Goal: Task Accomplishment & Management: Use online tool/utility

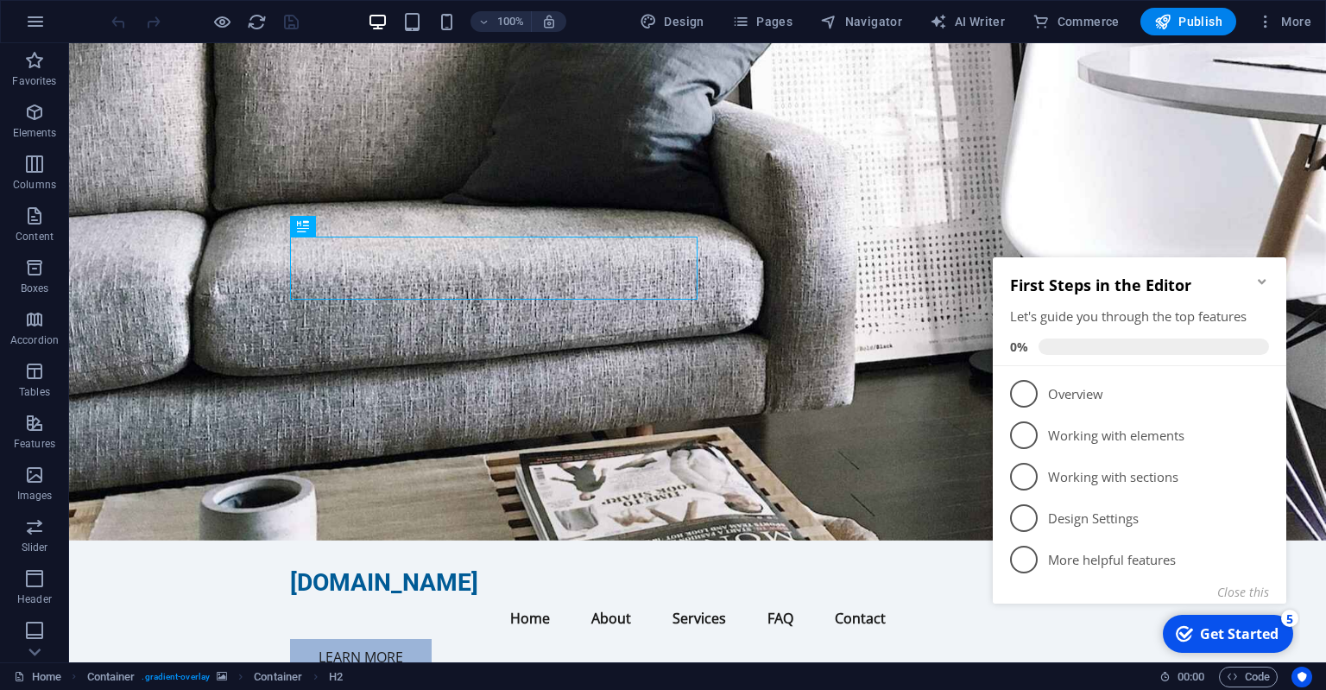
click at [1259, 281] on icon "Minimize checklist" at bounding box center [1262, 282] width 14 height 14
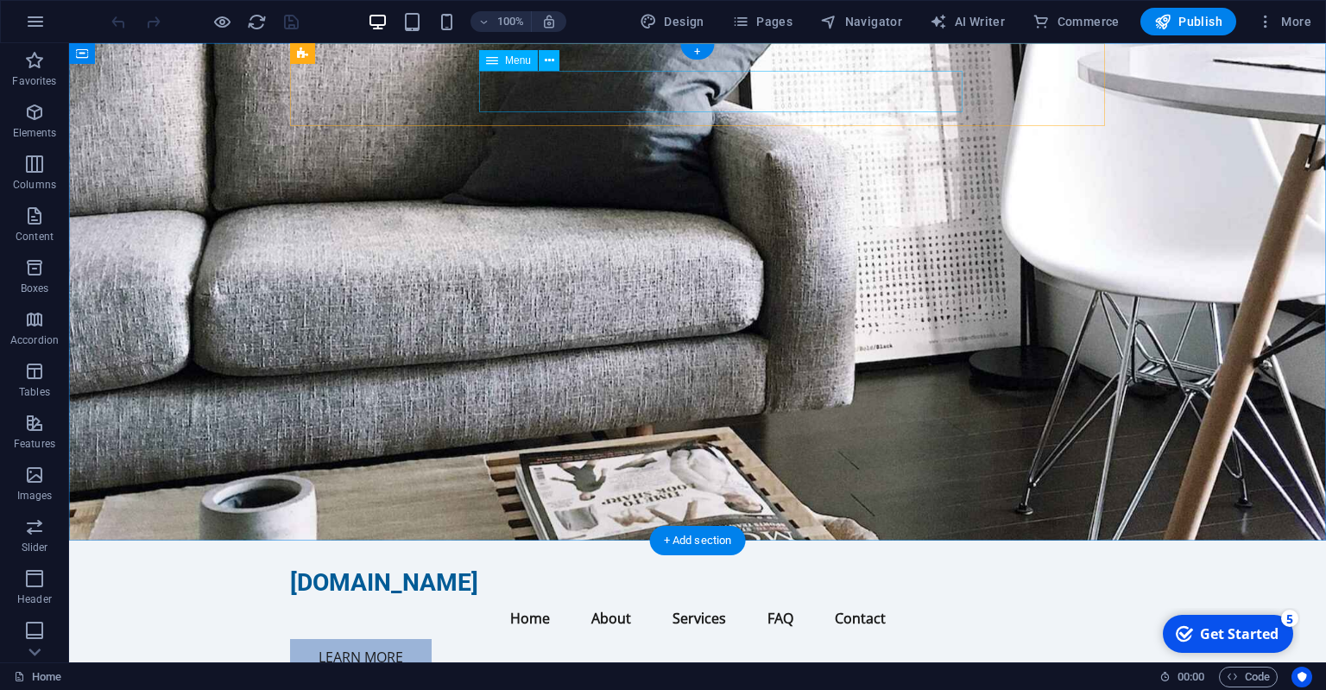
click at [677, 597] on nav "Home About Services FAQ Contact" at bounding box center [697, 617] width 815 height 41
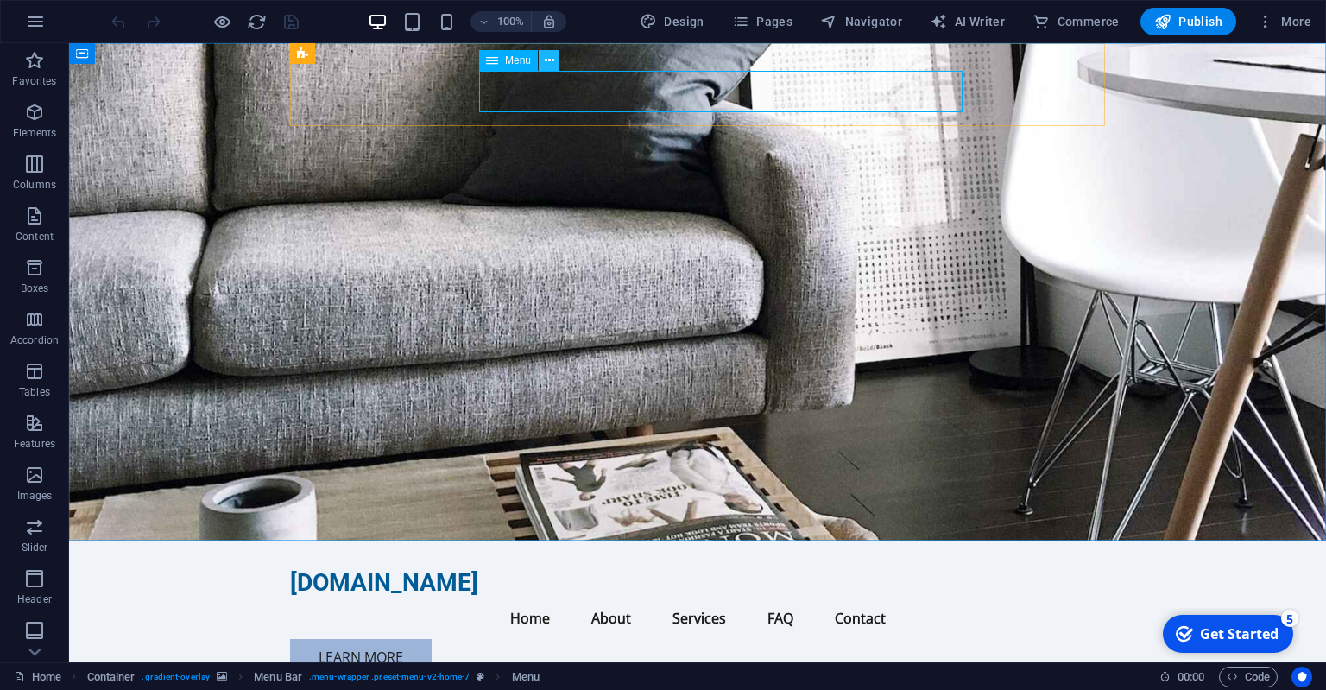
click at [552, 63] on icon at bounding box center [549, 61] width 9 height 18
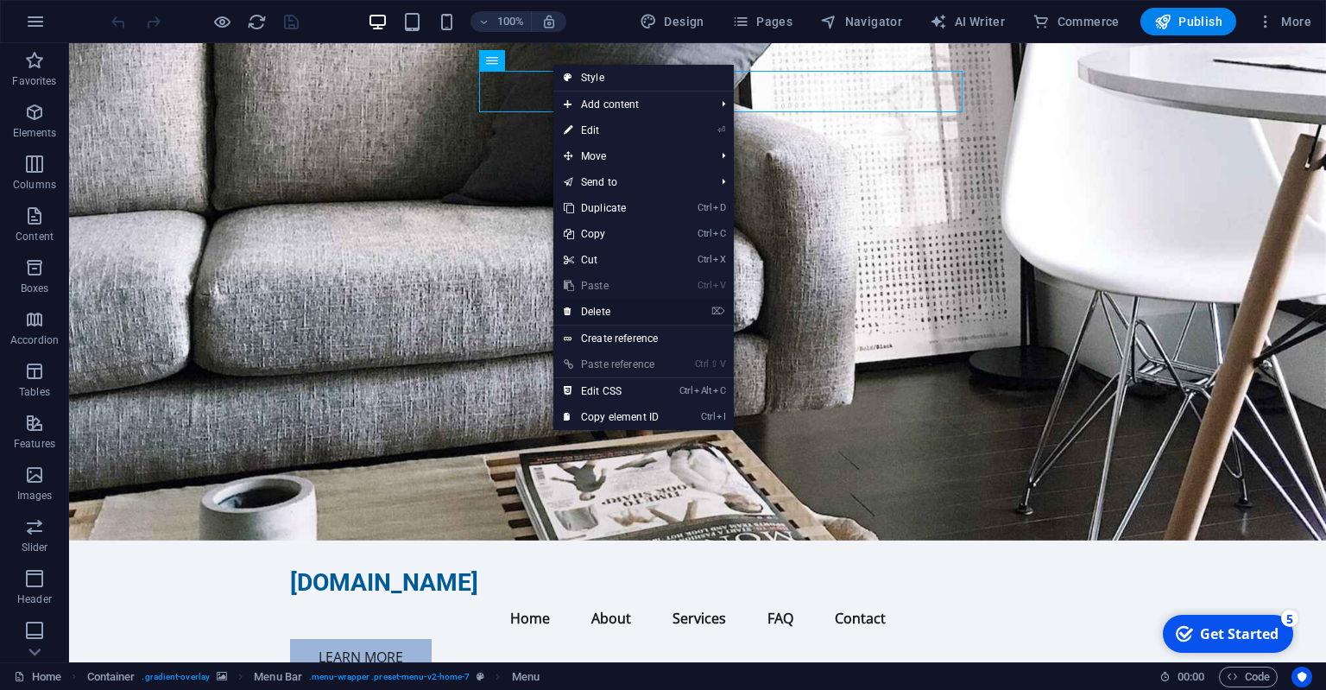
click at [617, 307] on link "⌦ Delete" at bounding box center [611, 312] width 116 height 26
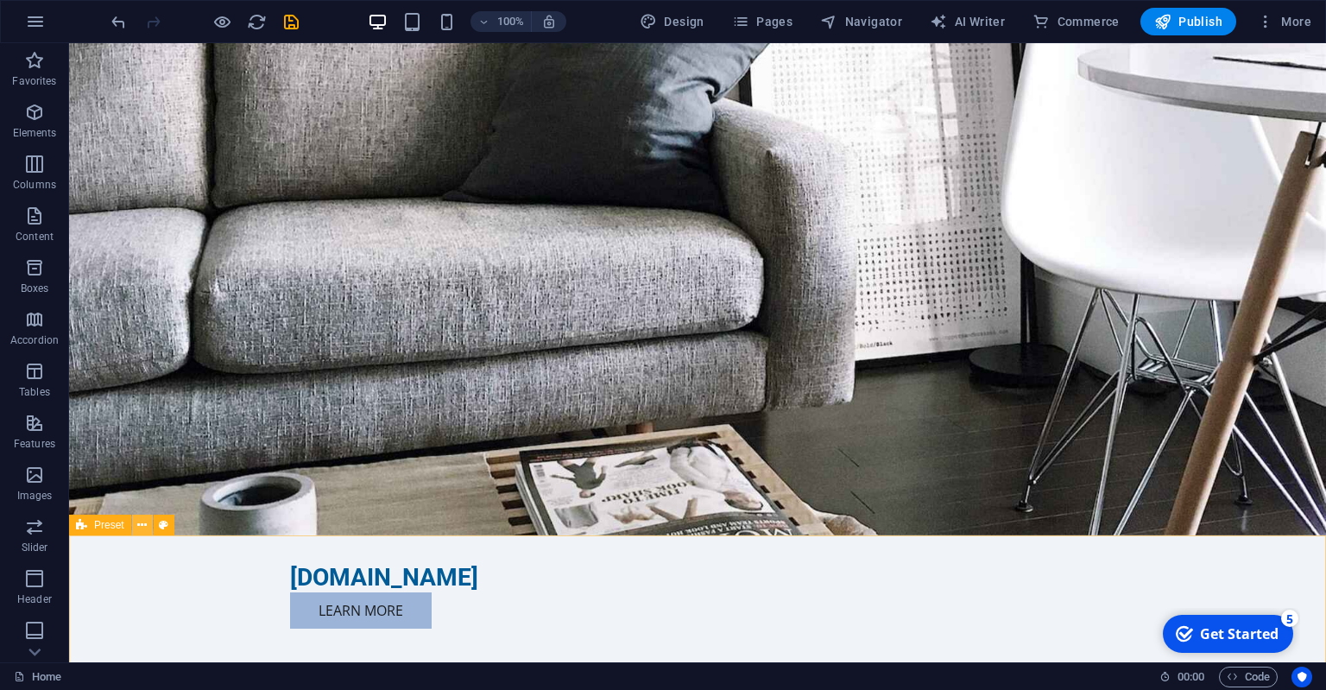
click at [142, 522] on icon at bounding box center [141, 525] width 9 height 18
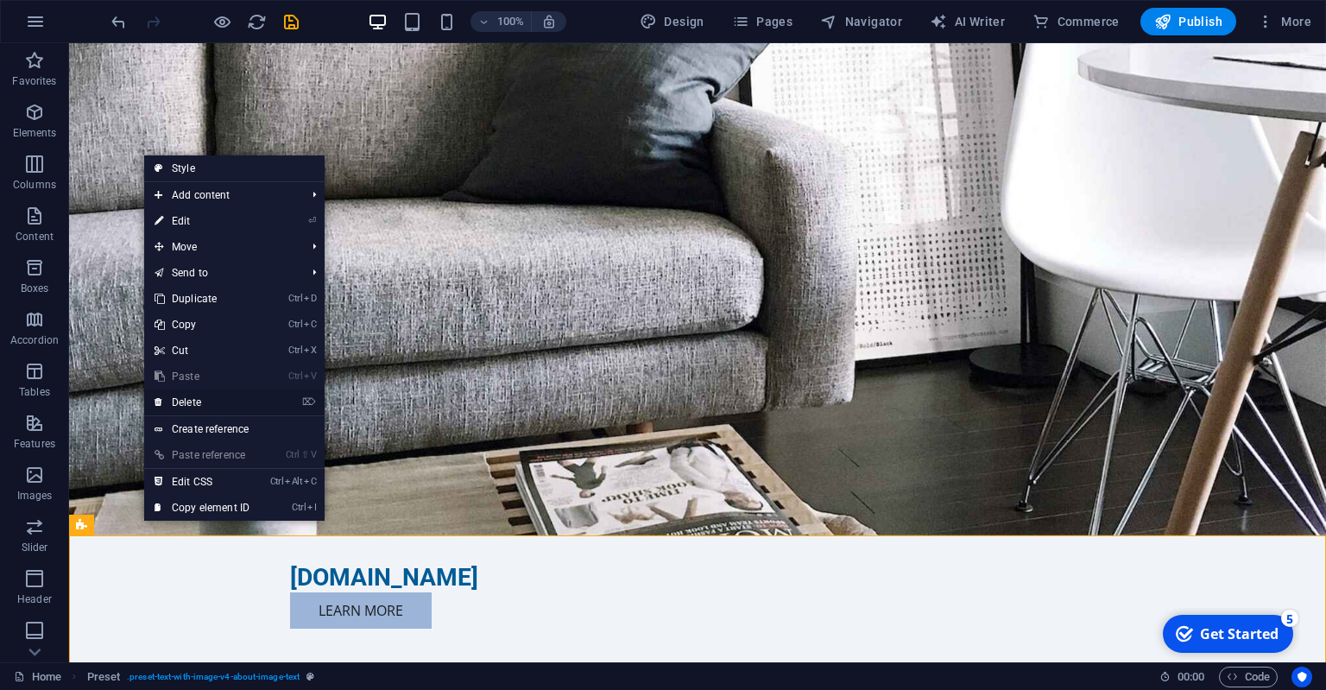
click at [193, 402] on link "⌦ Delete" at bounding box center [202, 402] width 116 height 26
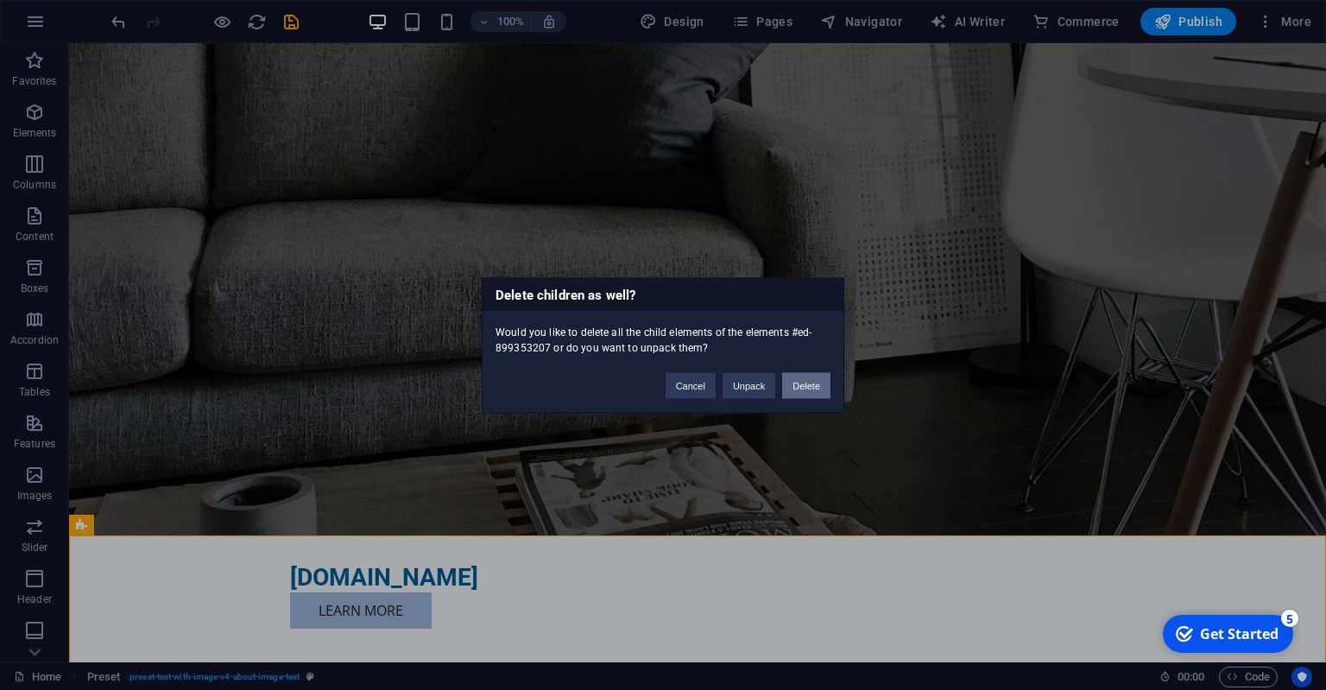
drag, startPoint x: 819, startPoint y: 389, endPoint x: 749, endPoint y: 345, distance: 81.9
click at [819, 389] on button "Delete" at bounding box center [806, 385] width 48 height 26
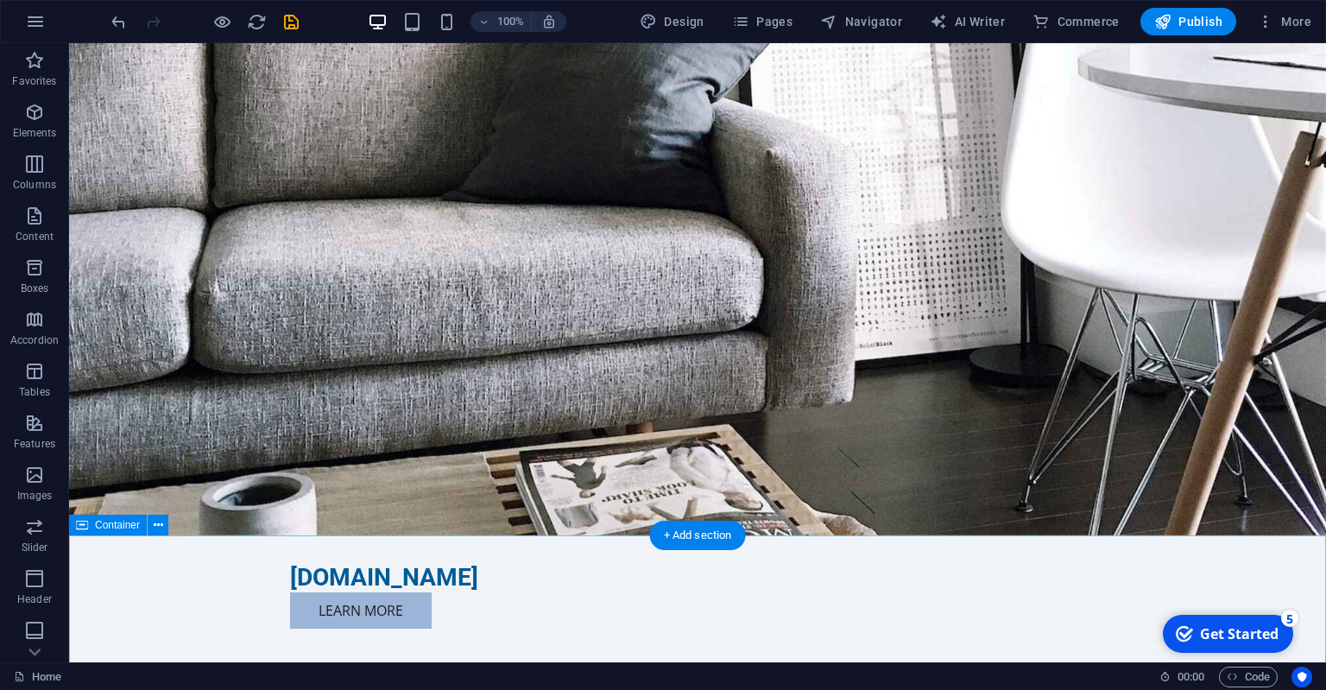
click at [159, 523] on icon at bounding box center [158, 525] width 9 height 18
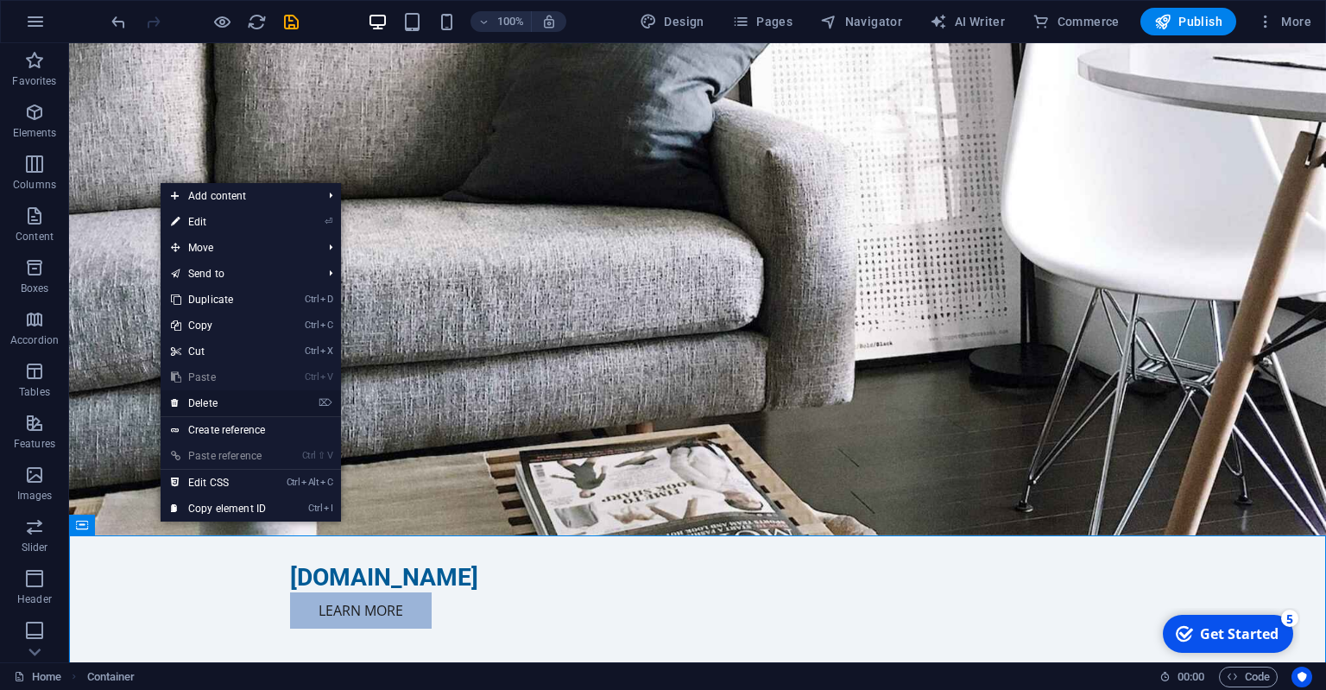
click at [211, 400] on link "⌦ Delete" at bounding box center [219, 403] width 116 height 26
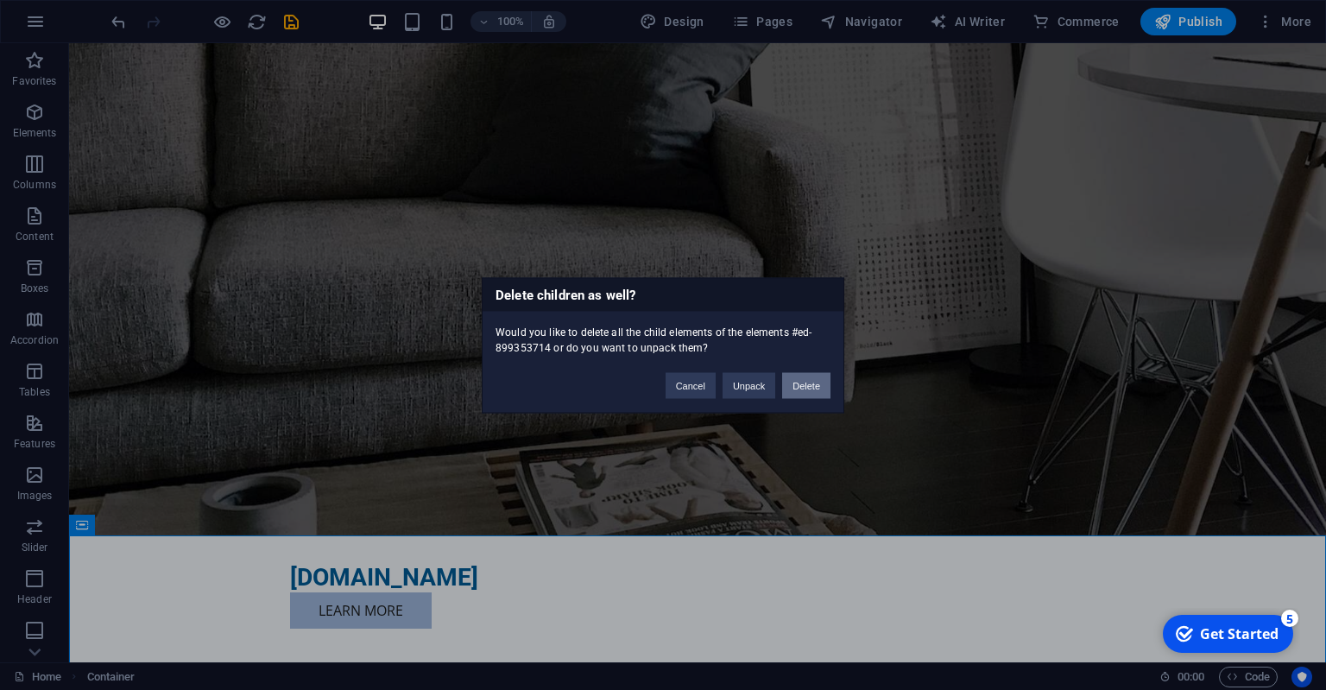
click at [819, 385] on button "Delete" at bounding box center [806, 385] width 48 height 26
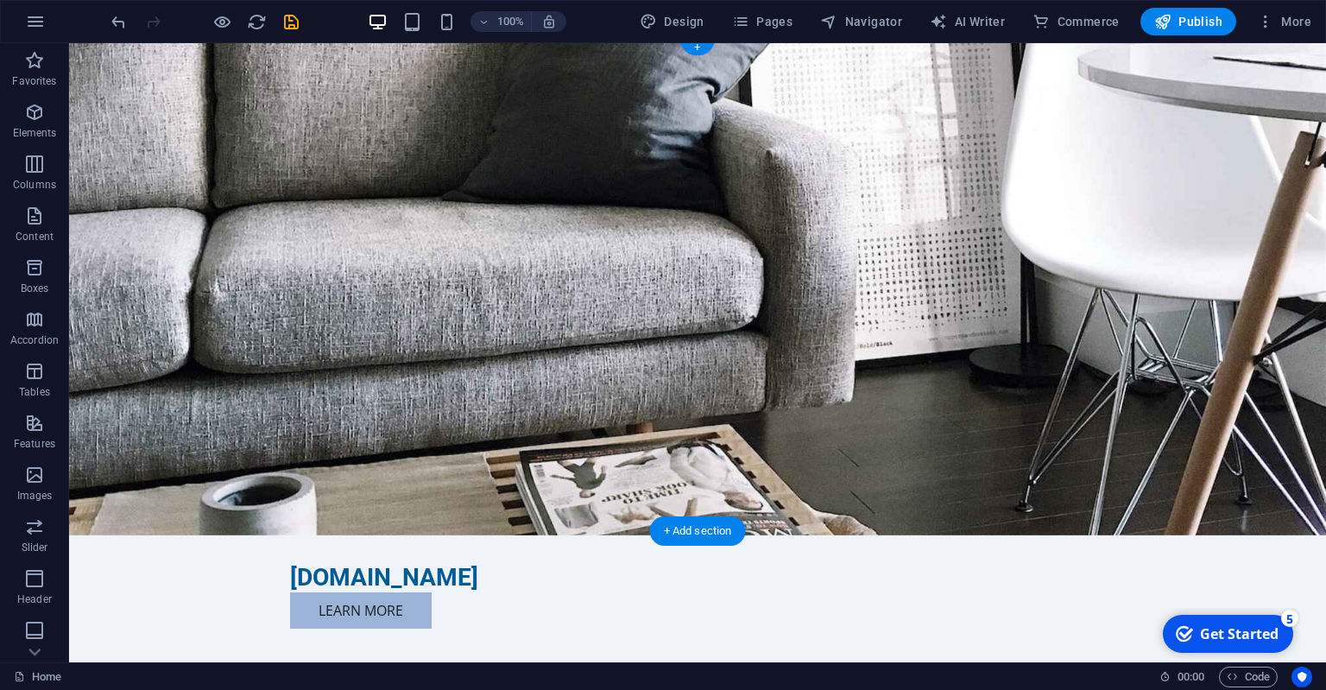
scroll to position [364, 0]
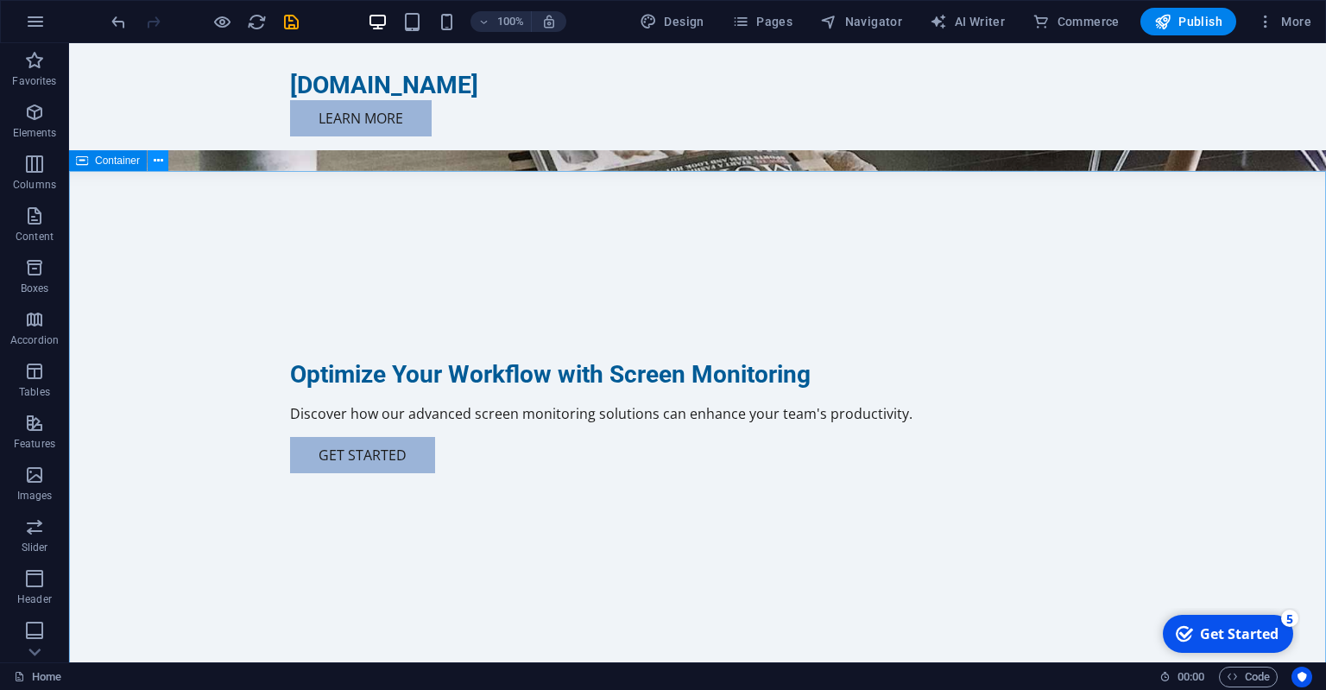
click at [156, 161] on icon at bounding box center [158, 161] width 9 height 18
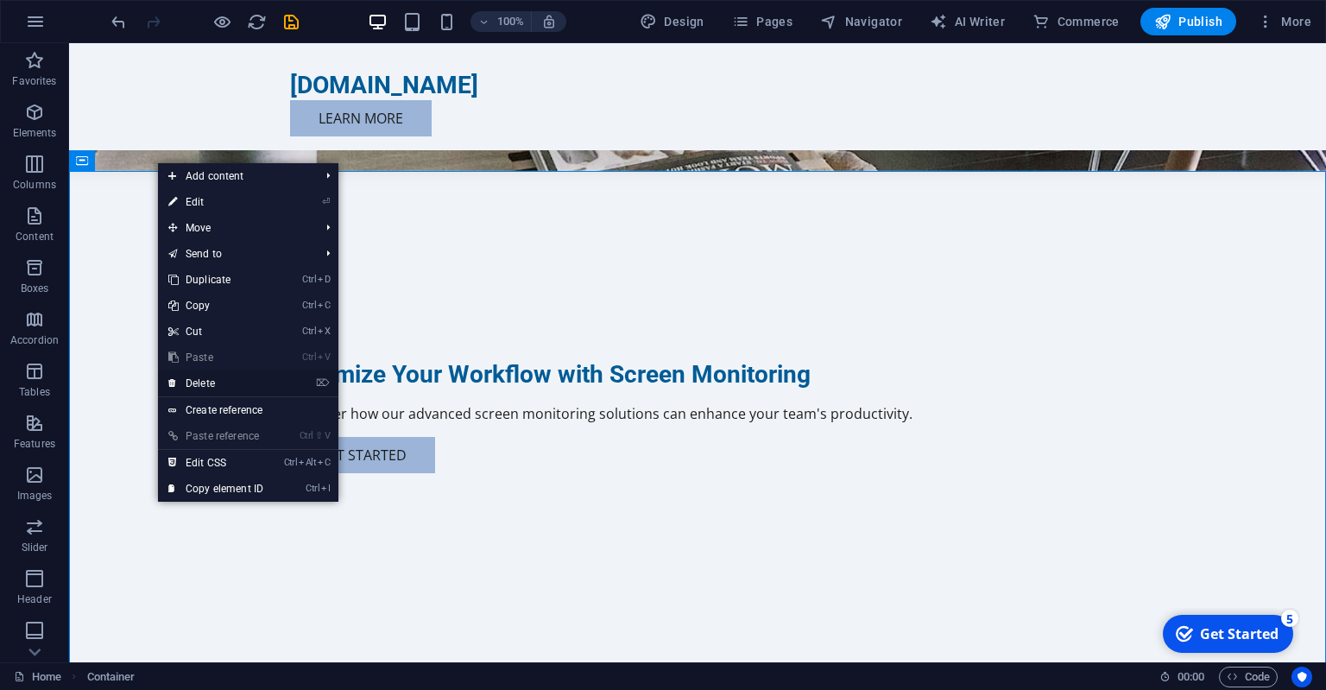
click at [219, 382] on link "⌦ Delete" at bounding box center [216, 383] width 116 height 26
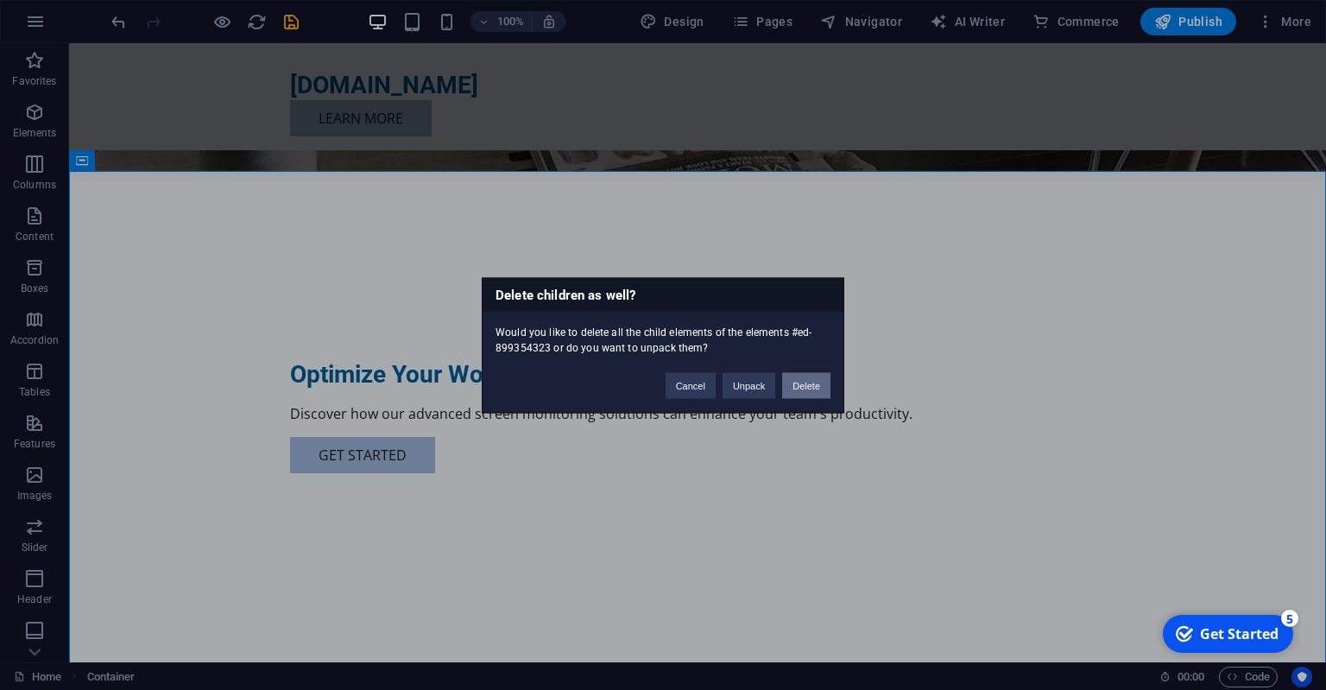
click at [815, 380] on button "Delete" at bounding box center [806, 385] width 48 height 26
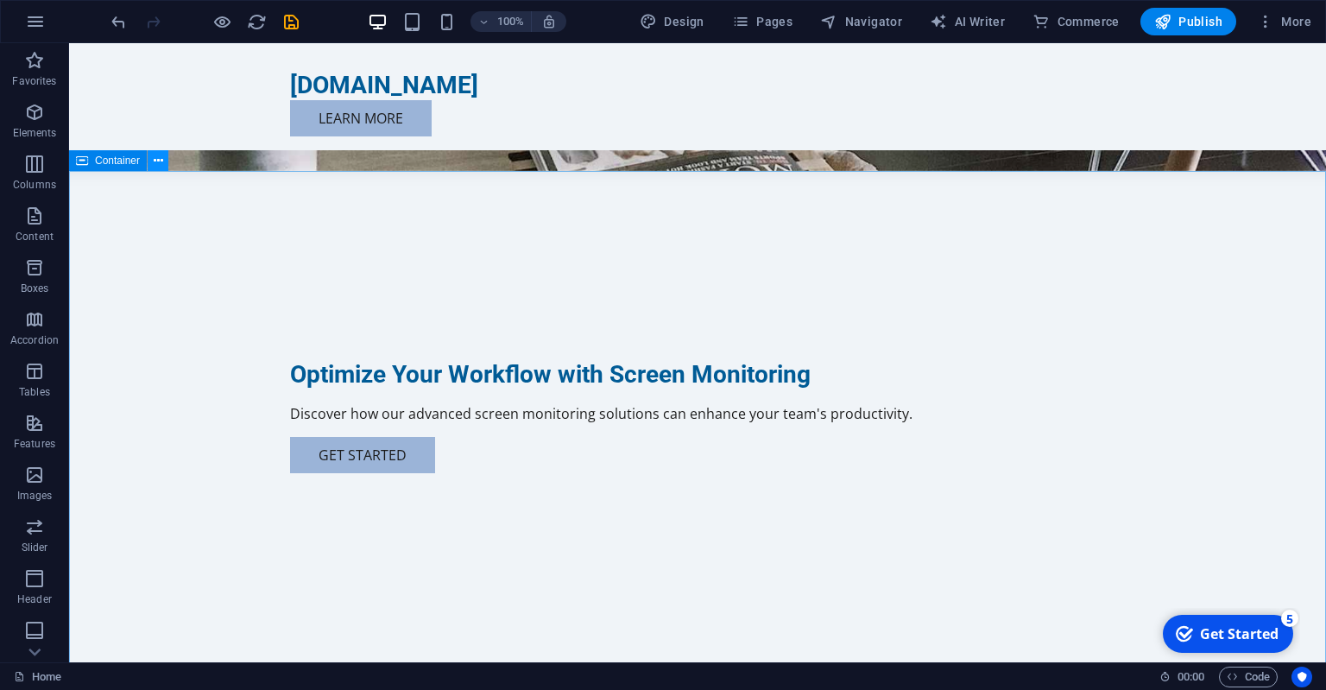
click at [161, 157] on icon at bounding box center [158, 161] width 9 height 18
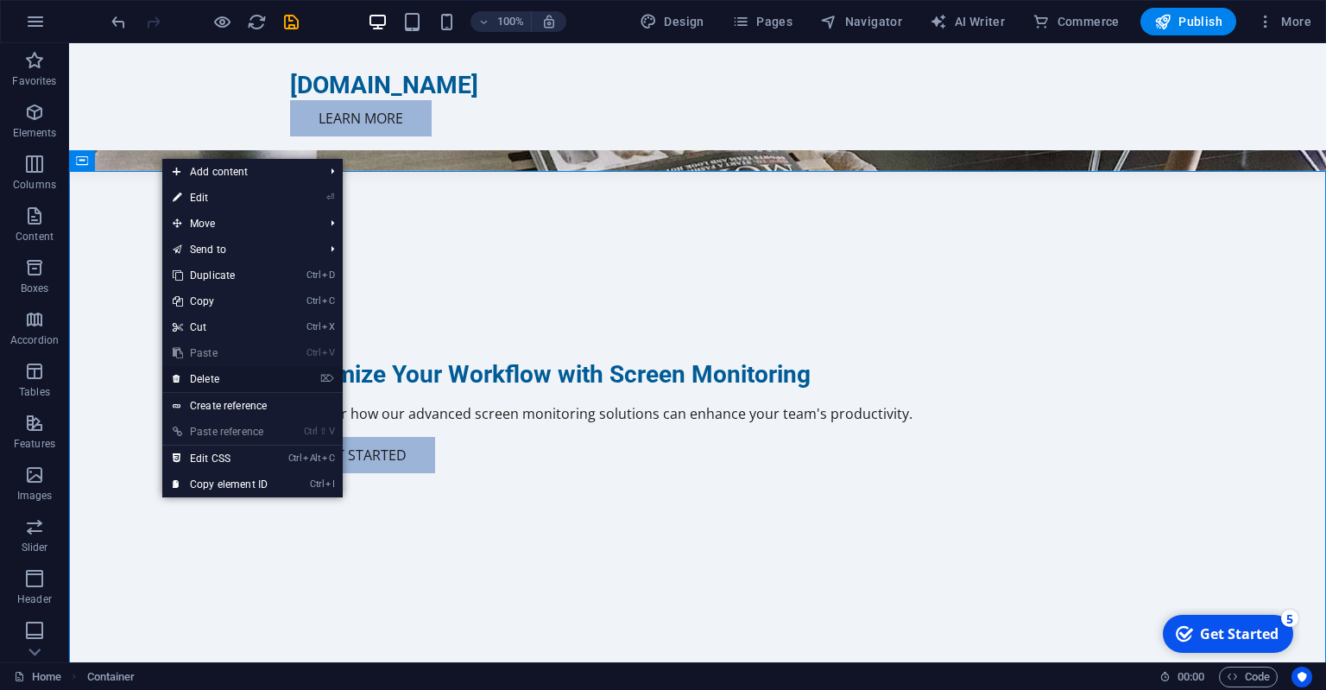
click at [207, 381] on link "⌦ Delete" at bounding box center [220, 379] width 116 height 26
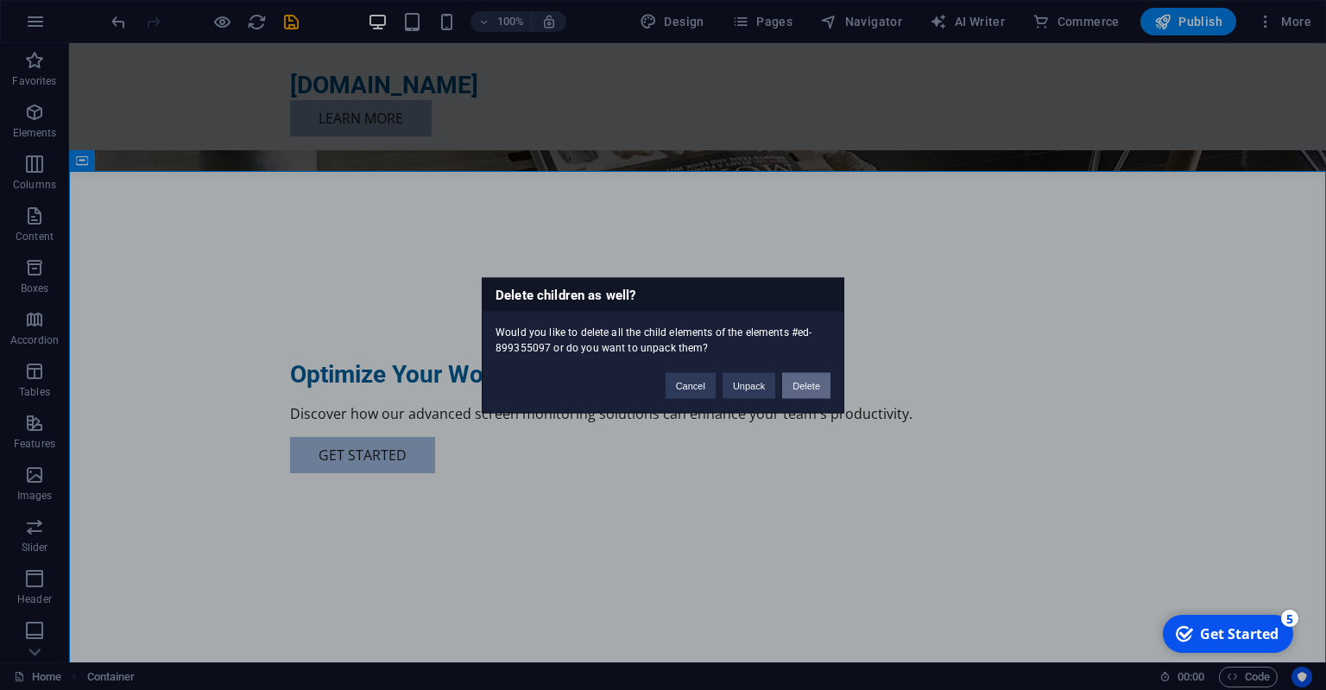
click at [794, 385] on button "Delete" at bounding box center [806, 385] width 48 height 26
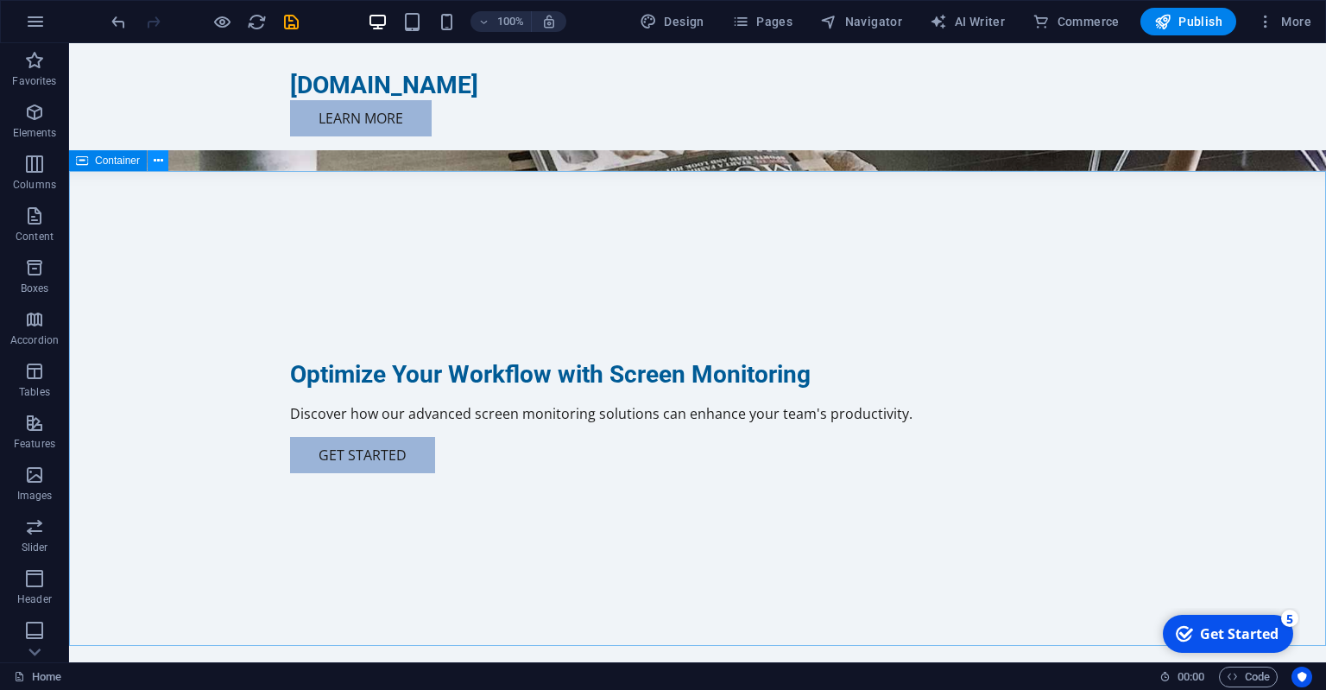
click at [161, 162] on icon at bounding box center [158, 161] width 9 height 18
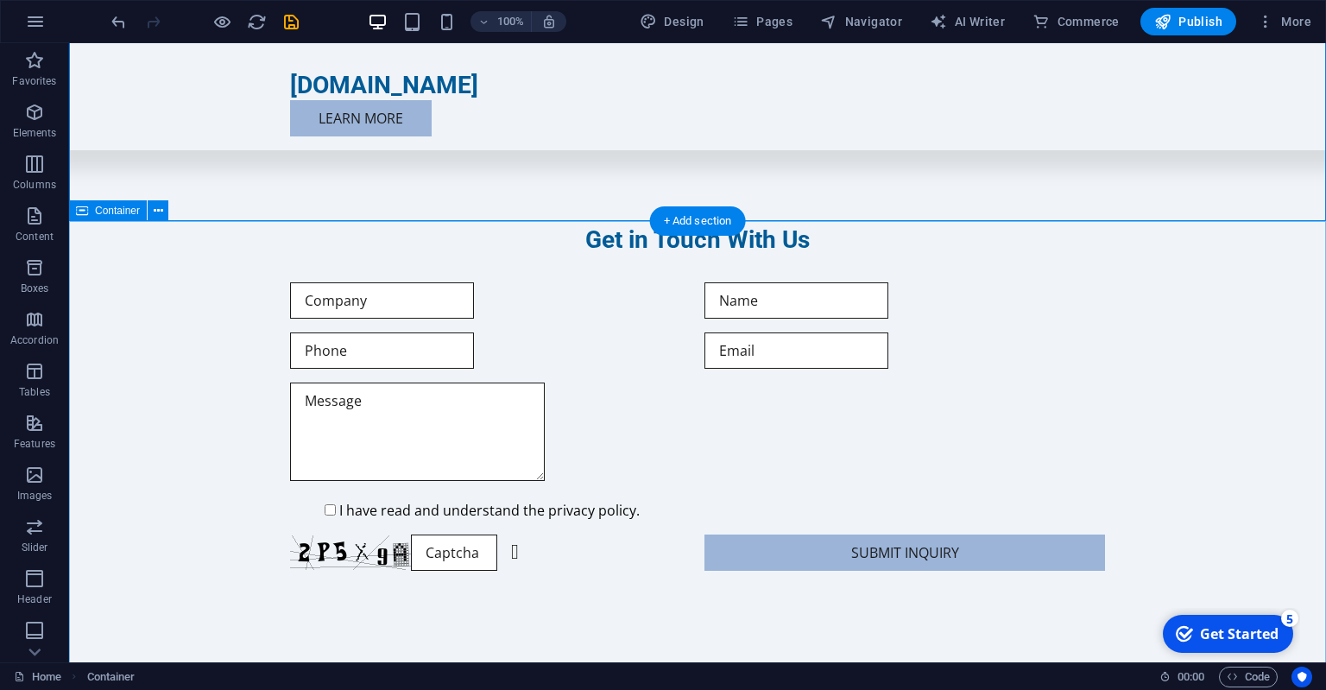
scroll to position [638, 0]
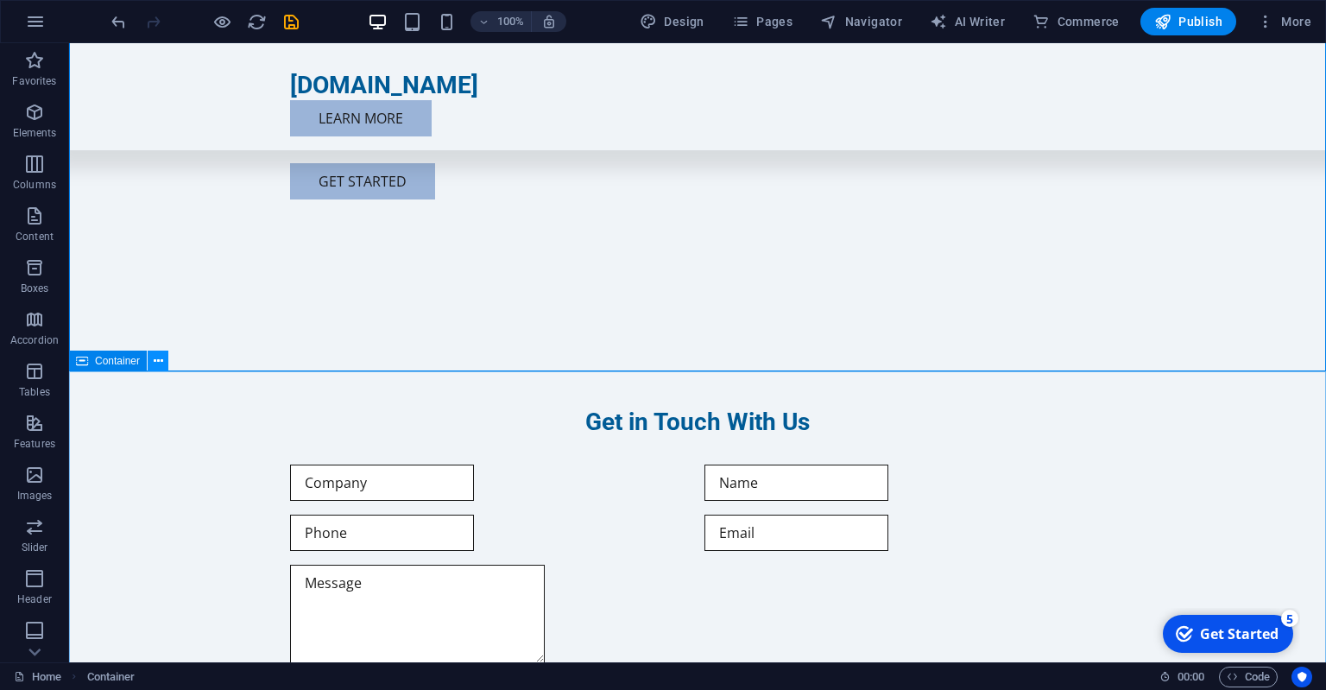
click at [159, 364] on icon at bounding box center [158, 361] width 9 height 18
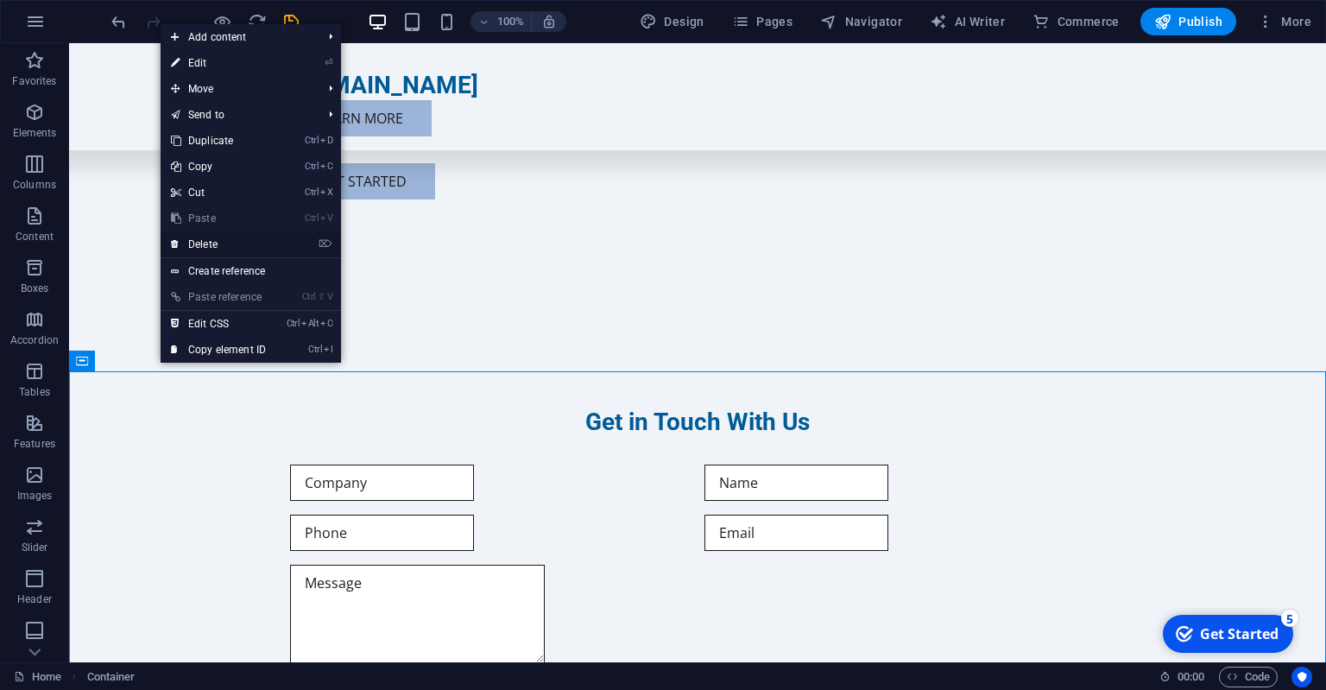
click at [212, 243] on link "⌦ Delete" at bounding box center [219, 244] width 116 height 26
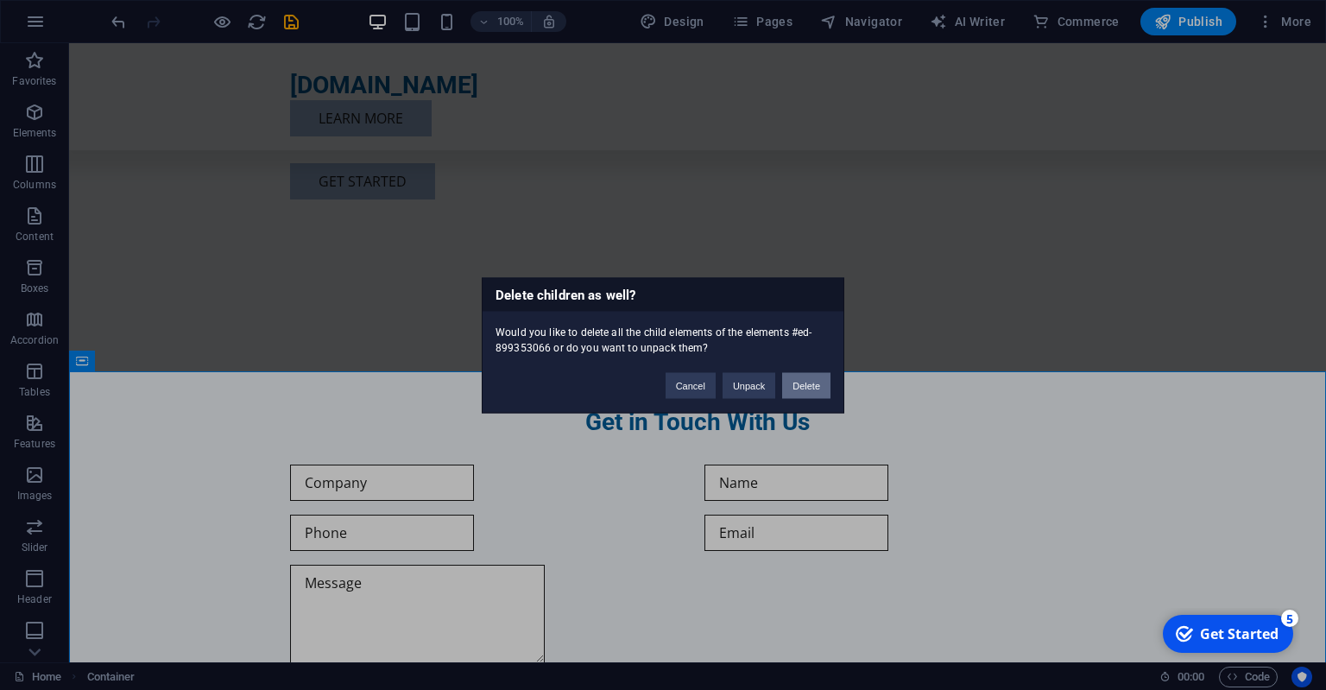
click at [813, 383] on button "Delete" at bounding box center [806, 385] width 48 height 26
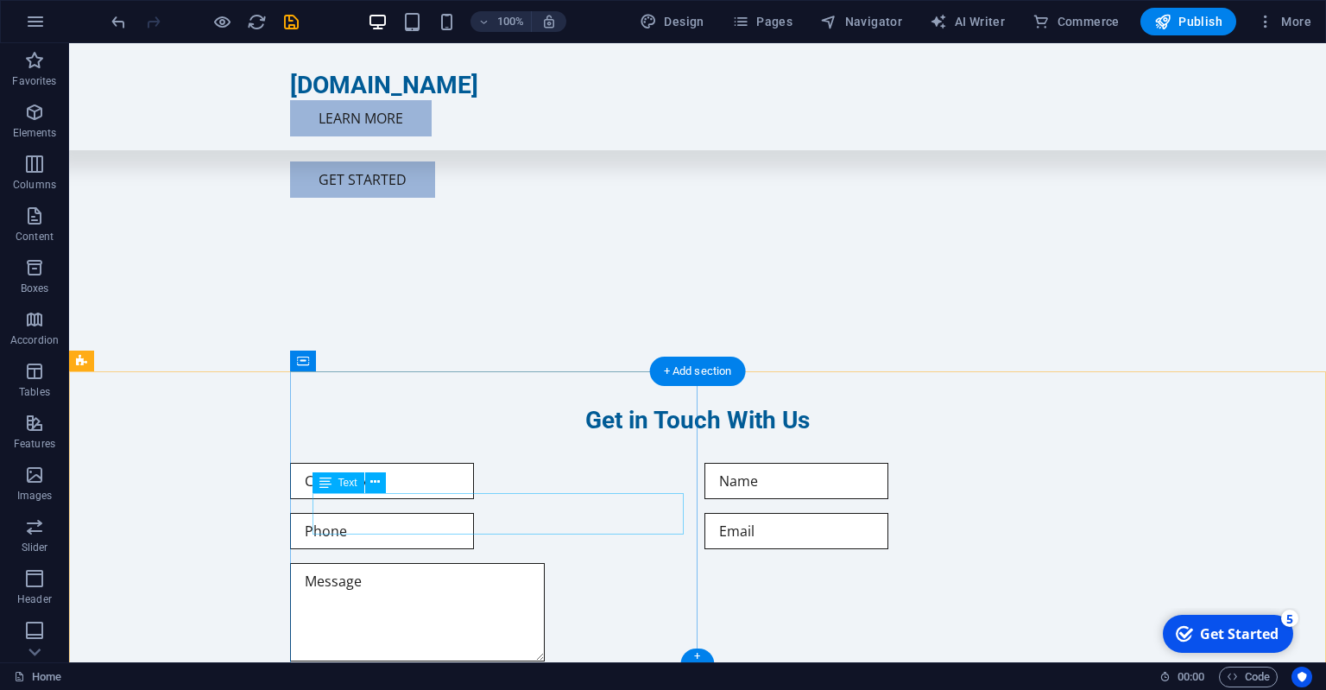
scroll to position [642, 0]
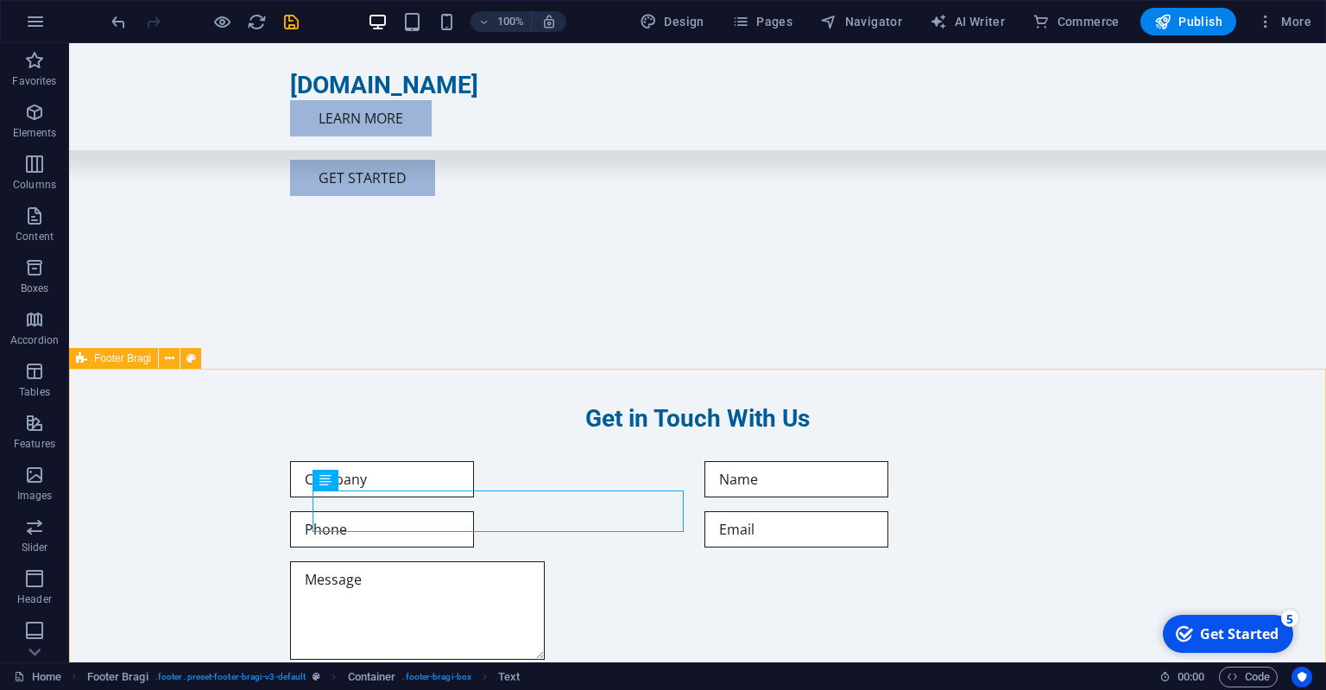
click at [133, 359] on span "Footer Bragi" at bounding box center [122, 358] width 57 height 10
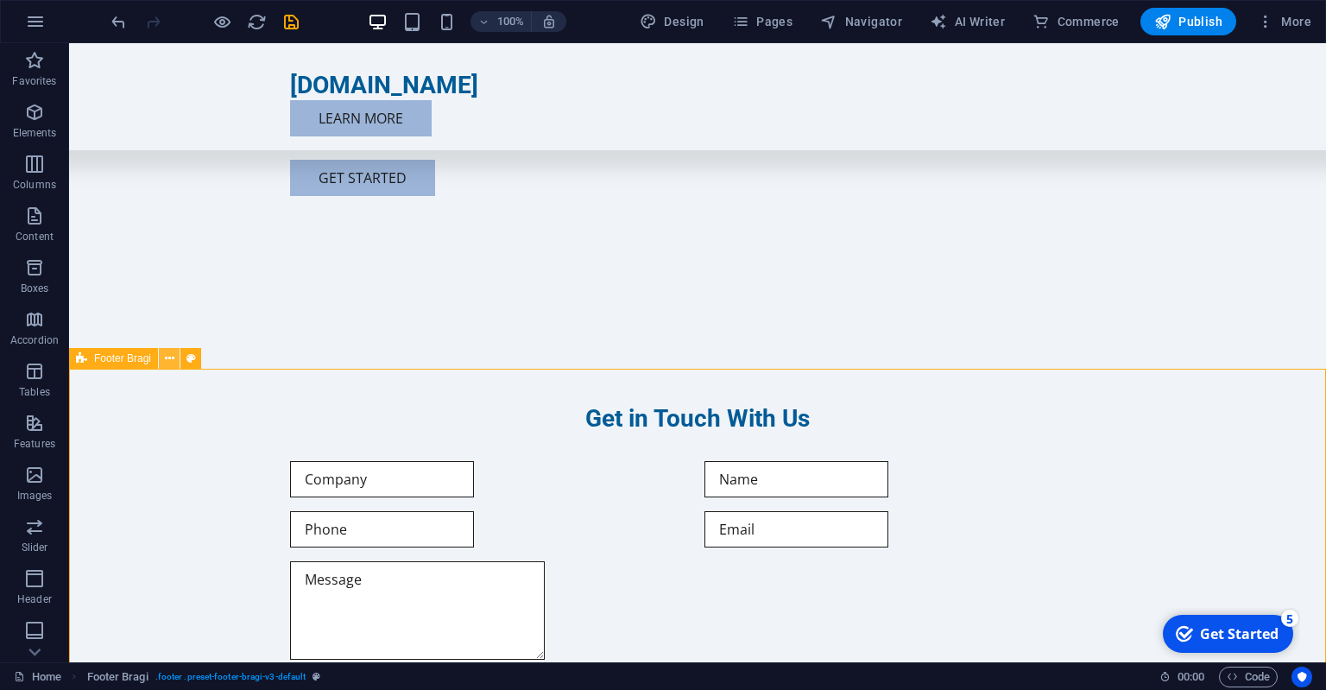
click at [171, 358] on icon at bounding box center [169, 359] width 9 height 18
click at [306, 361] on icon at bounding box center [303, 358] width 12 height 21
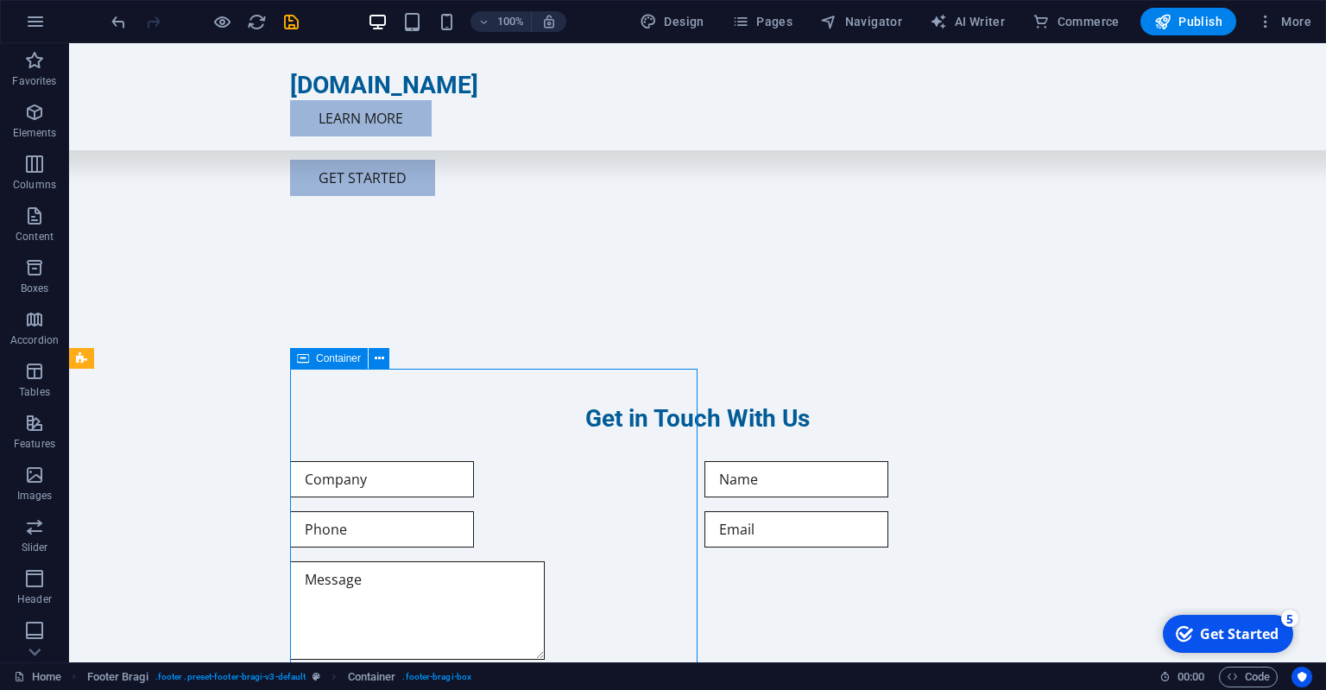
click at [306, 361] on icon at bounding box center [303, 358] width 12 height 21
click at [307, 361] on icon at bounding box center [303, 358] width 12 height 21
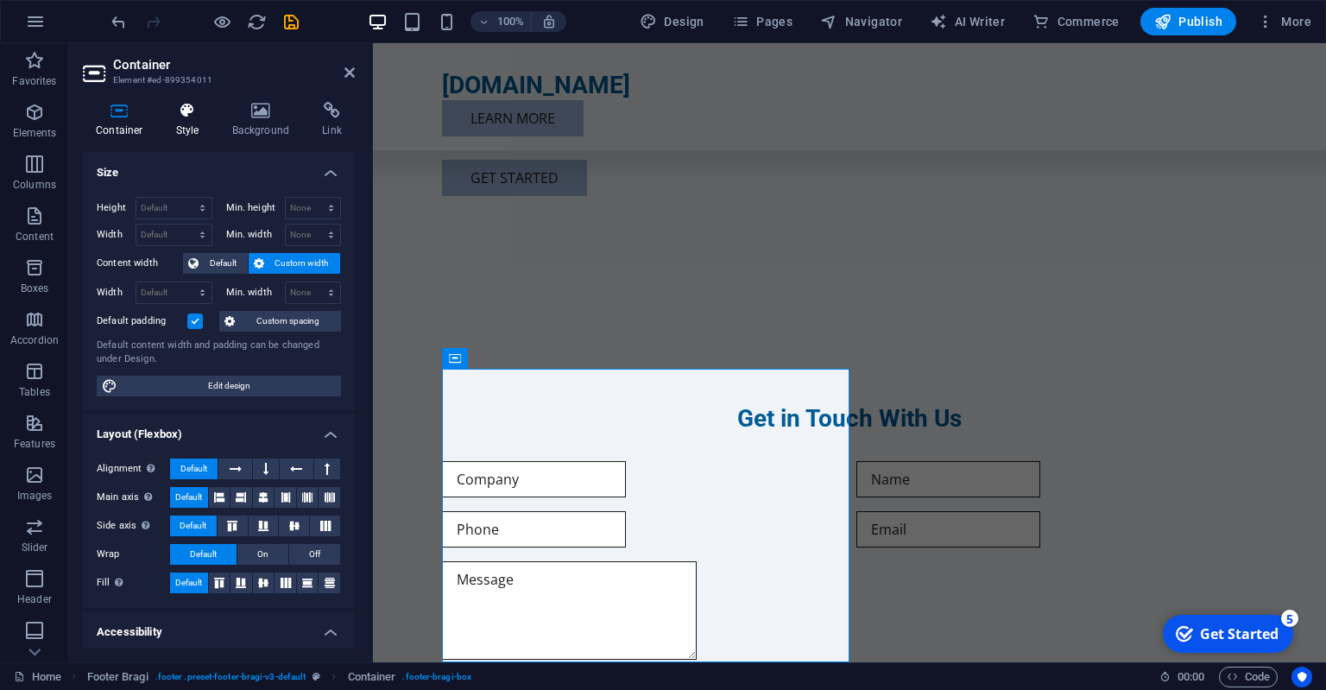
click at [203, 112] on icon at bounding box center [187, 110] width 49 height 17
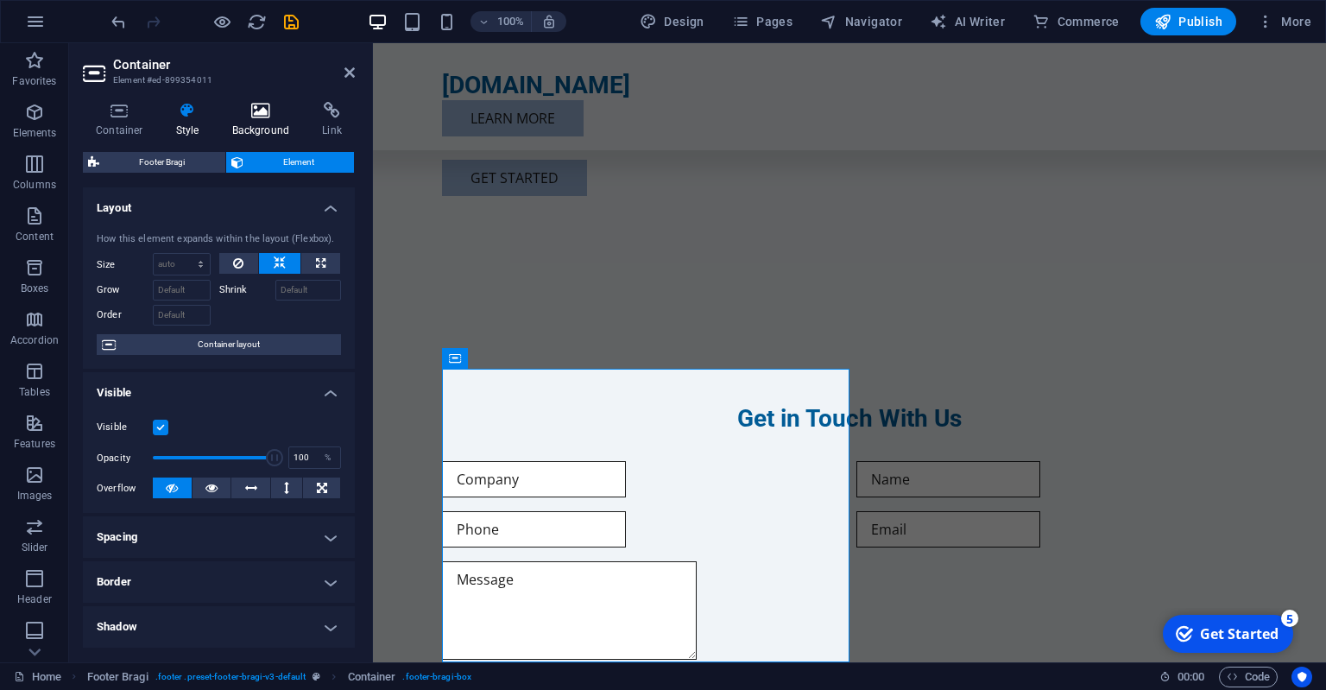
click at [240, 113] on icon at bounding box center [261, 110] width 84 height 17
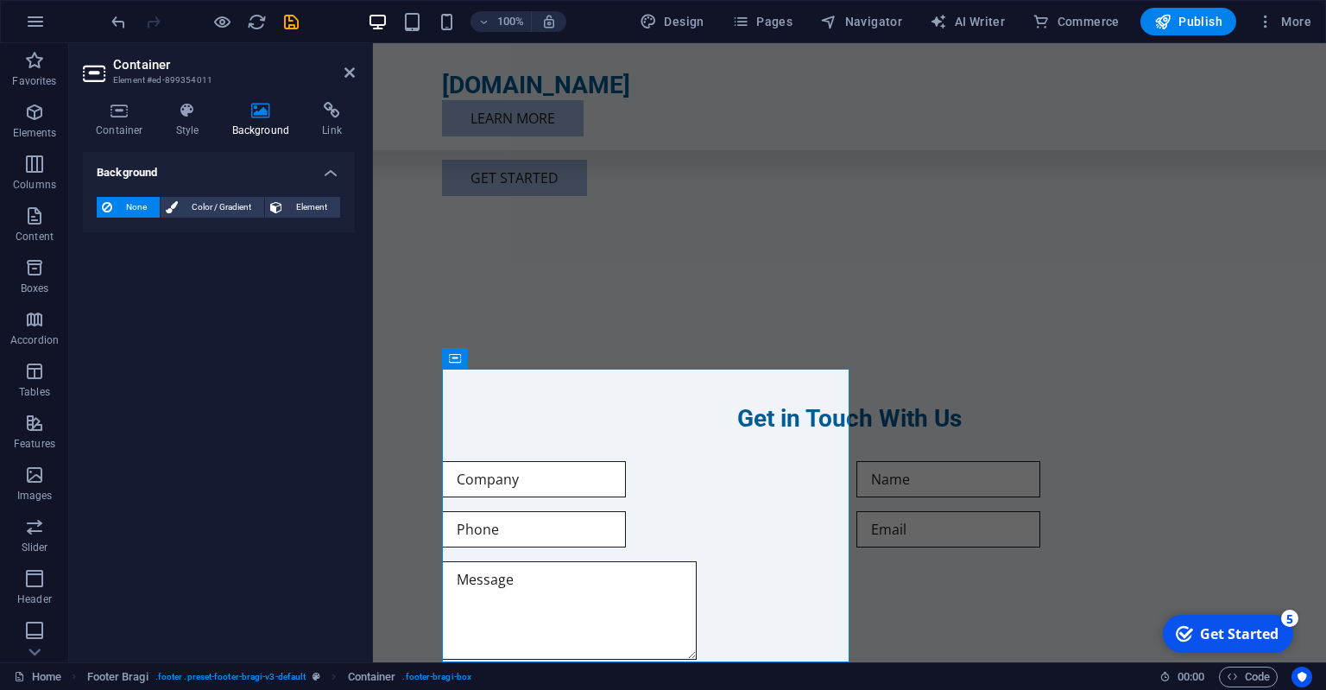
click at [307, 110] on h4 "Background" at bounding box center [264, 120] width 91 height 36
click at [319, 116] on icon at bounding box center [332, 110] width 46 height 17
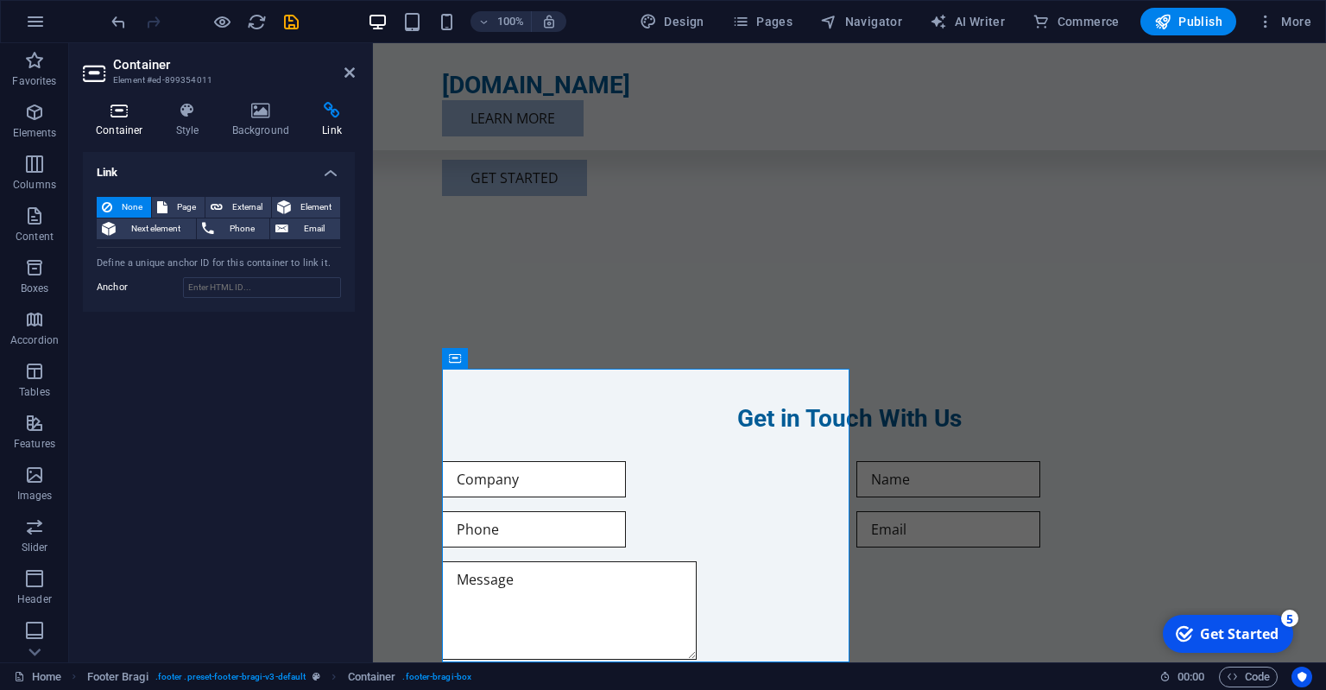
click at [130, 117] on icon at bounding box center [119, 110] width 73 height 17
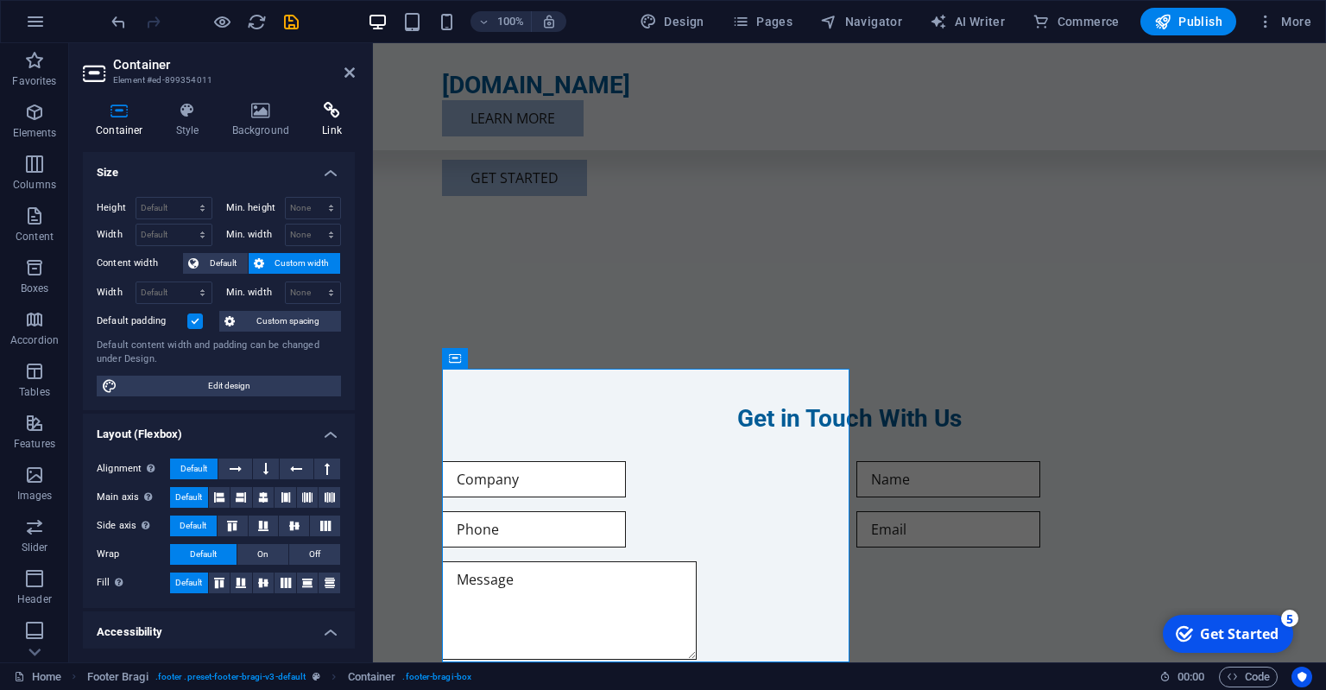
click at [341, 123] on h4 "Link" at bounding box center [332, 120] width 46 height 36
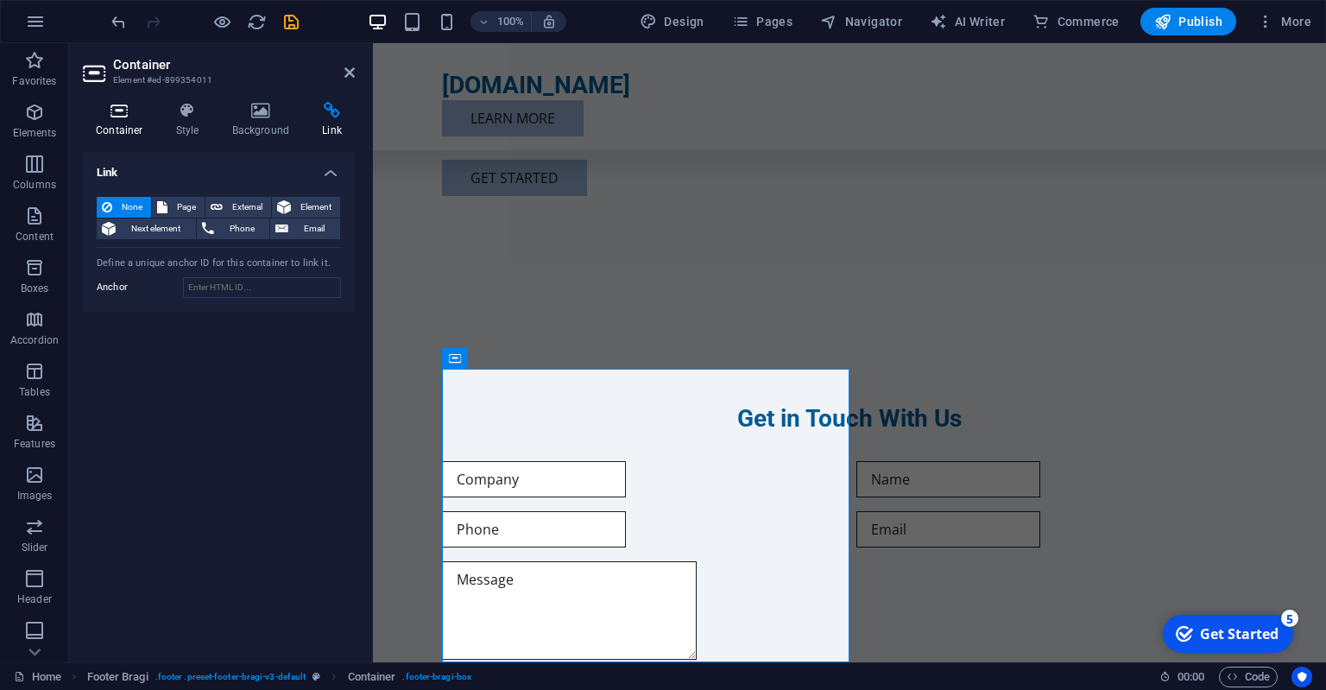
click at [113, 123] on h4 "Container" at bounding box center [123, 120] width 80 height 36
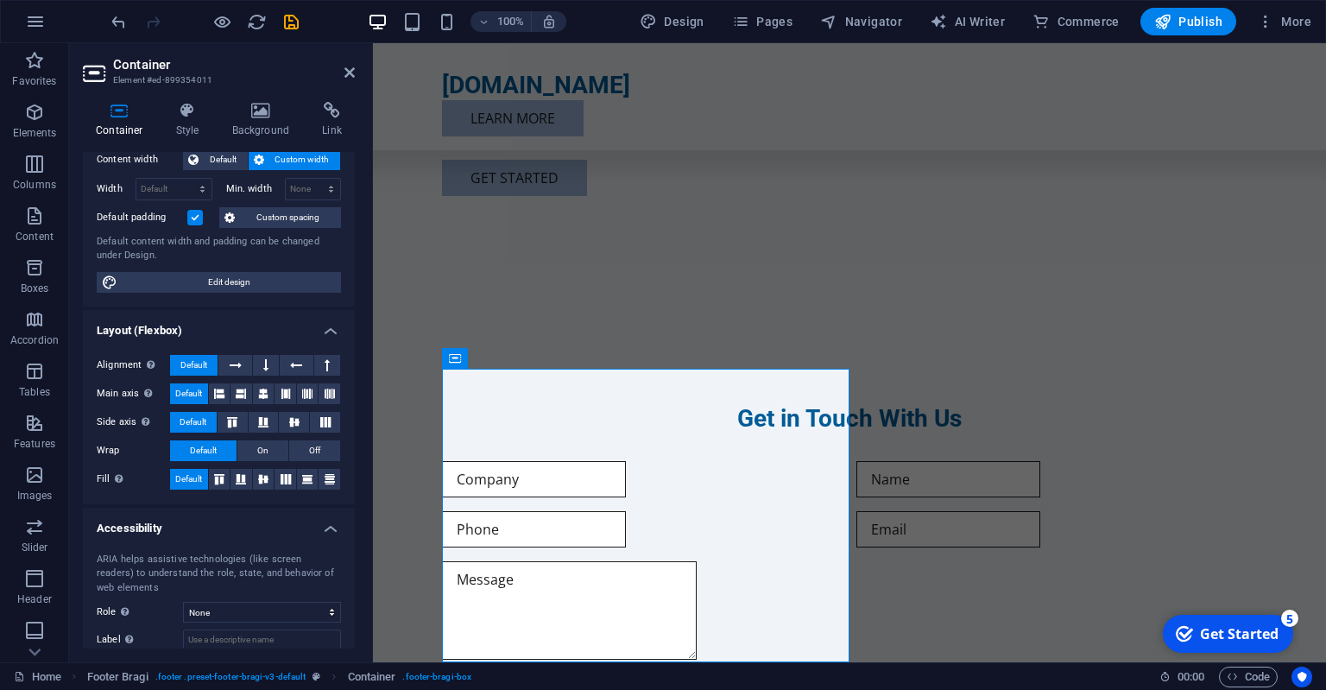
scroll to position [200, 0]
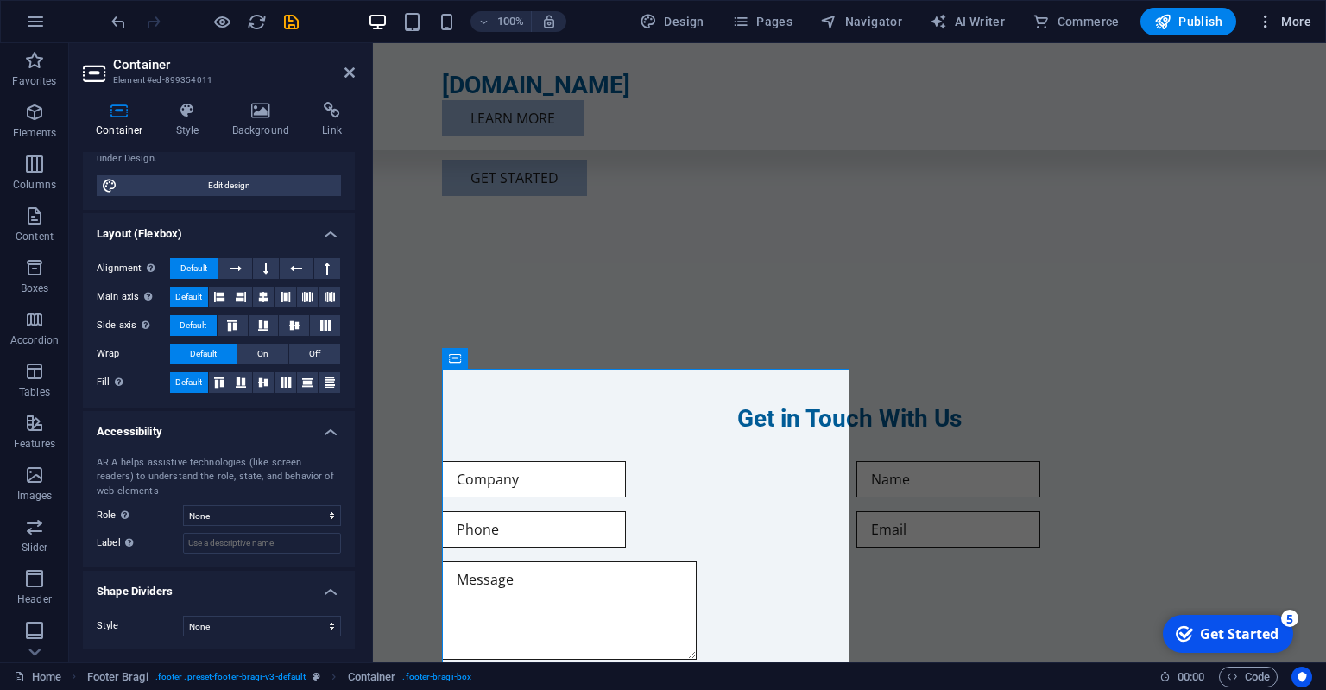
click at [1274, 24] on icon "button" at bounding box center [1265, 21] width 17 height 17
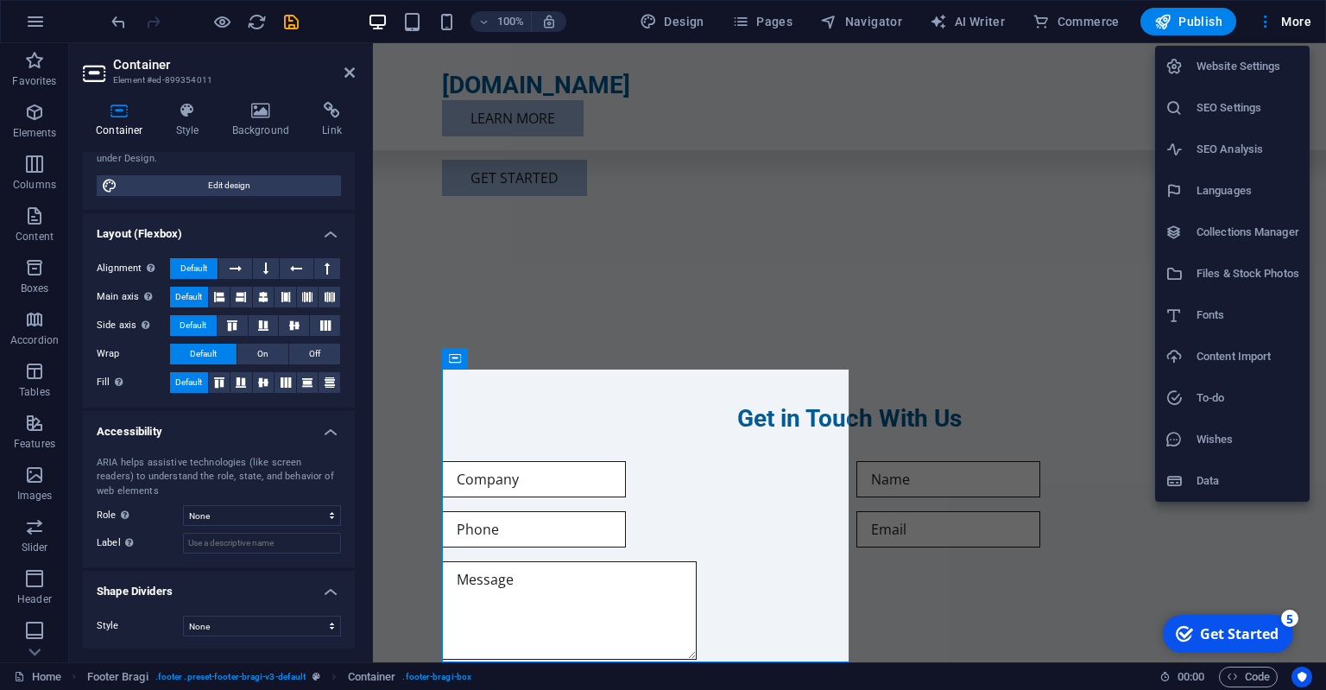
click at [1252, 66] on h6 "Website Settings" at bounding box center [1248, 66] width 103 height 21
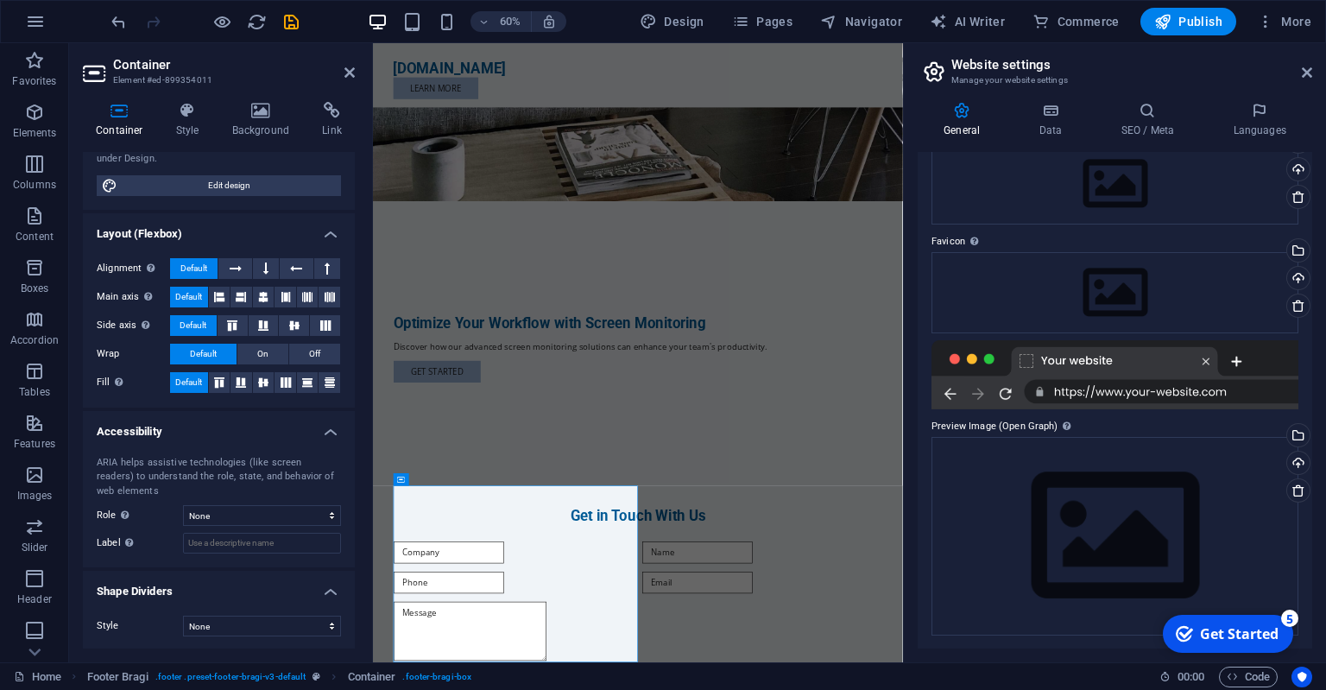
scroll to position [0, 0]
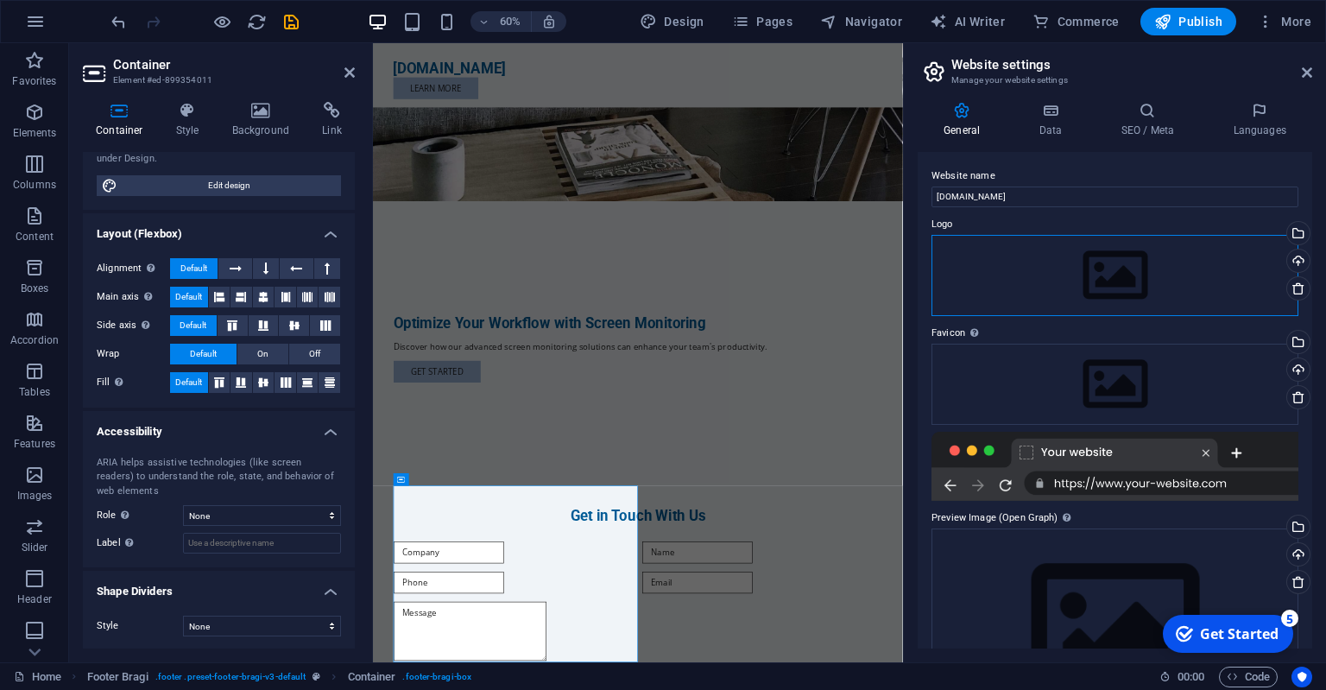
click at [1017, 286] on div "Drag files here, click to choose files or select files from Files or our free s…" at bounding box center [1115, 275] width 367 height 81
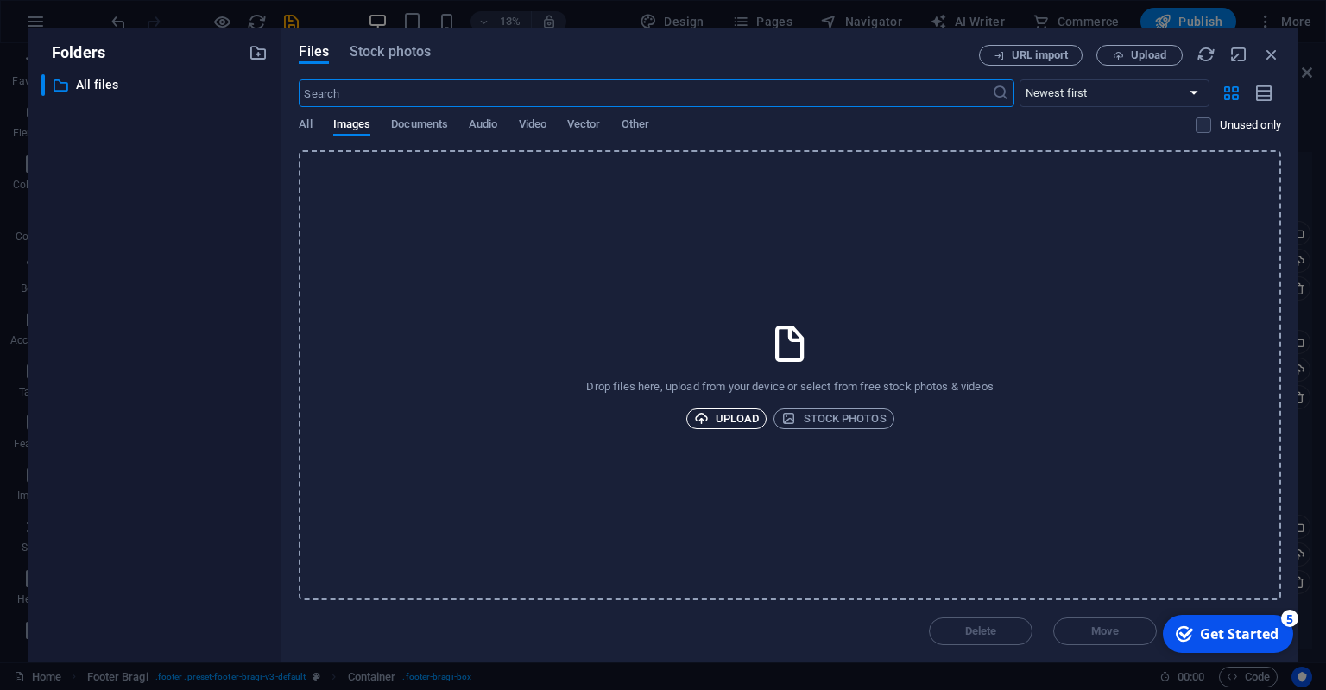
click at [747, 414] on span "Upload" at bounding box center [727, 418] width 66 height 21
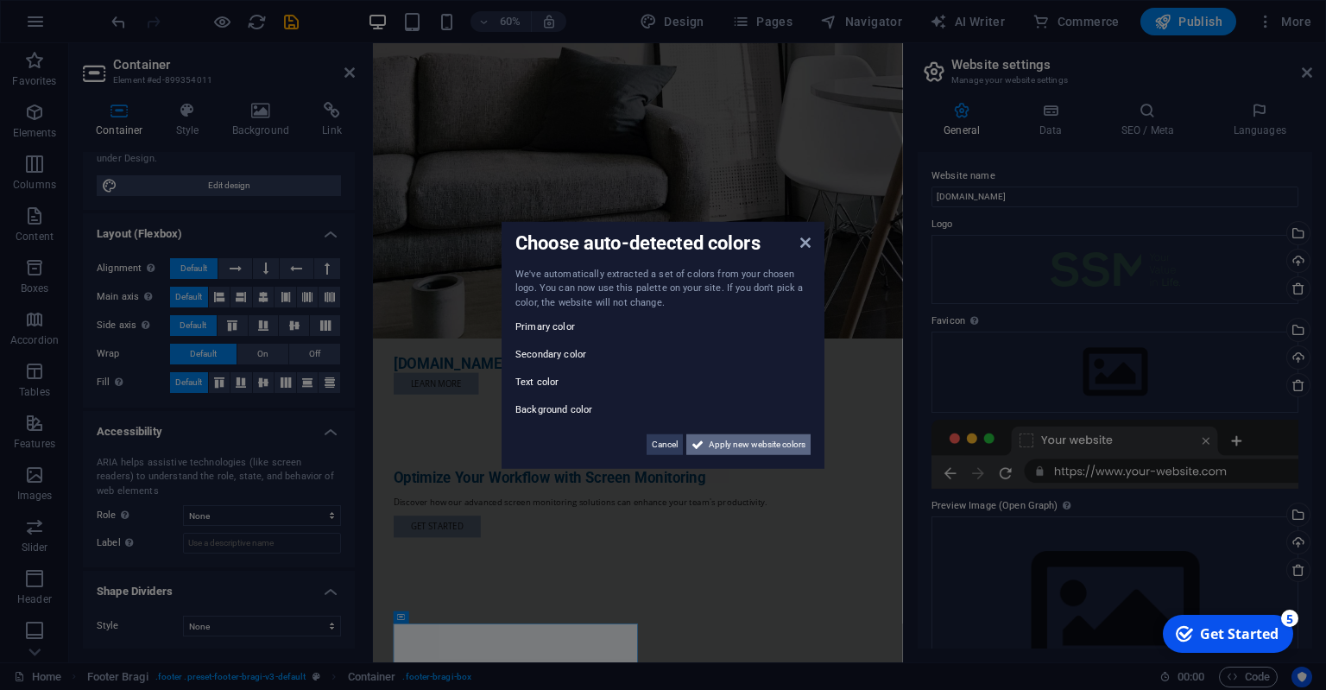
click at [731, 442] on span "Apply new website colors" at bounding box center [757, 444] width 97 height 21
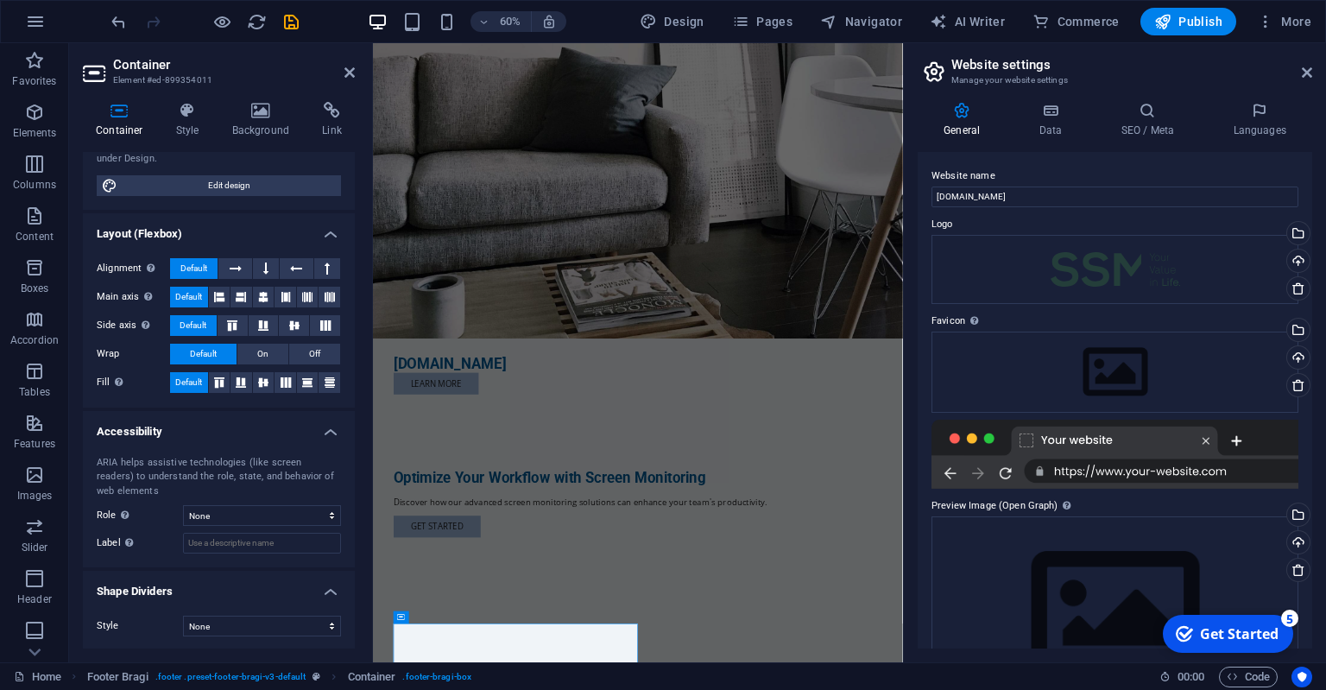
click at [1200, 631] on div "checkmark Get Started 5" at bounding box center [1227, 633] width 103 height 19
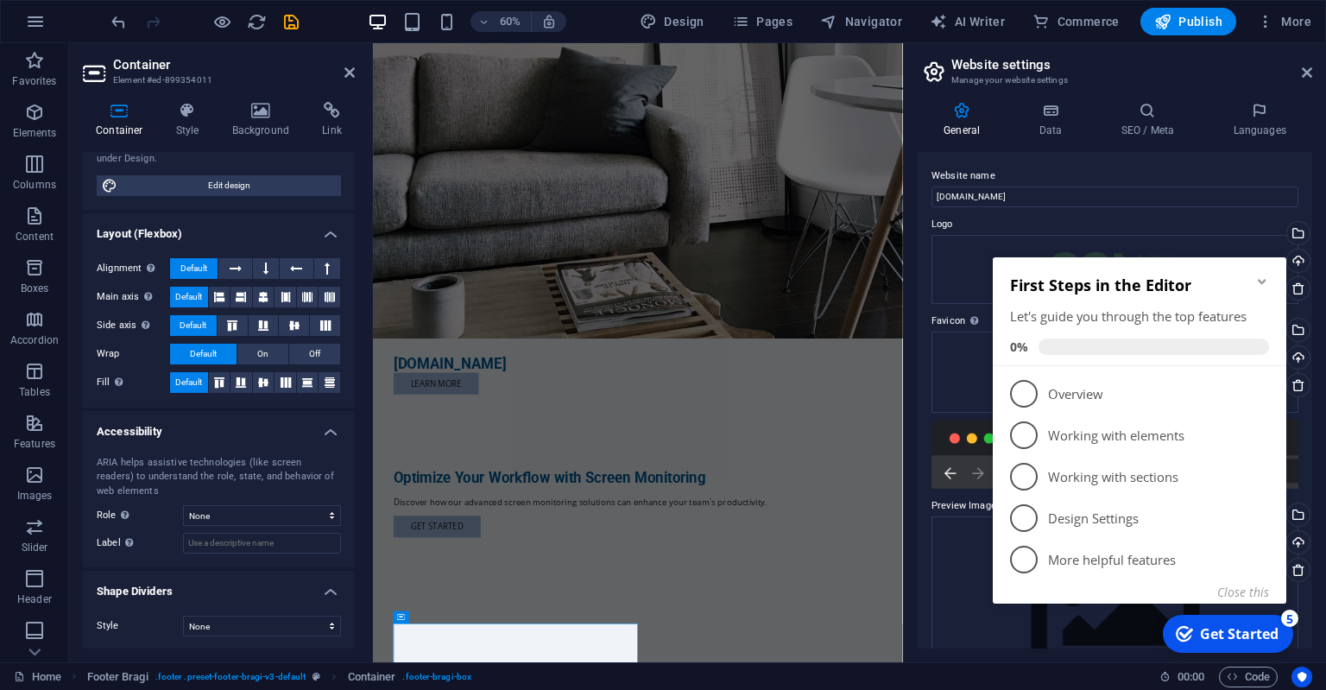
click at [1261, 277] on icon "Minimize checklist" at bounding box center [1262, 282] width 14 height 14
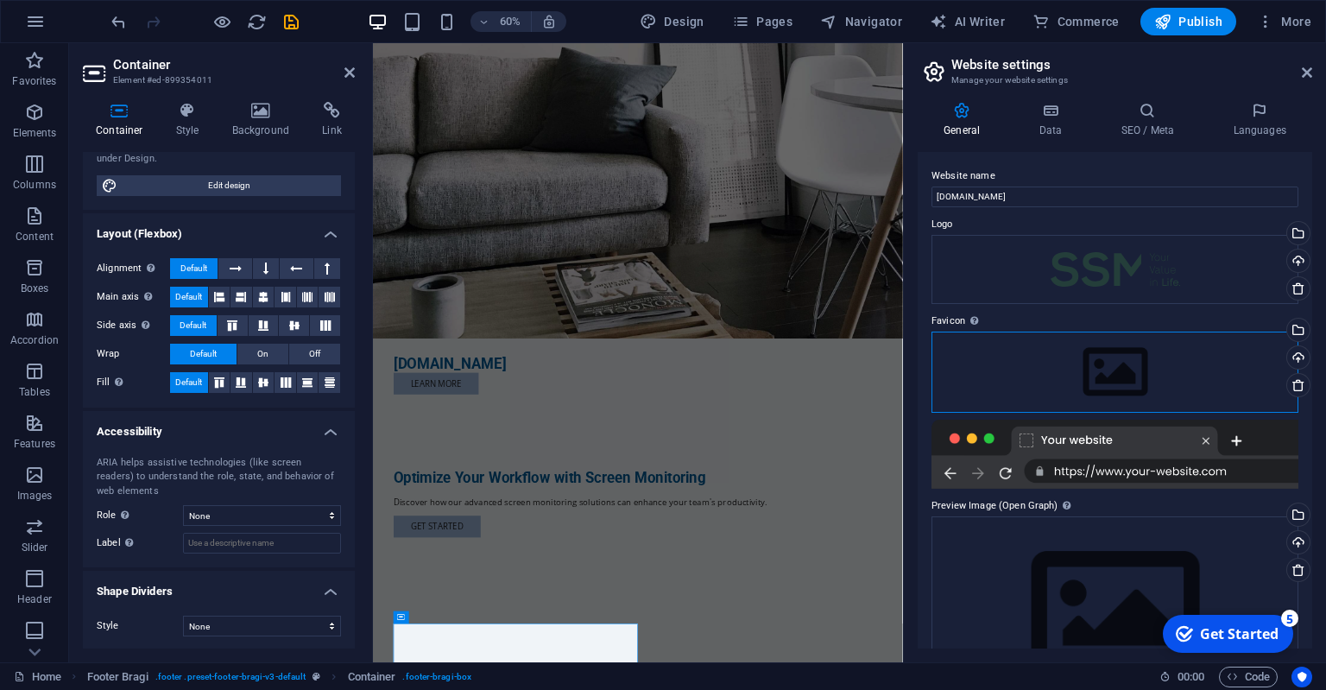
click at [1104, 364] on div "Drag files here, click to choose files or select files from Files or our free s…" at bounding box center [1115, 372] width 367 height 81
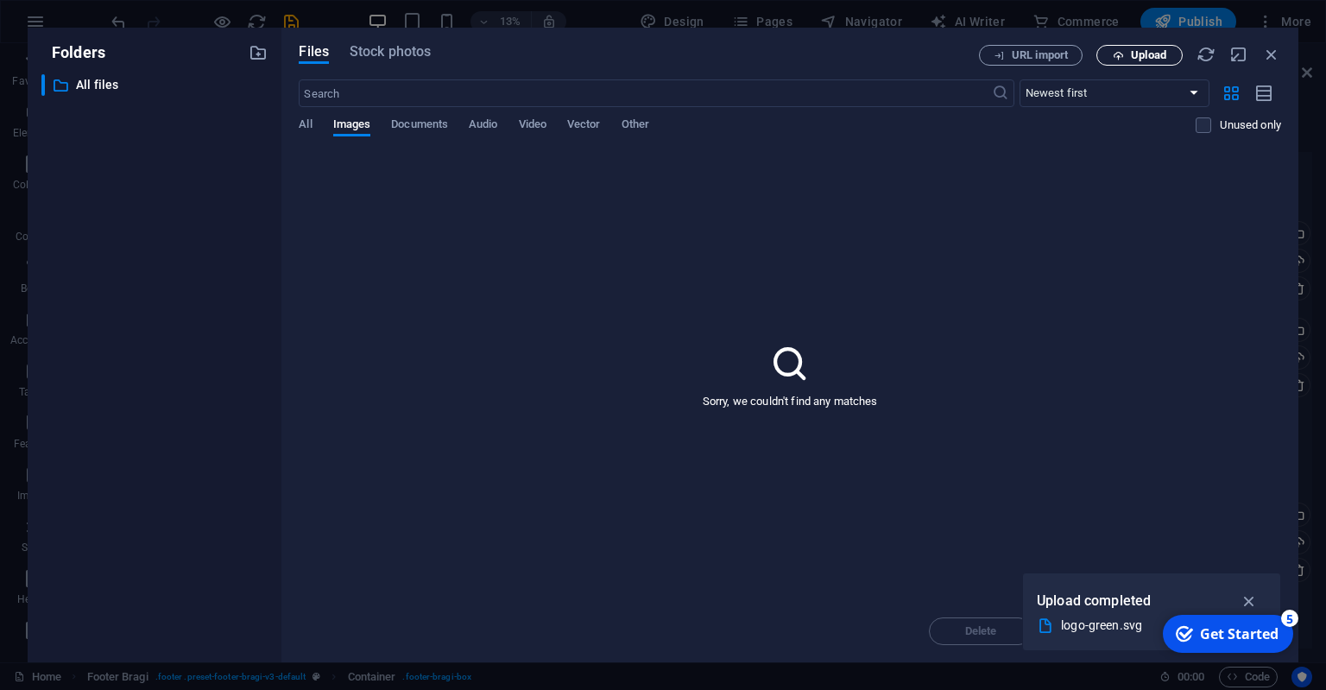
click at [1122, 54] on icon "button" at bounding box center [1118, 55] width 11 height 11
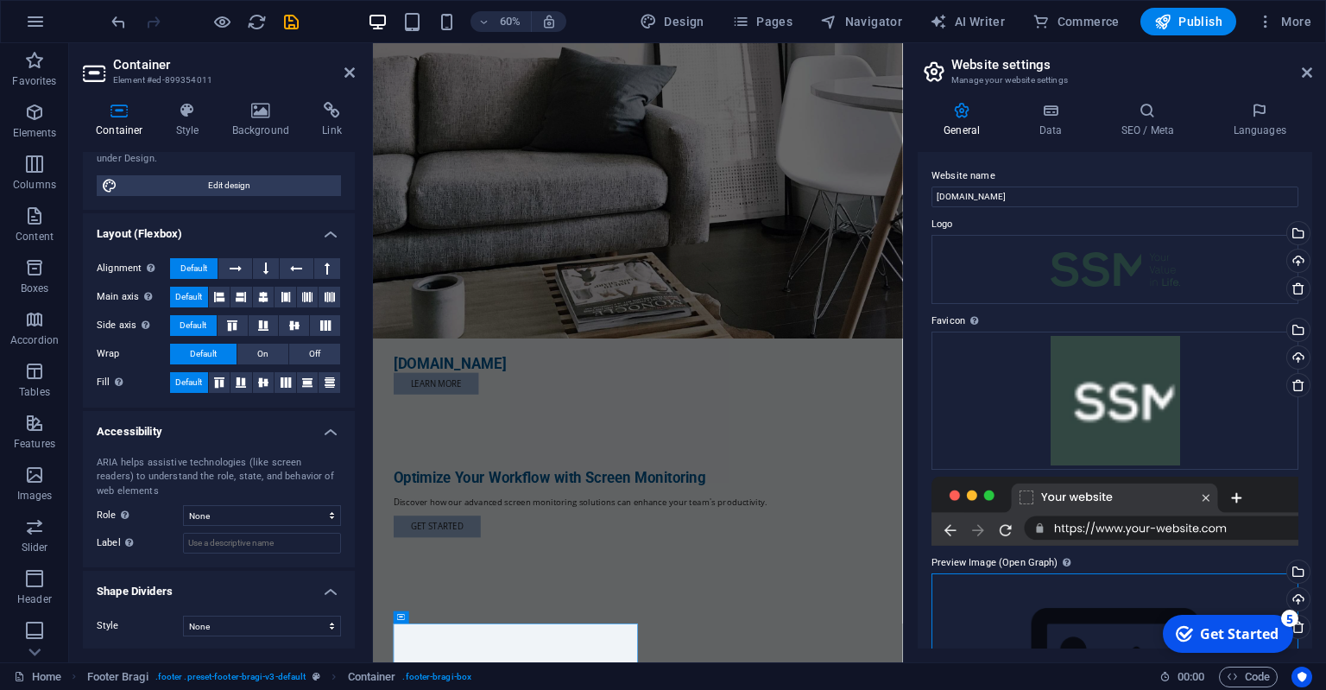
click at [1253, 578] on div "Drag files here, click to choose files or select files from Files or our free s…" at bounding box center [1115, 672] width 367 height 198
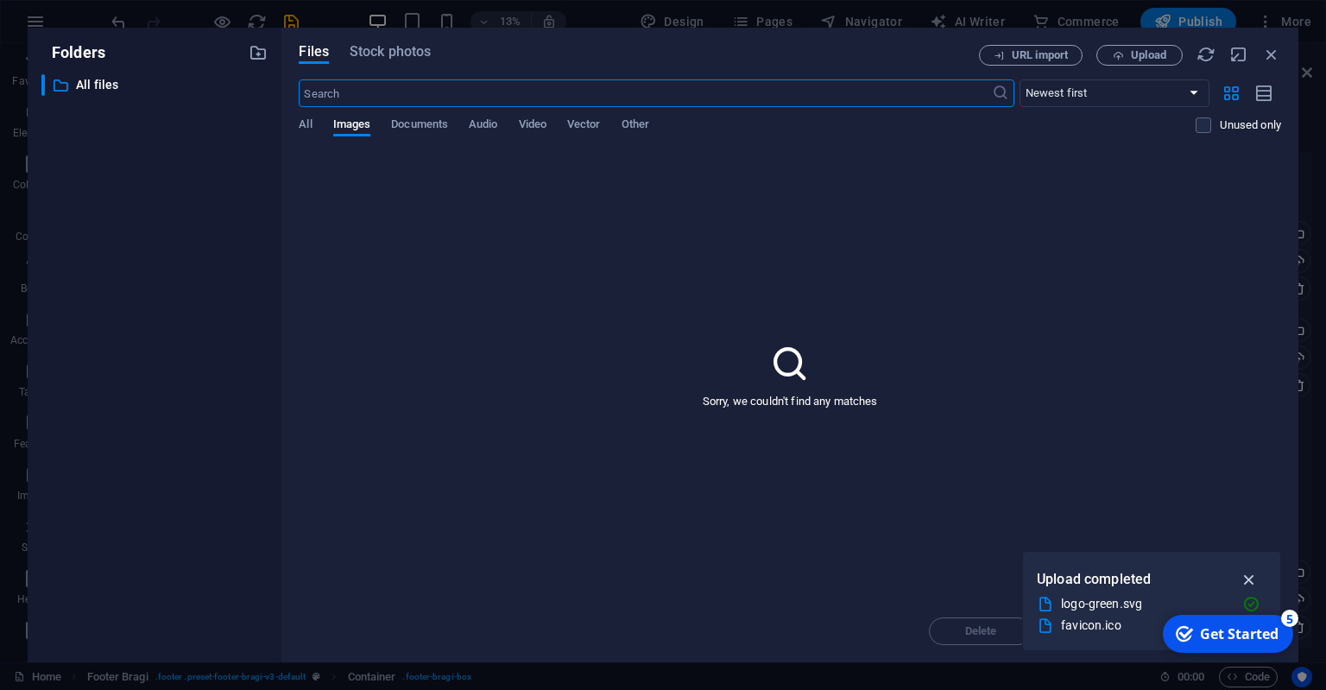
click at [1252, 578] on icon "button" at bounding box center [1250, 579] width 20 height 19
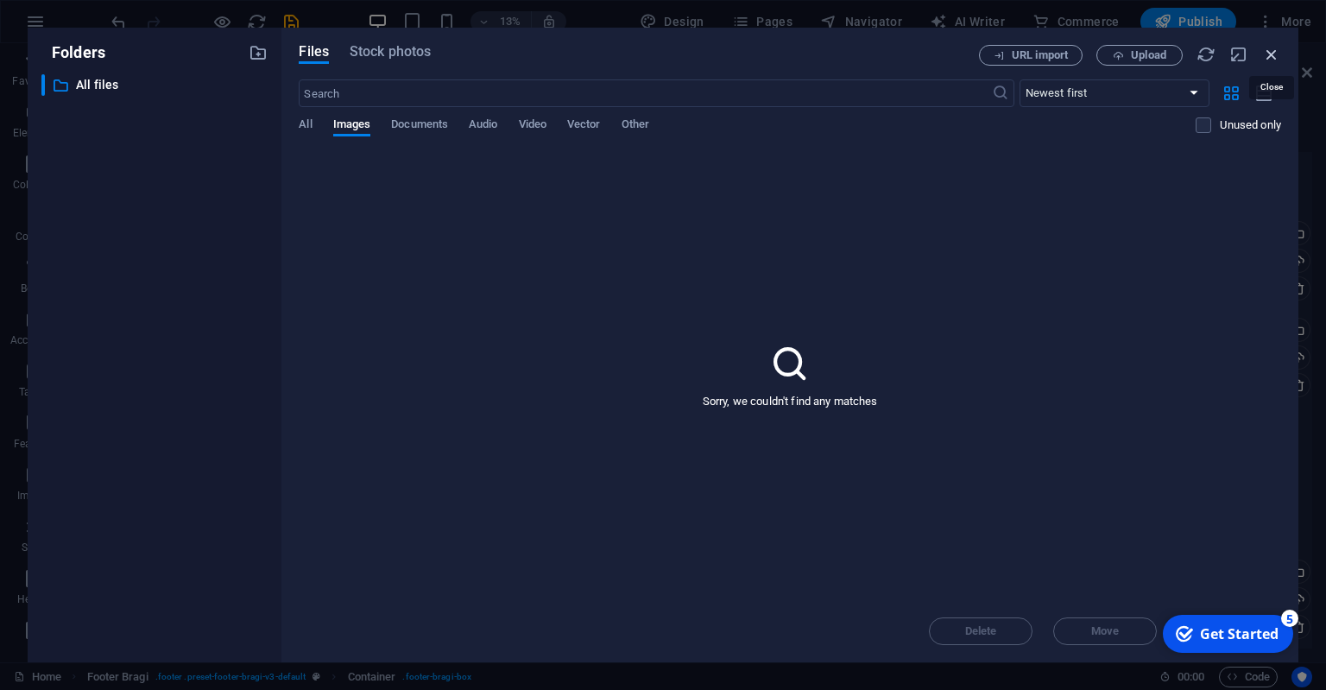
click at [1274, 47] on icon "button" at bounding box center [1271, 54] width 19 height 19
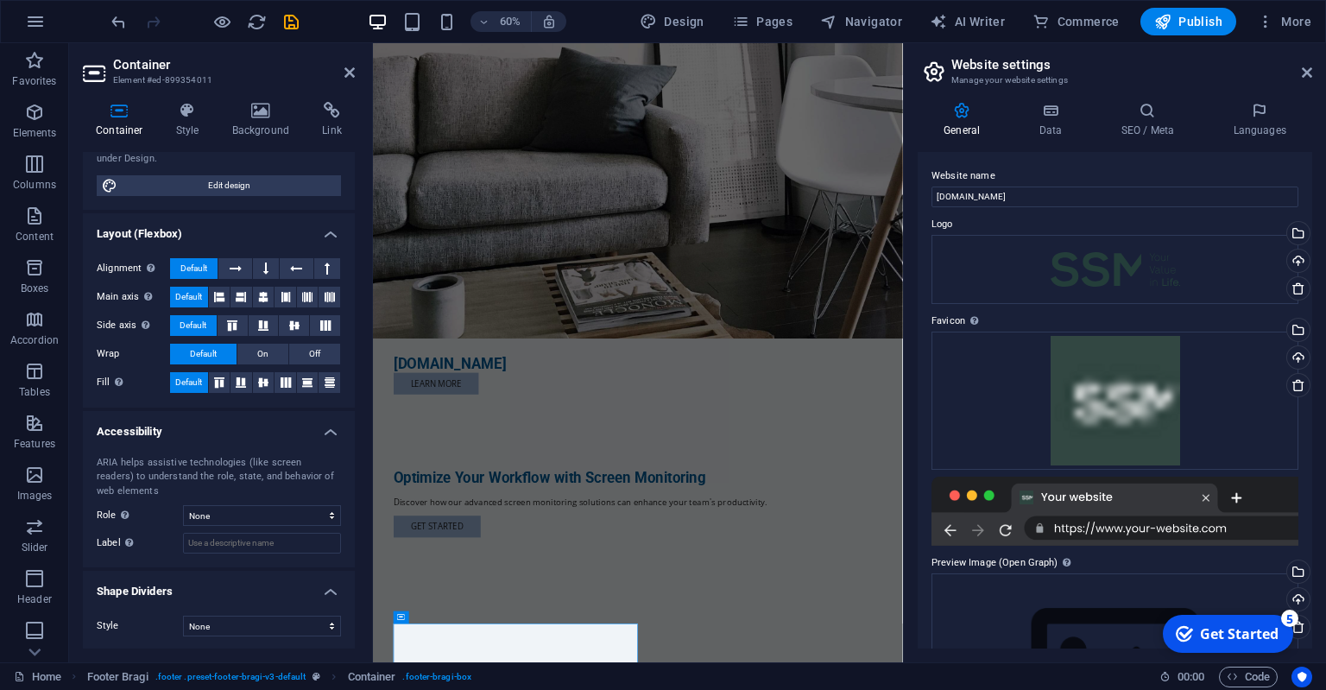
click at [1036, 363] on figure at bounding box center [814, 289] width 883 height 492
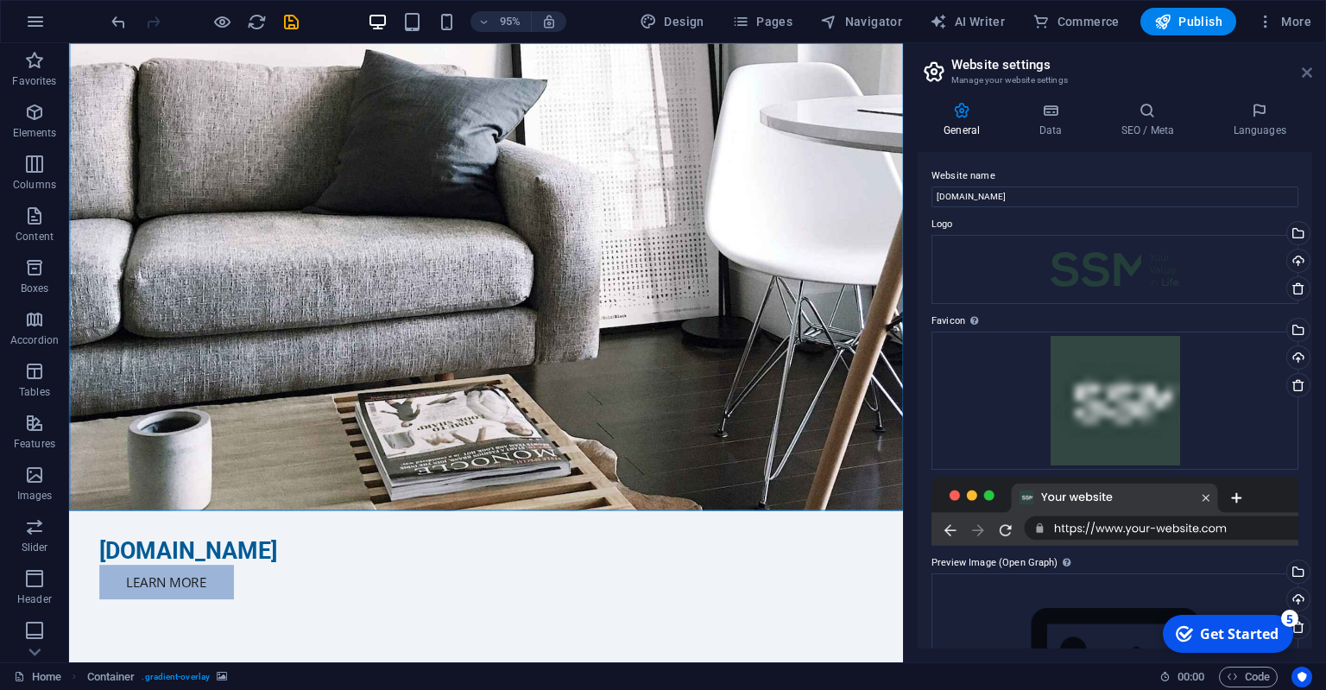
click at [1310, 71] on icon at bounding box center [1307, 73] width 10 height 14
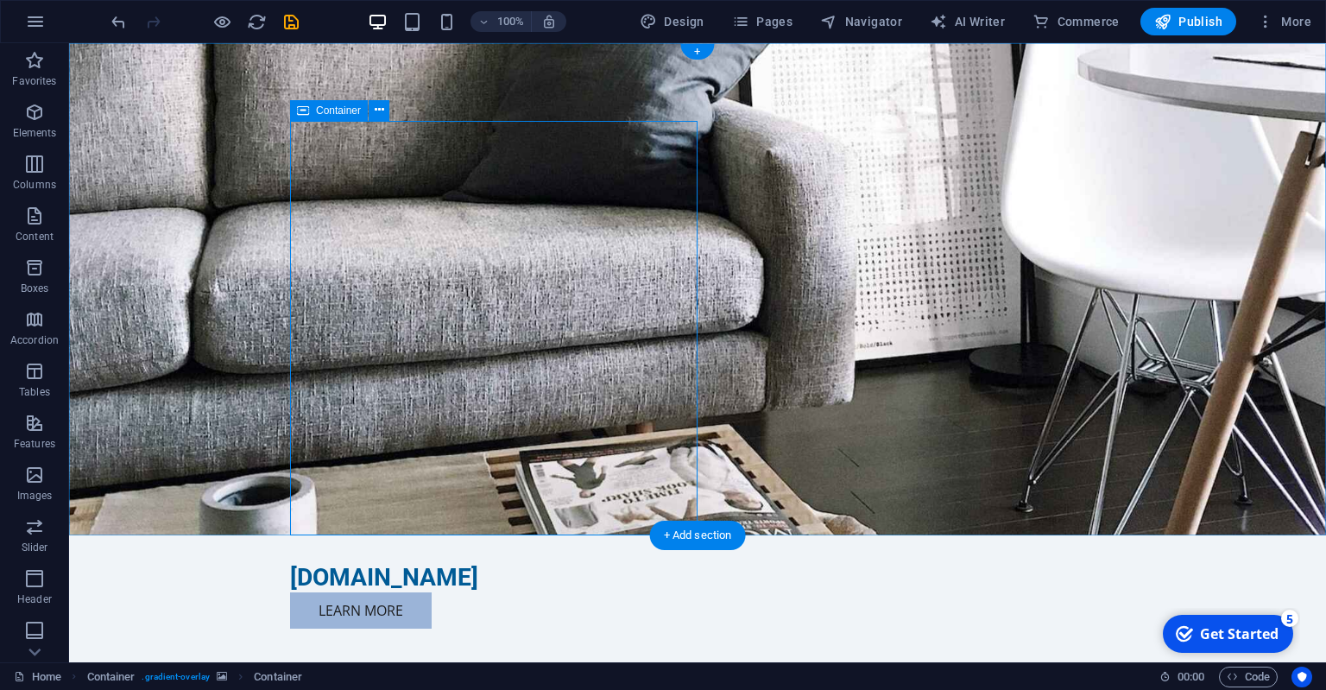
drag, startPoint x: 104, startPoint y: 212, endPoint x: 533, endPoint y: 184, distance: 429.1
click at [37, 173] on icon "button" at bounding box center [34, 164] width 21 height 21
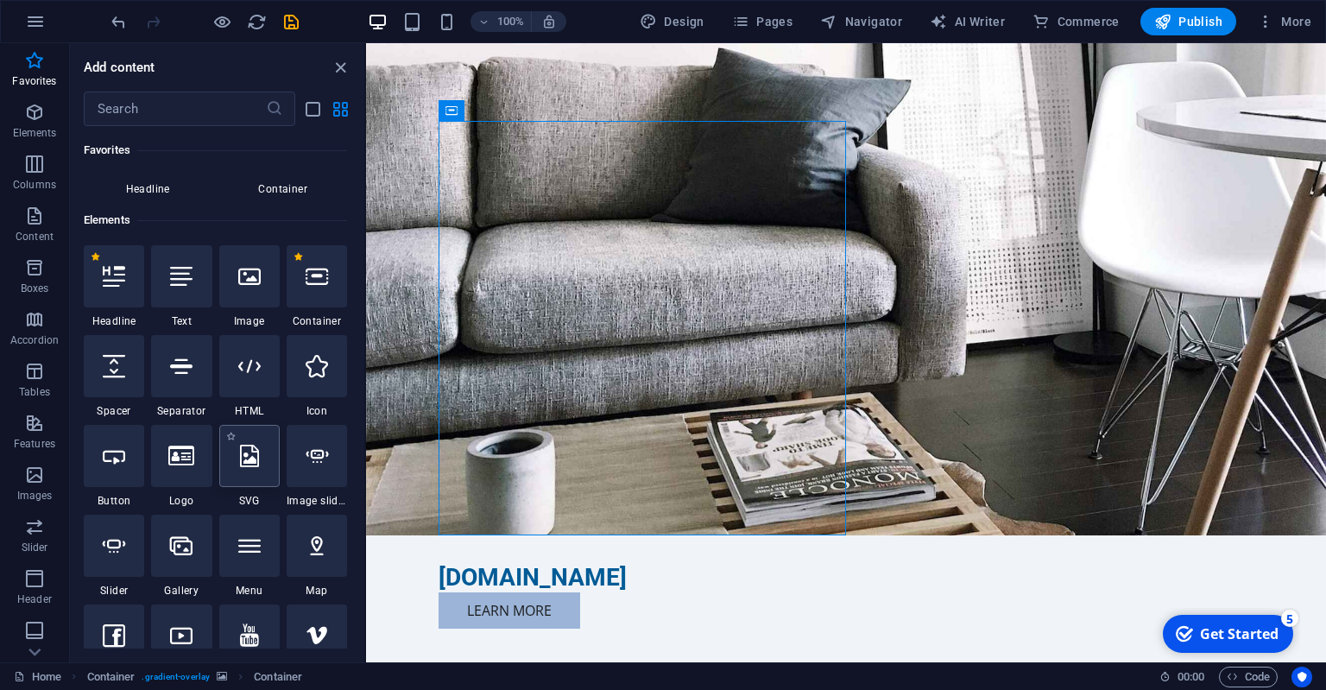
scroll to position [79, 0]
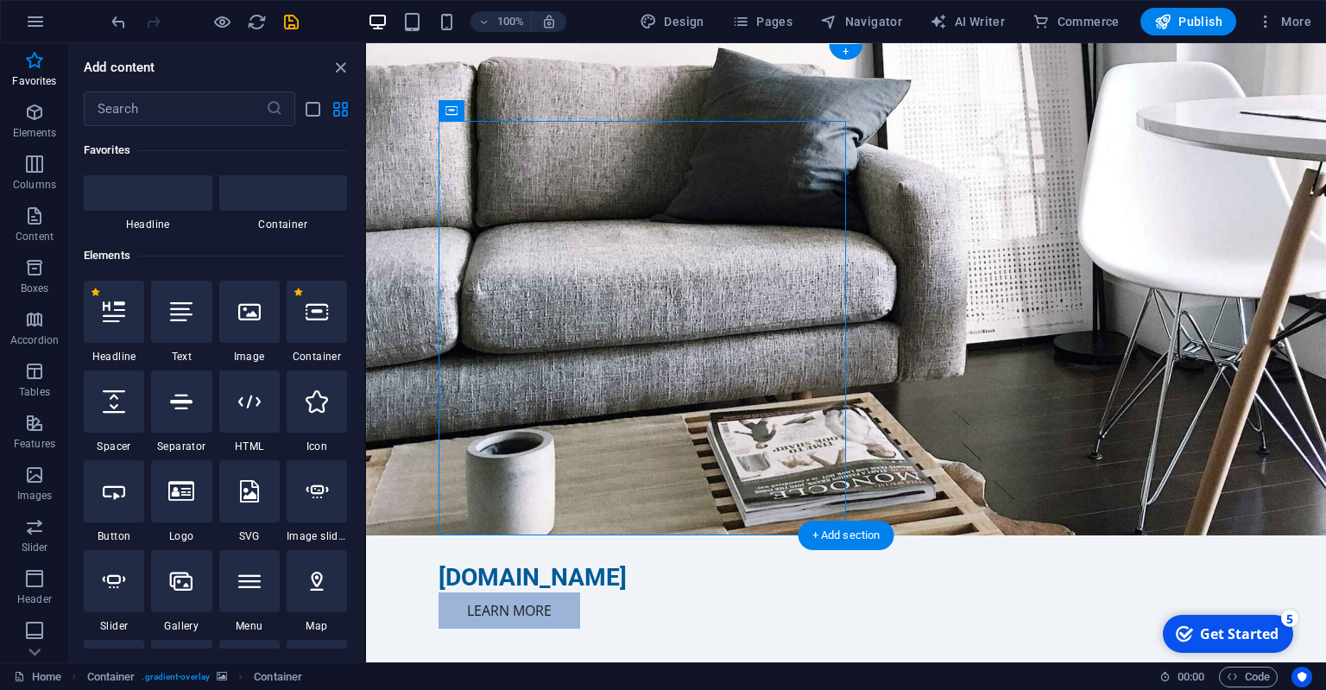
drag, startPoint x: 556, startPoint y: 367, endPoint x: 642, endPoint y: 288, distance: 116.7
click at [181, 316] on icon at bounding box center [181, 311] width 22 height 22
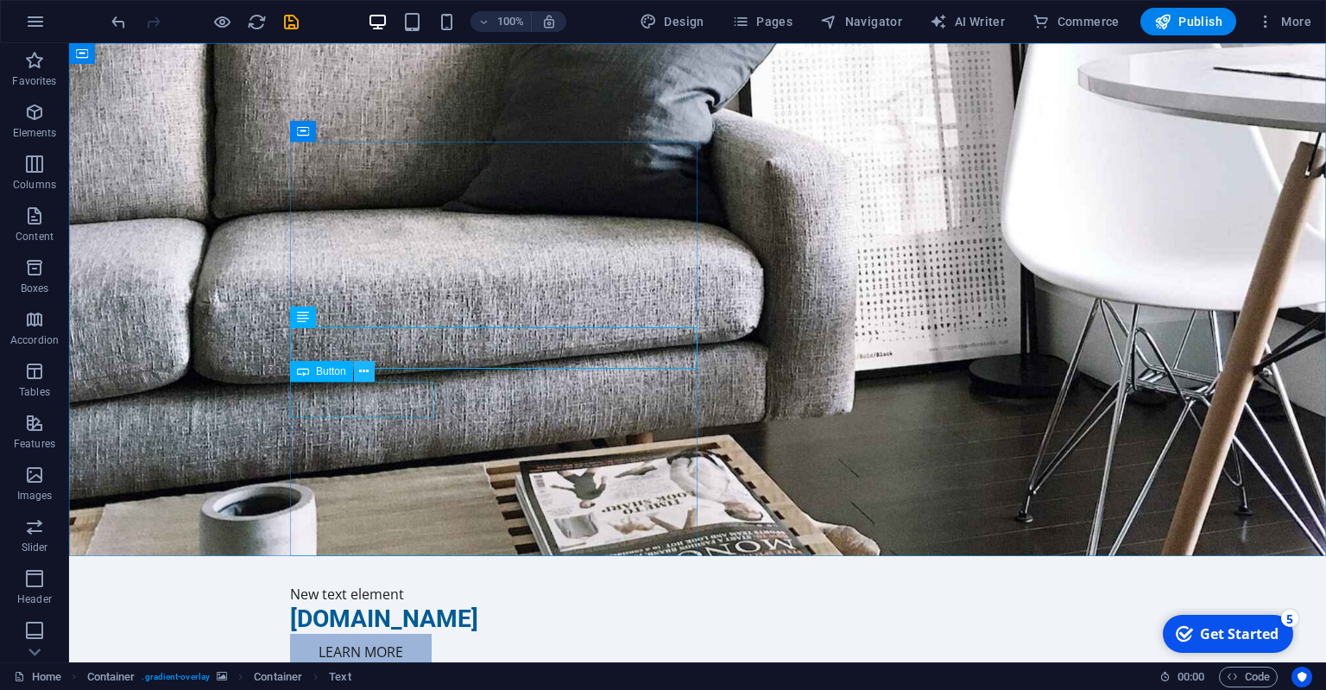
click at [368, 369] on icon at bounding box center [363, 372] width 9 height 18
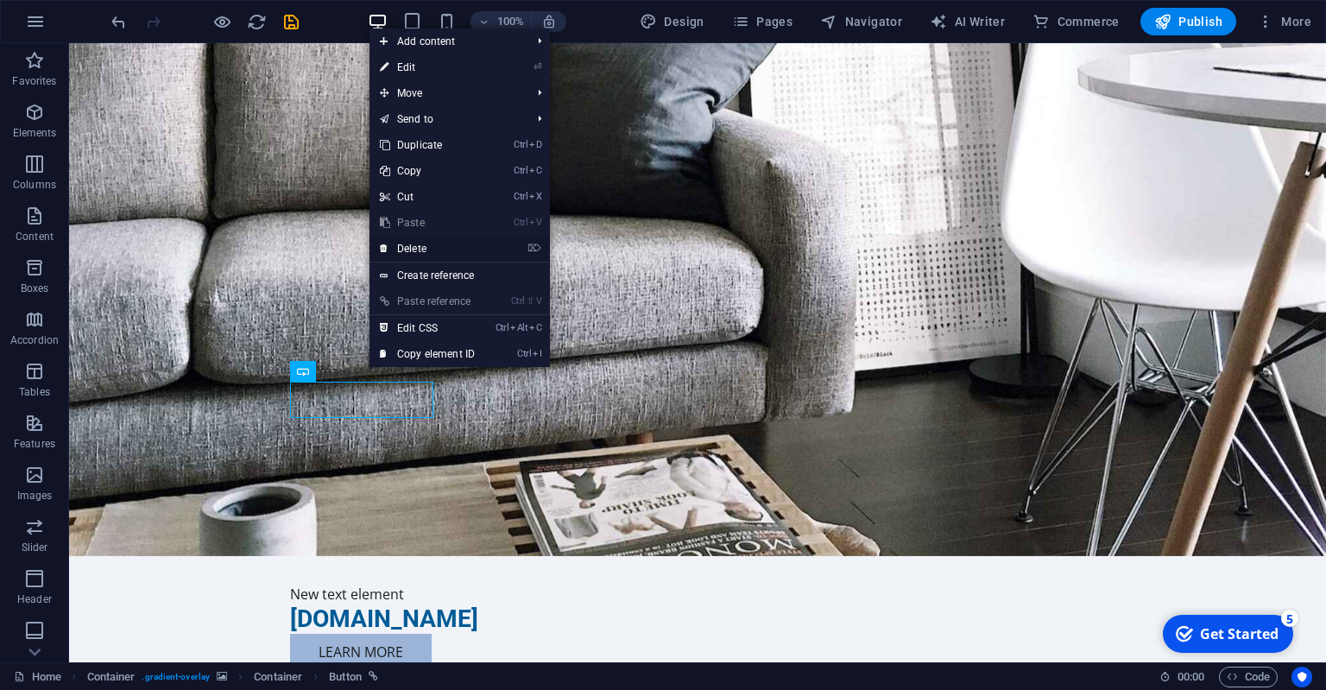
click at [414, 250] on link "⌦ Delete" at bounding box center [428, 249] width 116 height 26
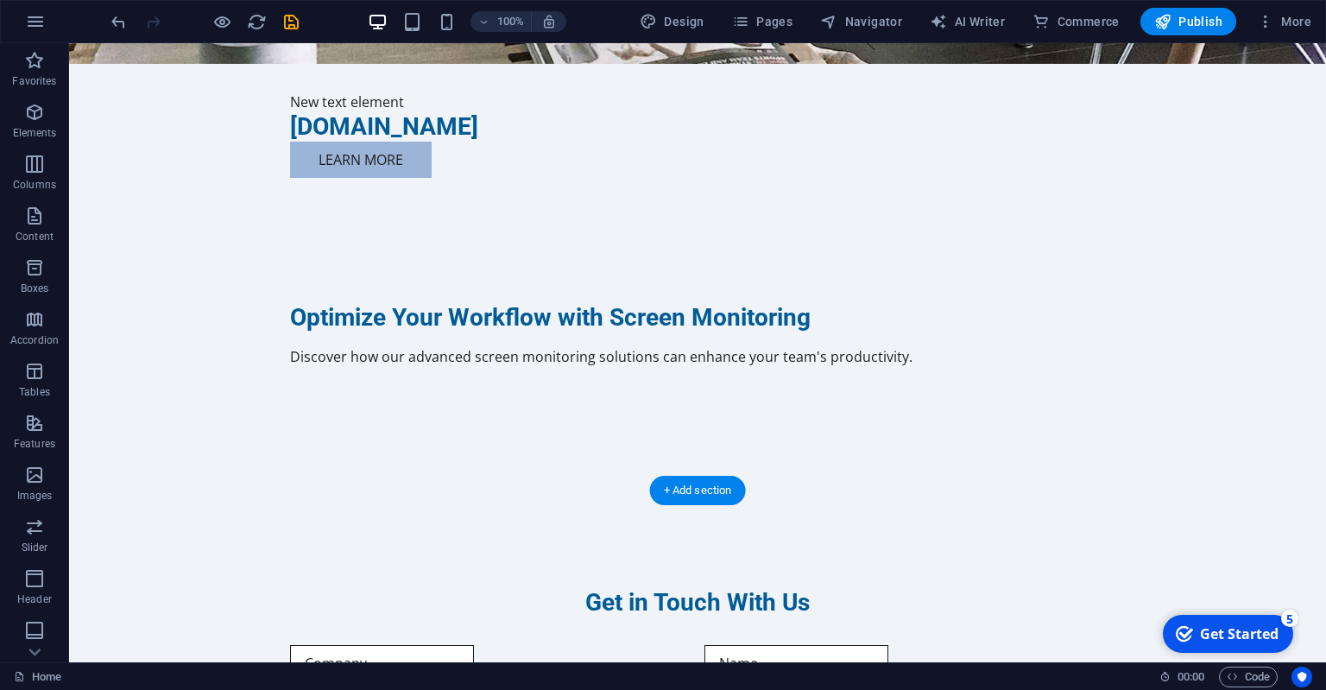
scroll to position [0, 0]
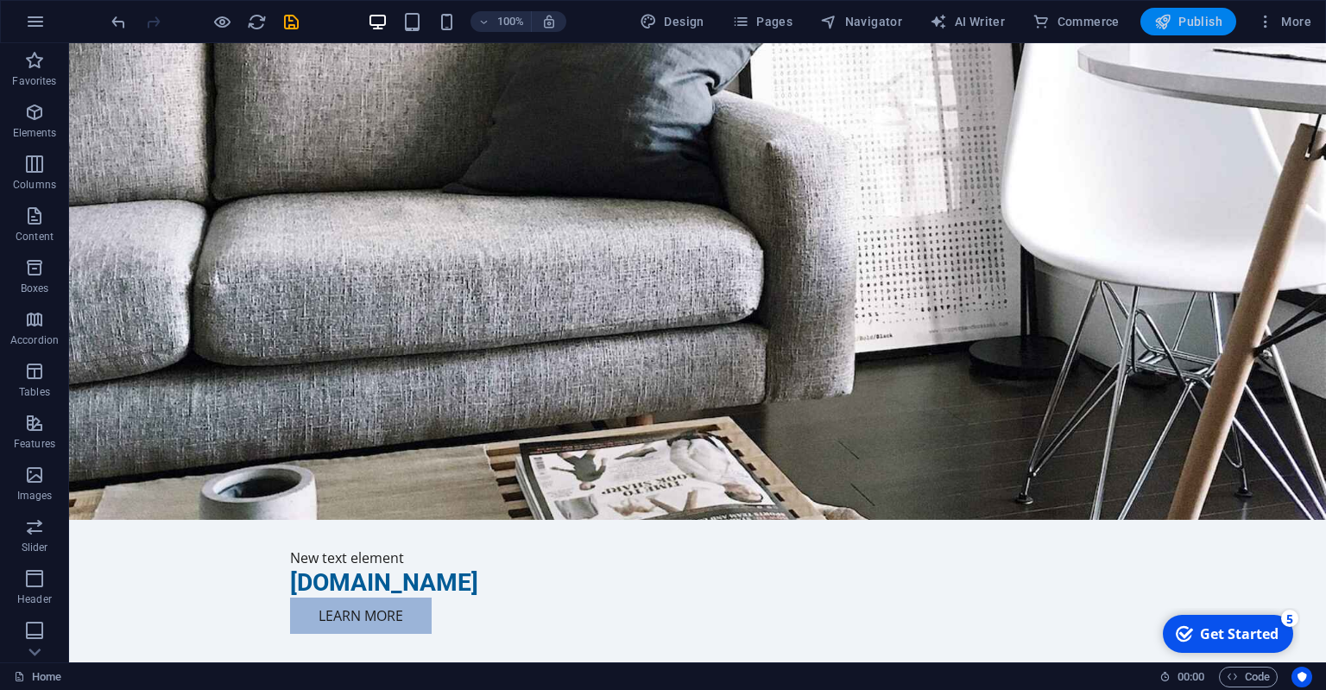
click at [1189, 16] on span "Publish" at bounding box center [1188, 21] width 68 height 17
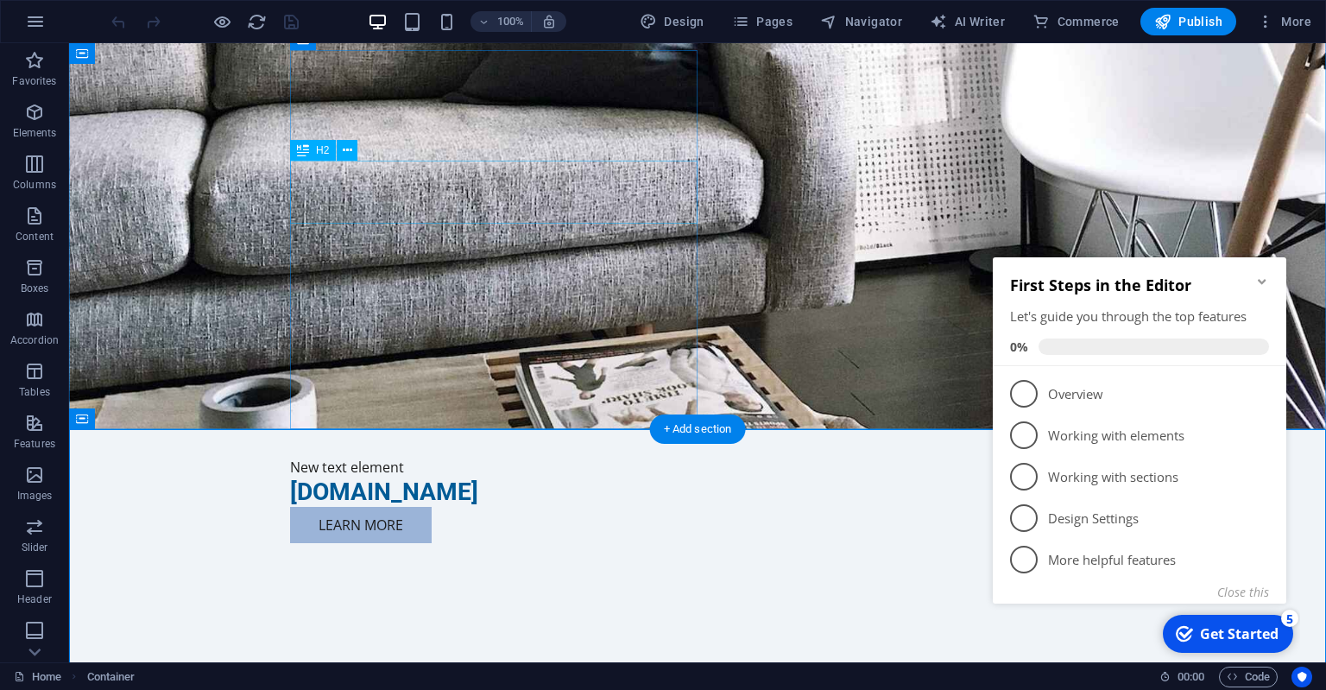
click at [465, 667] on div "Optimize Your Workflow with Screen Monitoring" at bounding box center [697, 682] width 815 height 31
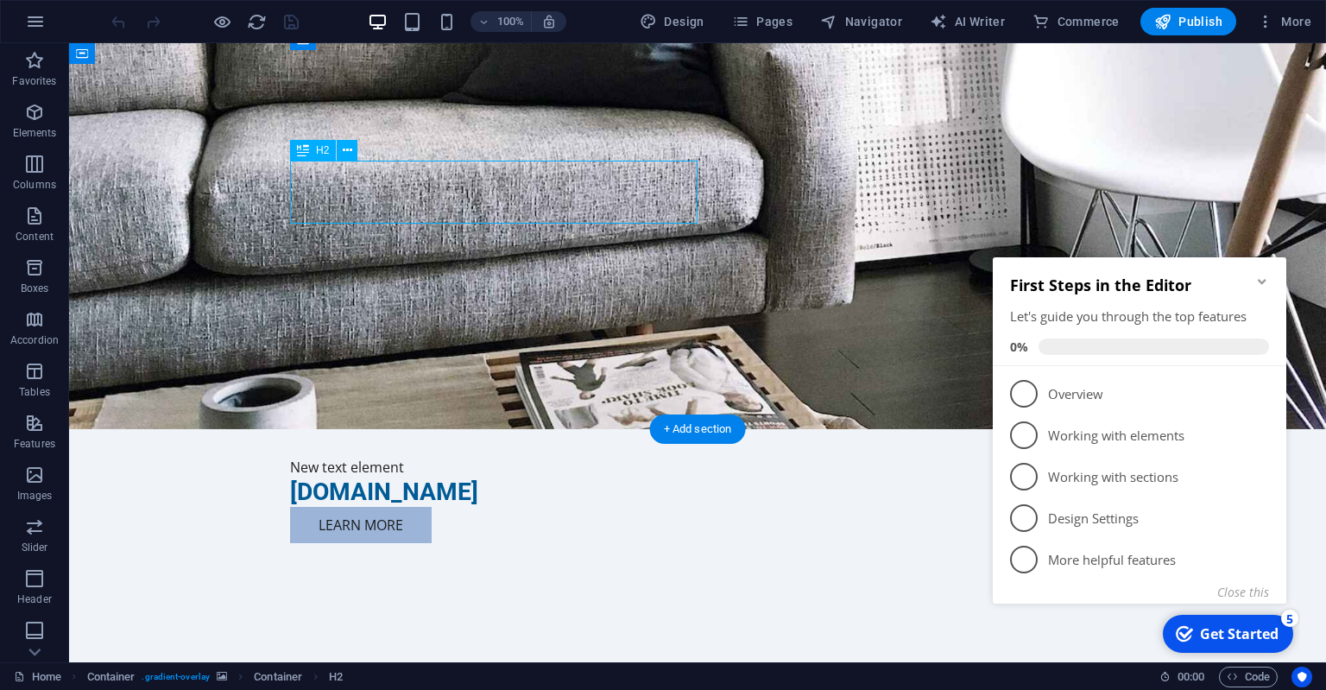
click at [465, 667] on div "Optimize Your Workflow with Screen Monitoring" at bounding box center [697, 682] width 815 height 31
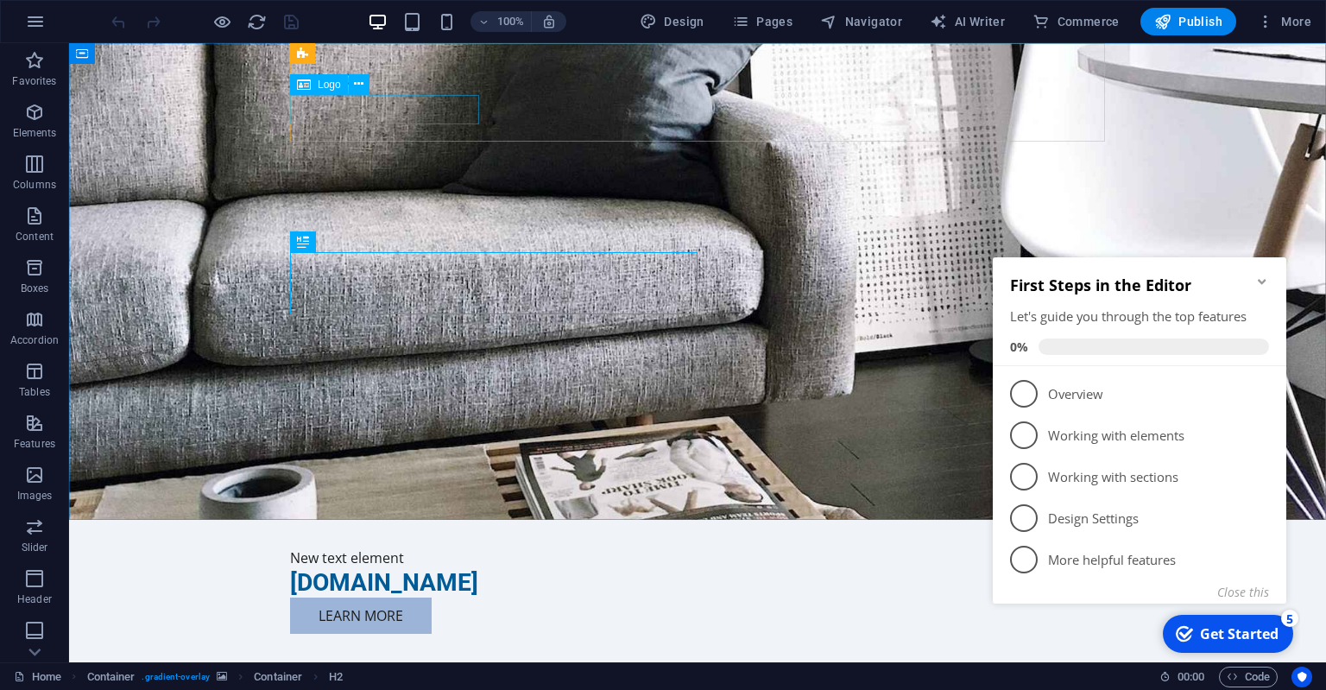
click at [330, 92] on div "Logo" at bounding box center [319, 84] width 58 height 21
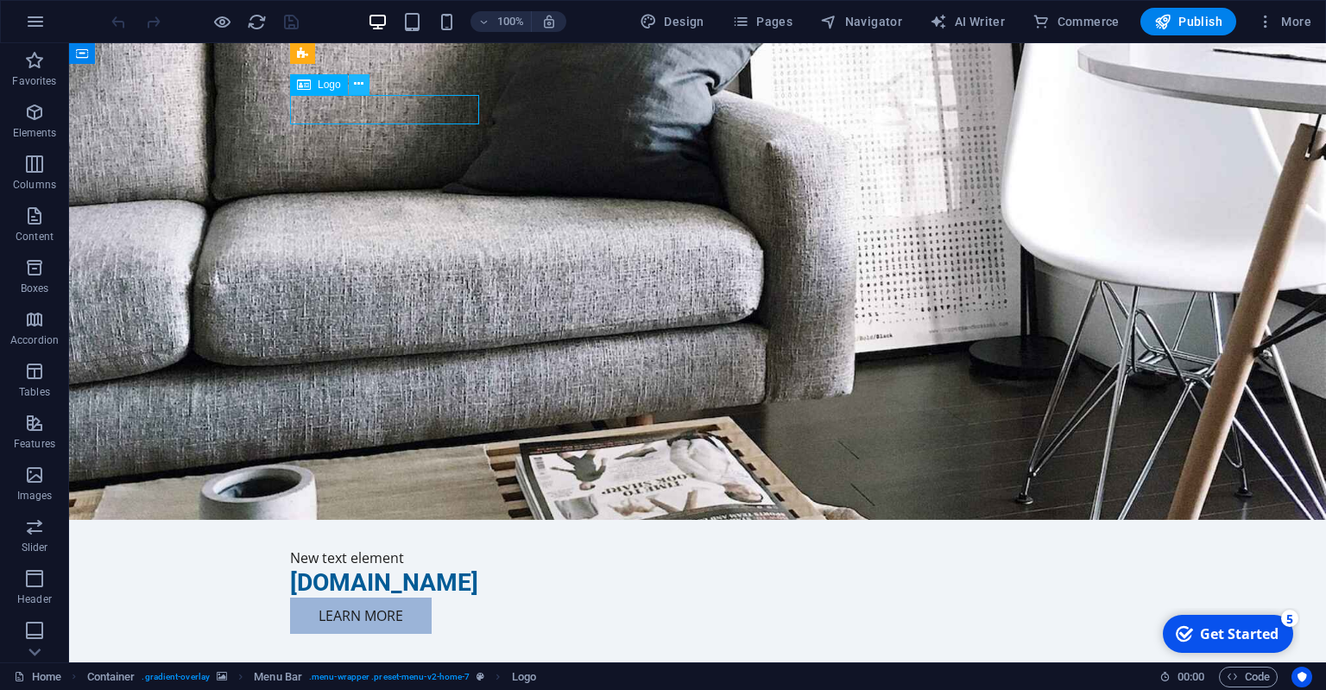
click at [357, 80] on icon at bounding box center [358, 84] width 9 height 18
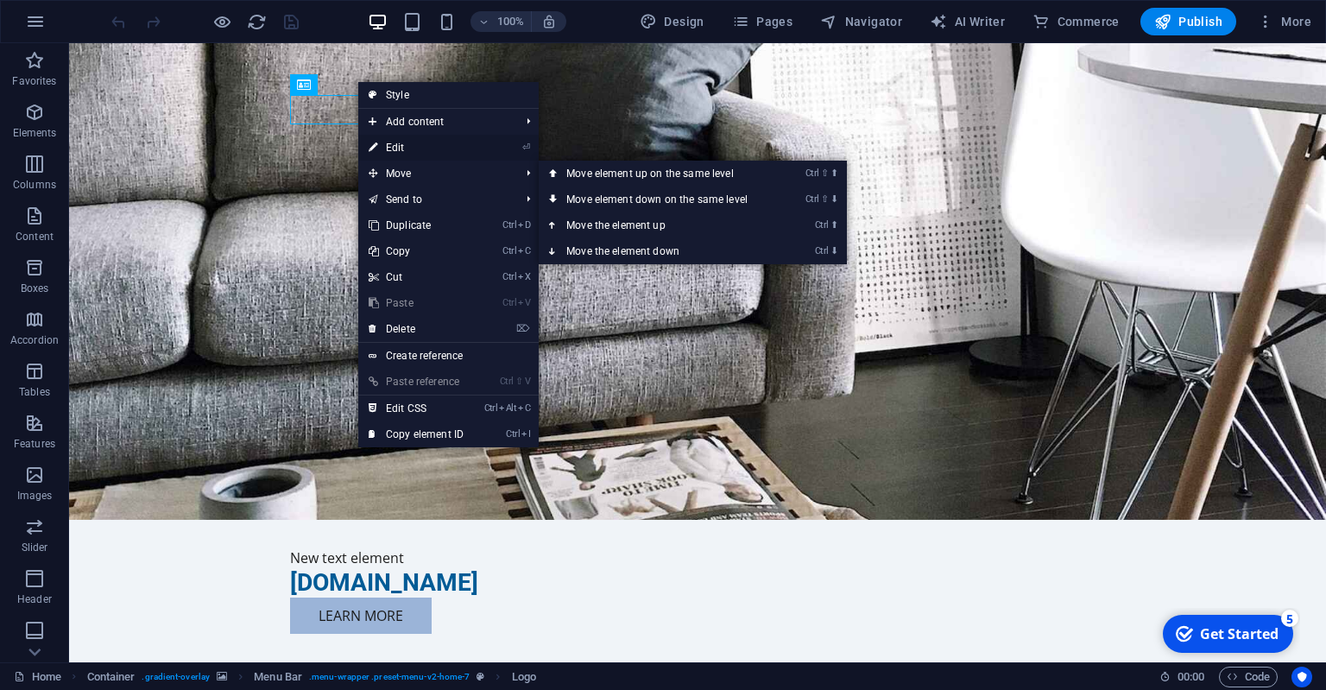
click at [408, 142] on link "⏎ Edit" at bounding box center [416, 148] width 116 height 26
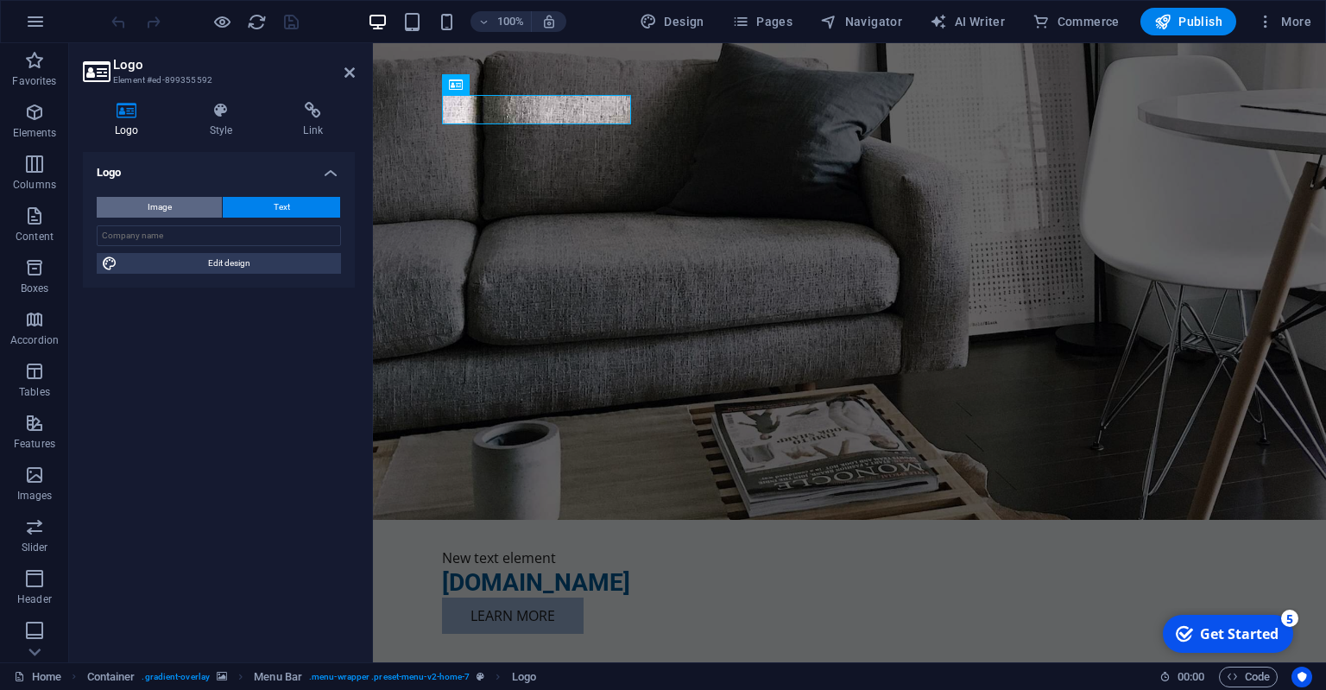
click at [159, 205] on span "Image" at bounding box center [160, 207] width 24 height 21
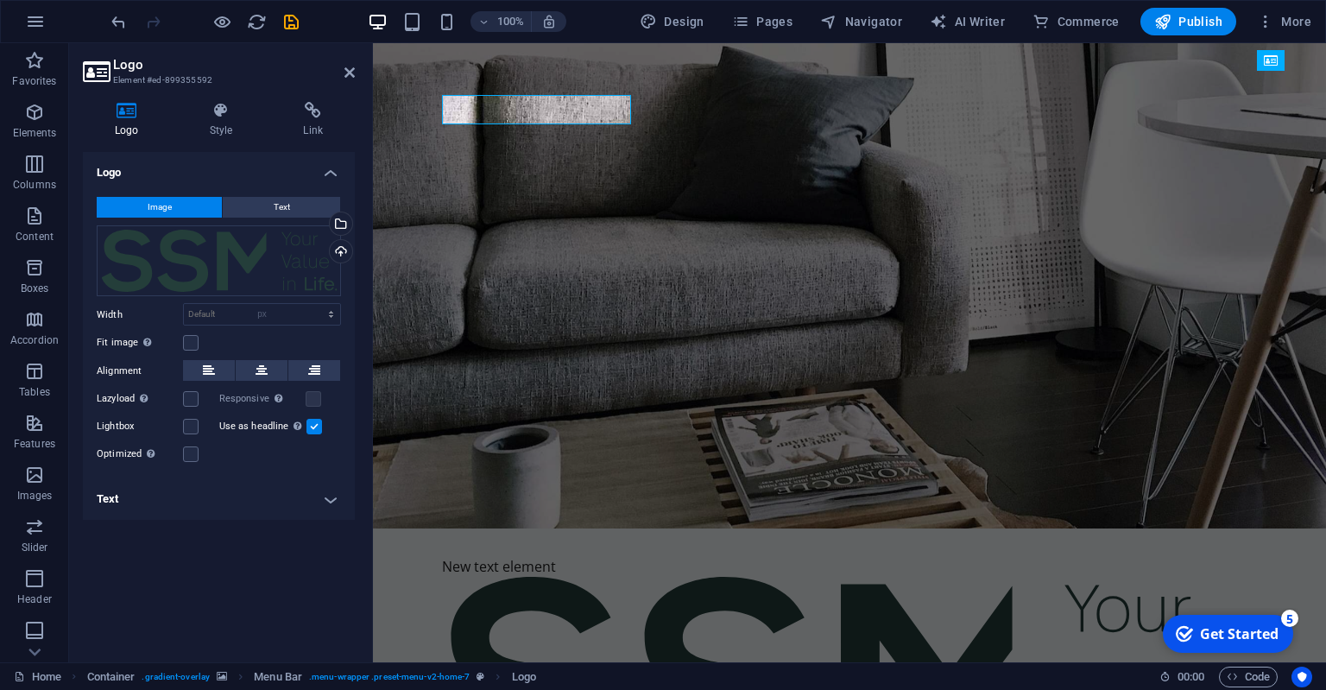
select select "DISABLED_OPTION_VALUE"
click at [299, 20] on icon "save" at bounding box center [291, 22] width 20 height 20
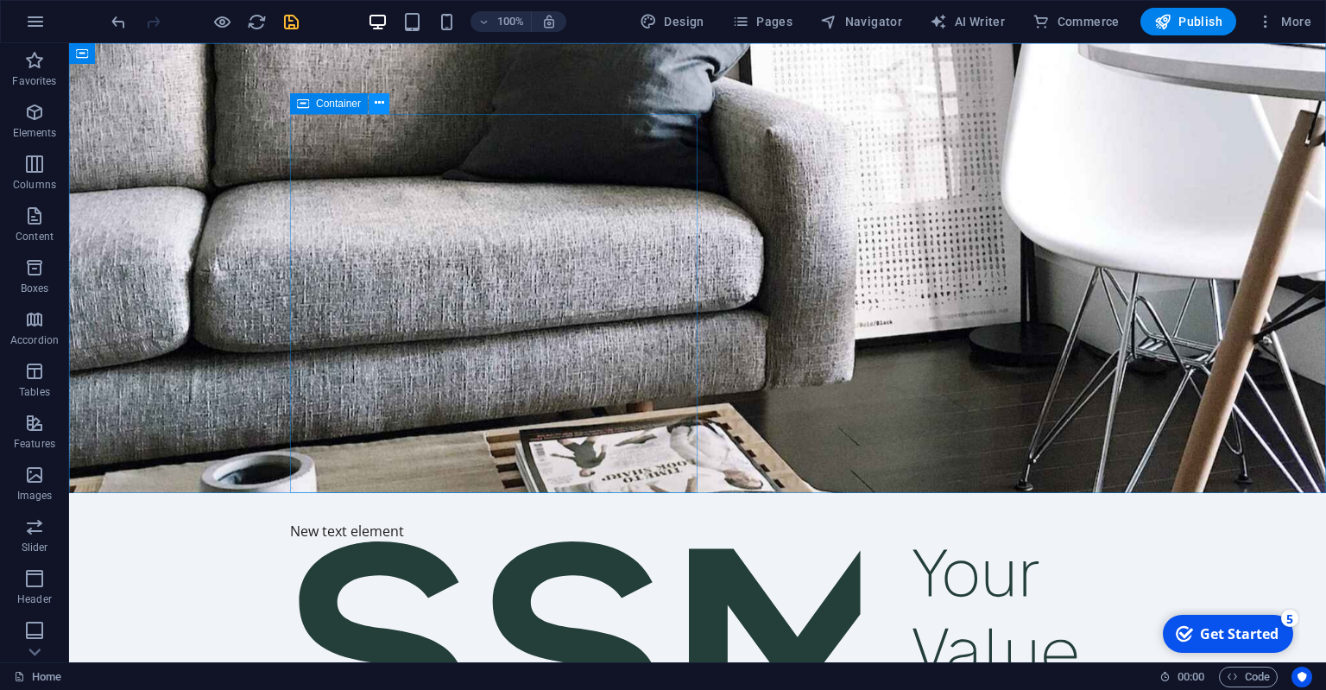
click at [376, 104] on icon at bounding box center [379, 103] width 9 height 18
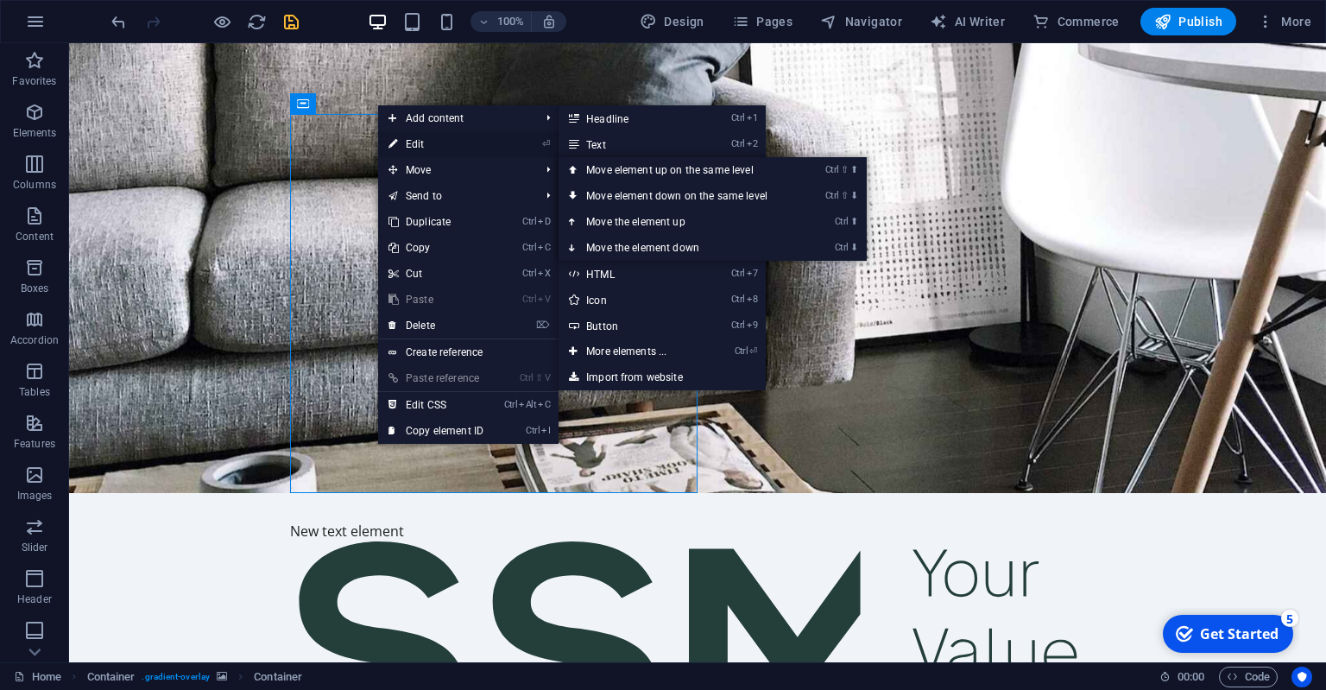
drag, startPoint x: 408, startPoint y: 140, endPoint x: 35, endPoint y: 98, distance: 375.4
click at [408, 140] on link "⏎ Edit" at bounding box center [436, 144] width 116 height 26
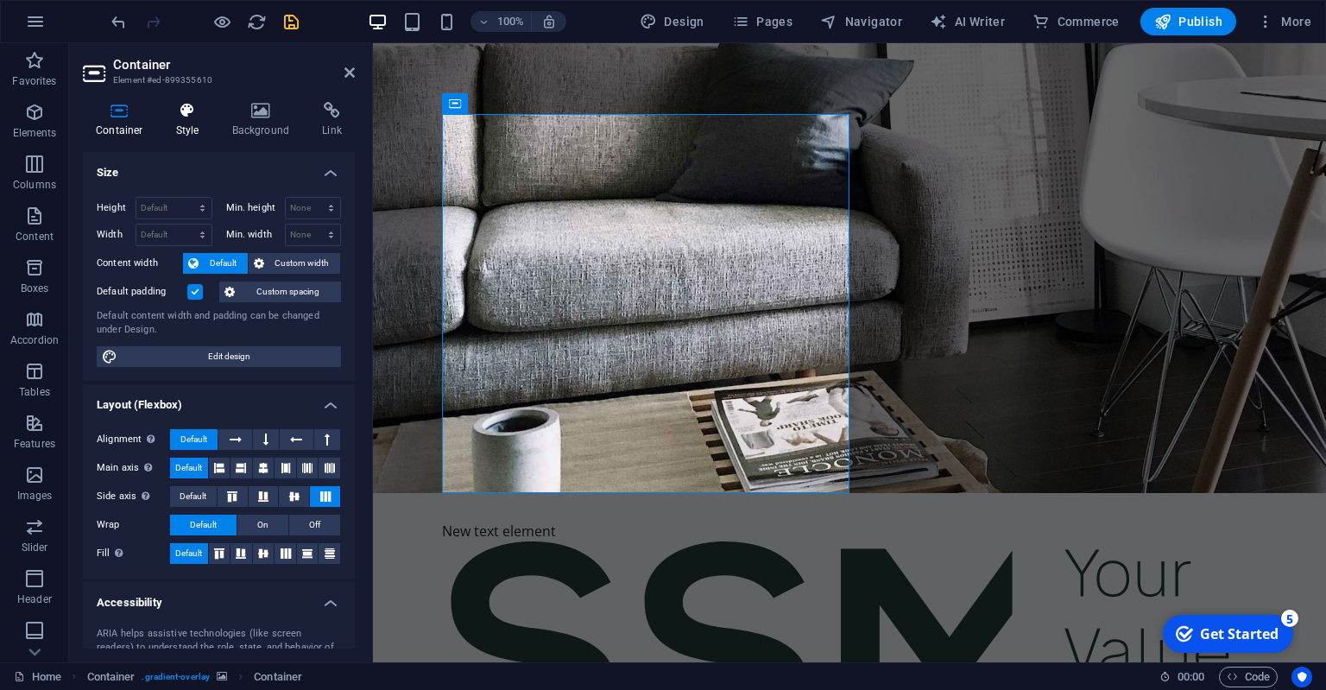
click at [199, 119] on icon at bounding box center [187, 110] width 49 height 17
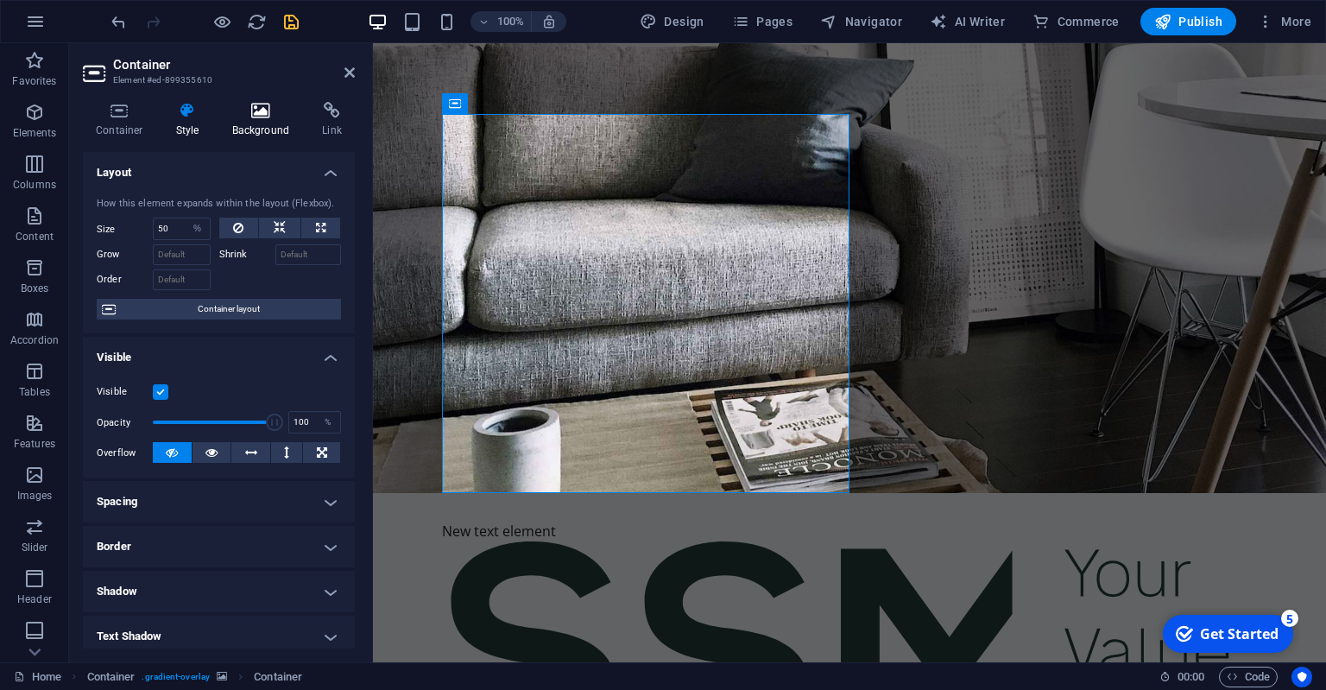
click at [287, 116] on icon at bounding box center [261, 110] width 84 height 17
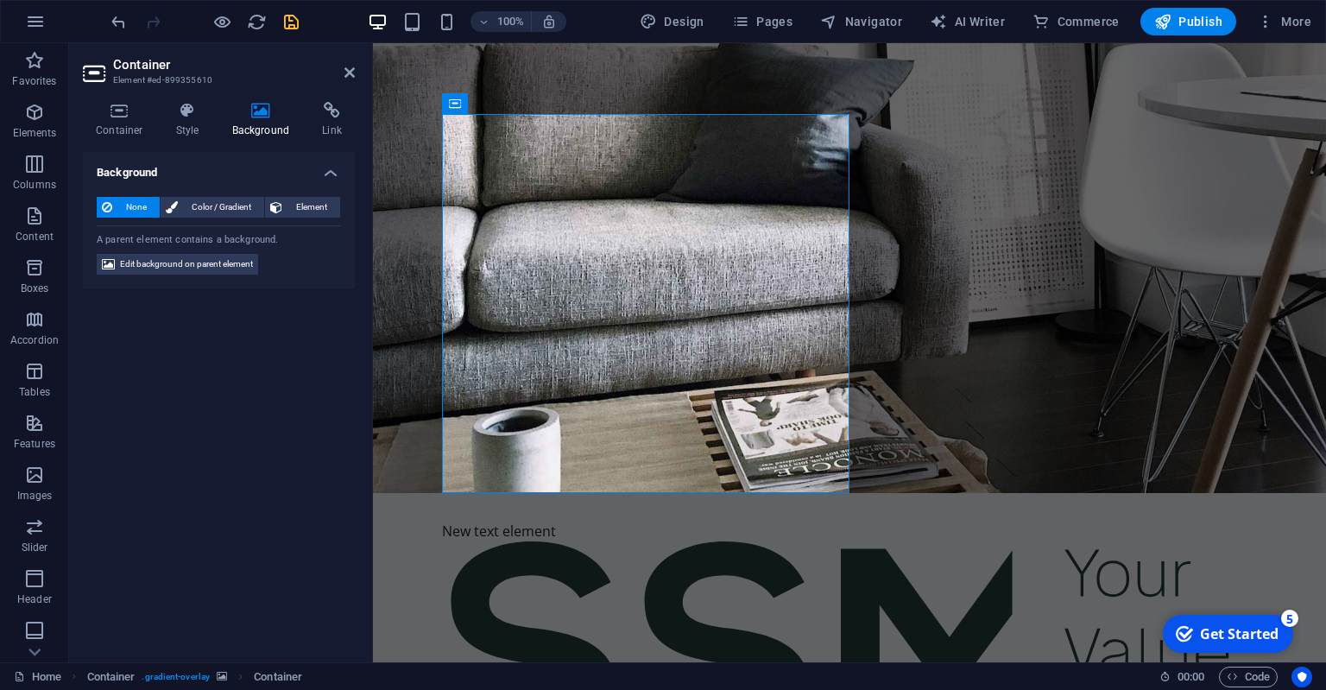
click at [867, 237] on figure at bounding box center [849, 268] width 953 height 450
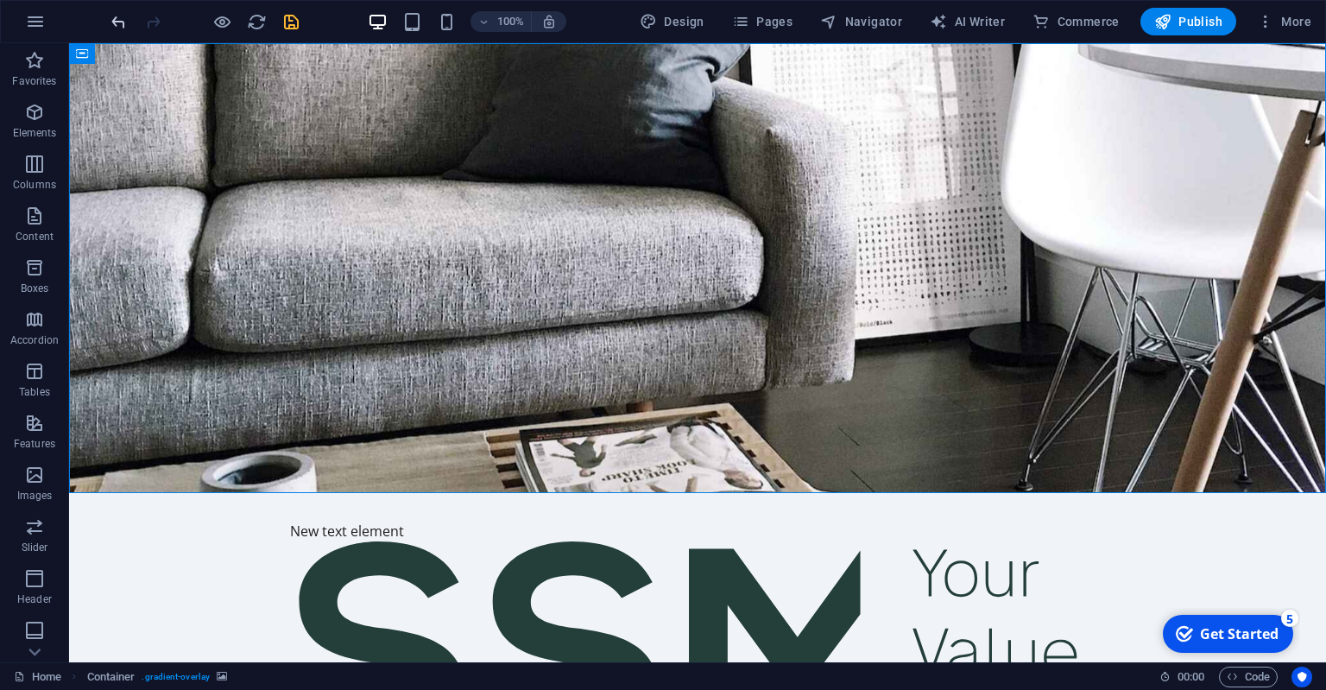
click at [111, 20] on icon "undo" at bounding box center [119, 22] width 20 height 20
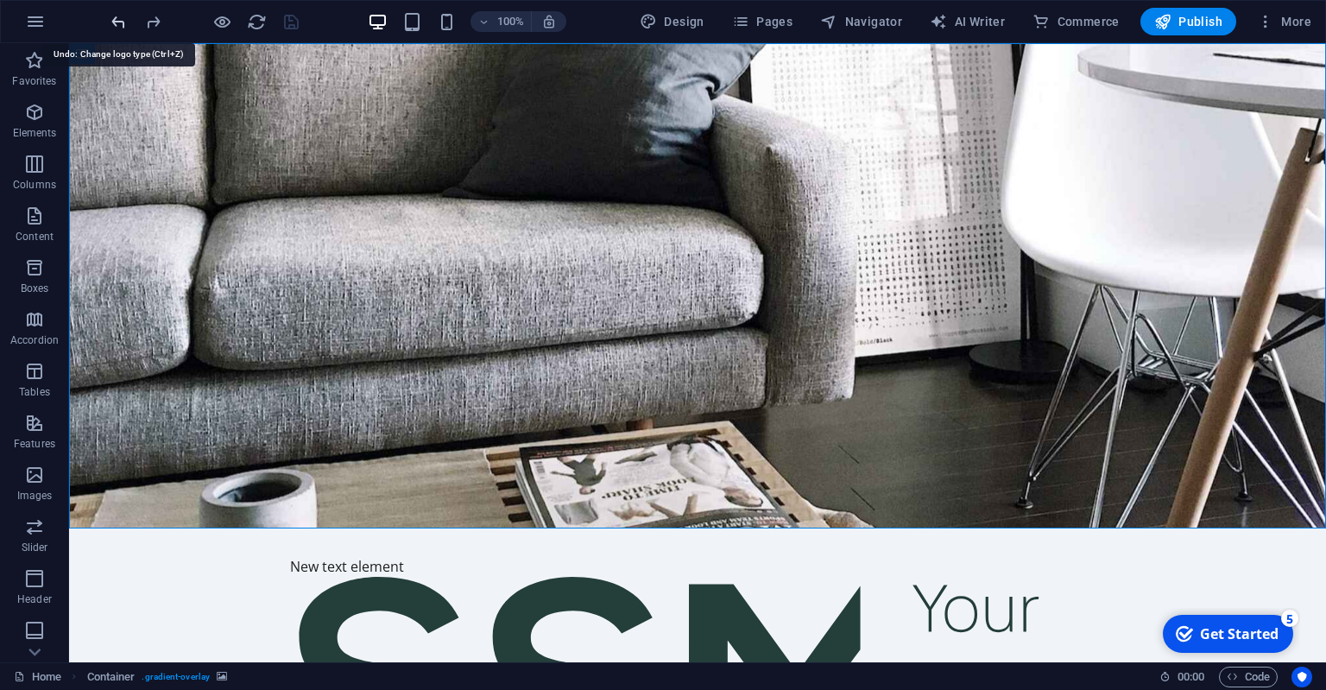
click at [111, 21] on icon "undo" at bounding box center [119, 22] width 20 height 20
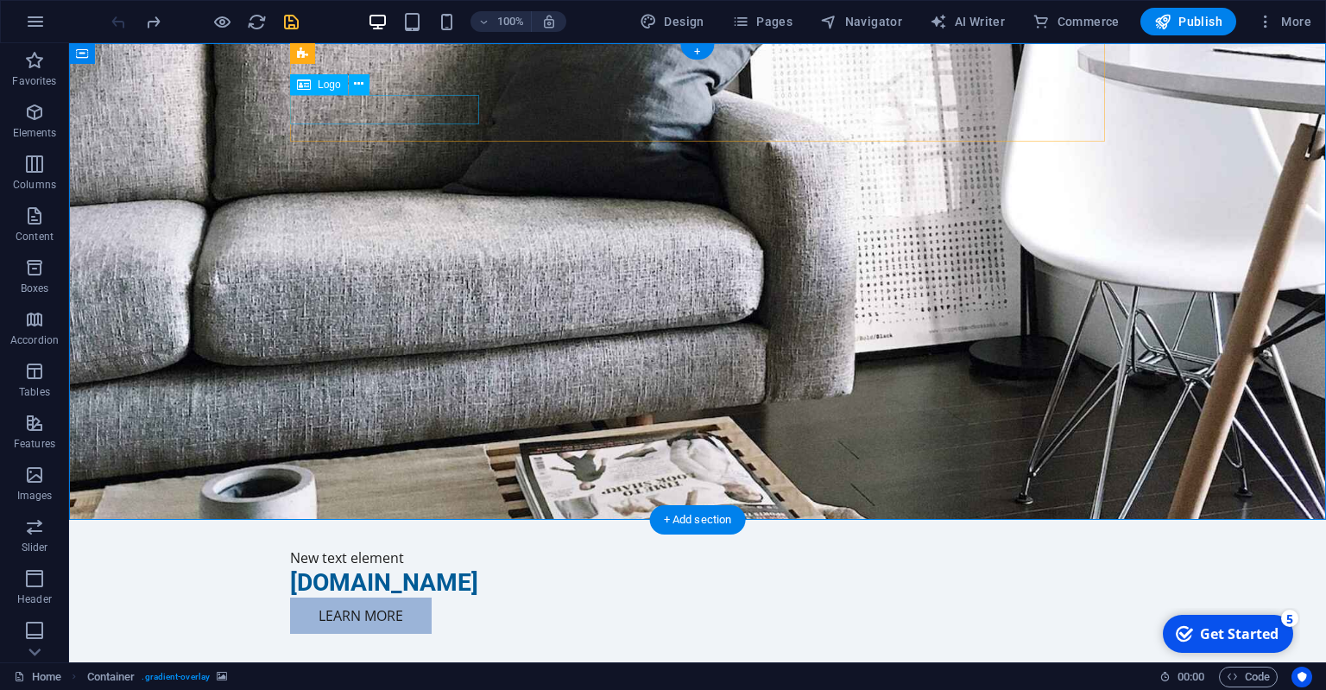
click at [385, 568] on div "[DOMAIN_NAME]" at bounding box center [697, 582] width 815 height 29
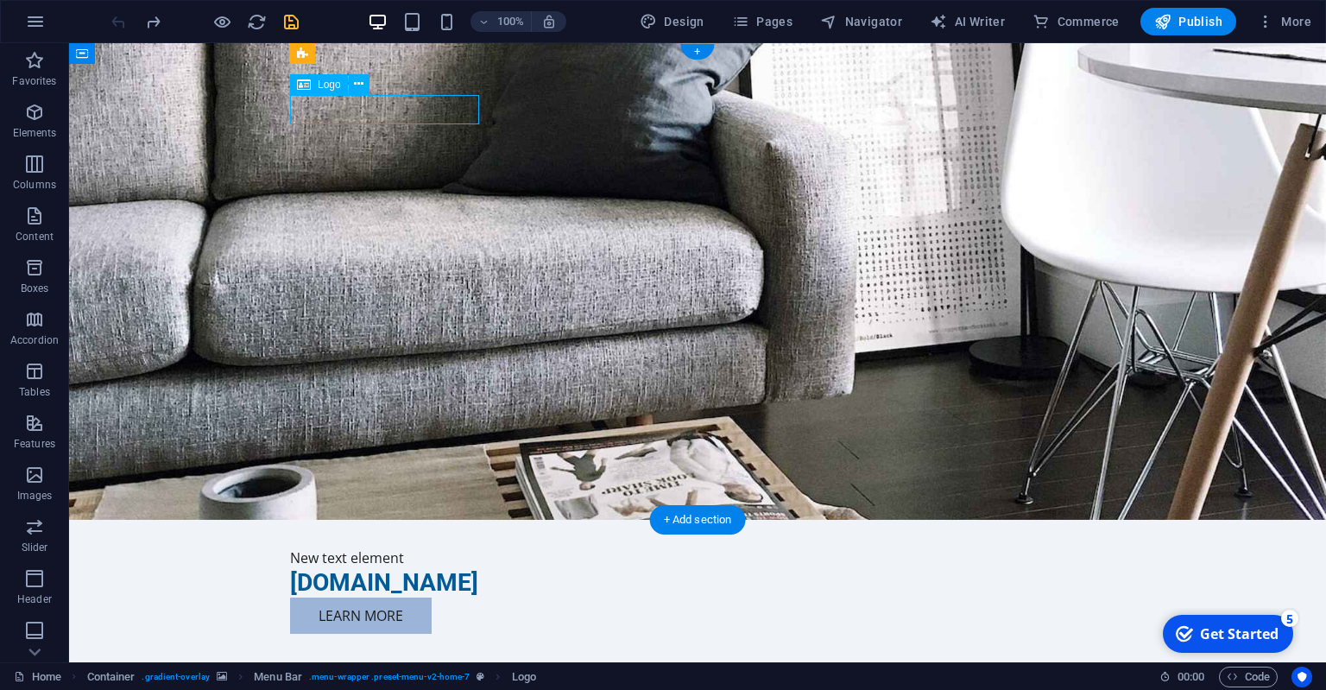
click at [385, 568] on div "[DOMAIN_NAME]" at bounding box center [697, 582] width 815 height 29
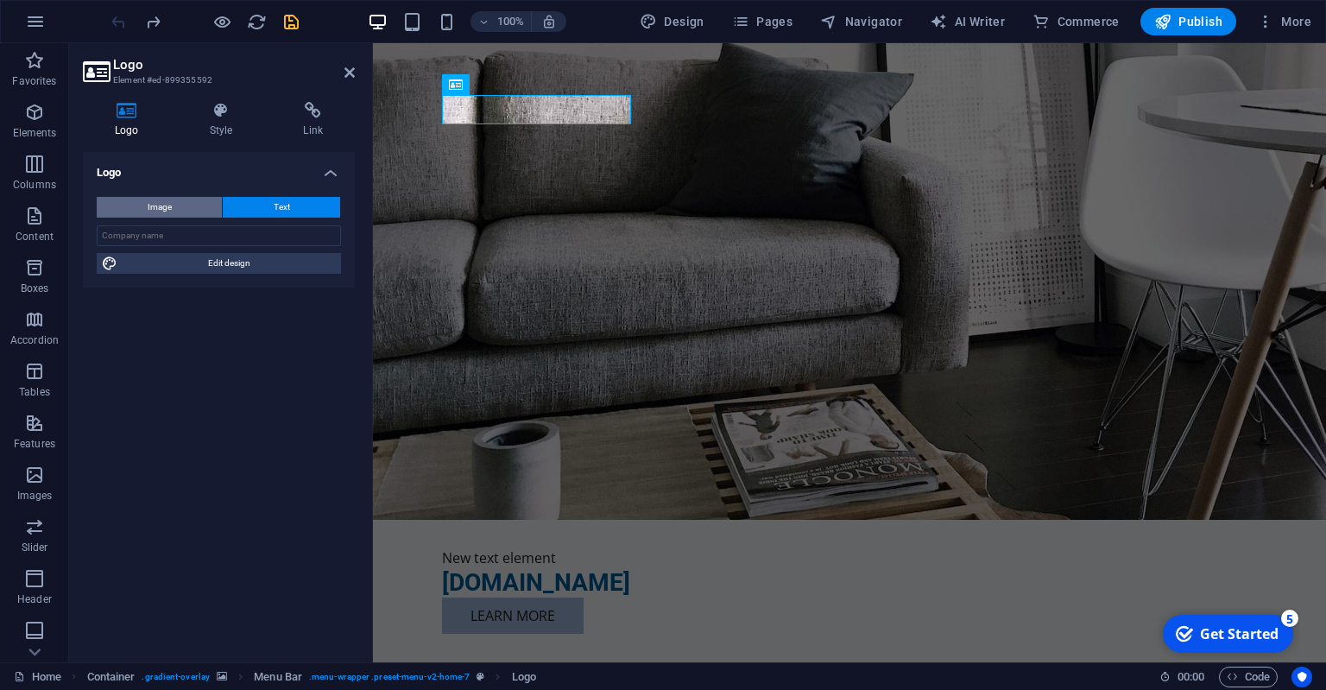
click at [169, 205] on span "Image" at bounding box center [160, 207] width 24 height 21
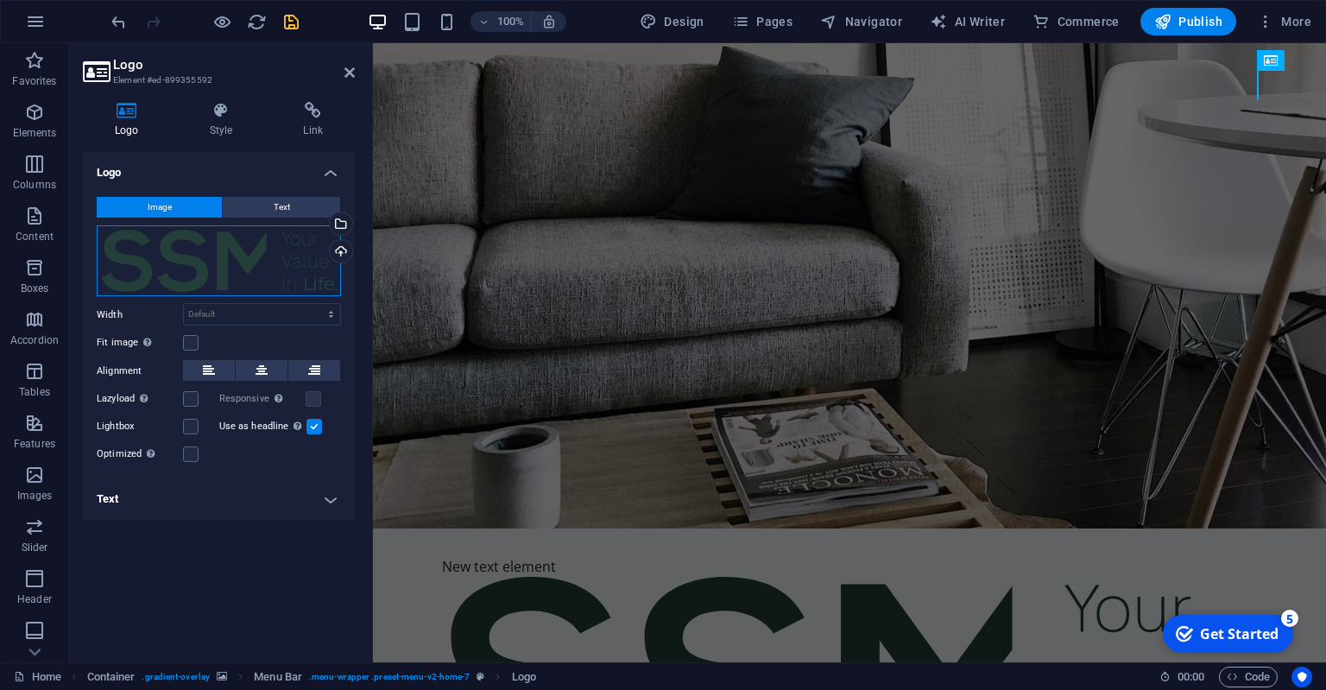
click at [203, 269] on div "Drag files here, click to choose files or select files from Files or our free s…" at bounding box center [219, 261] width 244 height 72
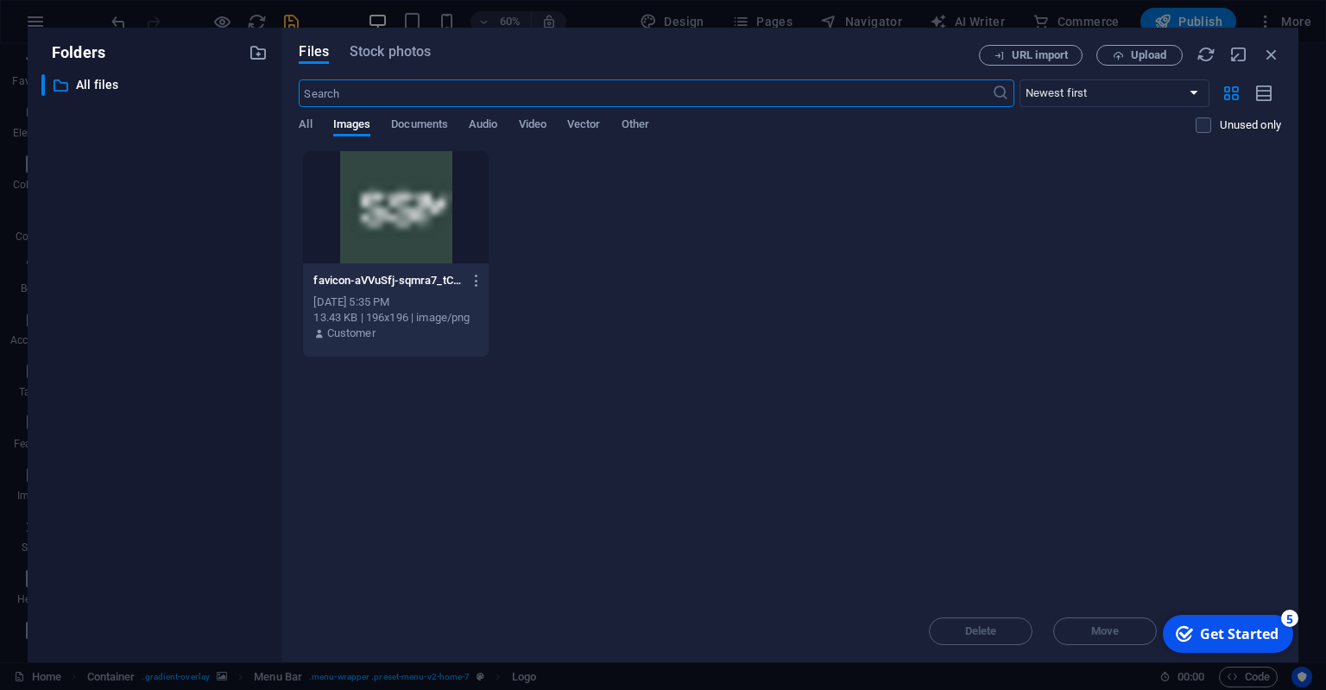
click at [363, 195] on div at bounding box center [395, 207] width 185 height 112
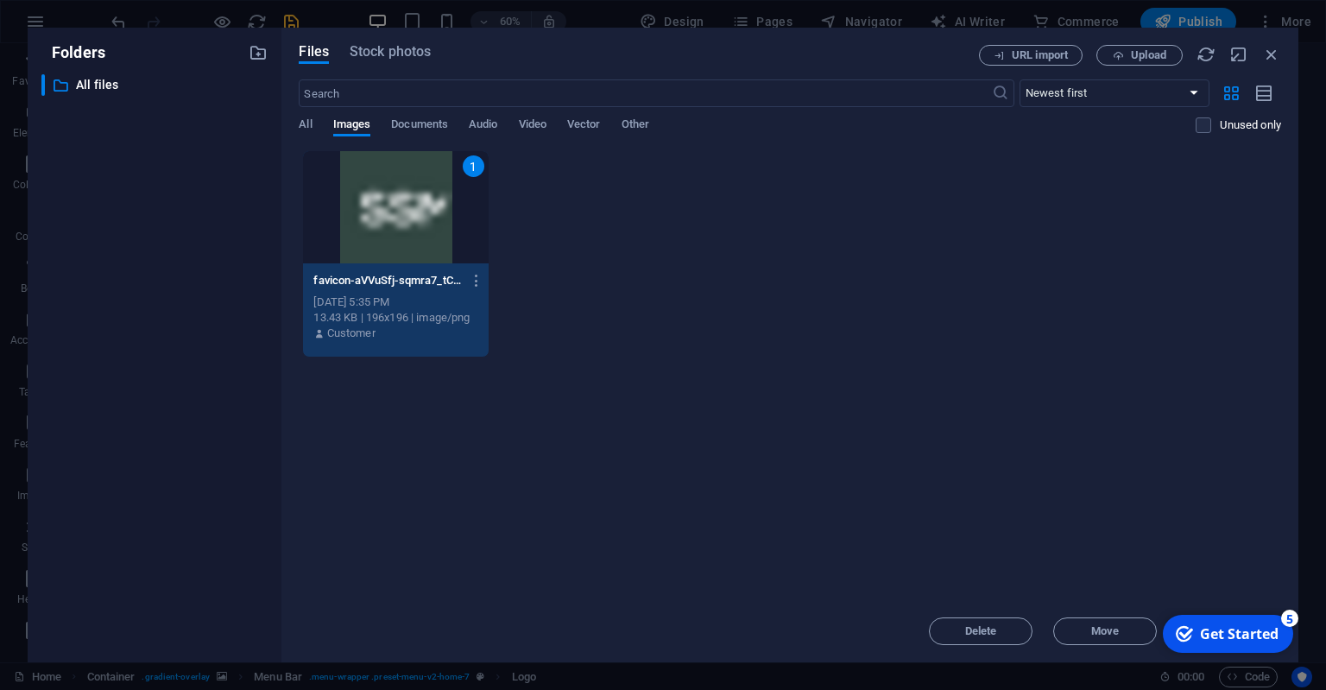
drag, startPoint x: 1235, startPoint y: 633, endPoint x: 1090, endPoint y: 329, distance: 336.4
click html "checkmark Get Started 5 First Steps in the Editor Let's guide you through the t…"
click at [1207, 637] on div "Get Started" at bounding box center [1239, 633] width 79 height 19
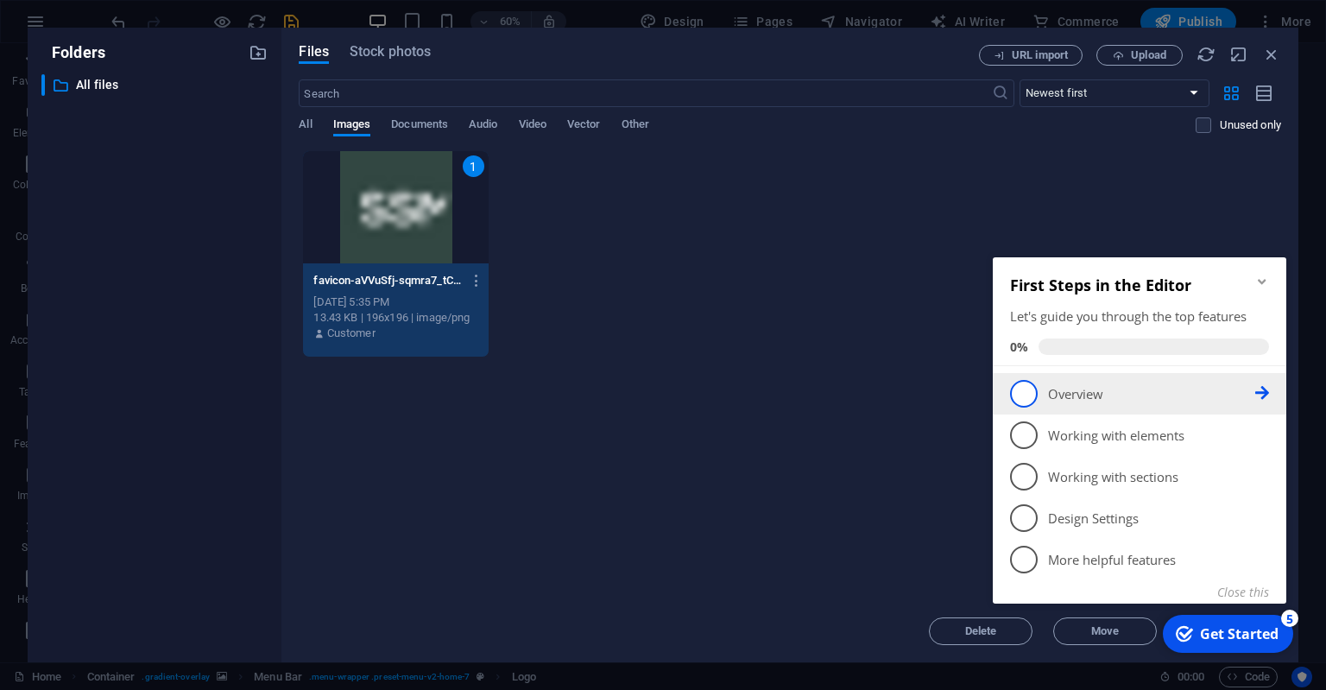
click at [1024, 392] on span "1" at bounding box center [1024, 394] width 28 height 28
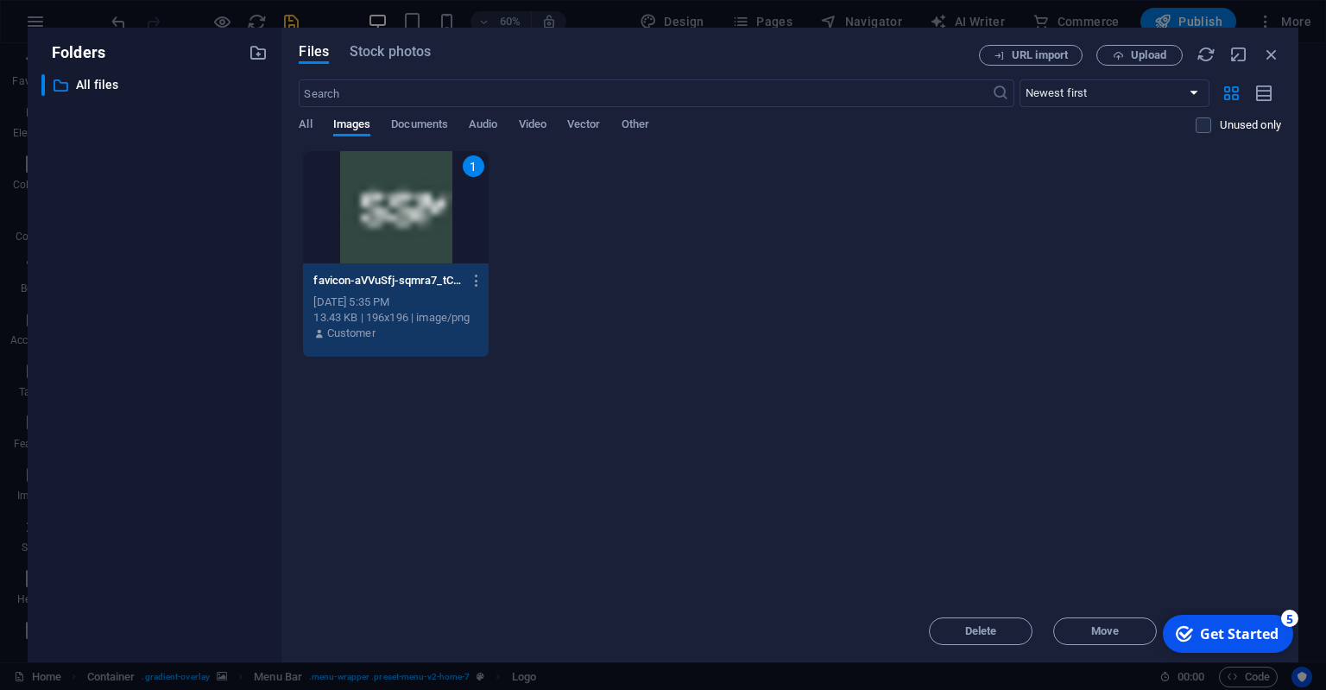
click at [1185, 628] on icon "Get Started 5 items remaining, 0% complete" at bounding box center [1184, 634] width 17 height 16
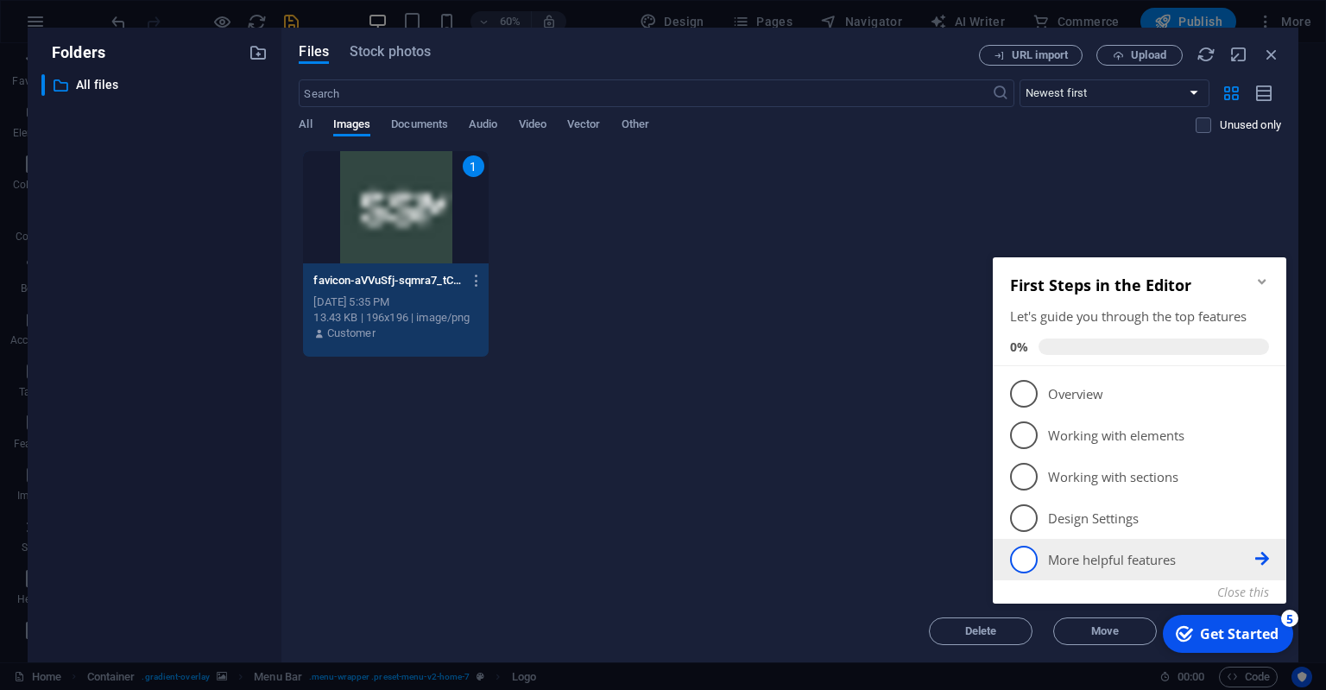
click at [1117, 566] on p "More helpful features - incomplete" at bounding box center [1151, 560] width 207 height 18
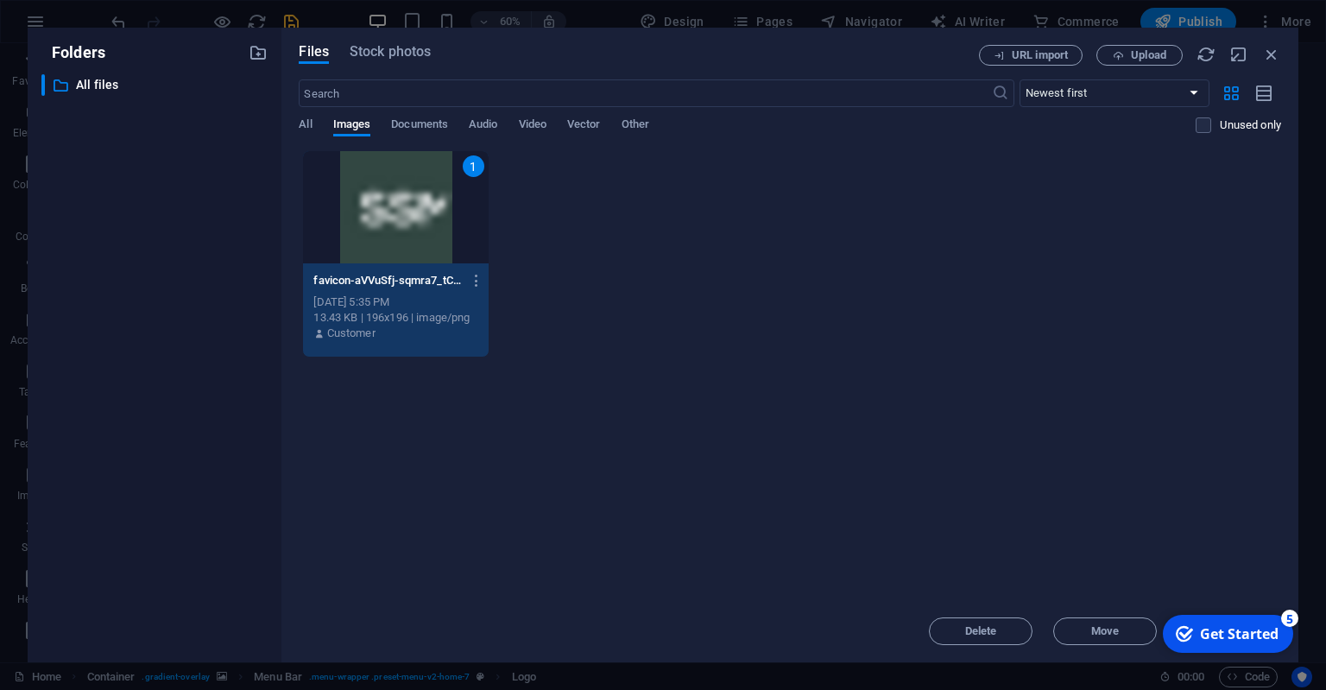
click at [1279, 643] on div "checkmark Get Started 5" at bounding box center [1227, 633] width 103 height 19
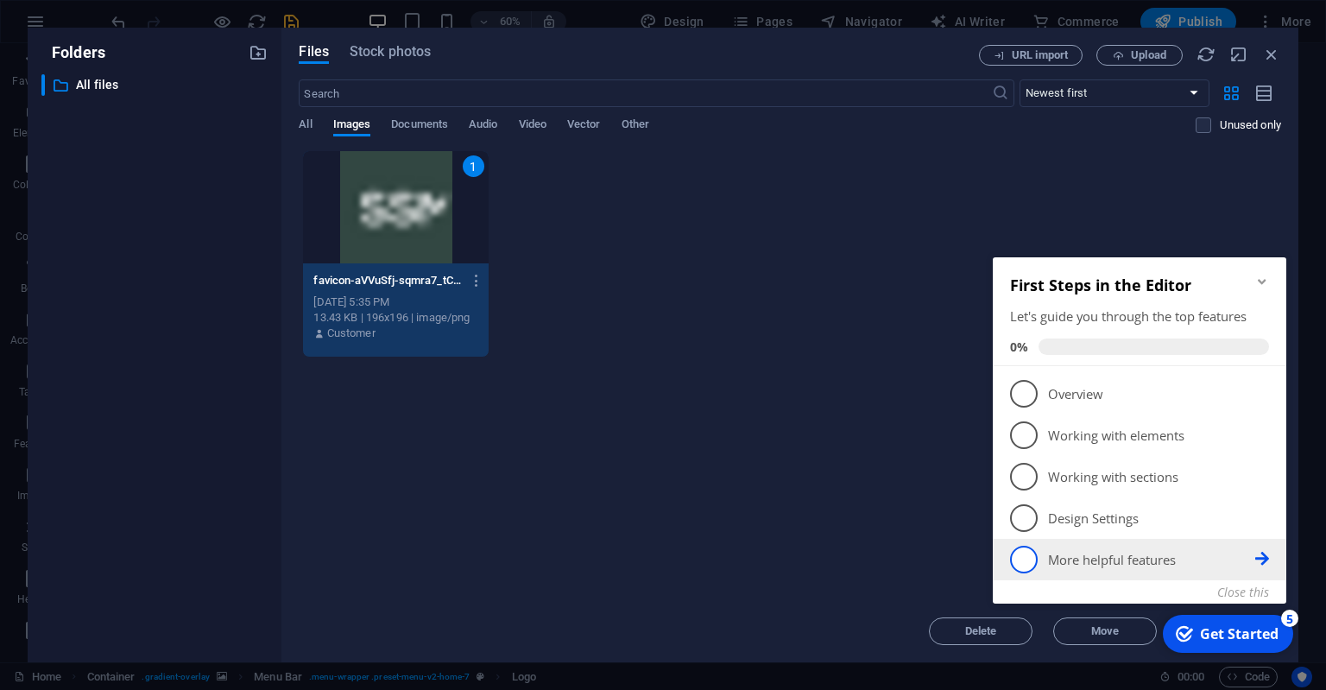
click at [1086, 551] on p "More helpful features - incomplete" at bounding box center [1151, 560] width 207 height 18
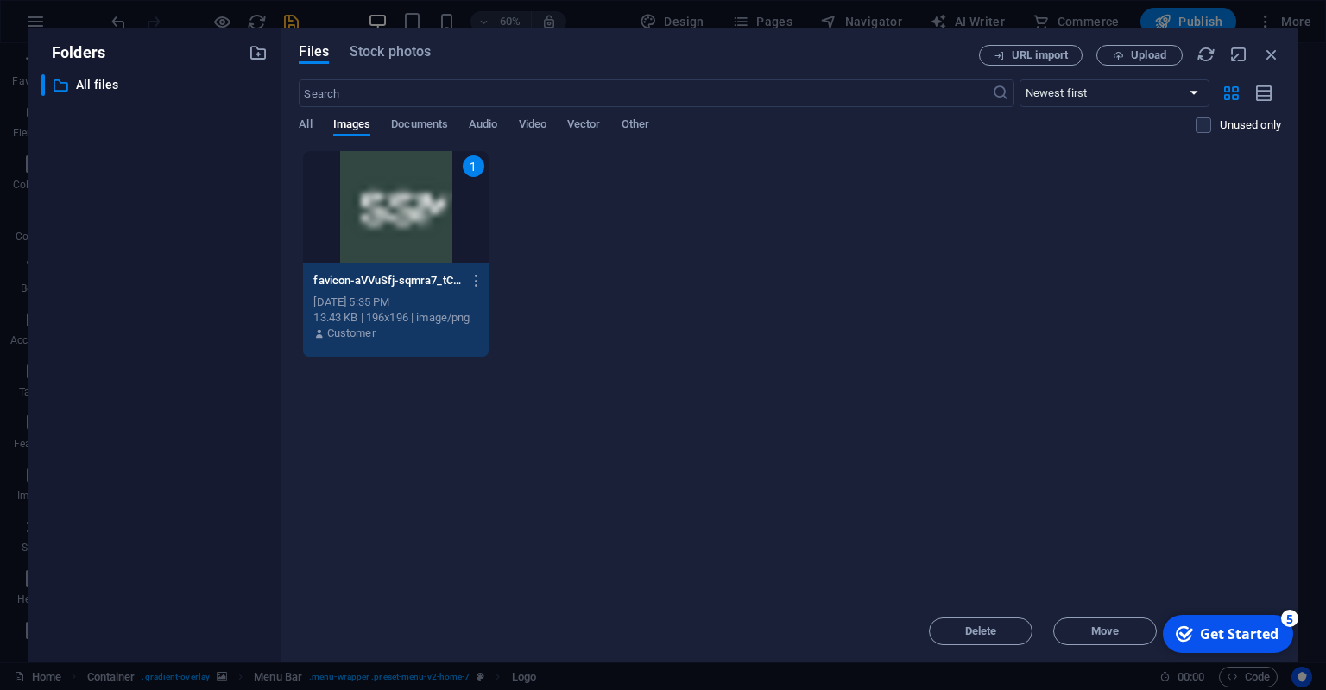
click at [434, 199] on div "1" at bounding box center [395, 207] width 185 height 112
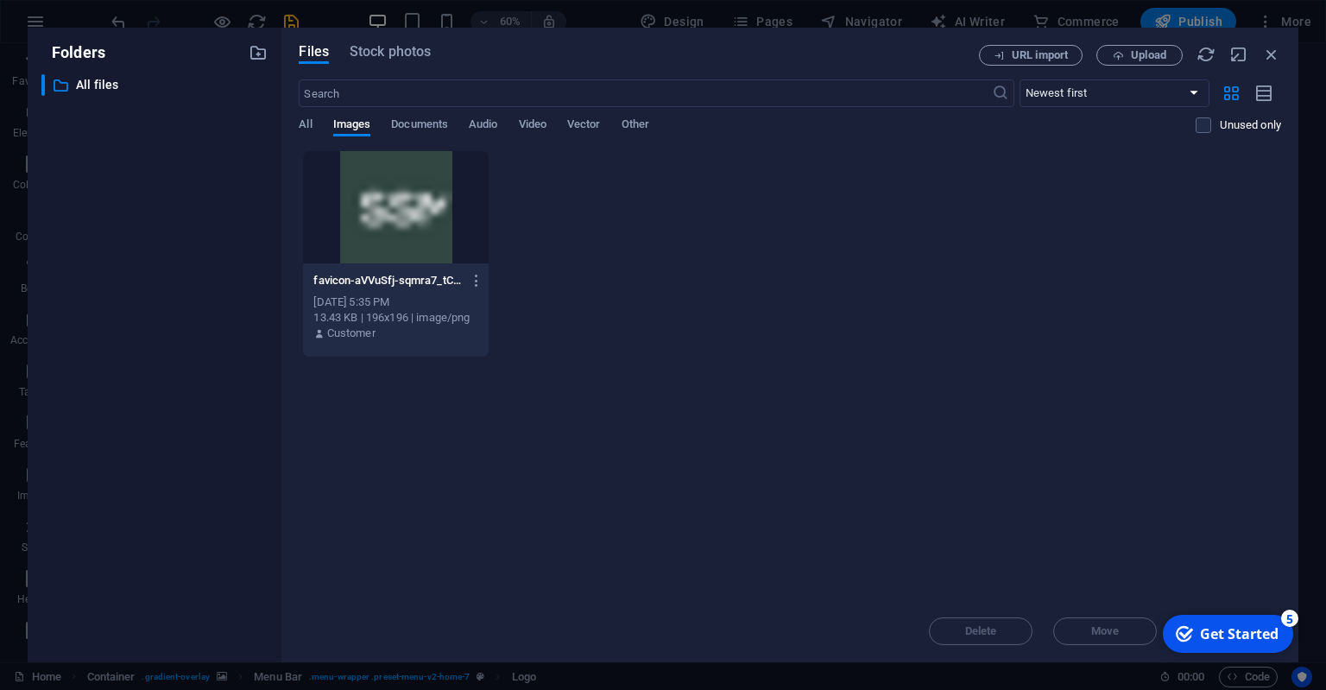
click at [442, 196] on div at bounding box center [395, 207] width 185 height 112
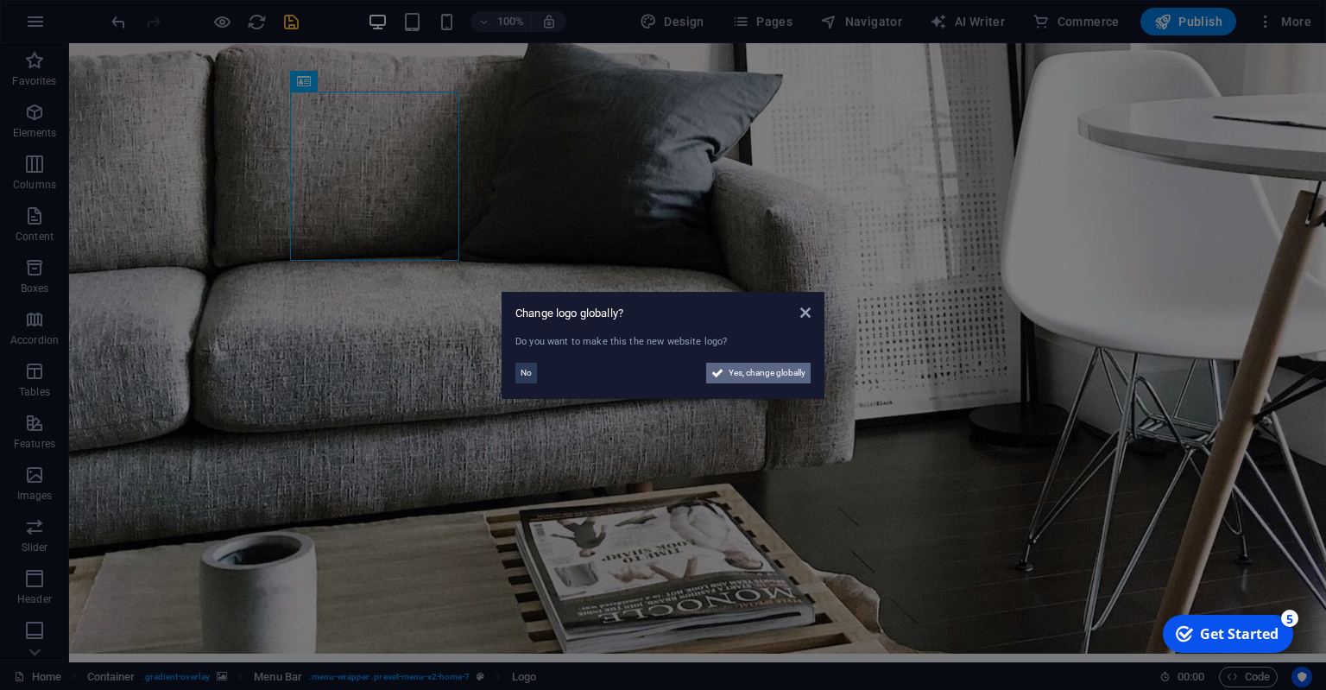
click at [761, 368] on span "Yes, change globally" at bounding box center [767, 373] width 77 height 21
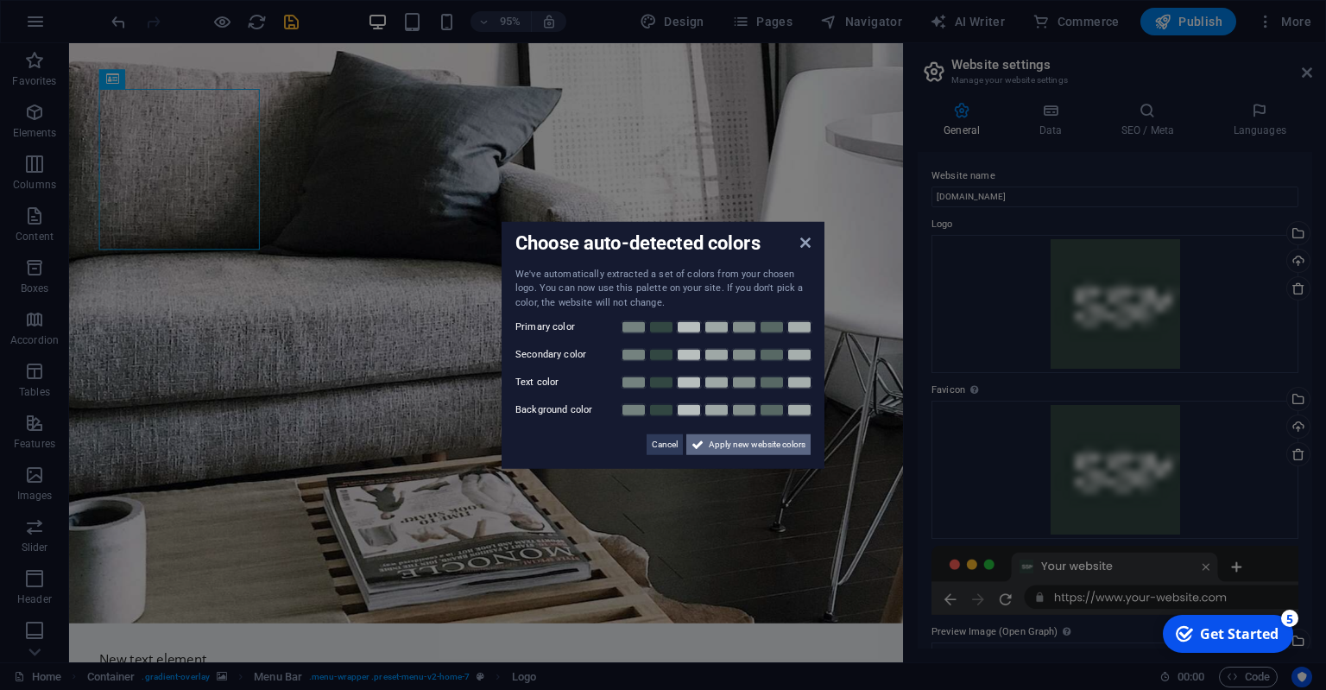
click at [729, 439] on span "Apply new website colors" at bounding box center [757, 444] width 97 height 21
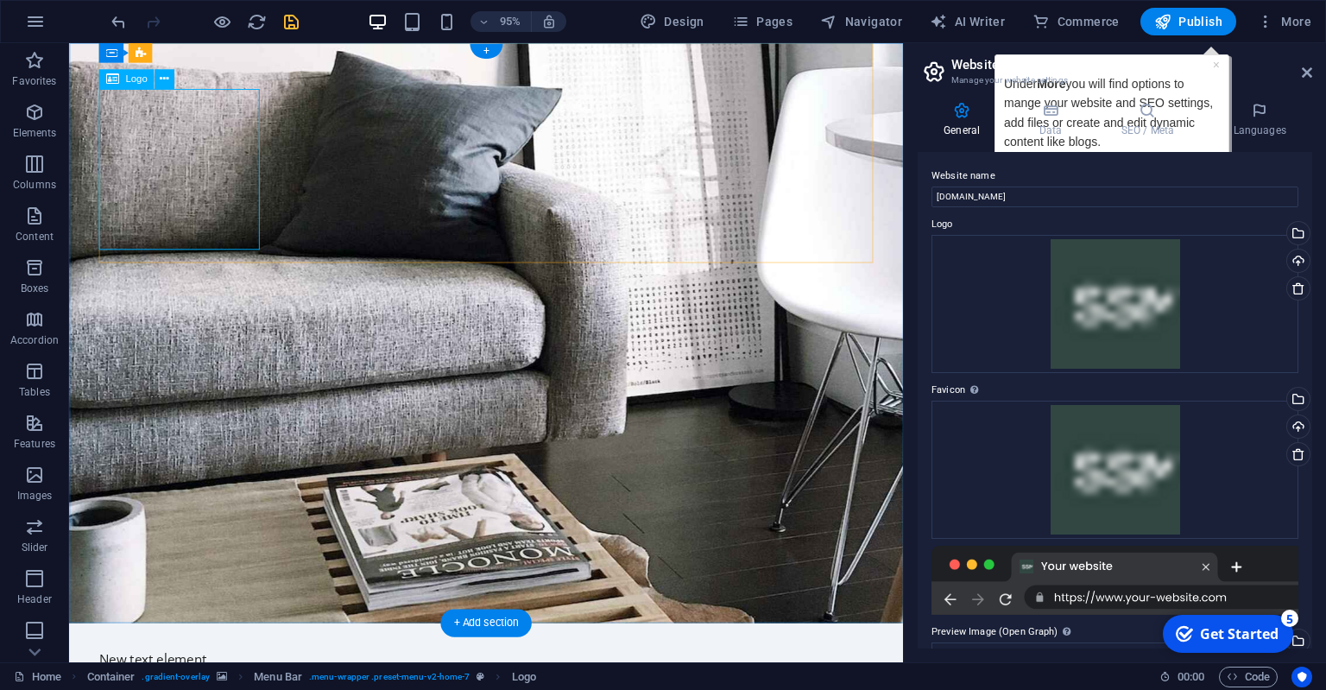
click at [1304, 74] on icon at bounding box center [1307, 73] width 10 height 14
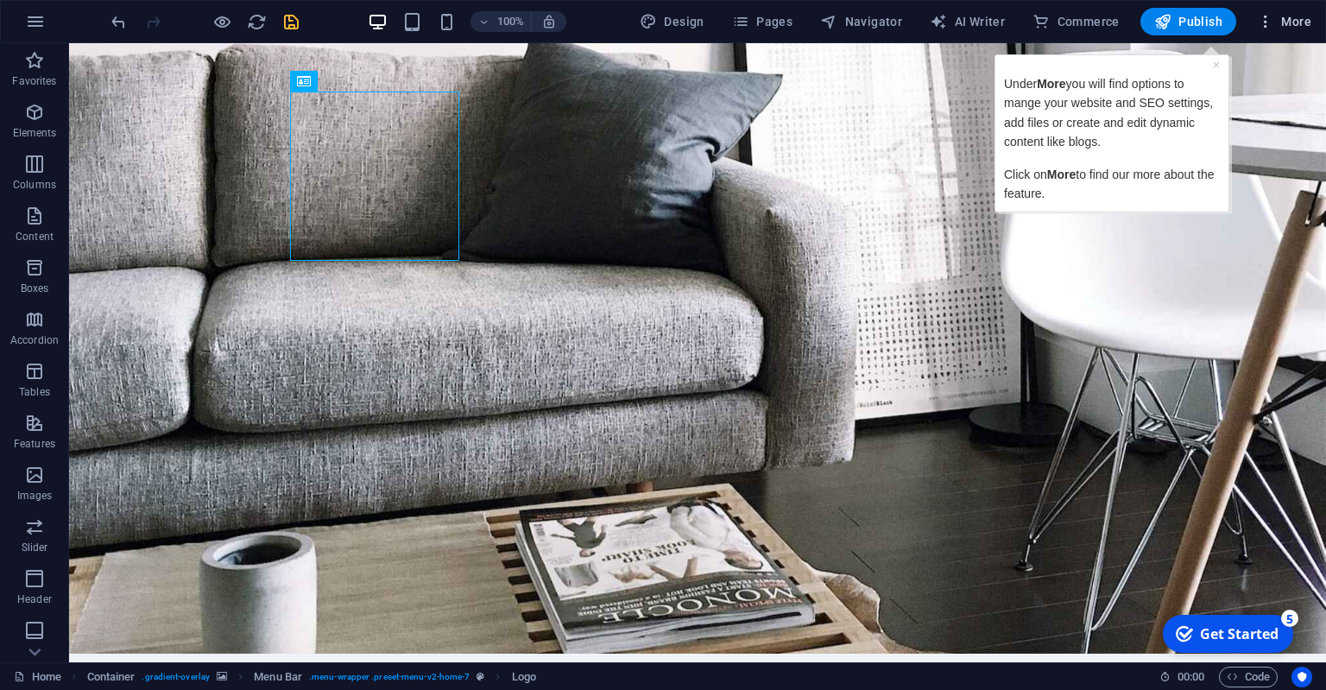
click at [1276, 17] on span "More" at bounding box center [1284, 21] width 54 height 17
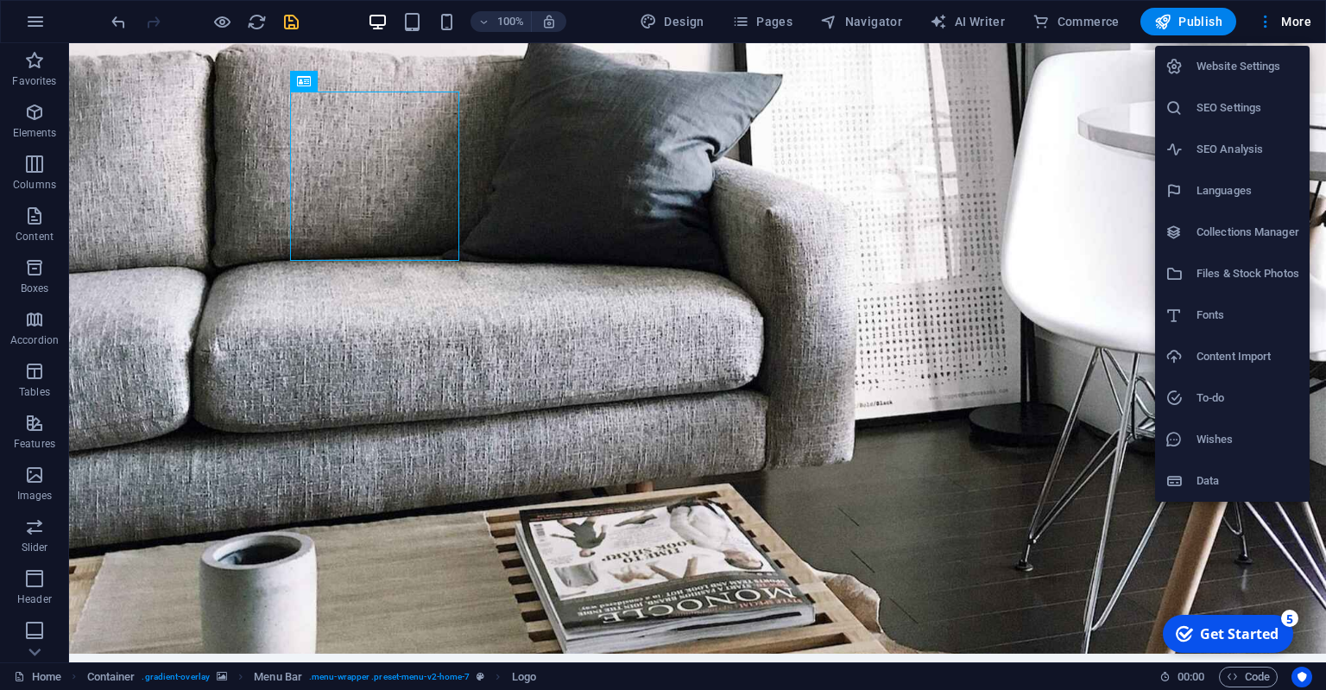
click at [1216, 73] on h6 "Website Settings" at bounding box center [1248, 66] width 103 height 21
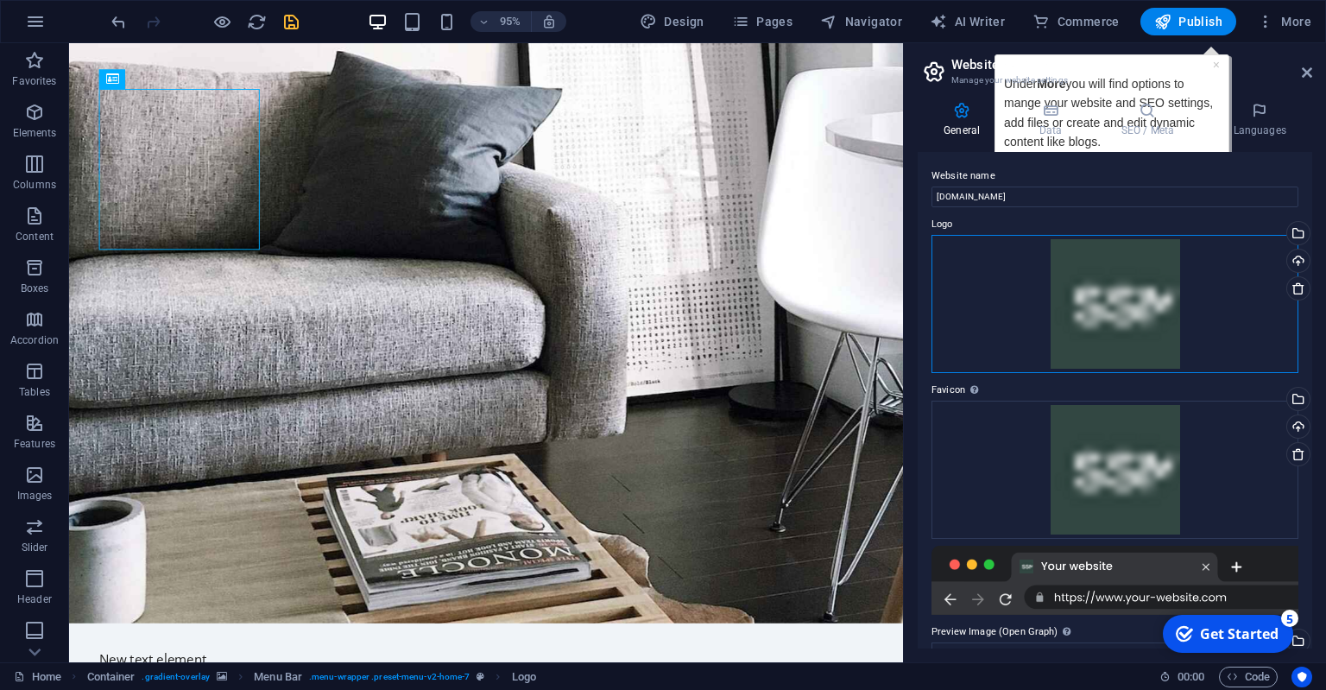
click at [1067, 309] on div "Drag files here, click to choose files or select files from Files or our free s…" at bounding box center [1115, 304] width 367 height 138
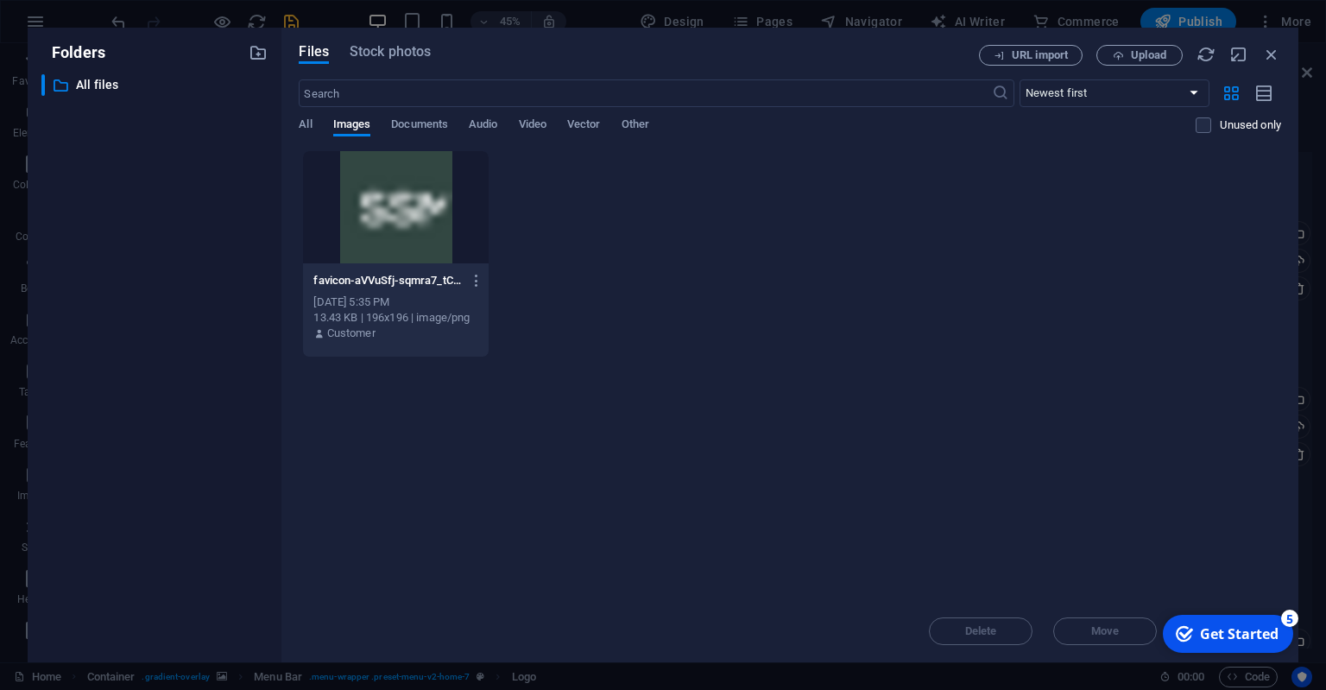
click at [432, 205] on div at bounding box center [395, 207] width 185 height 112
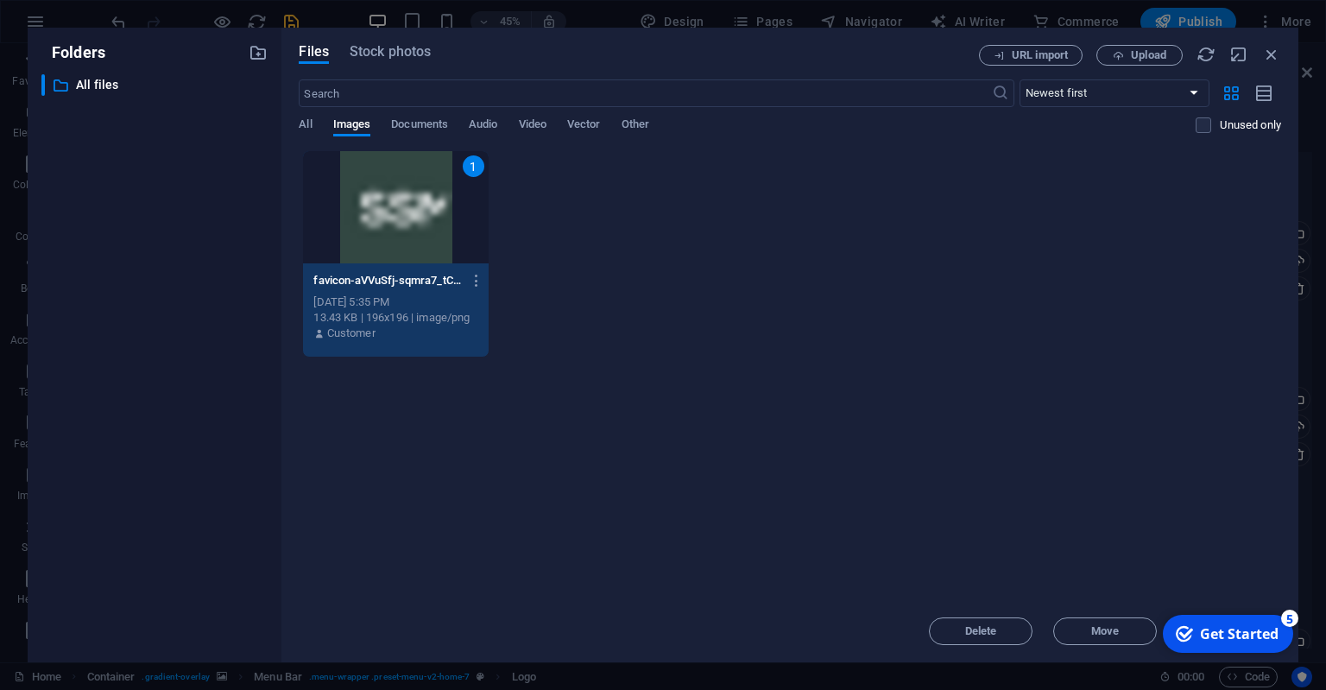
click at [434, 202] on div "1" at bounding box center [395, 207] width 185 height 112
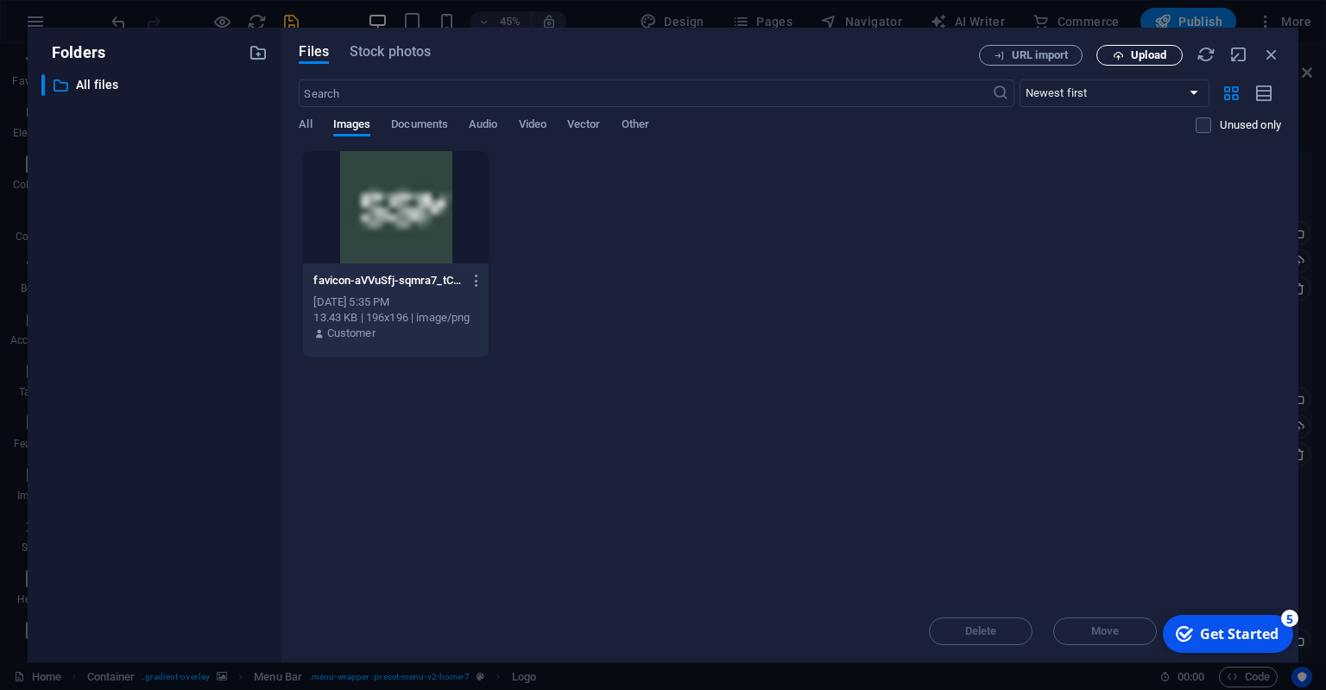
click at [1152, 51] on span "Upload" at bounding box center [1148, 55] width 35 height 10
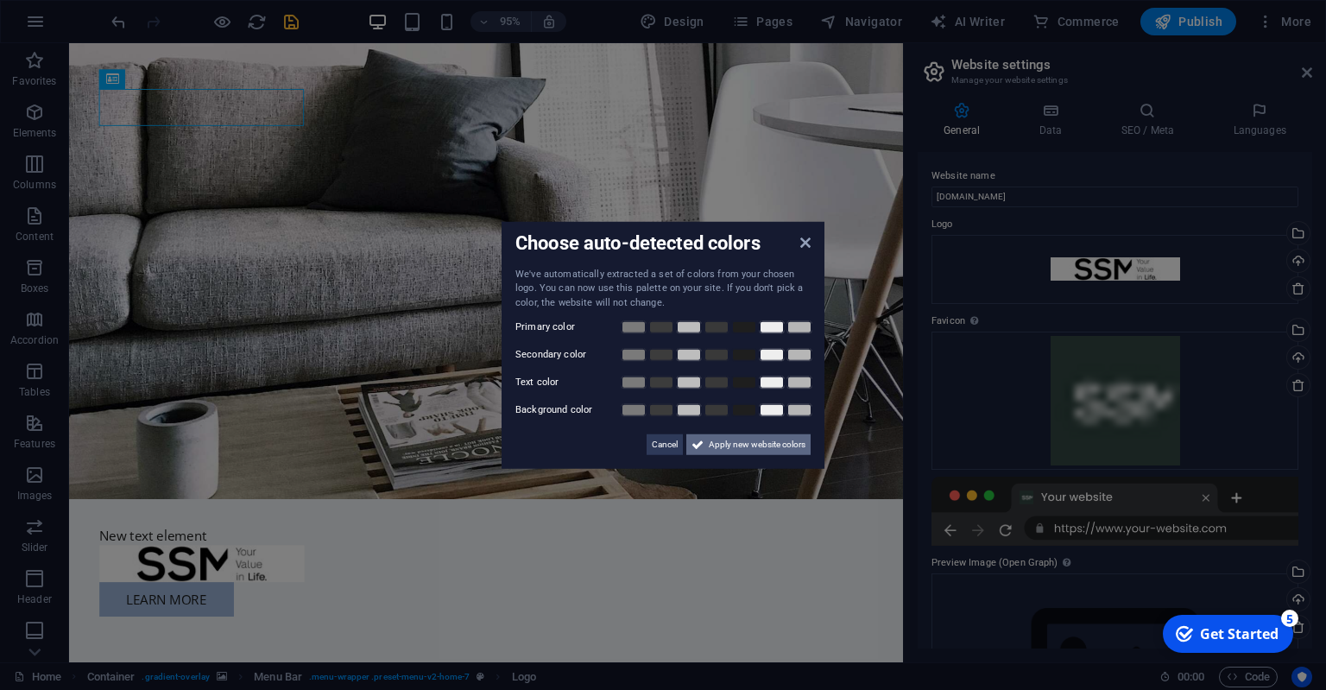
click at [696, 440] on icon at bounding box center [698, 444] width 12 height 21
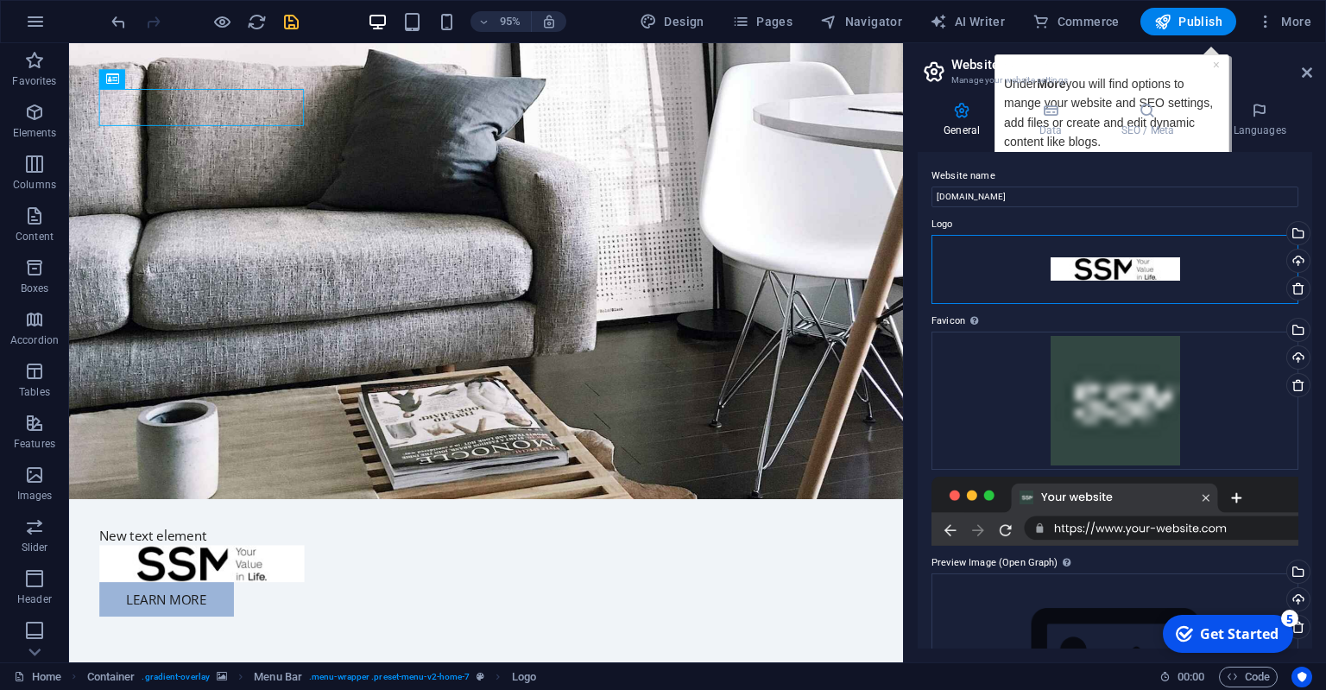
click at [1110, 265] on div "Drag files here, click to choose files or select files from Files or our free s…" at bounding box center [1115, 269] width 367 height 69
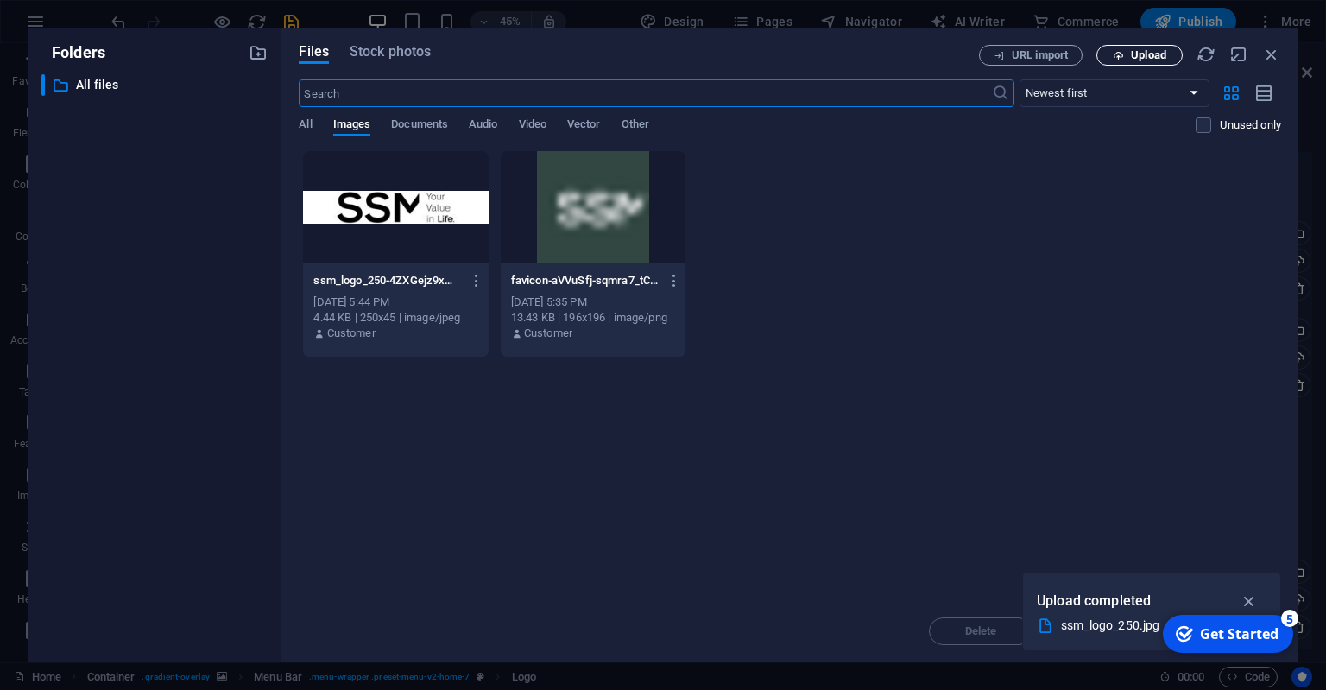
click at [1145, 57] on span "Upload" at bounding box center [1148, 55] width 35 height 10
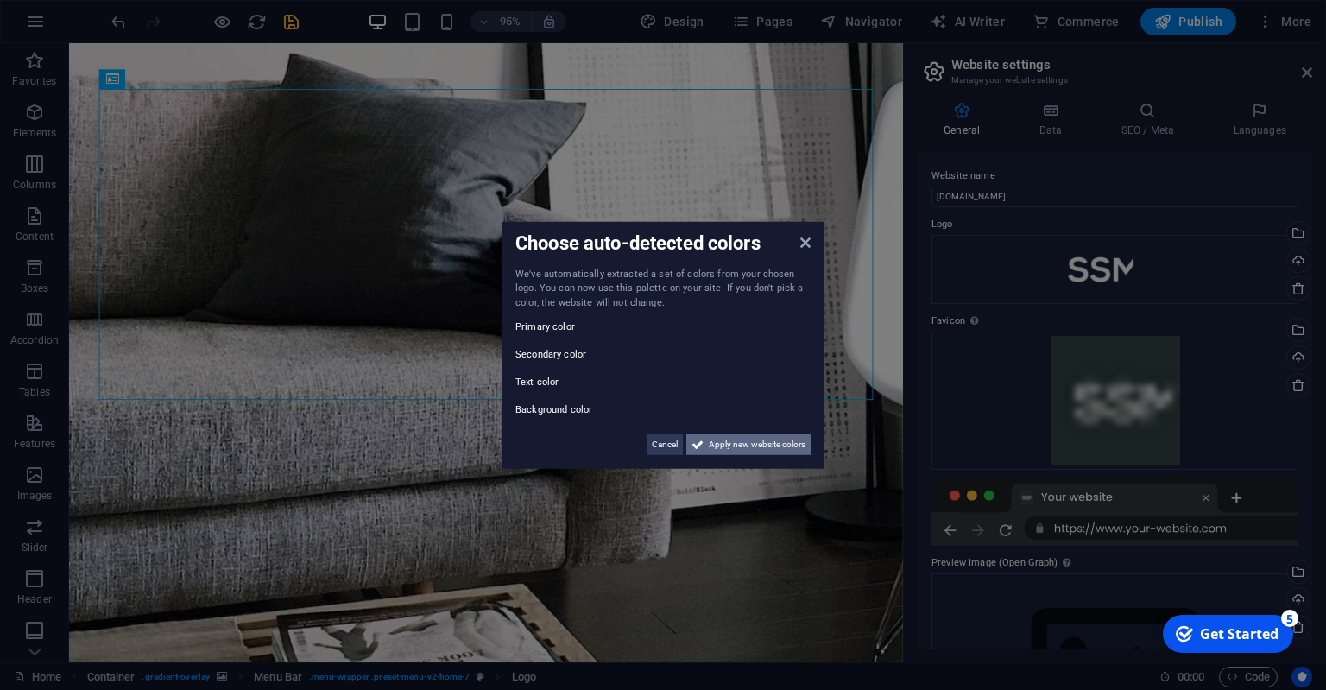
click at [705, 438] on button "Apply new website colors" at bounding box center [748, 444] width 124 height 21
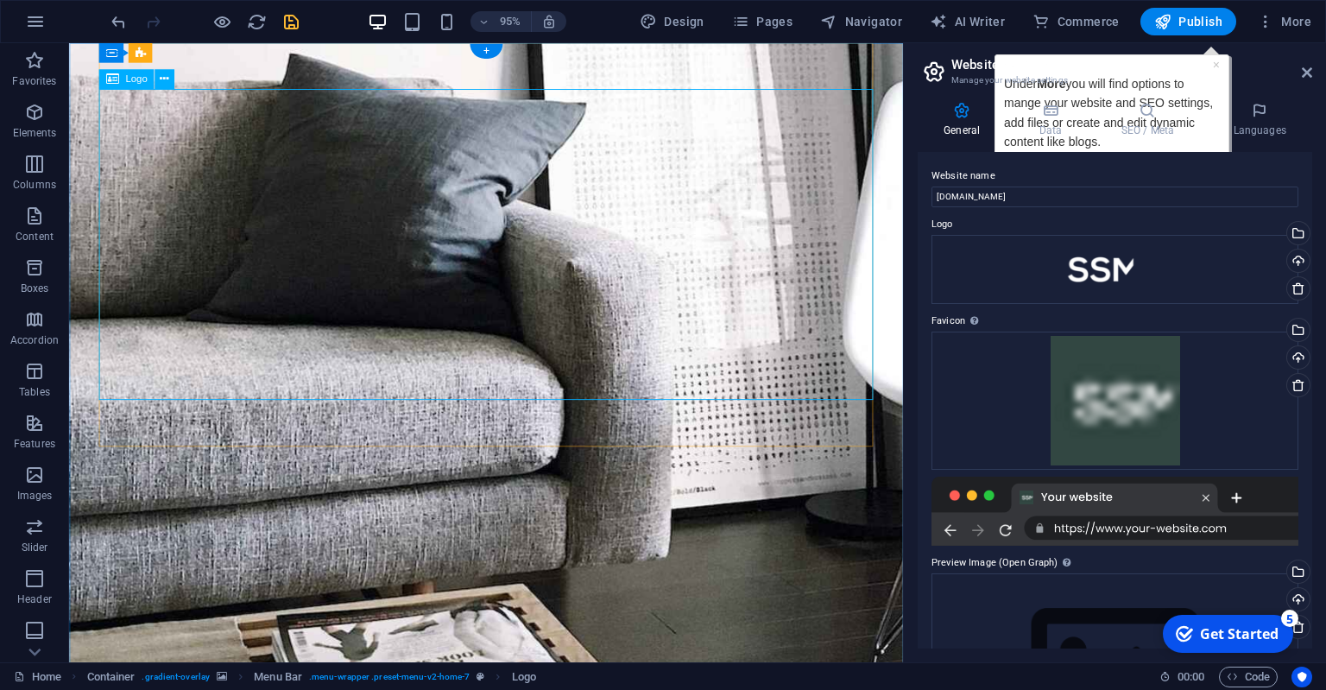
click at [1066, 262] on div "Drag files here, click to choose files or select files from Files or our free s…" at bounding box center [1115, 269] width 367 height 69
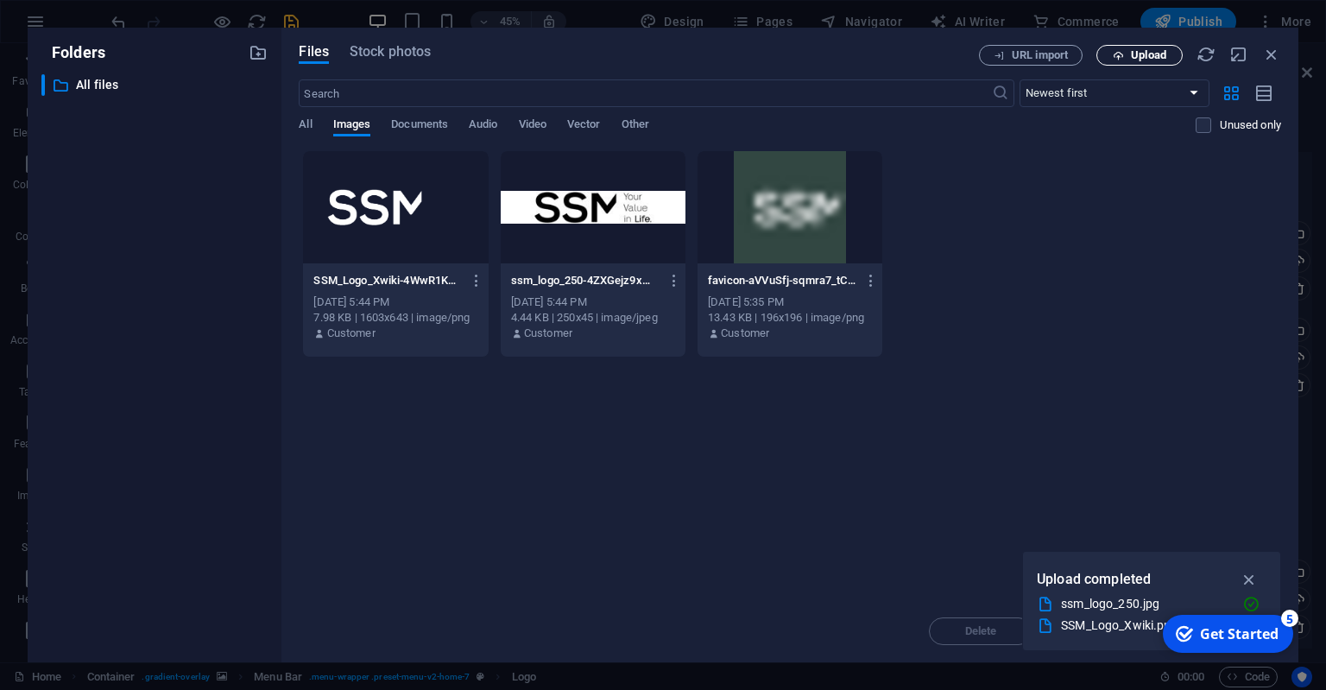
click at [1162, 56] on span "Upload" at bounding box center [1148, 55] width 35 height 10
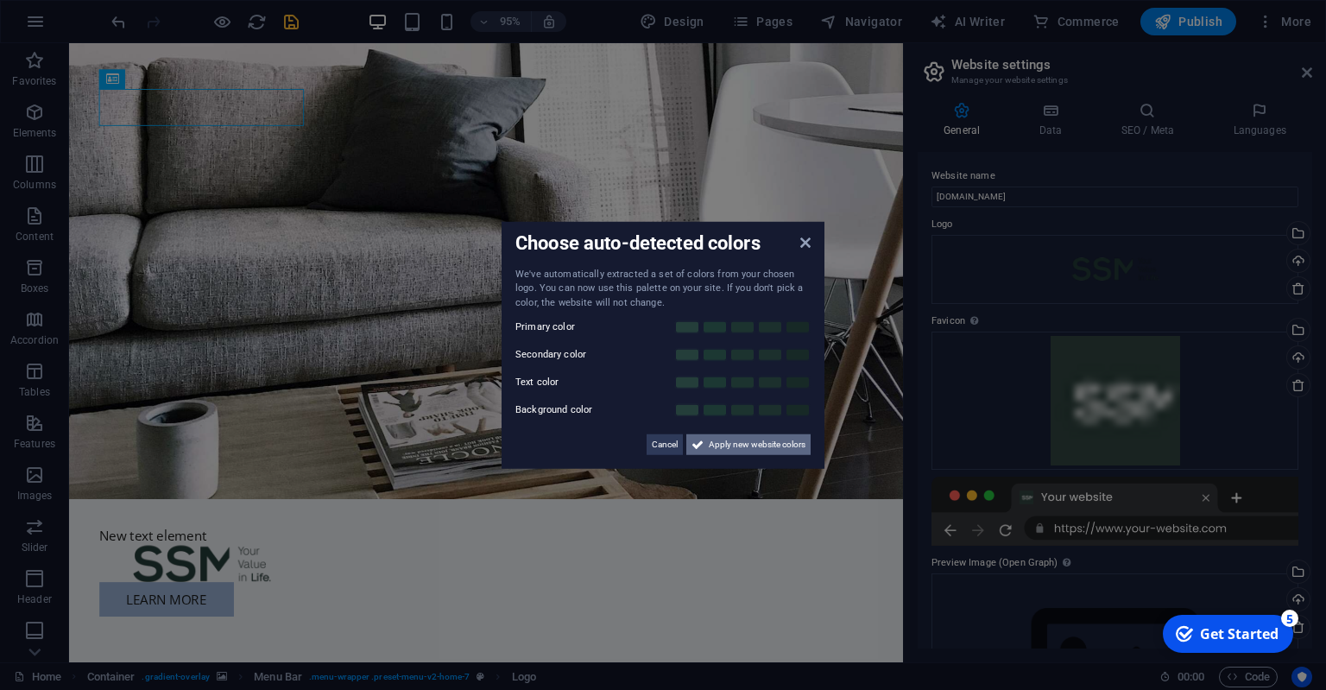
click at [737, 443] on span "Apply new website colors" at bounding box center [757, 444] width 97 height 21
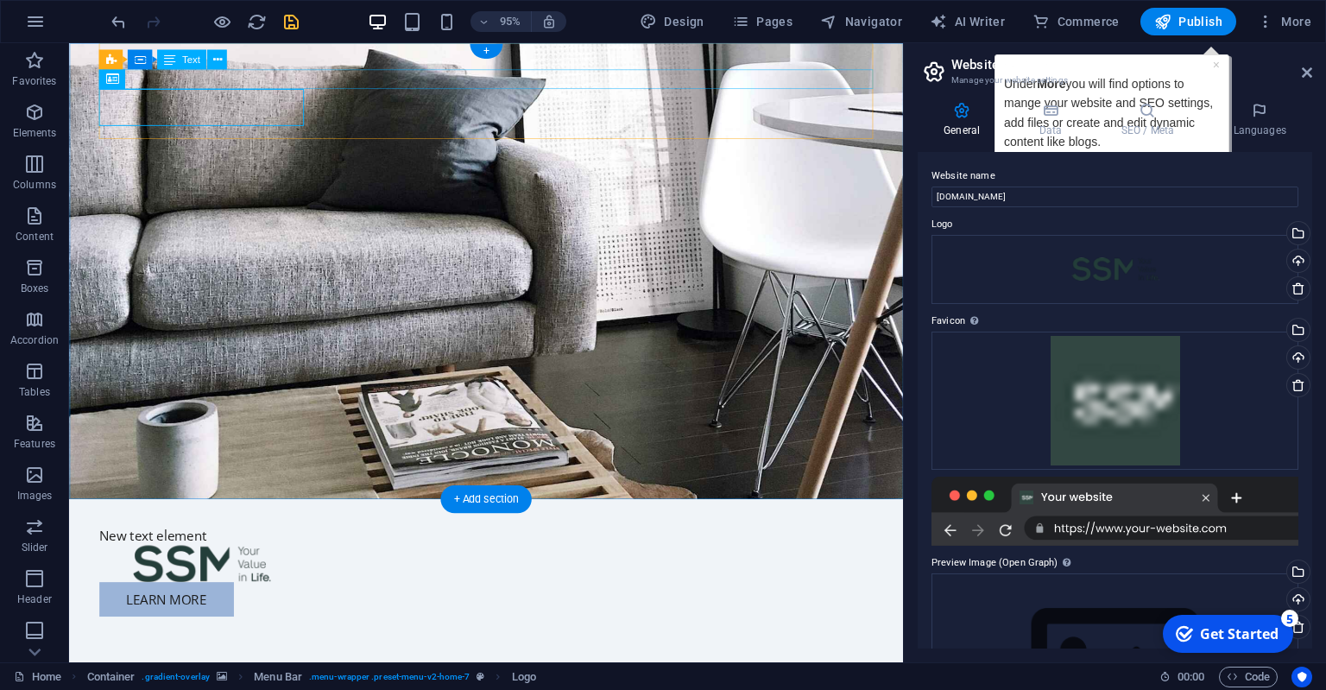
click at [211, 551] on div "New text element" at bounding box center [508, 561] width 815 height 21
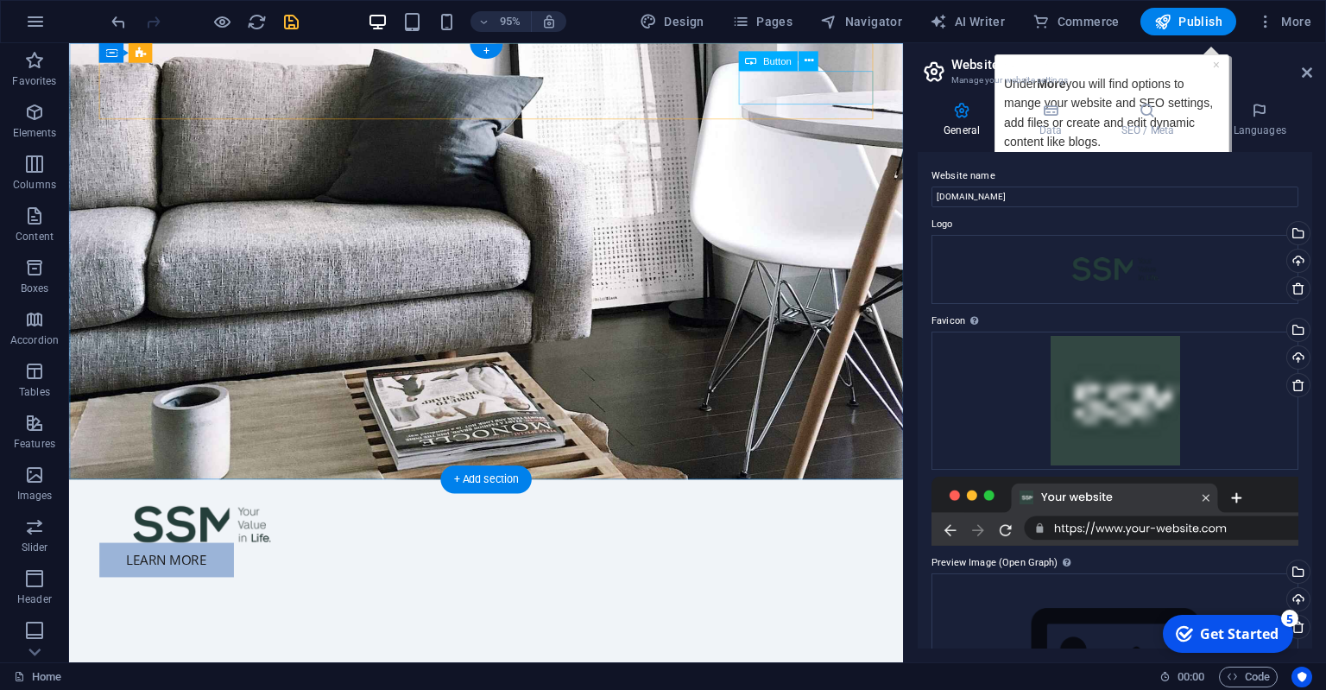
click at [826, 569] on div "Learn More" at bounding box center [508, 587] width 815 height 36
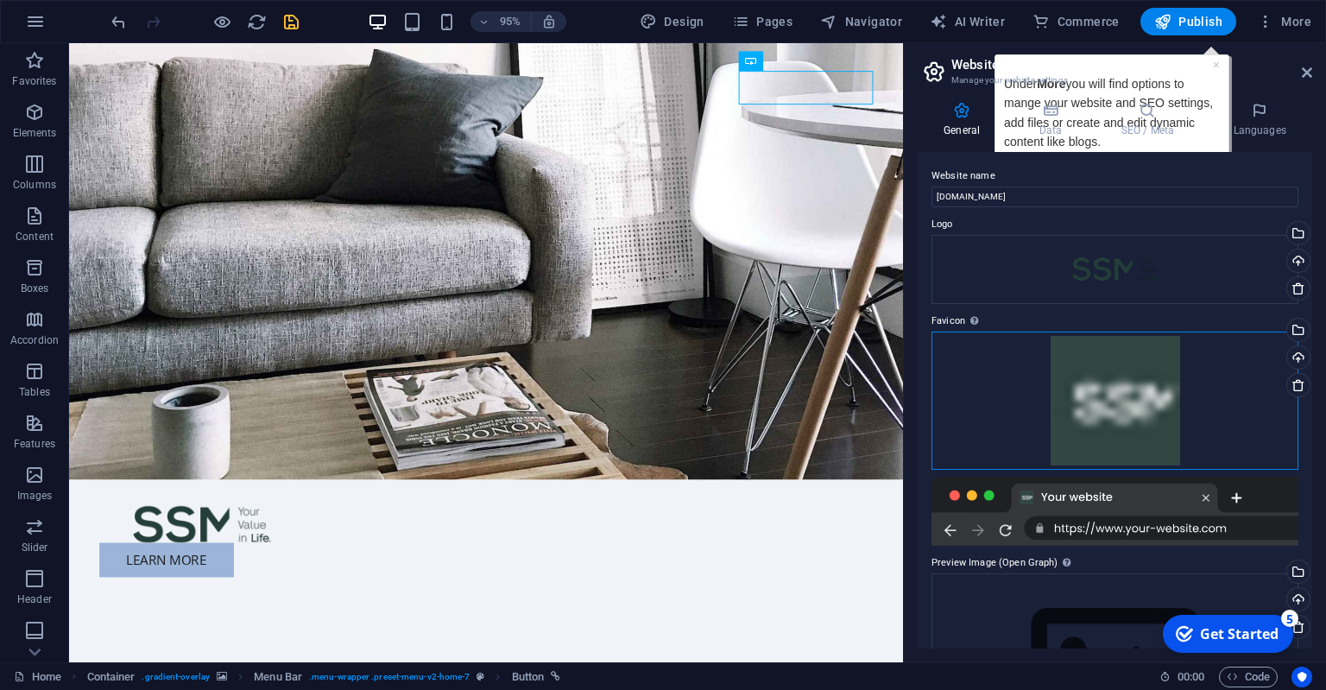
click at [1137, 420] on div "Drag files here, click to choose files or select files from Files or our free s…" at bounding box center [1115, 401] width 367 height 138
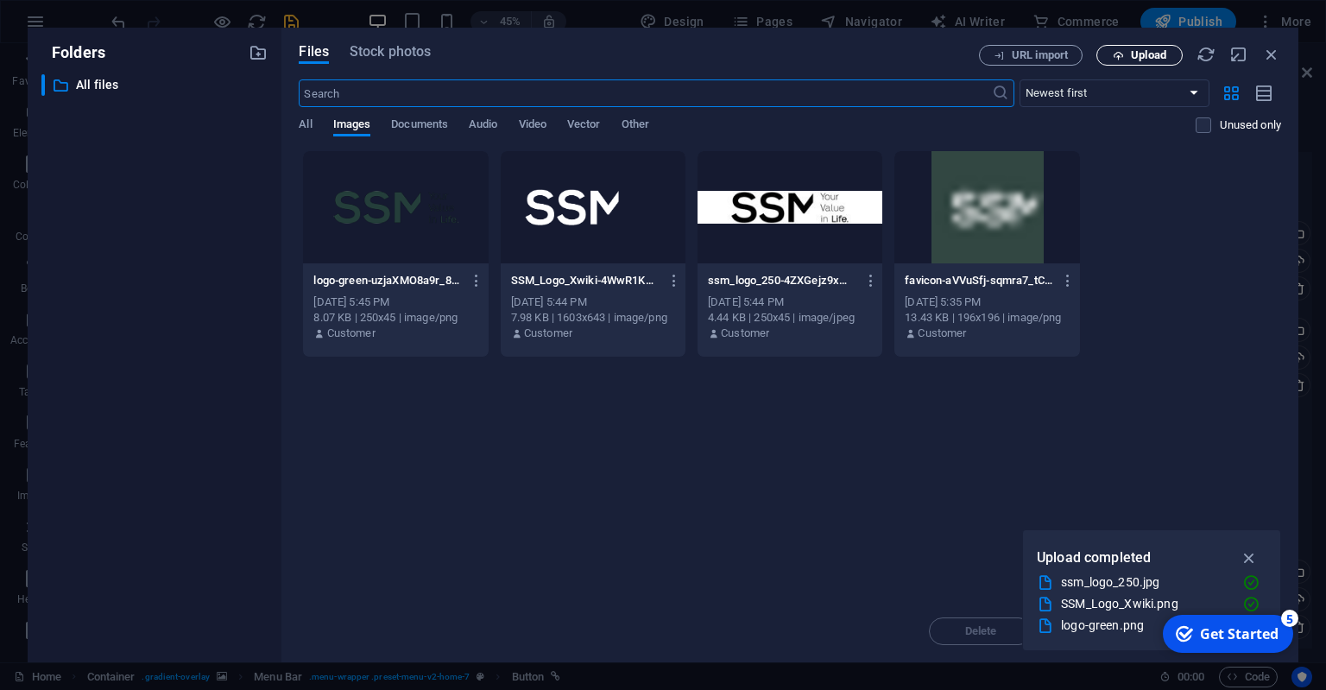
click at [1149, 58] on span "Upload" at bounding box center [1148, 55] width 35 height 10
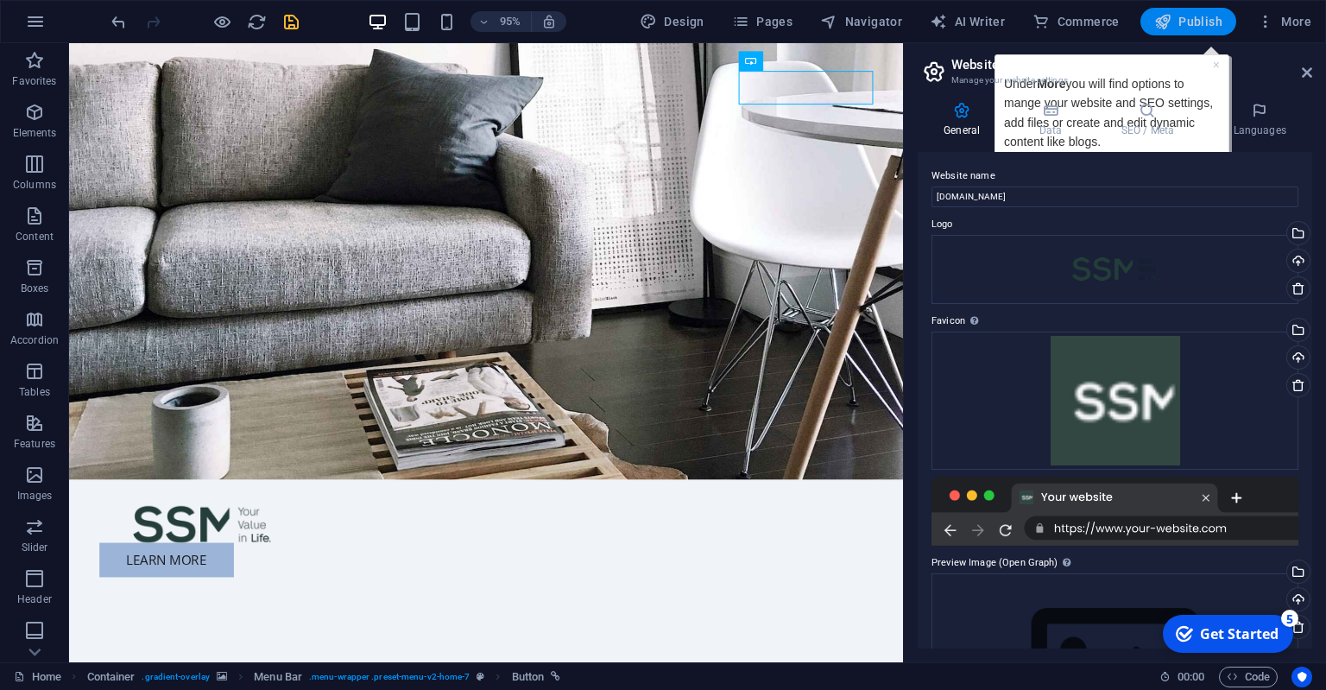
click at [1186, 19] on span "Publish" at bounding box center [1188, 21] width 68 height 17
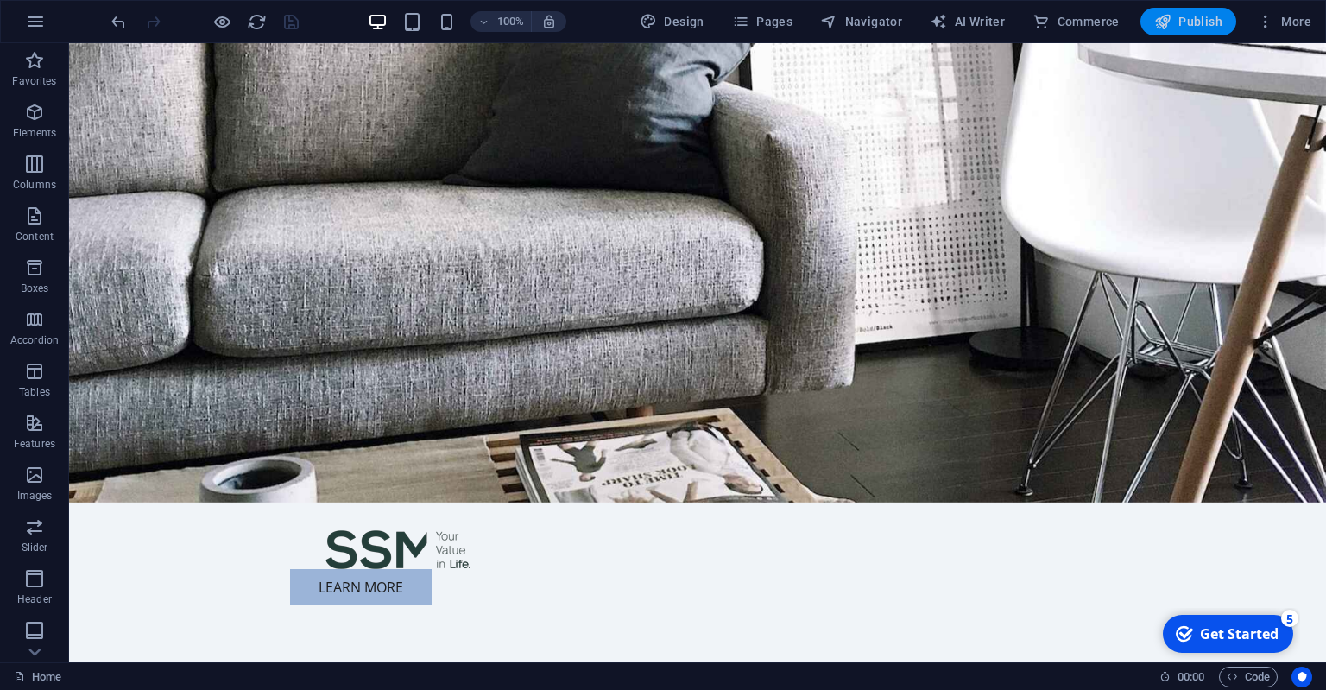
click at [1174, 19] on span "Publish" at bounding box center [1188, 21] width 68 height 17
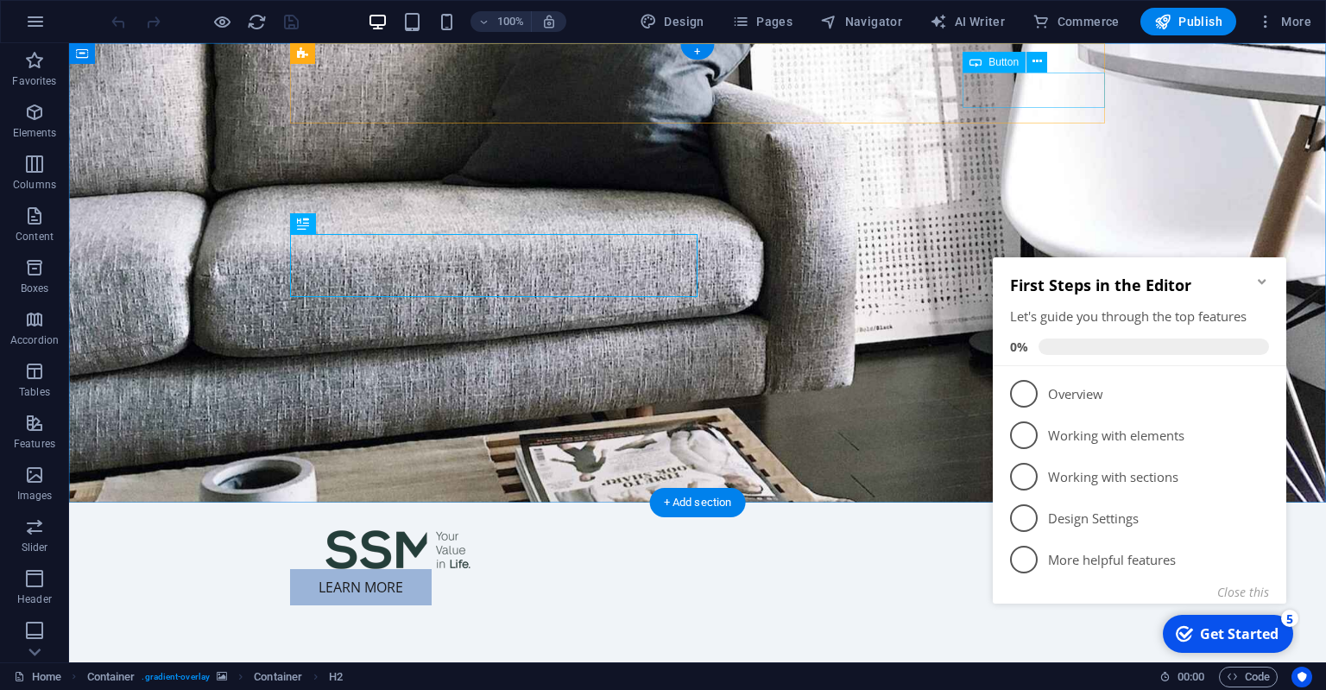
click at [998, 569] on div "Learn More" at bounding box center [697, 587] width 815 height 36
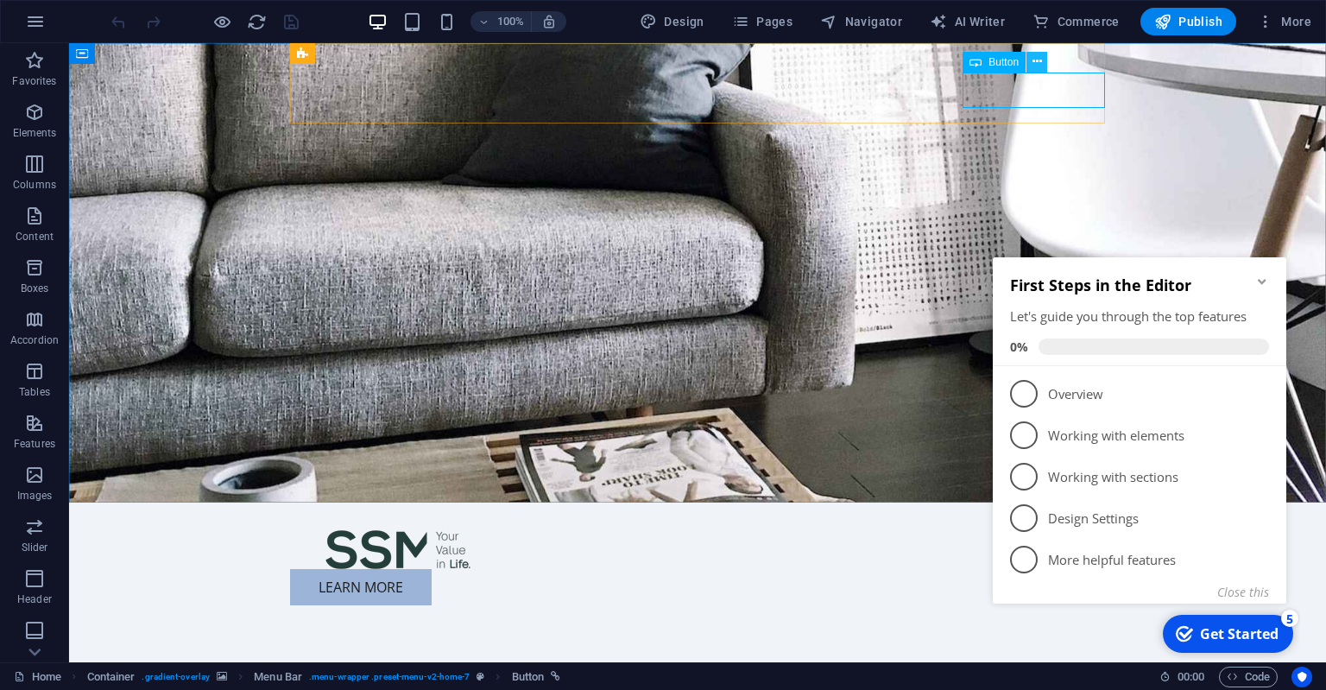
click at [1035, 61] on icon at bounding box center [1037, 62] width 9 height 18
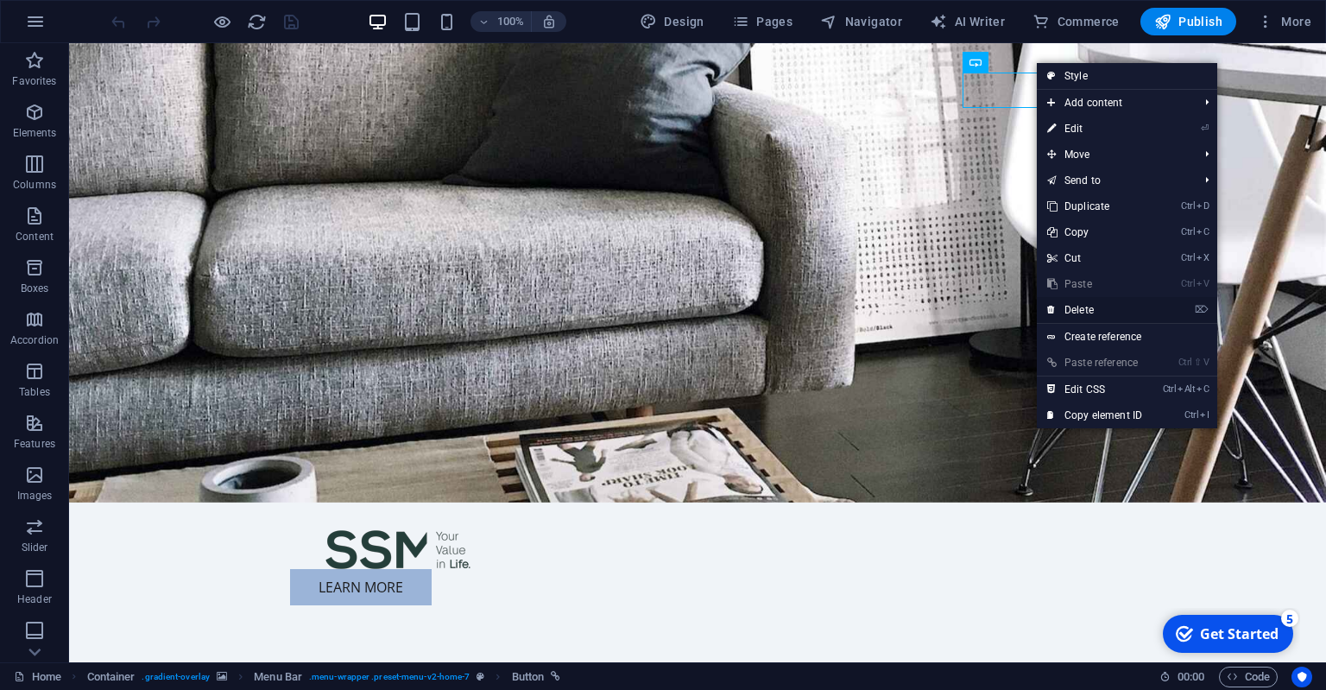
click at [1091, 307] on link "⌦ Delete" at bounding box center [1095, 310] width 116 height 26
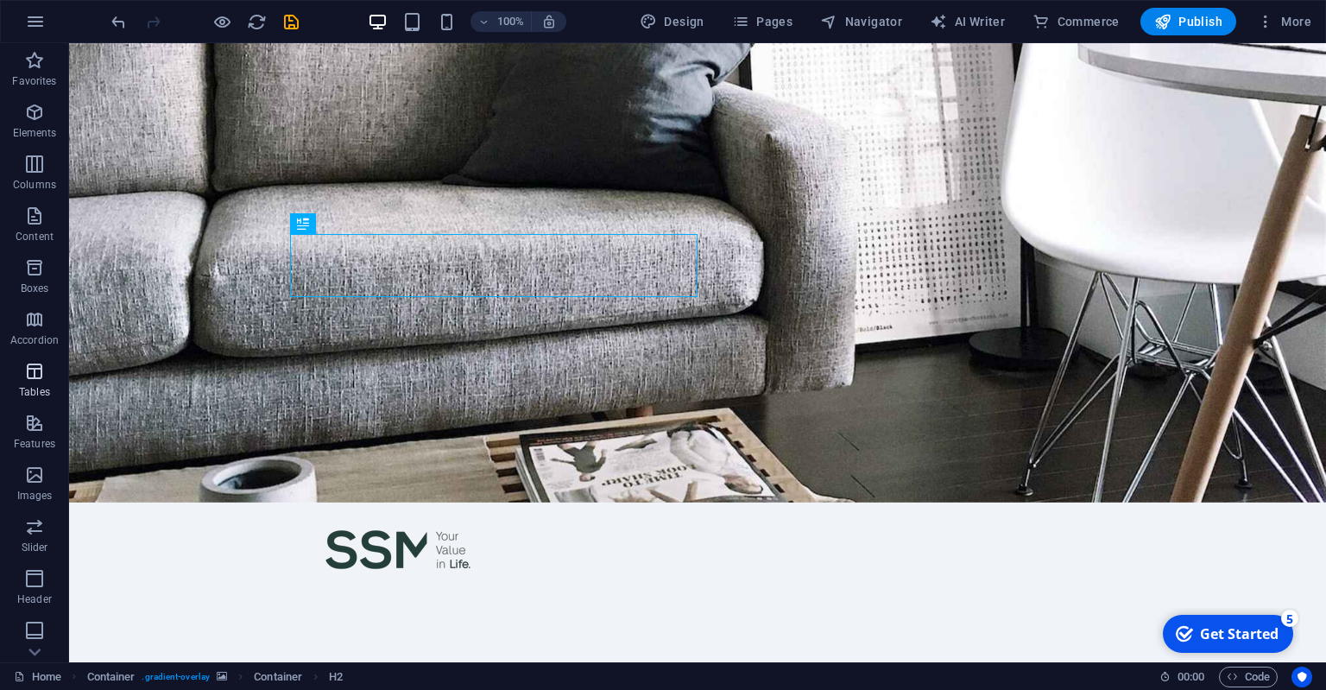
click at [22, 376] on span "Tables" at bounding box center [34, 381] width 69 height 41
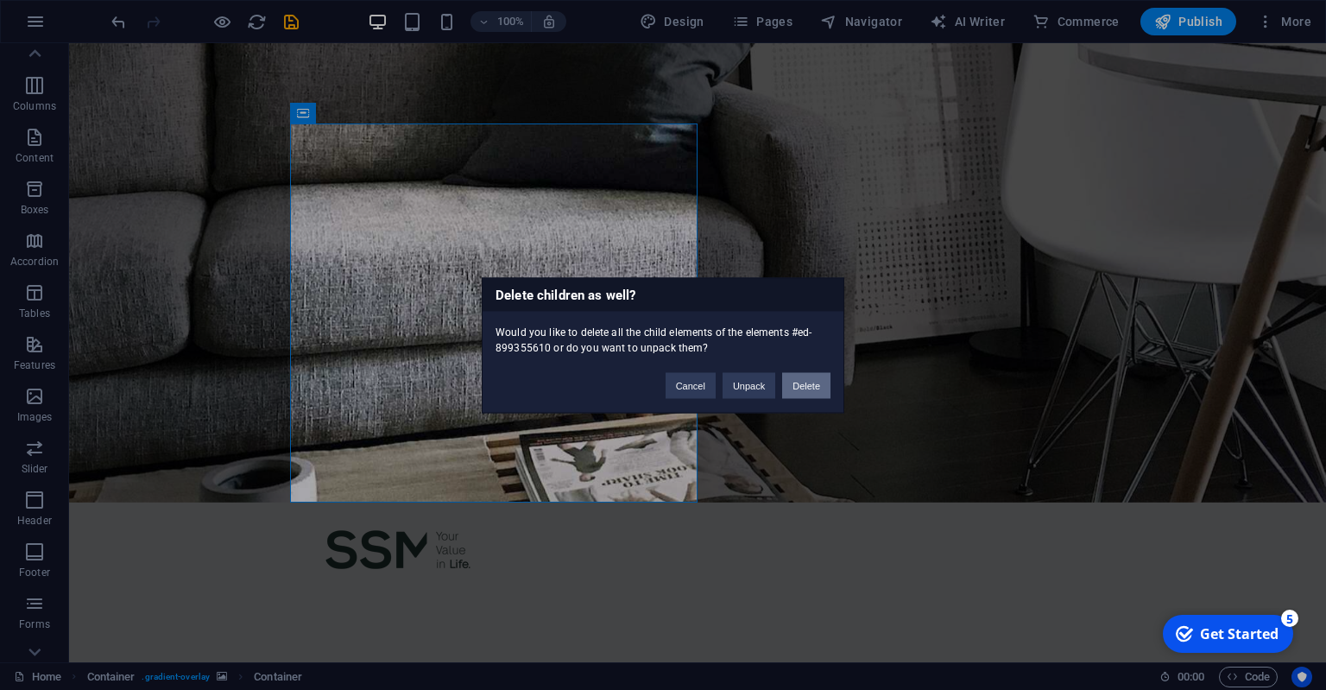
click at [793, 380] on button "Delete" at bounding box center [806, 385] width 48 height 26
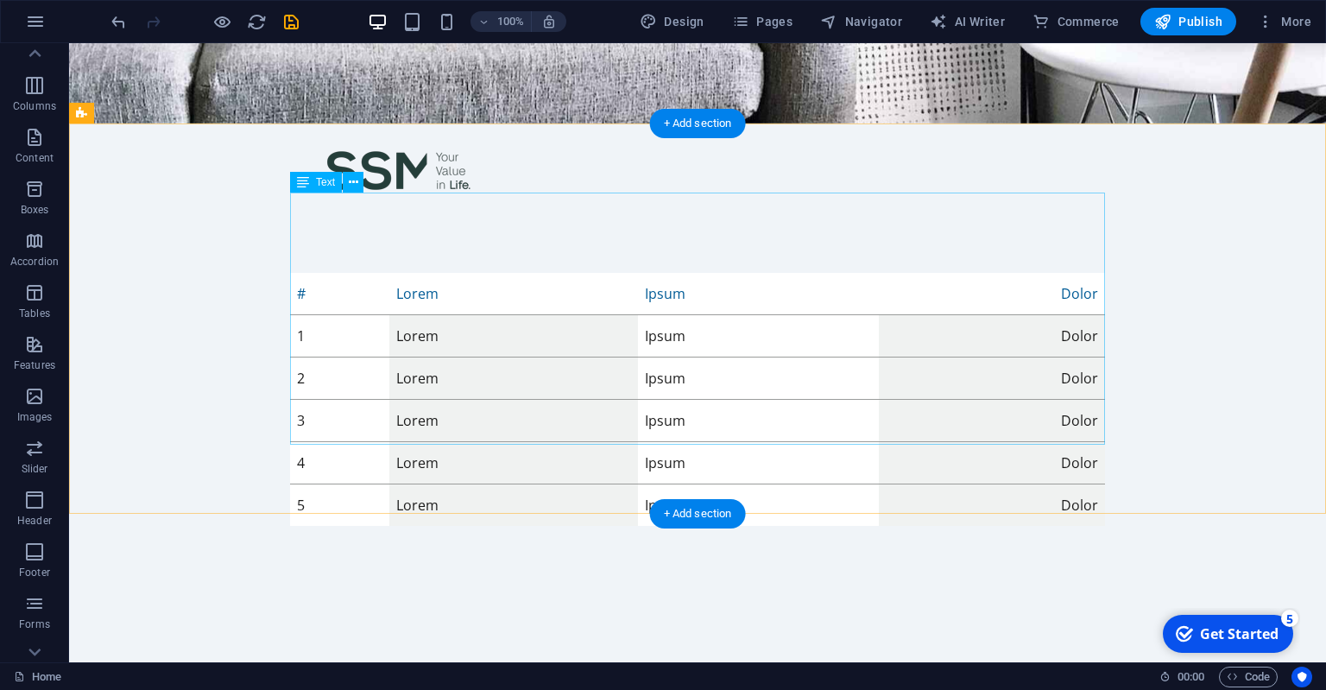
click at [440, 273] on div "# Lorem Ipsum Dolor 1 Lorem Ipsum Dolor 2 Lorem Ipsum Dolor 3 Lorem Ipsum Dolor…" at bounding box center [697, 399] width 815 height 253
click at [422, 273] on div "# Lorem Ipsum Dolor 1 Lorem Ipsum Dolor 2 Lorem Ipsum Dolor 3 Lorem Ipsum Dolor…" at bounding box center [697, 399] width 815 height 253
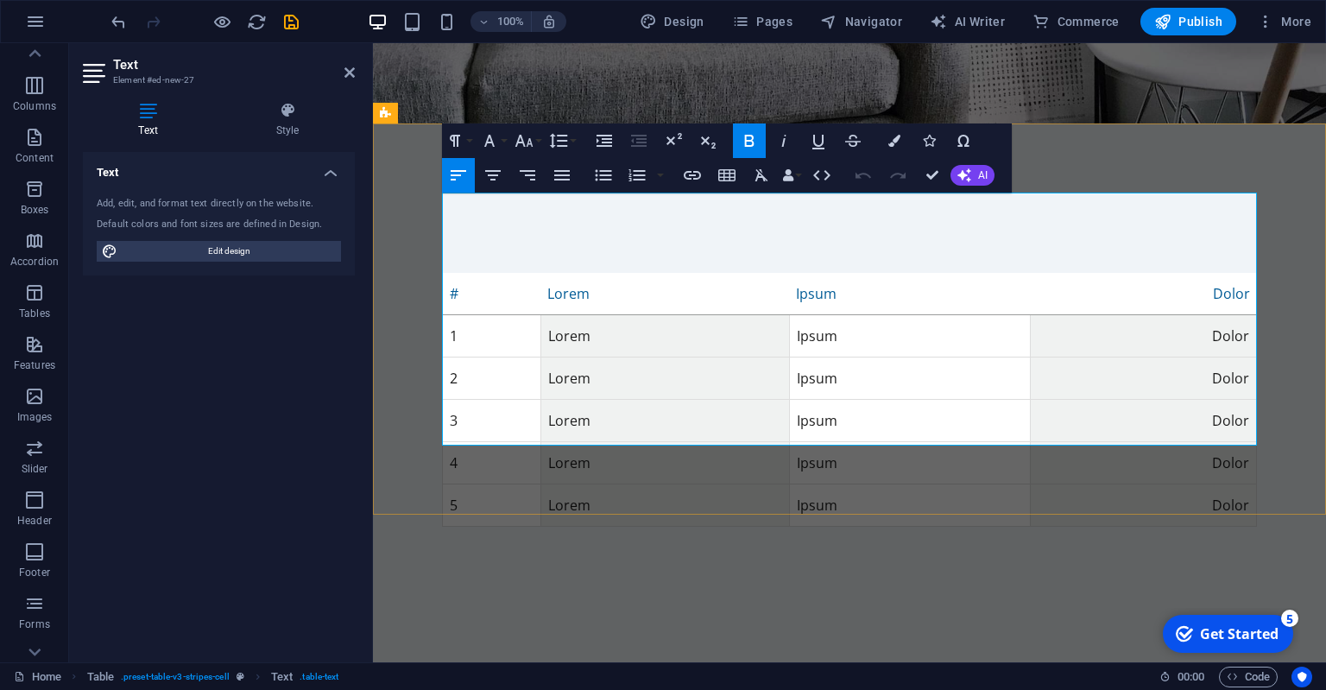
click at [579, 284] on strong "Lorem" at bounding box center [568, 293] width 42 height 19
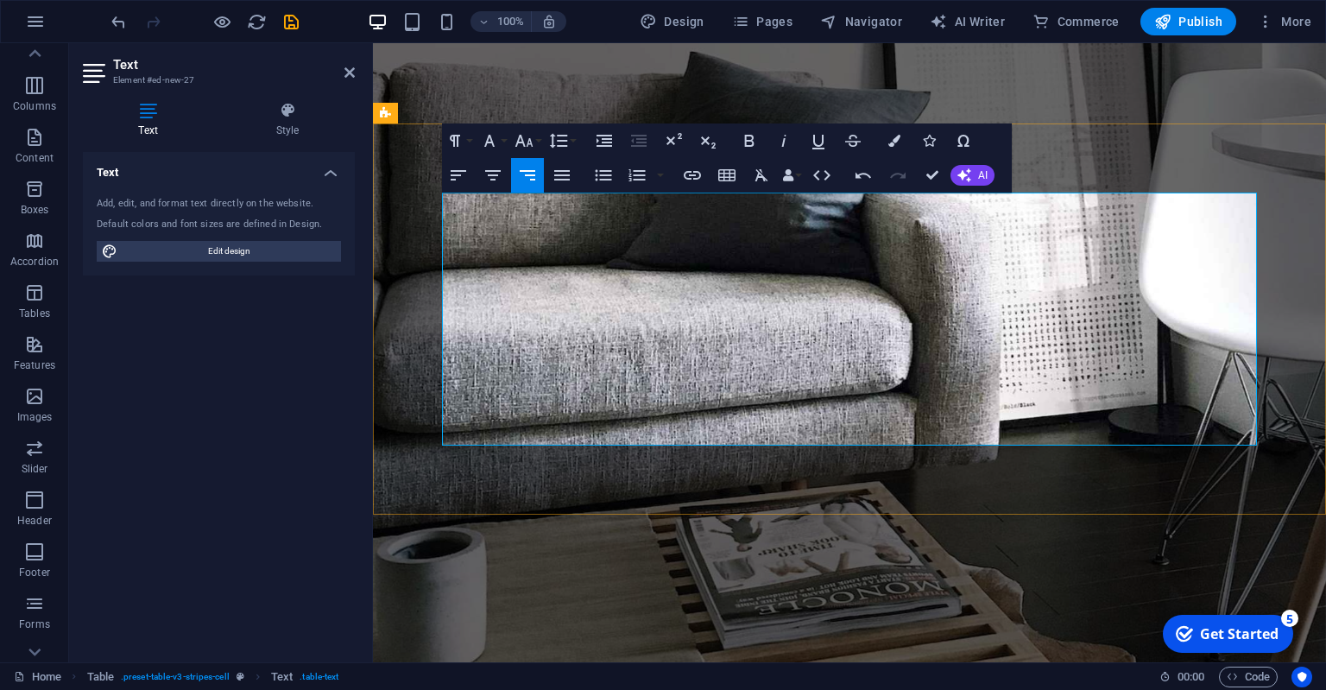
click at [561, 315] on td "Lorem" at bounding box center [651, 336] width 234 height 42
click at [612, 315] on td "Lorem" at bounding box center [651, 336] width 234 height 42
click at [575, 315] on td "Lorem" at bounding box center [651, 336] width 234 height 42
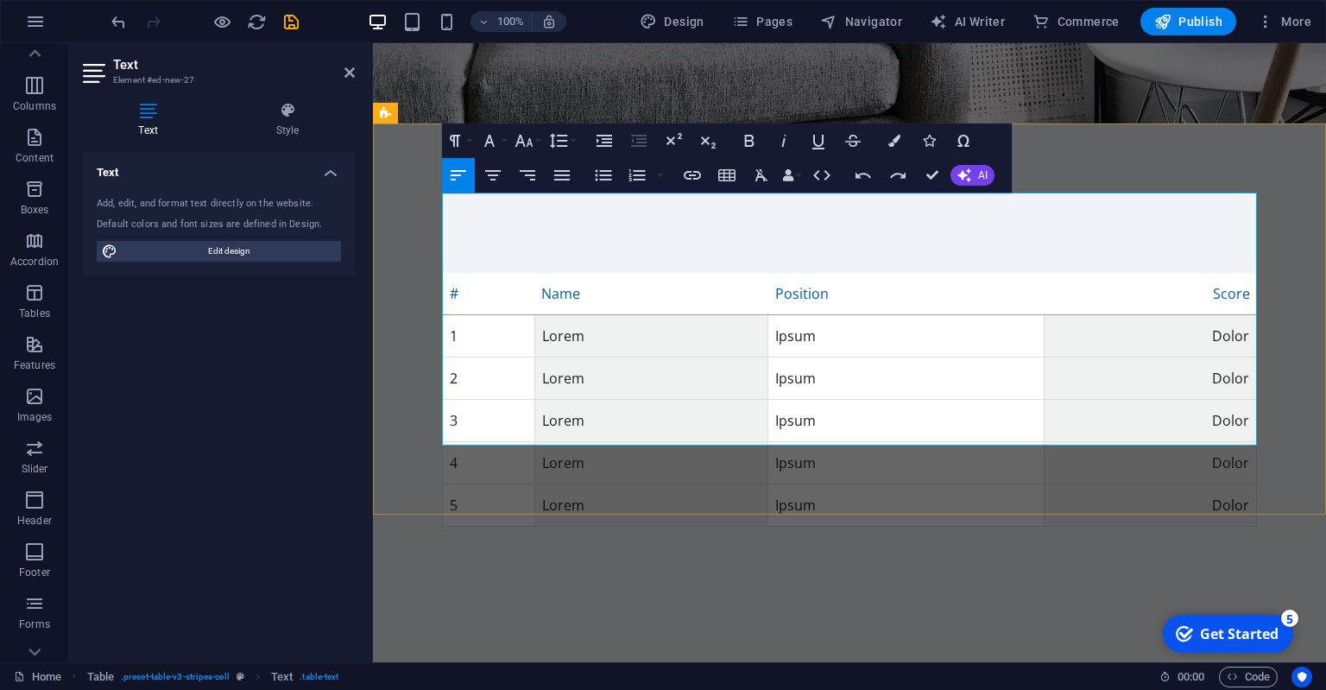
click at [580, 315] on td "Lorem" at bounding box center [651, 336] width 234 height 42
click at [579, 315] on td "Lorem" at bounding box center [651, 336] width 234 height 42
click at [575, 315] on td "Lorem" at bounding box center [651, 336] width 234 height 42
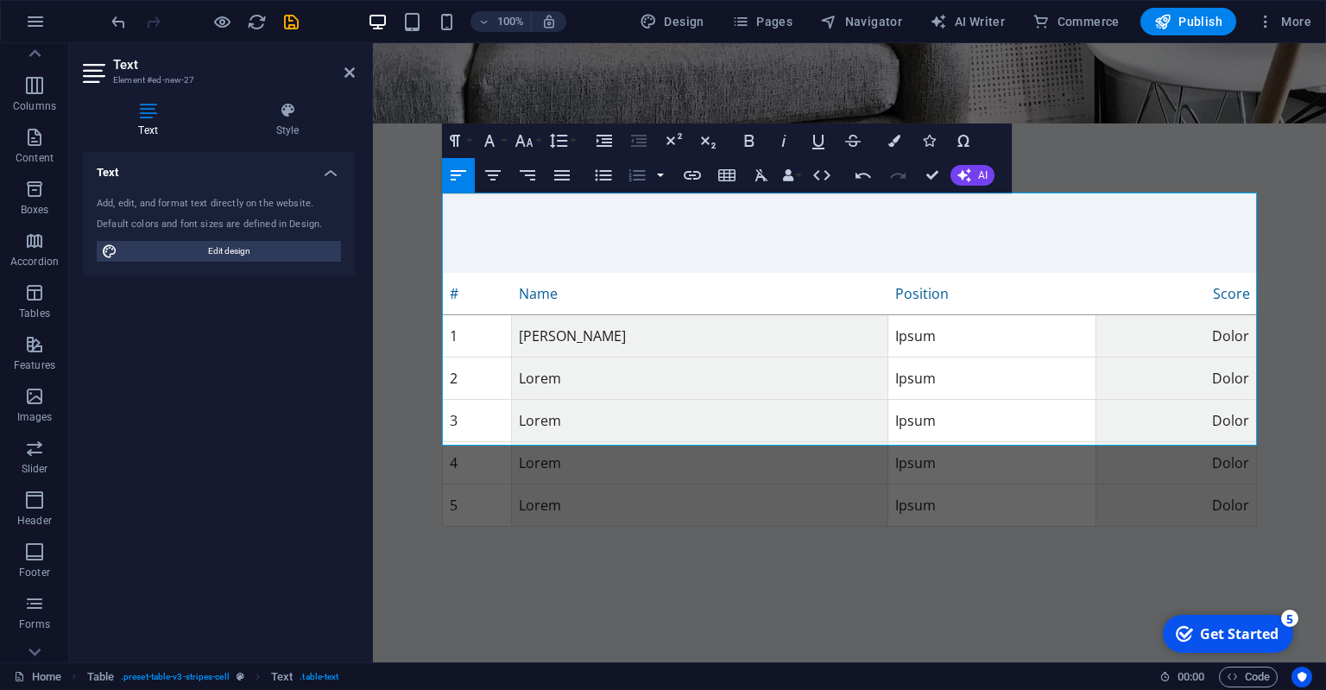
scroll to position [0, 3]
click at [606, 400] on td "Lorem" at bounding box center [700, 421] width 376 height 42
click at [575, 357] on td "Lorem" at bounding box center [700, 378] width 376 height 42
click at [551, 357] on td "Lorem" at bounding box center [700, 378] width 376 height 42
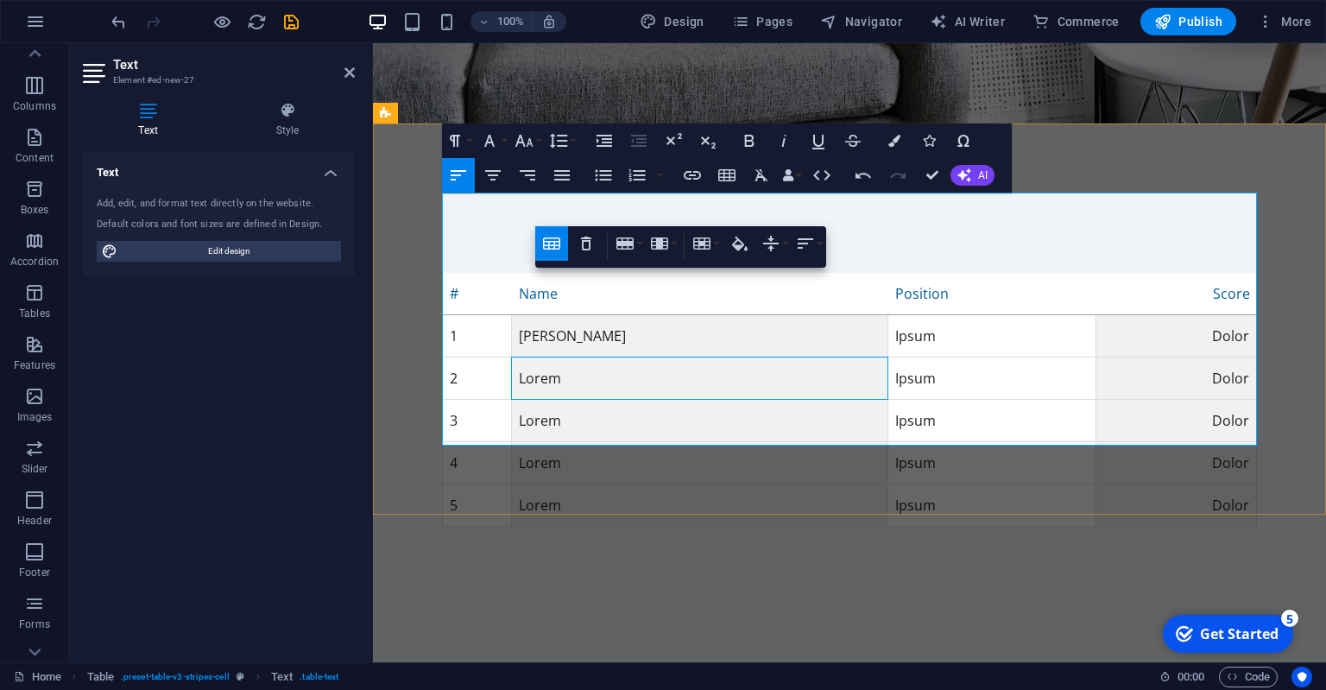
click at [551, 357] on td "Lorem" at bounding box center [700, 378] width 376 height 42
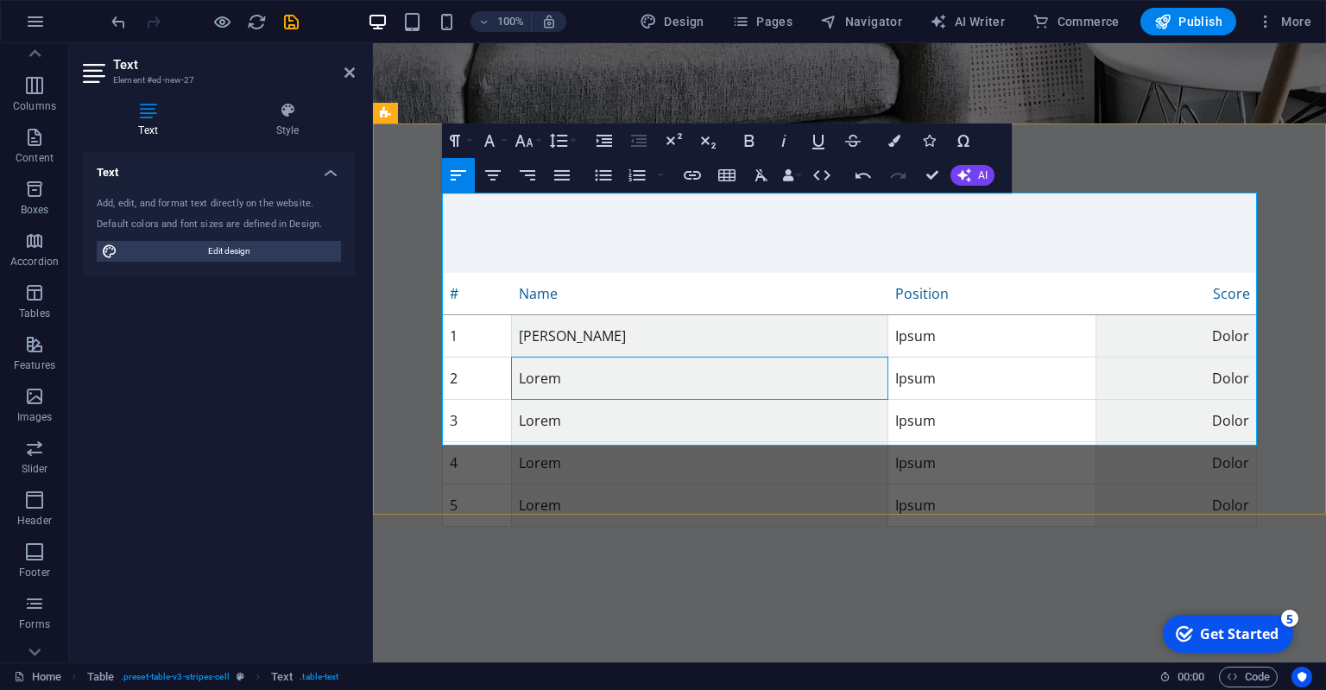
click at [551, 357] on td "Lorem" at bounding box center [700, 378] width 376 height 42
click at [888, 315] on td "Ipsum" at bounding box center [992, 336] width 208 height 42
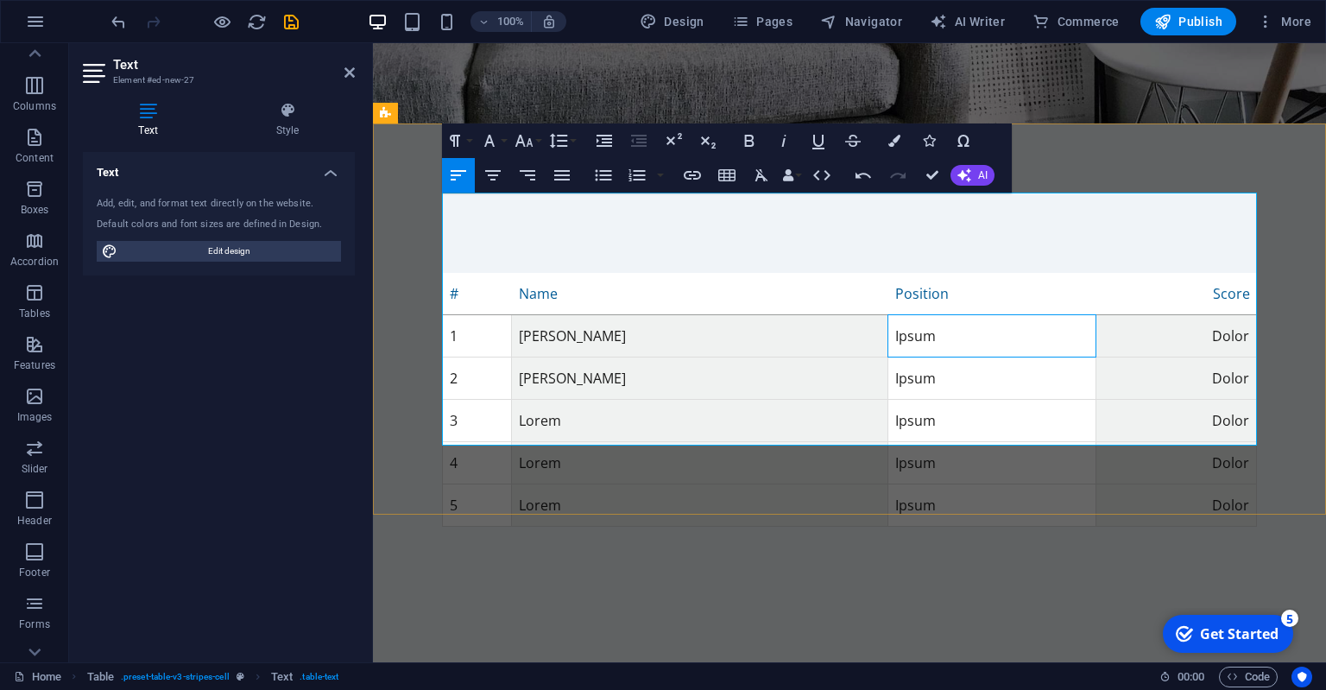
click at [888, 315] on td "Ipsum" at bounding box center [992, 336] width 208 height 42
click at [906, 357] on td "Ipsum" at bounding box center [992, 378] width 208 height 42
click at [901, 315] on td "Berater" at bounding box center [992, 336] width 208 height 42
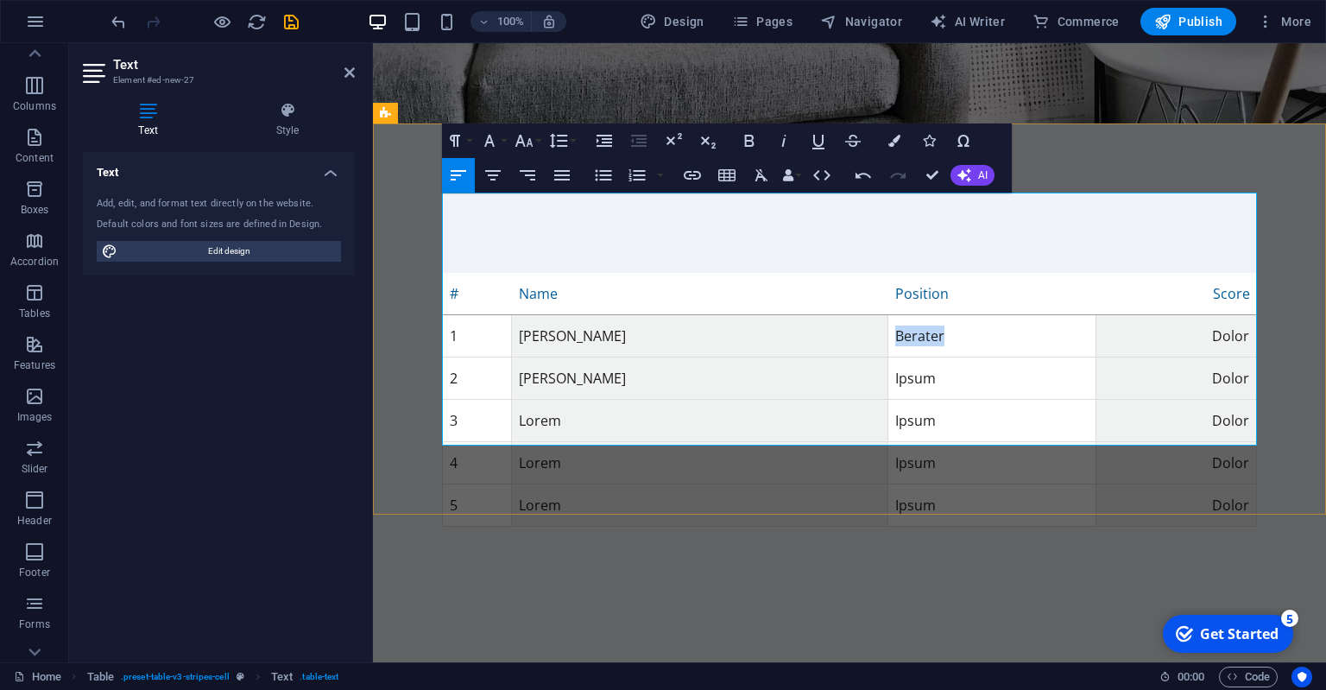
copy td "Berater"
click at [888, 357] on td "Ipsum" at bounding box center [992, 378] width 208 height 42
click at [889, 357] on td "Ipsum" at bounding box center [992, 378] width 208 height 42
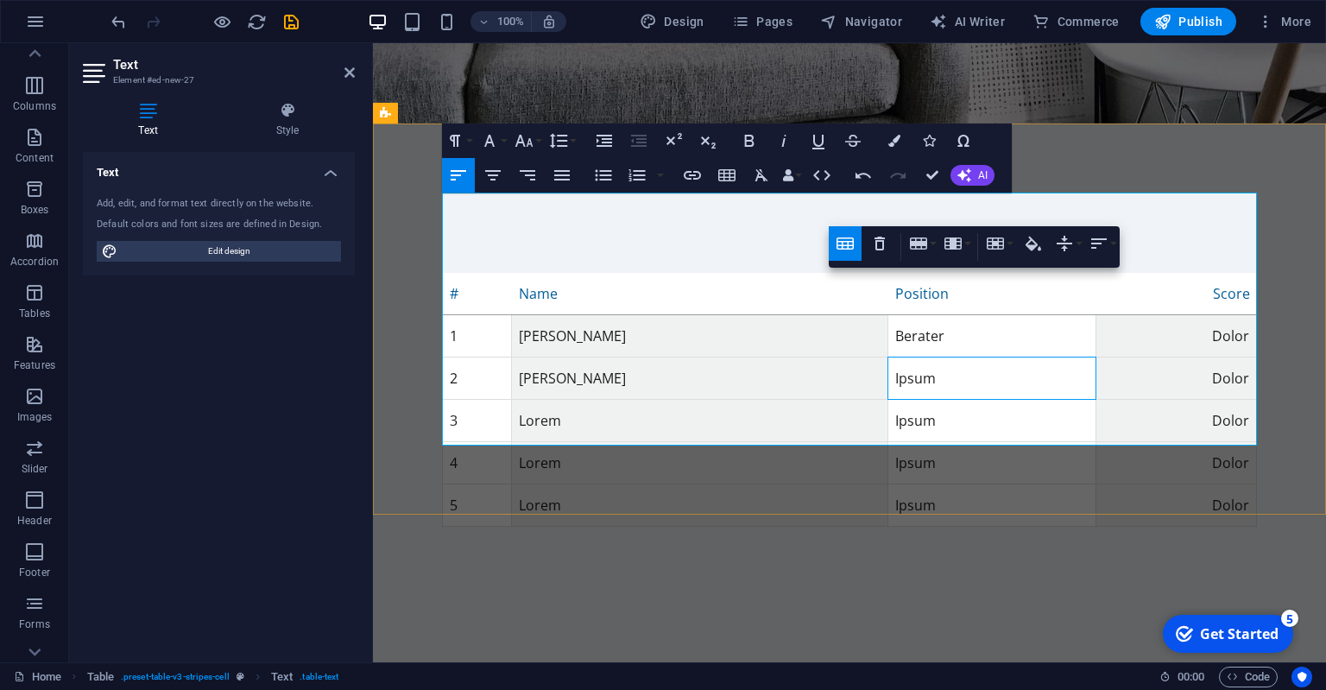
click at [889, 357] on td "Ipsum" at bounding box center [992, 378] width 208 height 42
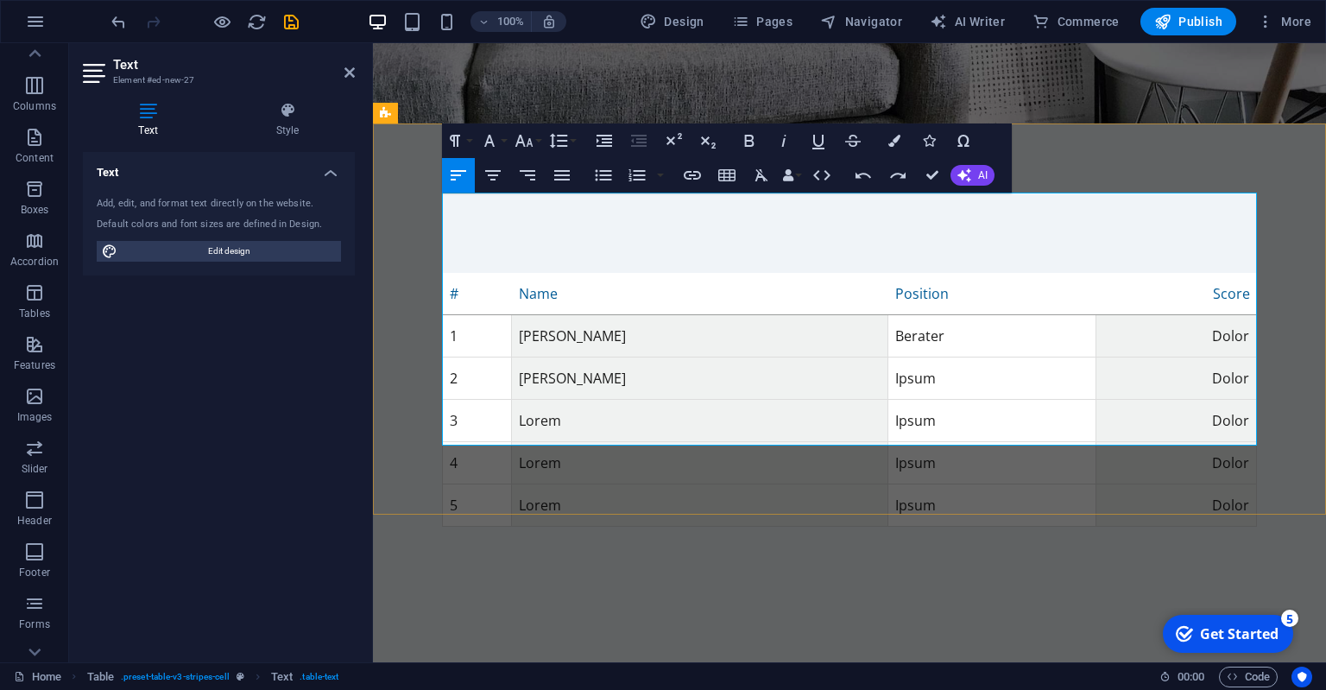
click at [900, 315] on td "Berater" at bounding box center [992, 336] width 208 height 42
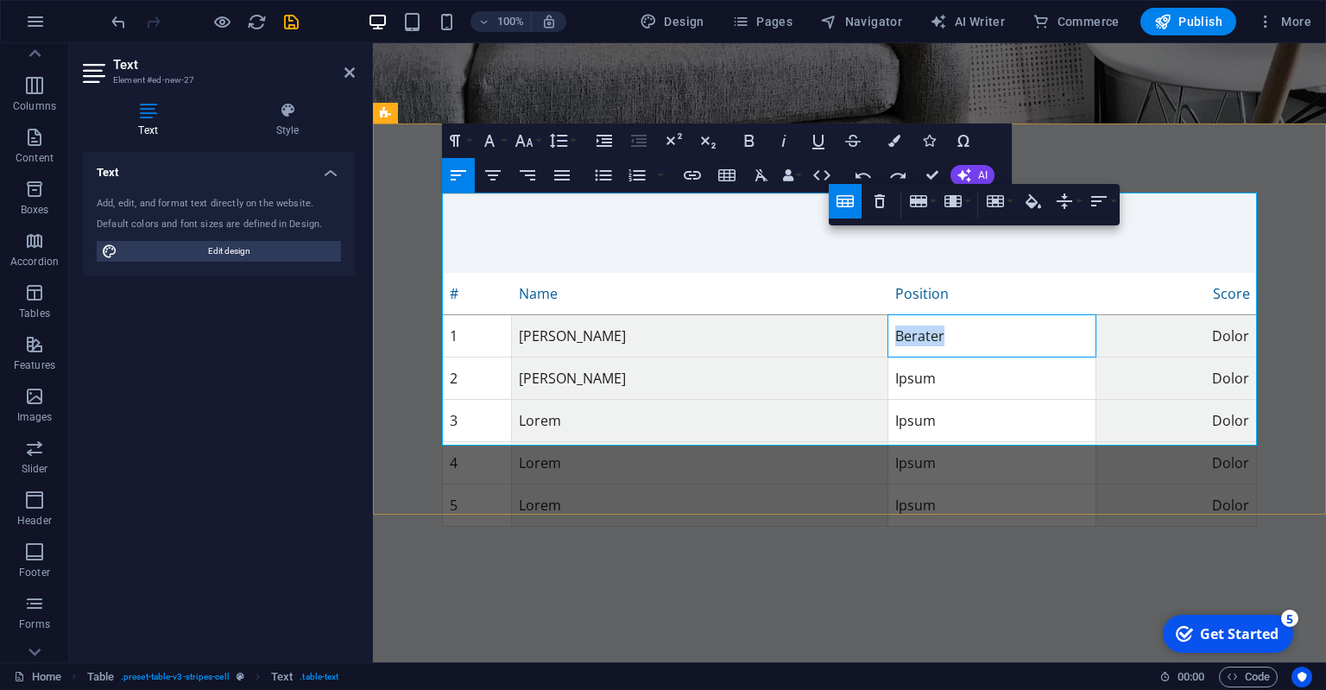
click at [900, 315] on td "Berater" at bounding box center [992, 336] width 208 height 42
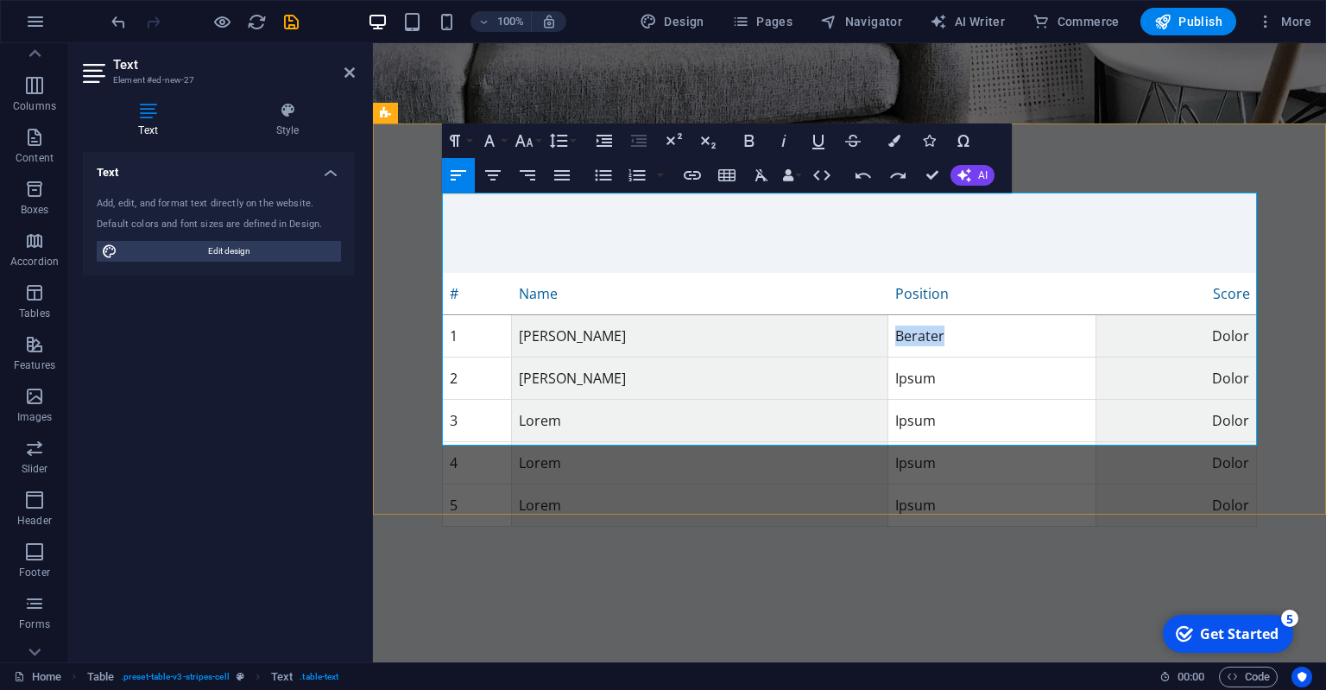
copy td "Berater"
click at [895, 357] on td "Ipsum" at bounding box center [992, 378] width 208 height 42
click at [889, 357] on td "Ipsum" at bounding box center [992, 378] width 208 height 42
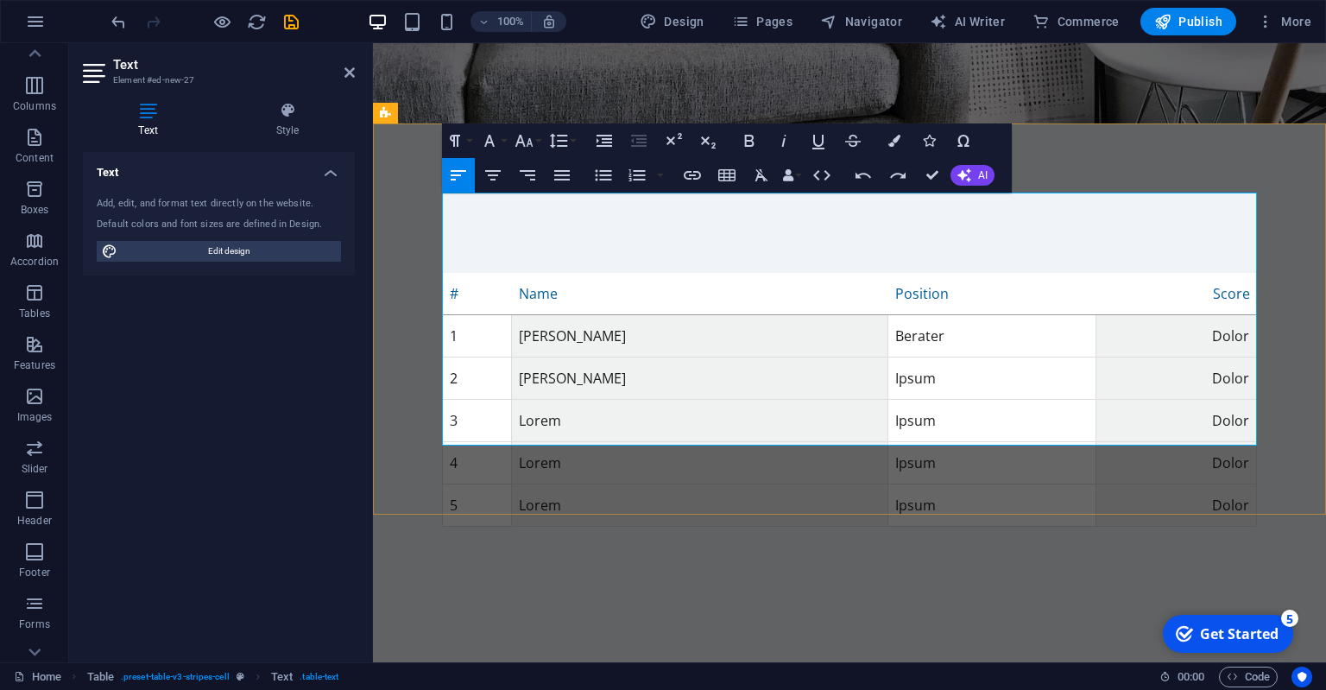
scroll to position [0, 5]
click at [889, 400] on td "Ipsum" at bounding box center [992, 421] width 208 height 42
click at [892, 442] on td "Ipsum" at bounding box center [992, 463] width 208 height 42
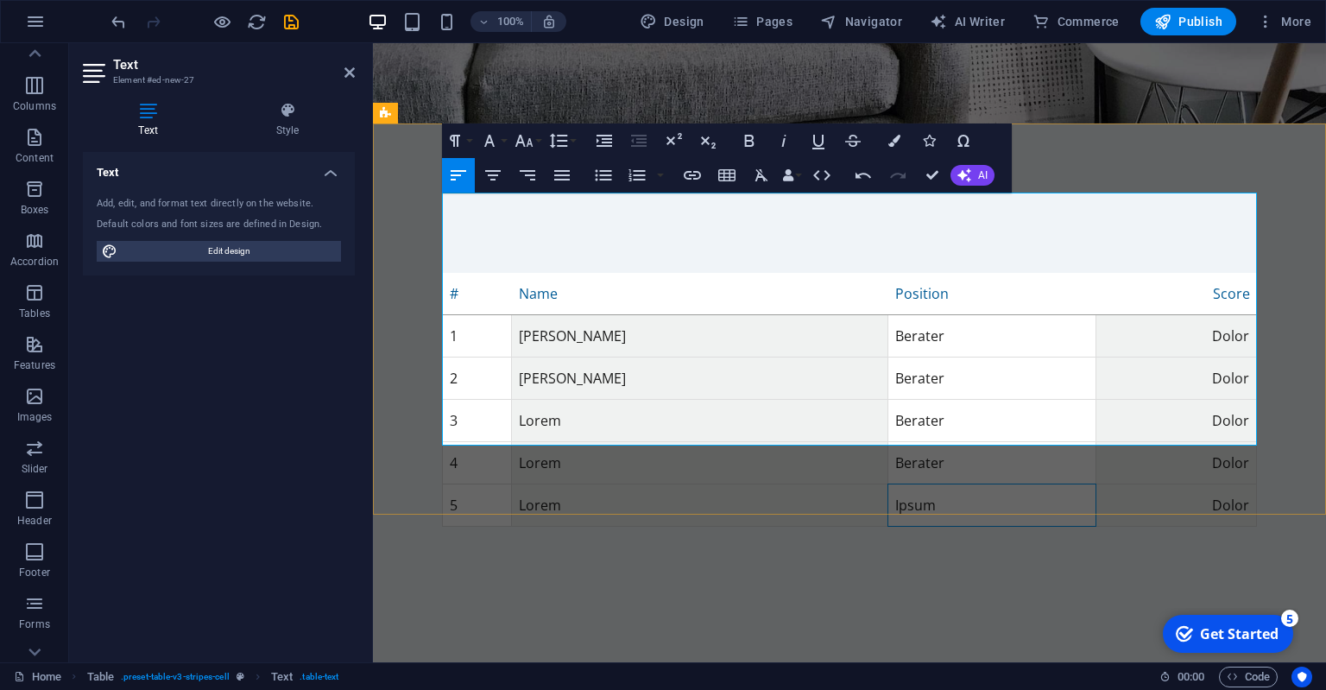
click at [893, 484] on td "Ipsum" at bounding box center [992, 505] width 208 height 42
click at [1223, 315] on td "Dolor" at bounding box center [1177, 336] width 161 height 42
click at [1224, 315] on td "Dolor" at bounding box center [1177, 336] width 161 height 42
click at [1226, 357] on td "Dolor" at bounding box center [1177, 378] width 161 height 42
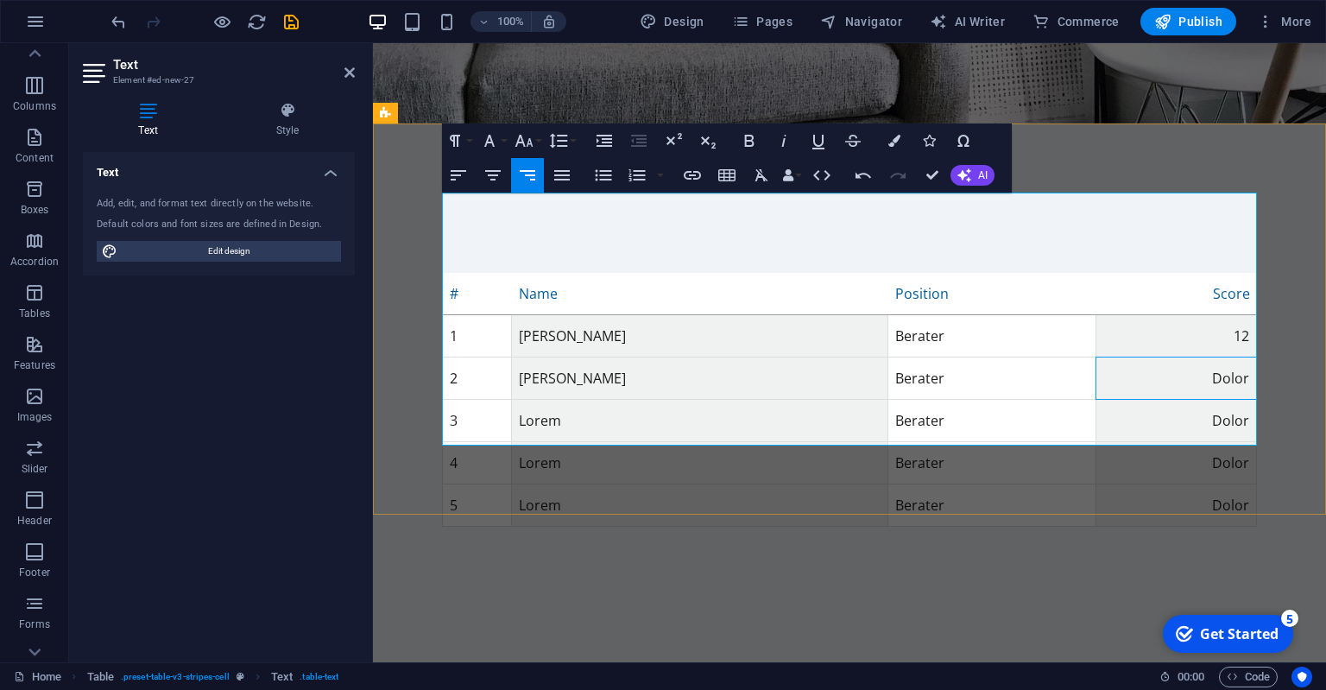
click at [1226, 357] on td "Dolor" at bounding box center [1177, 378] width 161 height 42
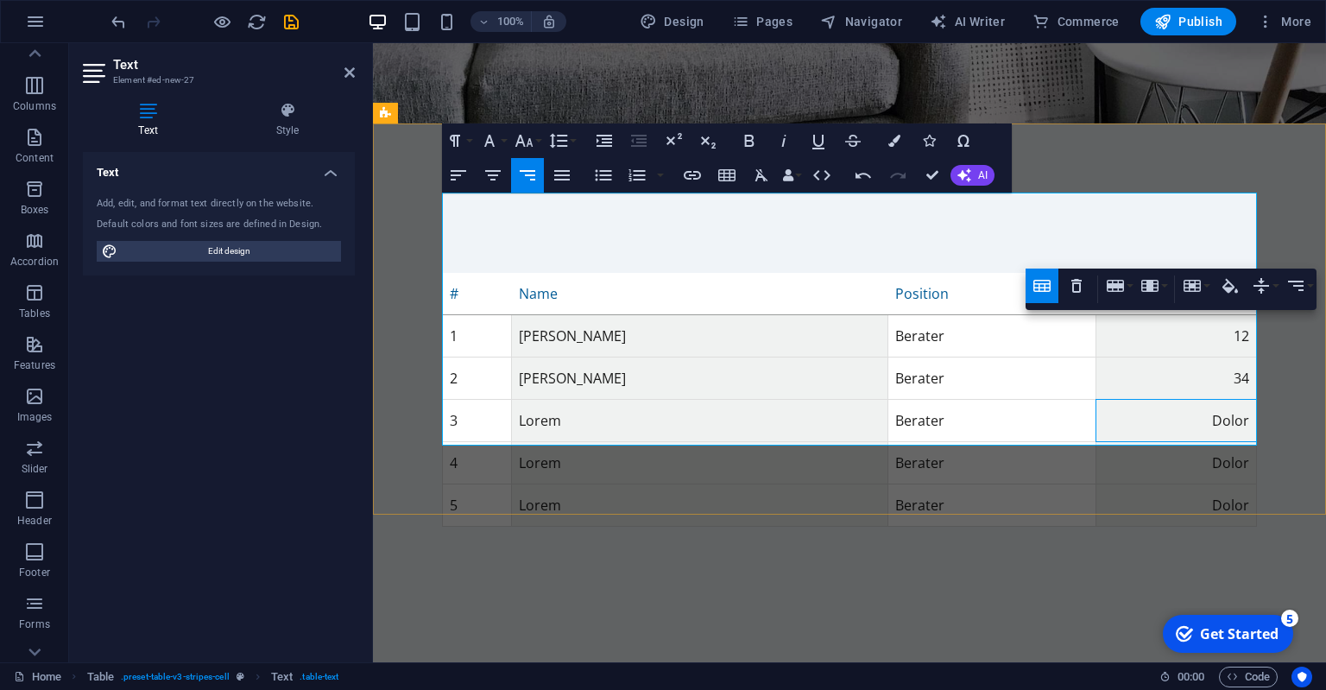
click at [1229, 400] on td "Dolor" at bounding box center [1177, 421] width 161 height 42
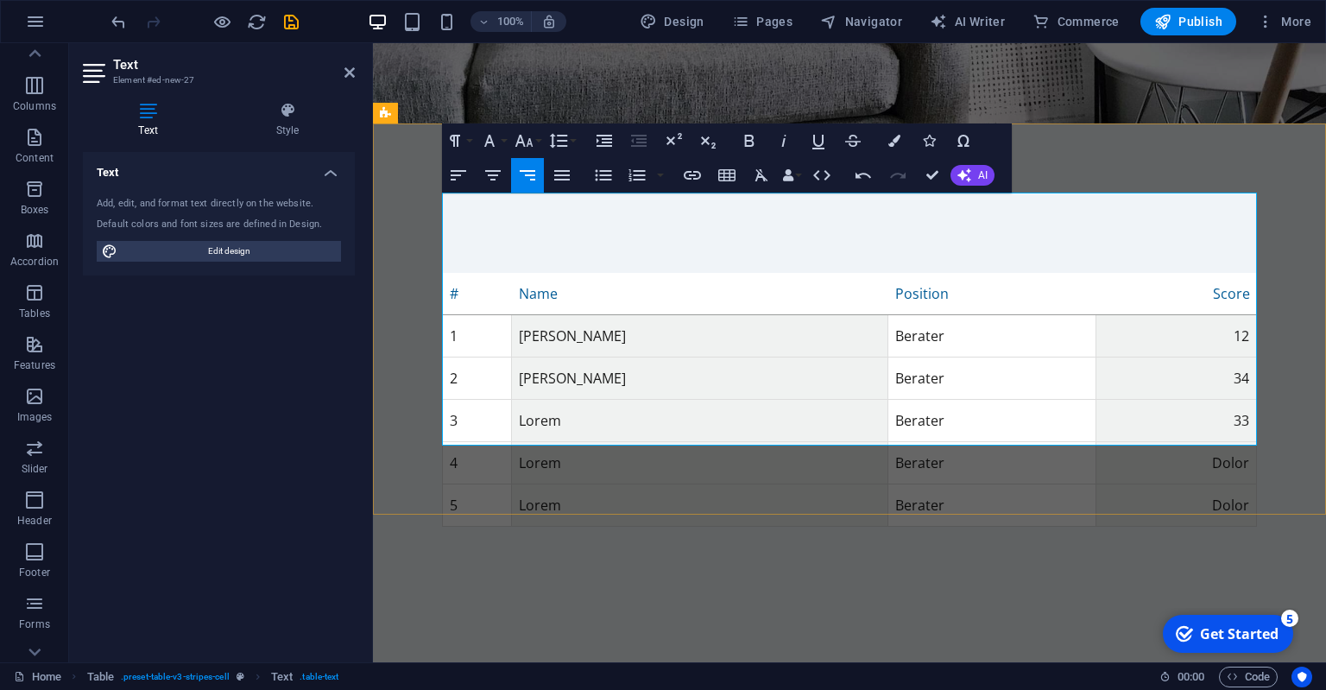
click at [1237, 442] on td "Dolor" at bounding box center [1177, 463] width 161 height 42
click at [1229, 484] on td "Dolor" at bounding box center [1177, 505] width 161 height 42
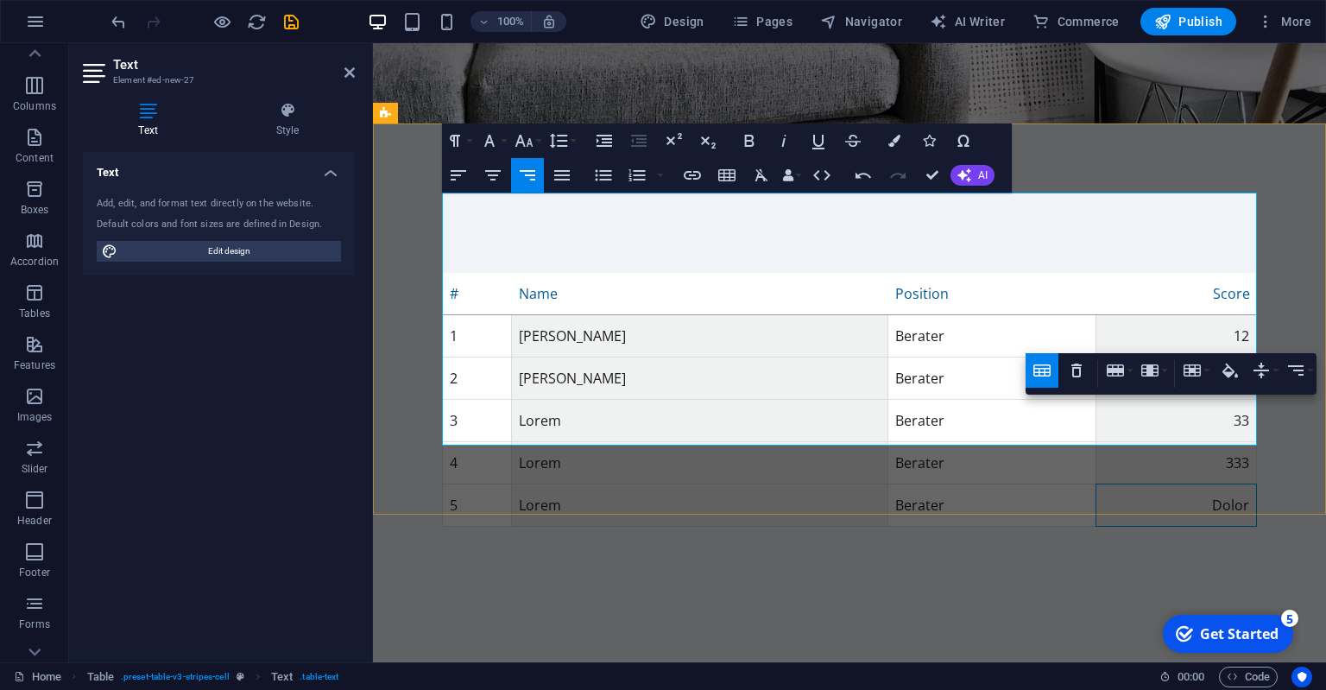
click at [1230, 484] on td "Dolor" at bounding box center [1177, 505] width 161 height 42
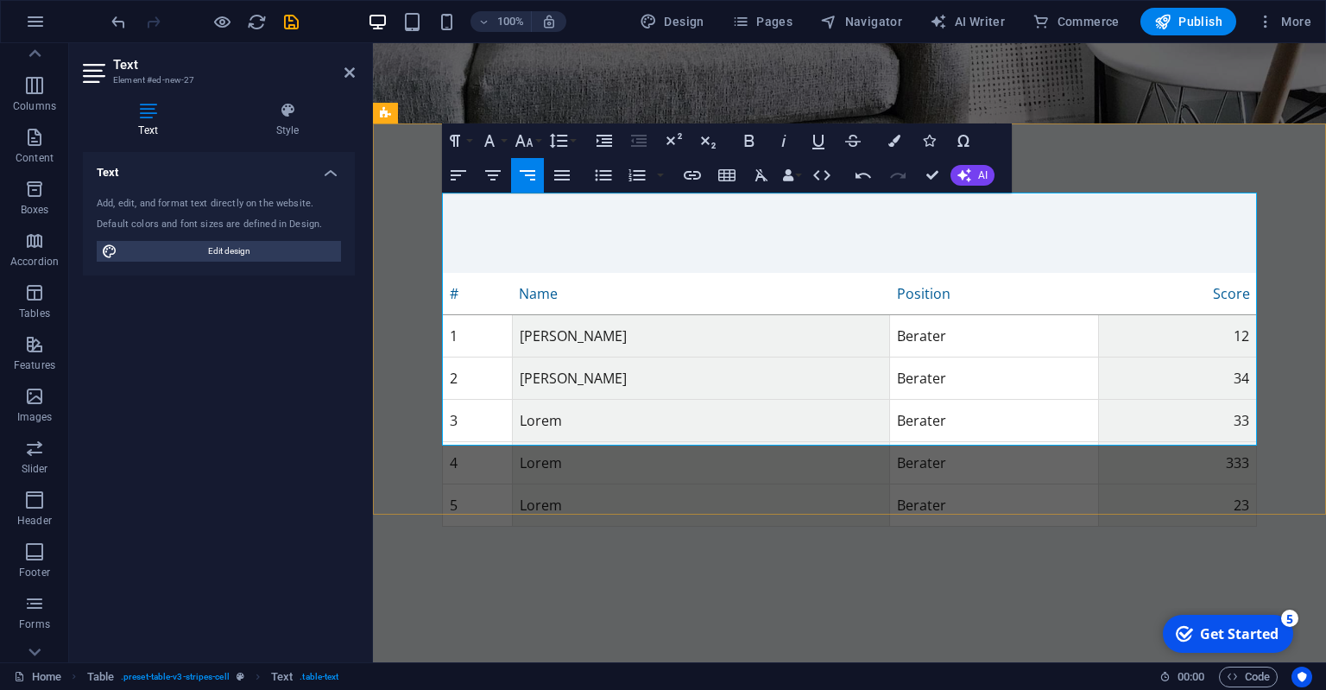
click at [1242, 442] on td "333" at bounding box center [1177, 463] width 158 height 42
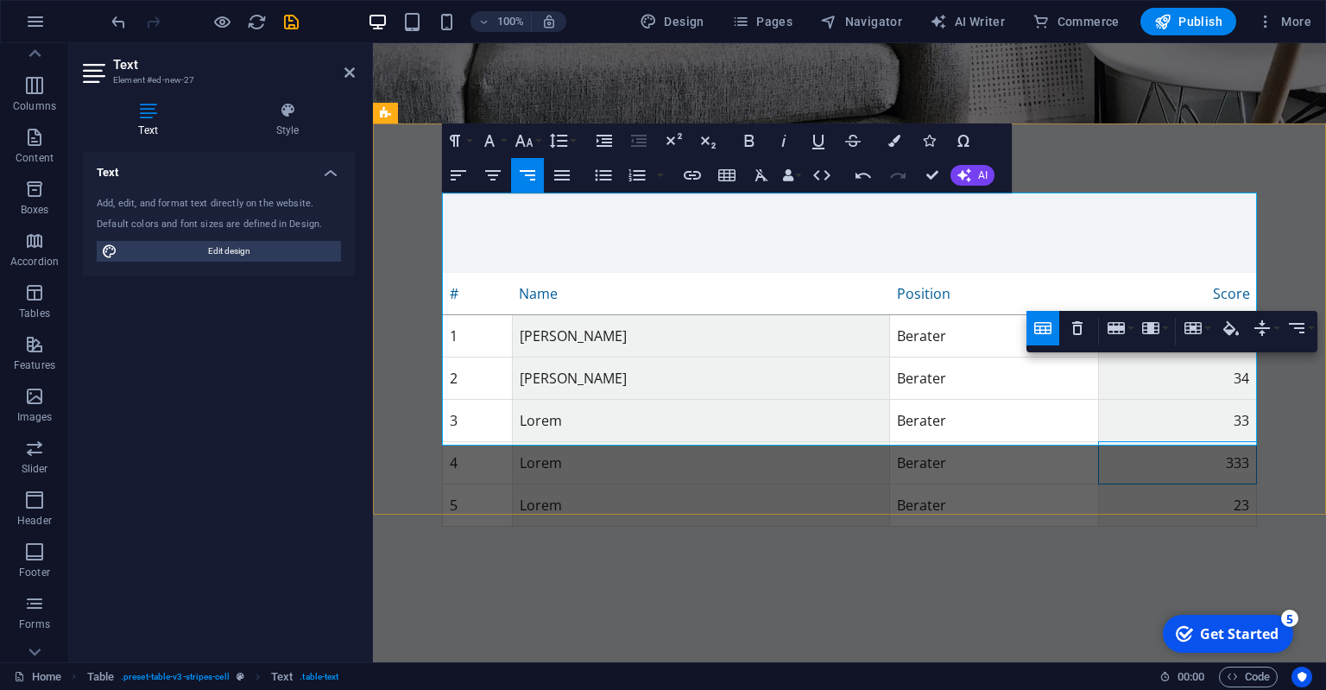
click at [1241, 442] on td "333" at bounding box center [1177, 463] width 158 height 42
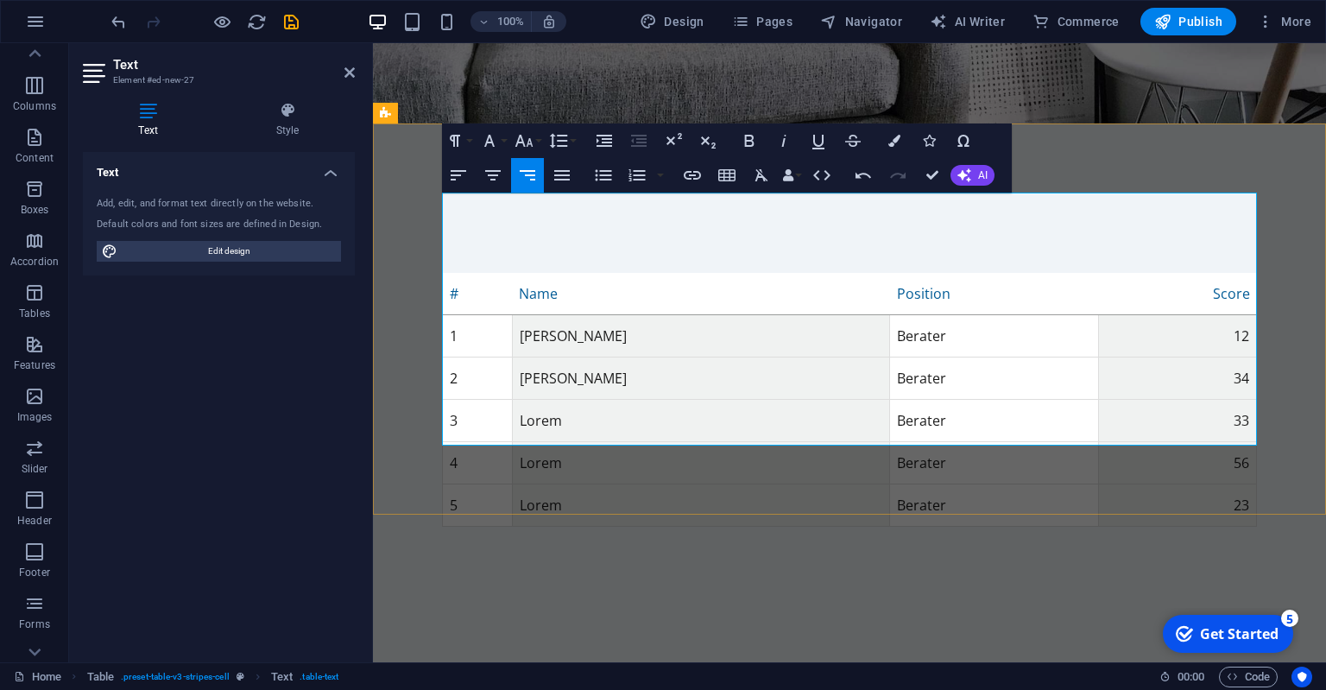
click at [551, 400] on td "Lorem" at bounding box center [700, 421] width 377 height 42
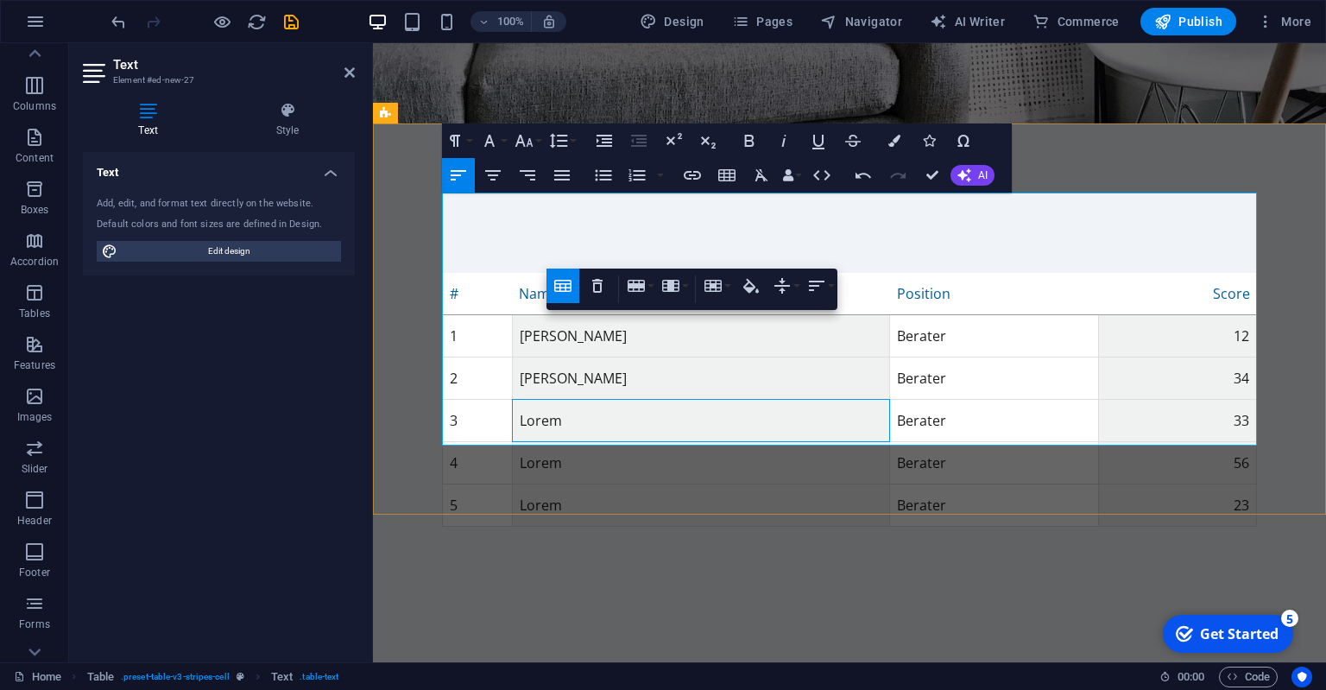
click at [553, 400] on td "Lorem" at bounding box center [700, 421] width 377 height 42
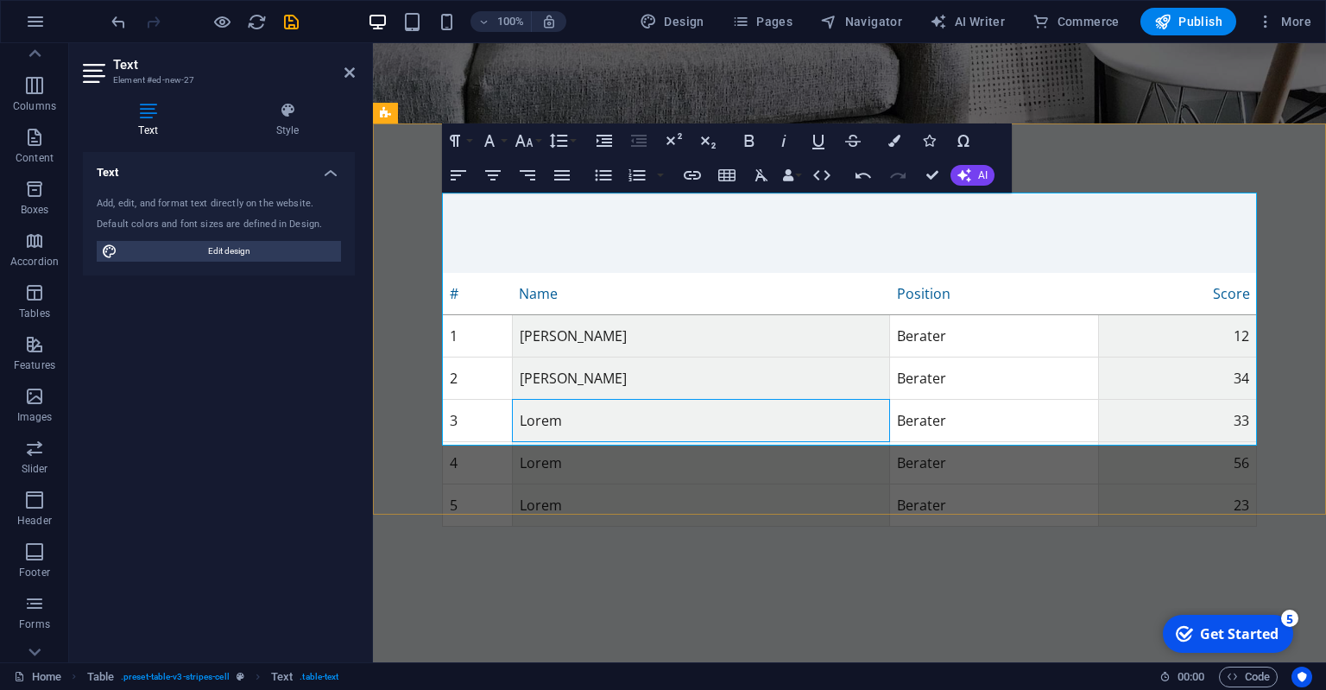
click at [585, 400] on td "Lorem" at bounding box center [700, 421] width 377 height 42
click at [553, 400] on td "Lorem" at bounding box center [700, 421] width 377 height 42
click at [552, 400] on td "Lorem" at bounding box center [700, 421] width 377 height 42
click at [532, 442] on td "Lorem" at bounding box center [700, 463] width 377 height 42
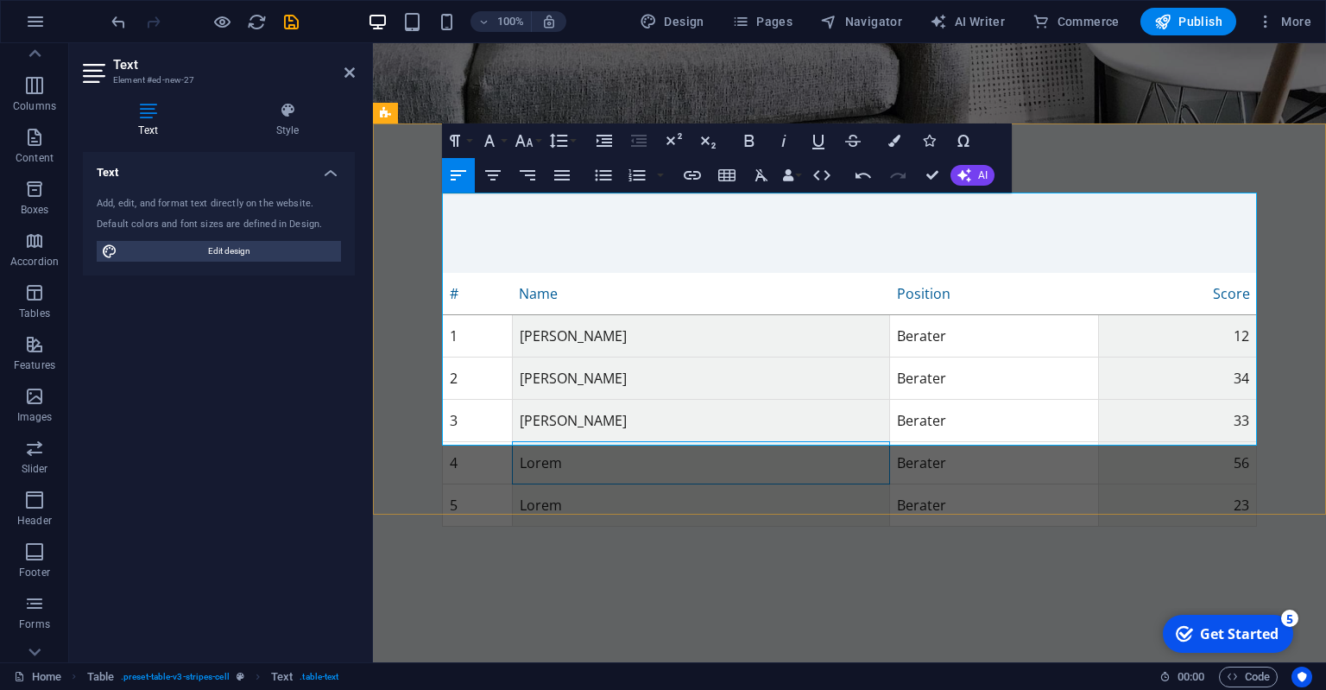
click at [532, 442] on td "Lorem" at bounding box center [700, 463] width 377 height 42
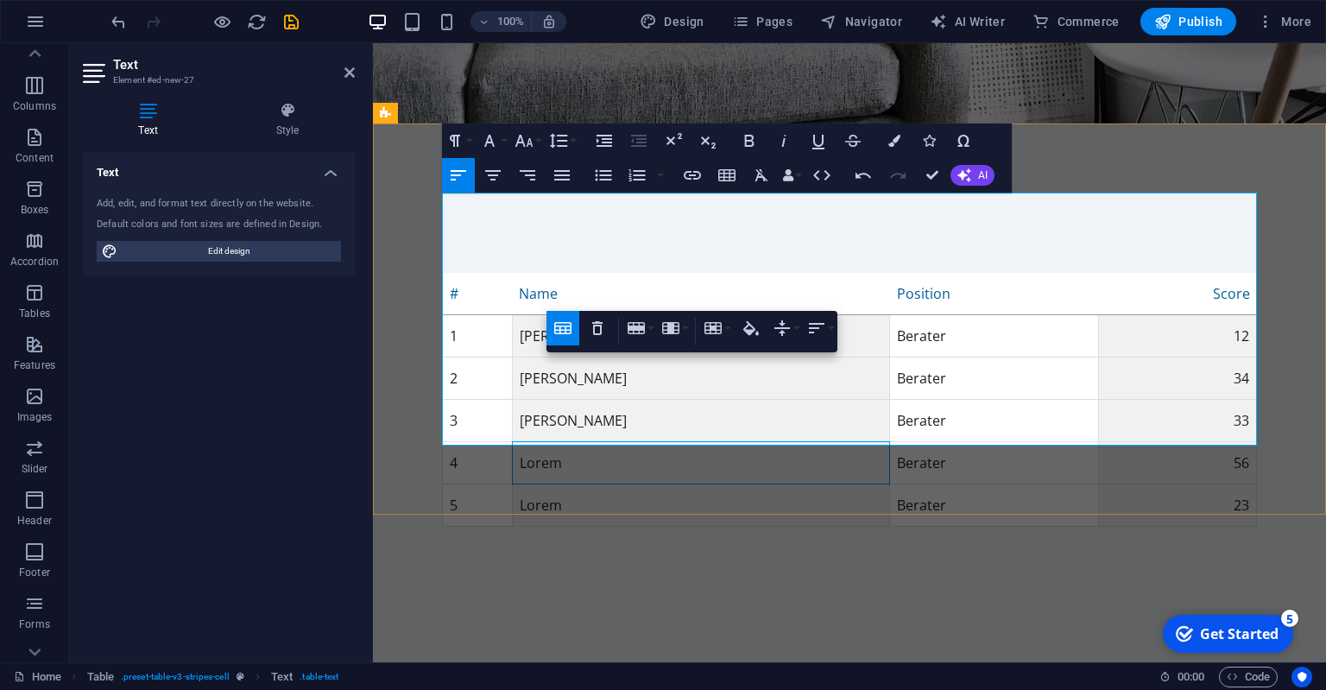
click at [545, 442] on td "Lorem" at bounding box center [700, 463] width 377 height 42
click at [543, 442] on td "Lorem" at bounding box center [700, 463] width 377 height 42
click at [537, 442] on td "Lorem" at bounding box center [700, 463] width 377 height 42
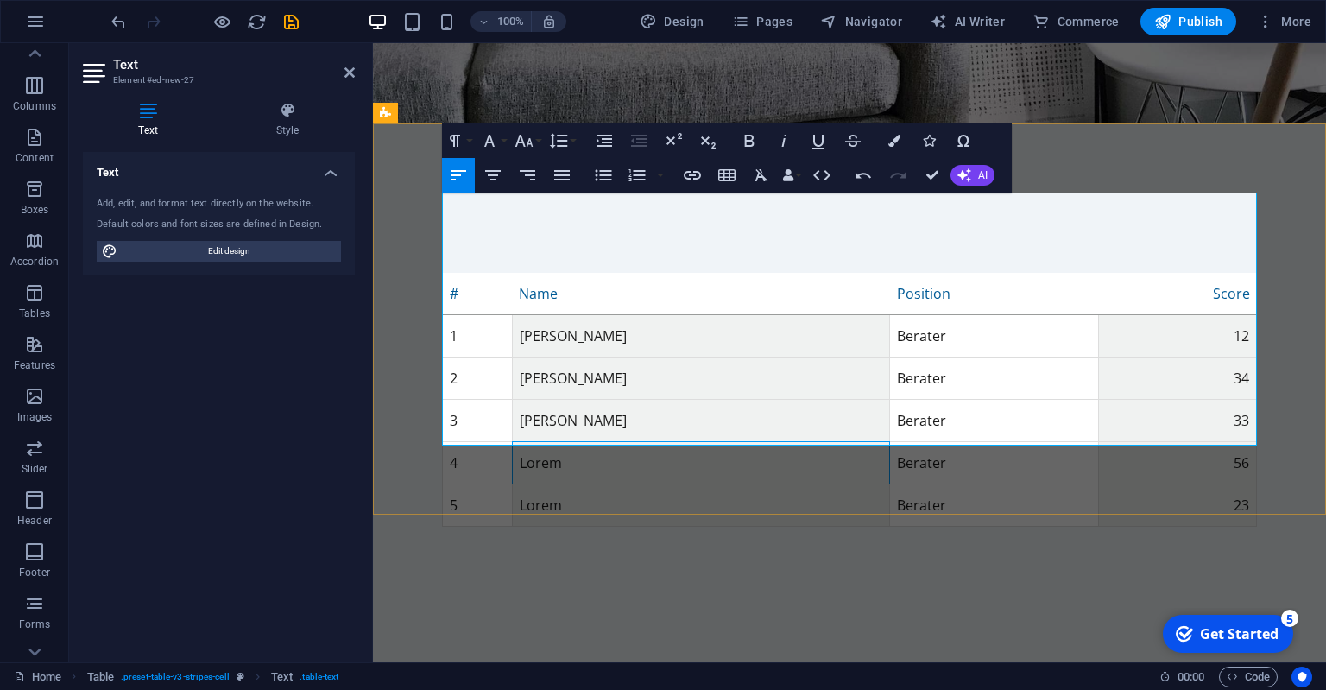
click at [537, 442] on td "Lorem" at bounding box center [700, 463] width 377 height 42
click at [547, 484] on td "Lorem" at bounding box center [700, 505] width 377 height 42
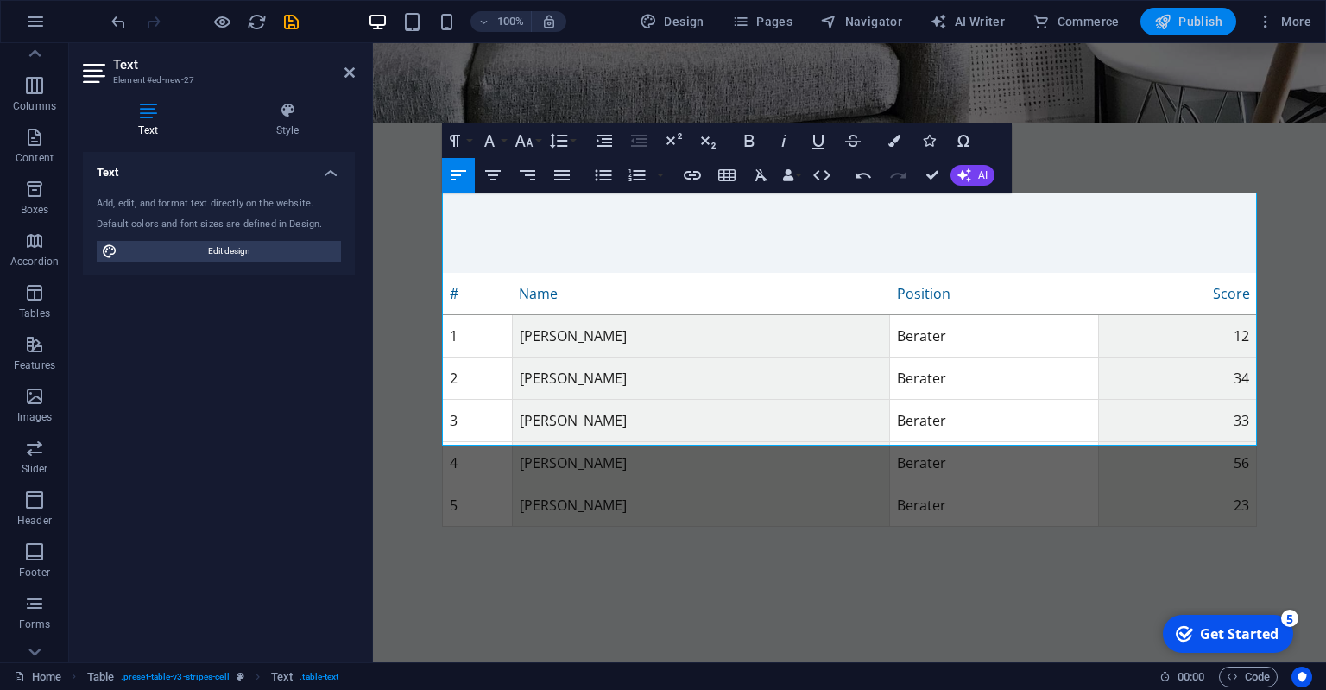
click at [1173, 14] on span "Publish" at bounding box center [1188, 21] width 68 height 17
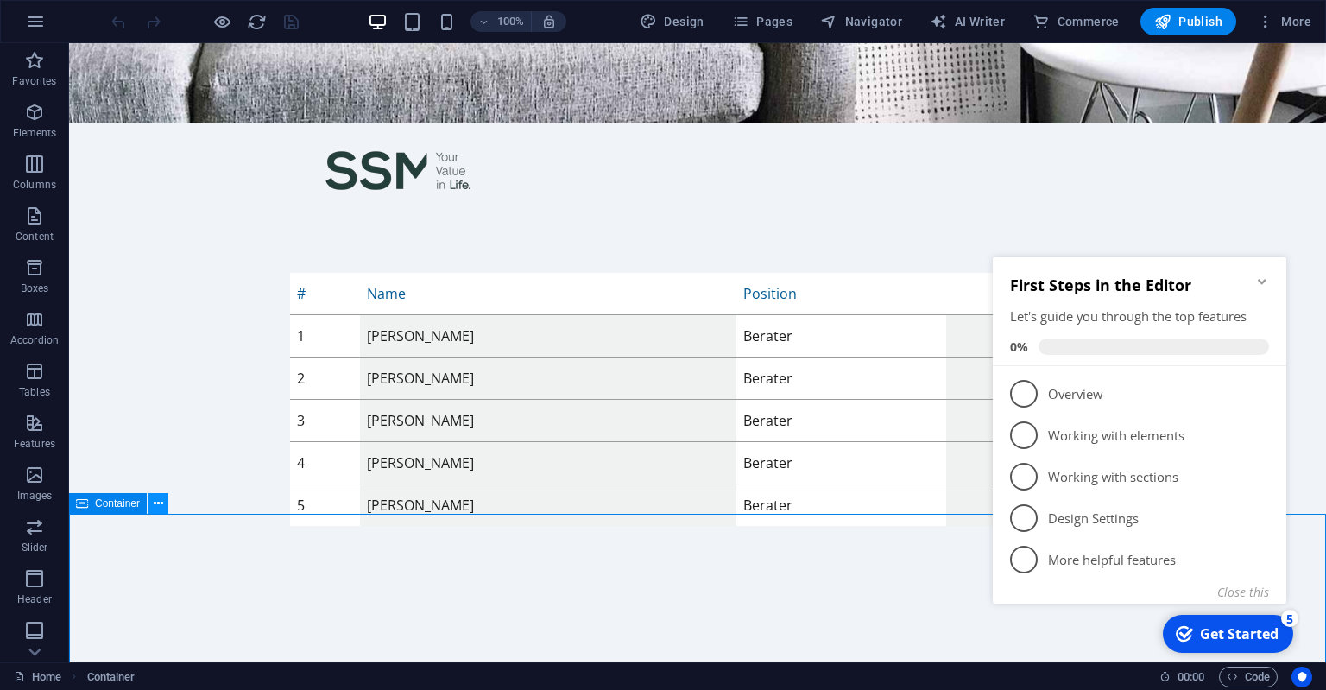
click at [161, 502] on icon at bounding box center [158, 504] width 9 height 18
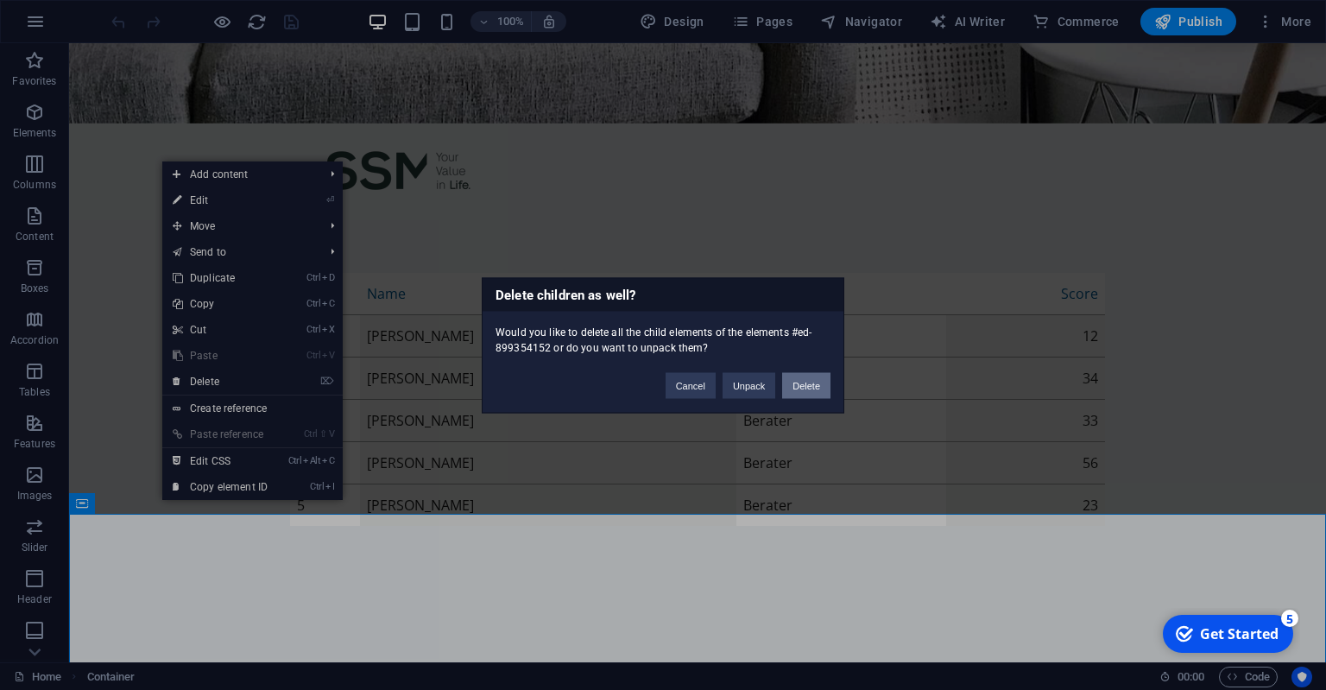
click at [815, 385] on button "Delete" at bounding box center [806, 385] width 48 height 26
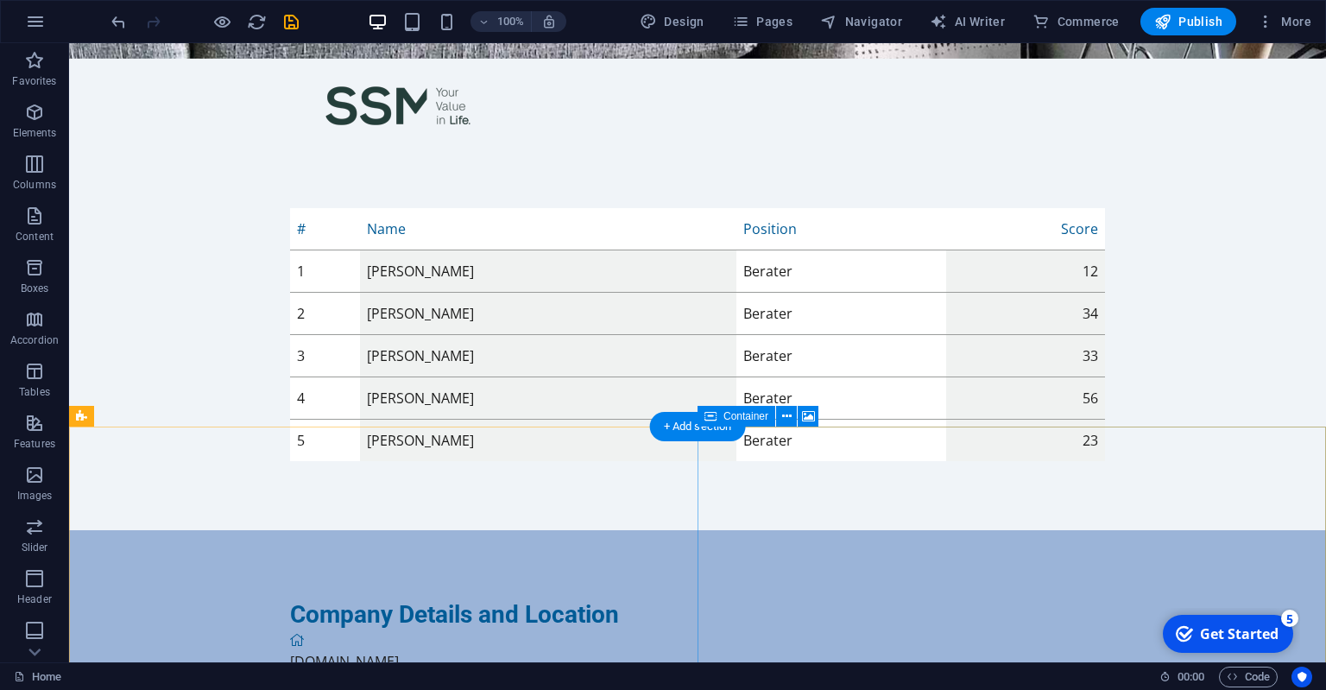
scroll to position [65, 0]
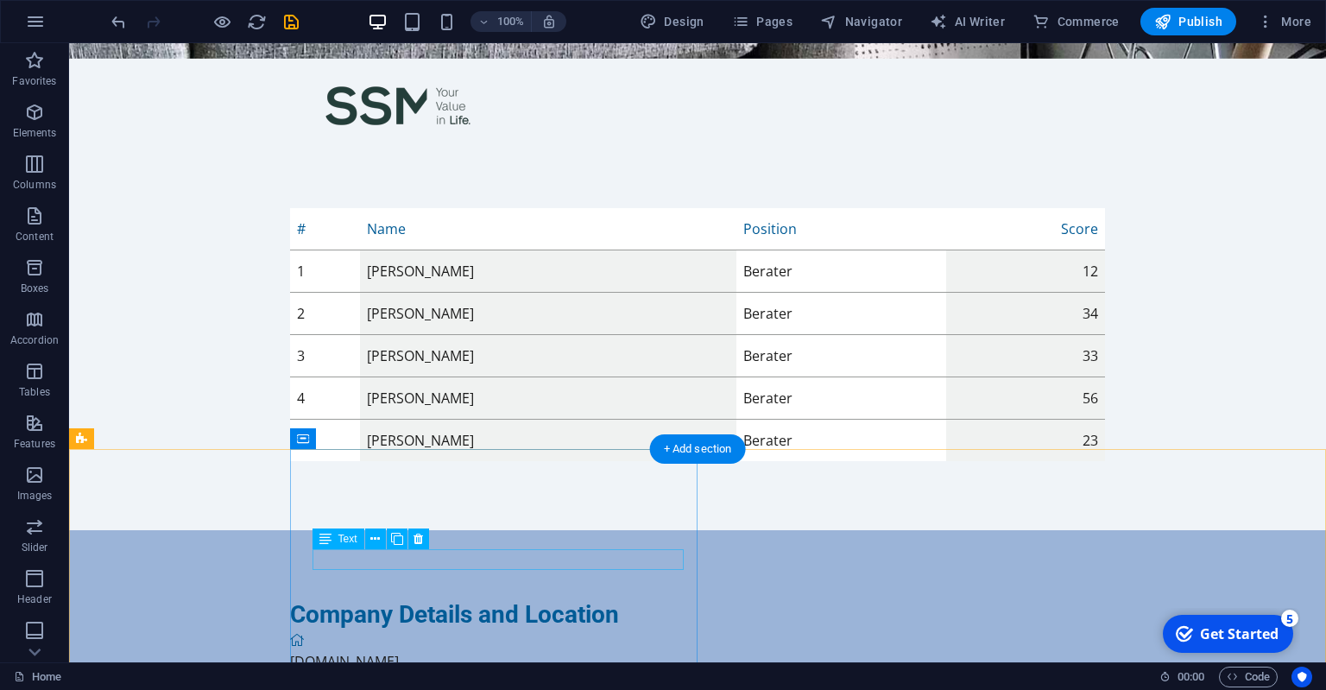
click at [363, 652] on span "[DOMAIN_NAME]" at bounding box center [344, 661] width 109 height 19
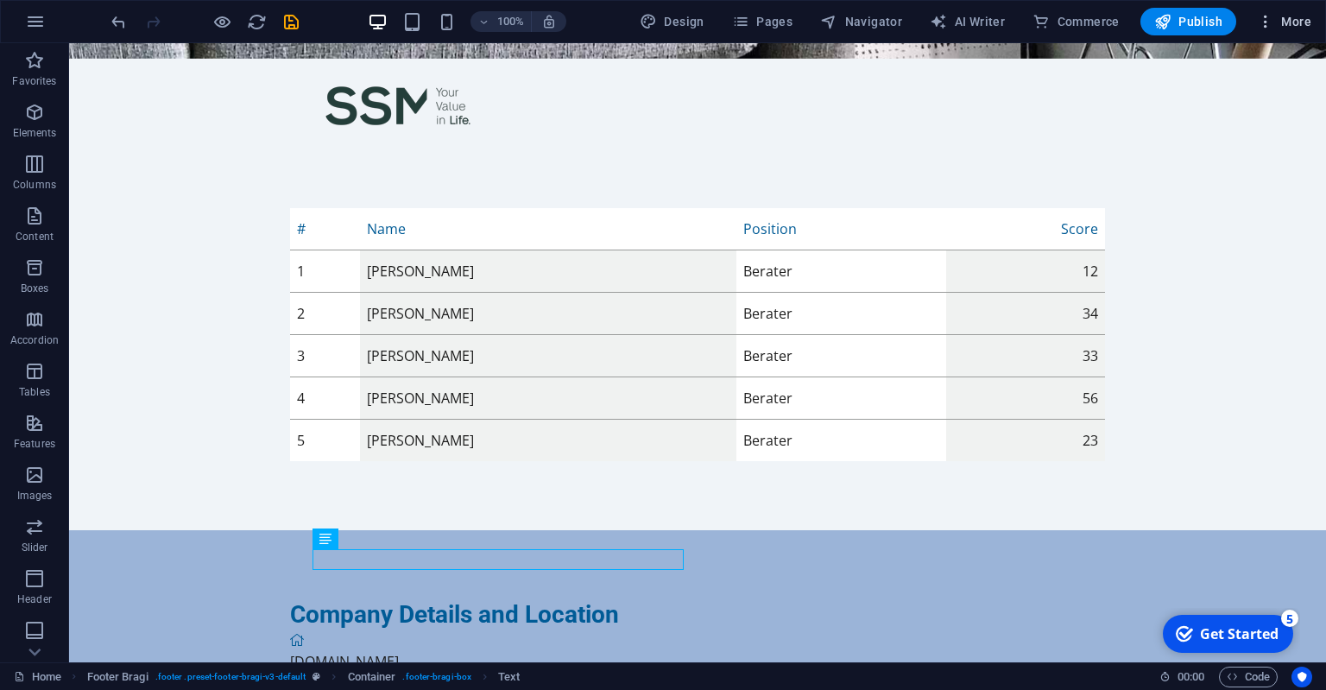
click at [1266, 17] on icon "button" at bounding box center [1265, 21] width 17 height 17
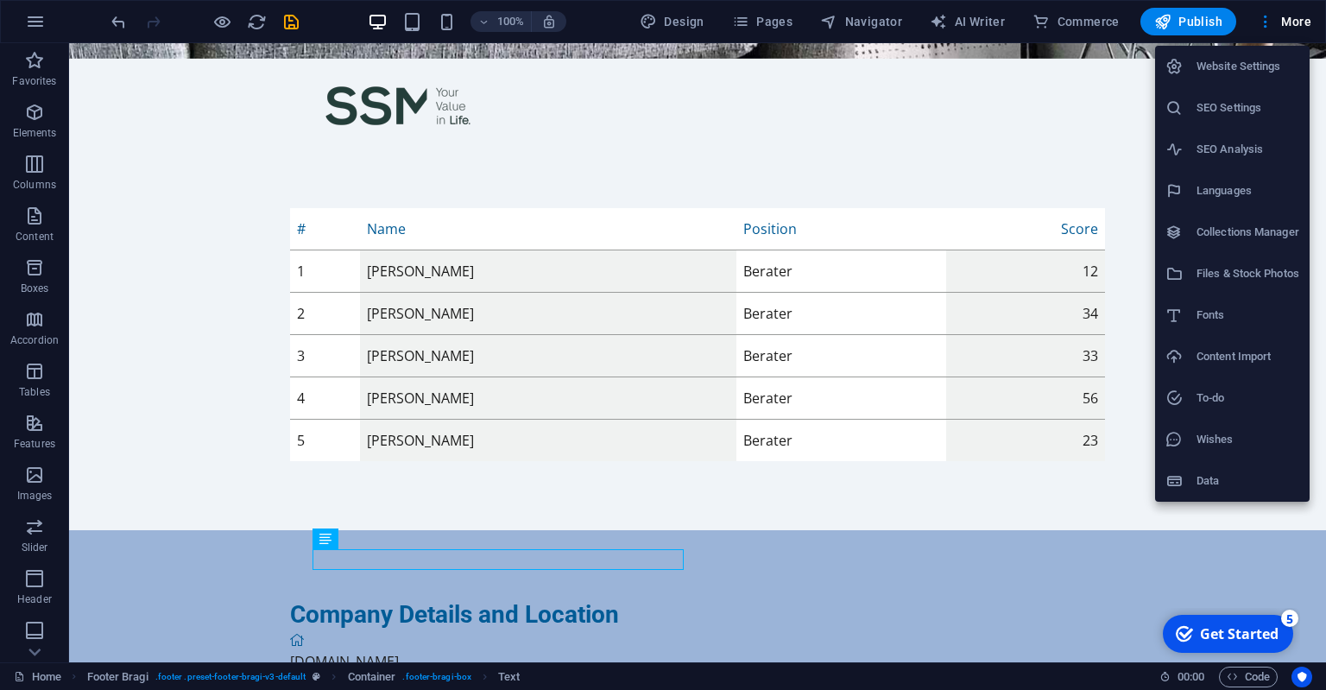
click at [1229, 69] on h6 "Website Settings" at bounding box center [1248, 66] width 103 height 21
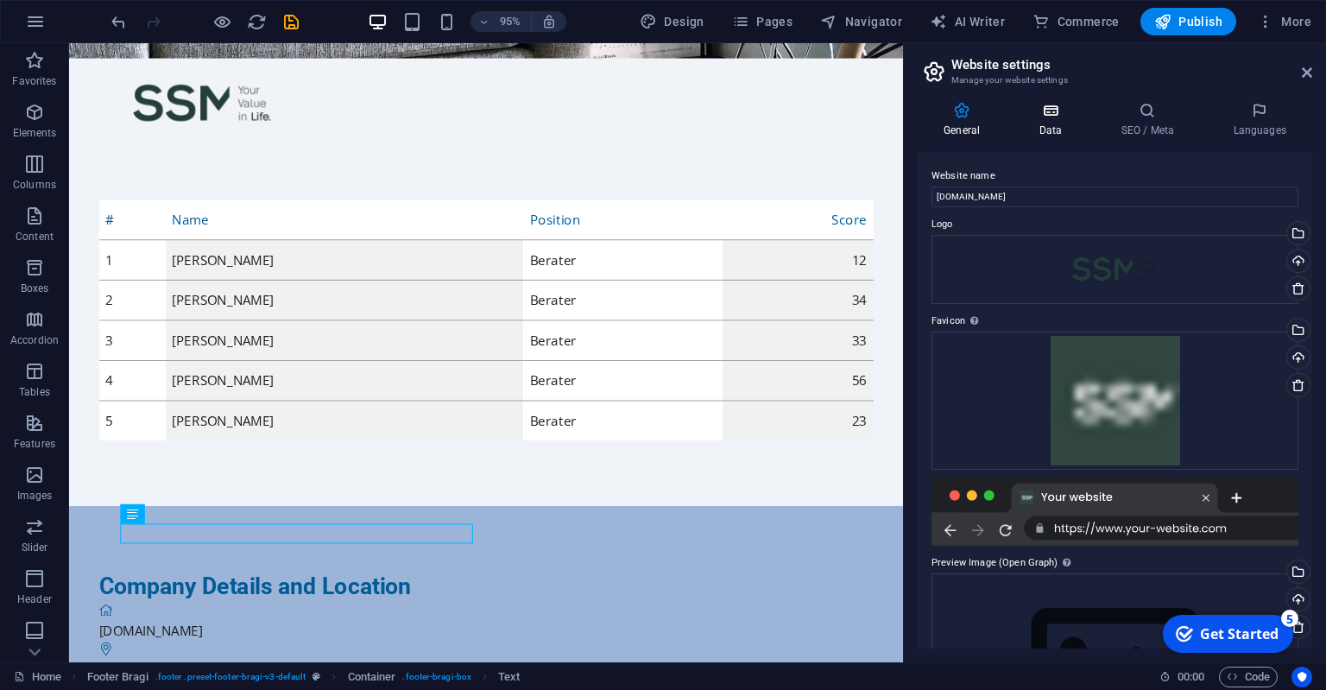
click at [1052, 117] on icon at bounding box center [1050, 110] width 75 height 17
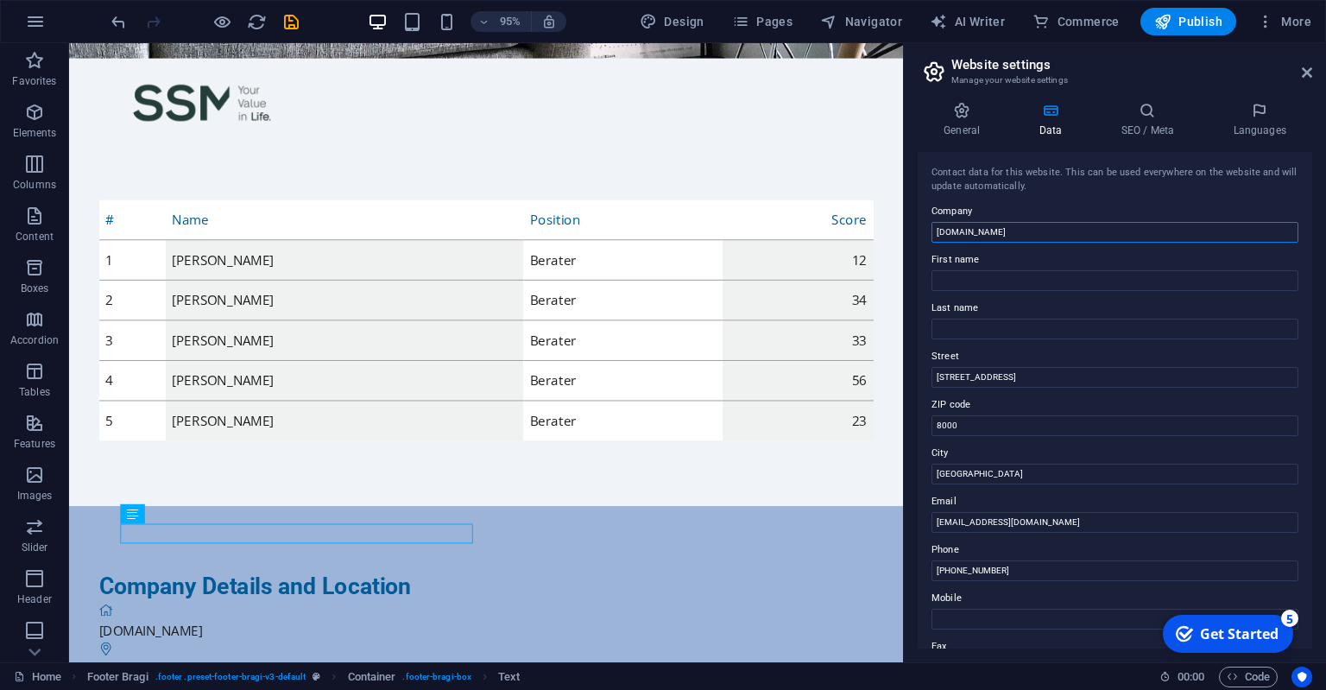
drag, startPoint x: 1120, startPoint y: 274, endPoint x: 850, endPoint y: 253, distance: 270.2
drag, startPoint x: 1021, startPoint y: 233, endPoint x: 734, endPoint y: 234, distance: 286.7
click at [932, 234] on input "[DOMAIN_NAME]" at bounding box center [1115, 232] width 367 height 21
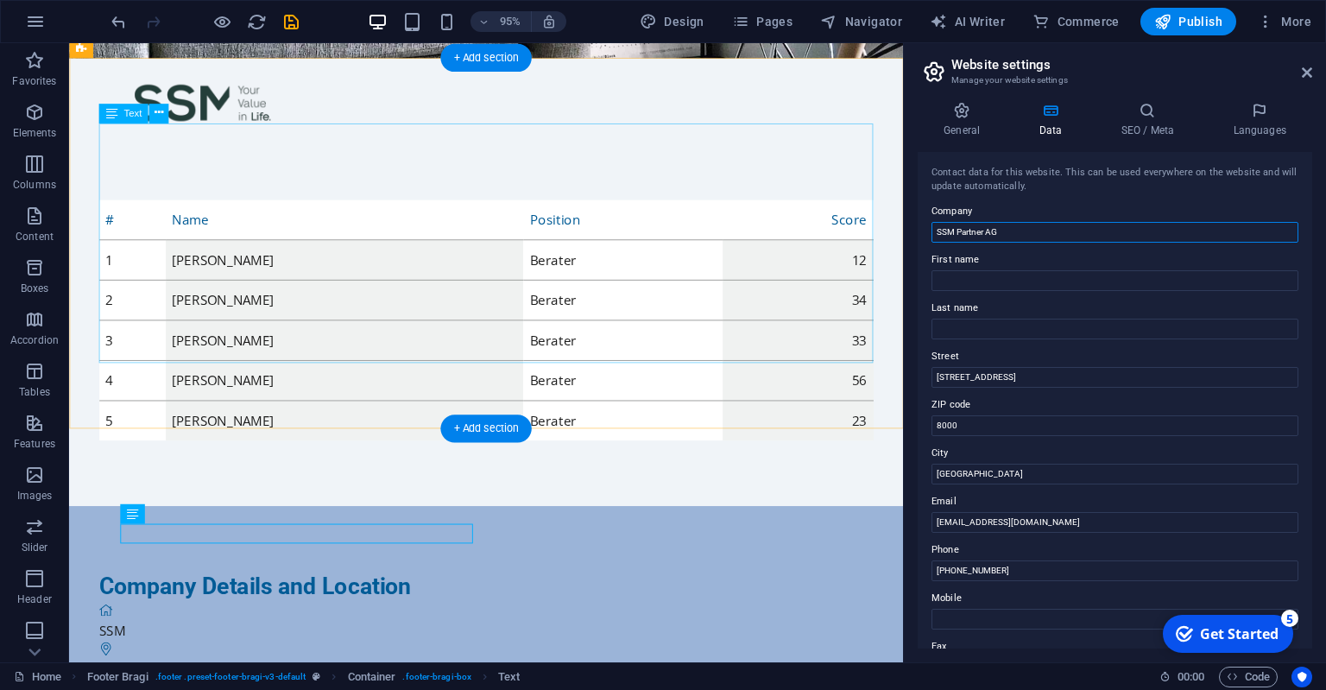
type input "SSM Partner AG"
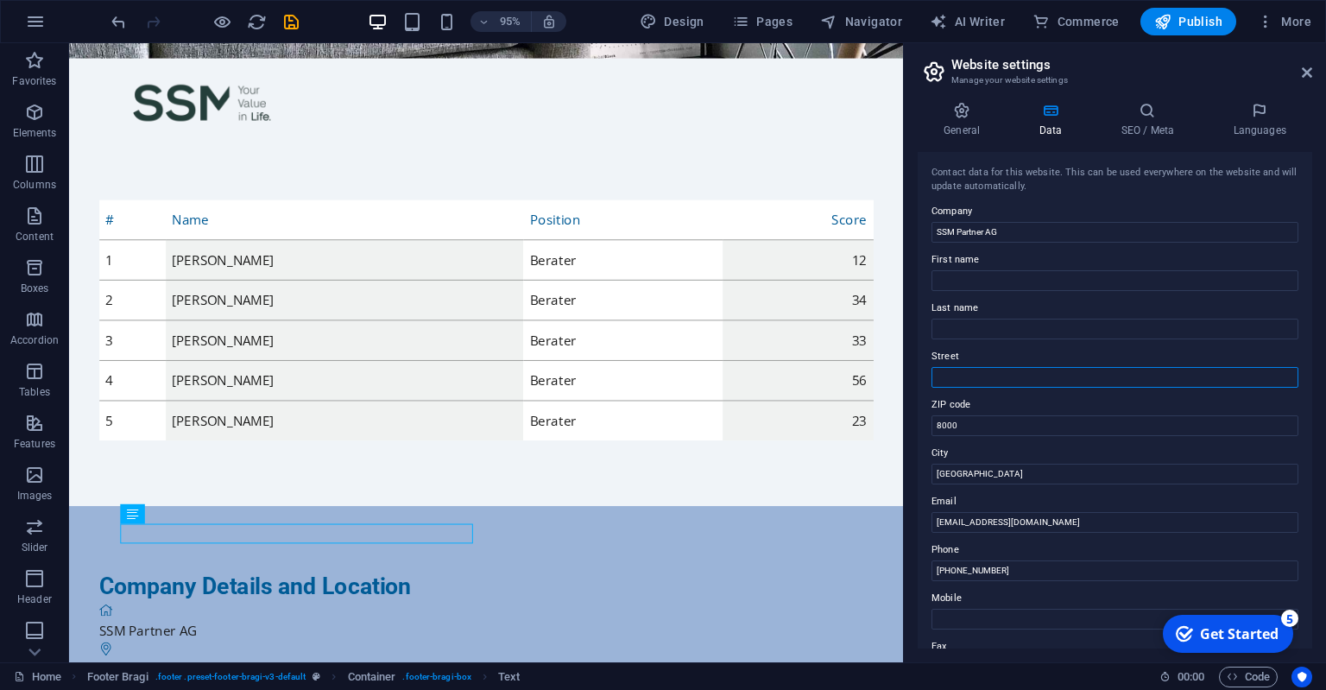
paste input "Bodensäckerstrasse 3 8975 Spreitenbach"
click at [1039, 376] on input "Bodensäckerstrasse 3 8975 Spreitenbach" at bounding box center [1115, 377] width 367 height 21
type input "Bodensäckerstrasse 3 8975 Spreitenbach"
click at [947, 427] on input "8000" at bounding box center [1115, 425] width 367 height 21
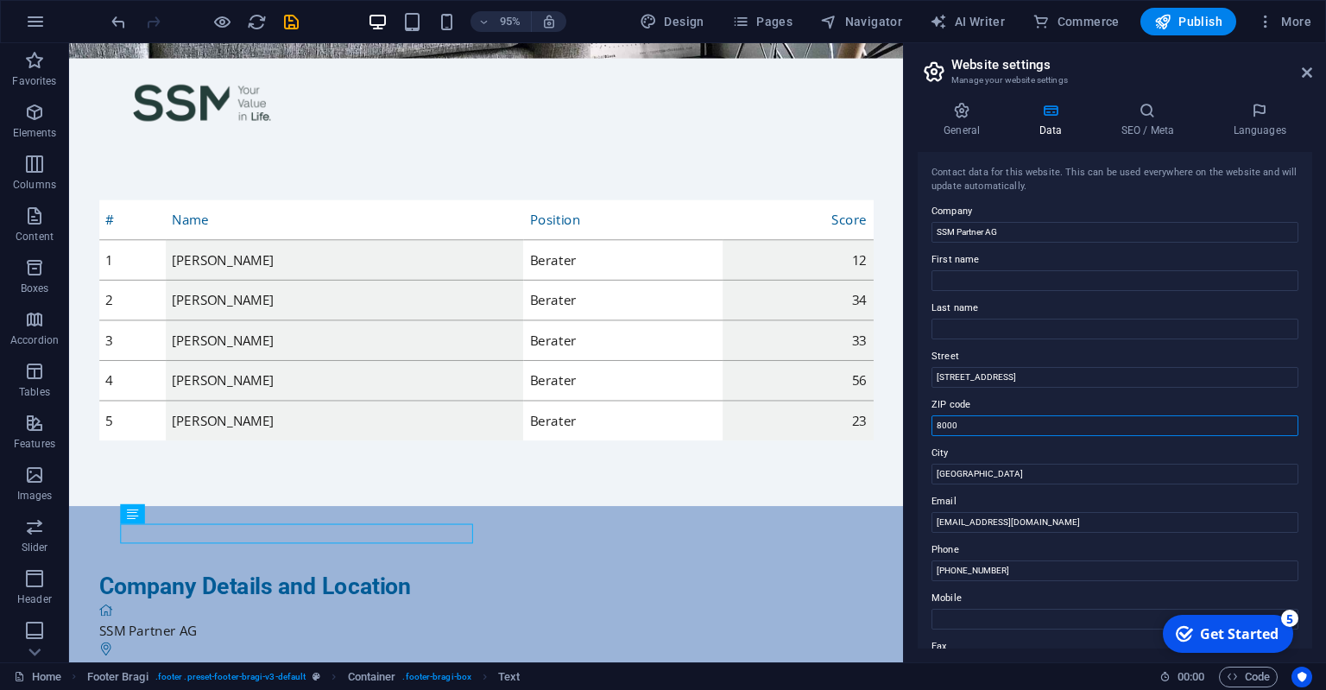
click at [947, 427] on input "8000" at bounding box center [1115, 425] width 367 height 21
paste input "975"
type input "8975"
click at [1096, 380] on input "Bodensäckerstrasse 3 8975 Spreitenbach" at bounding box center [1115, 377] width 367 height 21
click at [1095, 380] on input "Bodensäckerstrasse 3 8975 Spreitenbach" at bounding box center [1115, 377] width 367 height 21
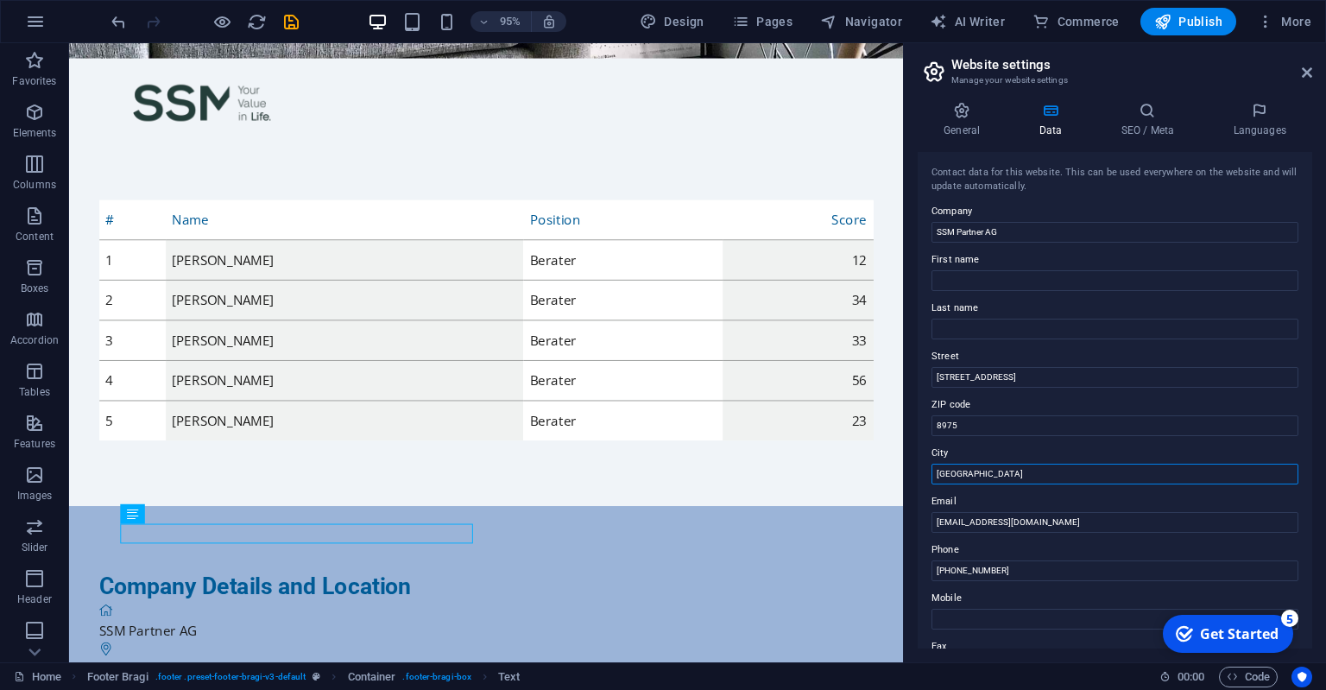
drag, startPoint x: 975, startPoint y: 464, endPoint x: 836, endPoint y: 477, distance: 139.7
click at [918, 477] on div "Contact data for this website. This can be used everywhere on the website and w…" at bounding box center [1115, 400] width 395 height 496
paste input "Spreitenba"
type input "Spreitenbach"
drag, startPoint x: 1022, startPoint y: 370, endPoint x: 1238, endPoint y: 343, distance: 217.5
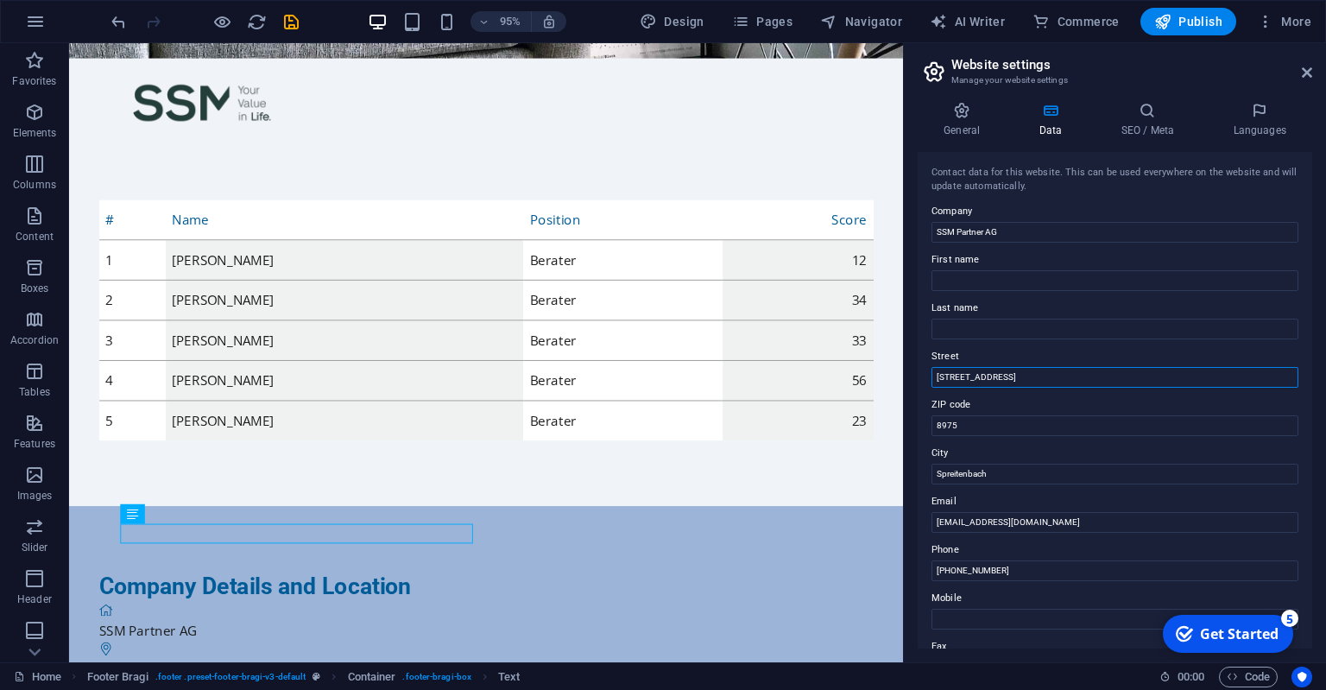
click at [1238, 367] on input "Bodensäckerstrasse 3 8975 Spreitenbach" at bounding box center [1115, 377] width 367 height 21
type input "Bodensäckerstrasse 3"
click at [1062, 520] on input "[EMAIL_ADDRESS][DOMAIN_NAME]" at bounding box center [1115, 522] width 367 height 21
drag, startPoint x: 1064, startPoint y: 523, endPoint x: 818, endPoint y: 521, distance: 246.1
click at [932, 521] on input "[EMAIL_ADDRESS][DOMAIN_NAME]" at bounding box center [1115, 522] width 367 height 21
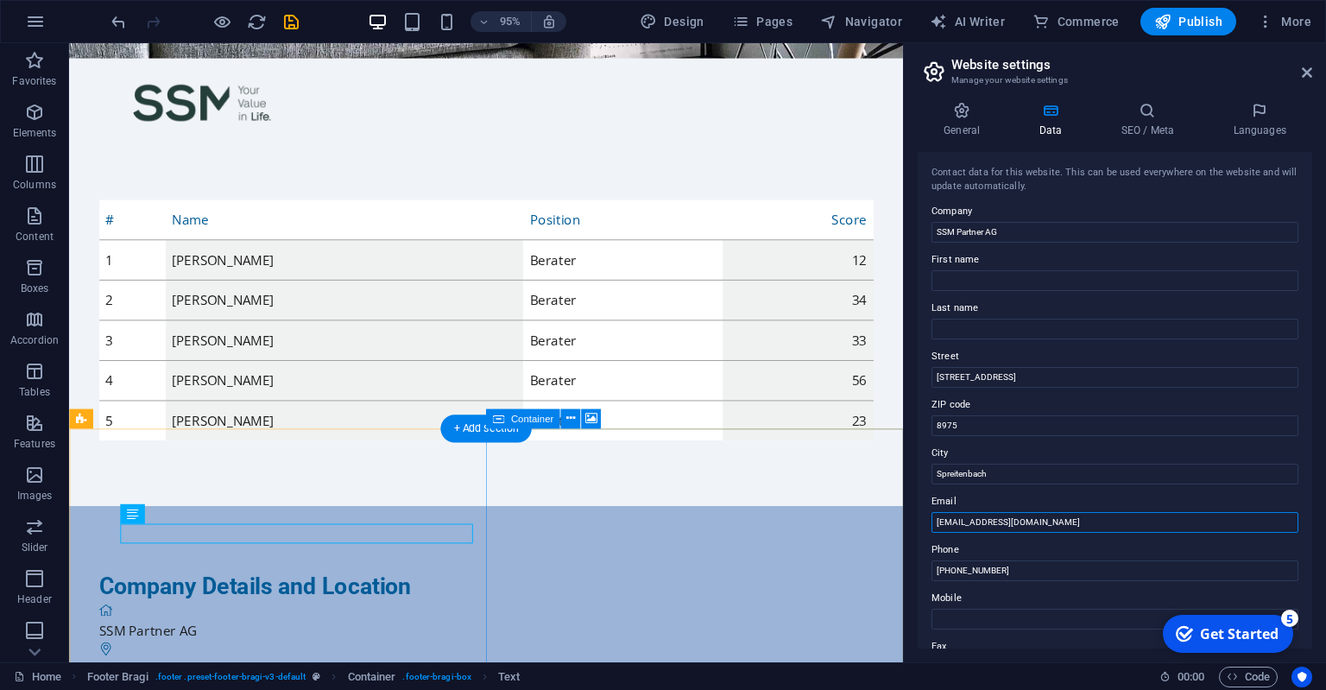
paste input "spreitenbach@ssmpartner.ch"
type input "spreitenbach@ssmpartner.ch"
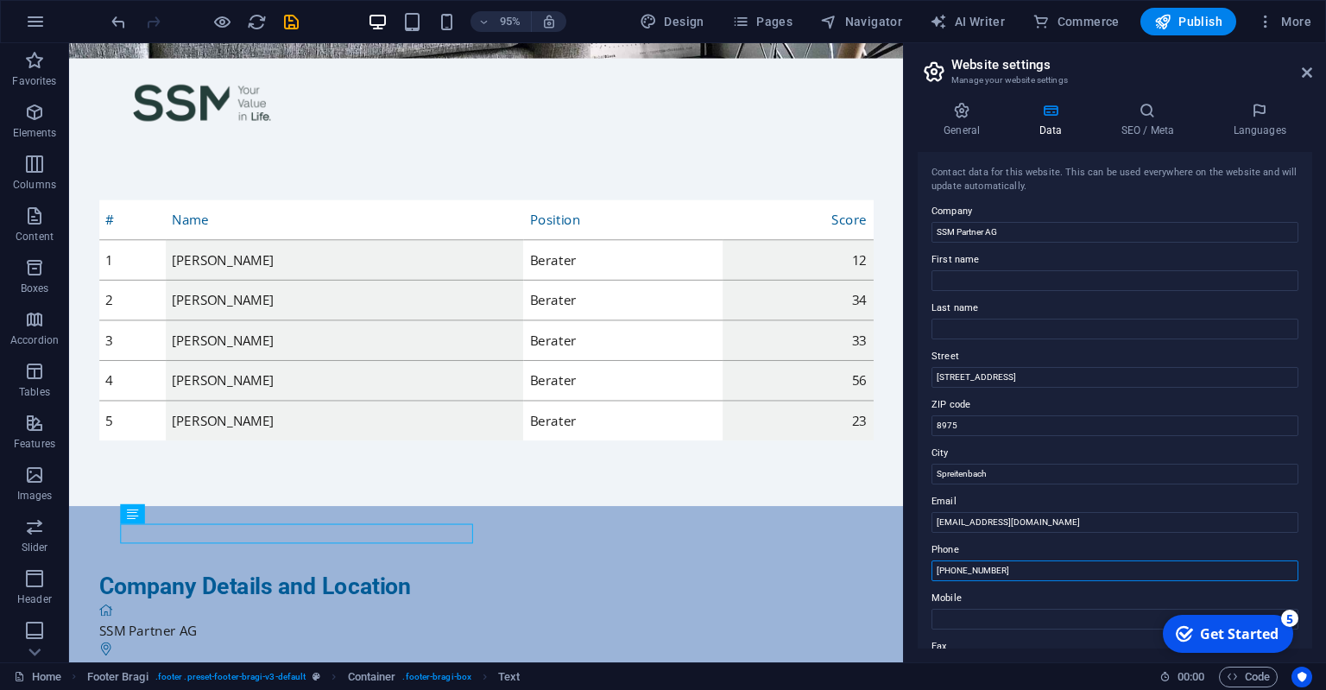
click at [932, 577] on input "[PHONE_NUMBER]" at bounding box center [1115, 570] width 367 height 21
paste input "3 541 37 90"
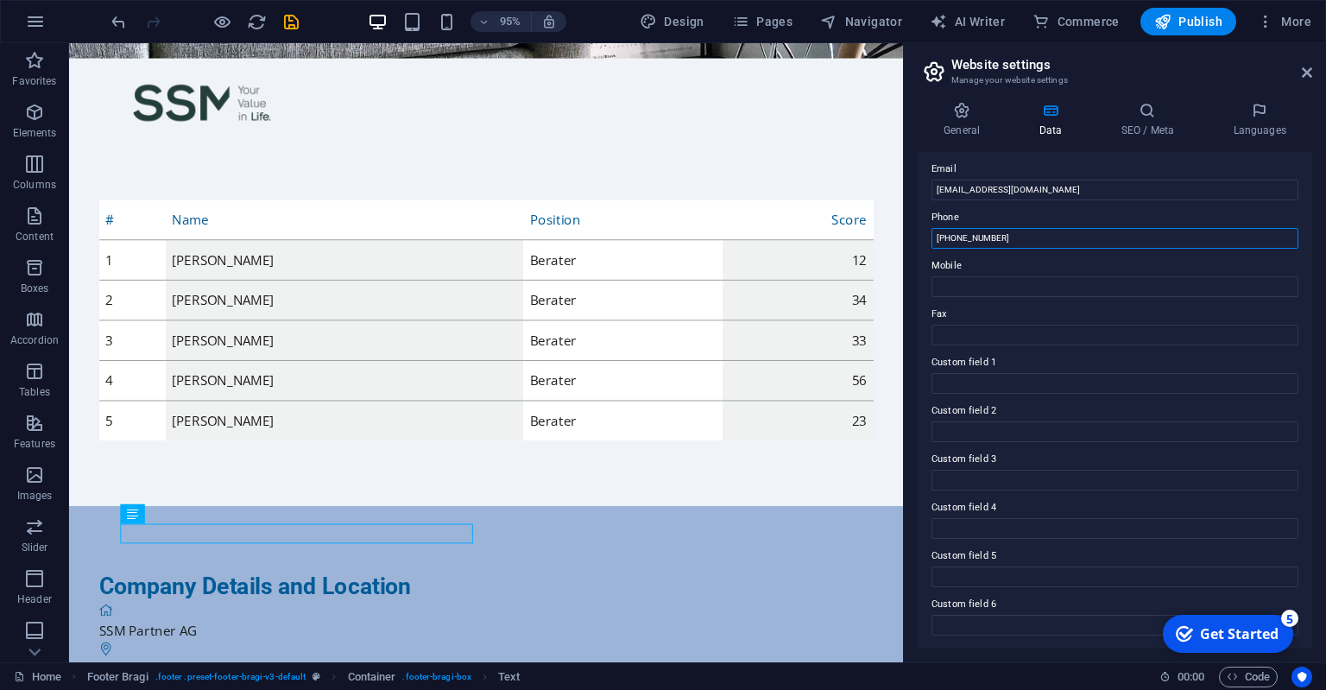
scroll to position [0, 0]
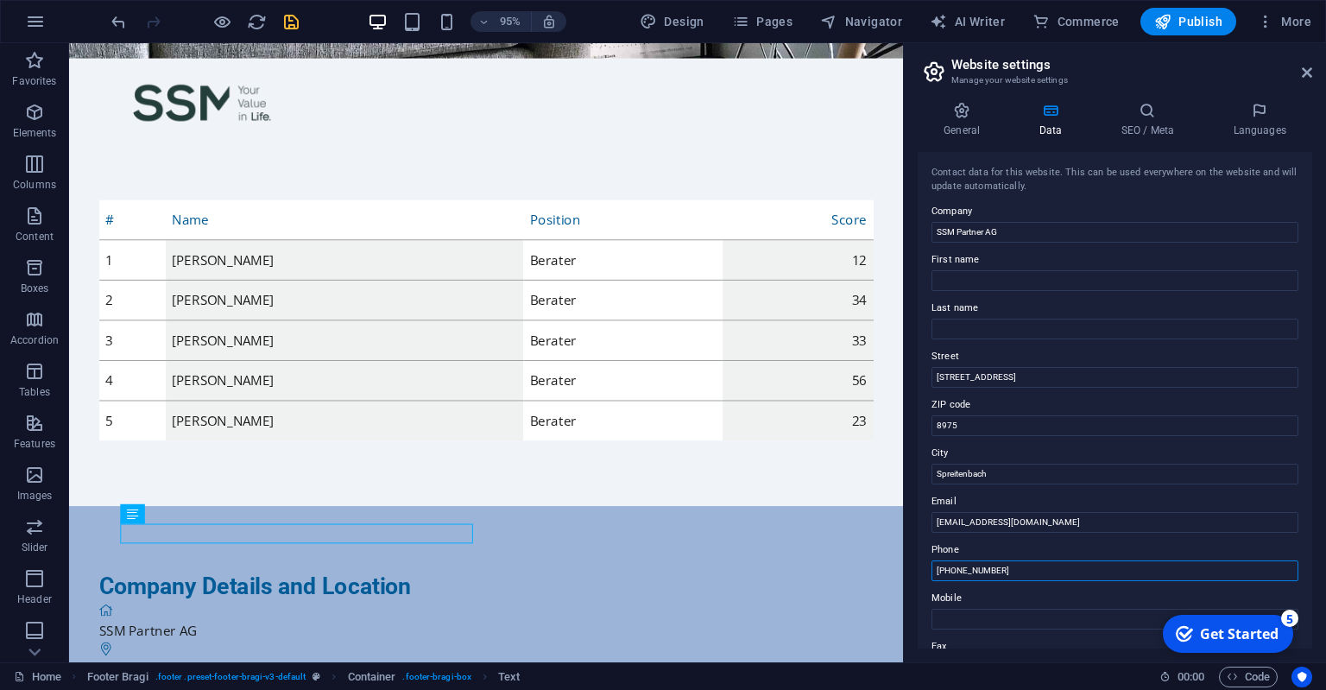
type input "+41 43 541 37 90"
click at [293, 19] on icon "save" at bounding box center [291, 22] width 20 height 20
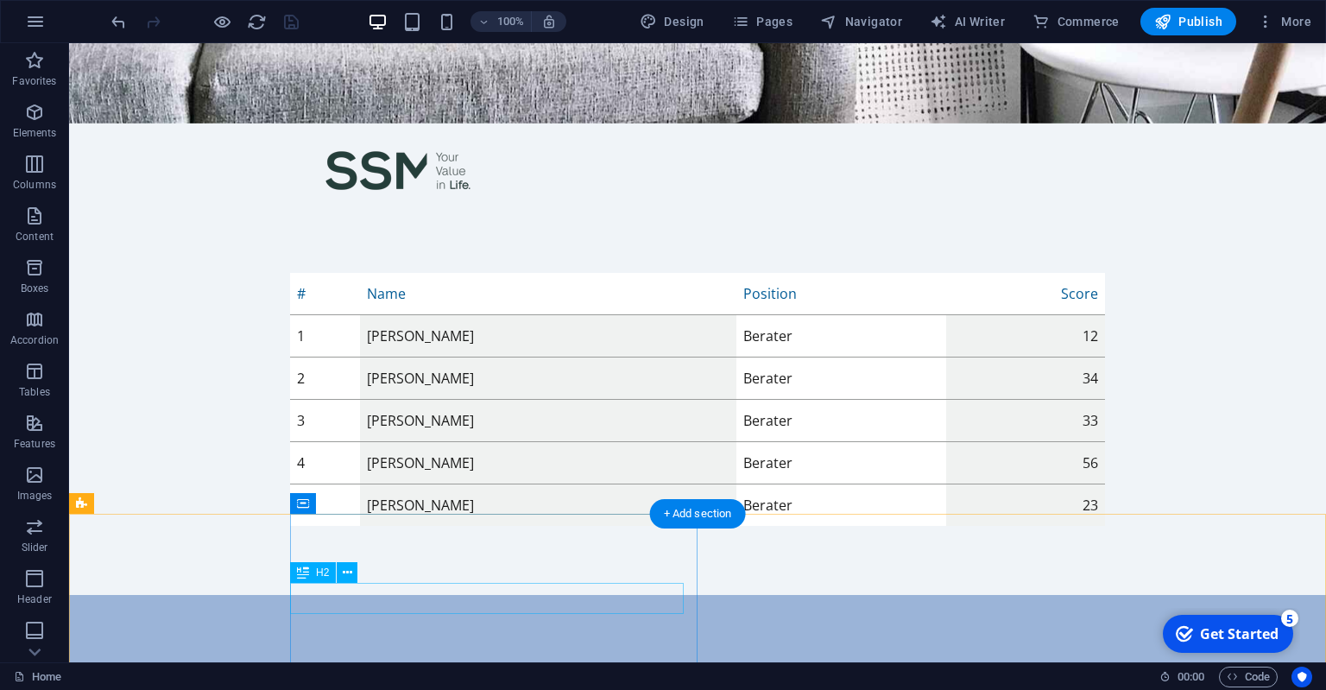
click at [392, 664] on div "Company Details and Location" at bounding box center [801, 679] width 1022 height 31
click at [389, 664] on div "Company Details and Location" at bounding box center [801, 679] width 1022 height 31
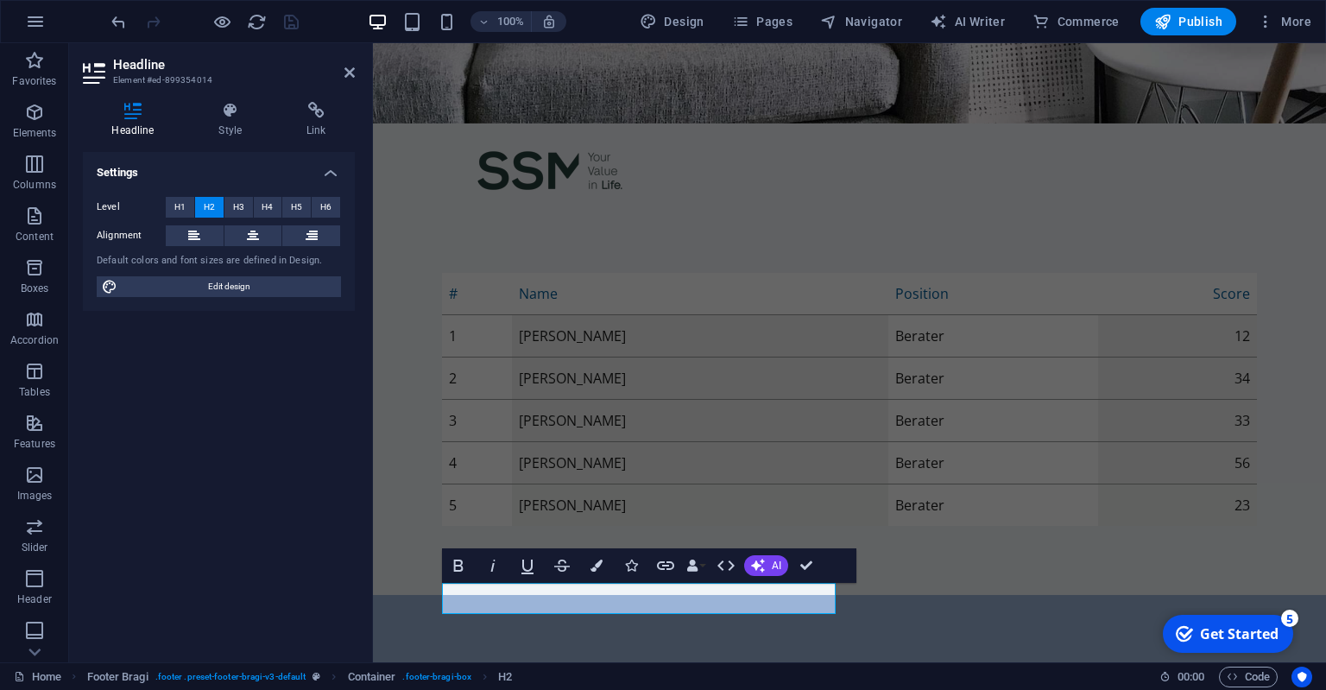
click at [269, 532] on div "Settings Level H1 H2 H3 H4 H5 H6 Alignment Default colors and font sizes are de…" at bounding box center [219, 400] width 272 height 496
click at [665, 487] on div "# Name Position Score 1 Agon Thaqi Berater 12 2 Barbara Balla Berater 34 3 Emil…" at bounding box center [849, 399] width 953 height 391
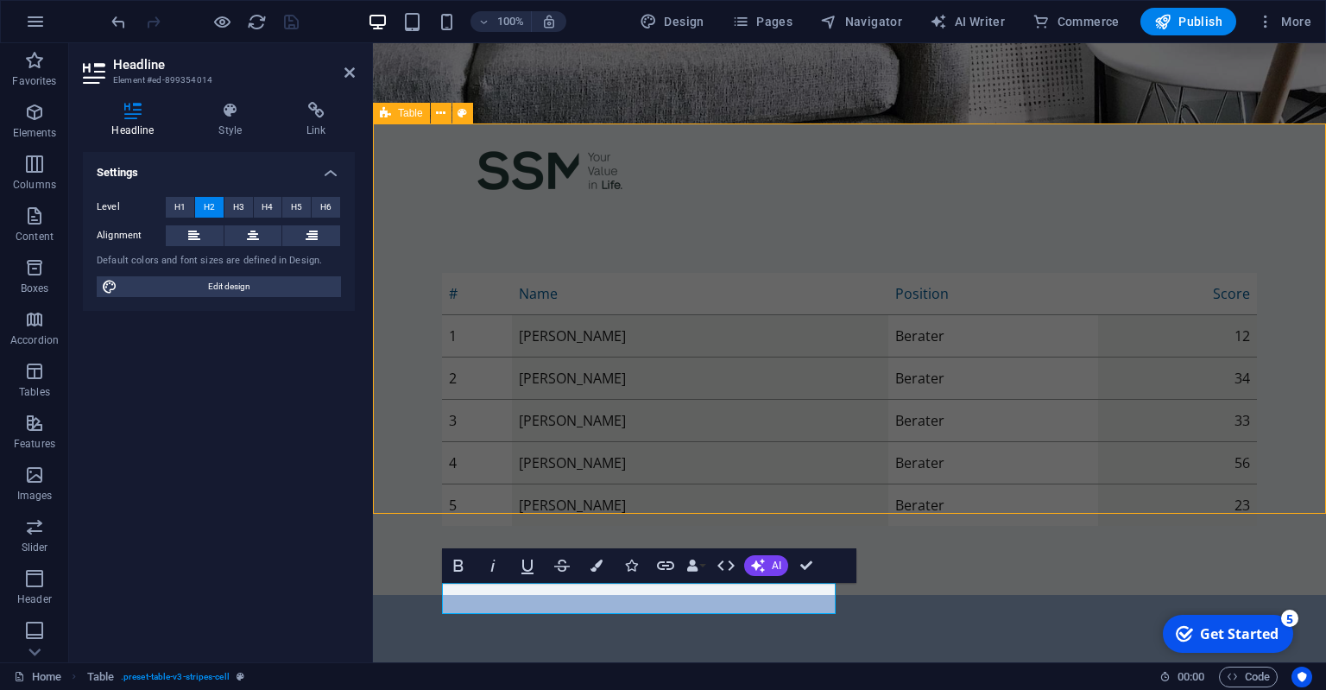
click at [665, 487] on div "# Name Position Score 1 Agon Thaqi Berater 12 2 Barbara Balla Berater 34 3 Emil…" at bounding box center [849, 399] width 953 height 391
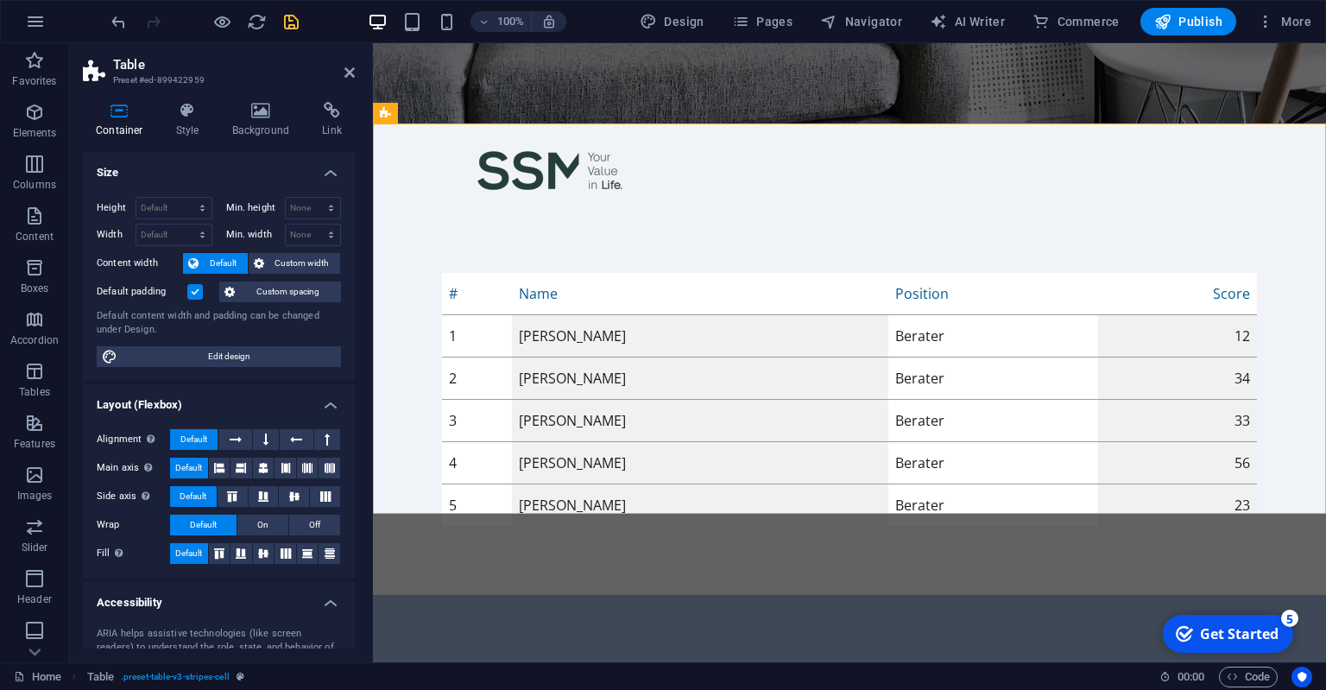
click at [287, 20] on icon "save" at bounding box center [291, 22] width 20 height 20
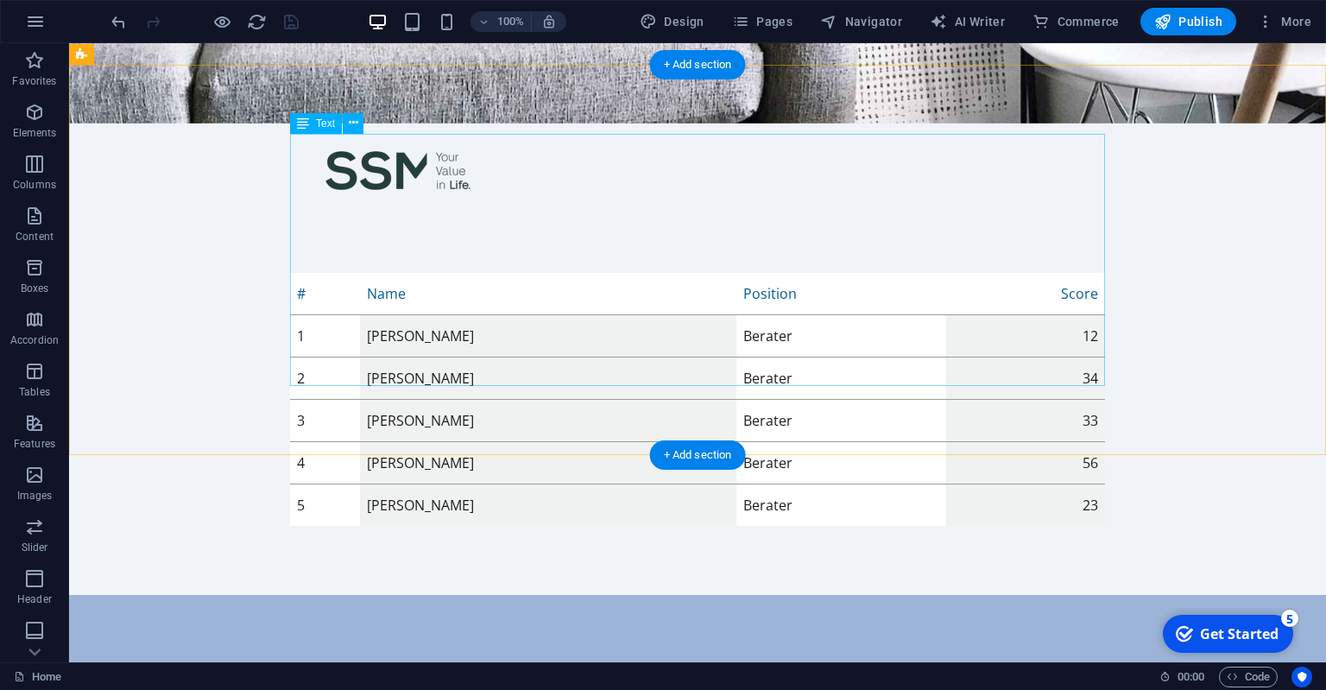
scroll to position [65, 0]
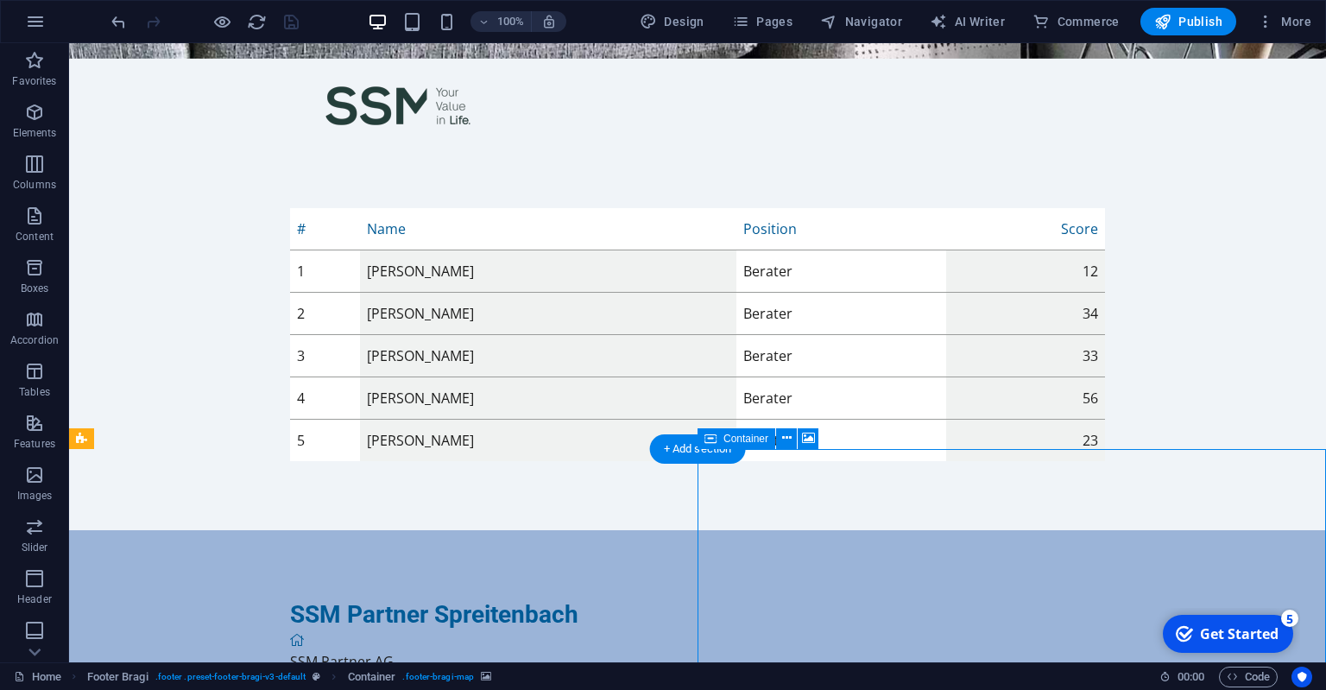
click at [758, 438] on span "Container" at bounding box center [746, 438] width 45 height 10
click at [782, 435] on button at bounding box center [786, 438] width 21 height 21
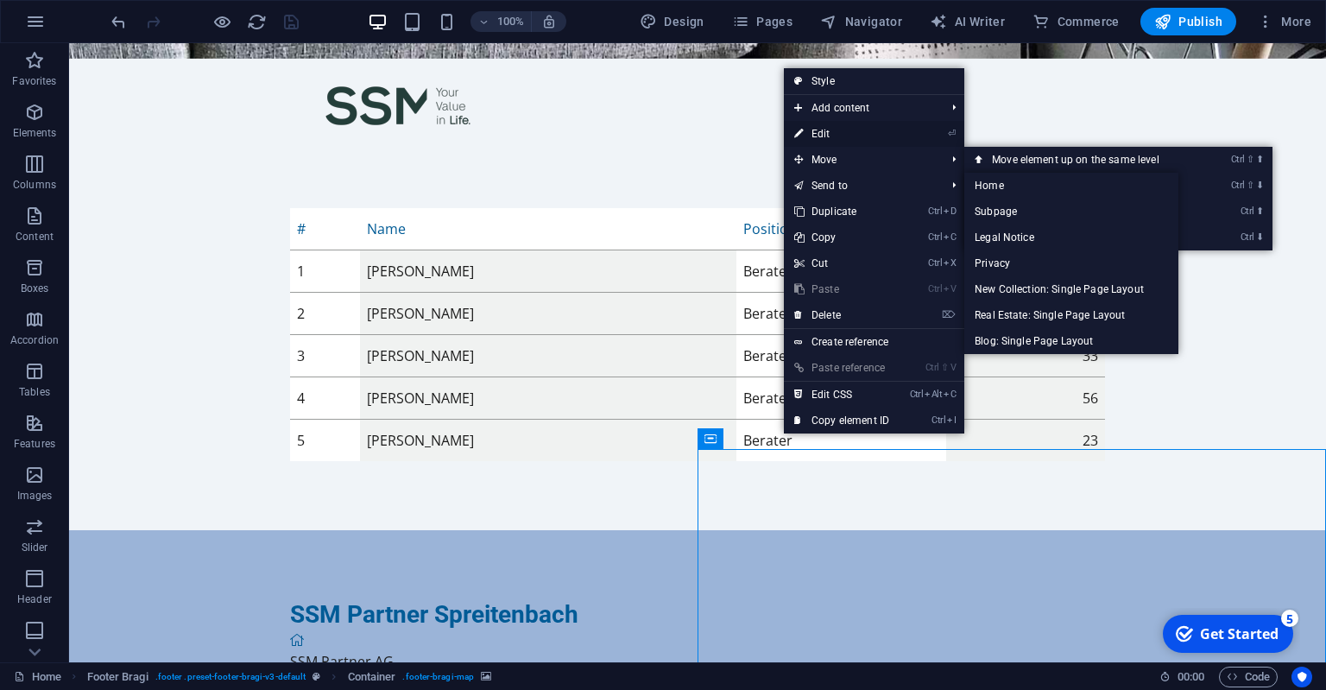
click at [825, 136] on link "⏎ Edit" at bounding box center [842, 134] width 116 height 26
select select "px"
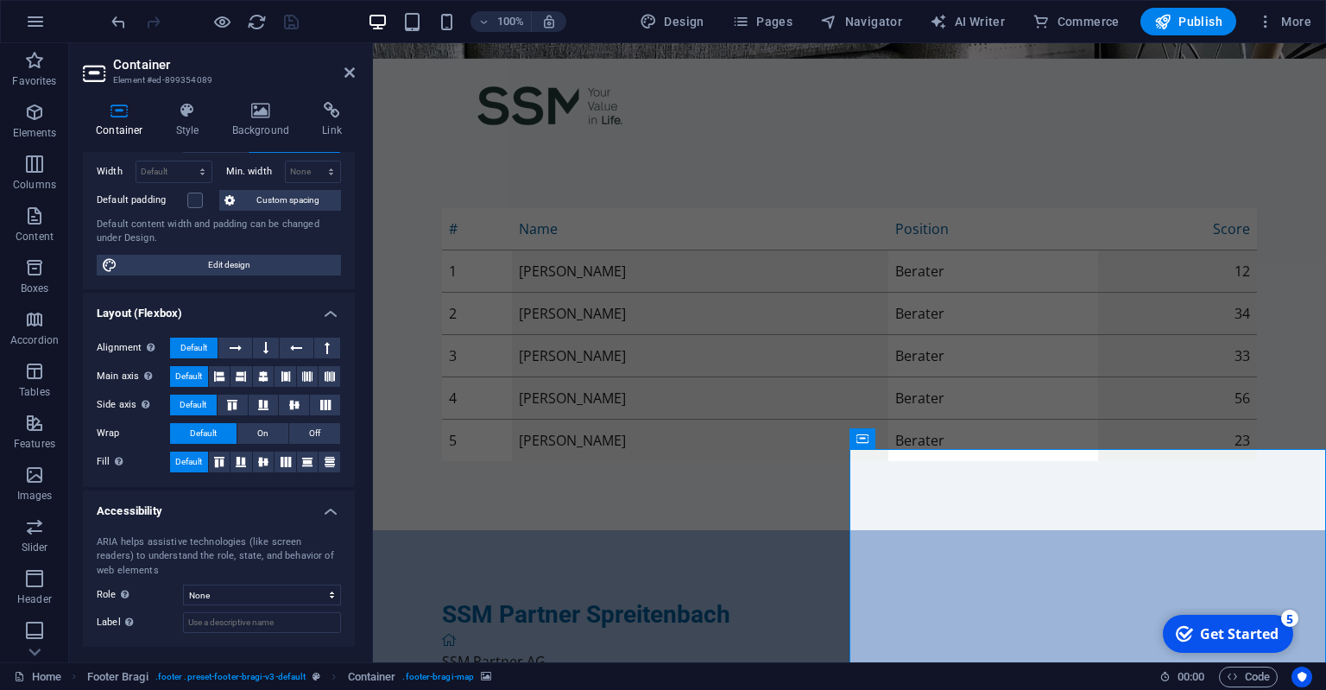
scroll to position [0, 0]
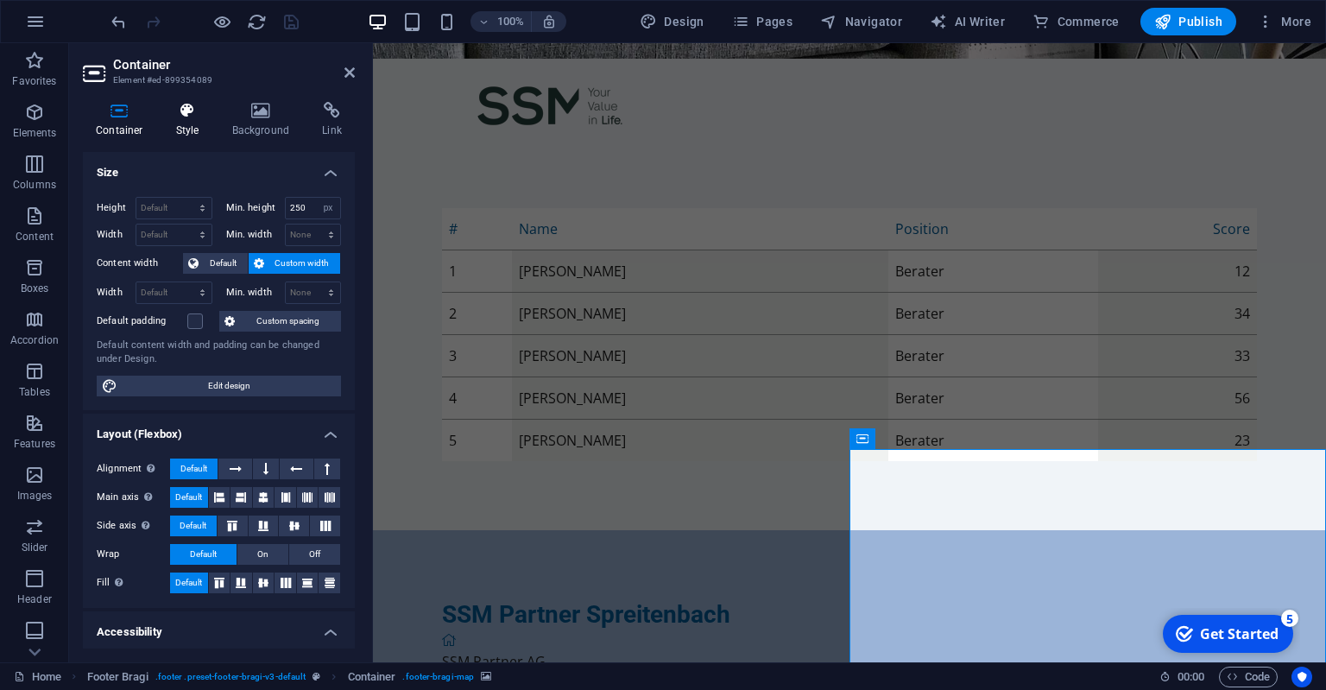
click at [180, 129] on h4 "Style" at bounding box center [191, 120] width 56 height 36
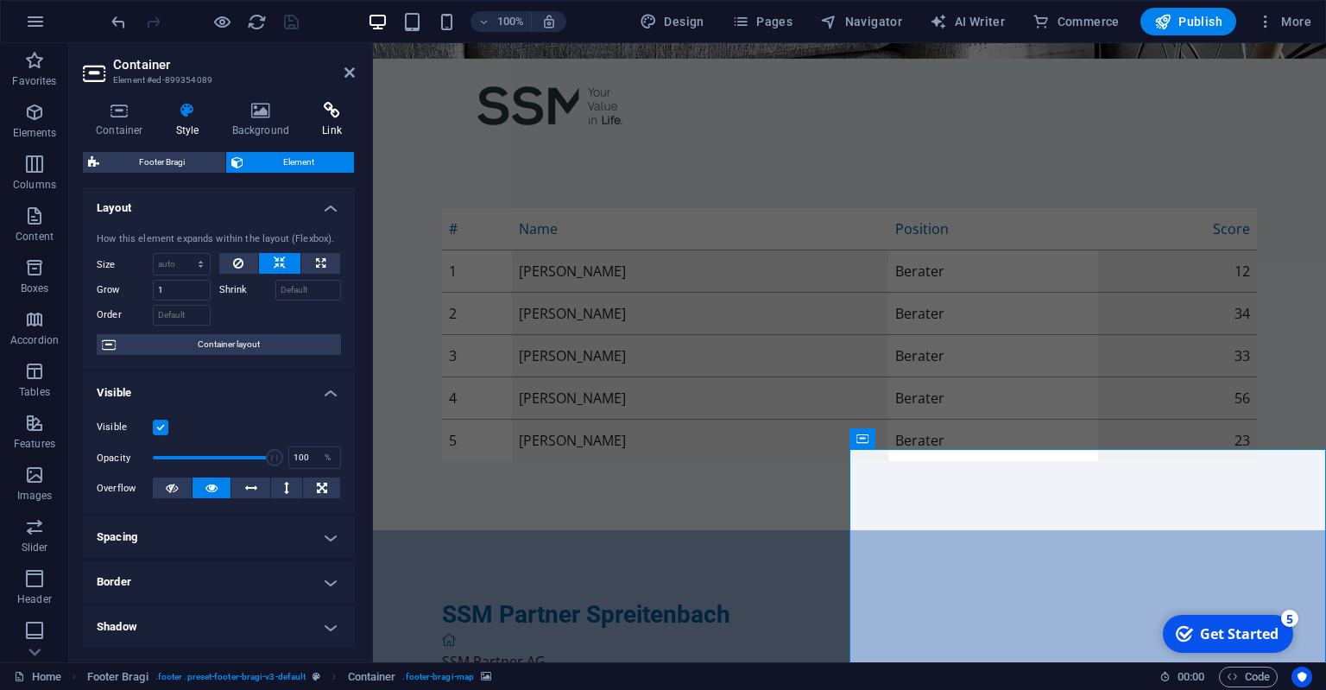
click at [329, 116] on icon at bounding box center [332, 110] width 46 height 17
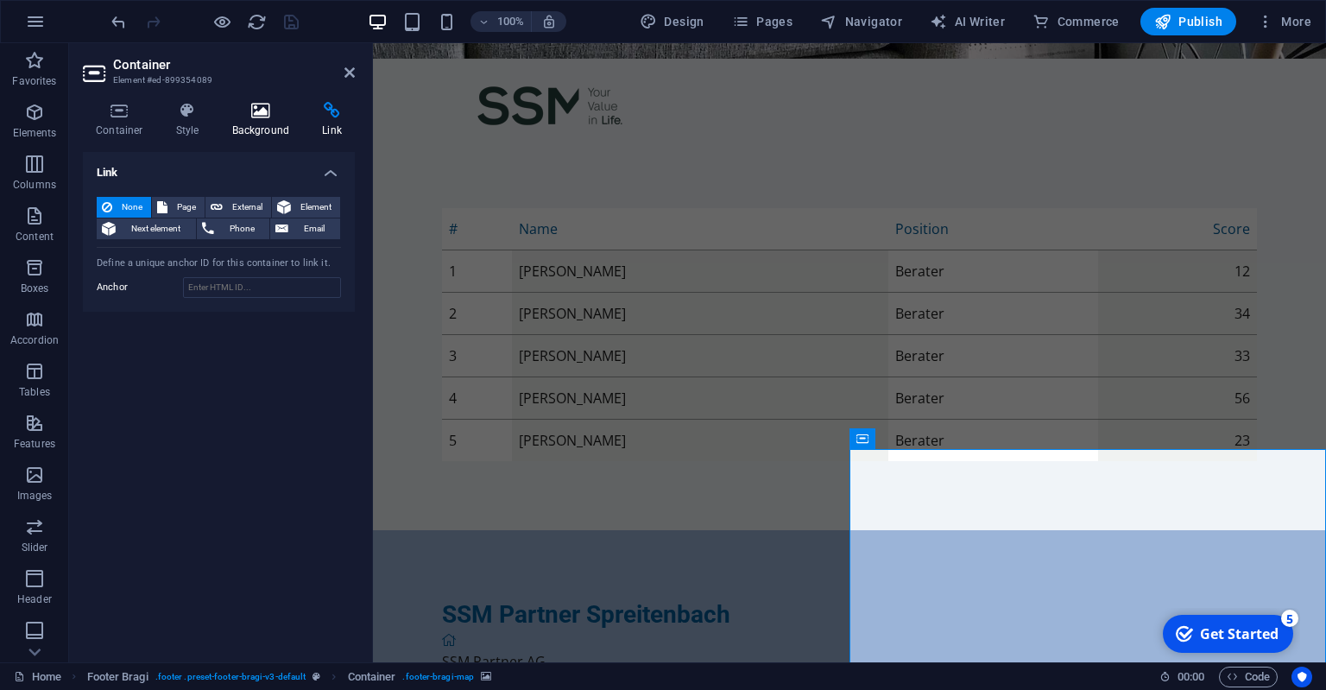
click at [261, 123] on h4 "Background" at bounding box center [264, 120] width 91 height 36
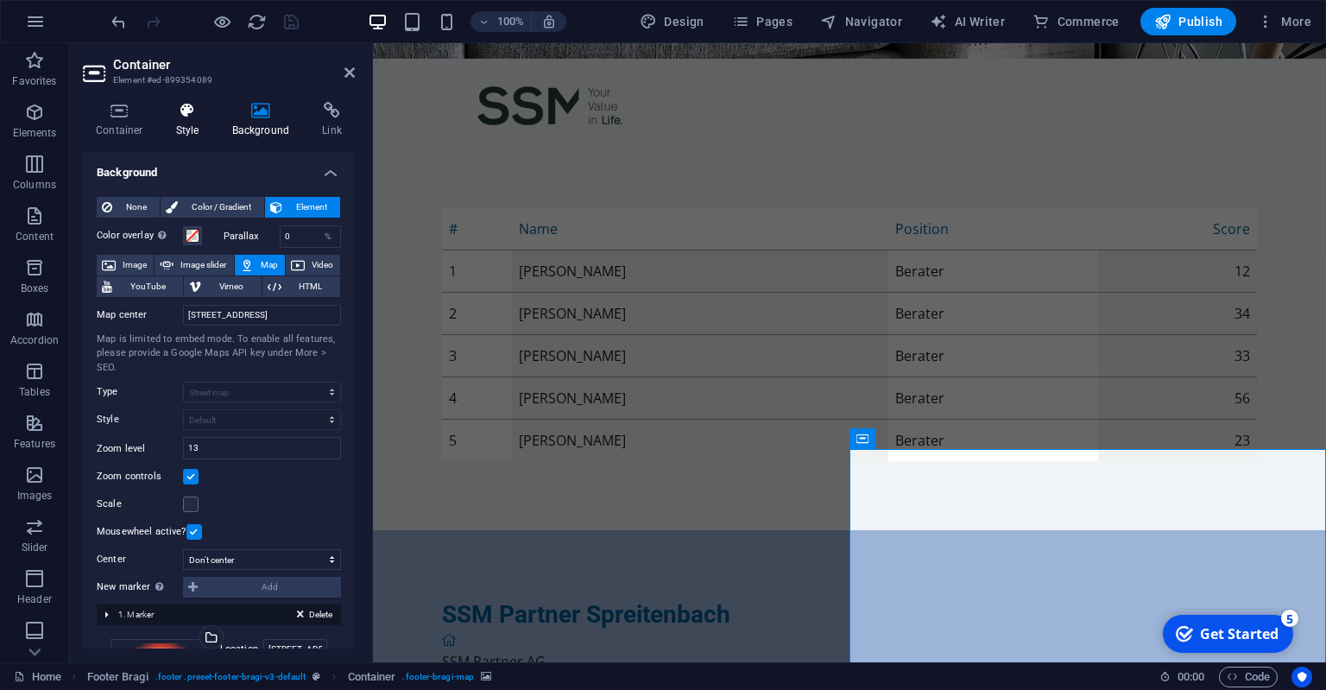
click at [178, 129] on h4 "Style" at bounding box center [191, 120] width 56 height 36
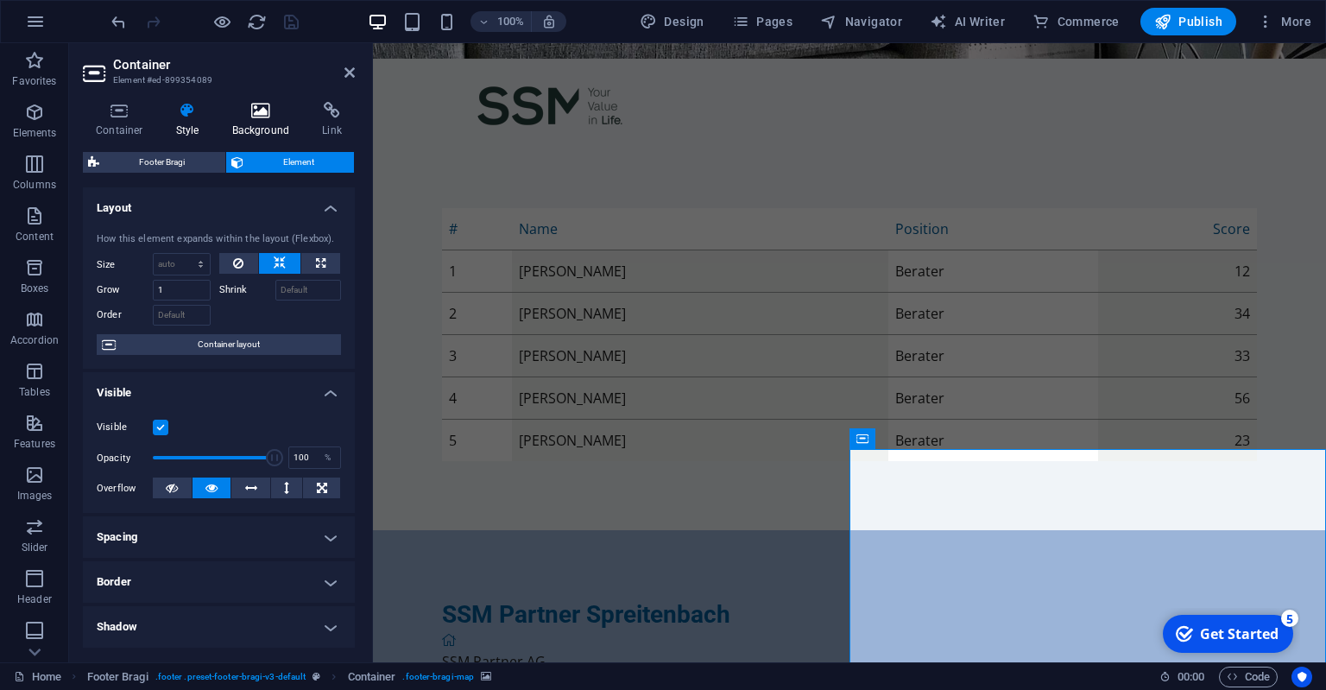
click at [268, 131] on h4 "Background" at bounding box center [264, 120] width 91 height 36
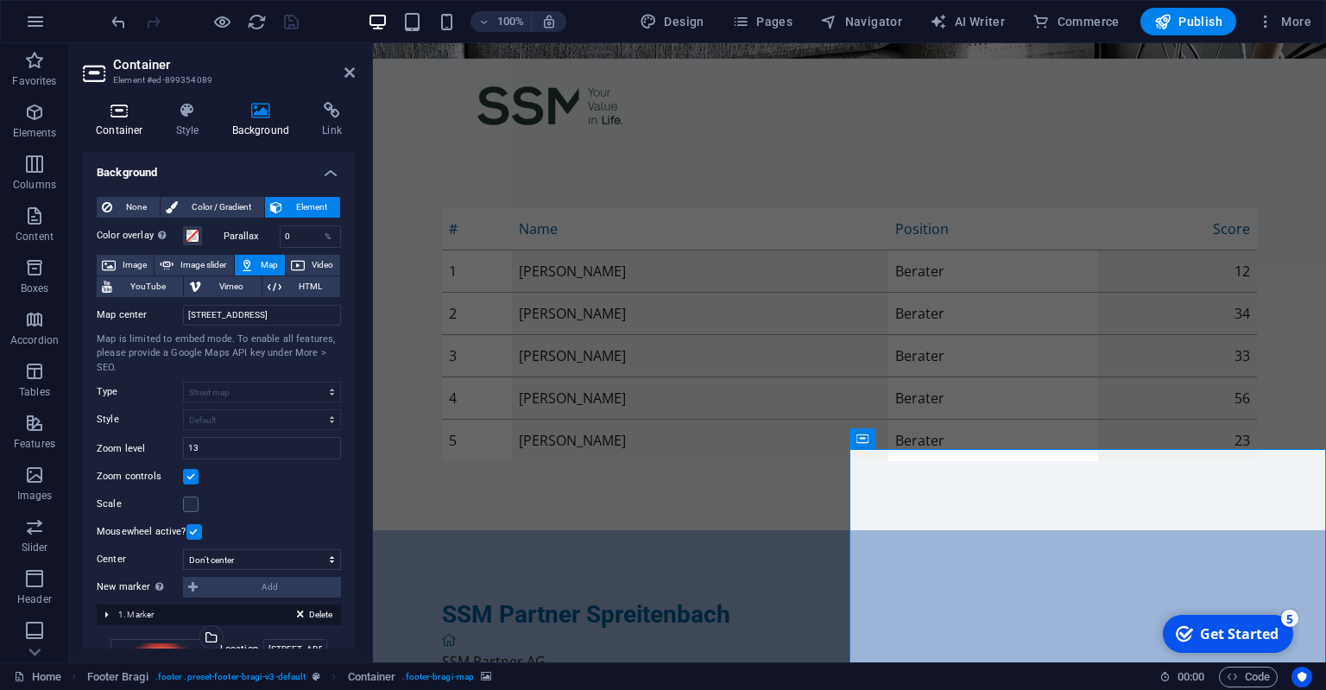
click at [129, 117] on icon at bounding box center [119, 110] width 73 height 17
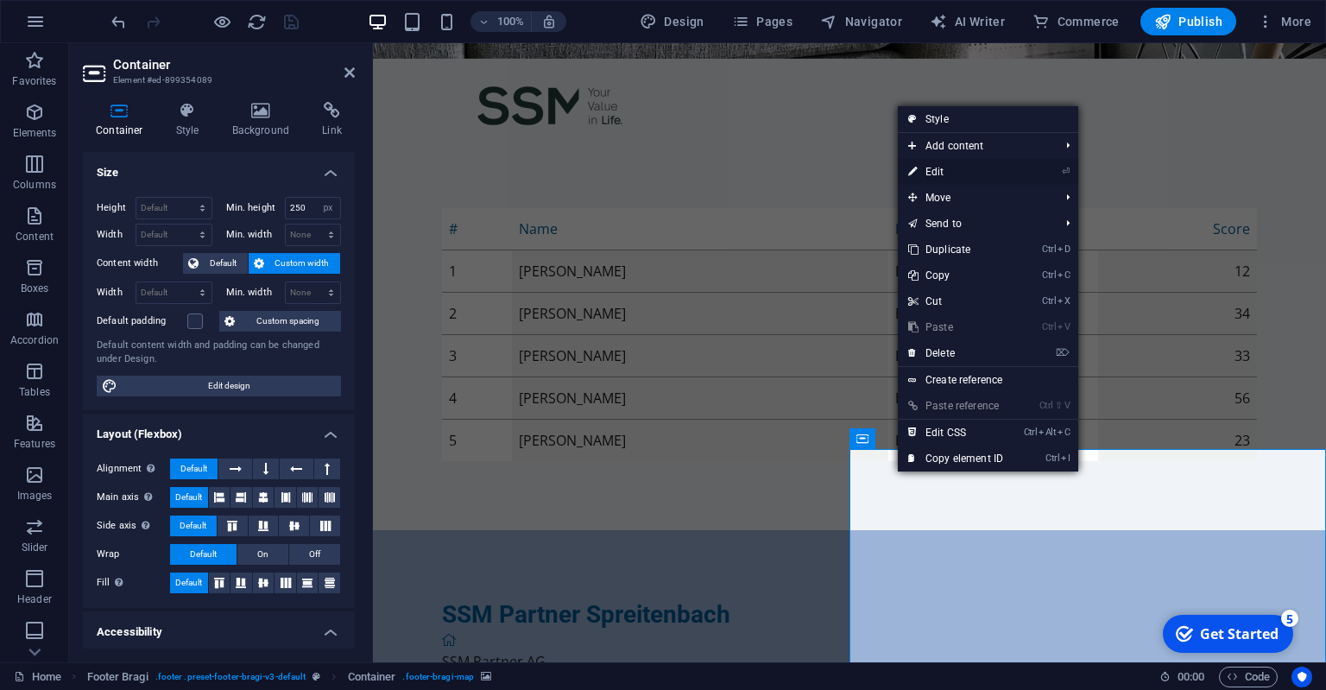
click at [938, 171] on link "⏎ Edit" at bounding box center [956, 172] width 116 height 26
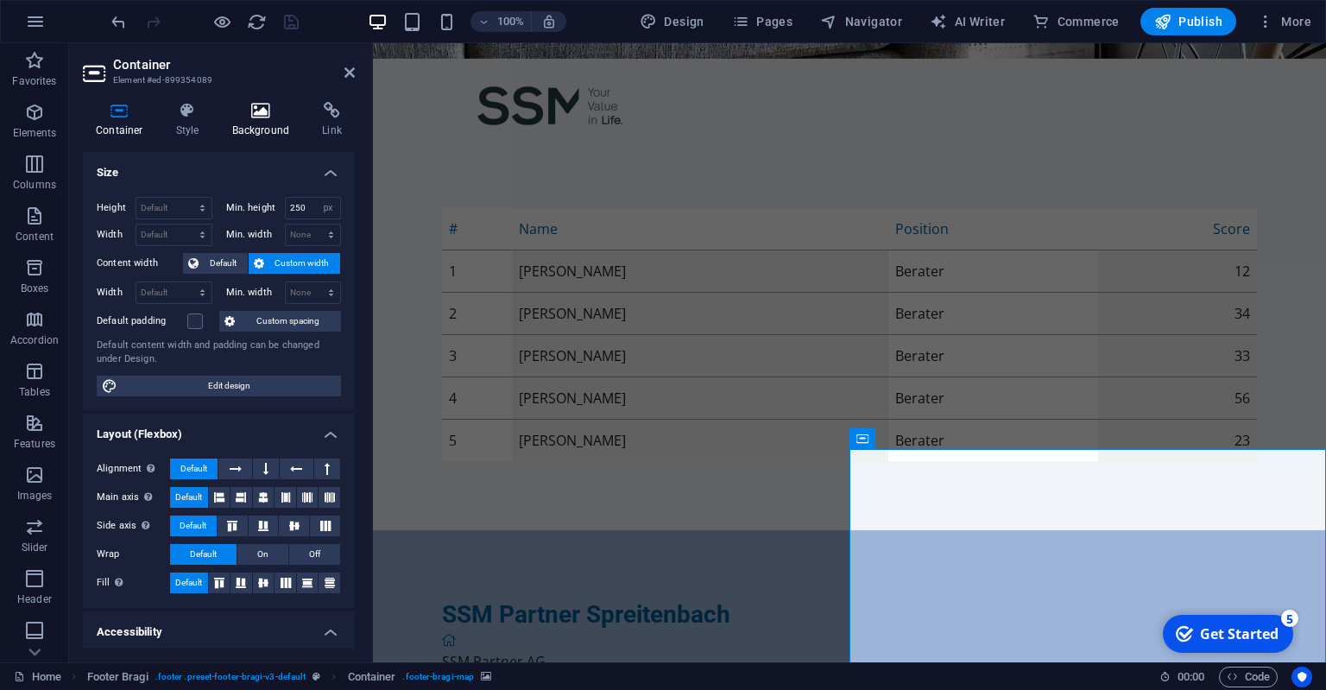
click at [258, 112] on icon at bounding box center [261, 110] width 84 height 17
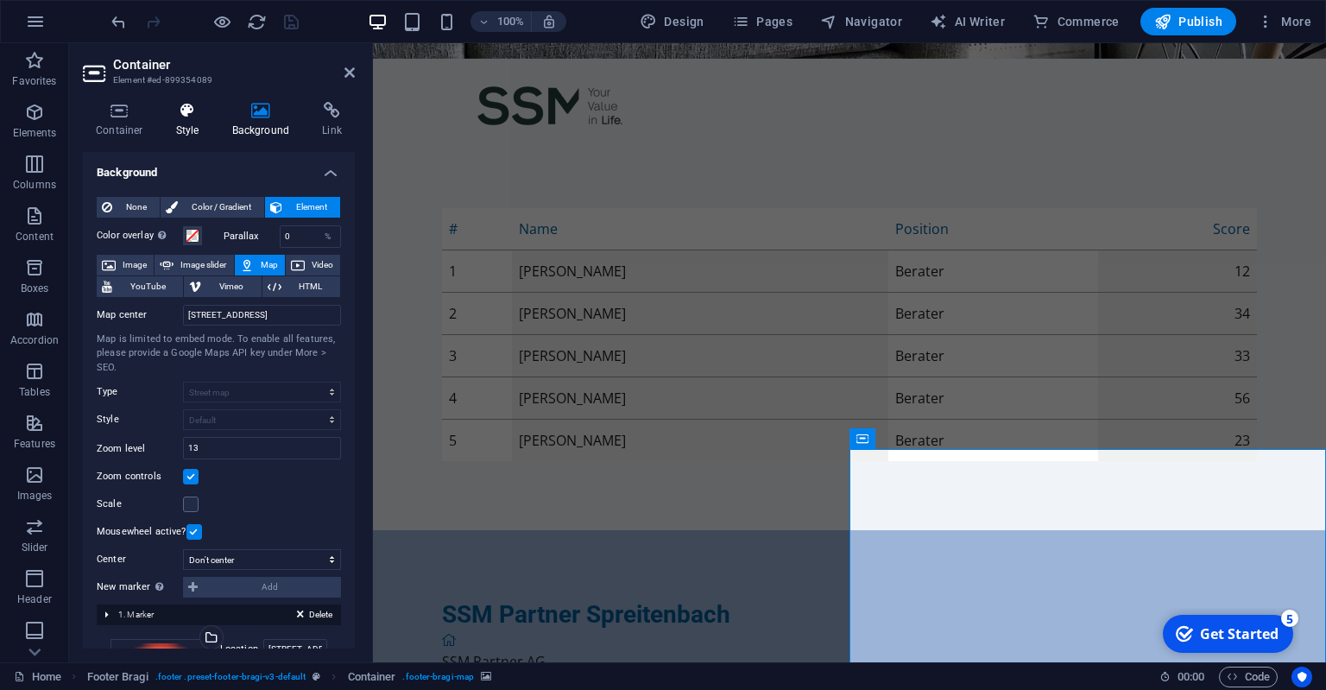
click at [191, 118] on icon at bounding box center [187, 110] width 49 height 17
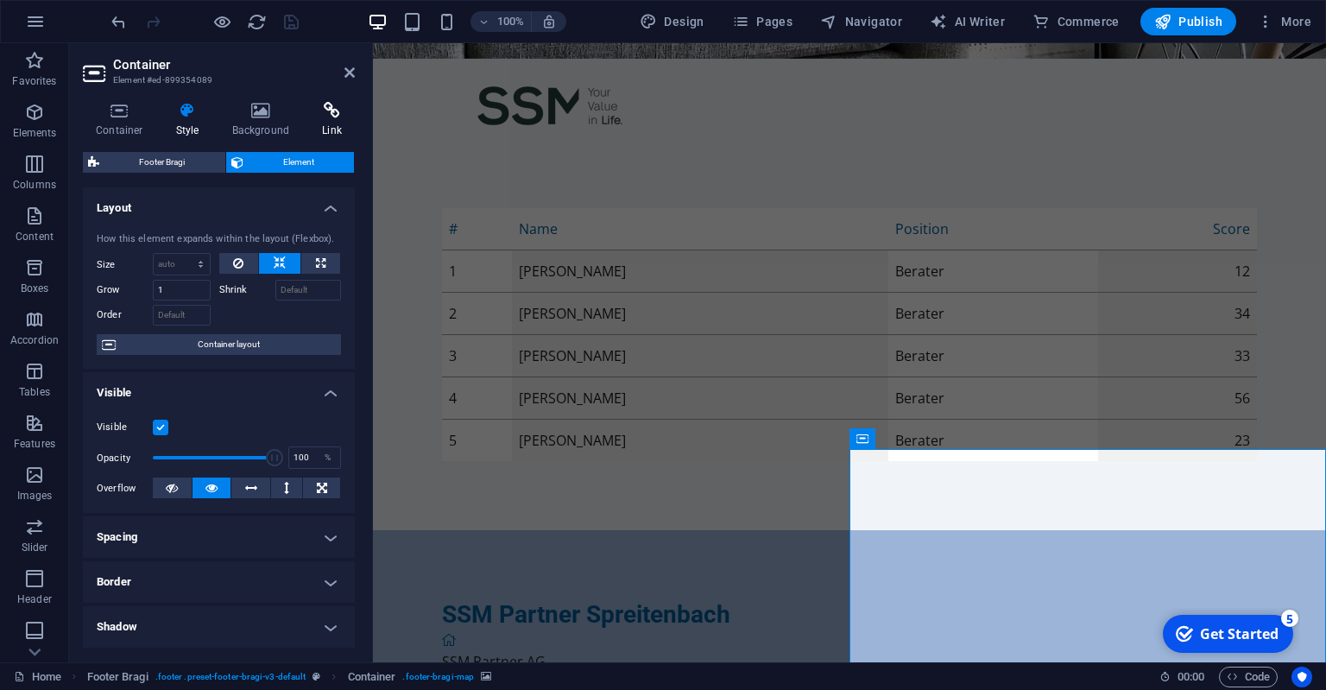
click at [351, 113] on icon at bounding box center [332, 110] width 46 height 17
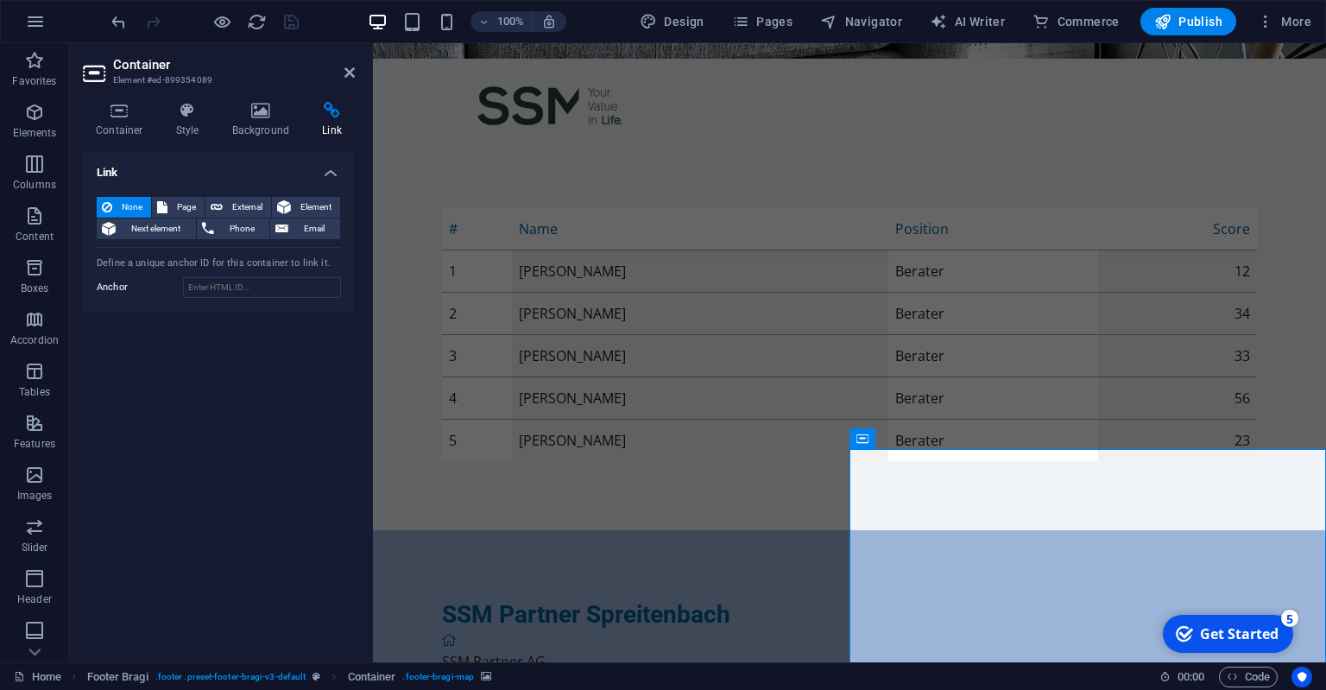
click at [210, 261] on div "Define a unique anchor ID for this container to link it." at bounding box center [219, 263] width 244 height 15
click at [121, 123] on h4 "Container" at bounding box center [123, 120] width 80 height 36
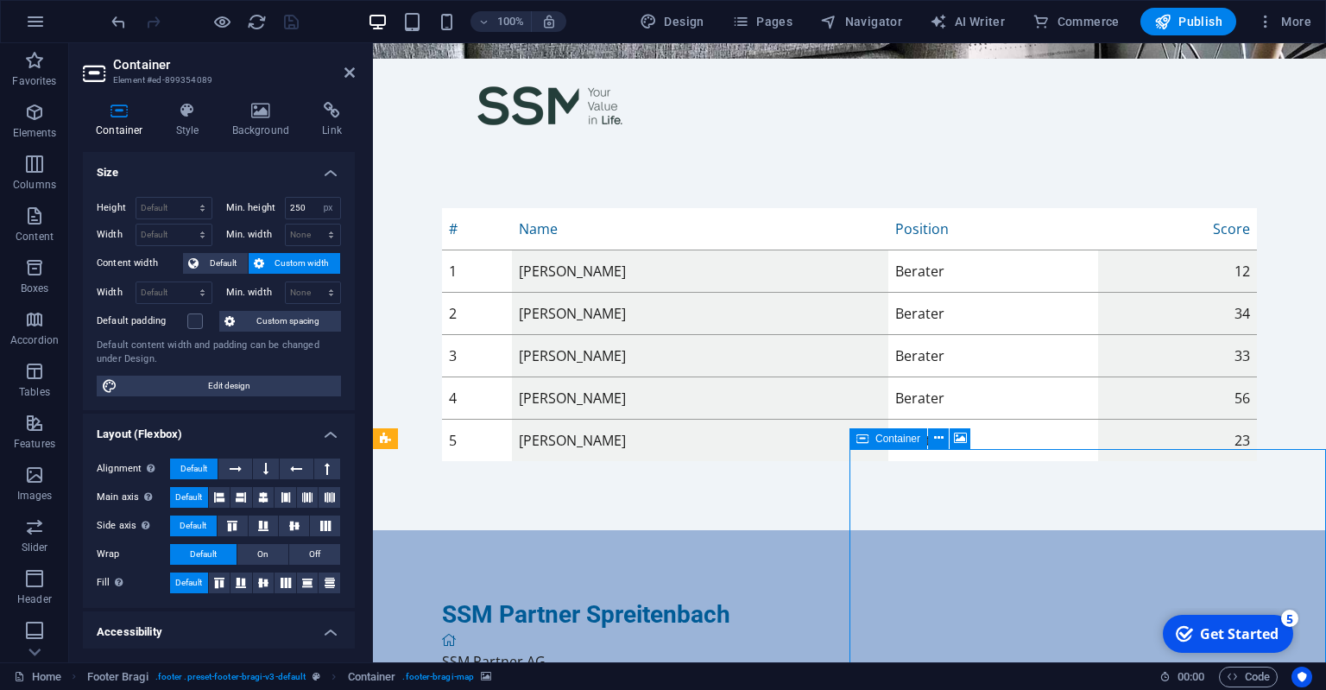
click at [939, 437] on icon at bounding box center [938, 438] width 9 height 18
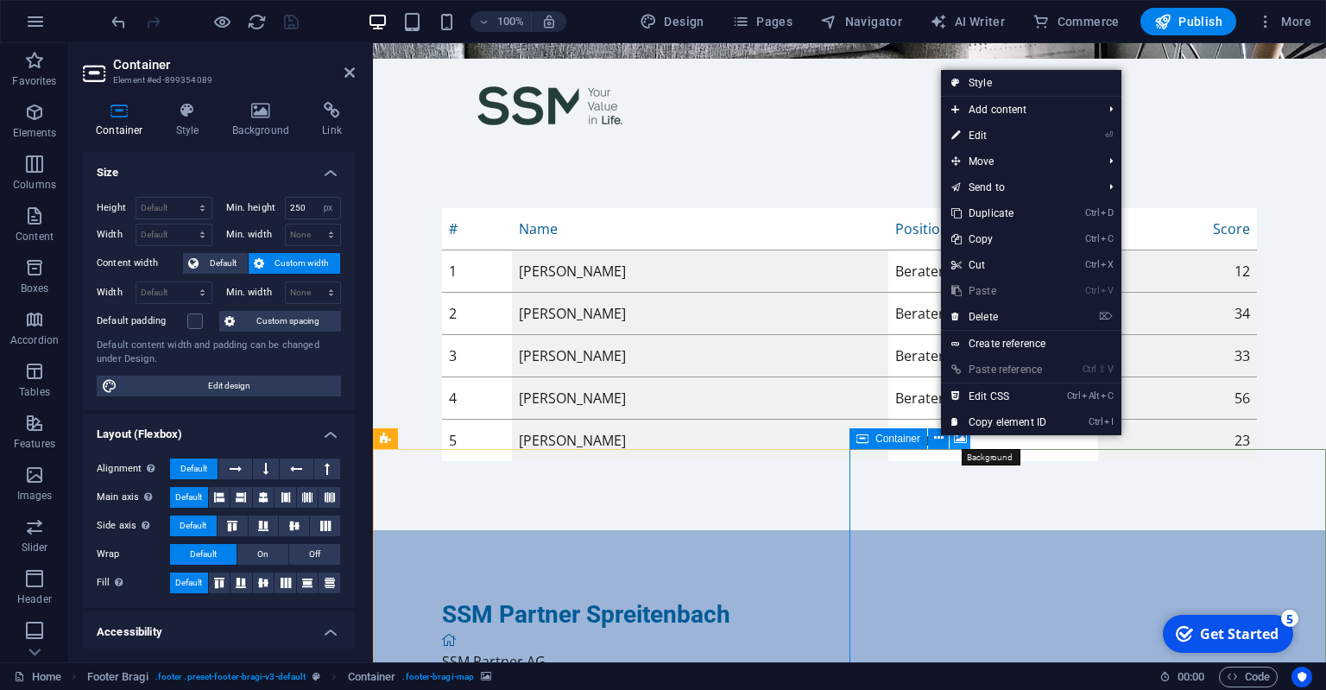
click at [959, 438] on icon at bounding box center [960, 438] width 13 height 18
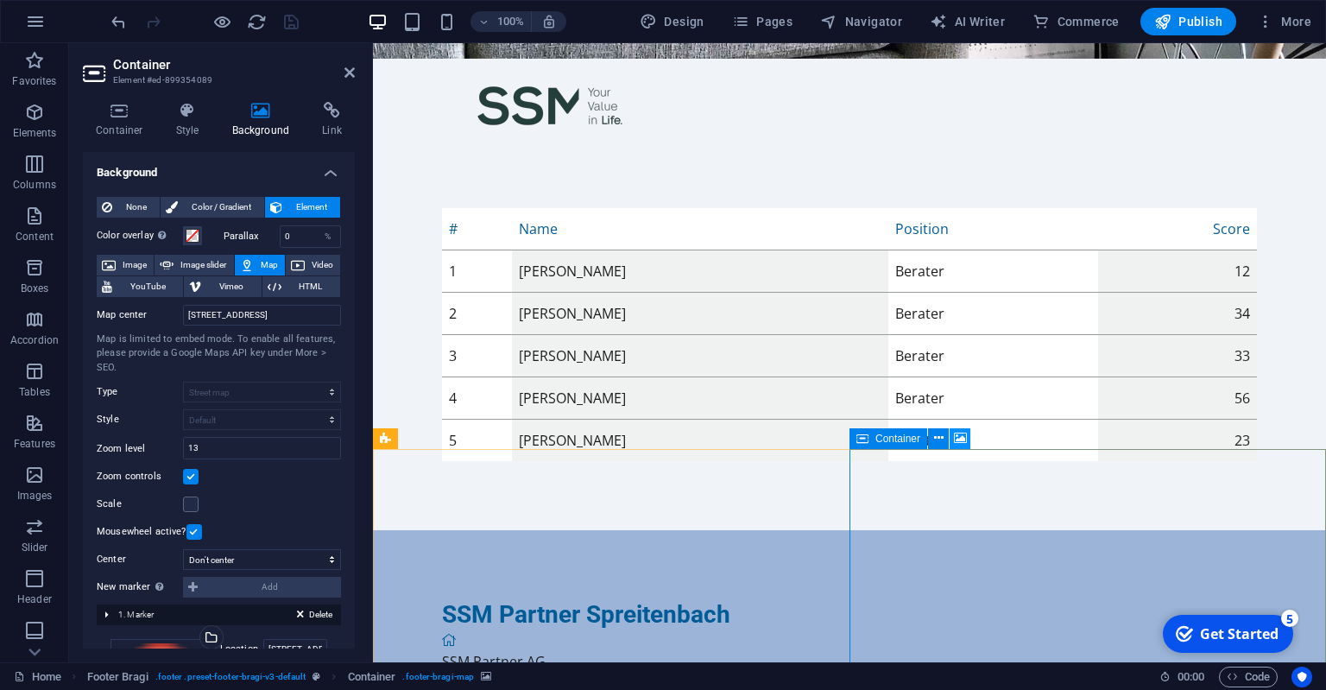
click at [959, 438] on icon at bounding box center [960, 438] width 13 height 18
click at [941, 444] on icon at bounding box center [938, 438] width 9 height 18
click at [965, 435] on icon at bounding box center [960, 438] width 13 height 18
click at [941, 437] on icon at bounding box center [938, 438] width 9 height 18
click at [614, 418] on div "# Name Position Score 1 Agon Thaqi Berater 12 2 Barbara Balla Berater 34 3 Emil…" at bounding box center [849, 334] width 953 height 391
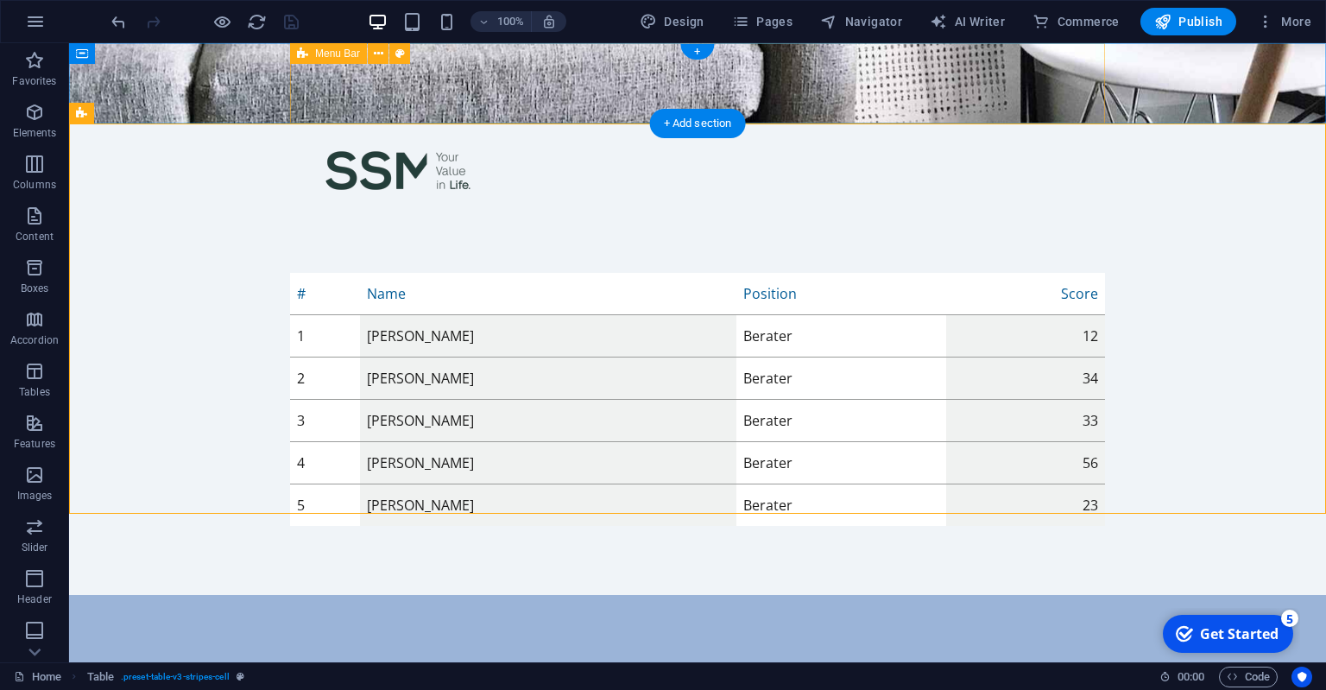
click at [959, 123] on div "Menu" at bounding box center [697, 163] width 815 height 80
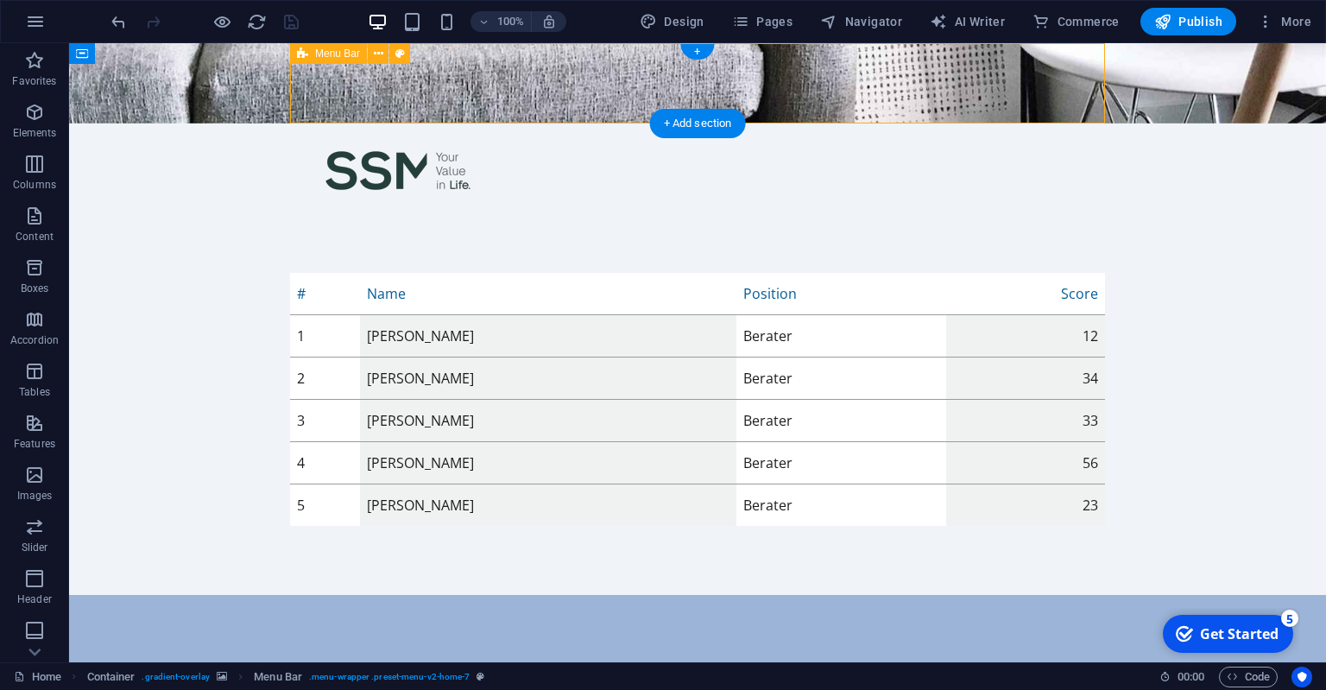
click at [959, 123] on div "Menu" at bounding box center [697, 163] width 815 height 80
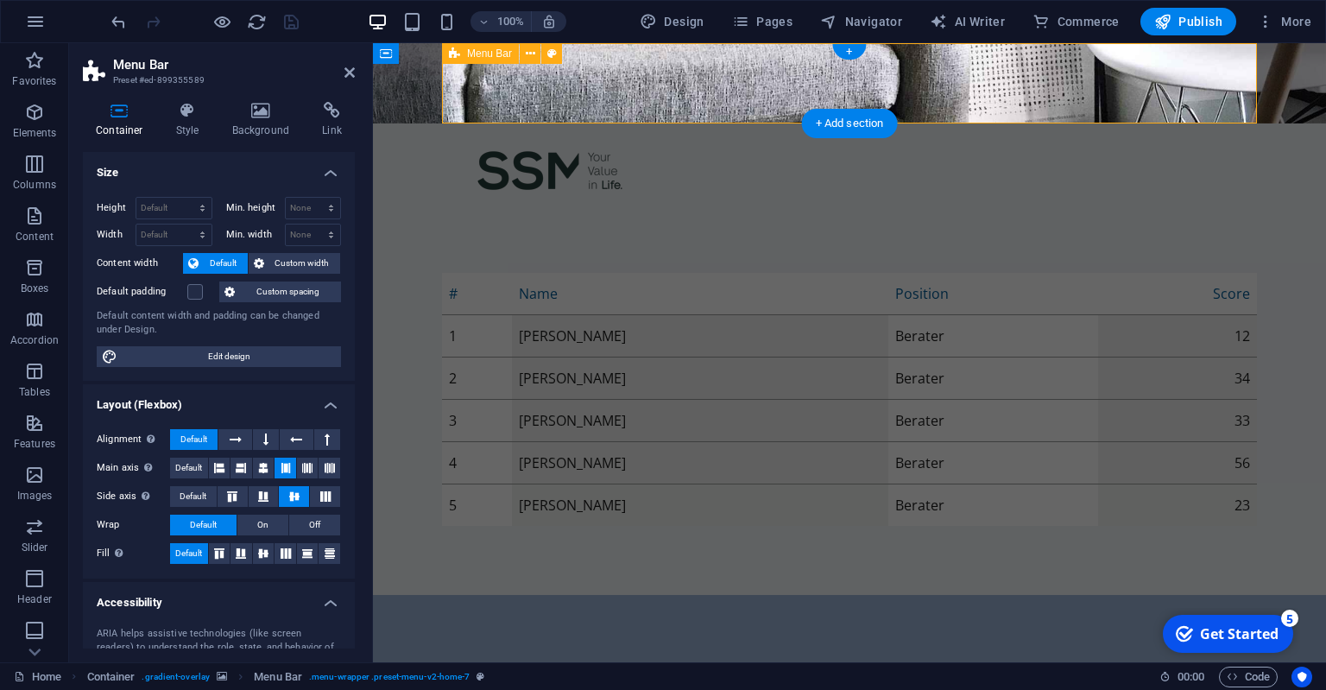
select select "rem"
select select "preset-menu-v2-home-7"
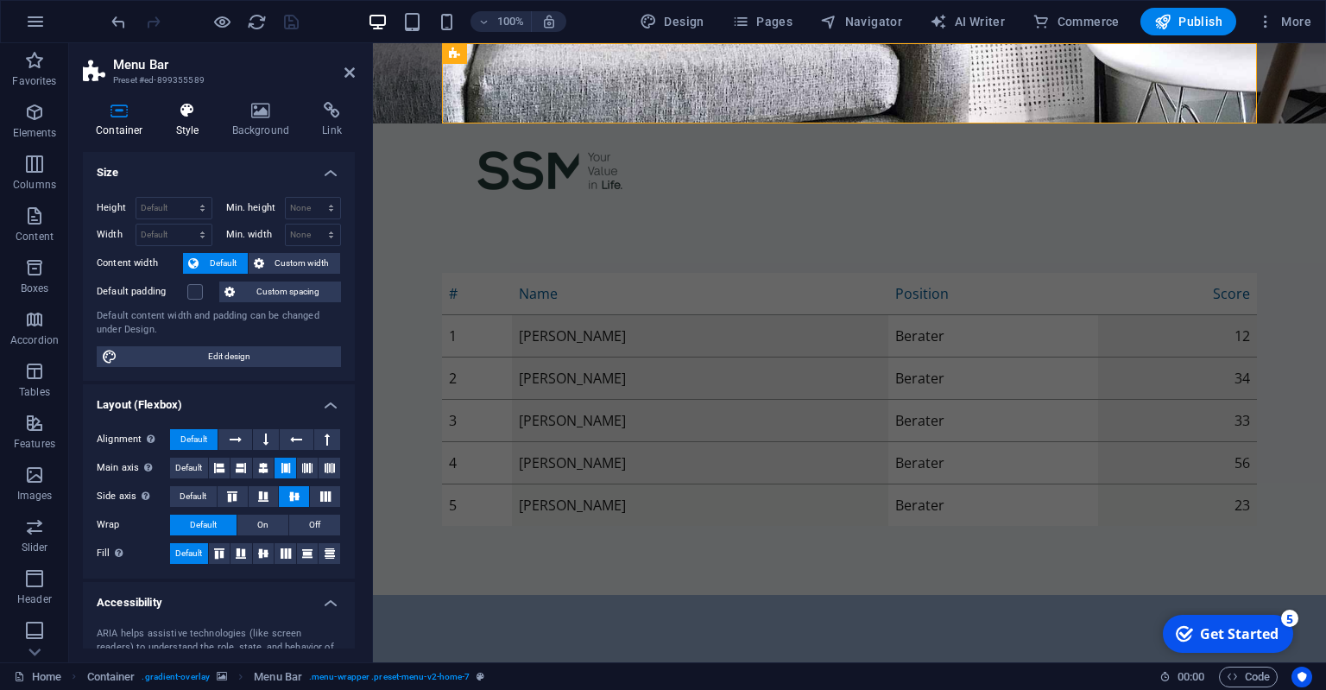
click at [185, 131] on h4 "Style" at bounding box center [191, 120] width 56 height 36
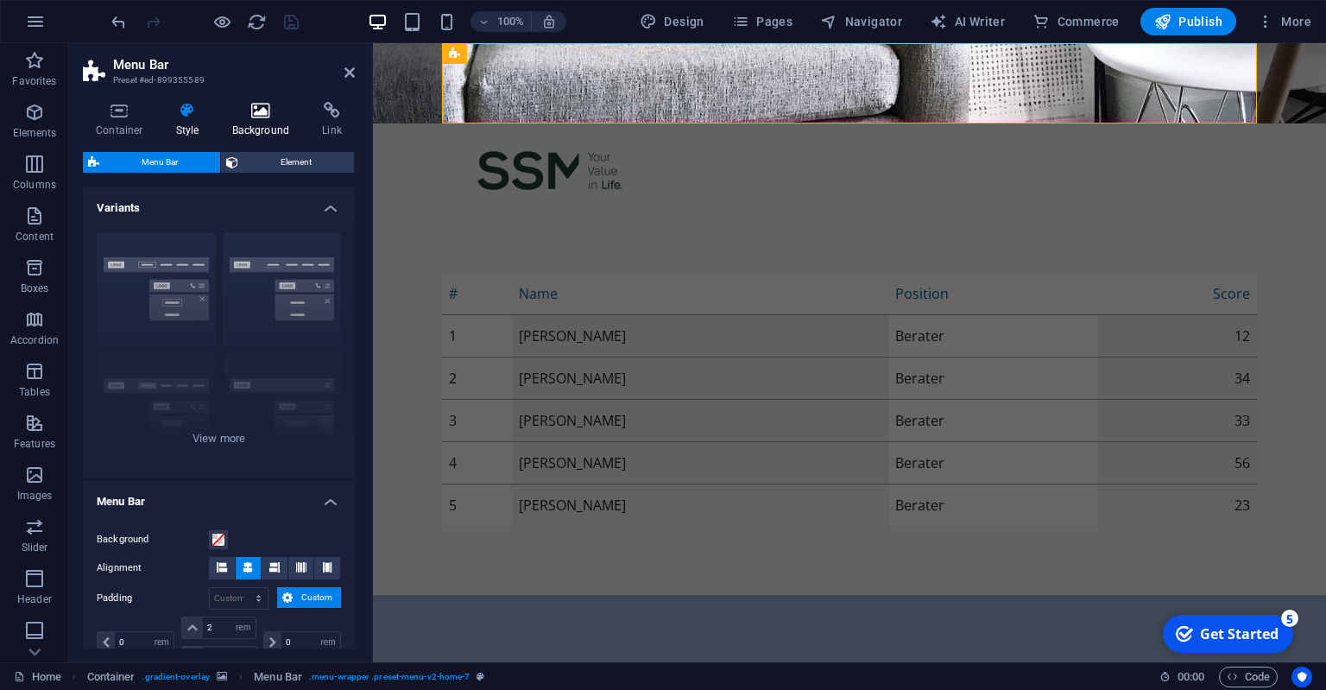
click at [248, 118] on icon at bounding box center [261, 110] width 84 height 17
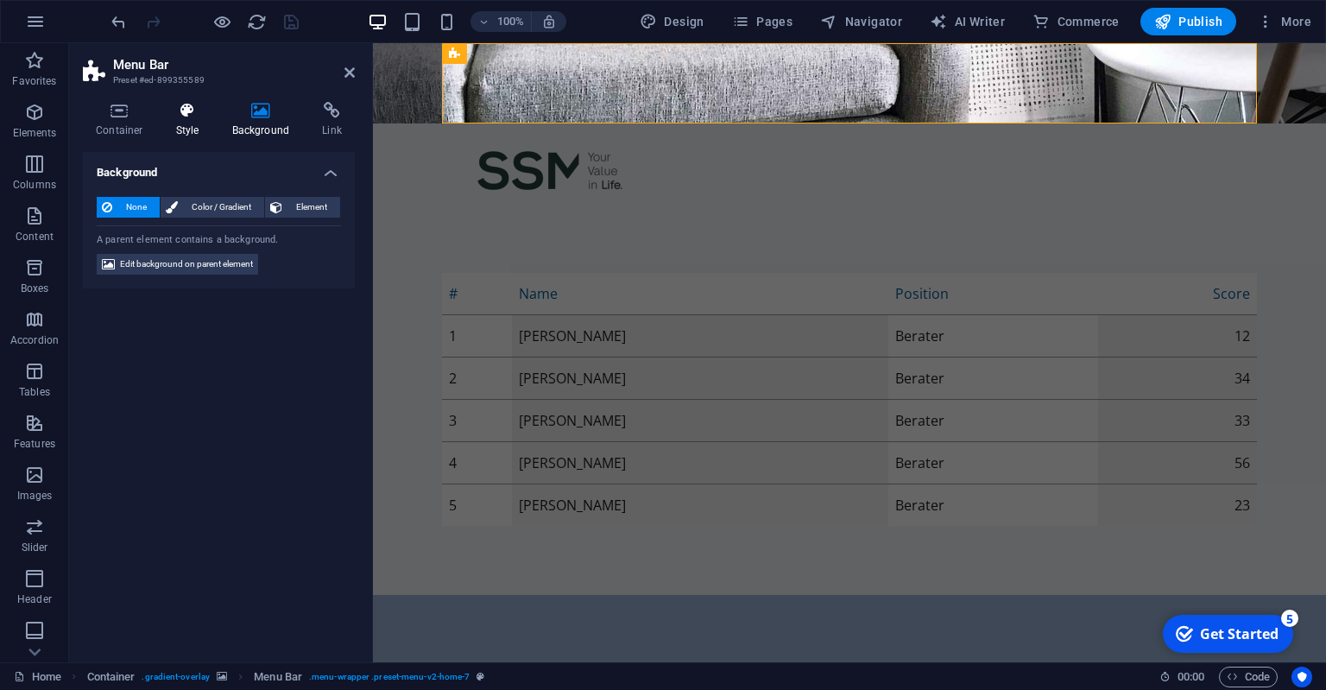
click at [181, 127] on h4 "Style" at bounding box center [191, 120] width 56 height 36
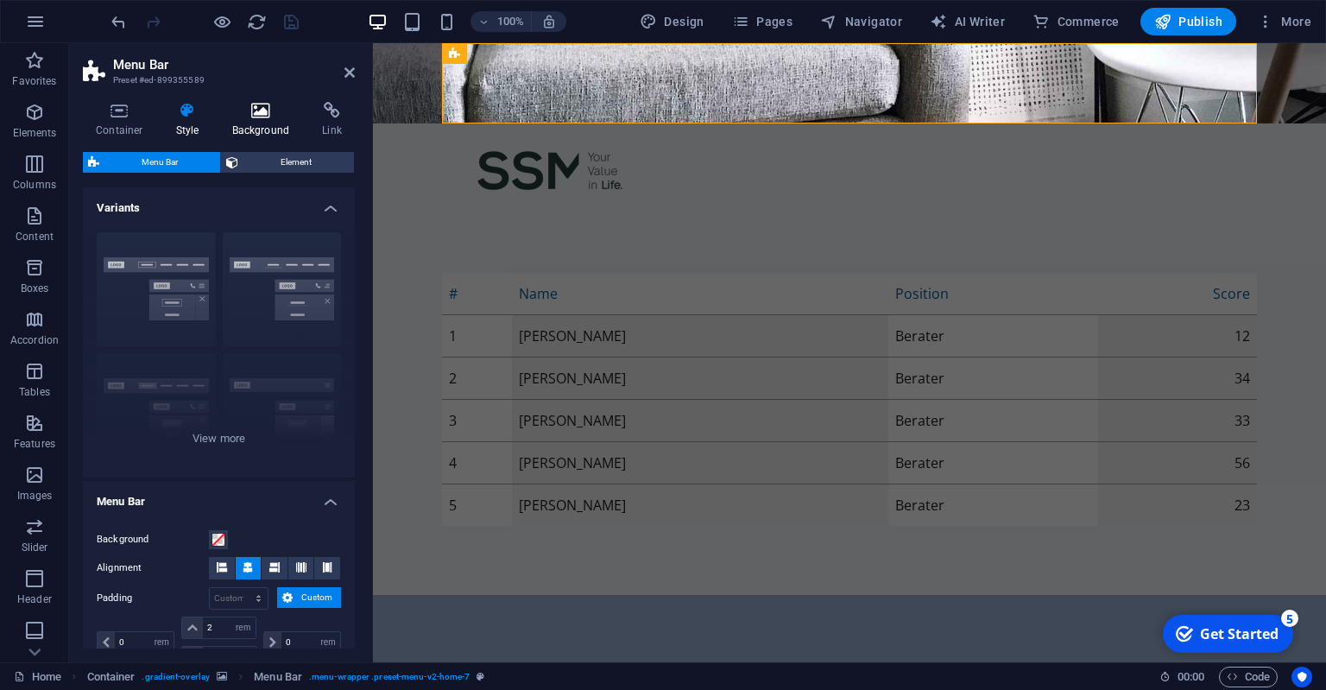
click at [275, 122] on h4 "Background" at bounding box center [264, 120] width 91 height 36
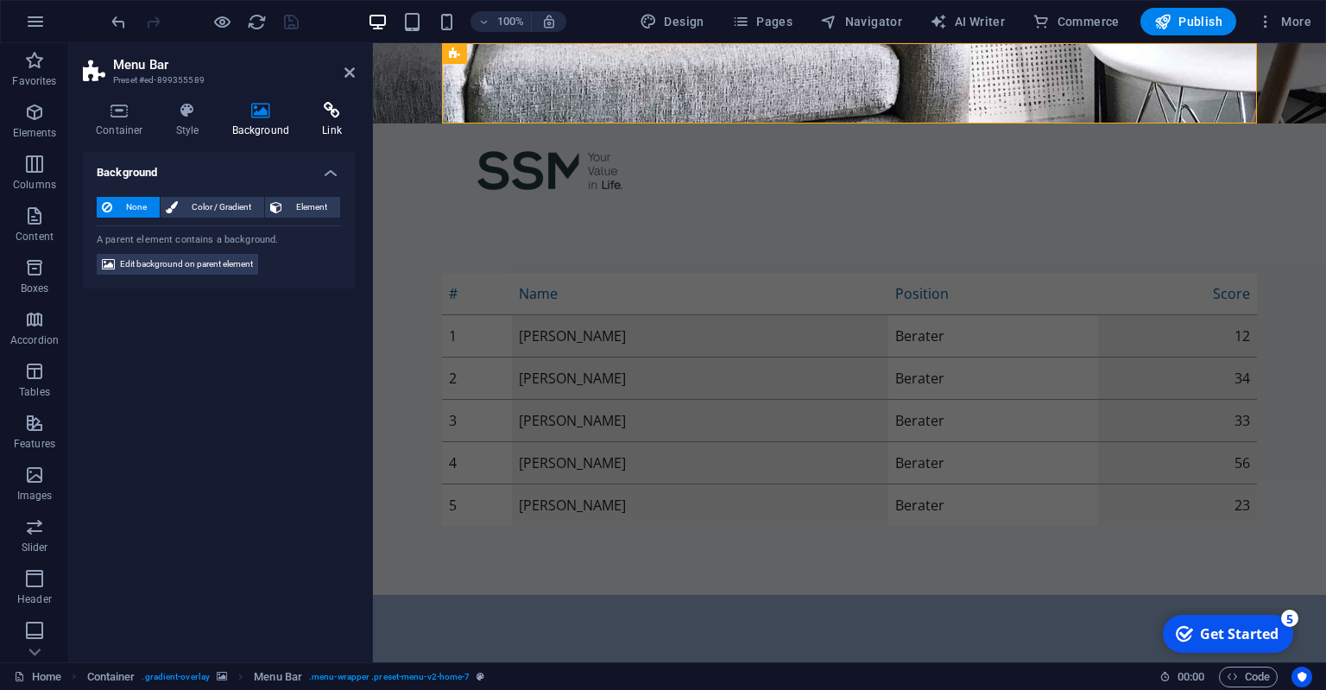
click at [329, 119] on icon at bounding box center [332, 110] width 46 height 17
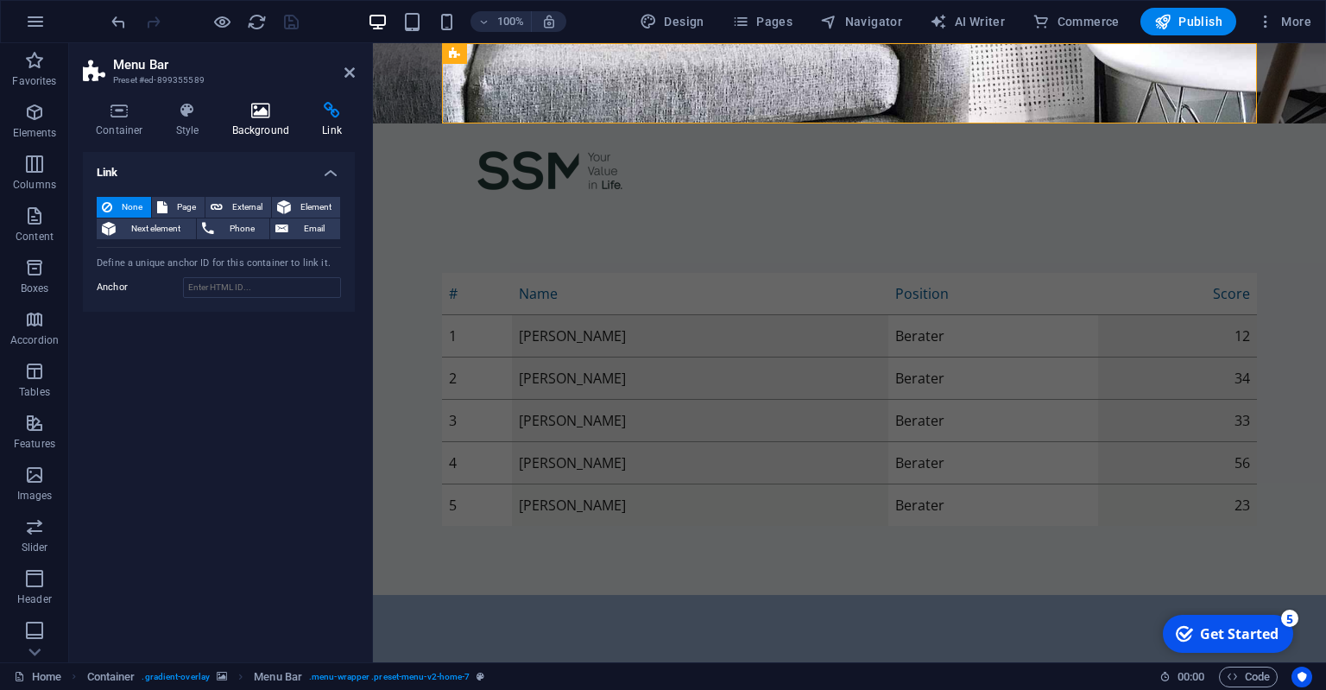
click at [224, 126] on h4 "Background" at bounding box center [264, 120] width 91 height 36
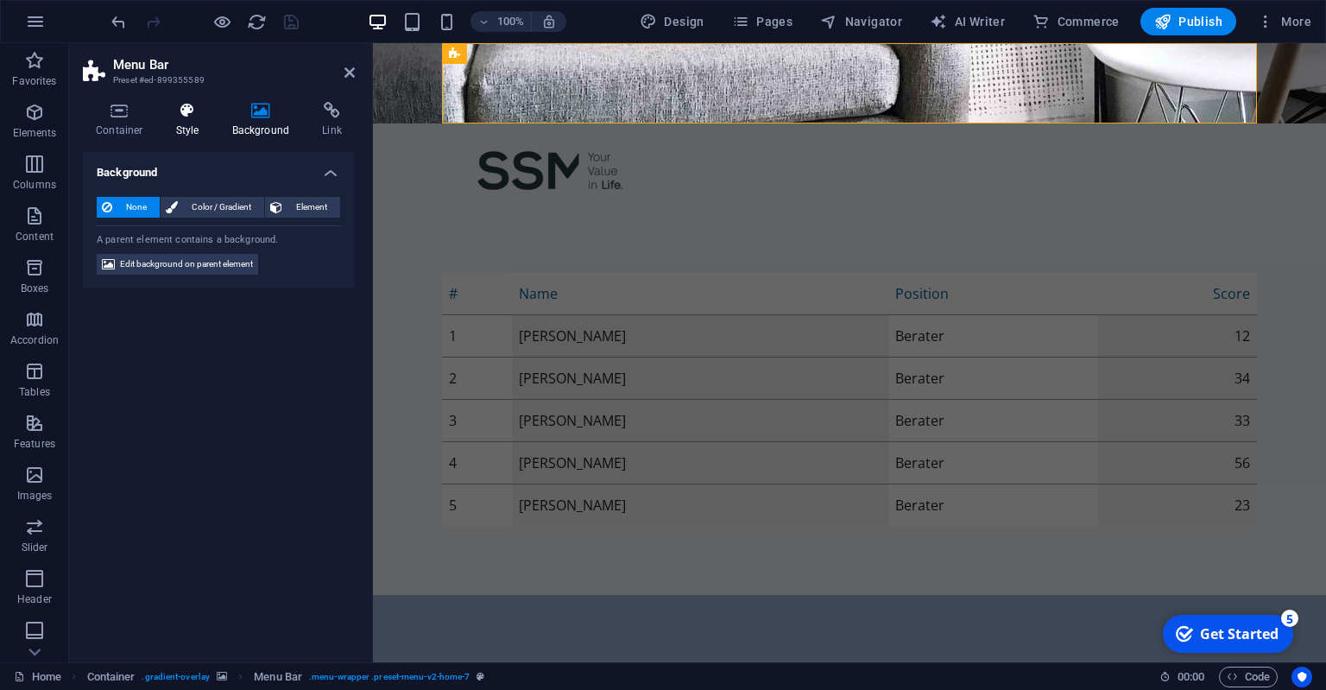
click at [174, 123] on h4 "Style" at bounding box center [191, 120] width 56 height 36
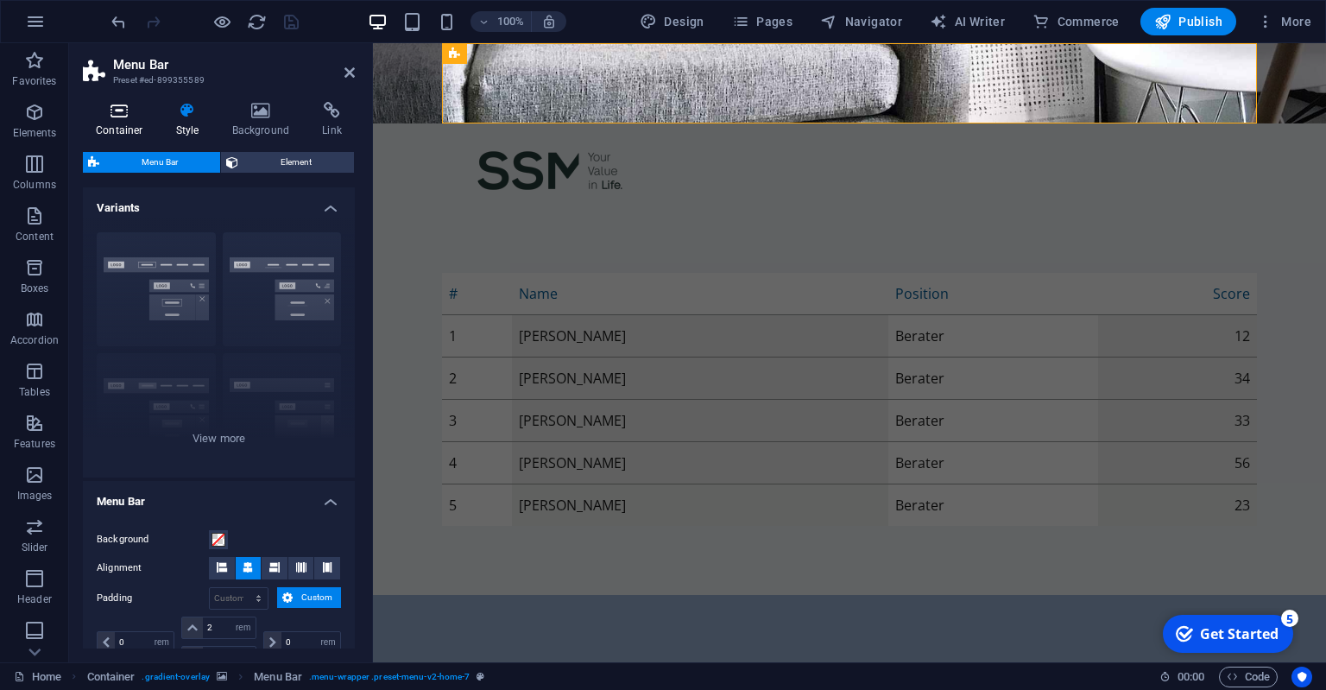
click at [116, 119] on h4 "Container" at bounding box center [123, 120] width 80 height 36
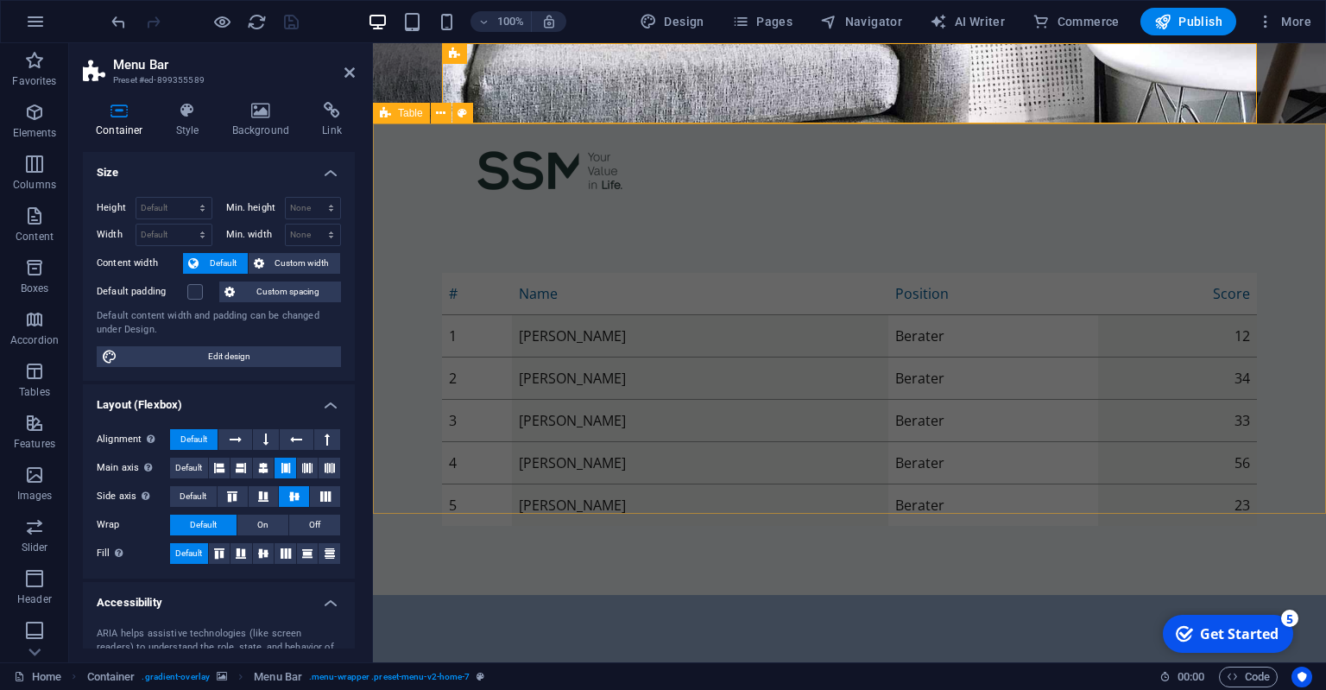
click at [694, 204] on div "# Name Position Score 1 [PERSON_NAME] Berater 12 2 [PERSON_NAME] Berater 34 3 […" at bounding box center [849, 399] width 953 height 391
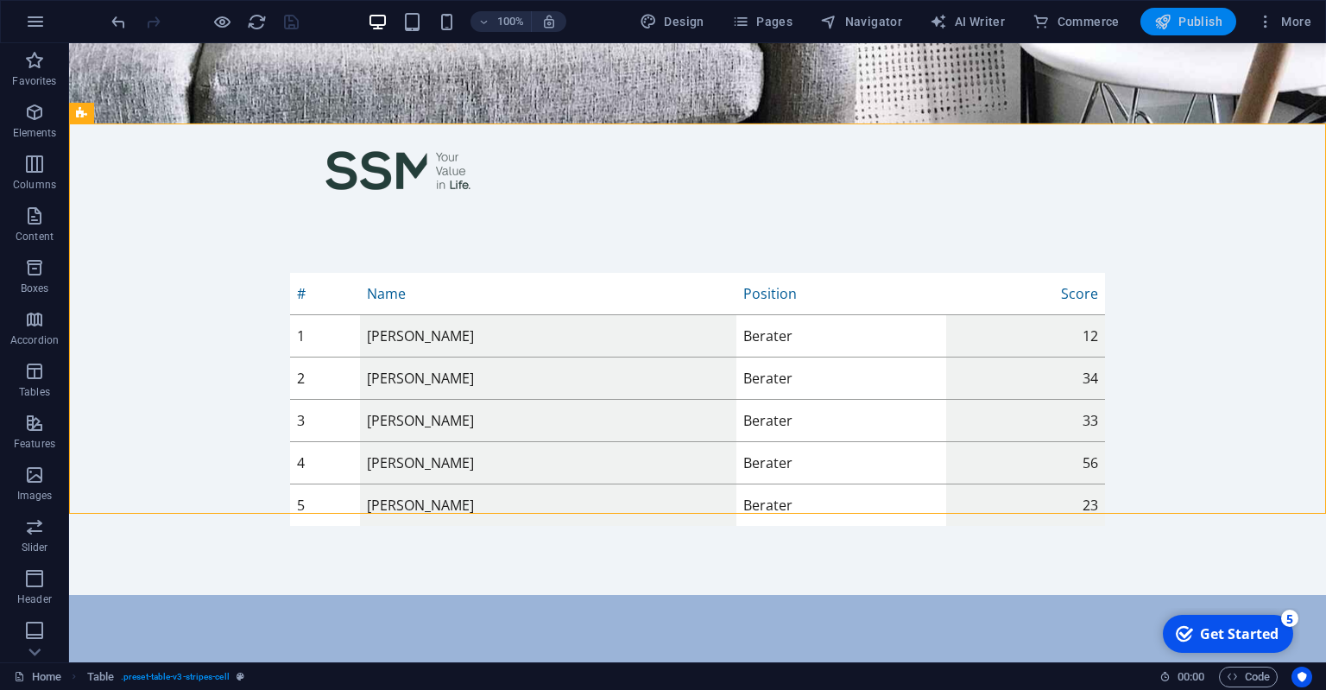
click at [1183, 21] on span "Publish" at bounding box center [1188, 21] width 68 height 17
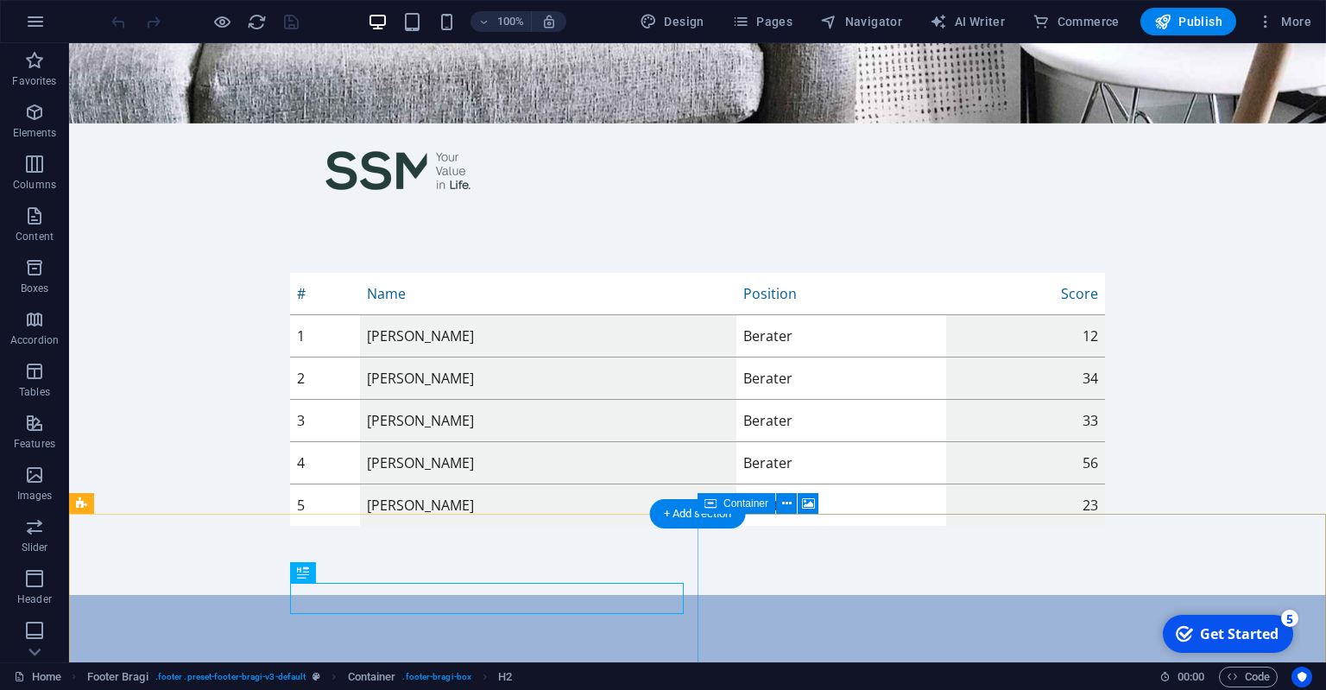
scroll to position [65, 0]
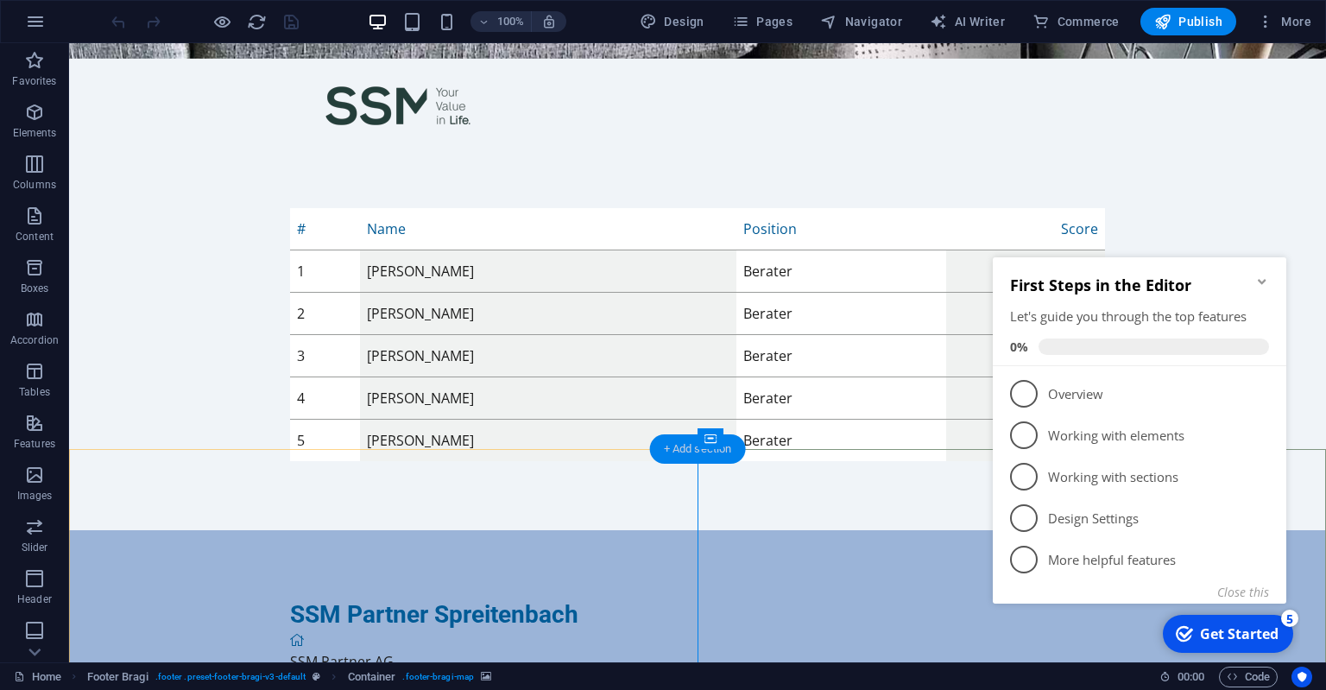
click at [689, 445] on div "+ Add section" at bounding box center [698, 448] width 96 height 29
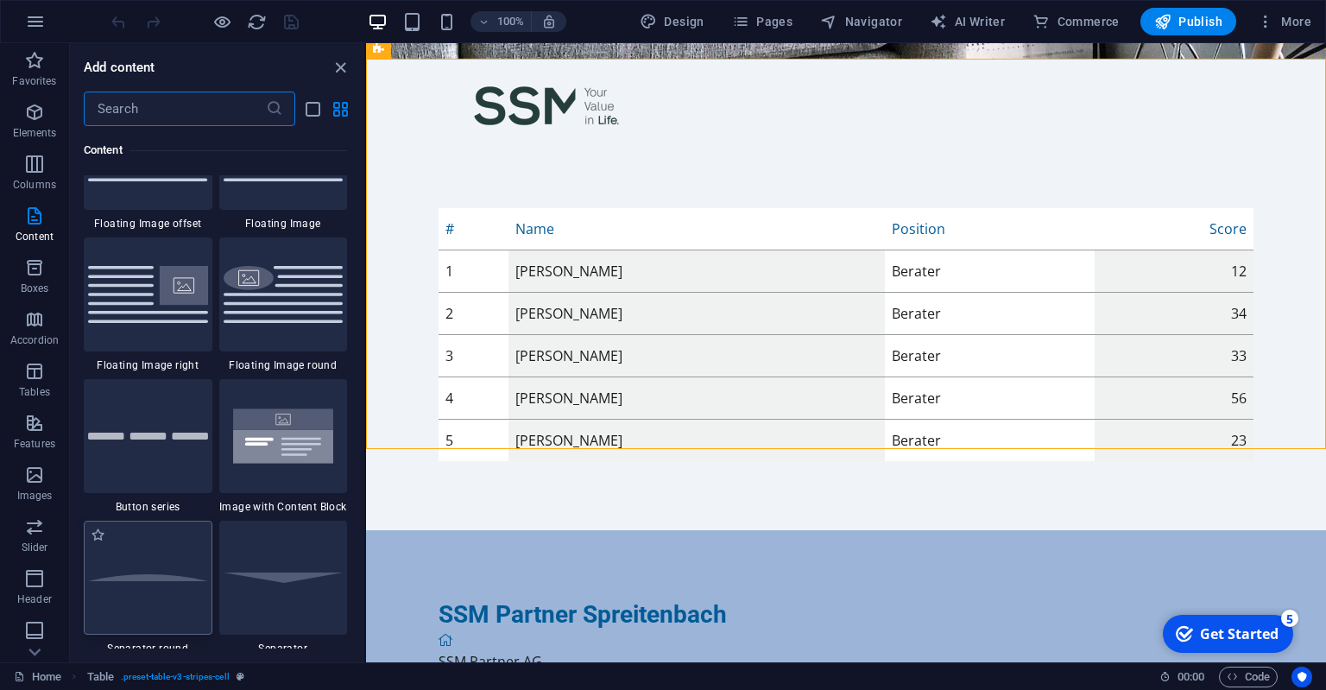
scroll to position [3966, 0]
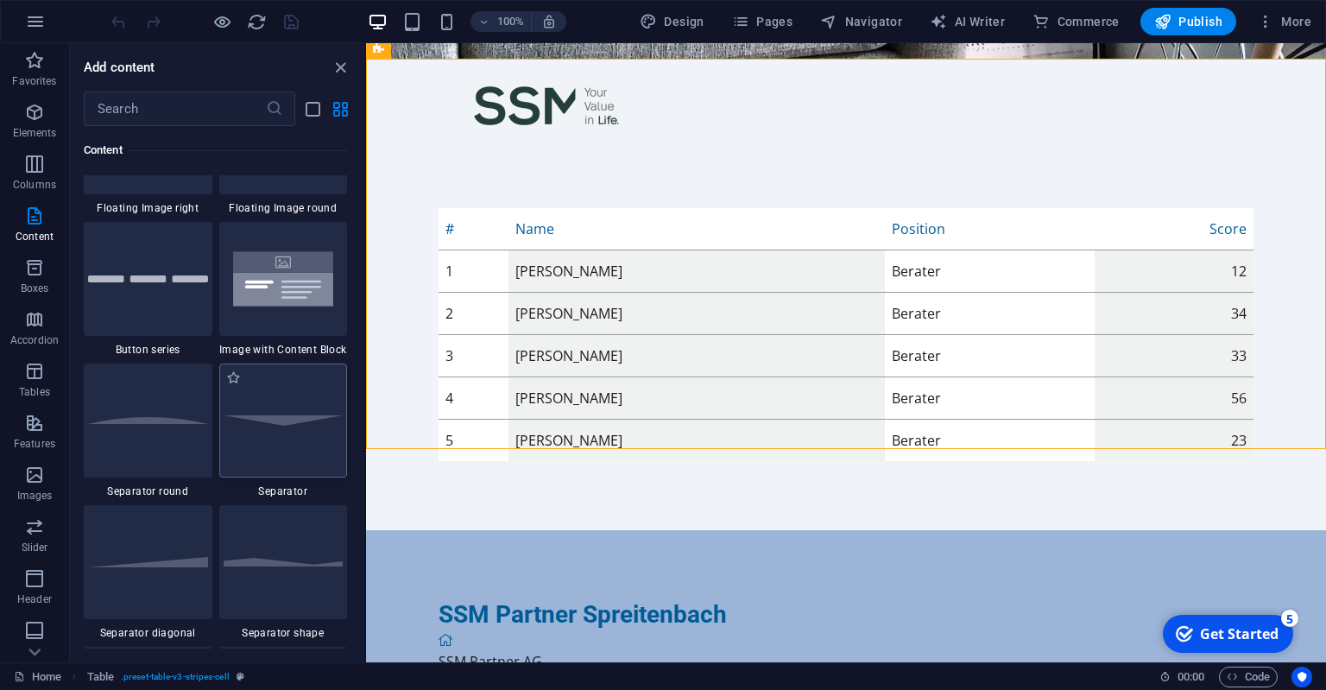
click at [278, 430] on div at bounding box center [283, 420] width 129 height 114
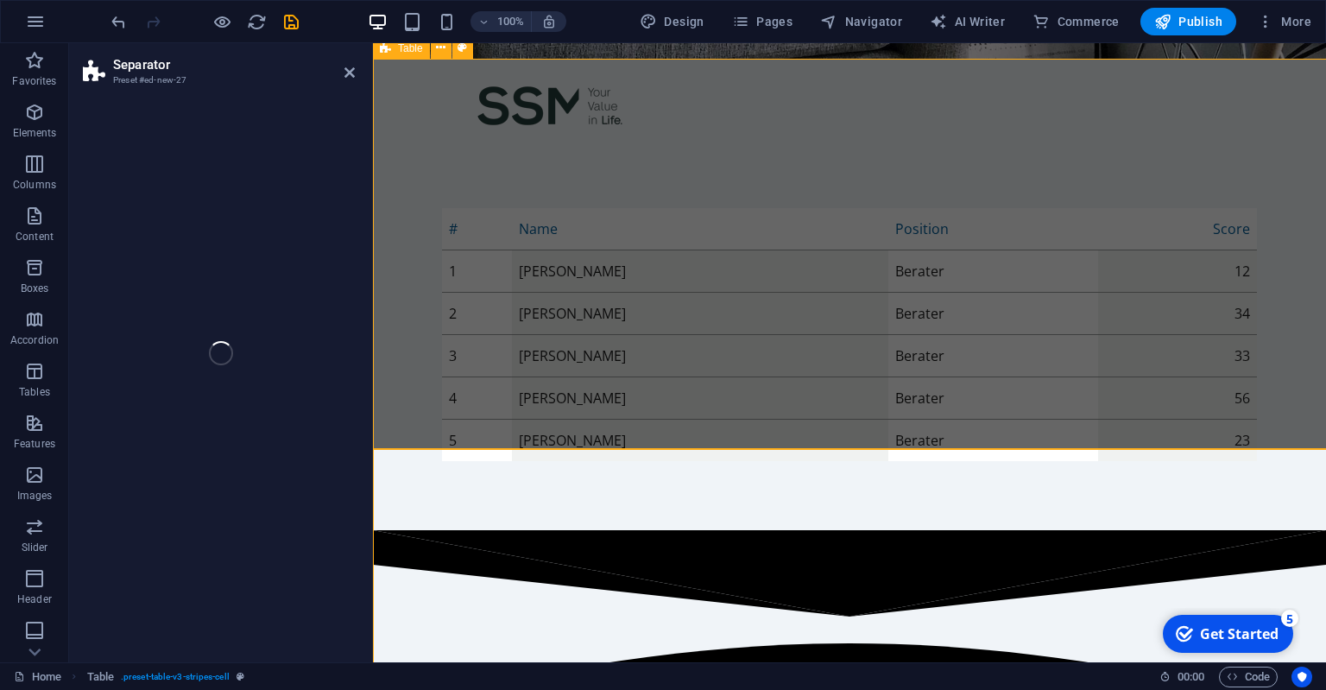
select select "rem"
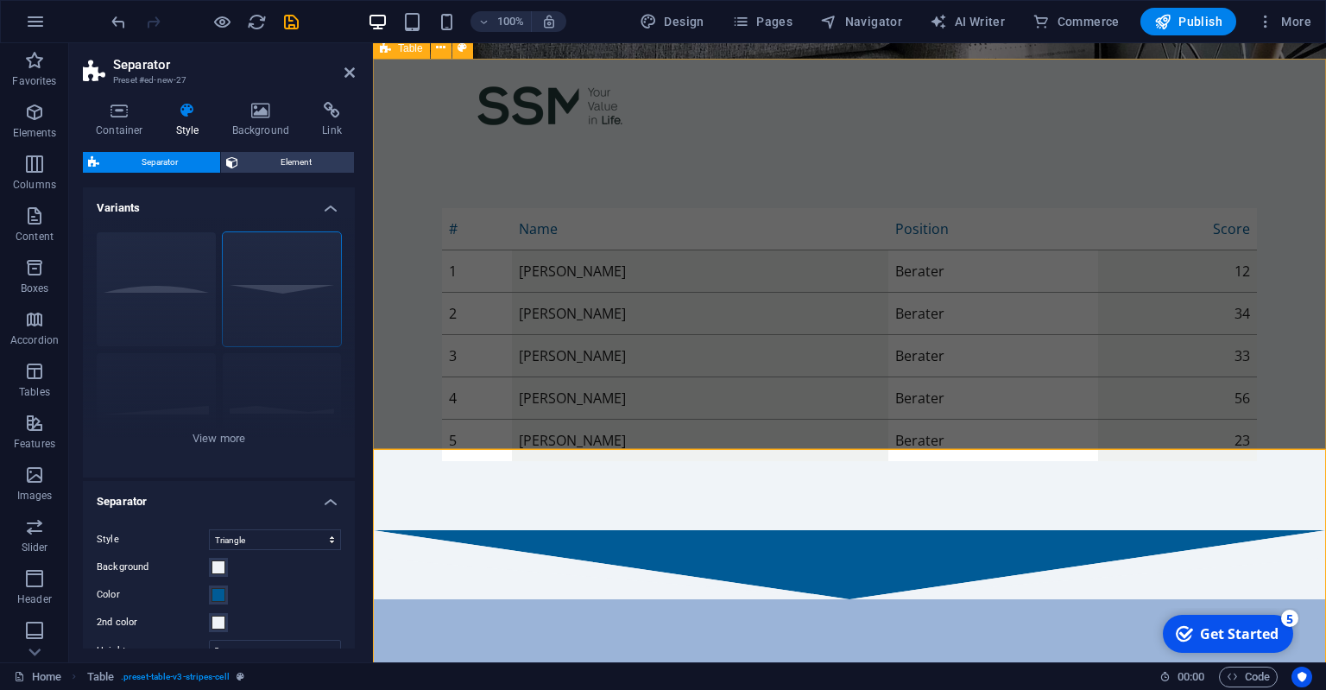
drag, startPoint x: 648, startPoint y: 472, endPoint x: 808, endPoint y: 433, distance: 165.4
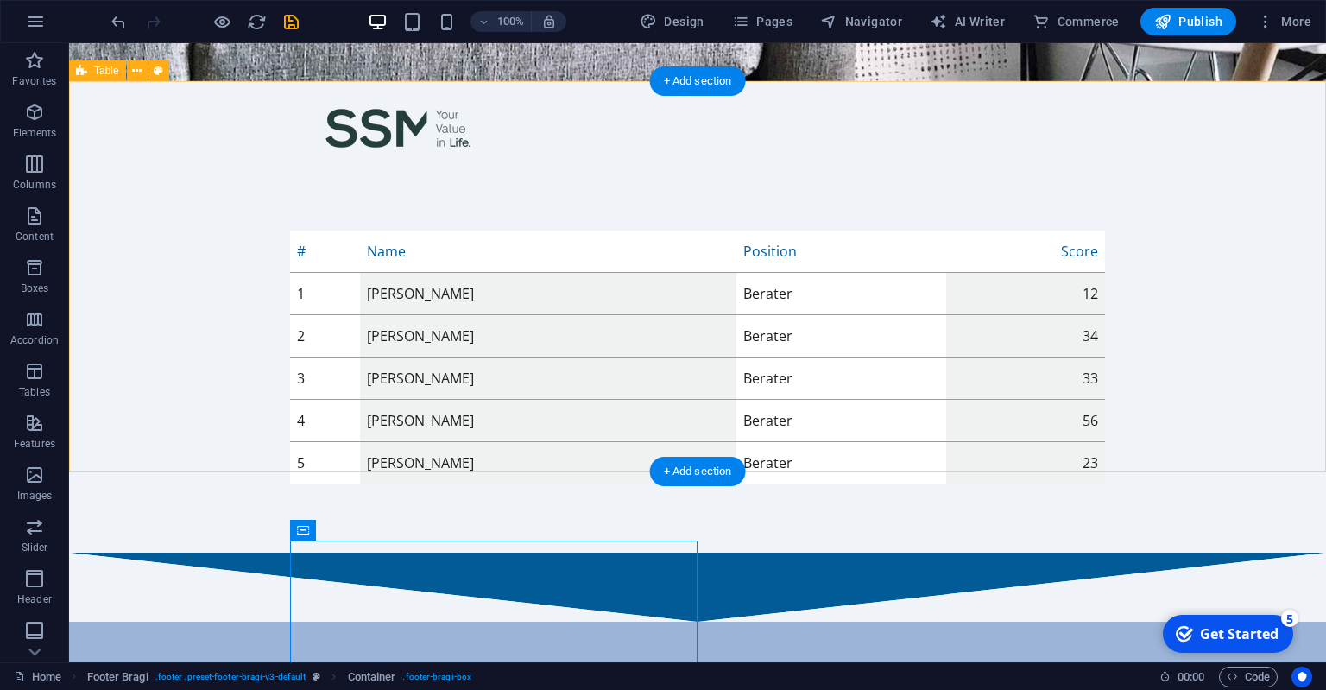
scroll to position [0, 0]
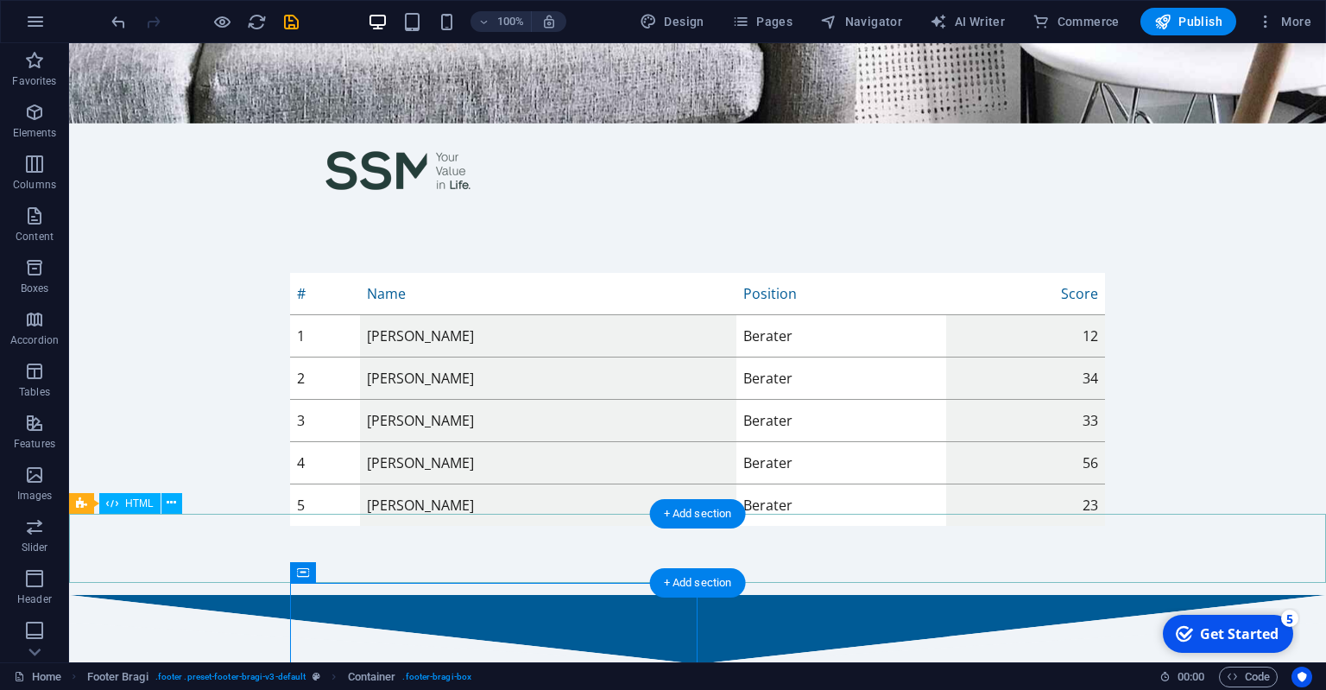
click at [638, 595] on div at bounding box center [697, 629] width 1257 height 69
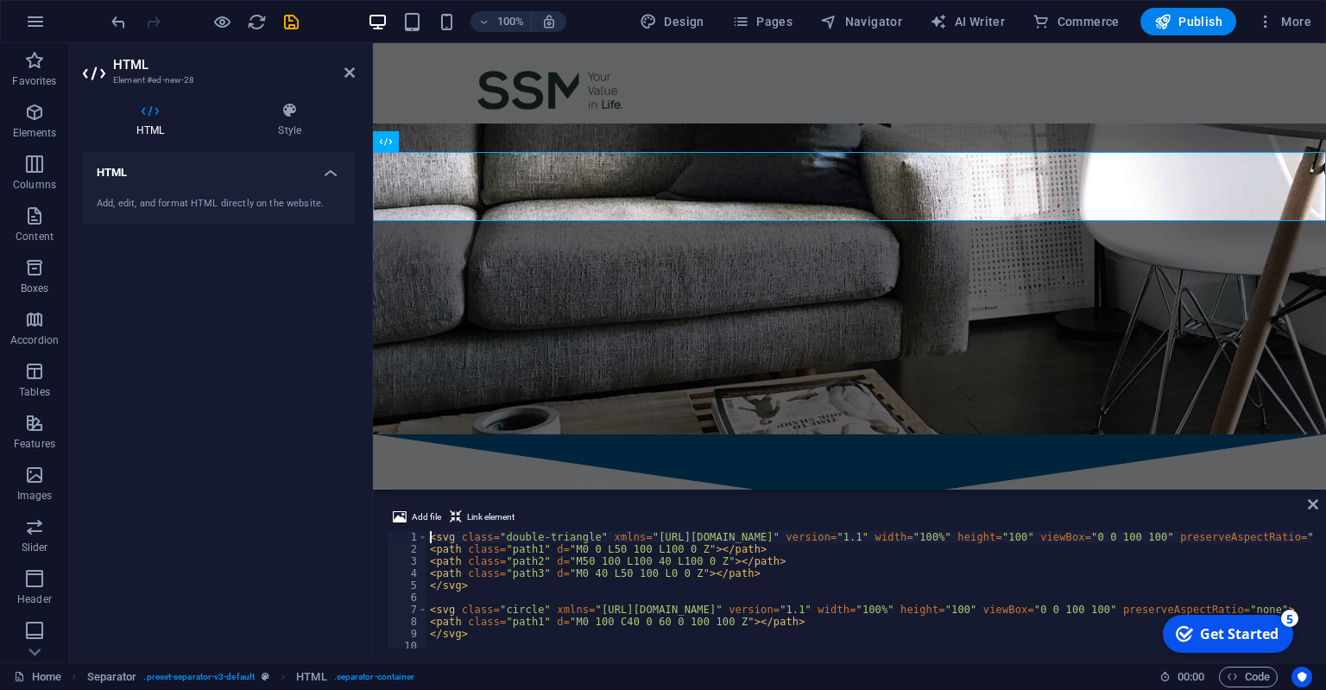
scroll to position [281, 0]
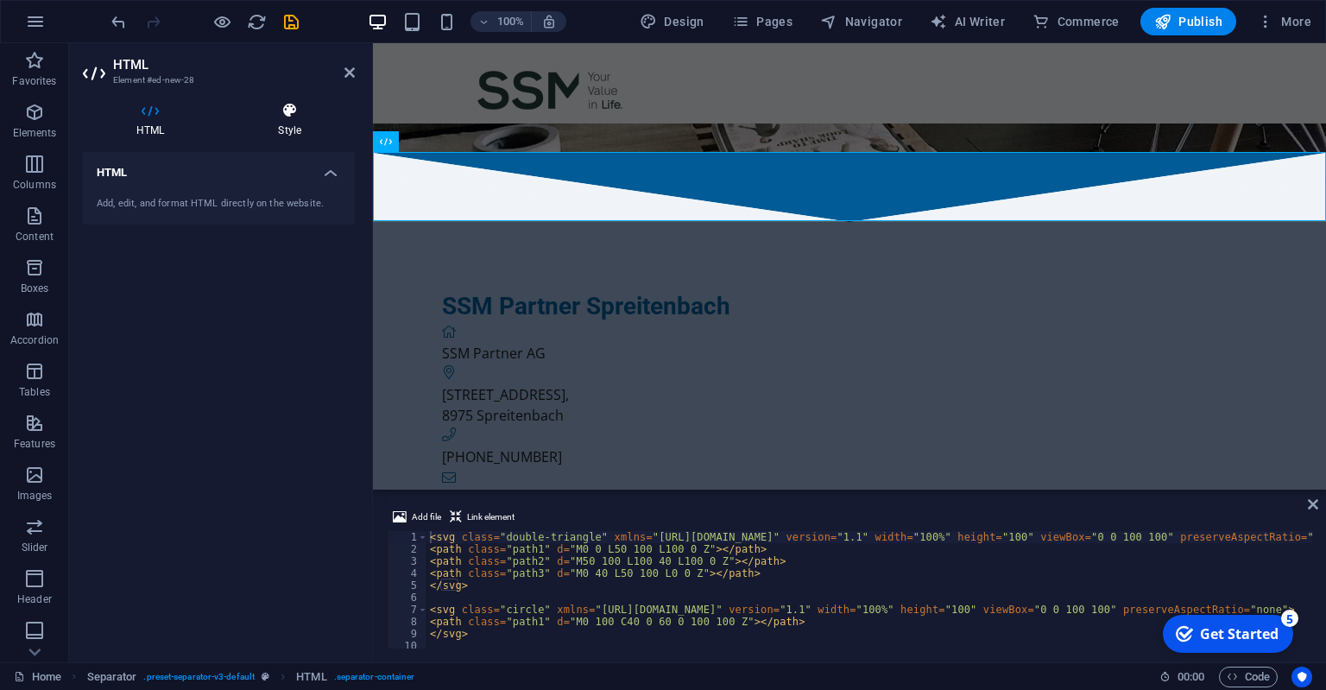
click at [299, 120] on h4 "Style" at bounding box center [289, 120] width 130 height 36
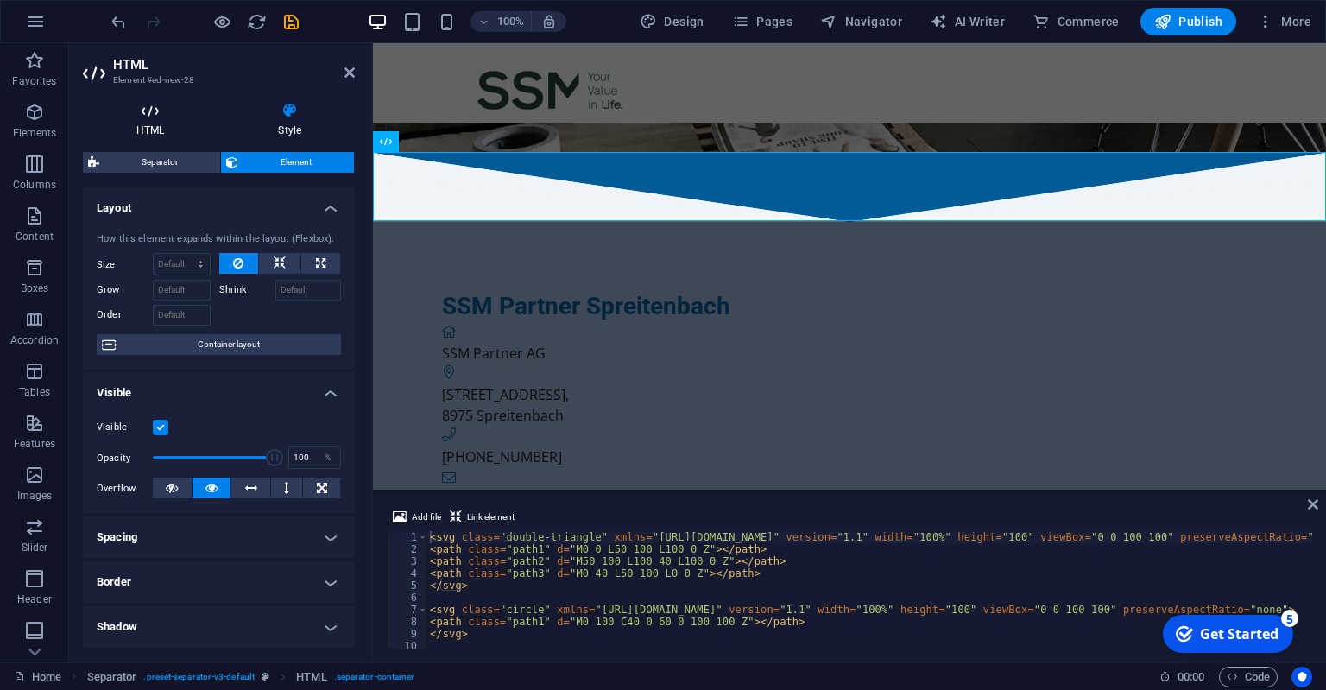
click at [151, 126] on h4 "HTML" at bounding box center [154, 120] width 142 height 36
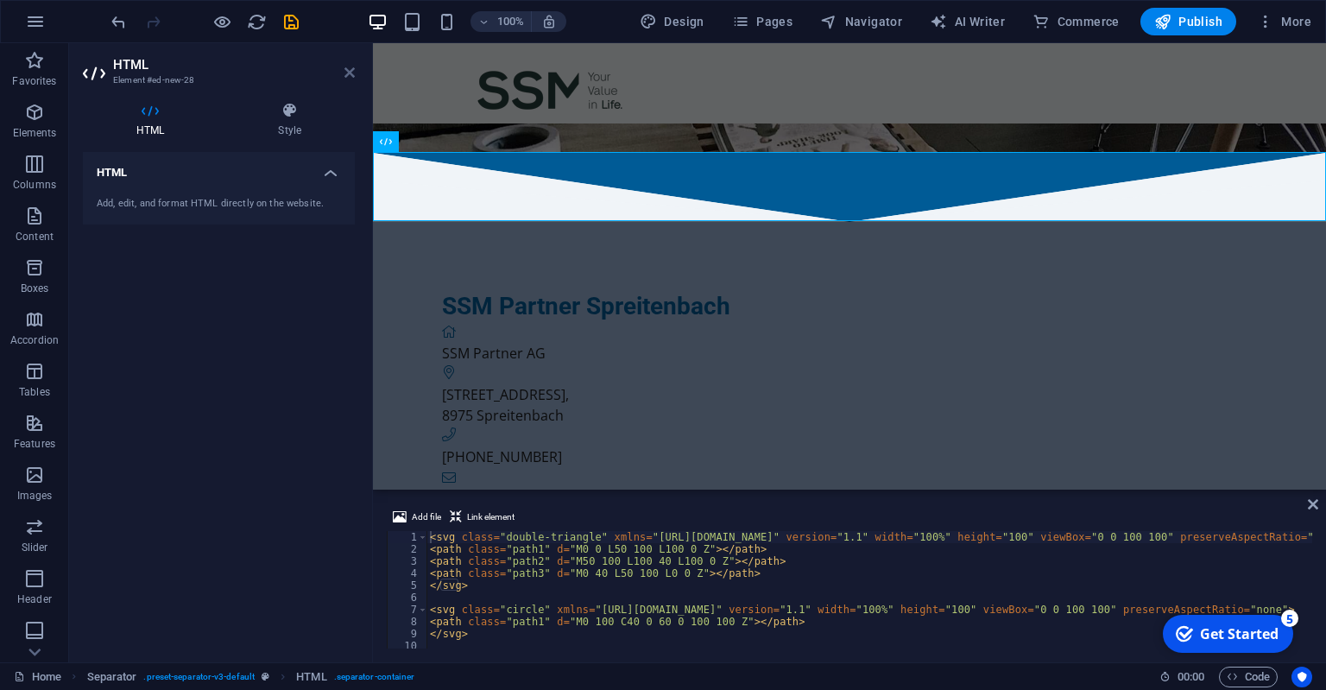
click at [351, 74] on icon at bounding box center [350, 73] width 10 height 14
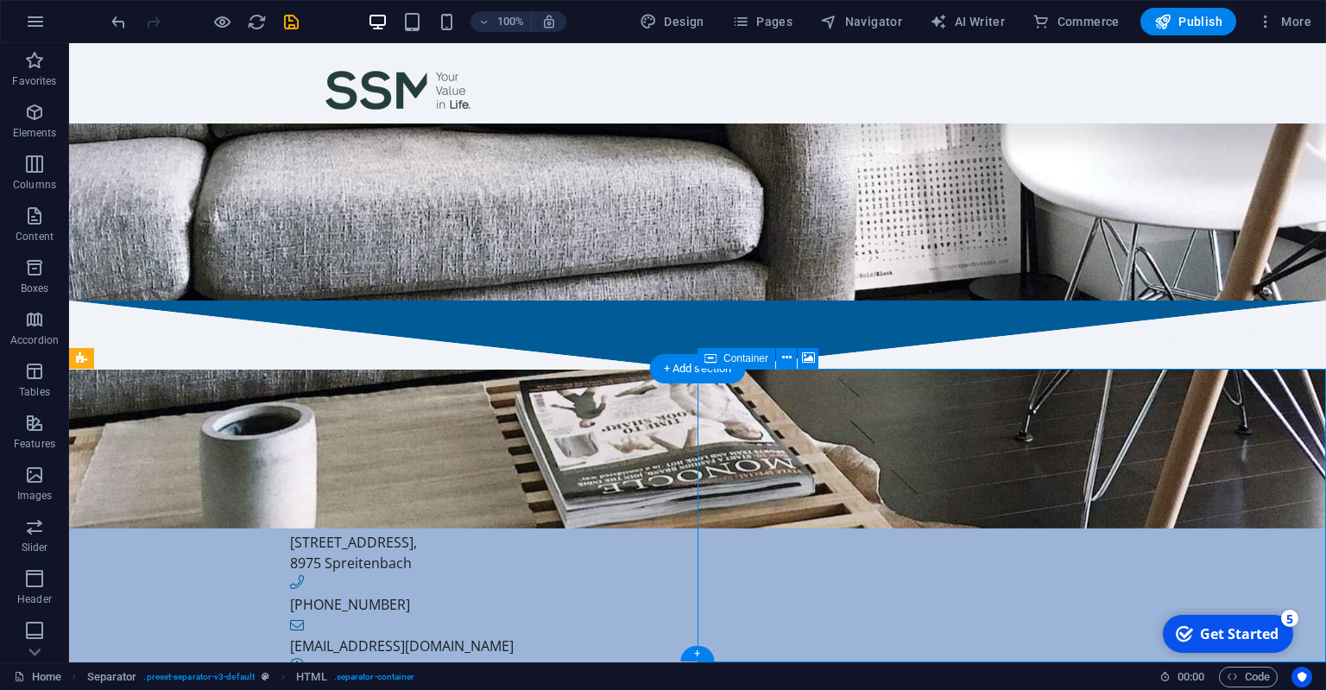
select select "px"
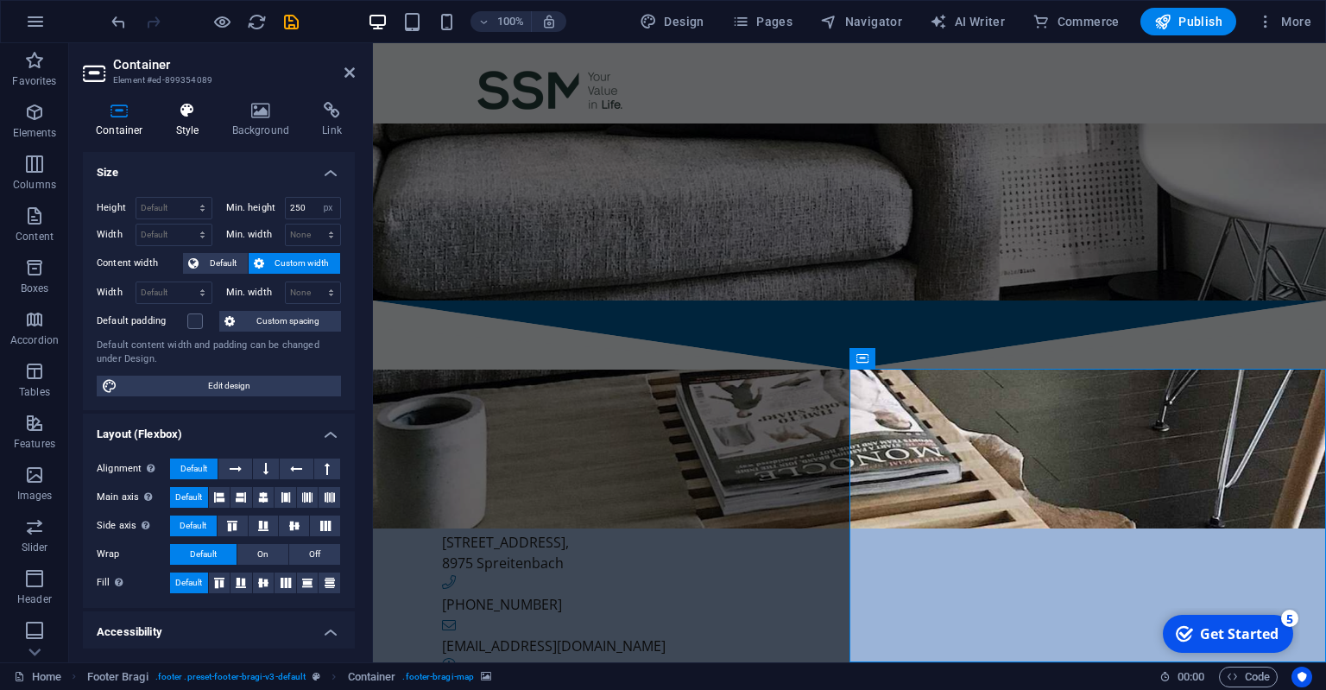
click at [203, 113] on icon at bounding box center [187, 110] width 49 height 17
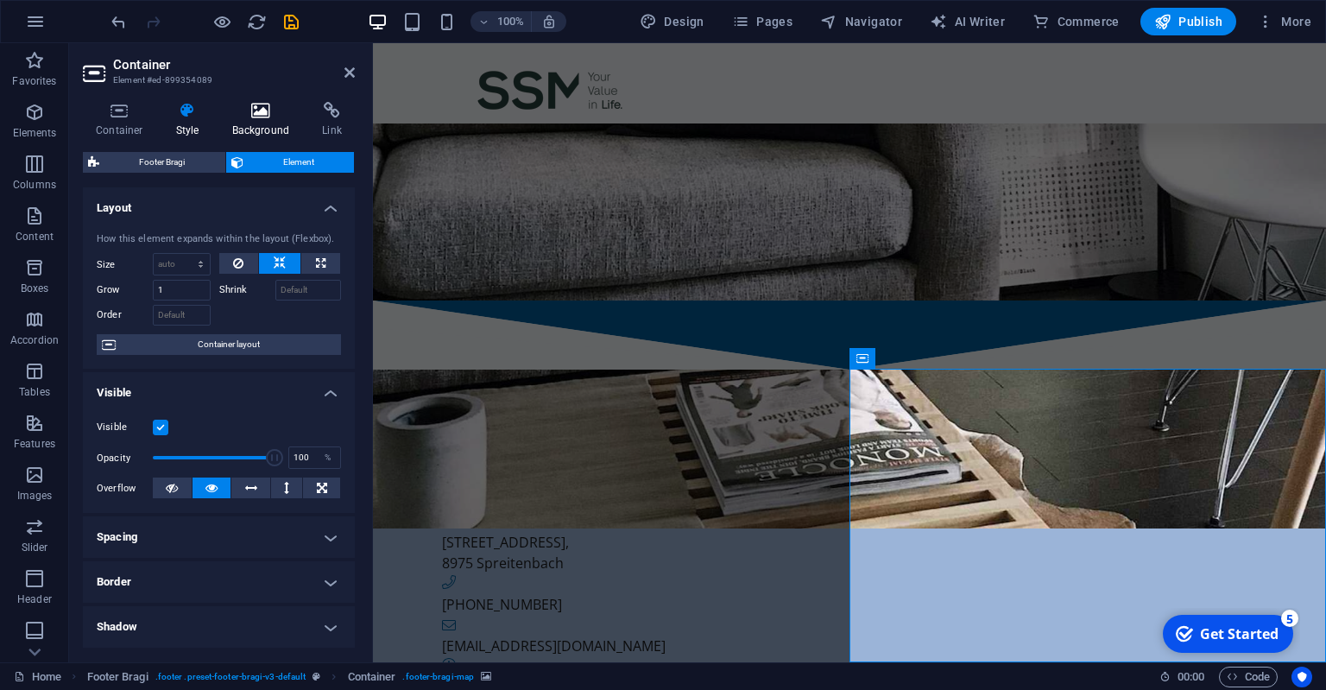
click at [264, 114] on icon at bounding box center [261, 110] width 84 height 17
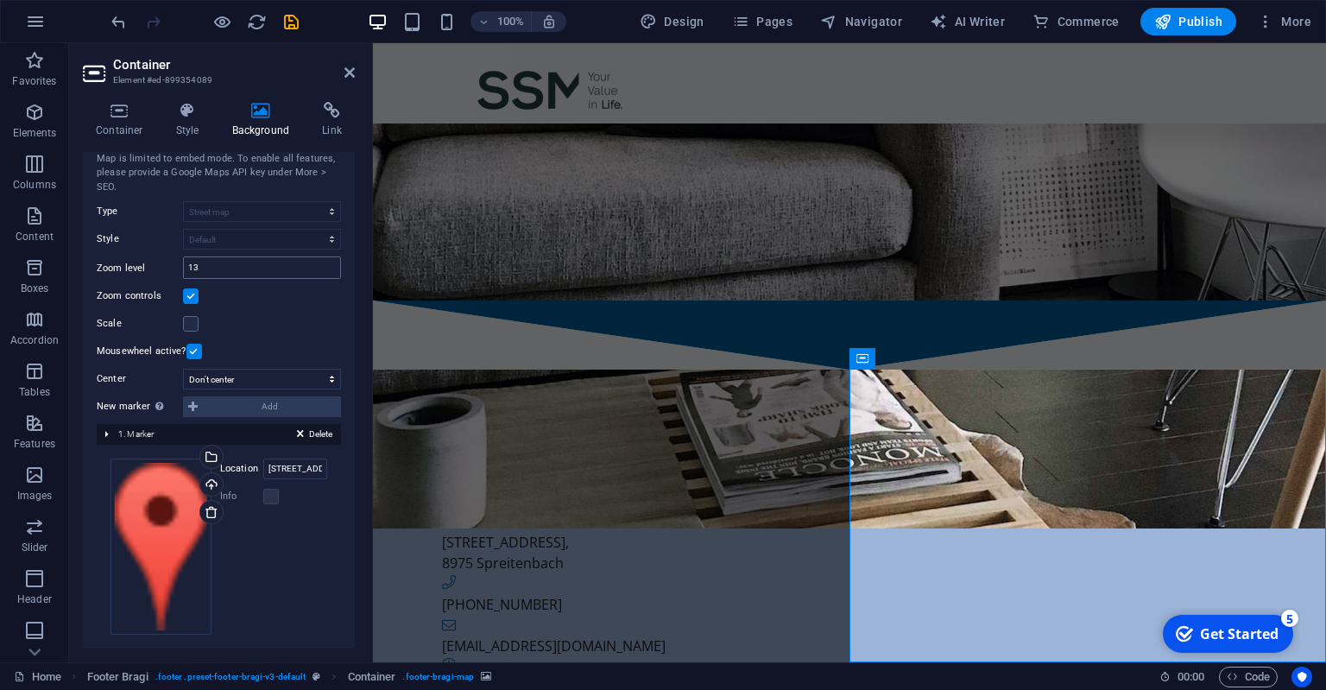
scroll to position [192, 0]
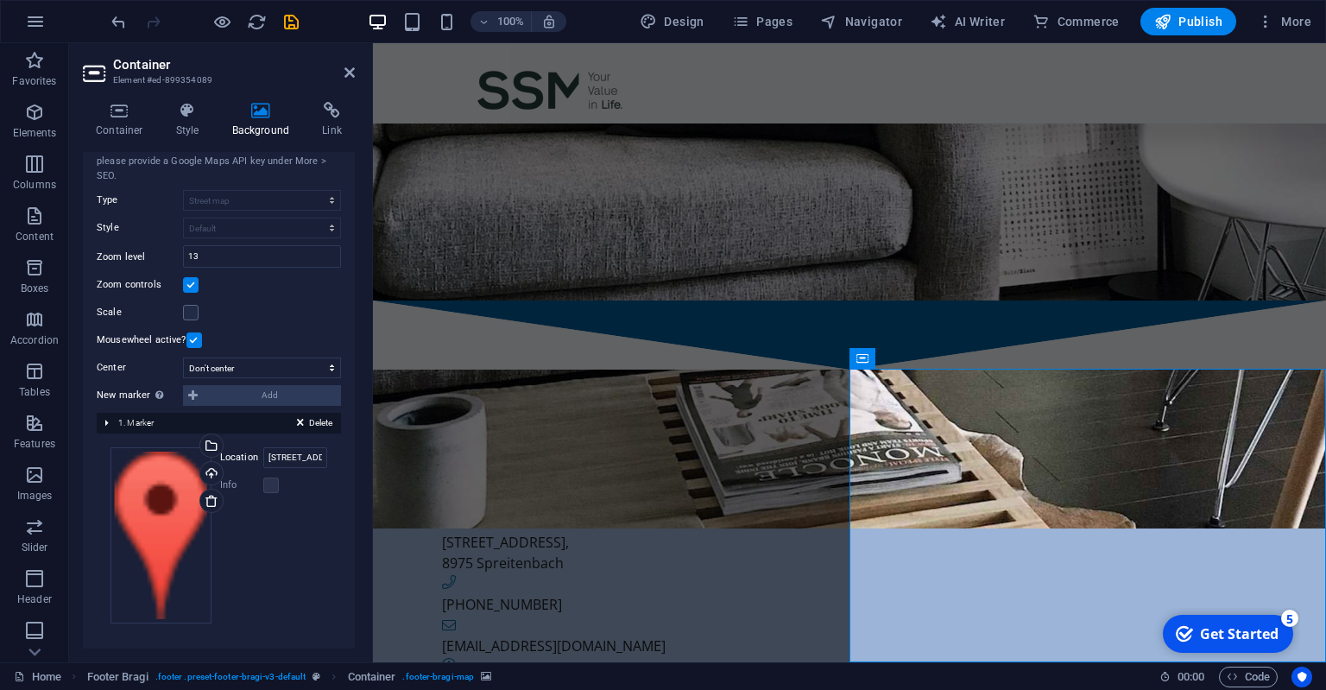
click at [134, 423] on span "1. Marker" at bounding box center [135, 422] width 35 height 9
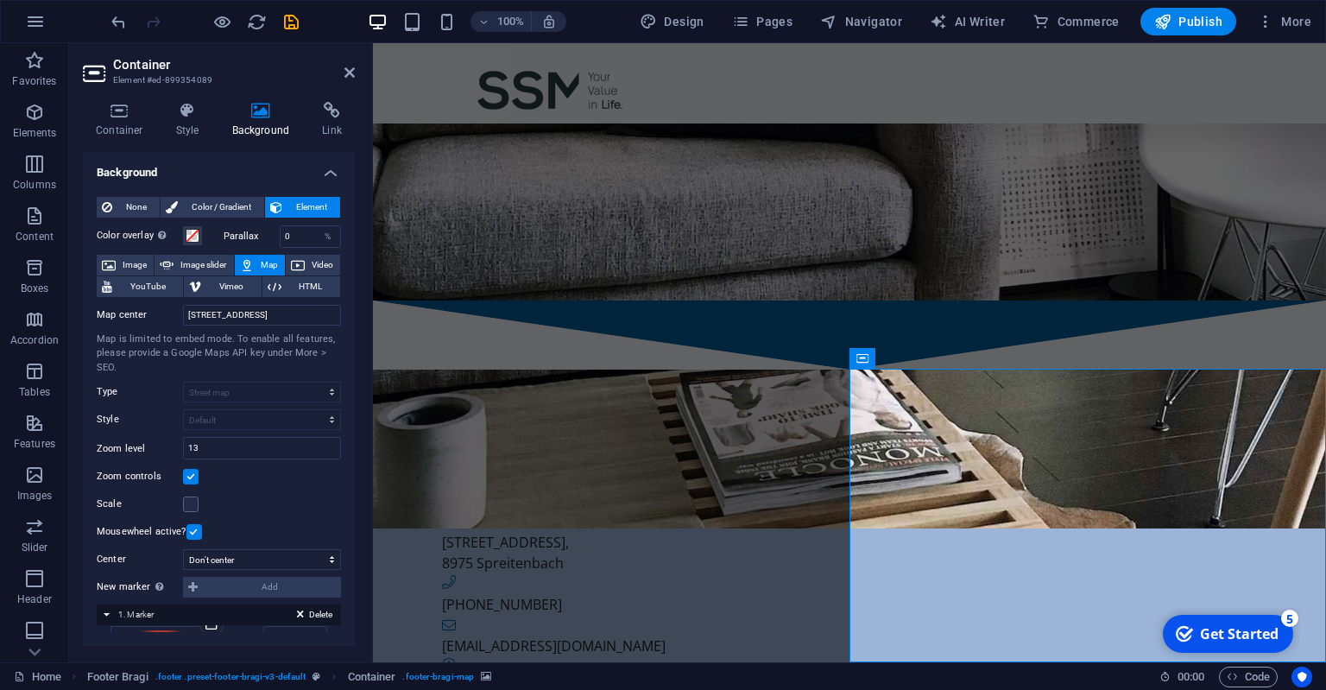
scroll to position [0, 0]
drag, startPoint x: 294, startPoint y: 313, endPoint x: 85, endPoint y: 319, distance: 209.9
click at [183, 319] on input "Main Street 123, 8000 Zurich" at bounding box center [262, 315] width 158 height 21
paste input "Bodensäckerstrasse 3, 8975 Spreitenba"
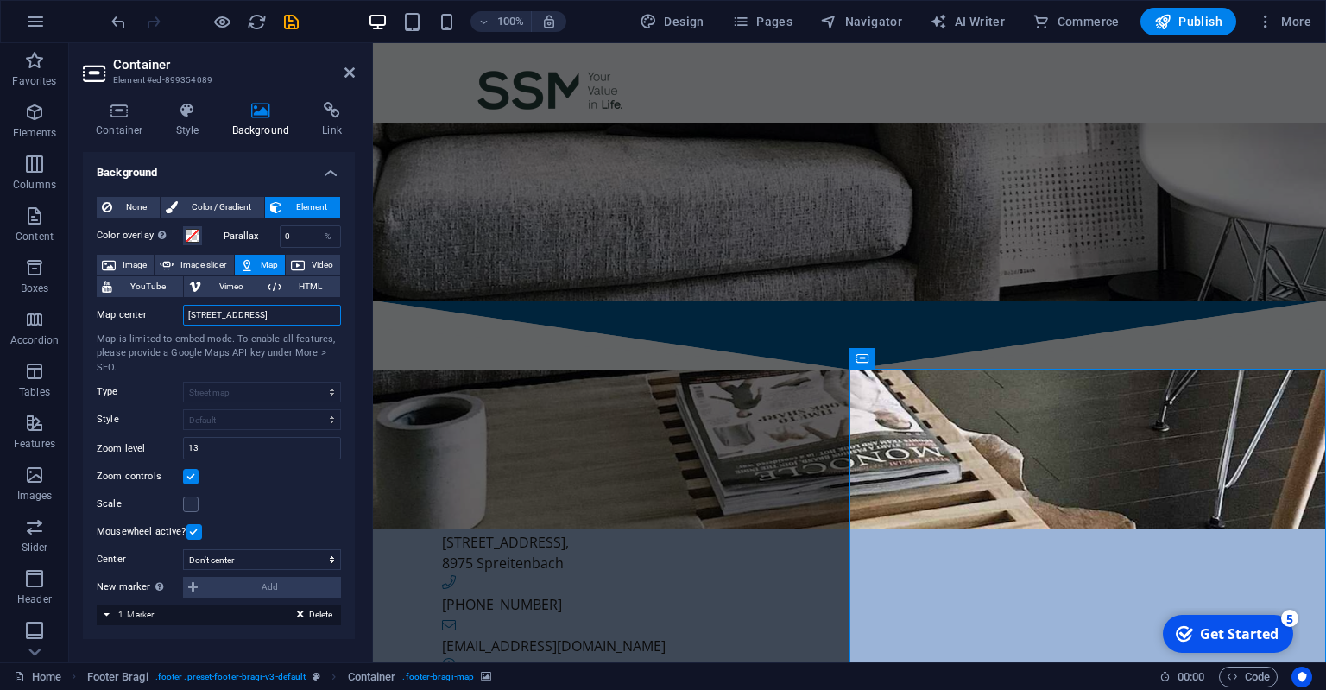
type input "Bodensäckerstrasse 3, 8975 Spreitenbach"
click at [192, 526] on label at bounding box center [194, 532] width 16 height 16
click at [0, 0] on input "Mousewheel active?" at bounding box center [0, 0] width 0 height 0
click at [195, 524] on label at bounding box center [194, 532] width 16 height 16
click at [0, 0] on input "Mousewheel active?" at bounding box center [0, 0] width 0 height 0
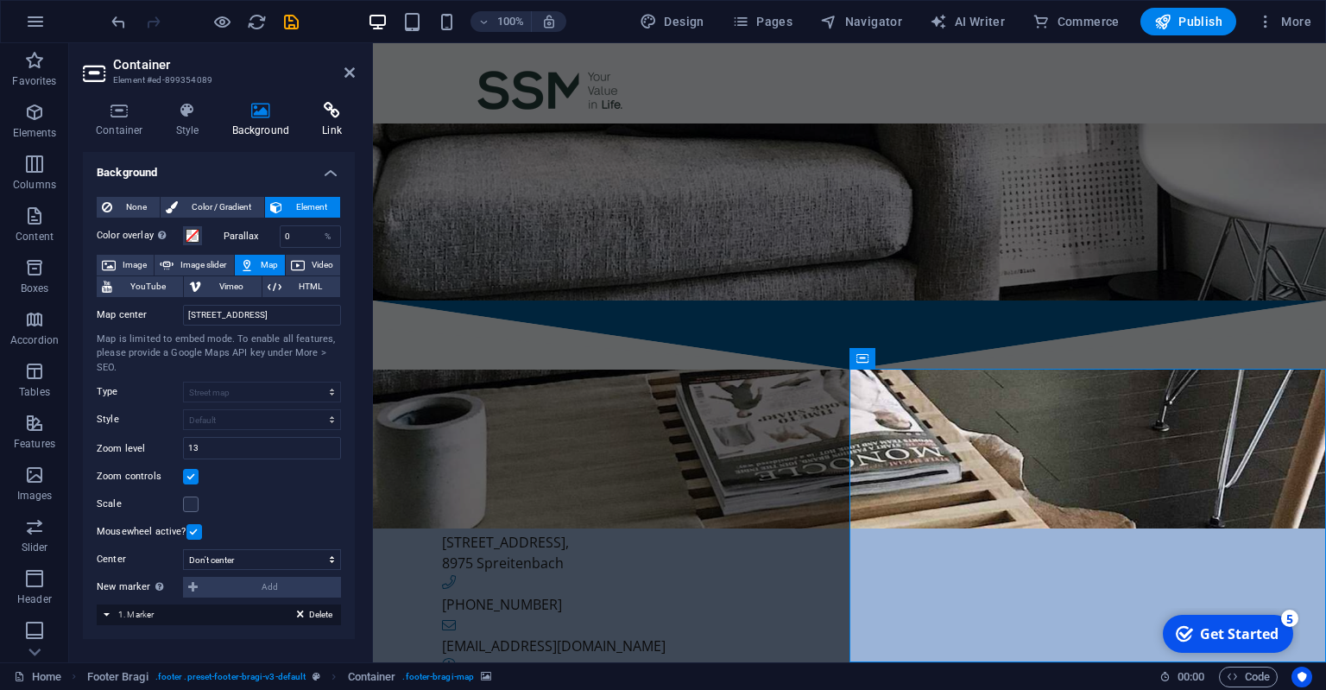
click at [342, 112] on icon at bounding box center [332, 110] width 46 height 17
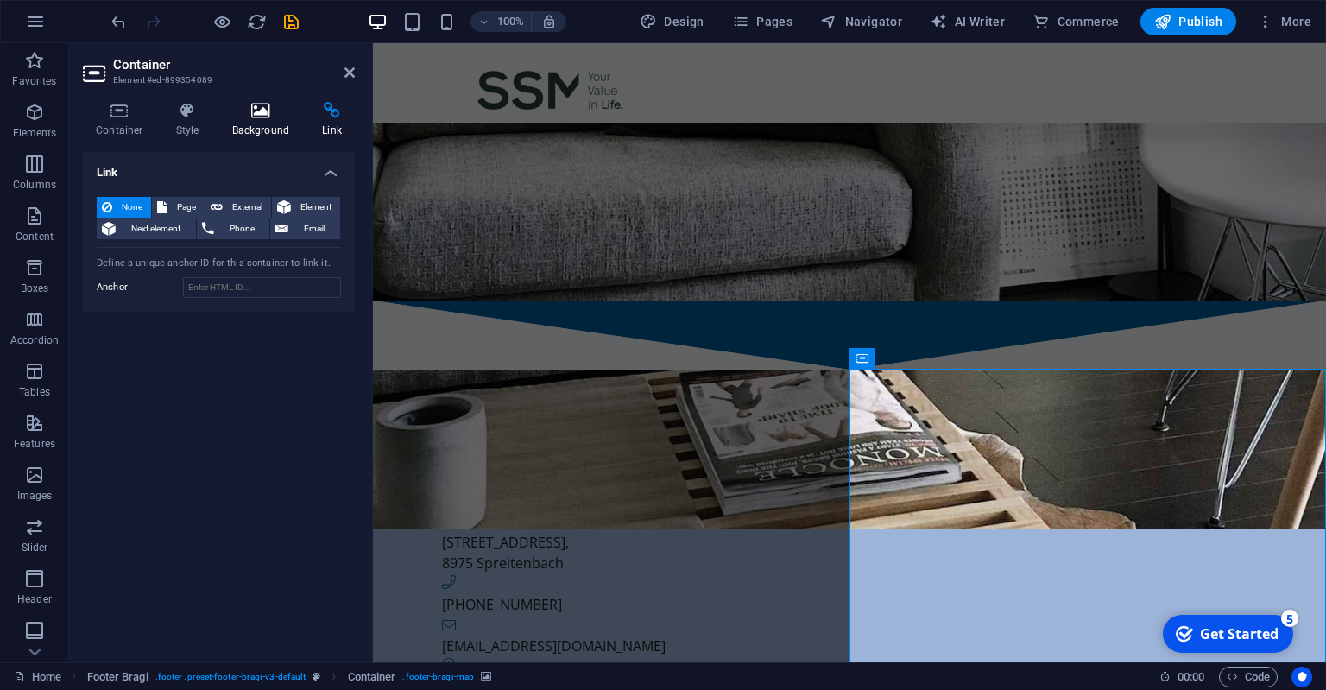
click at [270, 123] on h4 "Background" at bounding box center [264, 120] width 91 height 36
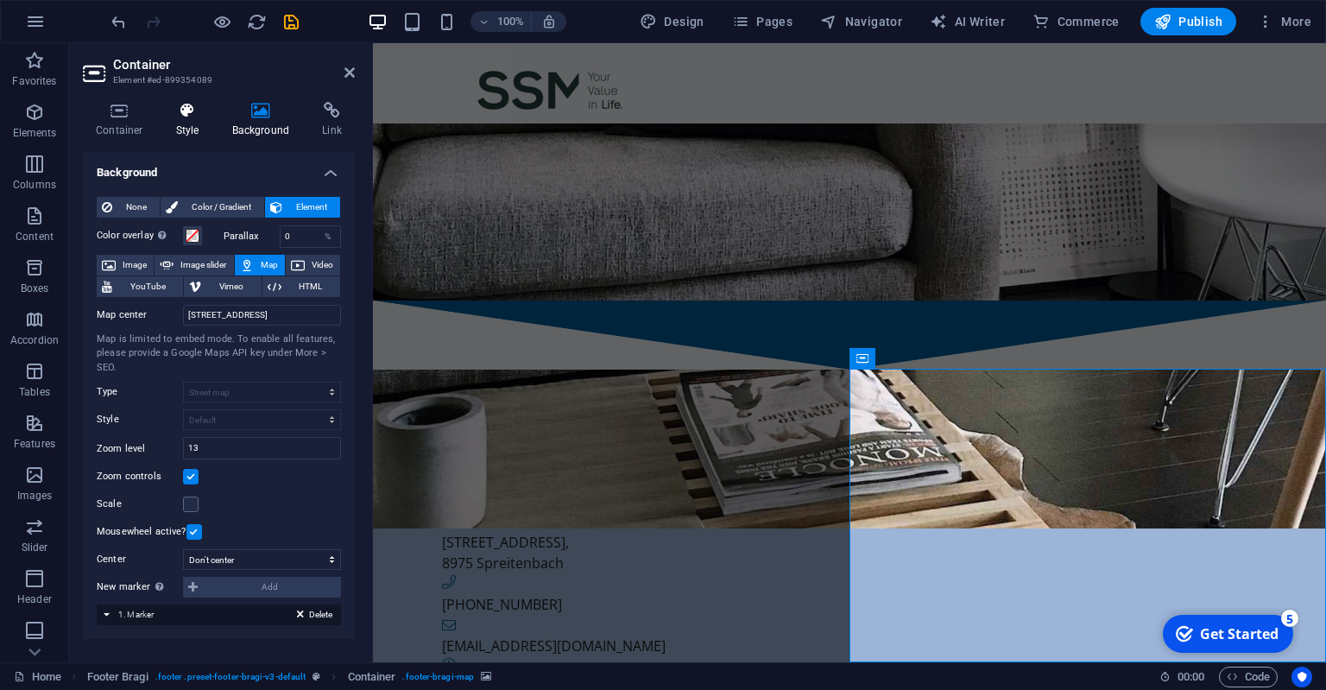
click at [199, 126] on h4 "Style" at bounding box center [191, 120] width 56 height 36
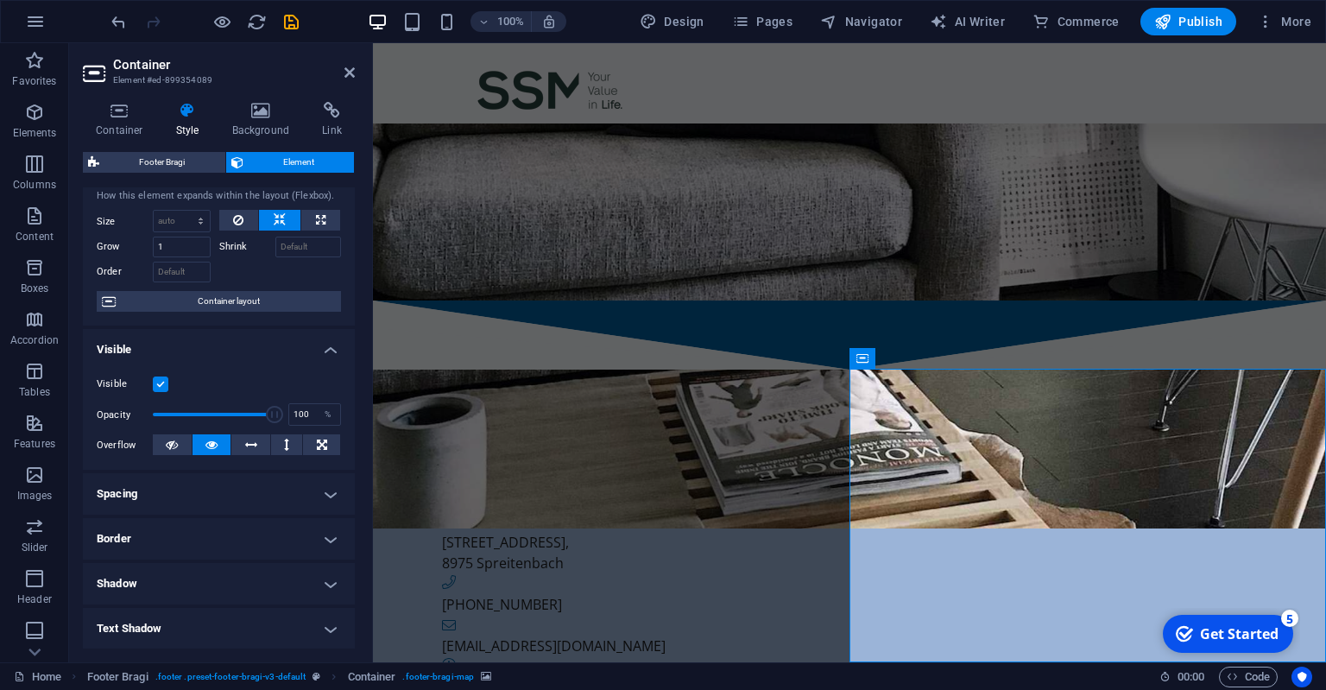
scroll to position [0, 0]
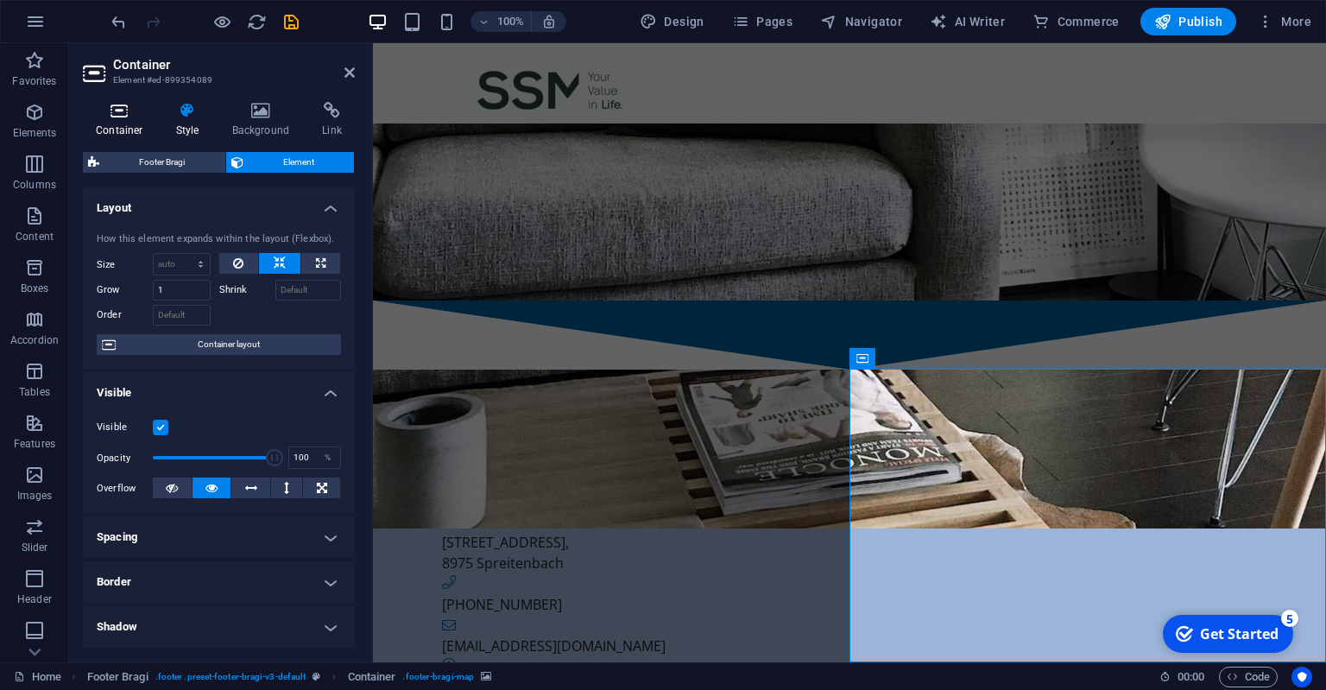
click at [117, 123] on h4 "Container" at bounding box center [123, 120] width 80 height 36
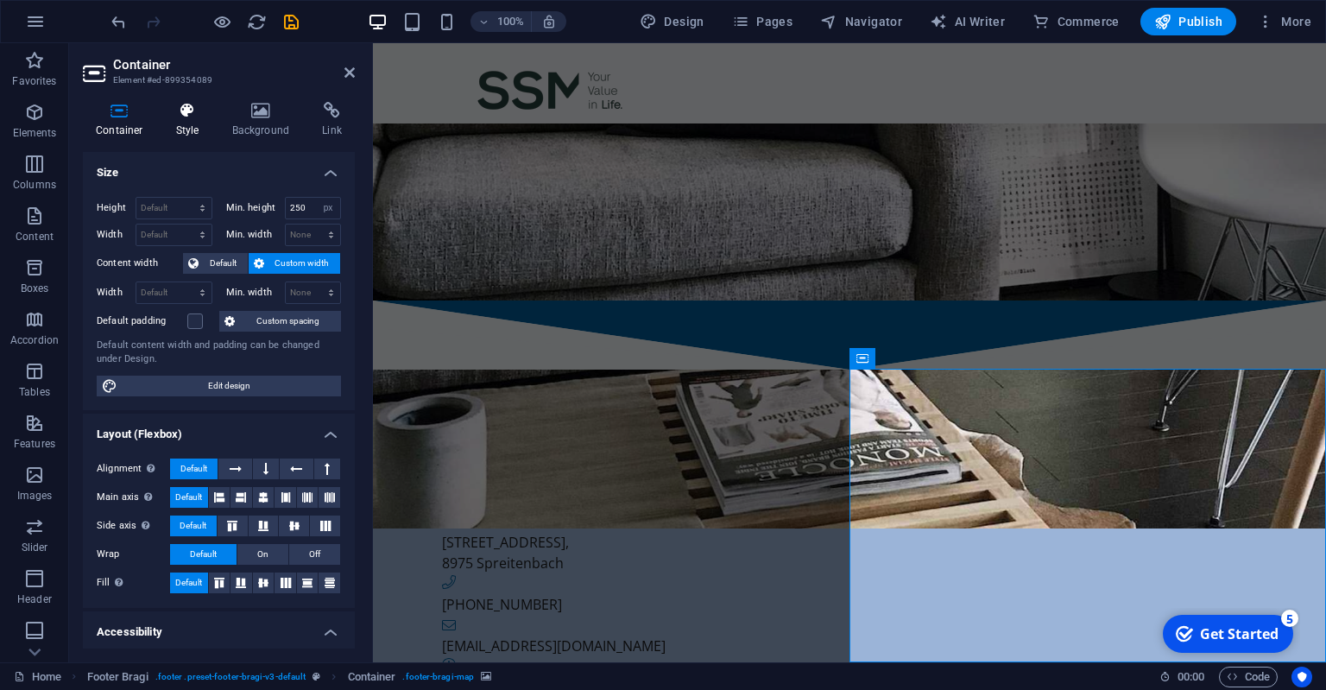
click at [177, 112] on icon at bounding box center [187, 110] width 49 height 17
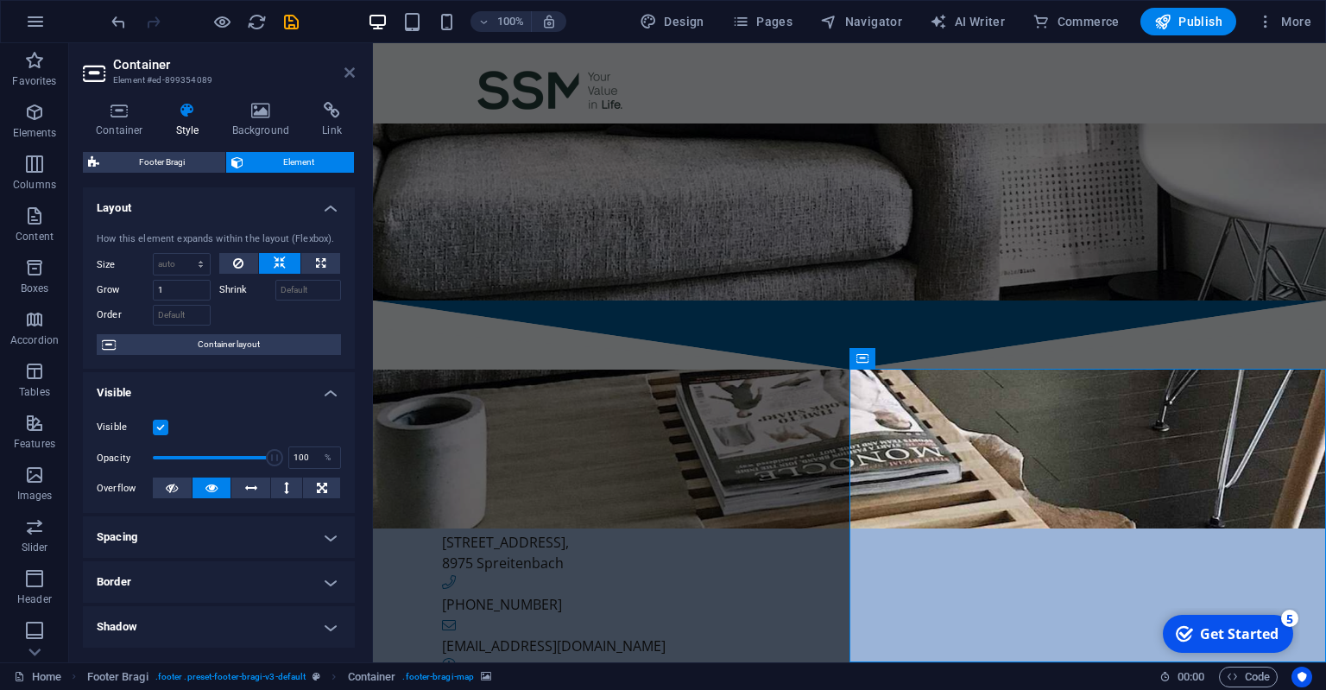
click at [351, 73] on icon at bounding box center [350, 73] width 10 height 14
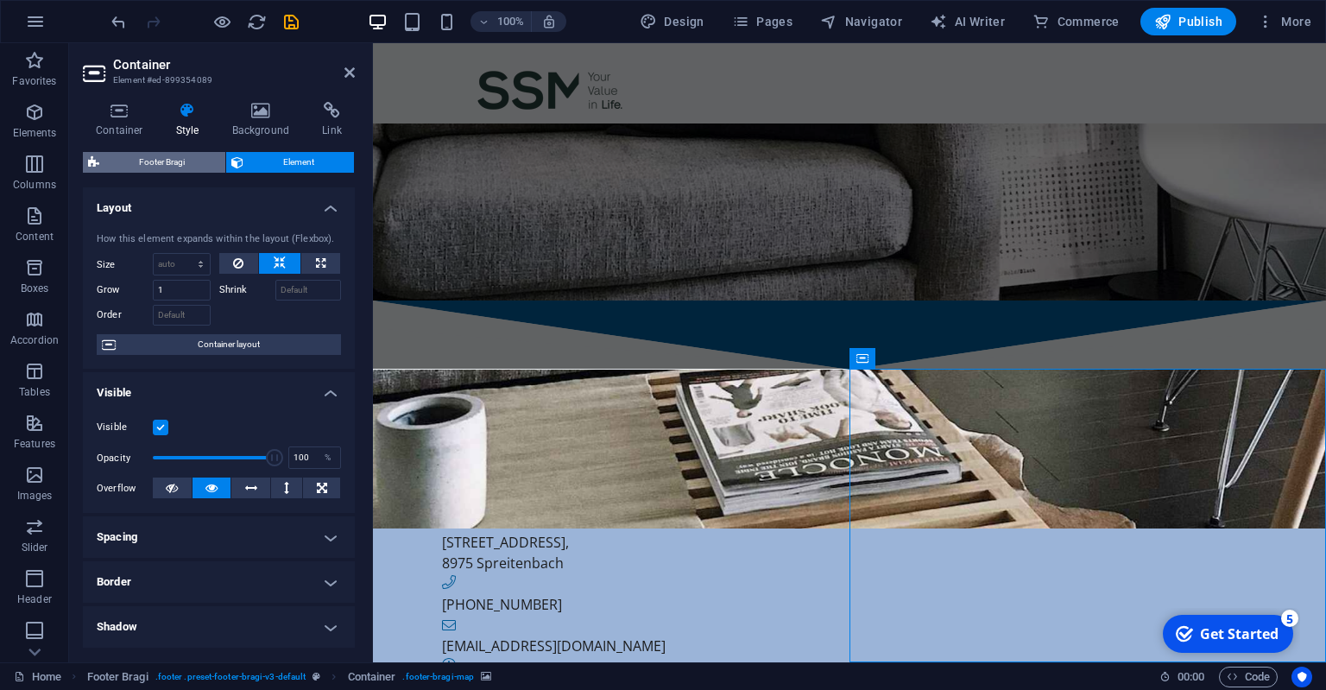
click at [164, 160] on span "Footer Bragi" at bounding box center [162, 162] width 116 height 21
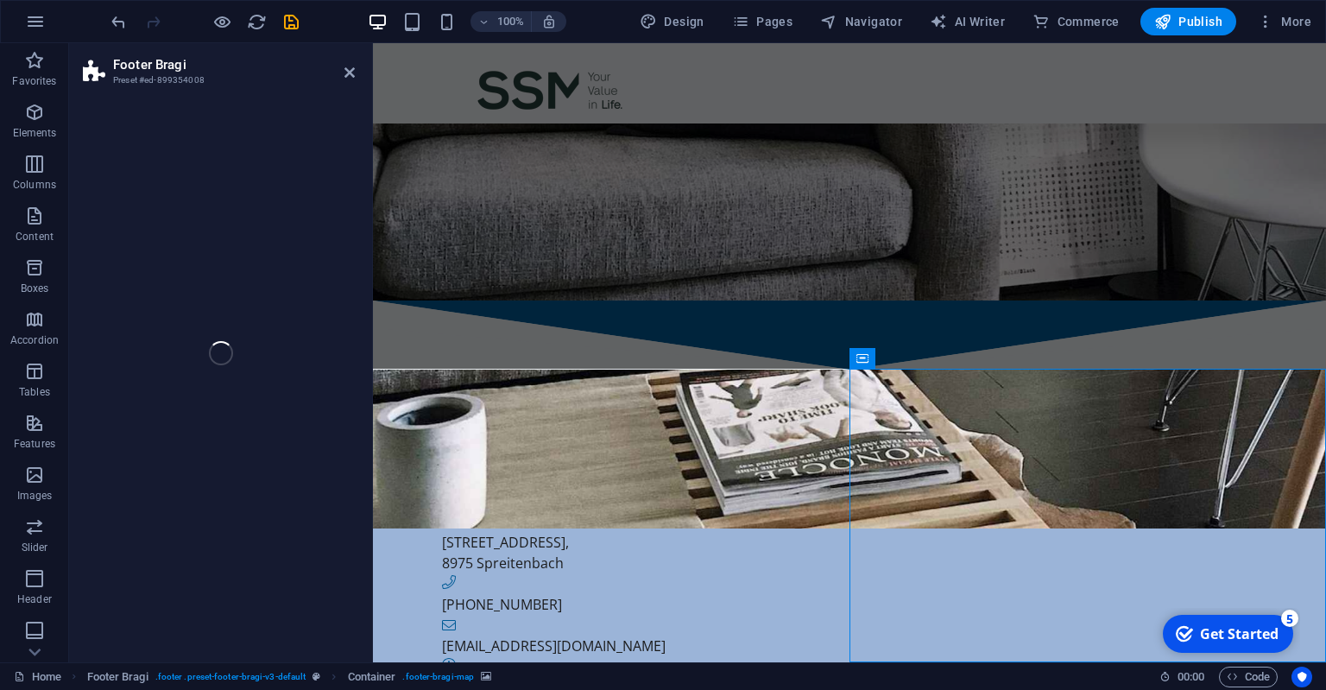
select select "%"
select select "rem"
select select "px"
select select "rem"
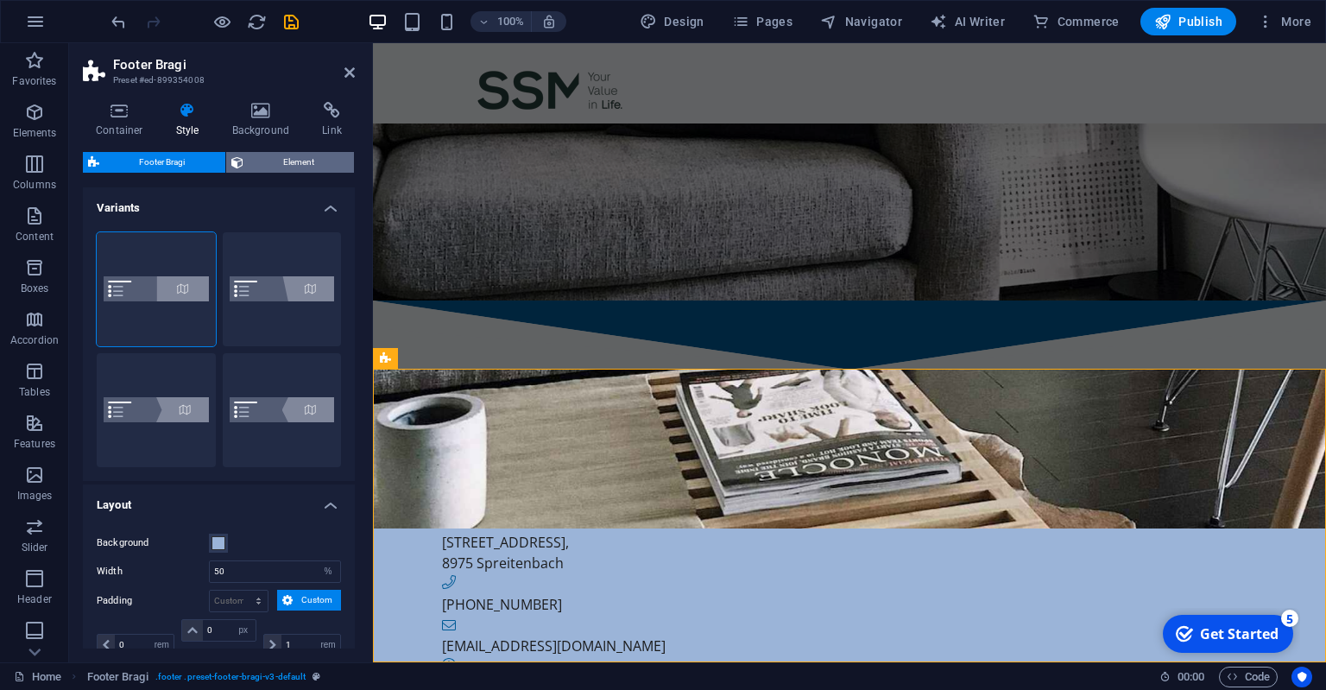
click at [302, 164] on span "Element" at bounding box center [299, 162] width 101 height 21
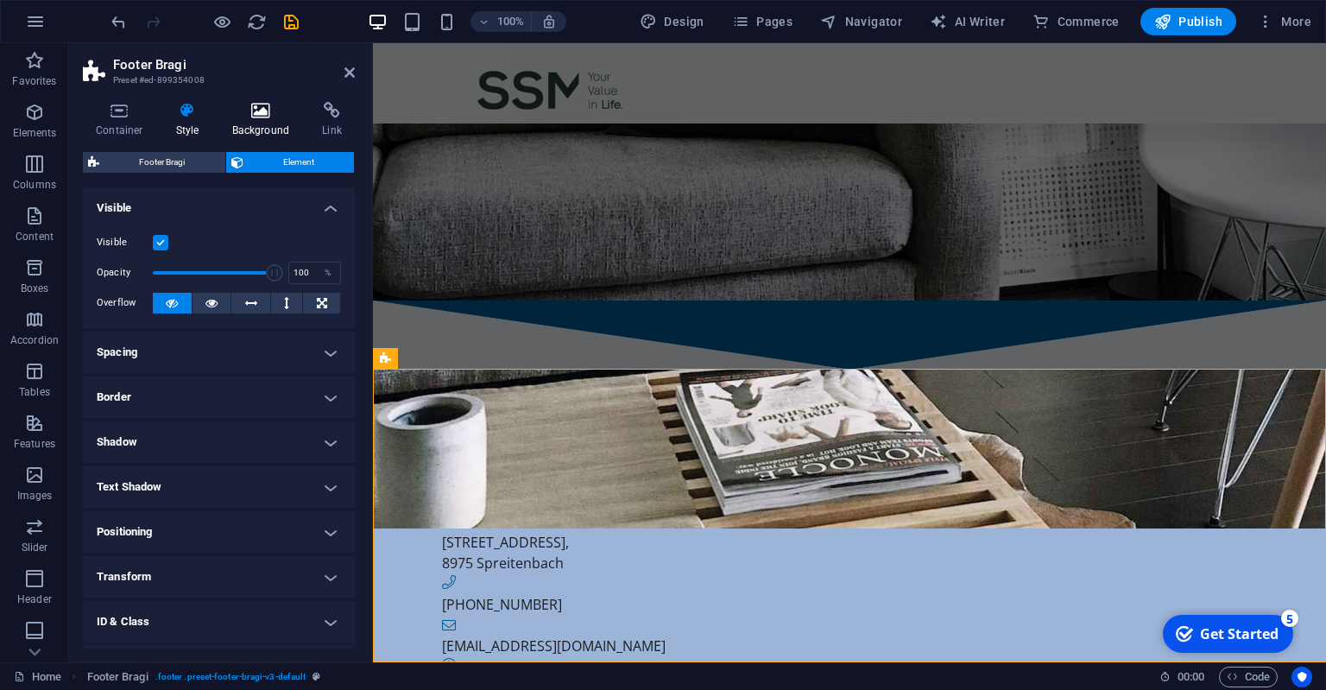
click at [261, 121] on h4 "Background" at bounding box center [264, 120] width 91 height 36
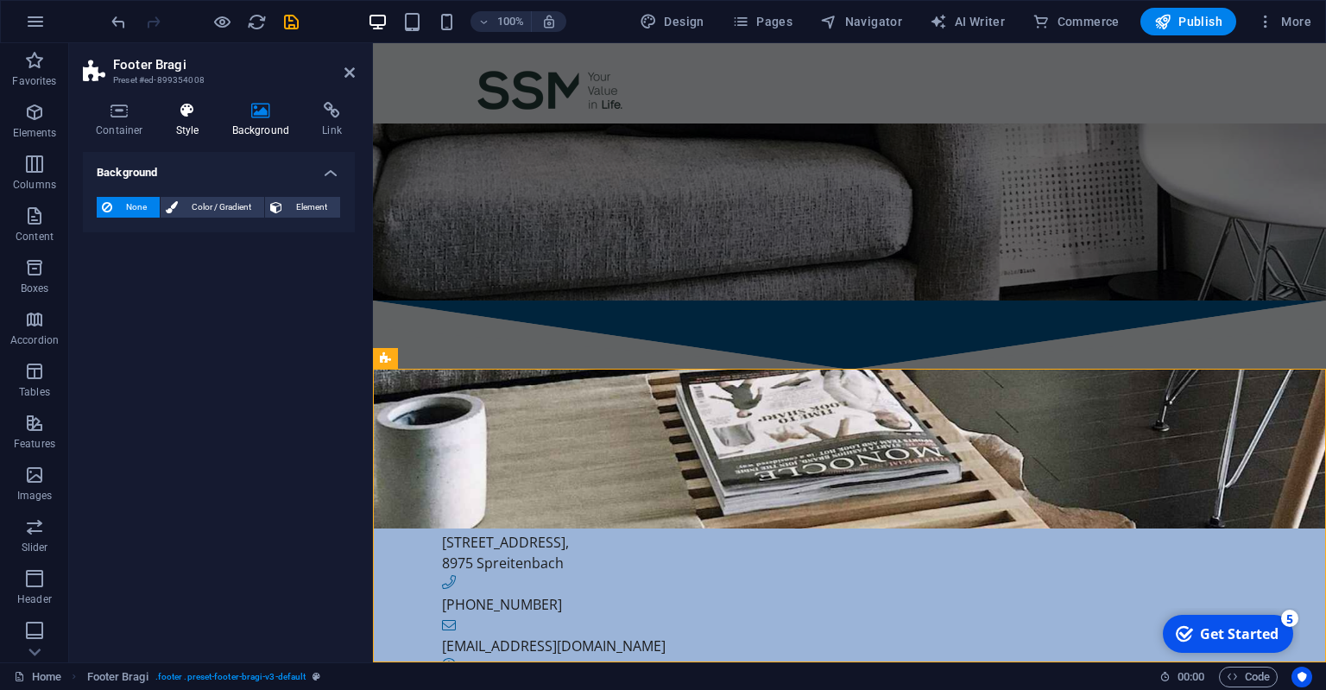
click at [191, 130] on h4 "Style" at bounding box center [191, 120] width 56 height 36
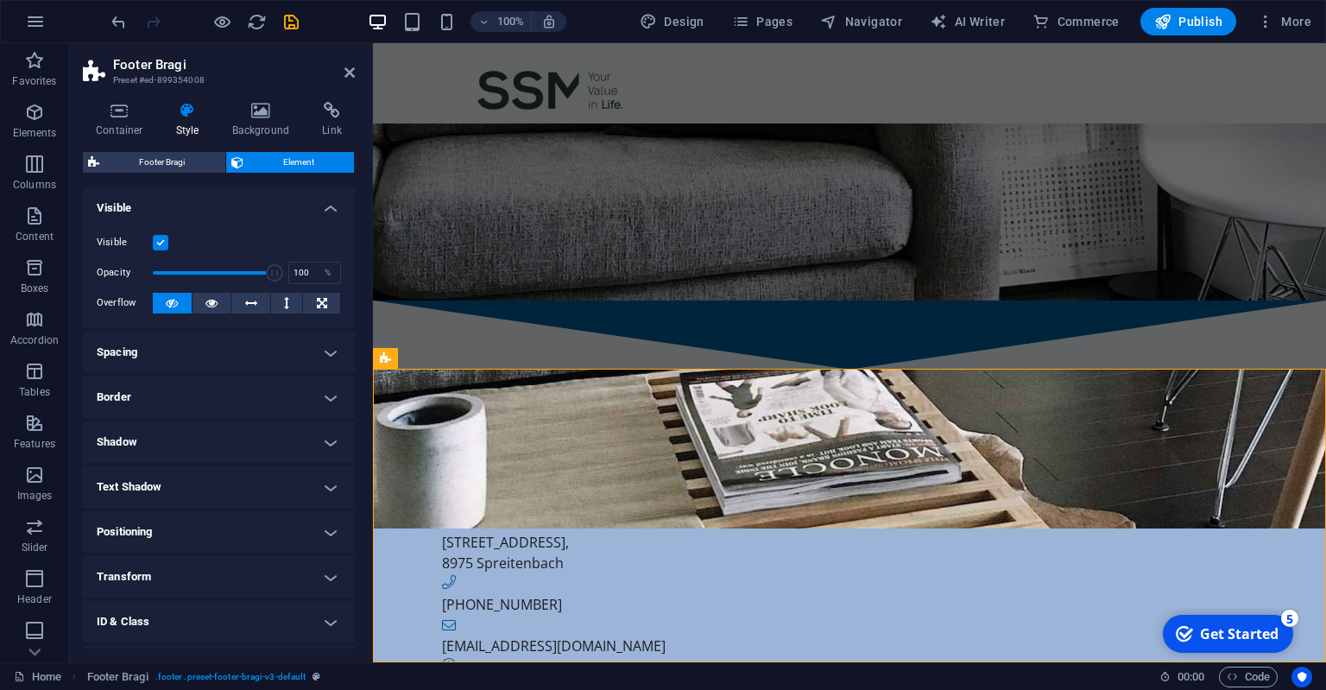
scroll to position [83, 0]
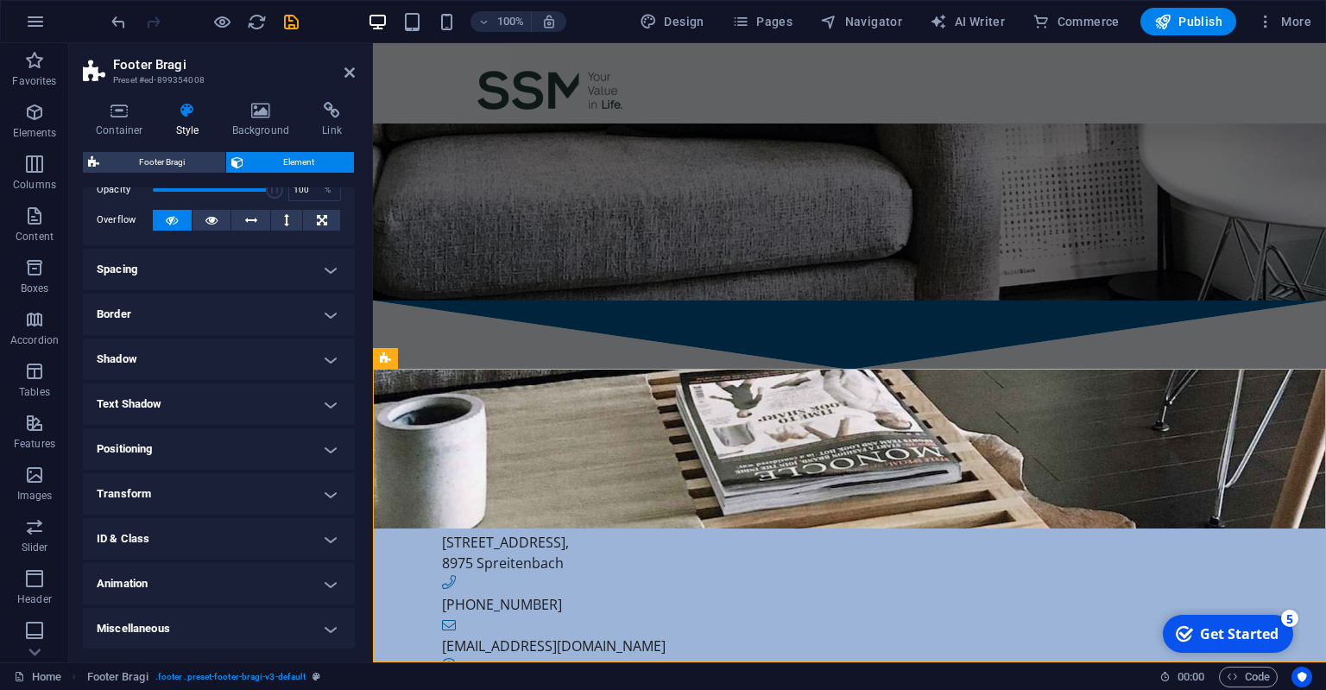
click at [281, 273] on h4 "Spacing" at bounding box center [219, 269] width 272 height 41
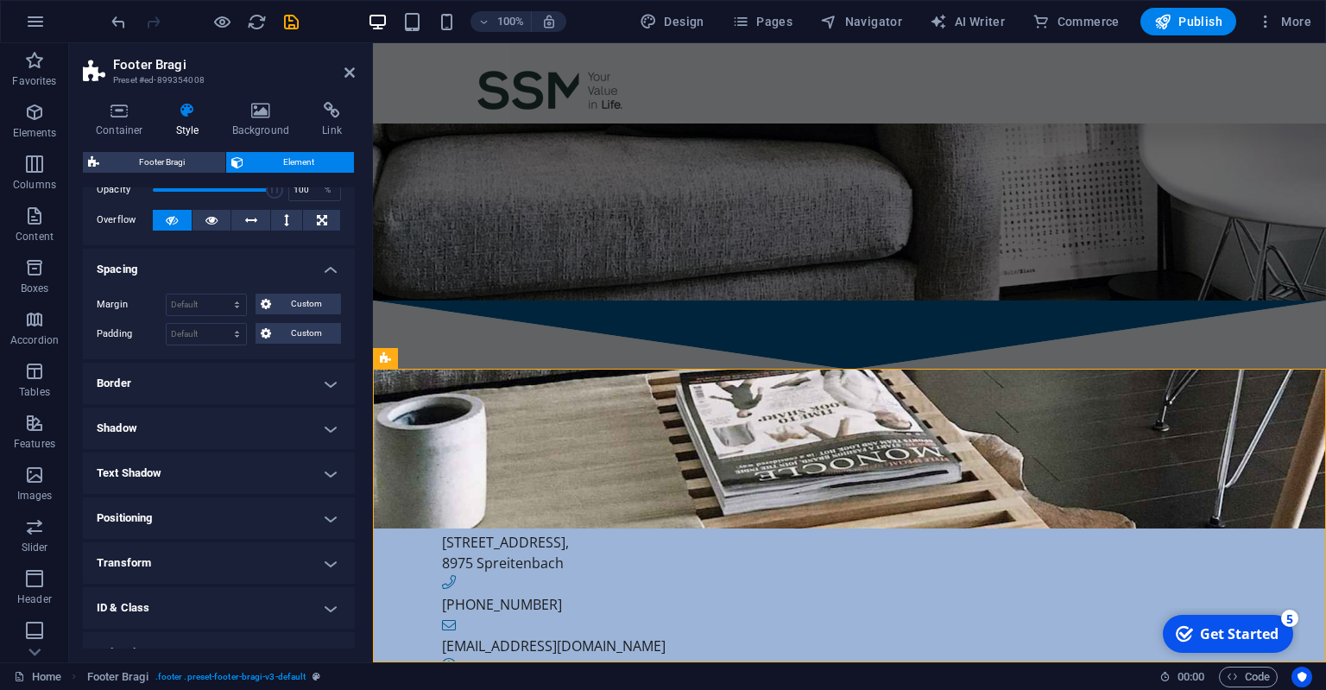
scroll to position [152, 0]
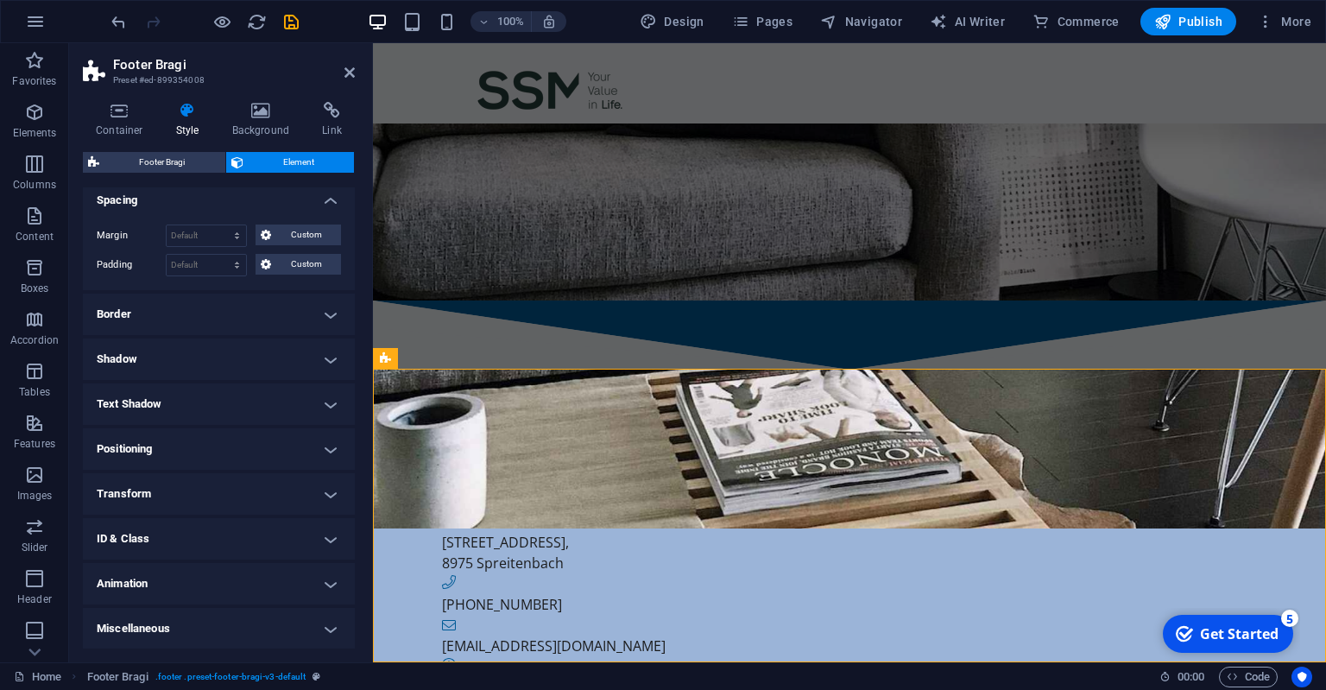
click at [223, 316] on h4 "Border" at bounding box center [219, 314] width 272 height 41
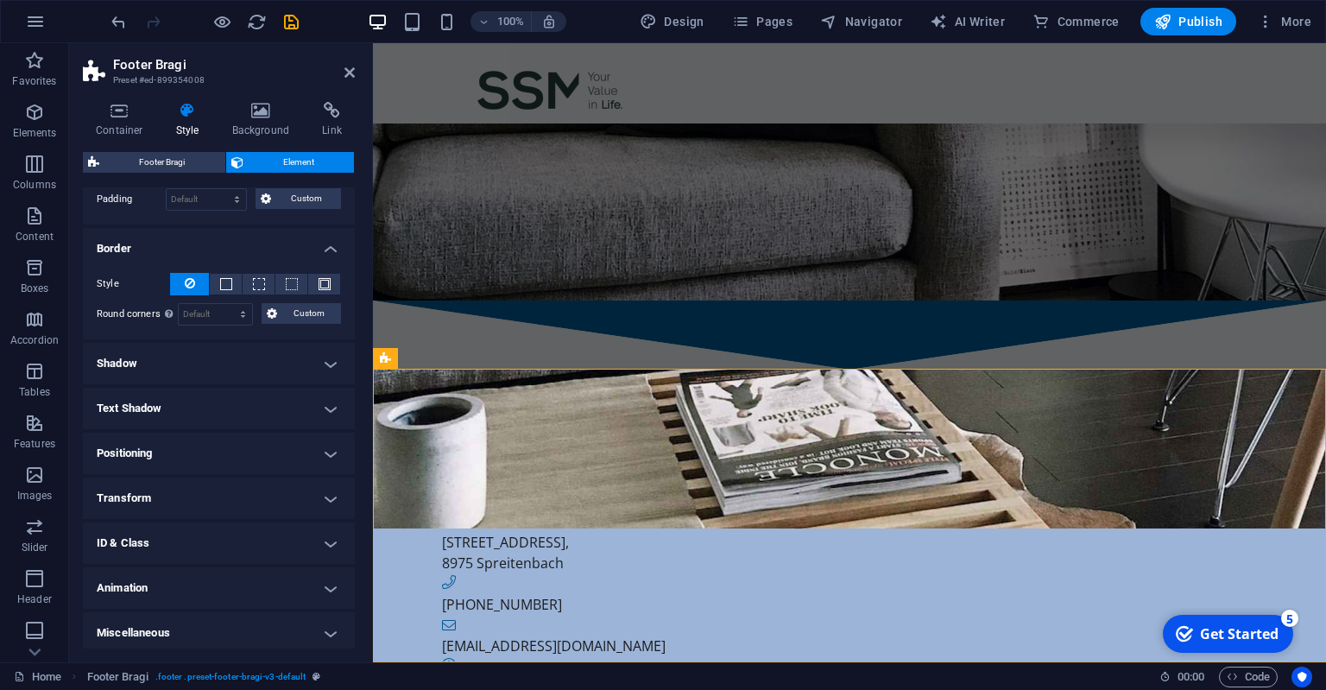
scroll to position [220, 0]
click at [212, 347] on h4 "Shadow" at bounding box center [219, 360] width 272 height 41
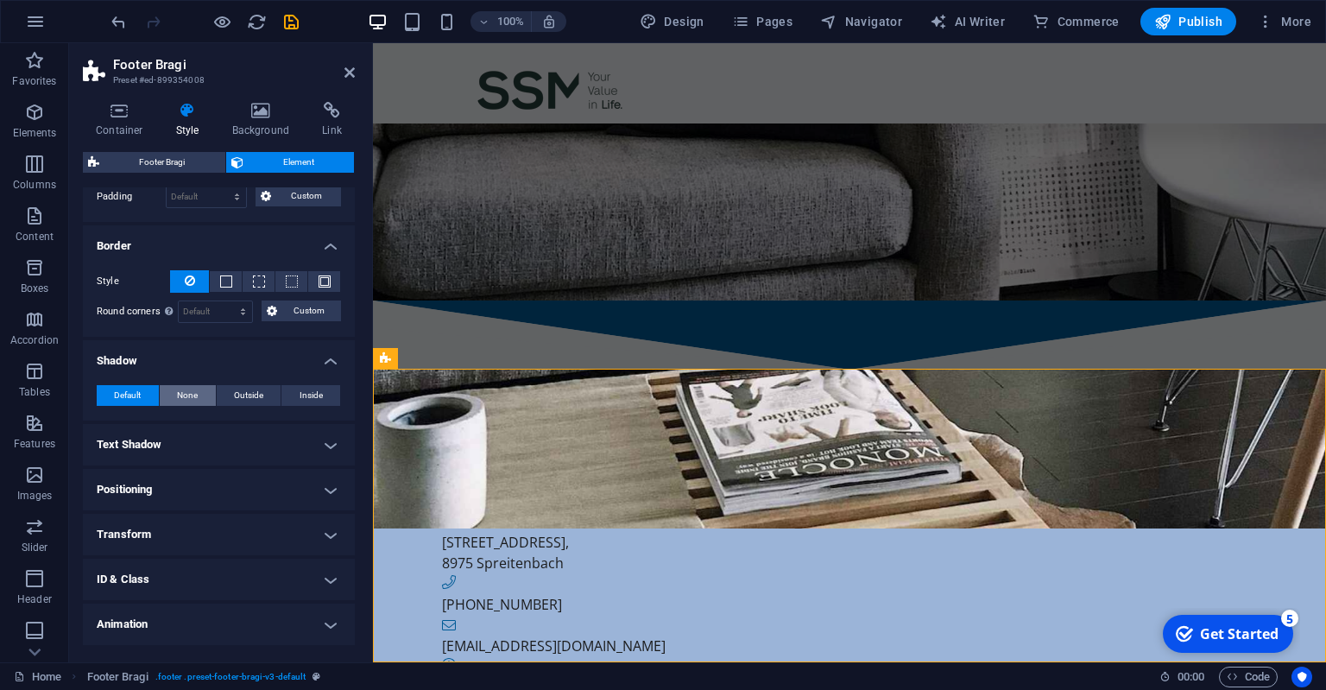
scroll to position [259, 0]
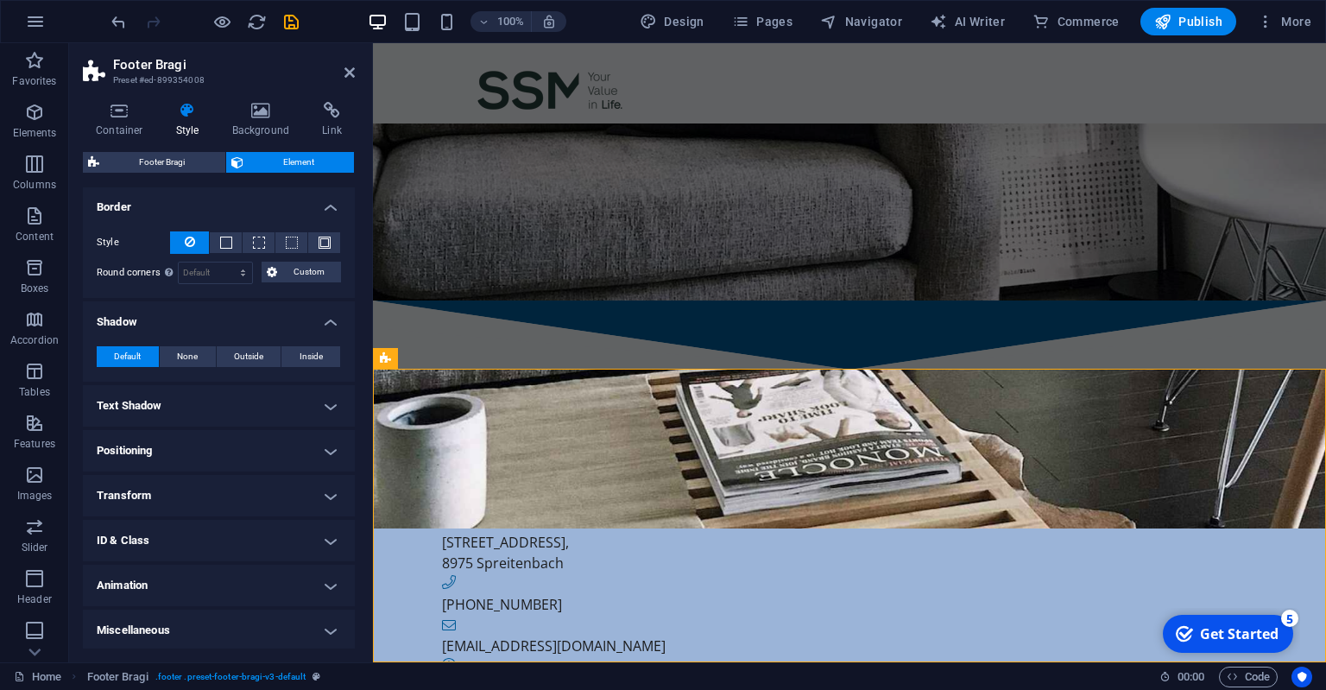
click at [194, 388] on h4 "Text Shadow" at bounding box center [219, 405] width 272 height 41
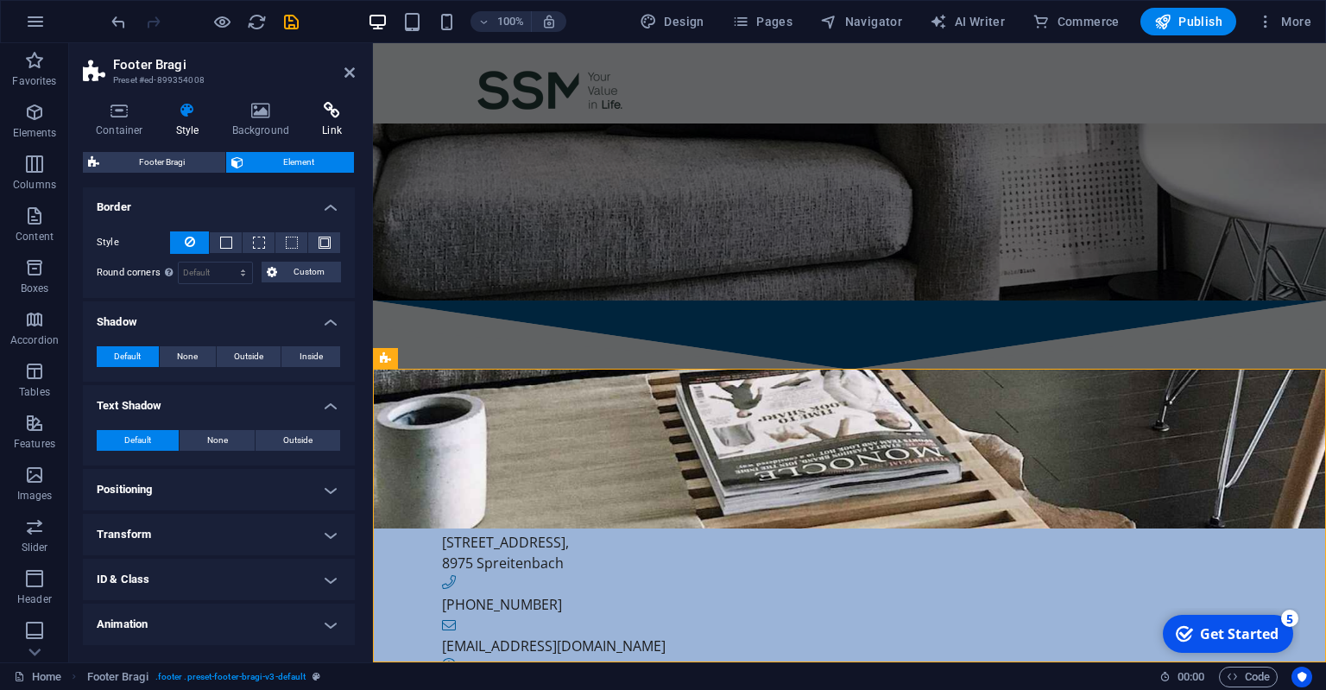
click at [326, 123] on h4 "Link" at bounding box center [332, 120] width 46 height 36
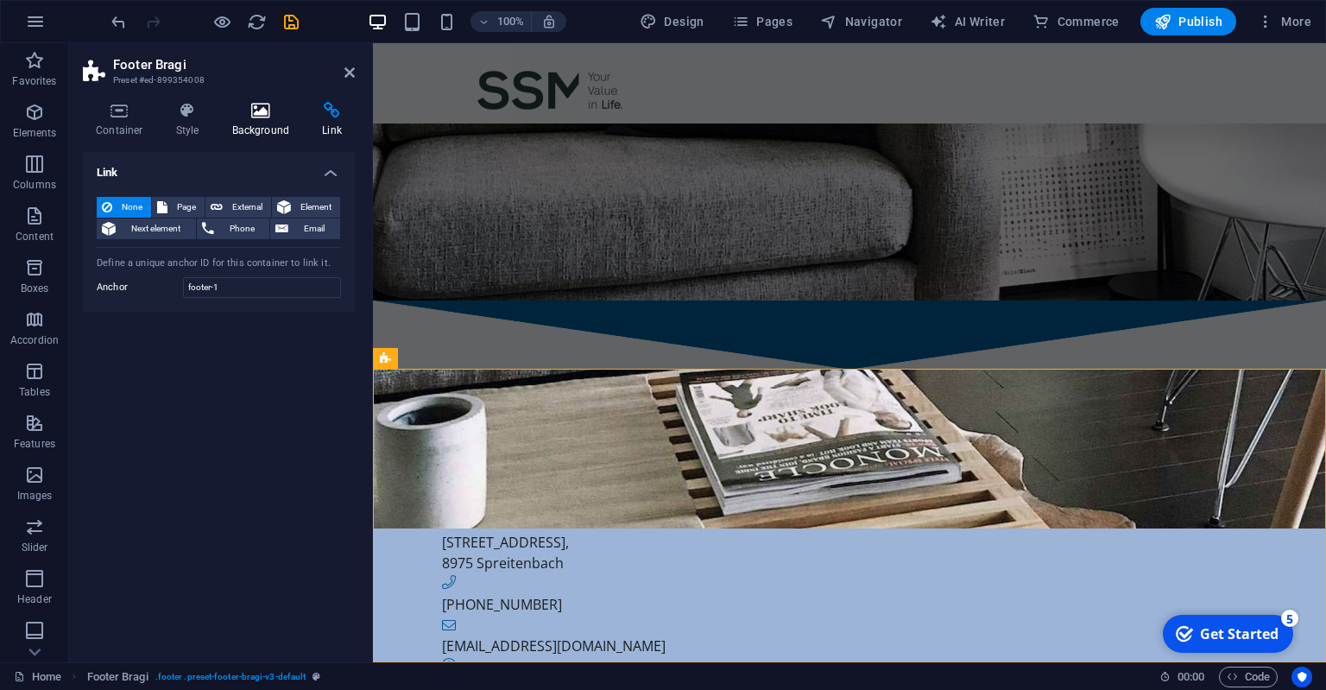
click at [254, 128] on h4 "Background" at bounding box center [264, 120] width 91 height 36
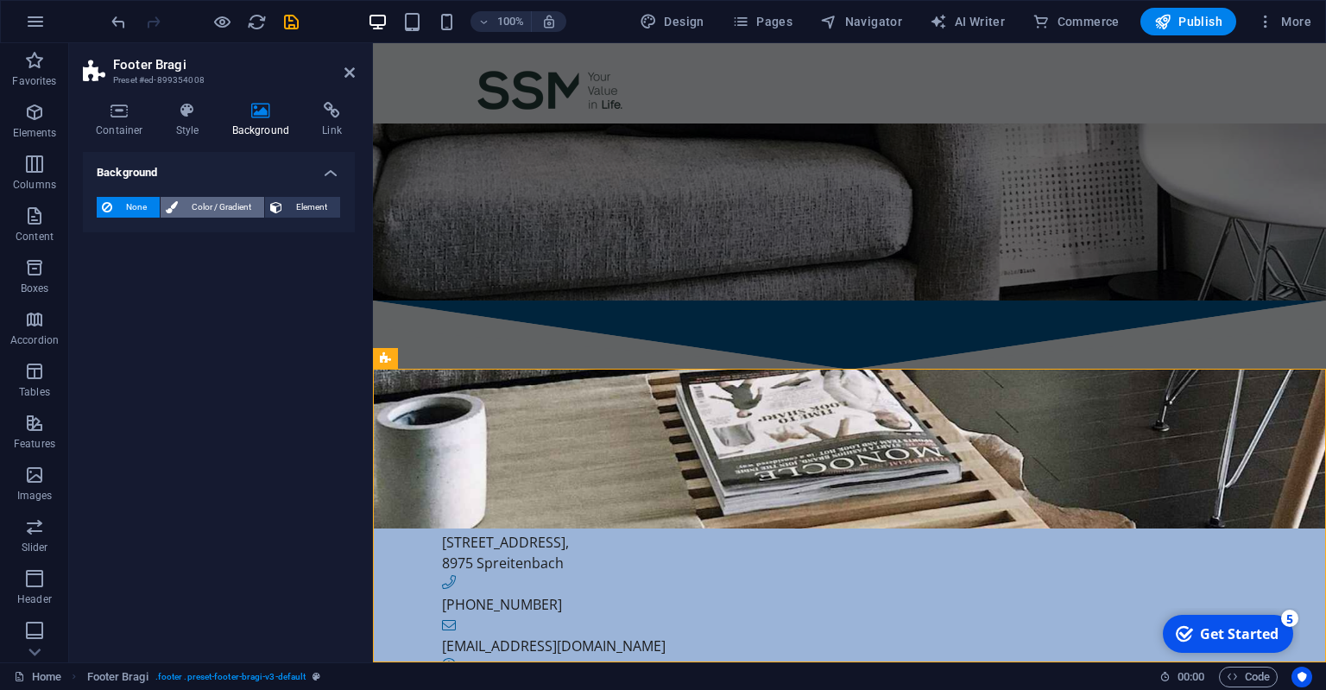
click at [193, 217] on span "Color / Gradient" at bounding box center [221, 207] width 76 height 21
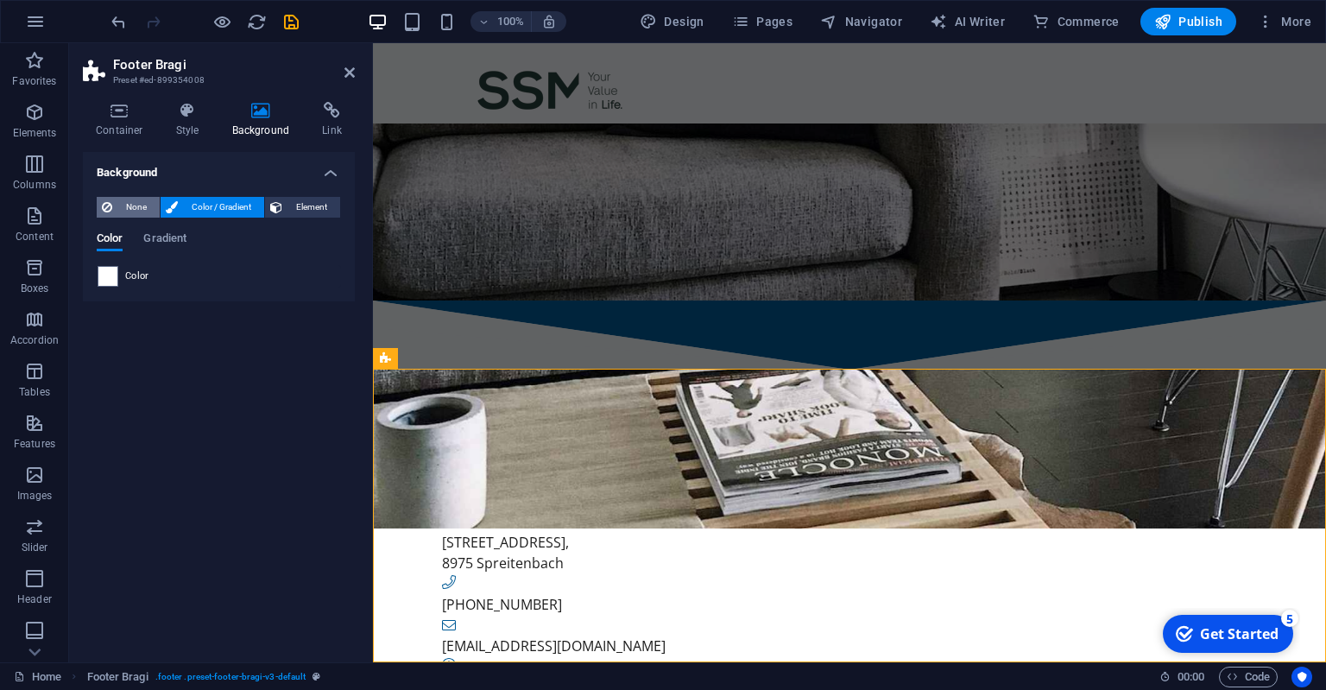
click at [130, 205] on span "None" at bounding box center [135, 207] width 37 height 21
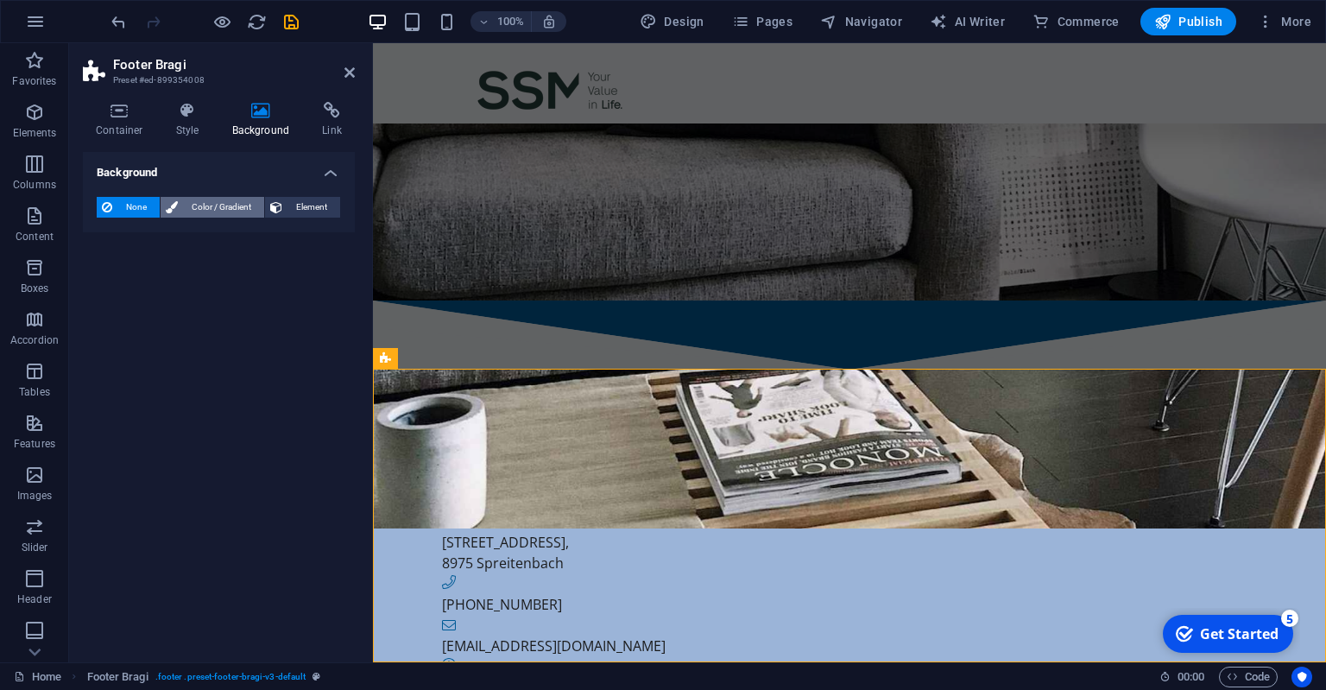
click at [190, 205] on span "Color / Gradient" at bounding box center [221, 207] width 76 height 21
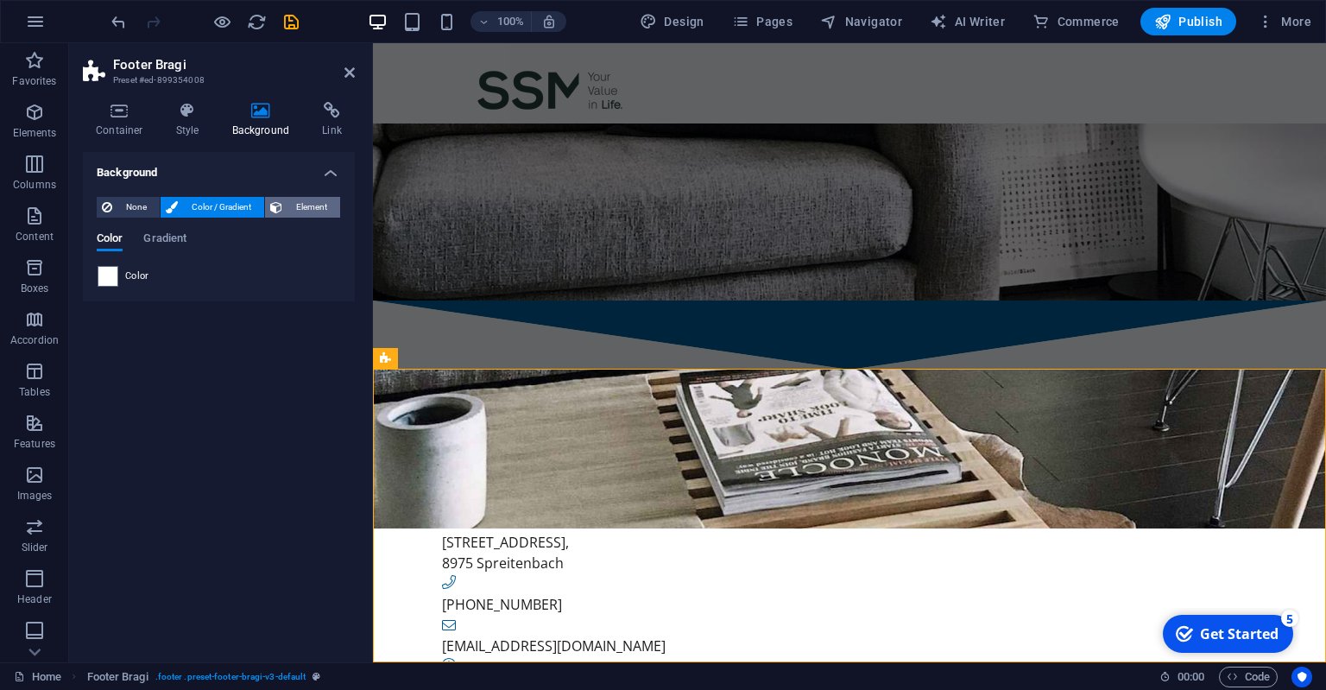
click at [306, 209] on span "Element" at bounding box center [311, 207] width 47 height 21
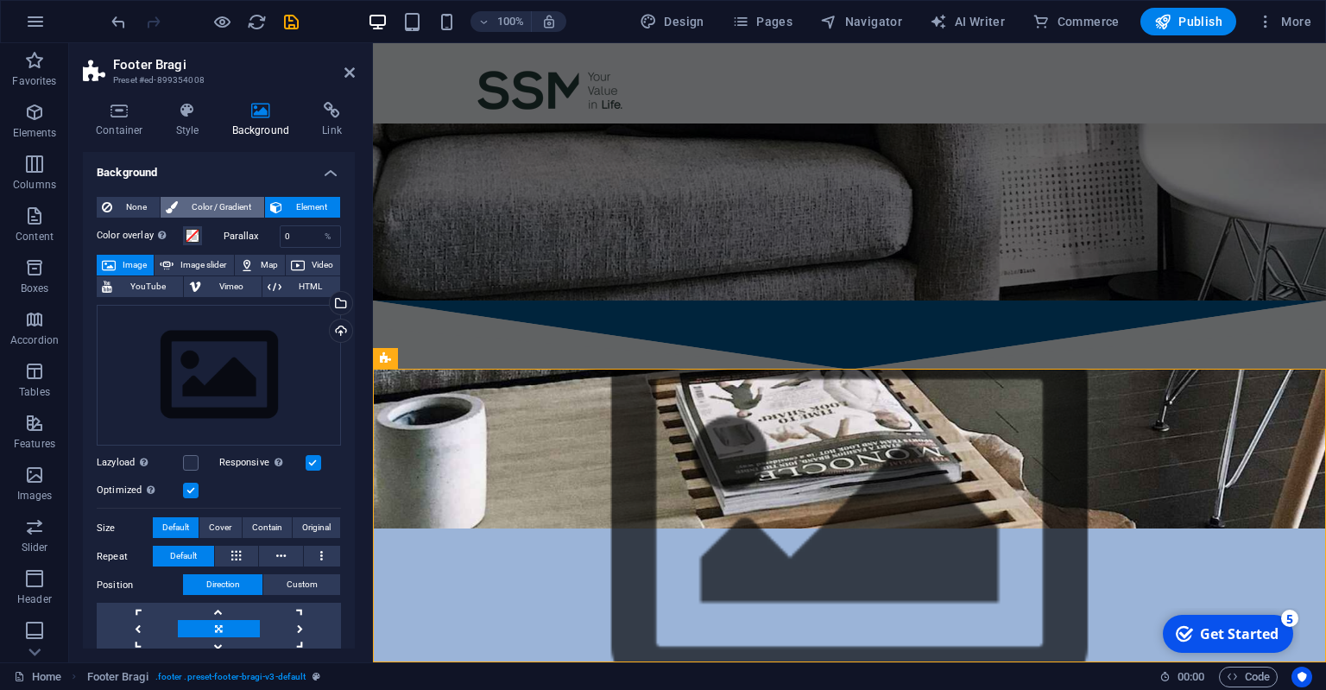
click at [221, 208] on span "Color / Gradient" at bounding box center [221, 207] width 76 height 21
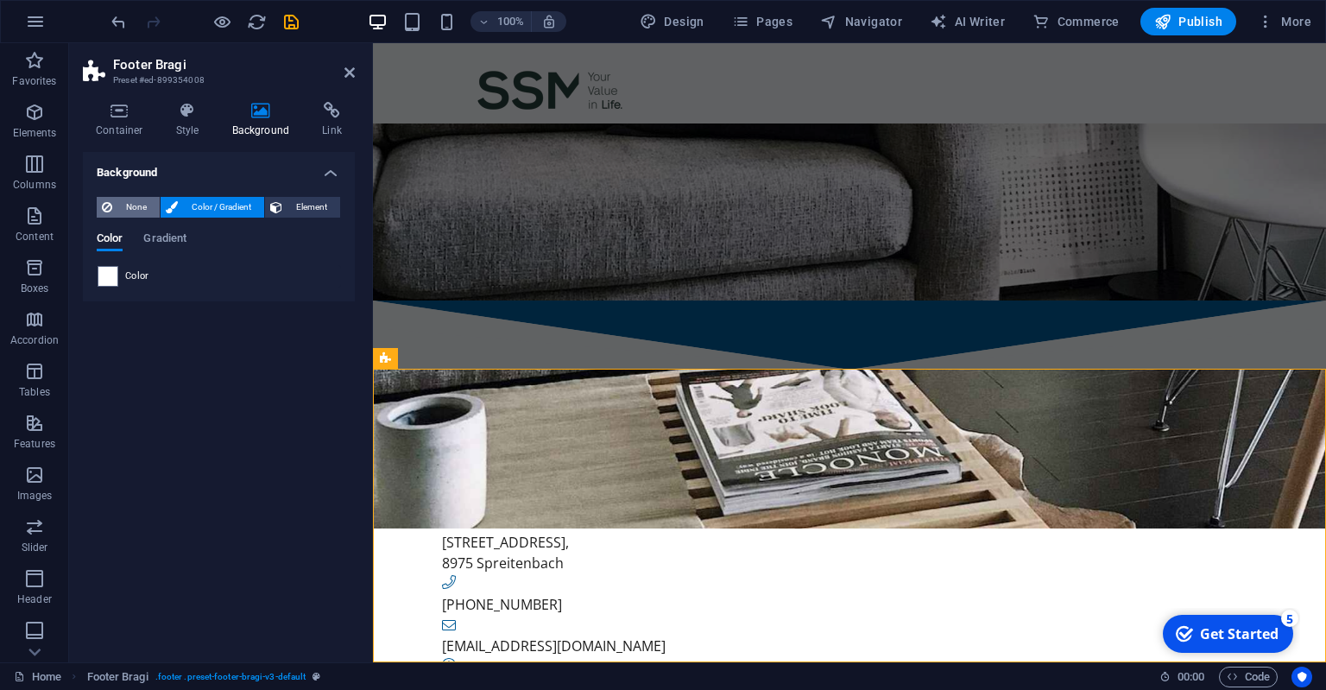
click at [145, 202] on span "None" at bounding box center [135, 207] width 37 height 21
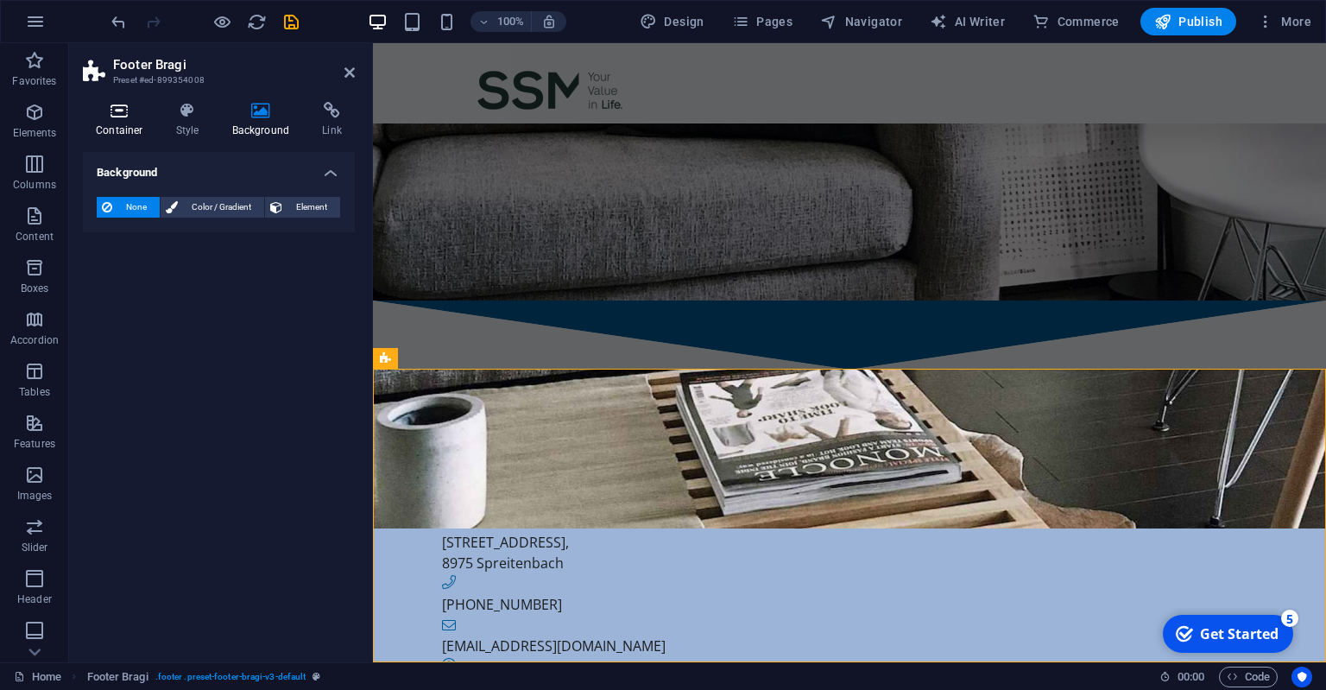
click at [104, 118] on icon at bounding box center [119, 110] width 73 height 17
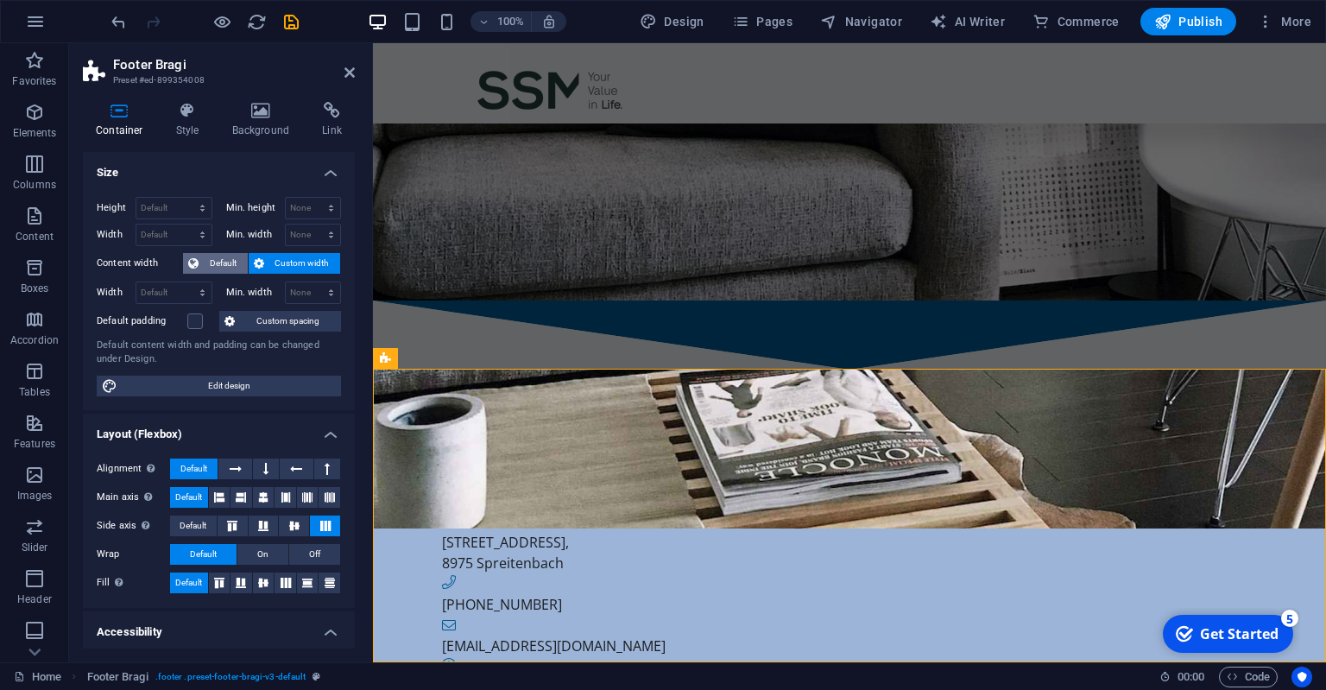
click at [224, 264] on span "Default" at bounding box center [223, 263] width 39 height 21
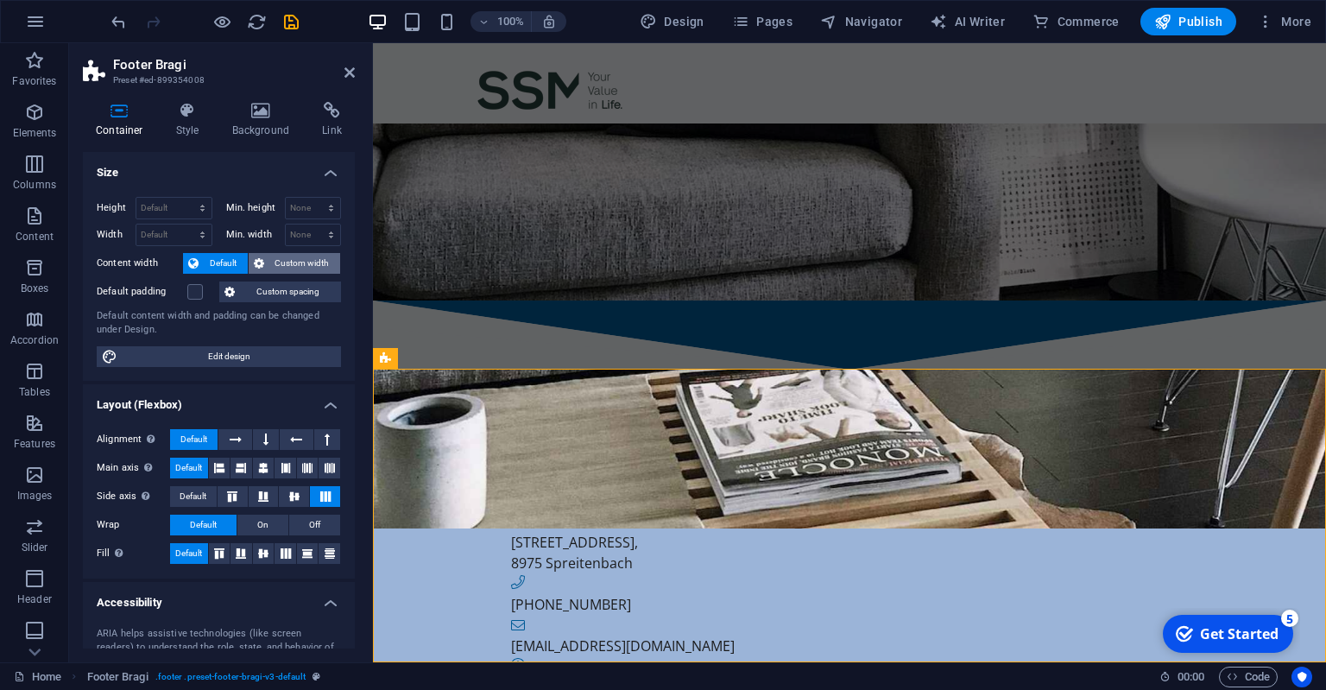
click at [266, 261] on button "Custom width" at bounding box center [295, 263] width 92 height 21
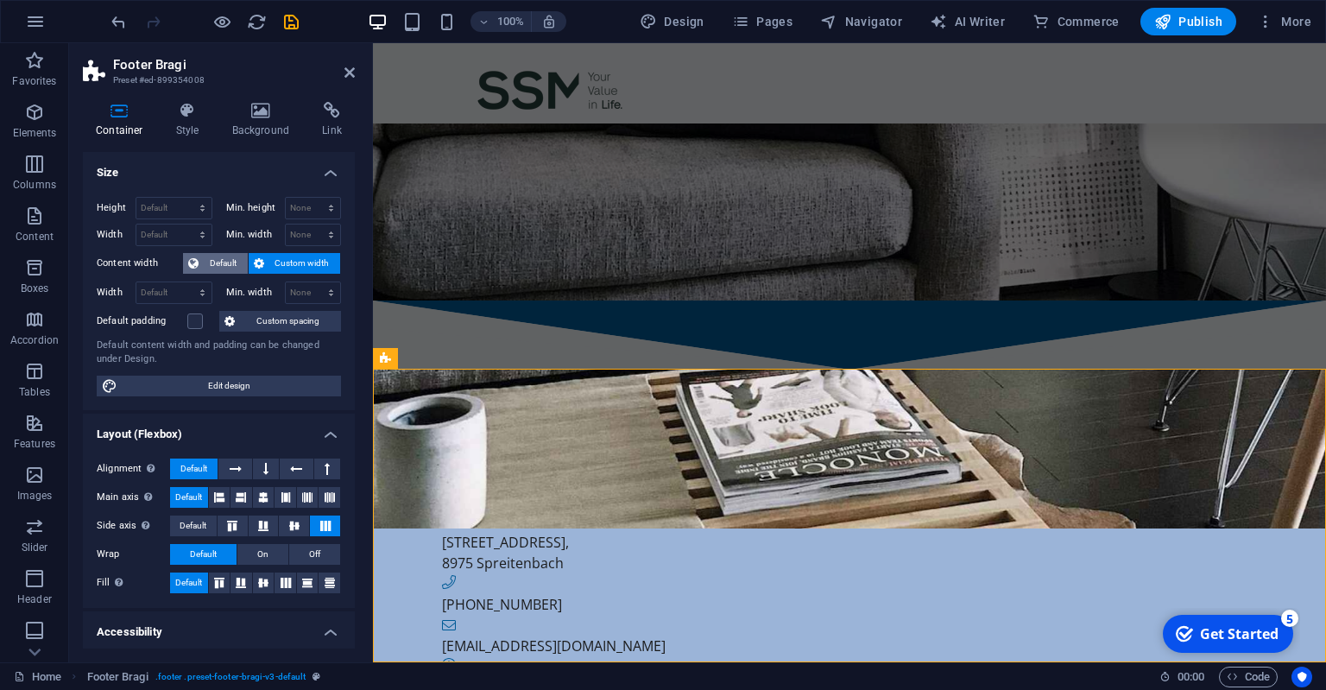
click at [226, 257] on span "Default" at bounding box center [223, 263] width 39 height 21
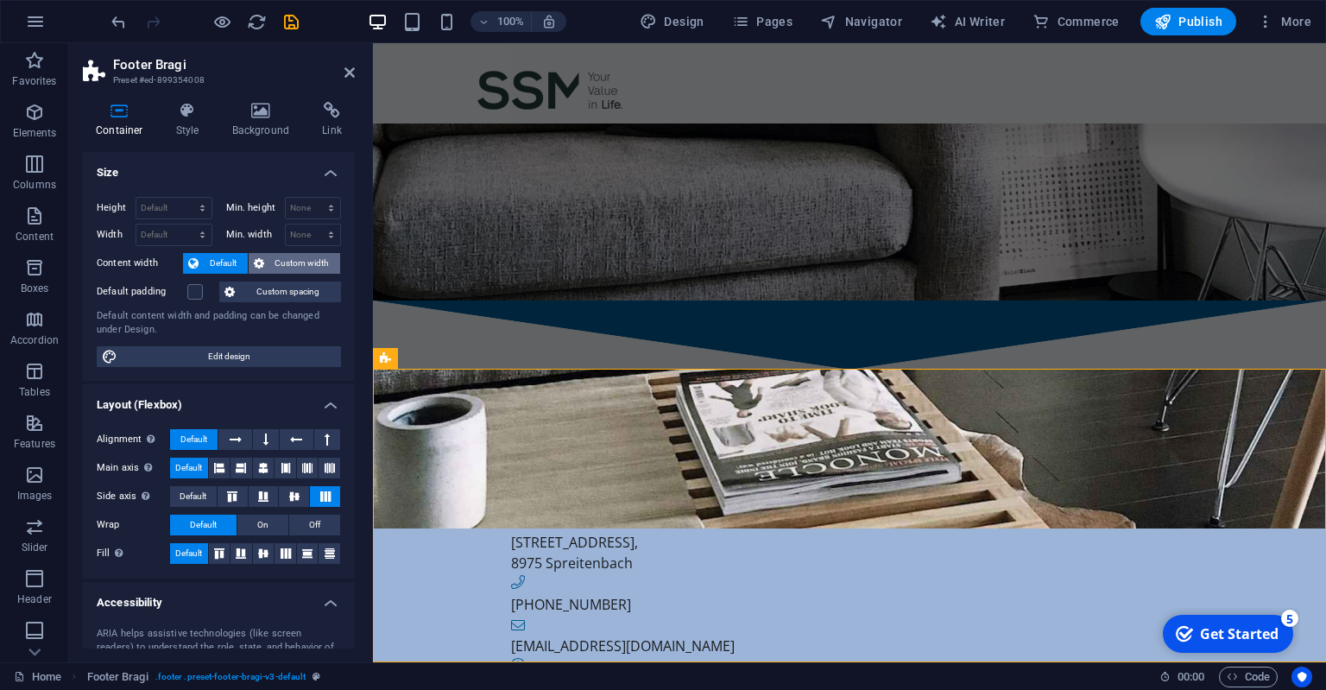
click at [268, 255] on button "Custom width" at bounding box center [295, 263] width 92 height 21
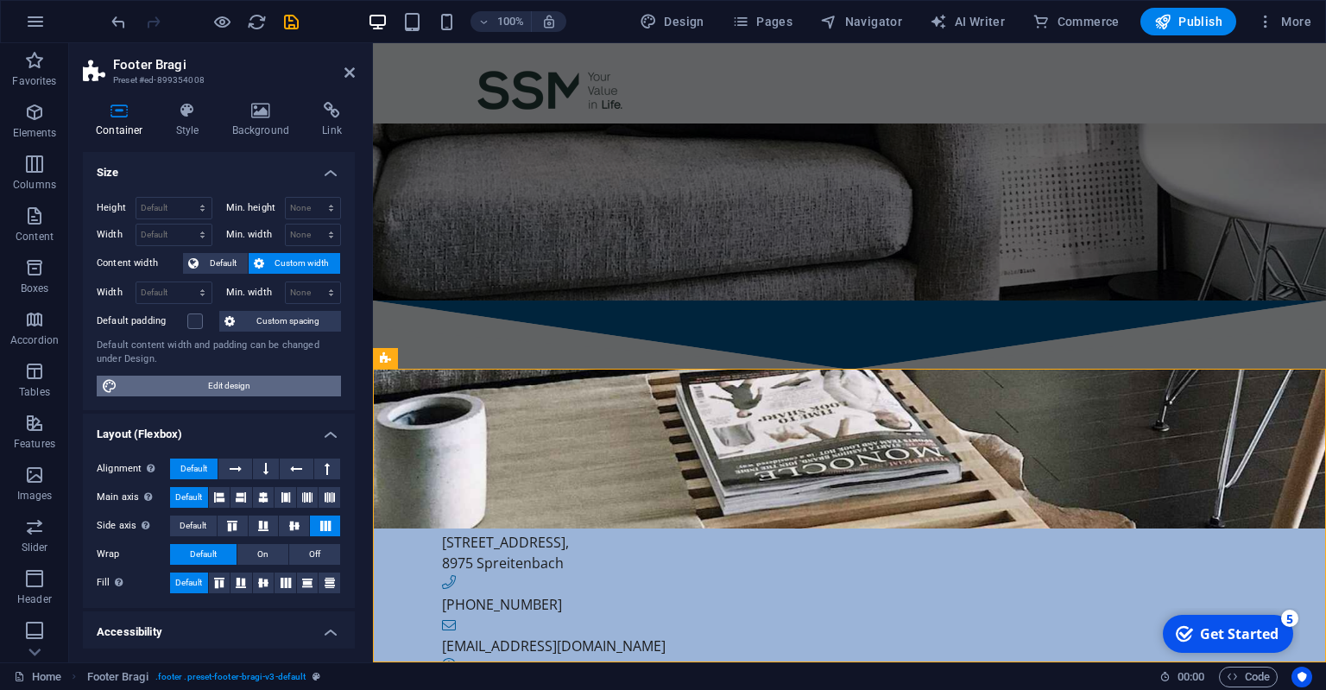
click at [230, 383] on span "Edit design" at bounding box center [229, 386] width 213 height 21
select select "px"
select select "200"
select select "px"
select select "rem"
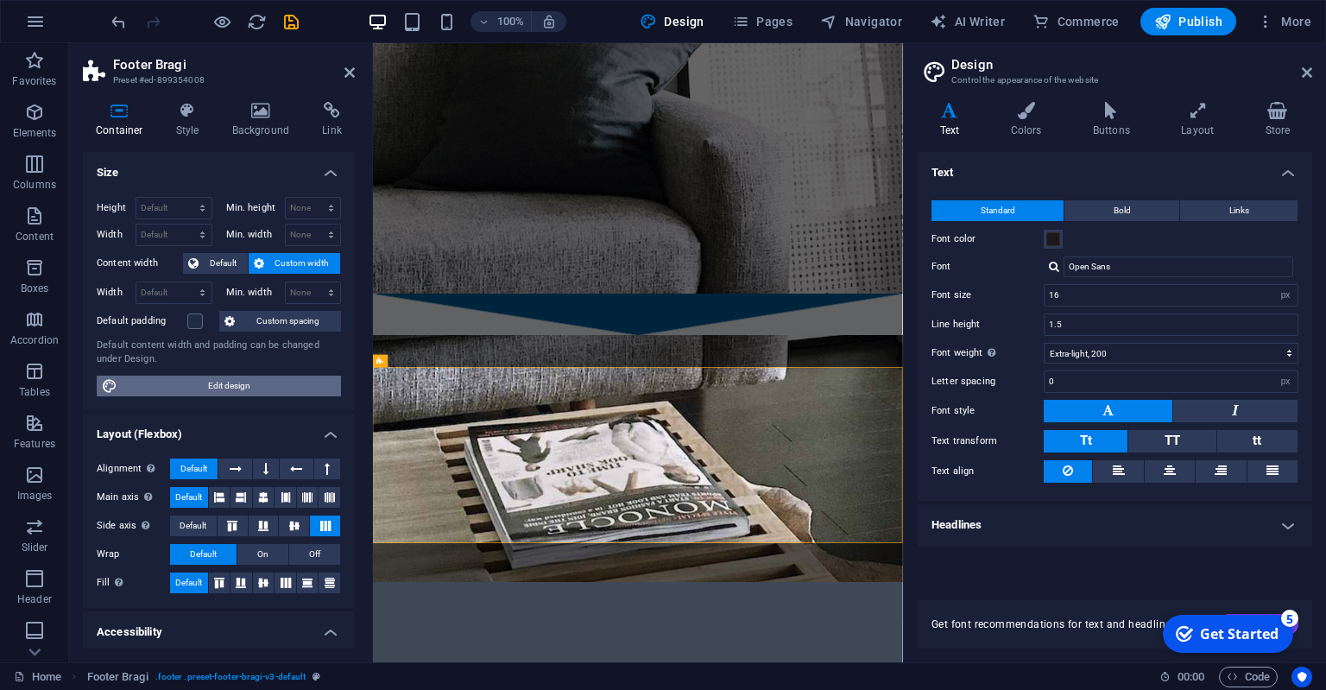
scroll to position [0, 0]
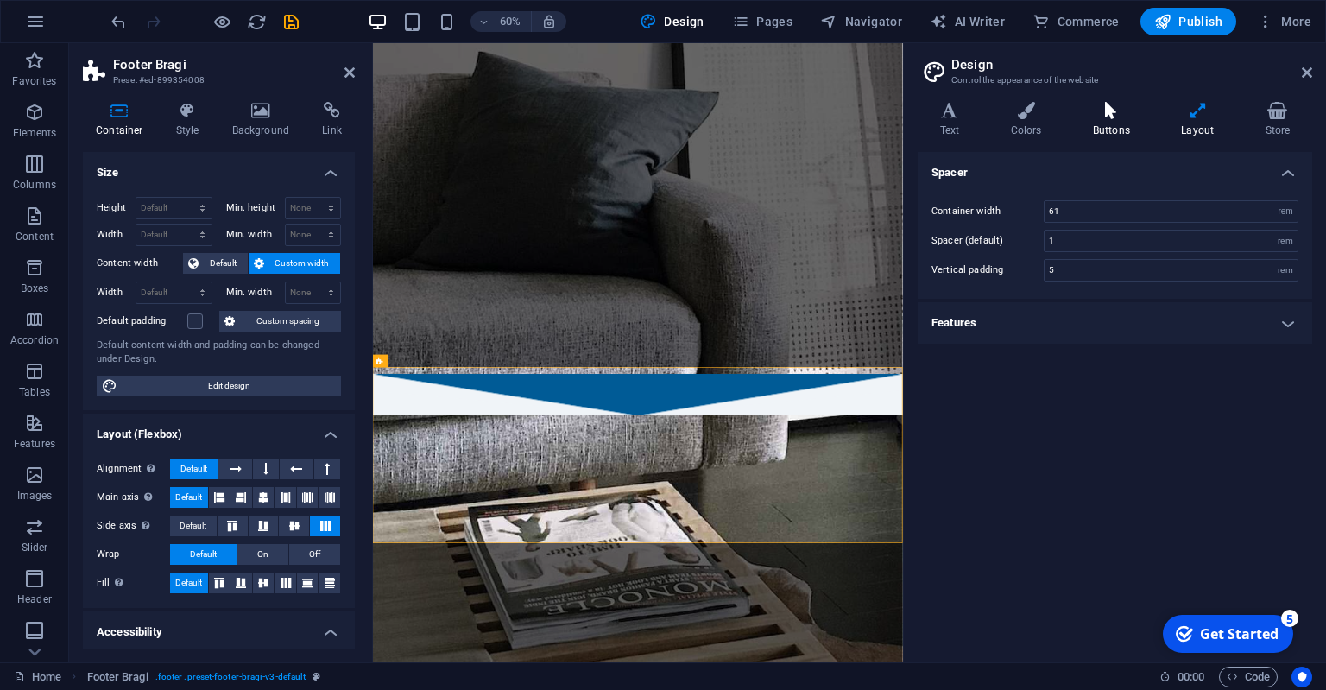
click at [1121, 125] on h4 "Buttons" at bounding box center [1115, 120] width 88 height 36
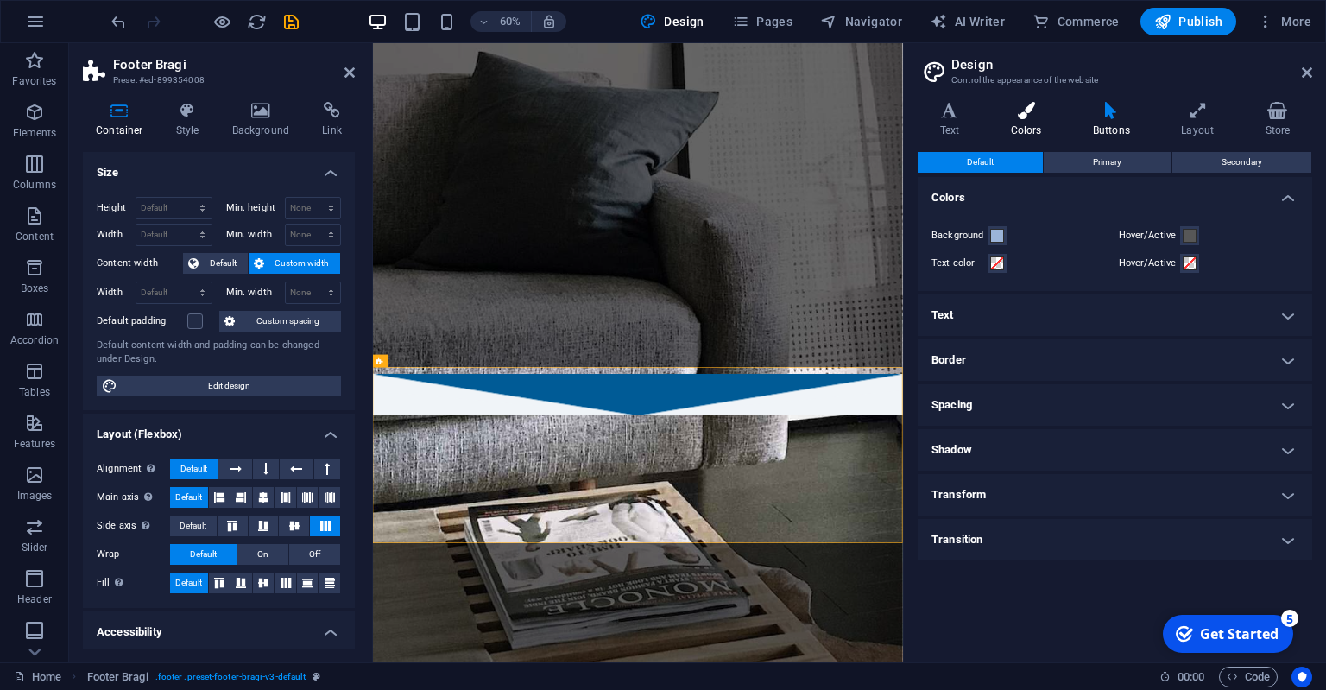
click at [1037, 133] on h4 "Colors" at bounding box center [1030, 120] width 82 height 36
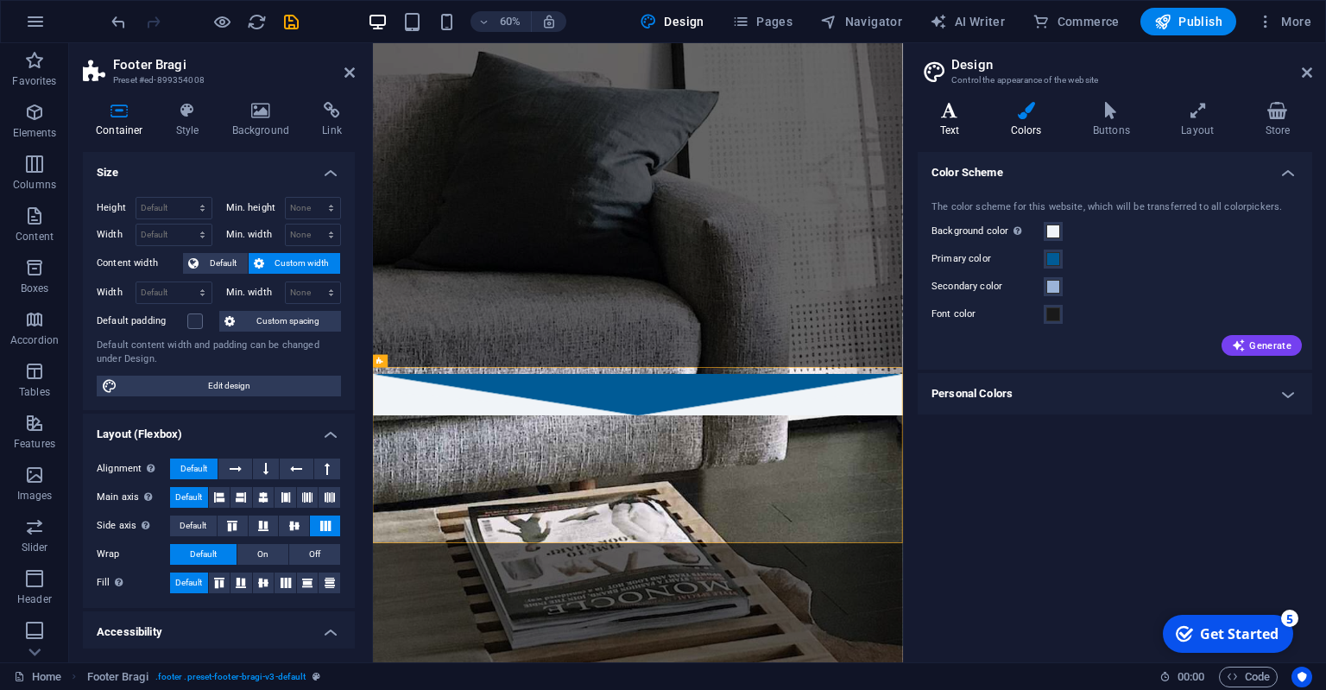
click at [951, 130] on h4 "Text" at bounding box center [953, 120] width 71 height 36
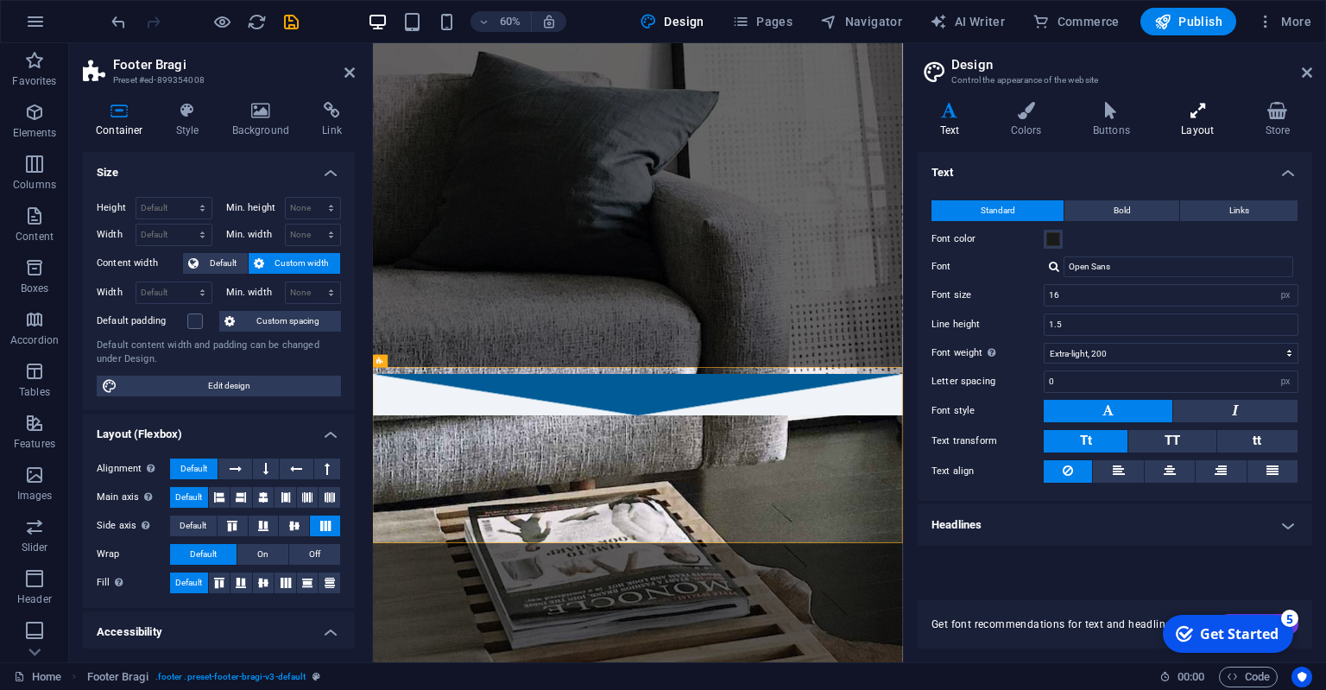
click at [1203, 114] on icon at bounding box center [1198, 110] width 77 height 17
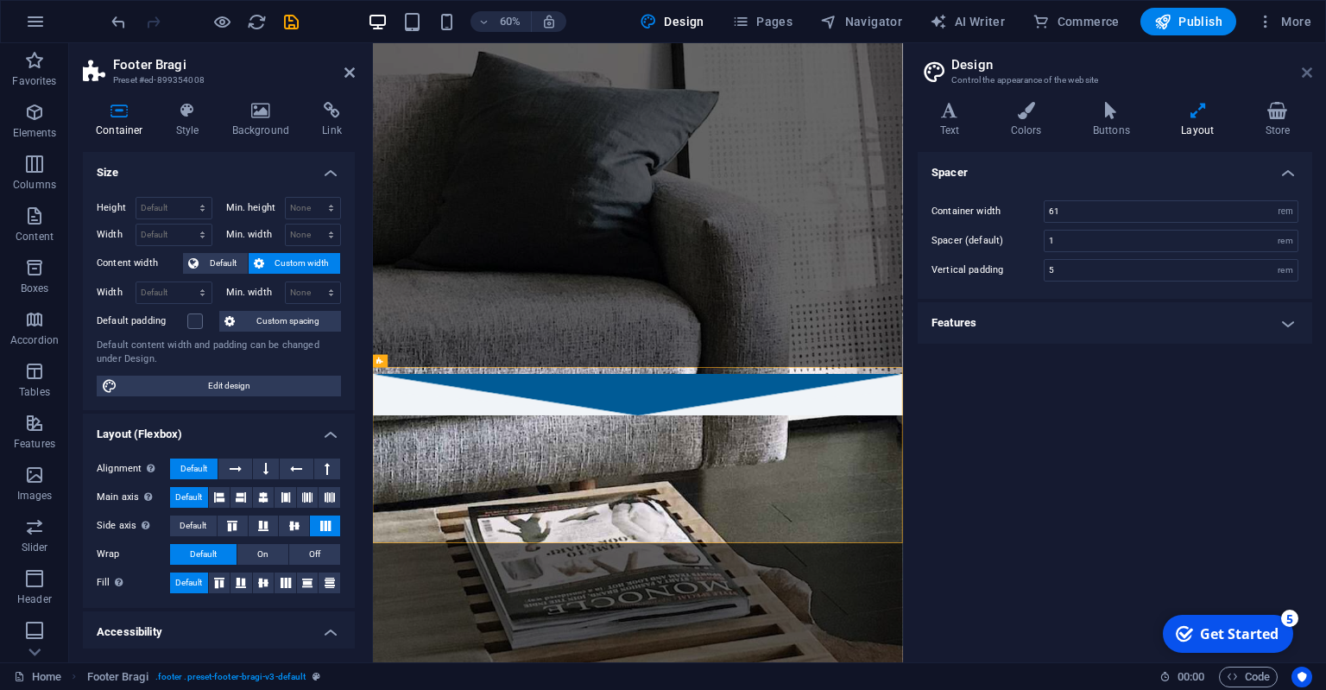
drag, startPoint x: 1302, startPoint y: 67, endPoint x: 929, endPoint y: 28, distance: 375.1
click at [1302, 67] on icon at bounding box center [1307, 73] width 10 height 14
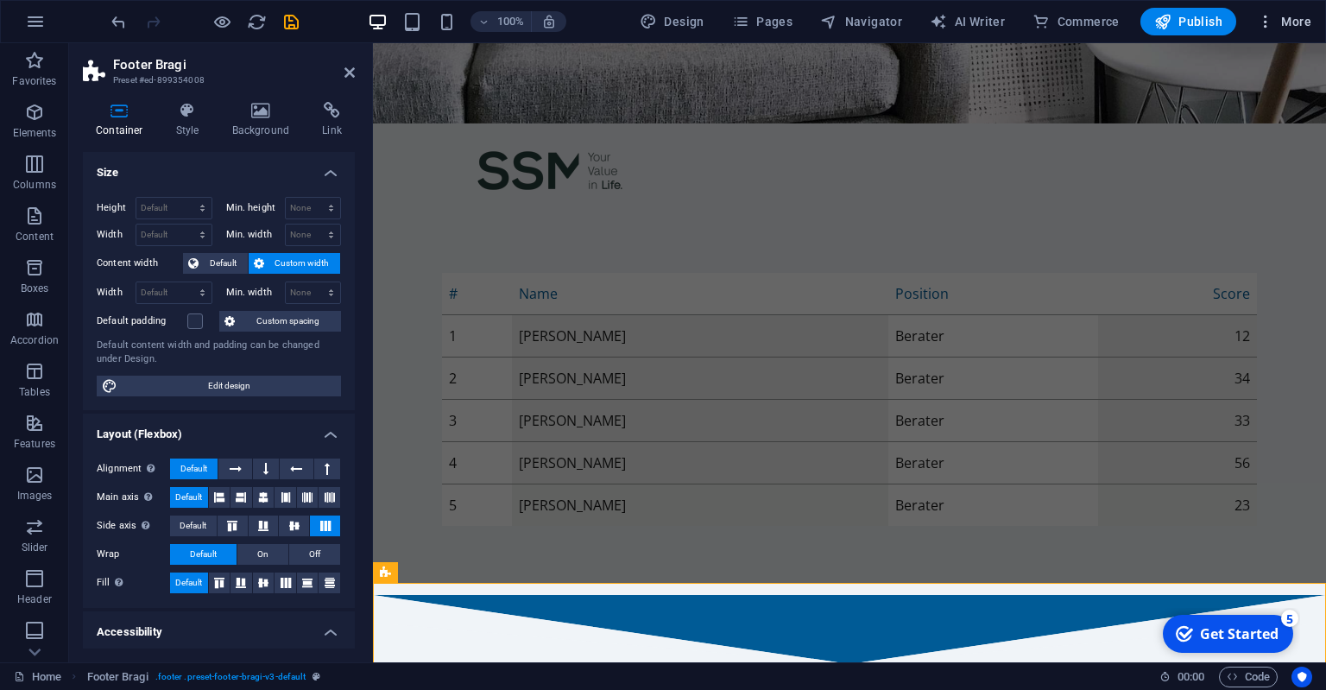
click at [1274, 19] on icon "button" at bounding box center [1265, 21] width 17 height 17
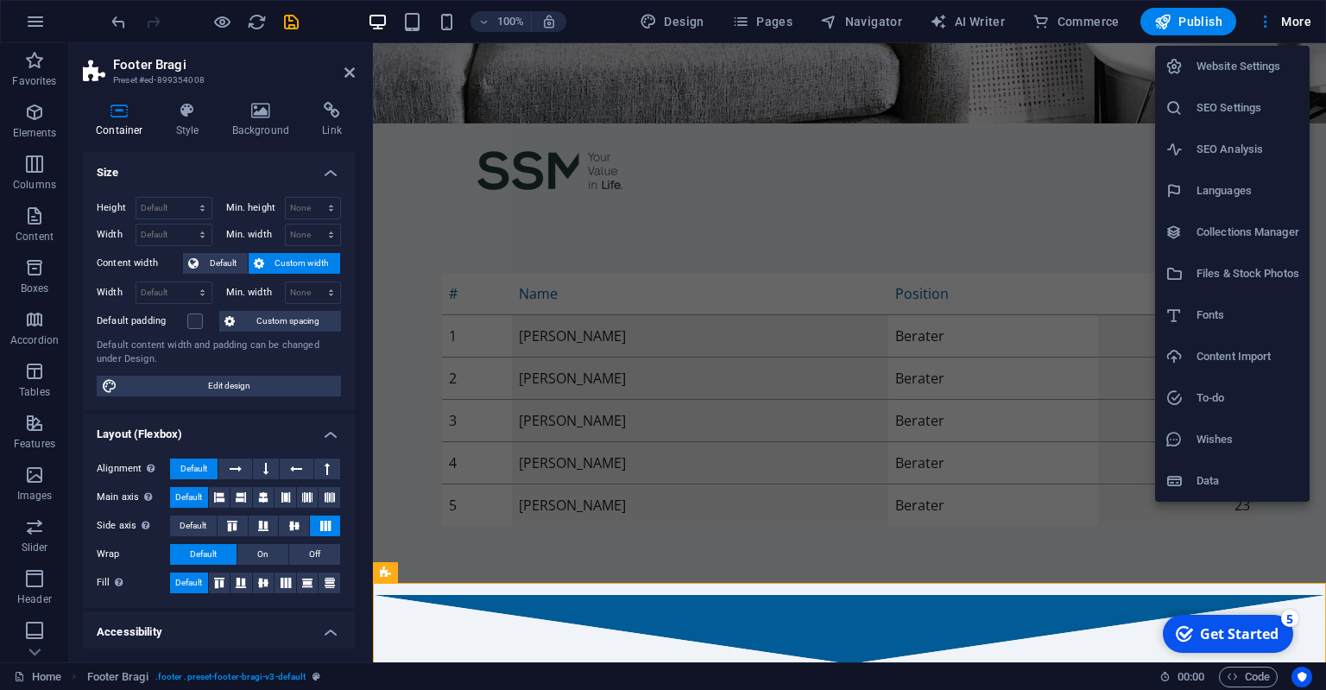
click at [1233, 70] on h6 "Website Settings" at bounding box center [1248, 66] width 103 height 21
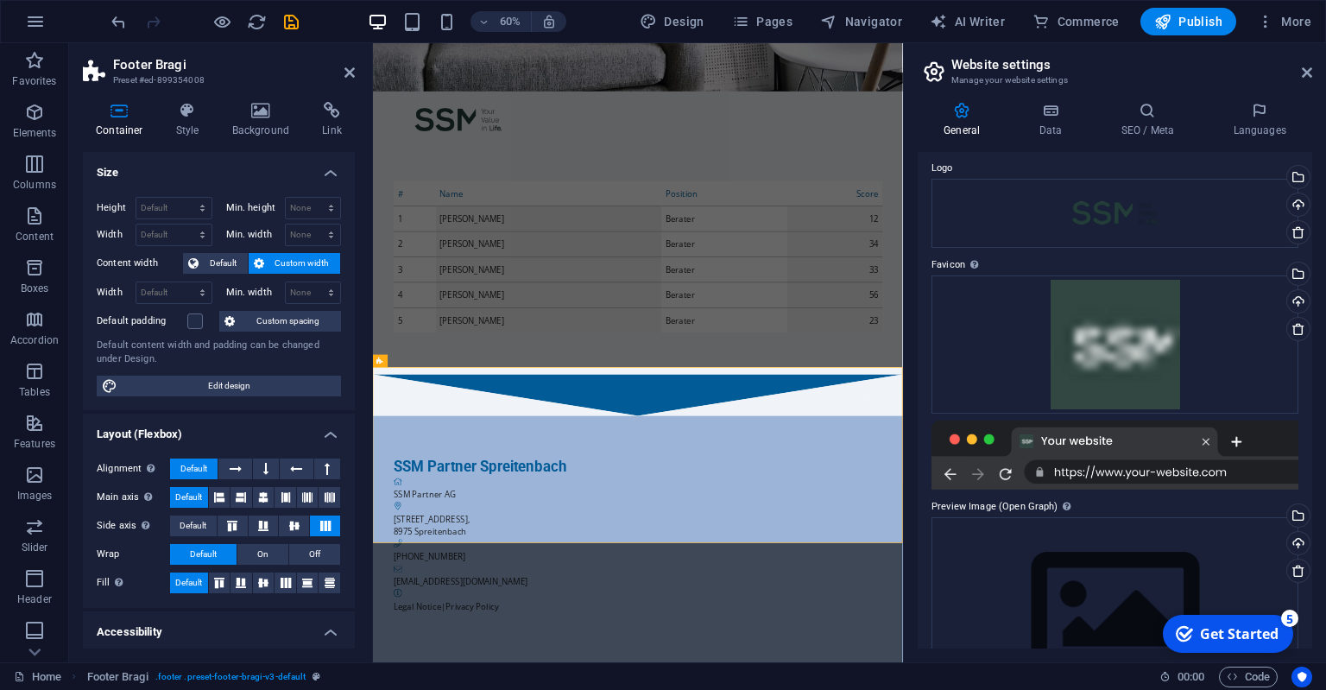
scroll to position [136, 0]
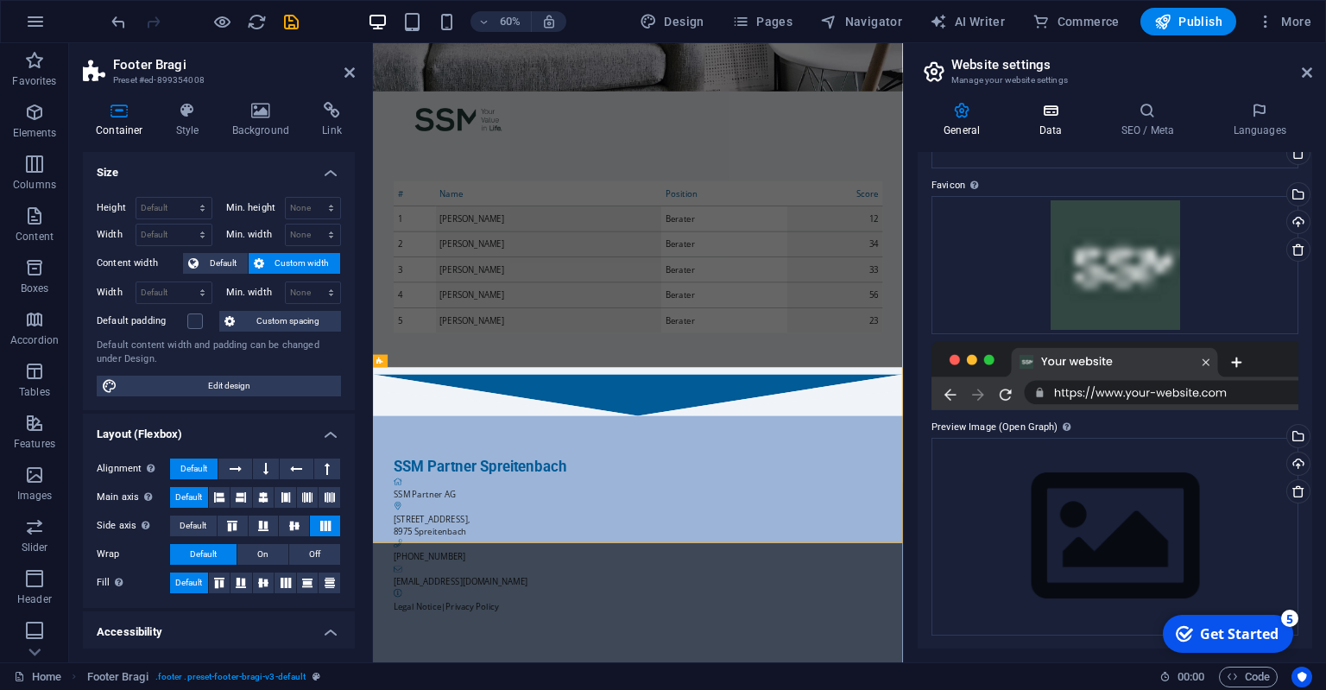
click at [1041, 130] on h4 "Data" at bounding box center [1054, 120] width 82 height 36
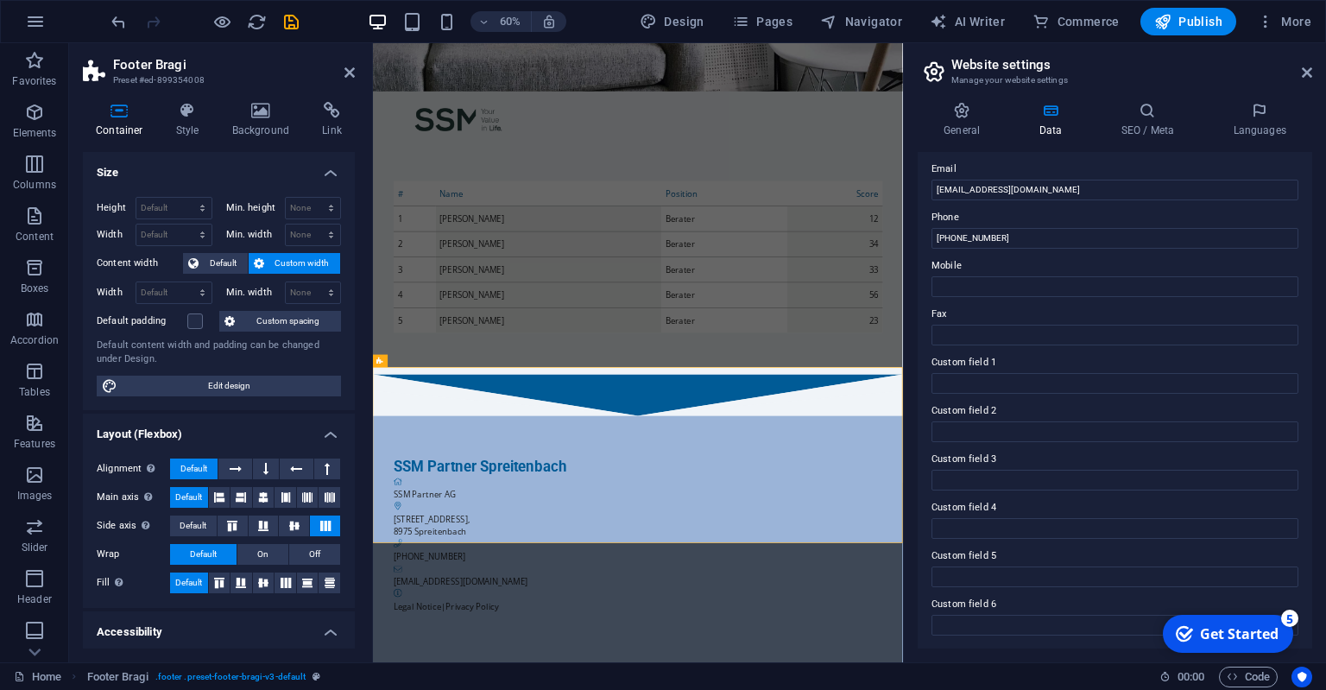
scroll to position [0, 0]
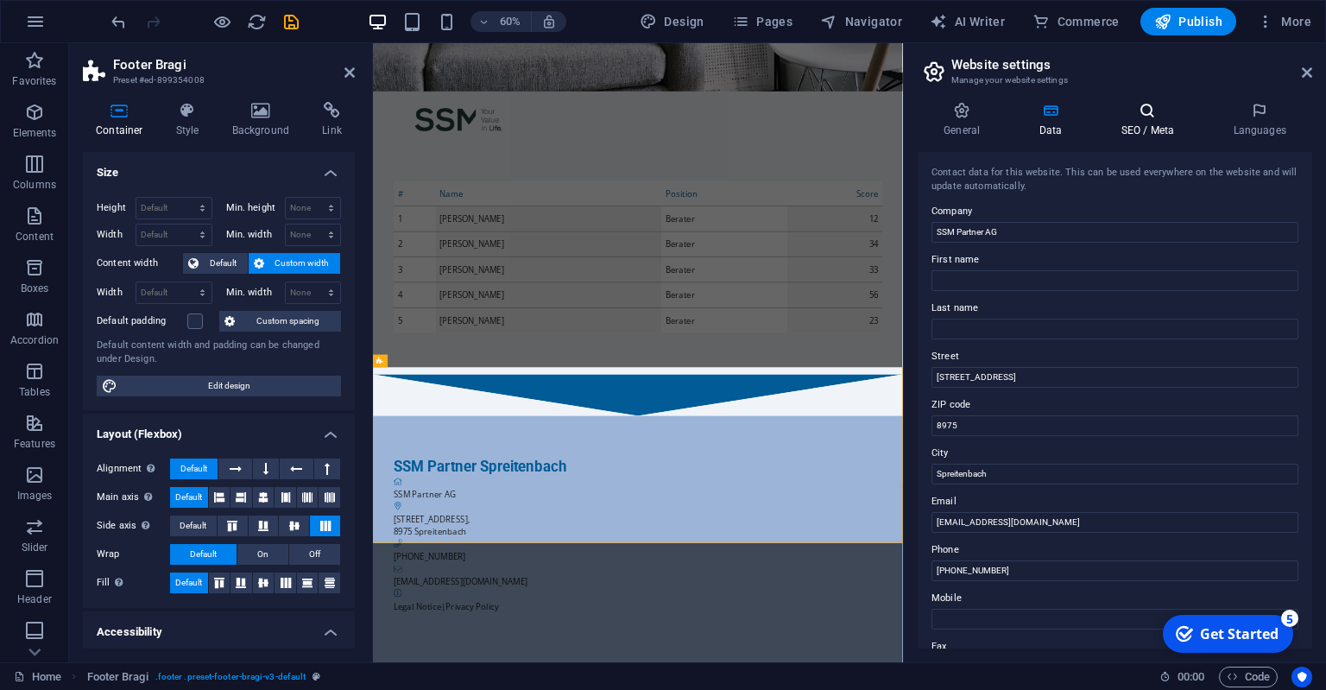
click at [1141, 118] on icon at bounding box center [1147, 110] width 105 height 17
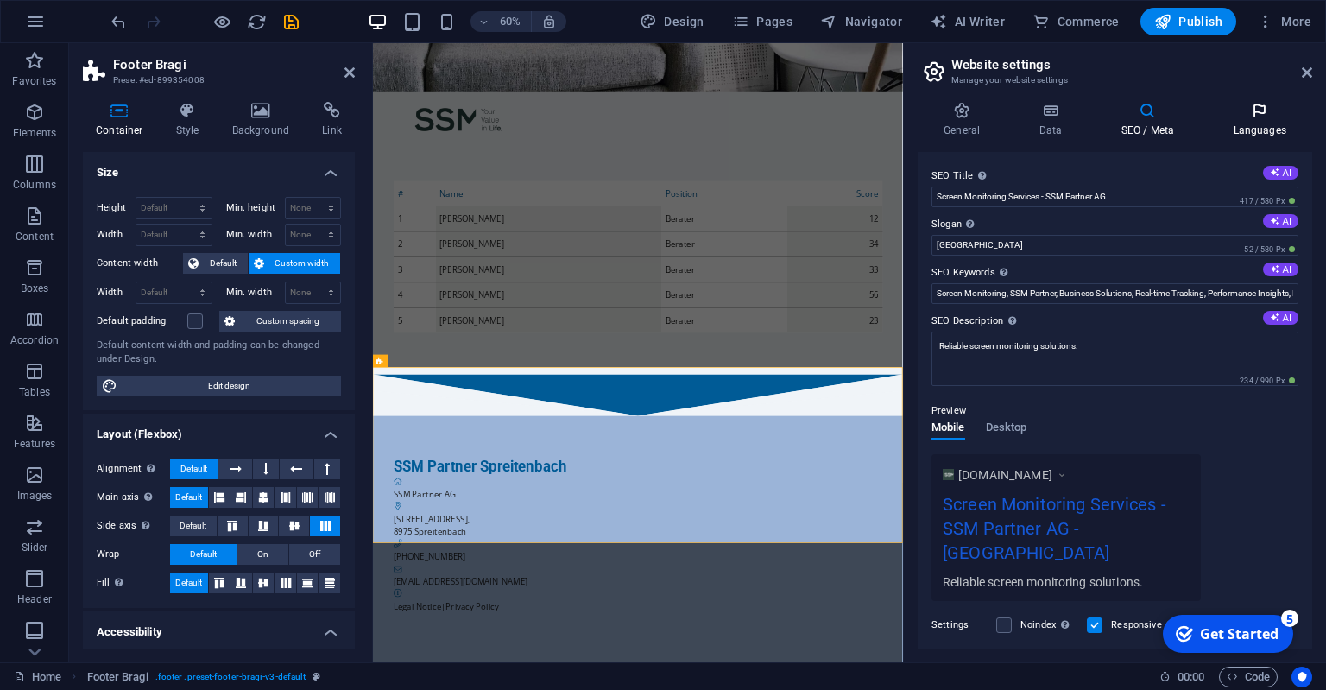
click at [1248, 119] on h4 "Languages" at bounding box center [1259, 120] width 105 height 36
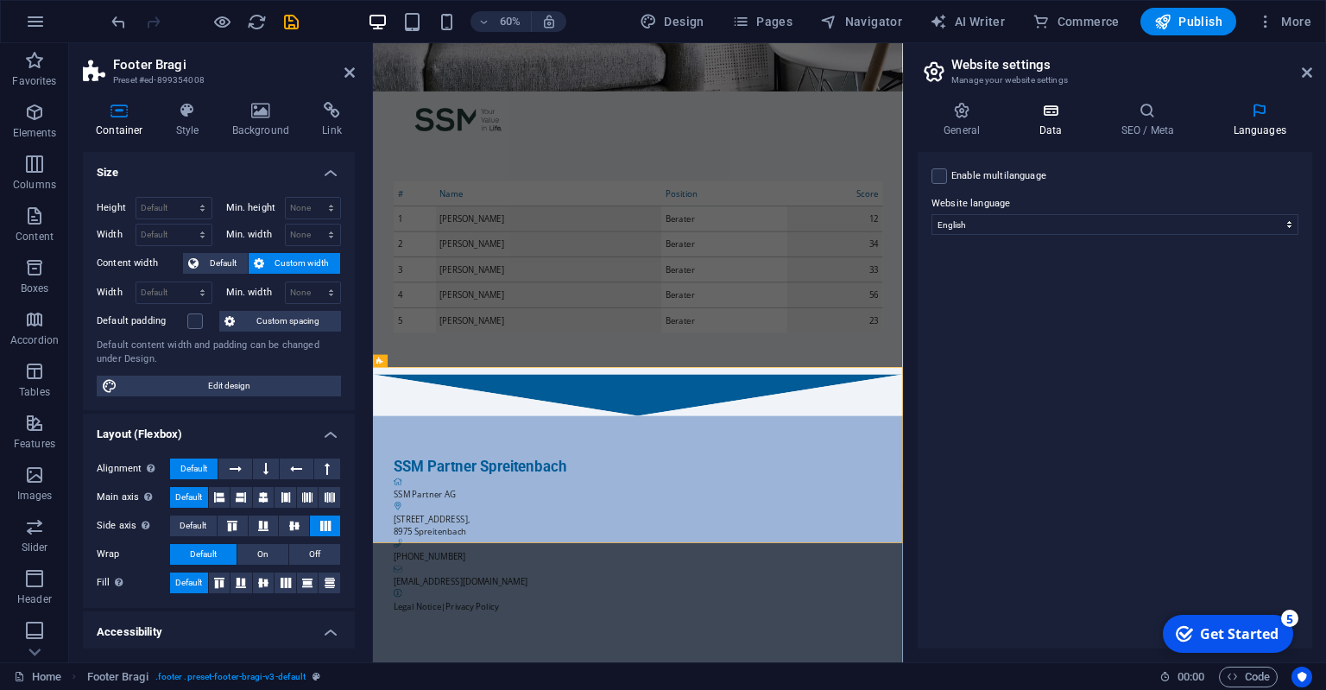
click at [1028, 123] on h4 "Data" at bounding box center [1054, 120] width 82 height 36
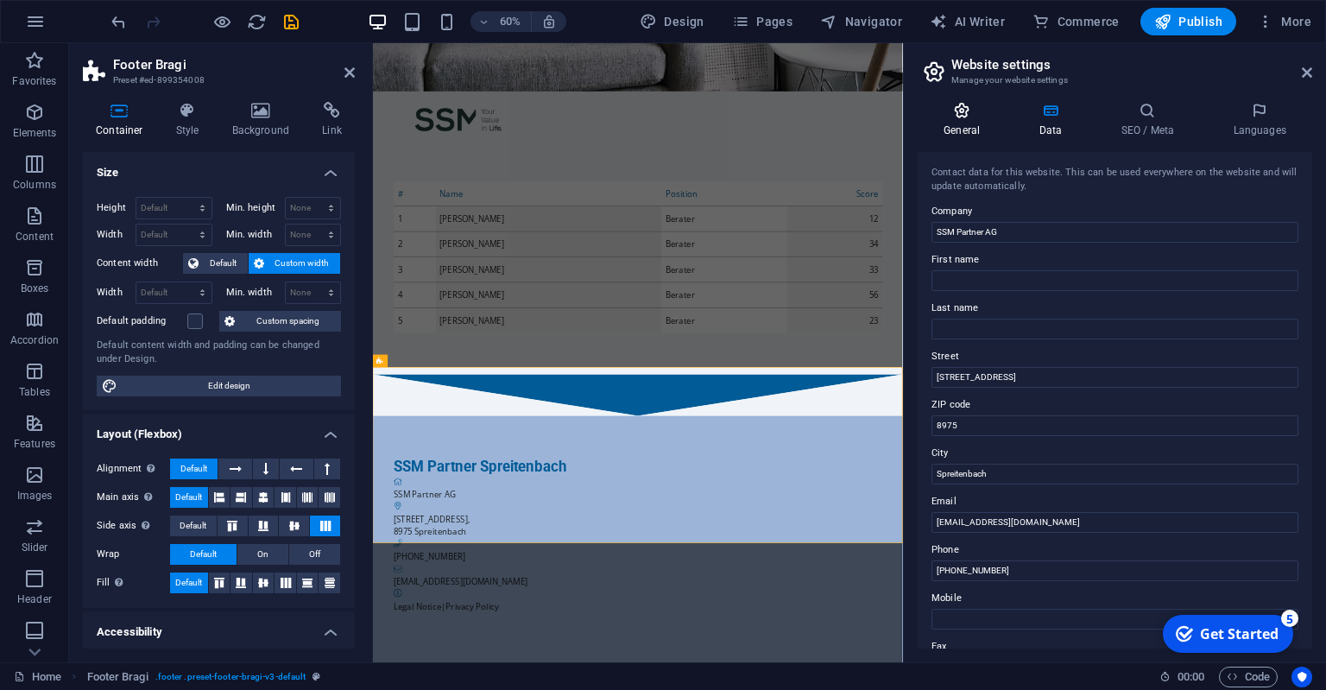
click at [967, 120] on h4 "General" at bounding box center [965, 120] width 95 height 36
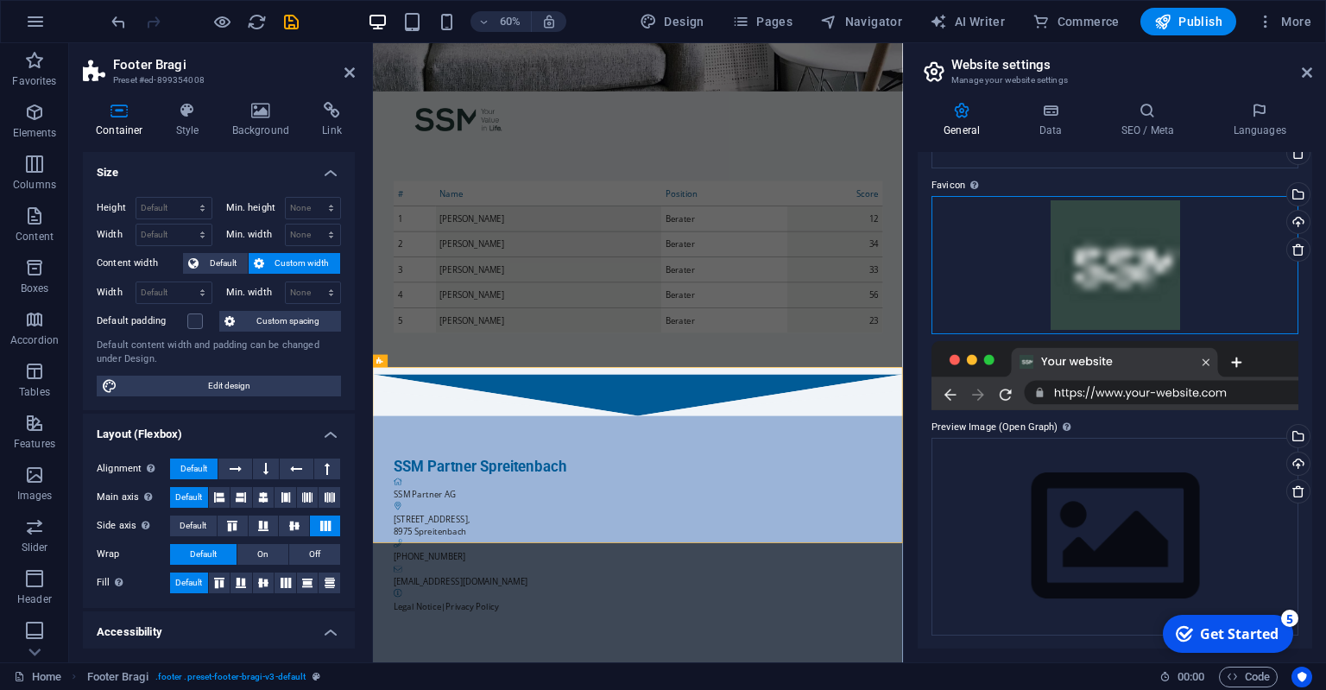
click at [1088, 253] on div "Drag files here, click to choose files or select files from Files or our free s…" at bounding box center [1115, 265] width 367 height 138
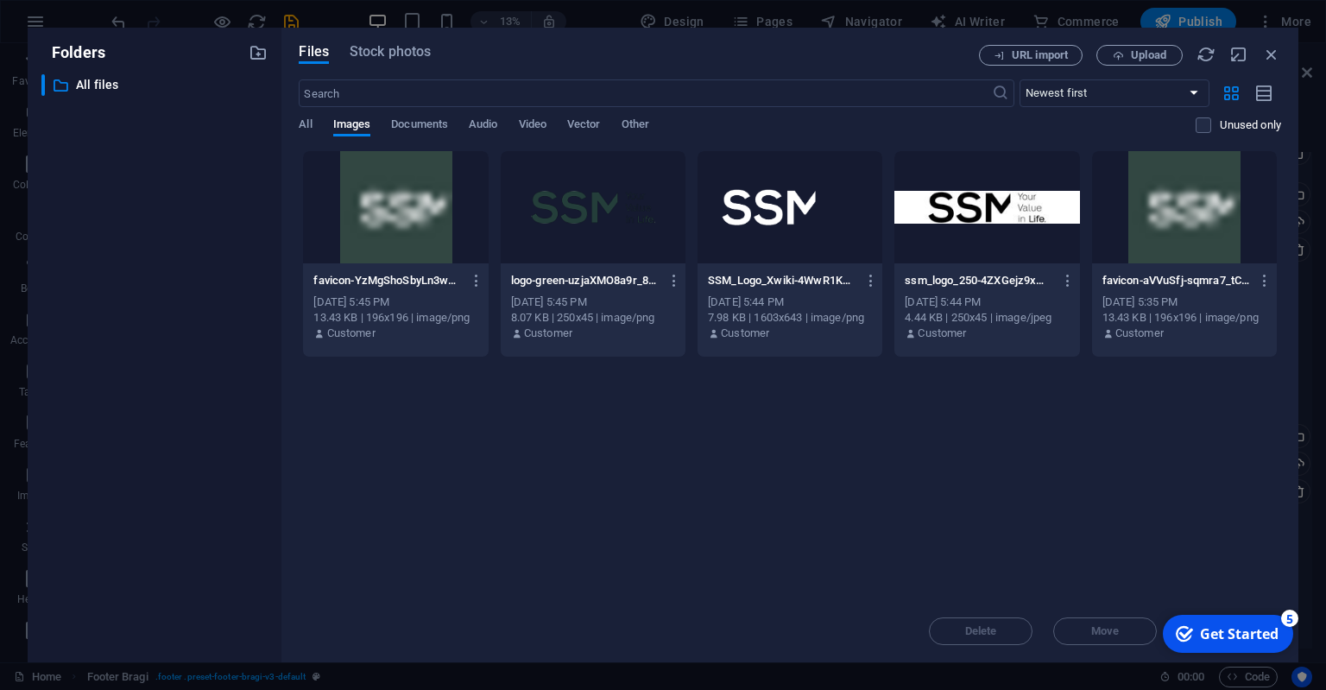
click at [1221, 224] on div at bounding box center [1184, 207] width 185 height 112
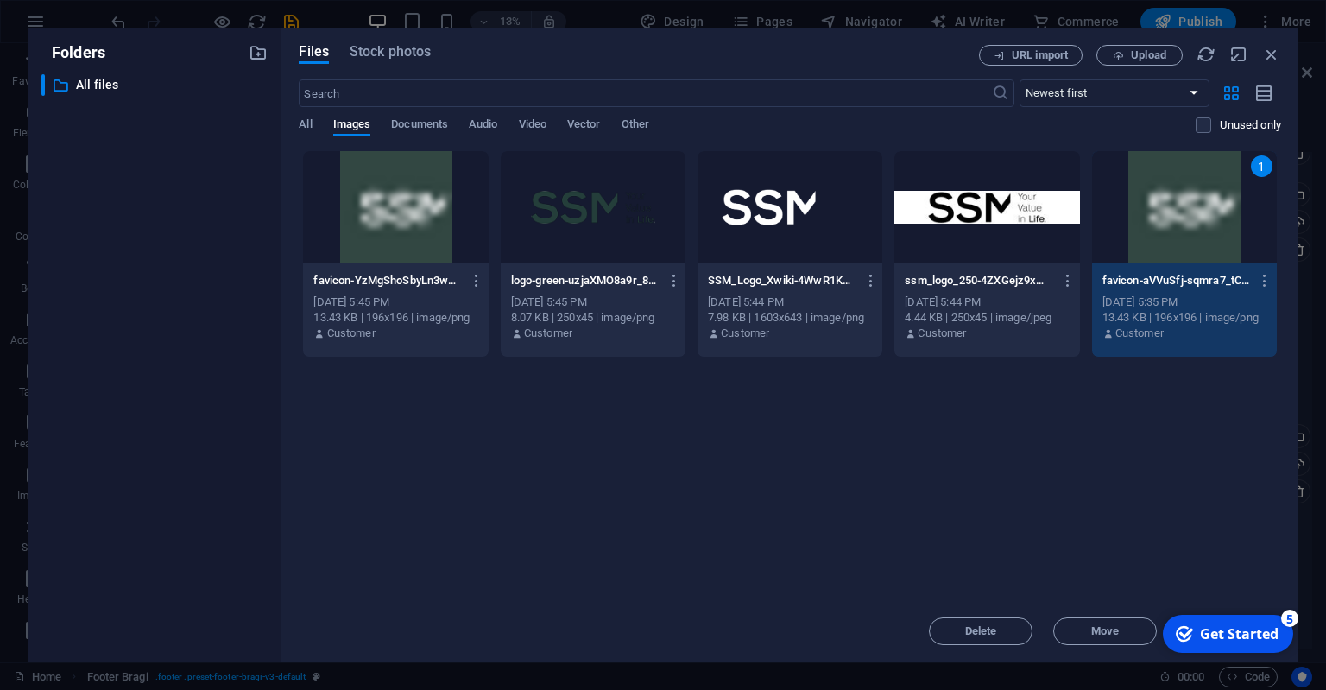
click at [758, 219] on div at bounding box center [790, 207] width 185 height 112
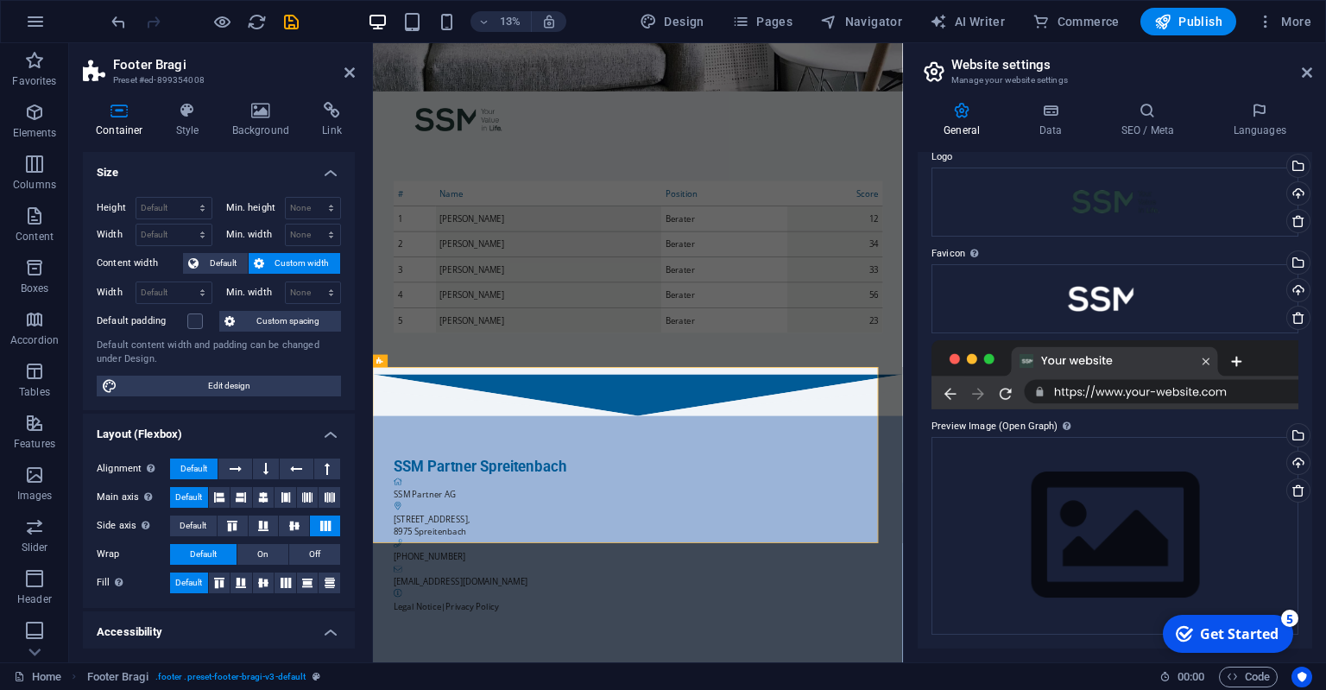
scroll to position [66, 0]
click at [289, 19] on icon "save" at bounding box center [291, 22] width 20 height 20
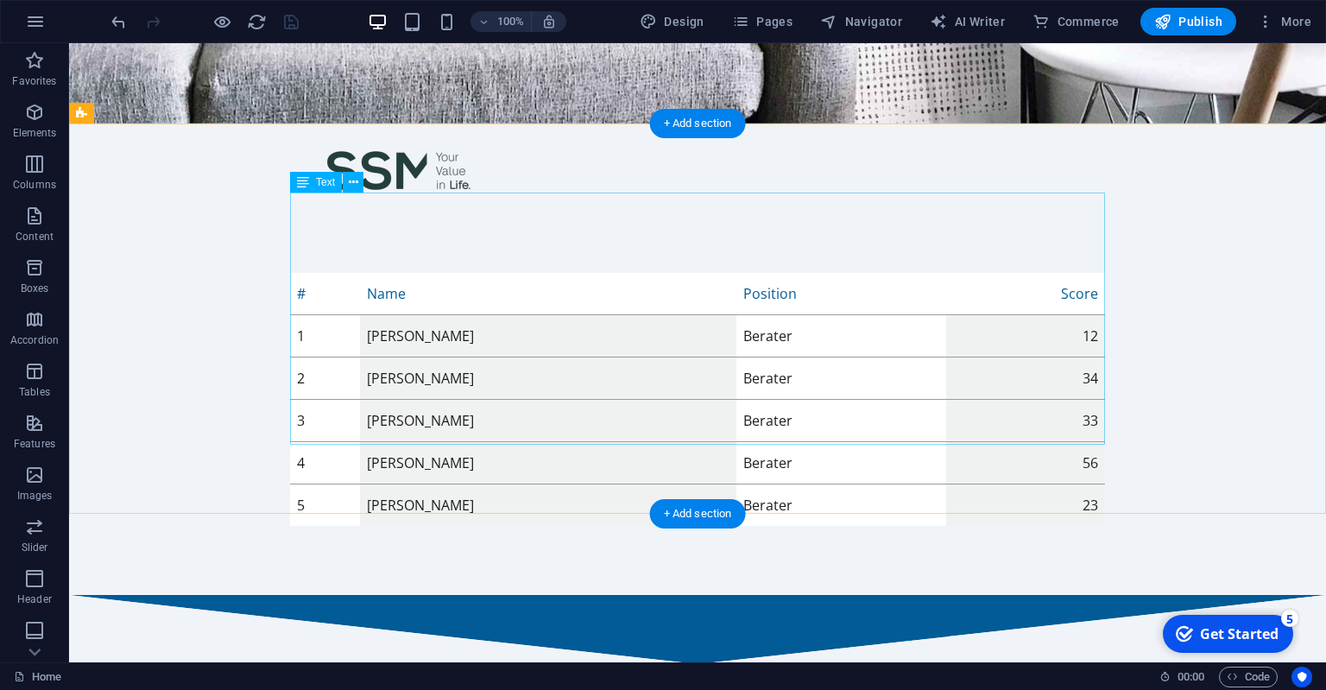
click at [295, 273] on div "# Name Position Score 1 Agon Thaqi Berater 12 2 Barbara Balla Berater 34 3 Emil…" at bounding box center [697, 399] width 815 height 253
click at [307, 273] on div "# Name Position Score 1 Agon Thaqi Berater 12 2 Barbara Balla Berater 34 3 Emil…" at bounding box center [697, 399] width 815 height 253
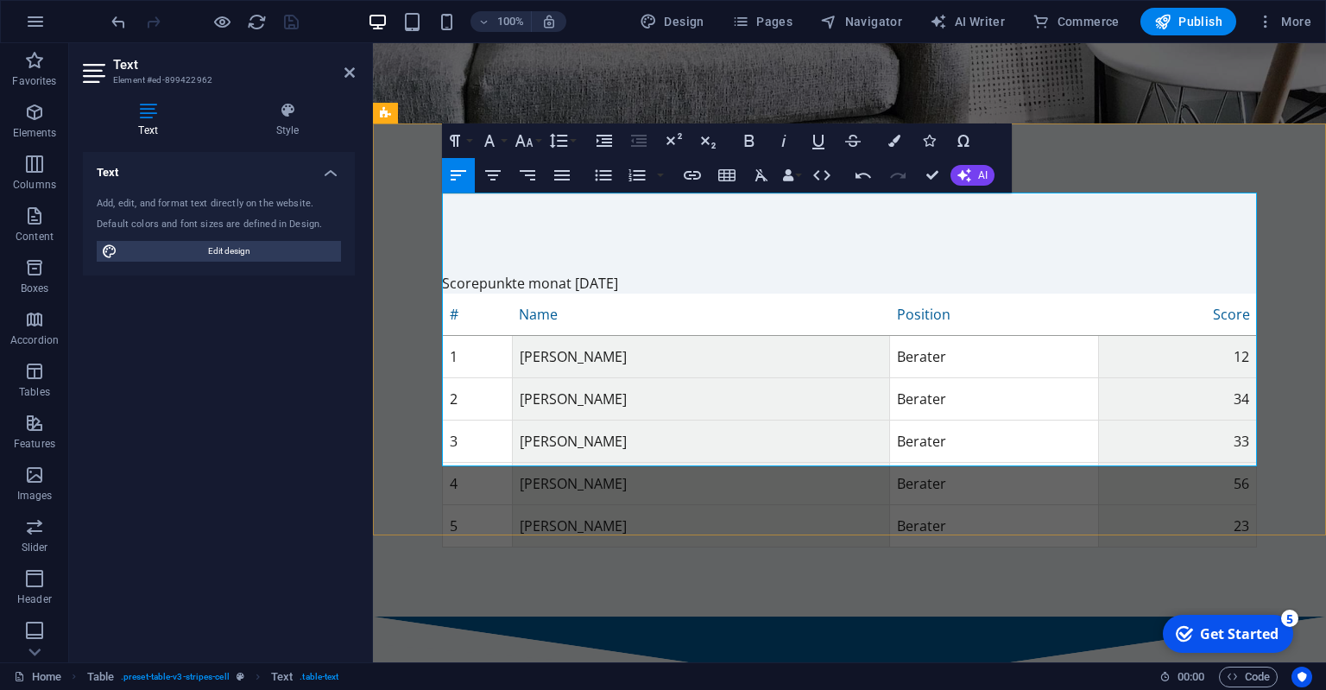
click at [1107, 204] on div "Scorepunkte monat September 2025 # Name Position Score 1 Agon Thaqi Berater 12 …" at bounding box center [849, 410] width 953 height 413
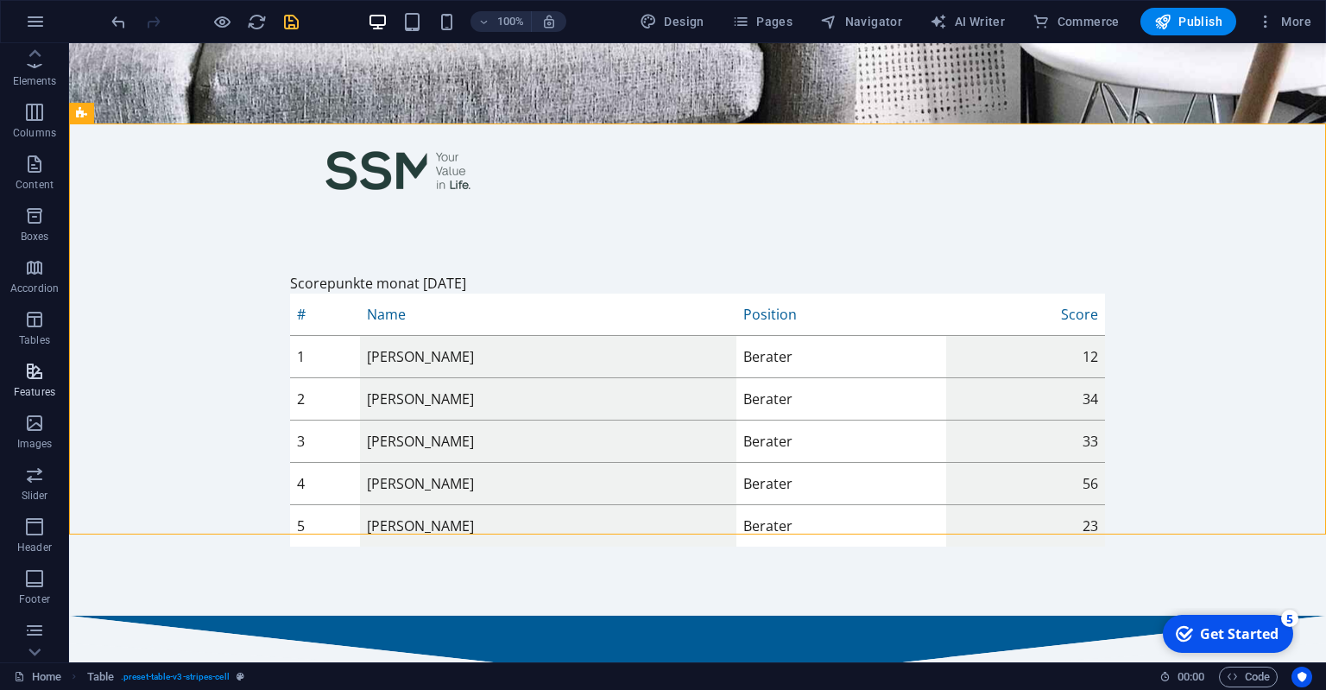
scroll to position [0, 0]
click at [28, 112] on icon "button" at bounding box center [34, 112] width 21 height 21
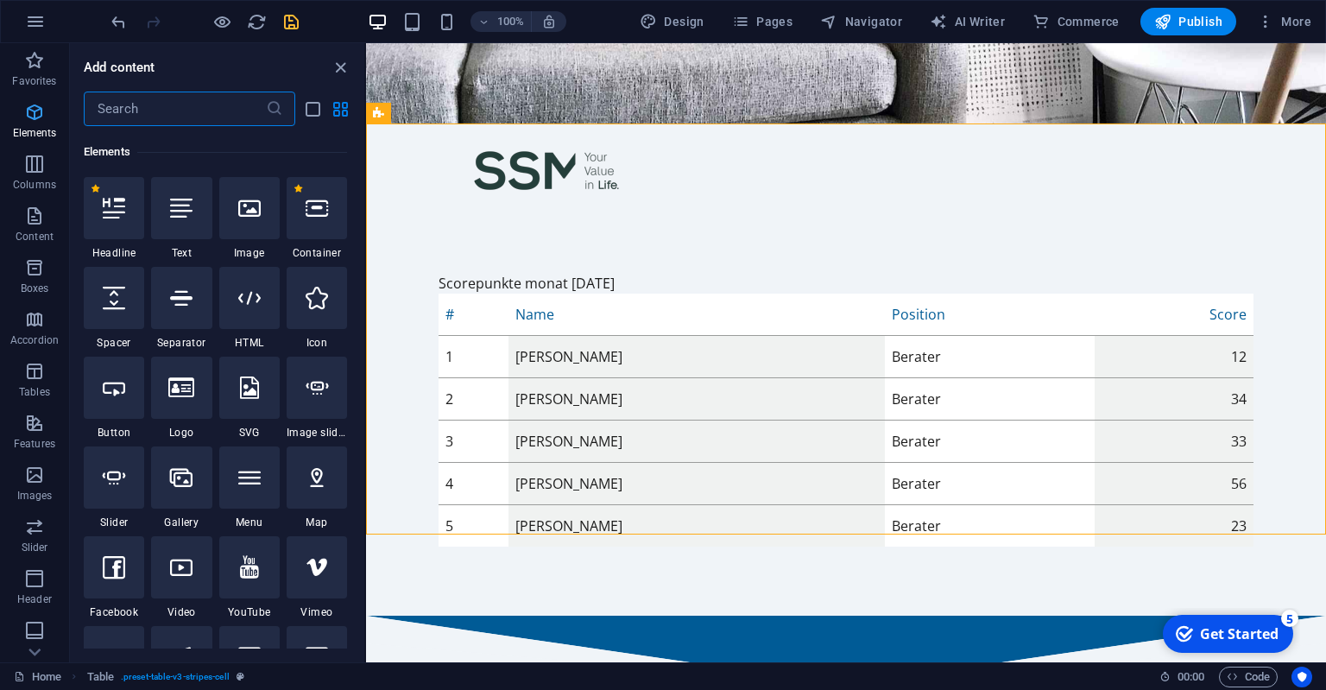
scroll to position [183, 0]
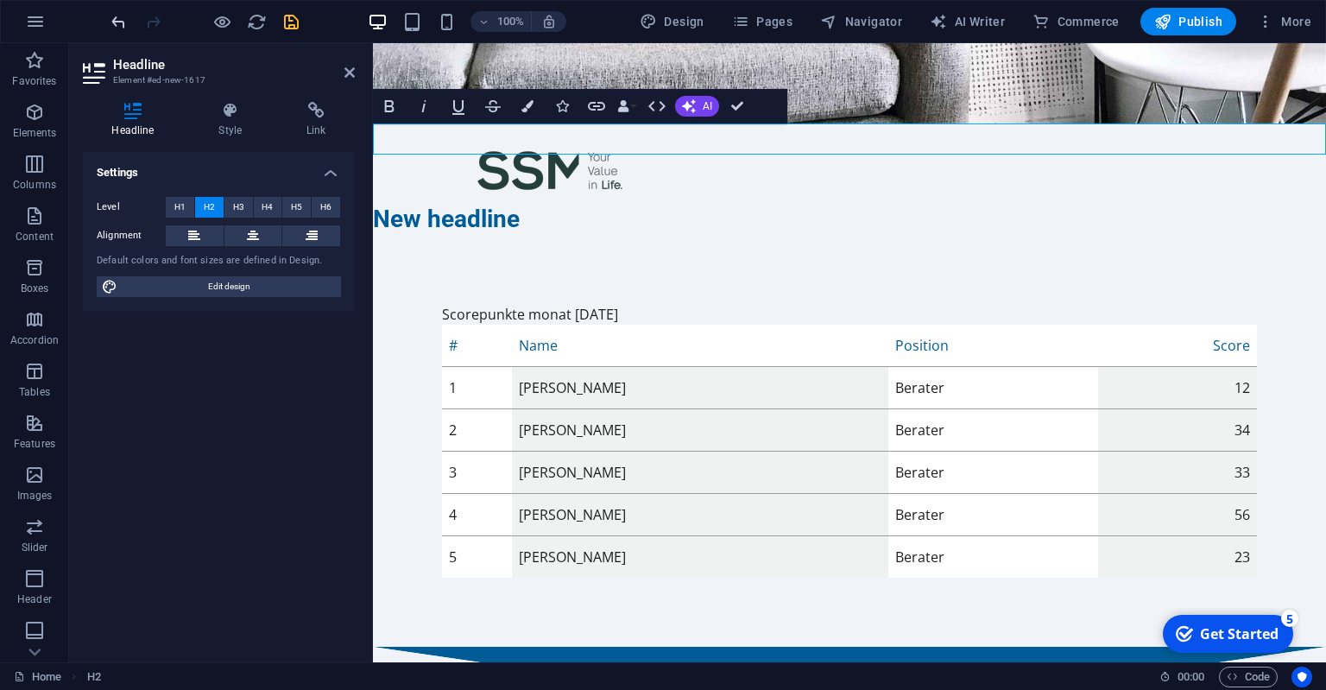
click at [116, 15] on icon "undo" at bounding box center [119, 22] width 20 height 20
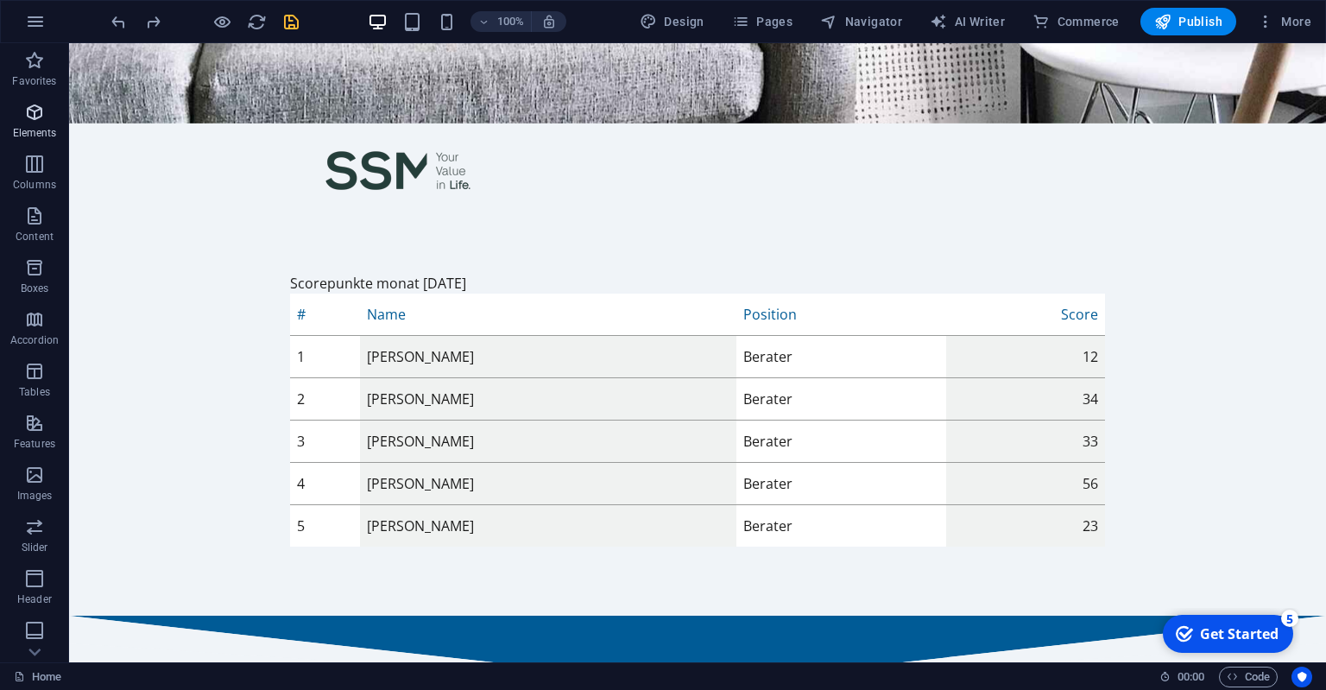
click at [30, 117] on icon "button" at bounding box center [34, 112] width 21 height 21
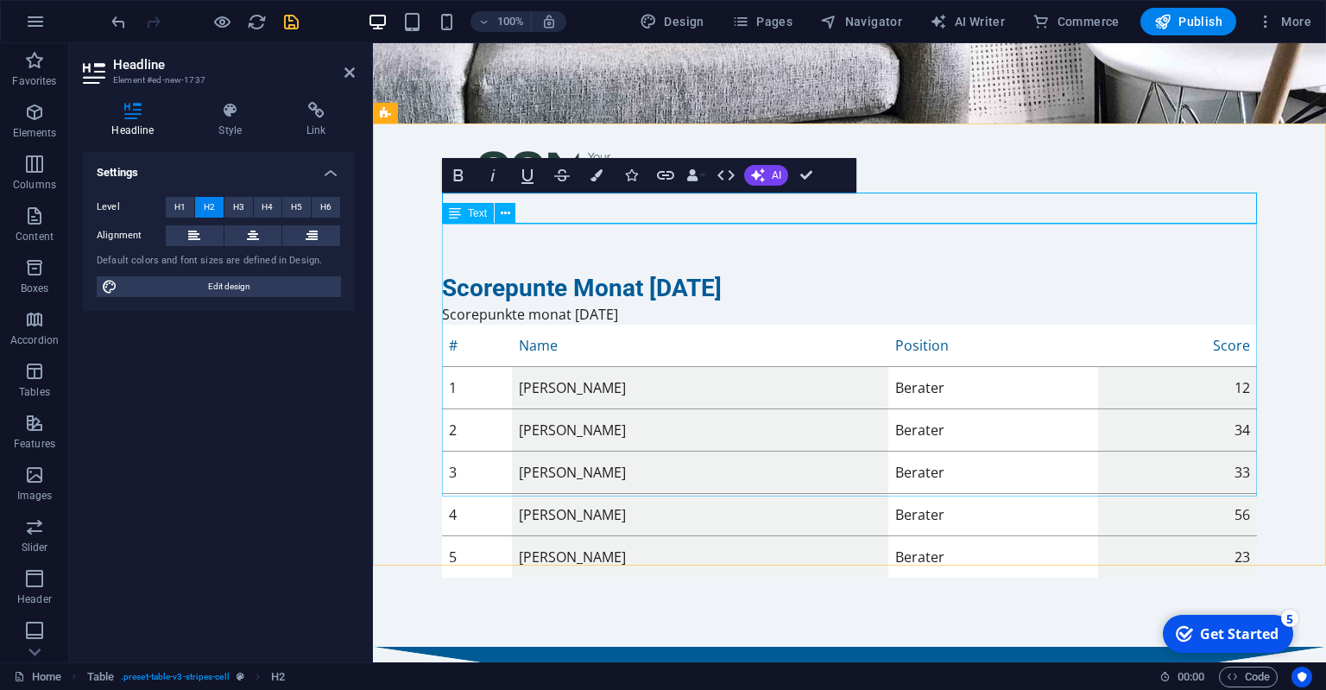
click at [668, 304] on div "Scorepunkte monat September 2025 # Name Position Score 1 Agon Thaqi Berater 12 …" at bounding box center [849, 441] width 815 height 274
click at [669, 304] on div "Scorepunkte monat September 2025 # Name Position Score 1 Agon Thaqi Berater 12 …" at bounding box center [849, 441] width 815 height 274
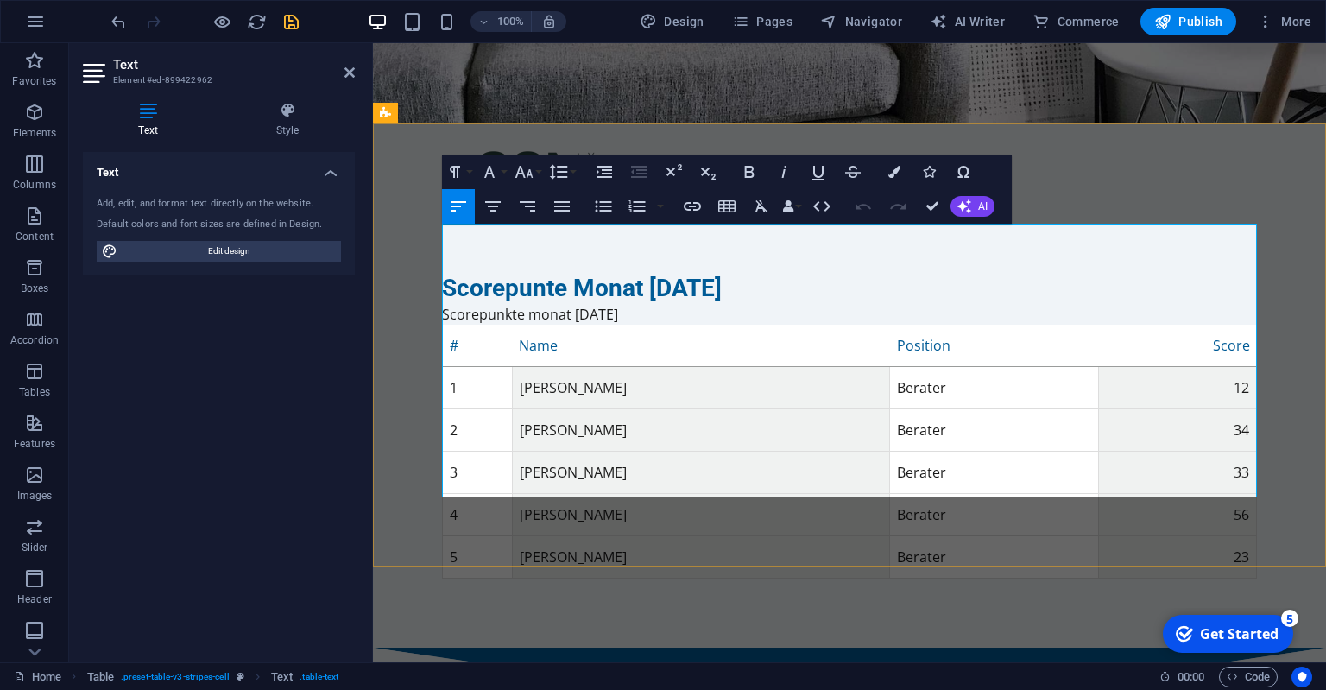
drag, startPoint x: 684, startPoint y: 236, endPoint x: 313, endPoint y: 237, distance: 370.4
click at [373, 237] on div "Scorepunte Monat September 2025 Scorepunkte monat September 2025 # Name Positio…" at bounding box center [849, 426] width 953 height 444
click at [1173, 204] on div "Scorepunte Monat [DATE] # Name Position Score 1 [PERSON_NAME] Berater 12 2 [PER…" at bounding box center [849, 426] width 953 height 444
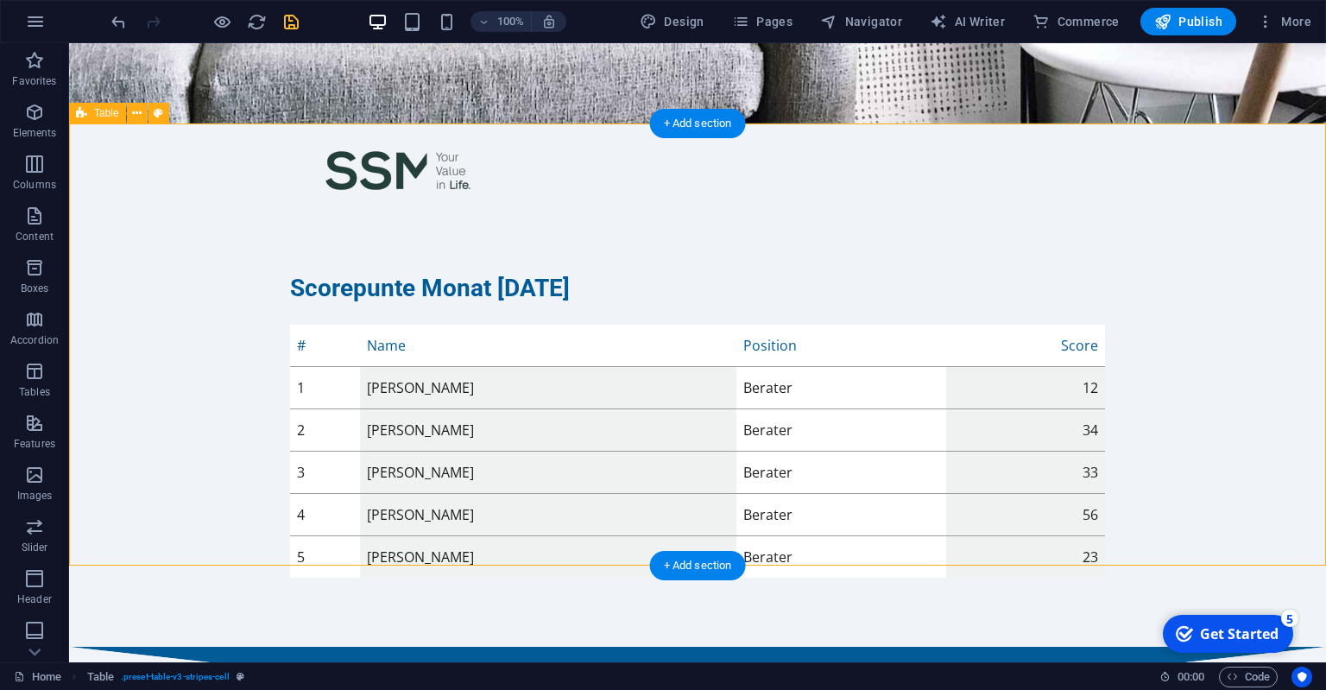
click at [1246, 332] on div "Scorepunte Monat [DATE] # Name Position Score 1 [PERSON_NAME] Berater 12 2 [PER…" at bounding box center [697, 425] width 1257 height 443
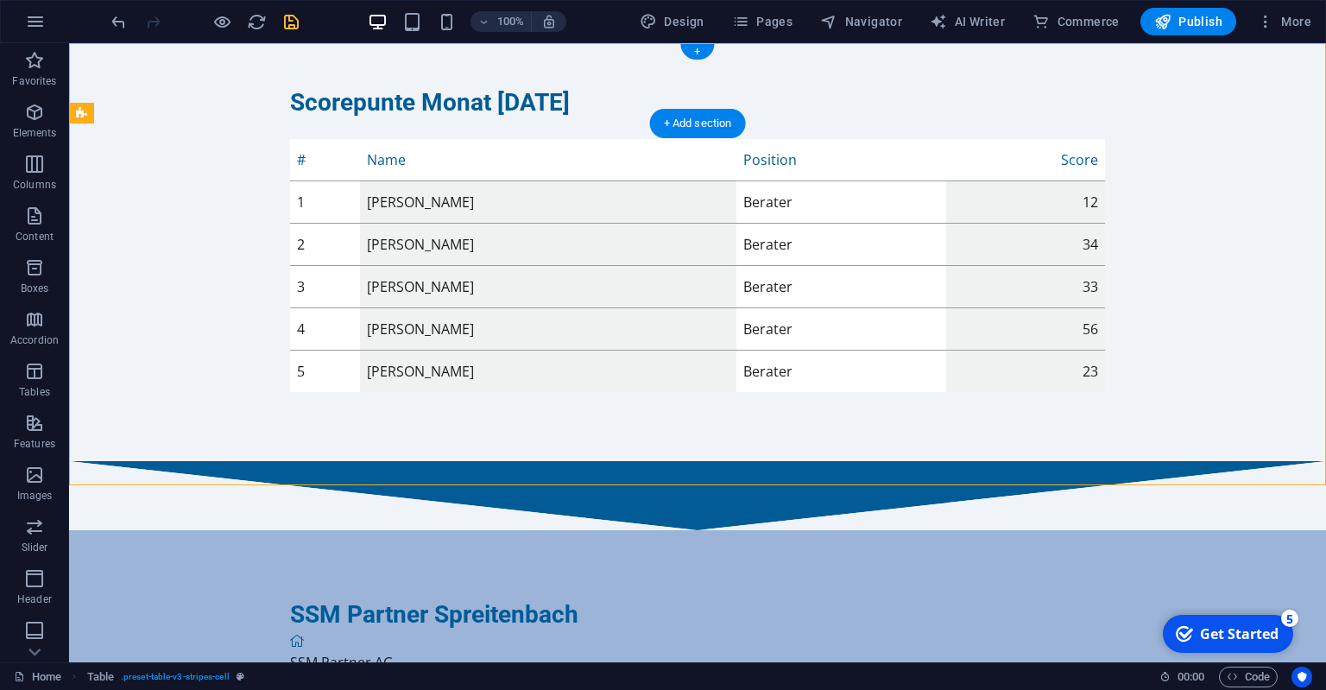
scroll to position [0, 0]
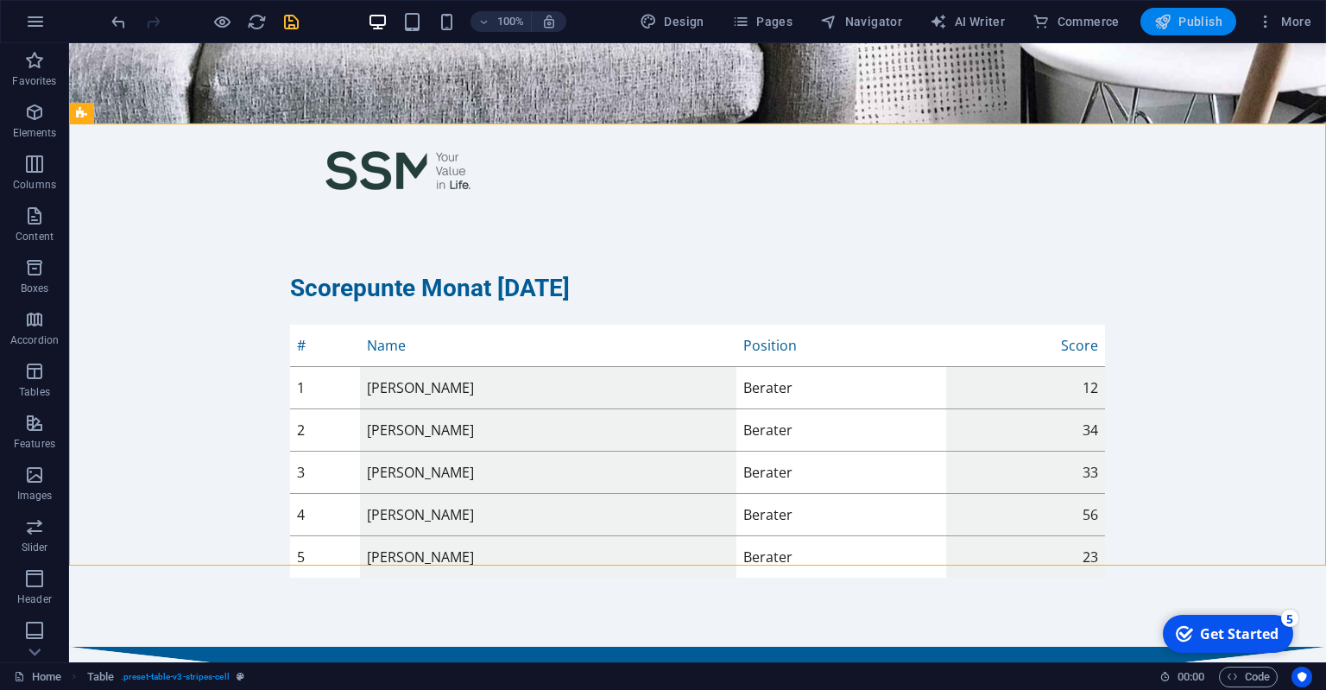
click at [1193, 24] on span "Publish" at bounding box center [1188, 21] width 68 height 17
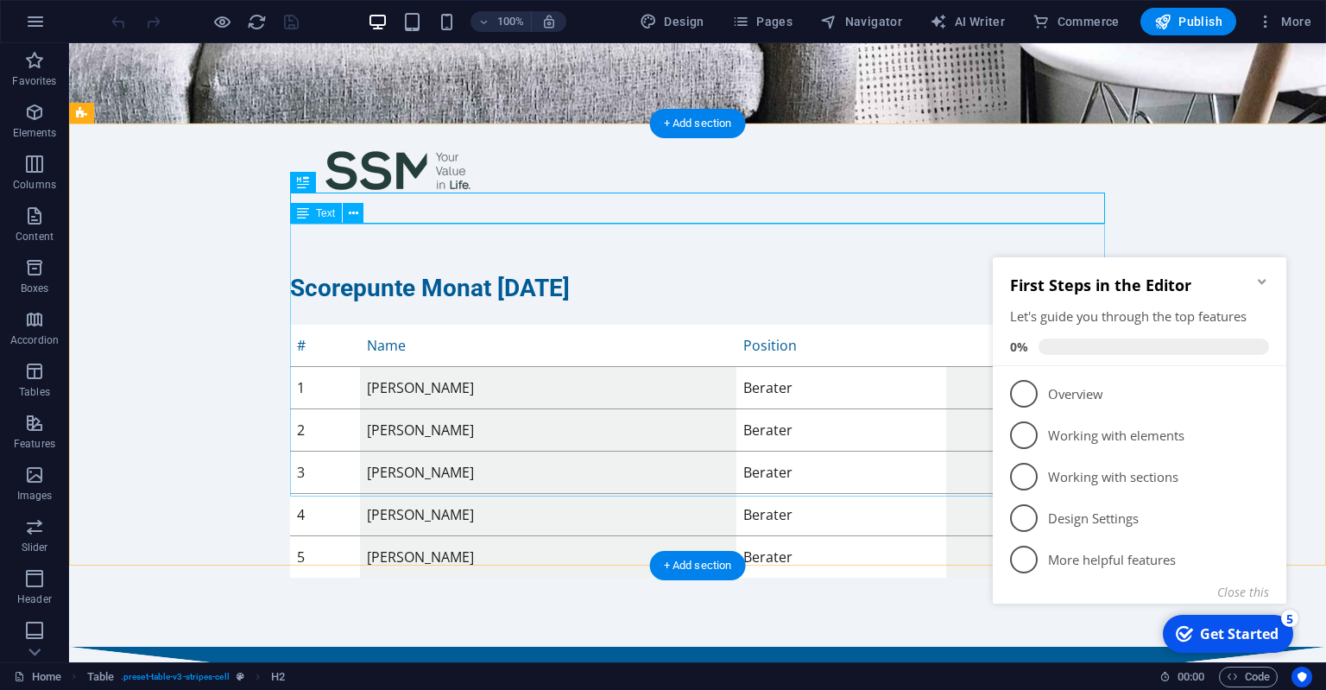
scroll to position [186, 0]
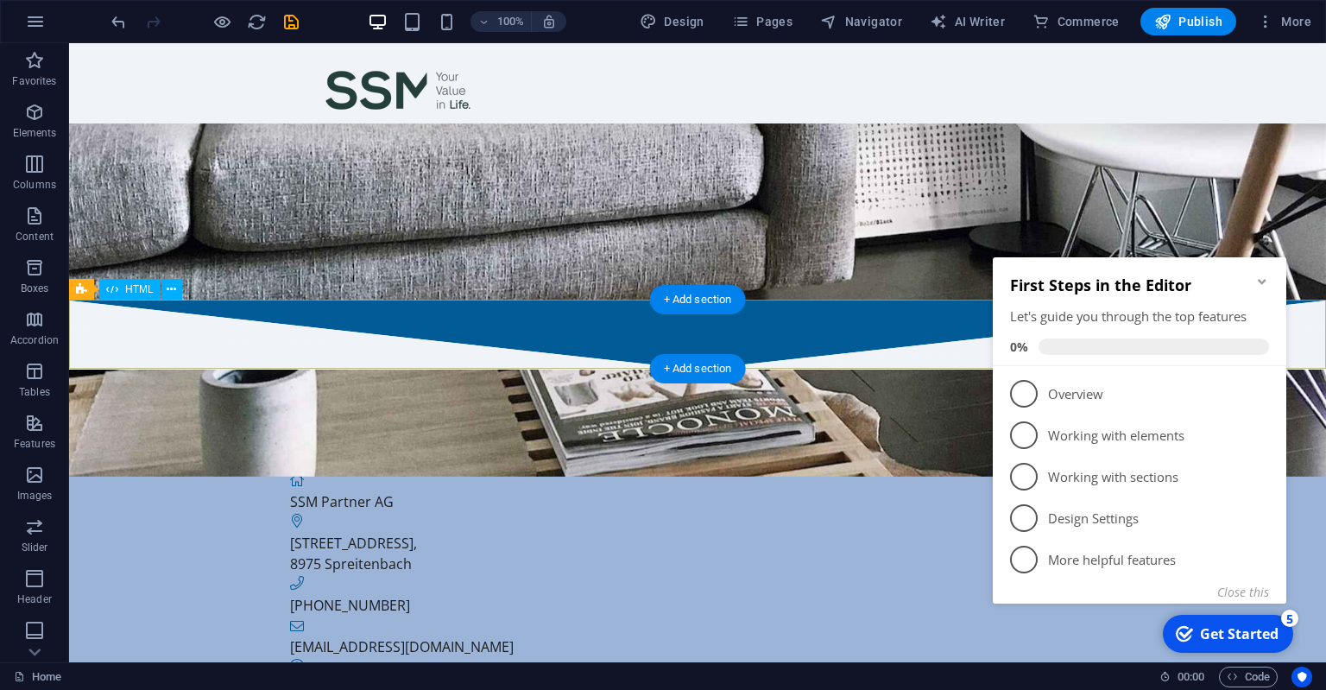
click at [703, 328] on div at bounding box center [697, 334] width 1257 height 69
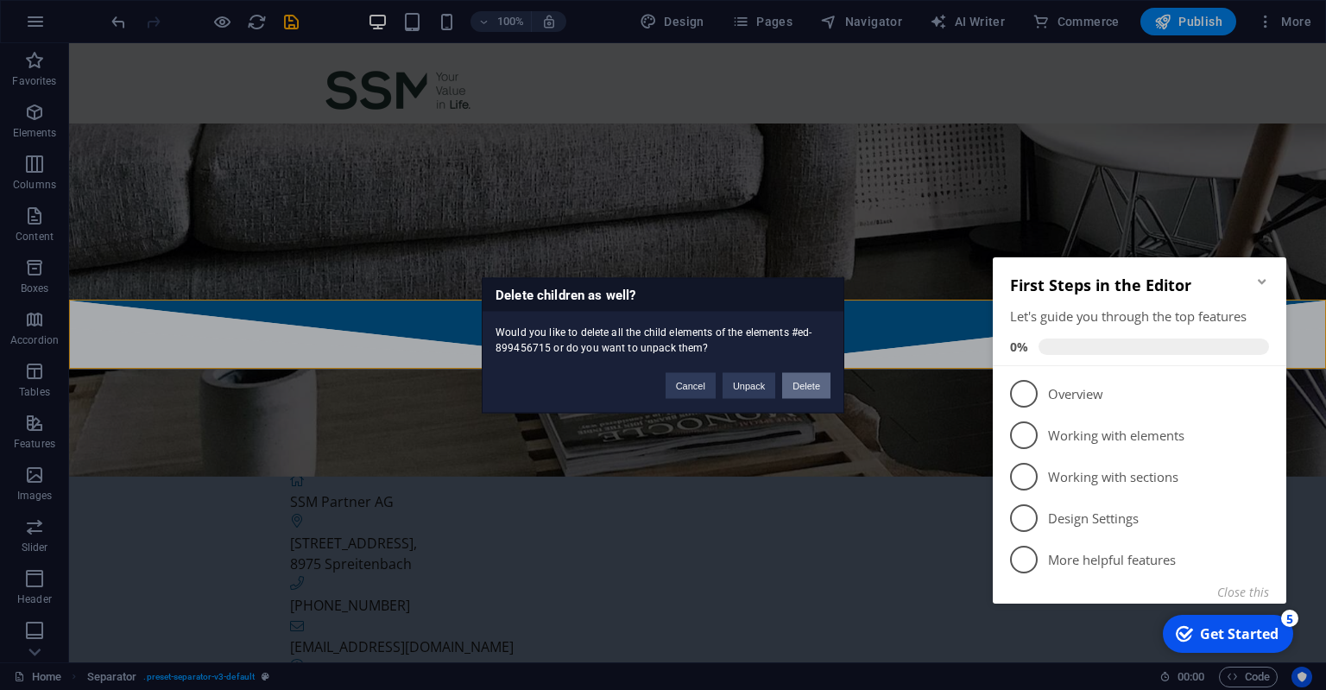
click at [801, 382] on button "Delete" at bounding box center [806, 385] width 48 height 26
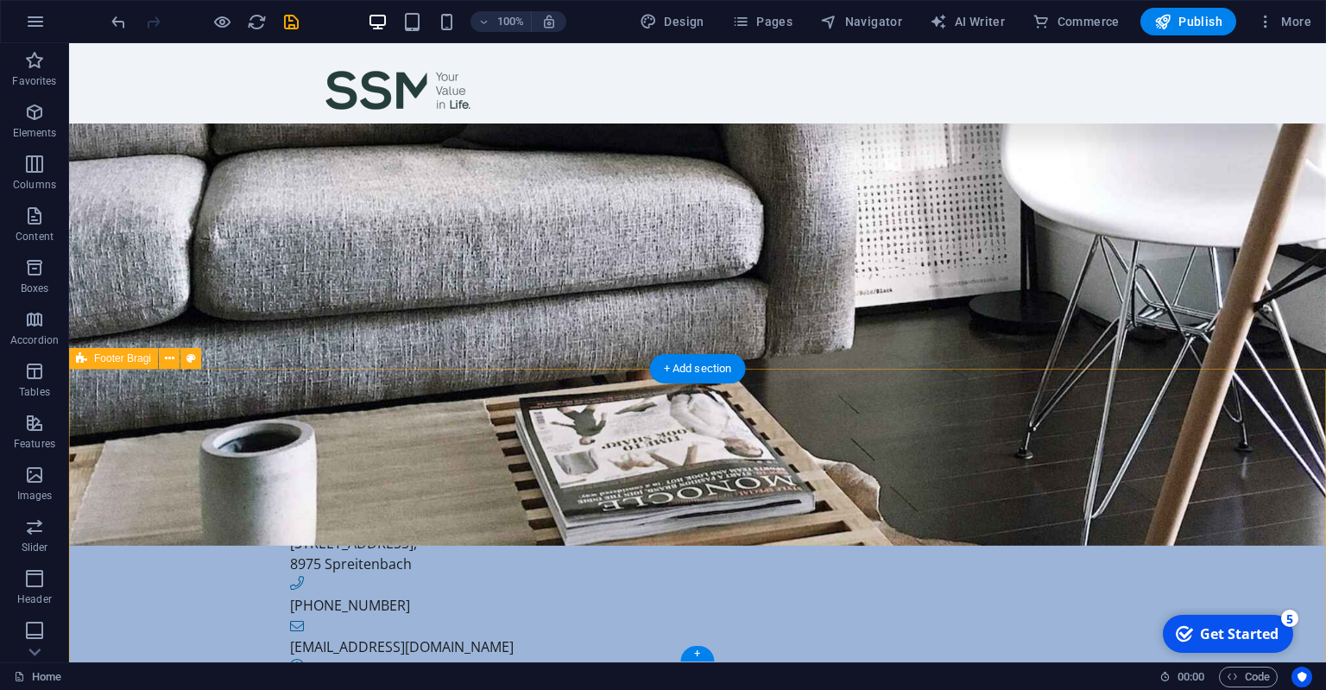
click at [752, 473] on div "SSM Partner Spreitenbach SSM Partner AG [STREET_ADDRESS] [PHONE_NUMBER] [EMAIL_…" at bounding box center [697, 568] width 1257 height 397
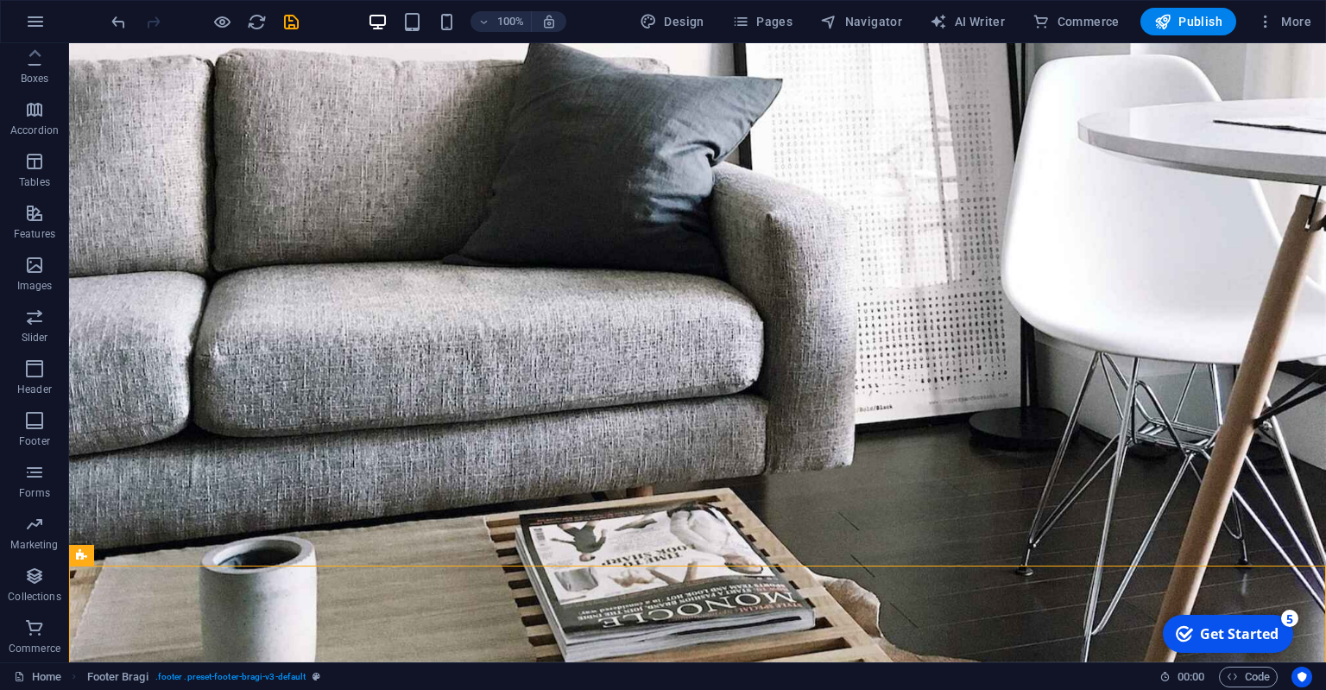
scroll to position [0, 0]
click at [41, 126] on span "Elements" at bounding box center [34, 122] width 69 height 41
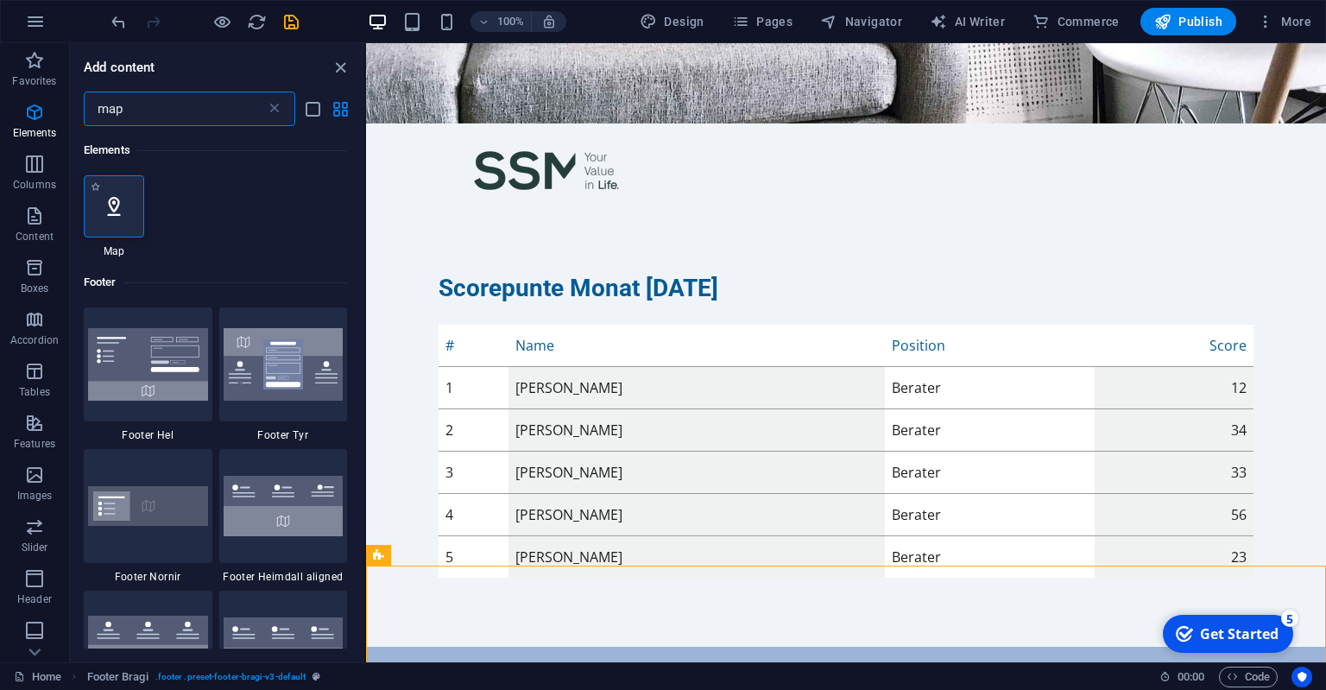
type input "map"
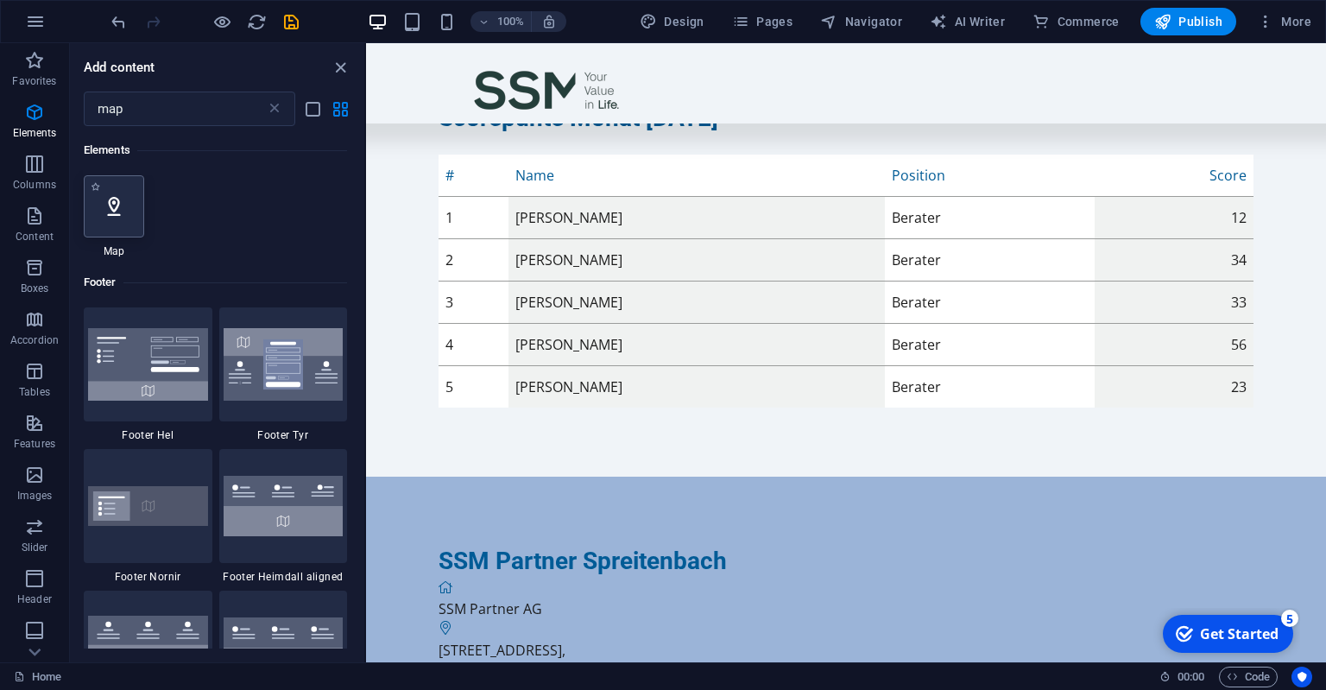
scroll to position [117, 0]
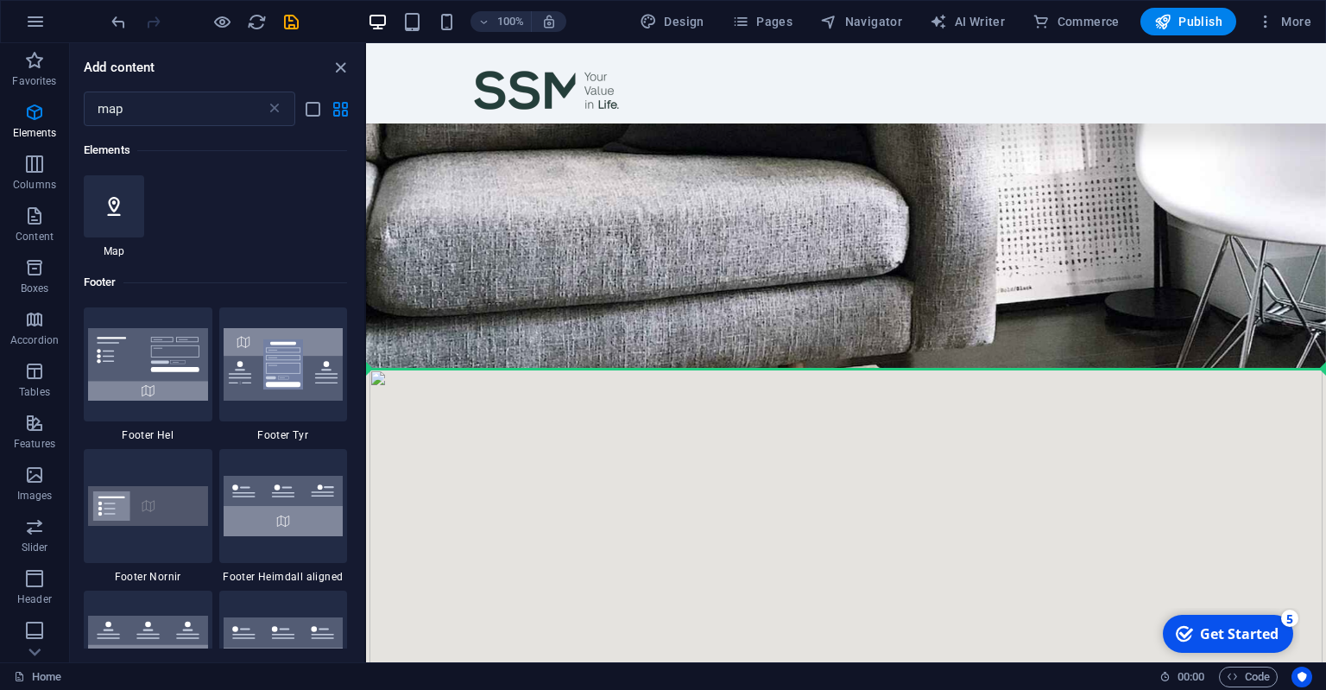
select select "1"
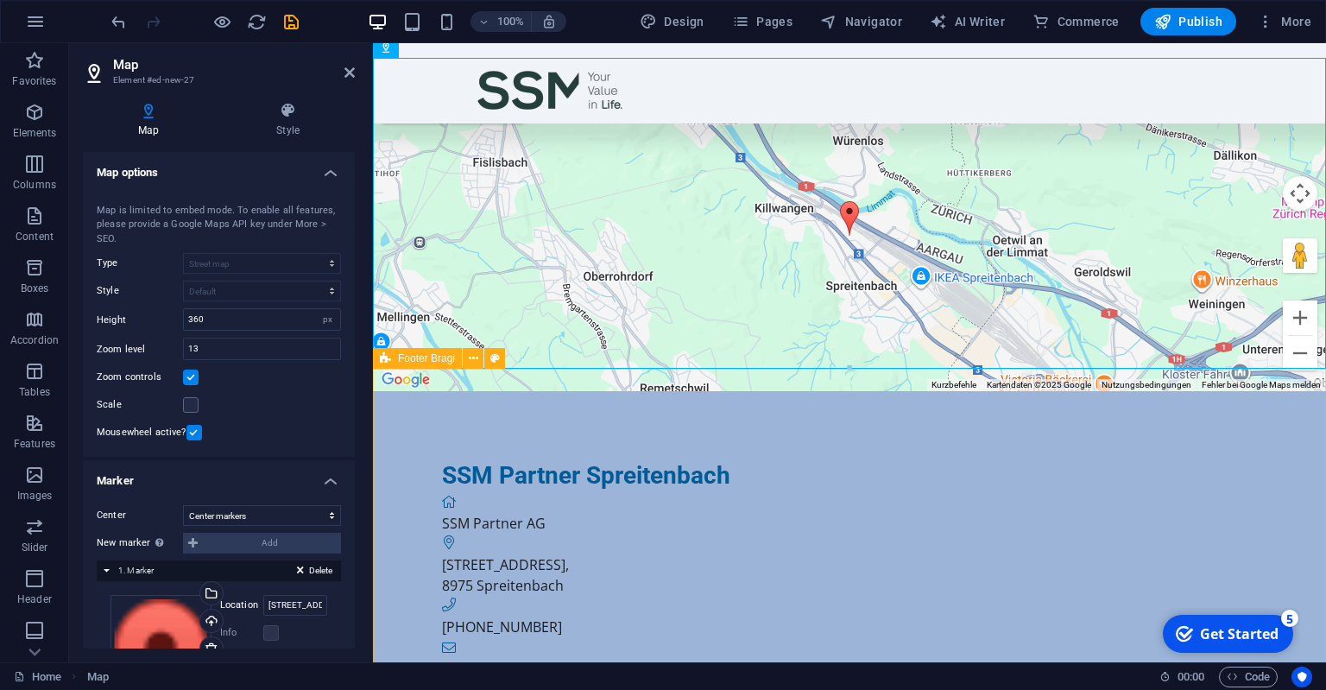
scroll to position [427, 0]
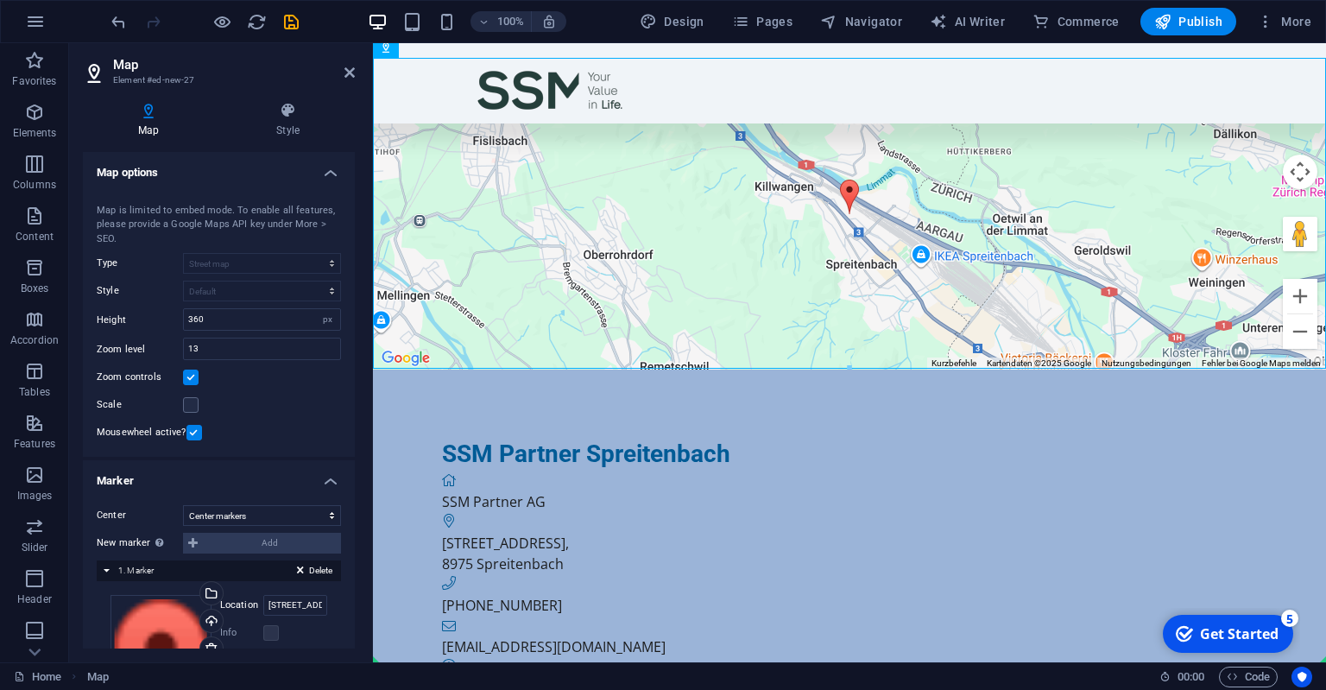
drag, startPoint x: 881, startPoint y: 313, endPoint x: 868, endPoint y: 622, distance: 308.5
click at [864, 625] on div "Menu Scorepunte Monat [DATE] # Name Position Score 1 Agon Thaqi Berater 12 2 [P…" at bounding box center [849, 192] width 953 height 1152
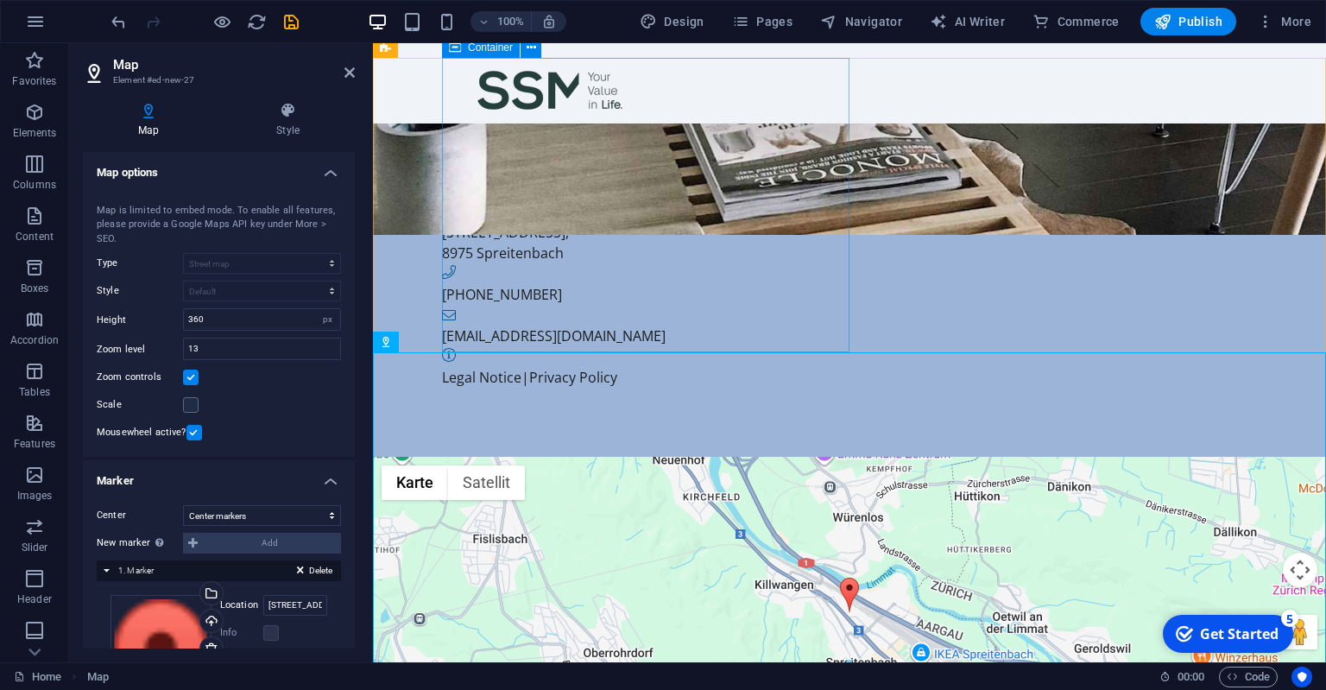
click at [803, 326] on div "[EMAIL_ADDRESS][DOMAIN_NAME]" at bounding box center [877, 336] width 870 height 21
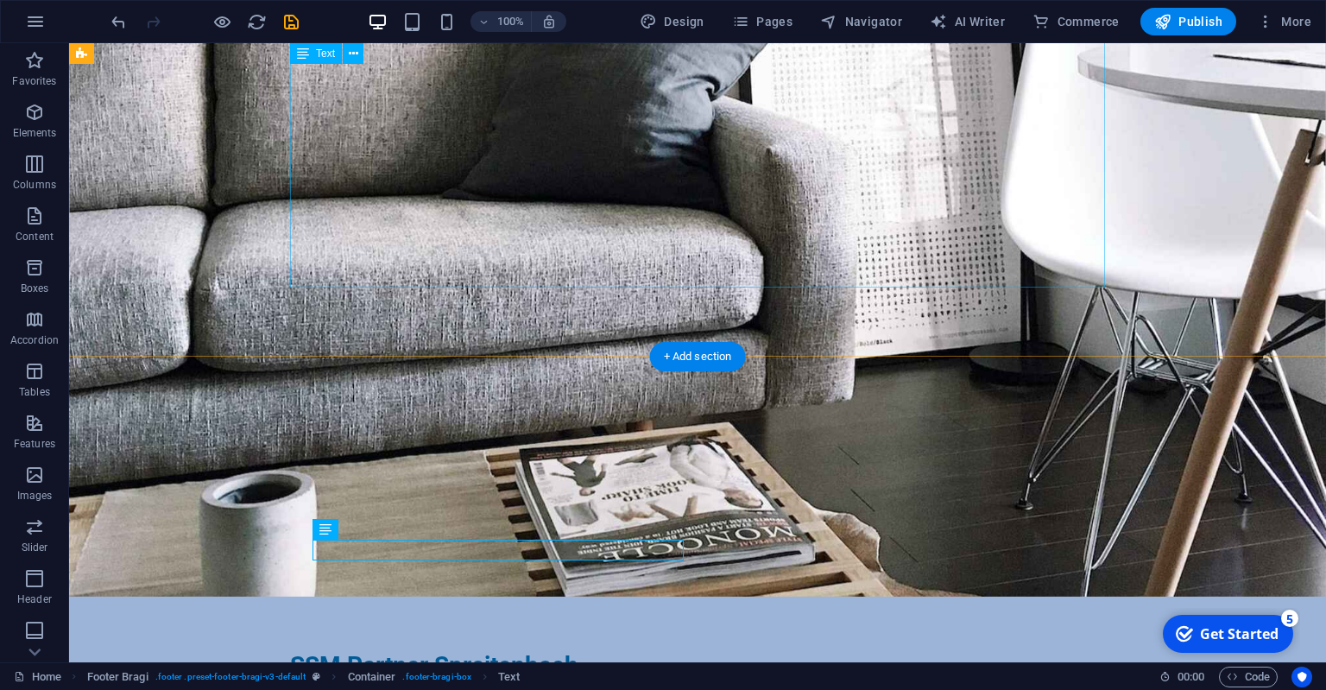
scroll to position [62, 0]
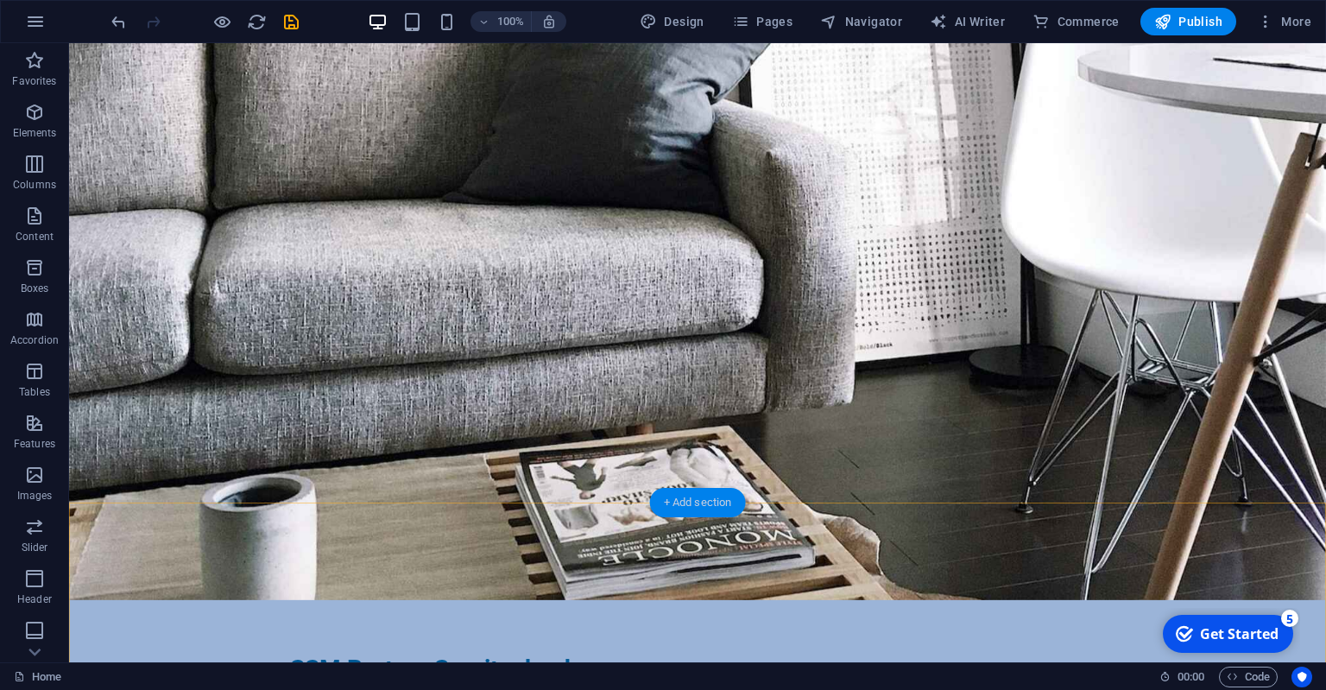
drag, startPoint x: 704, startPoint y: 504, endPoint x: 339, endPoint y: 460, distance: 367.0
click at [704, 504] on div "+ Add section" at bounding box center [698, 502] width 96 height 29
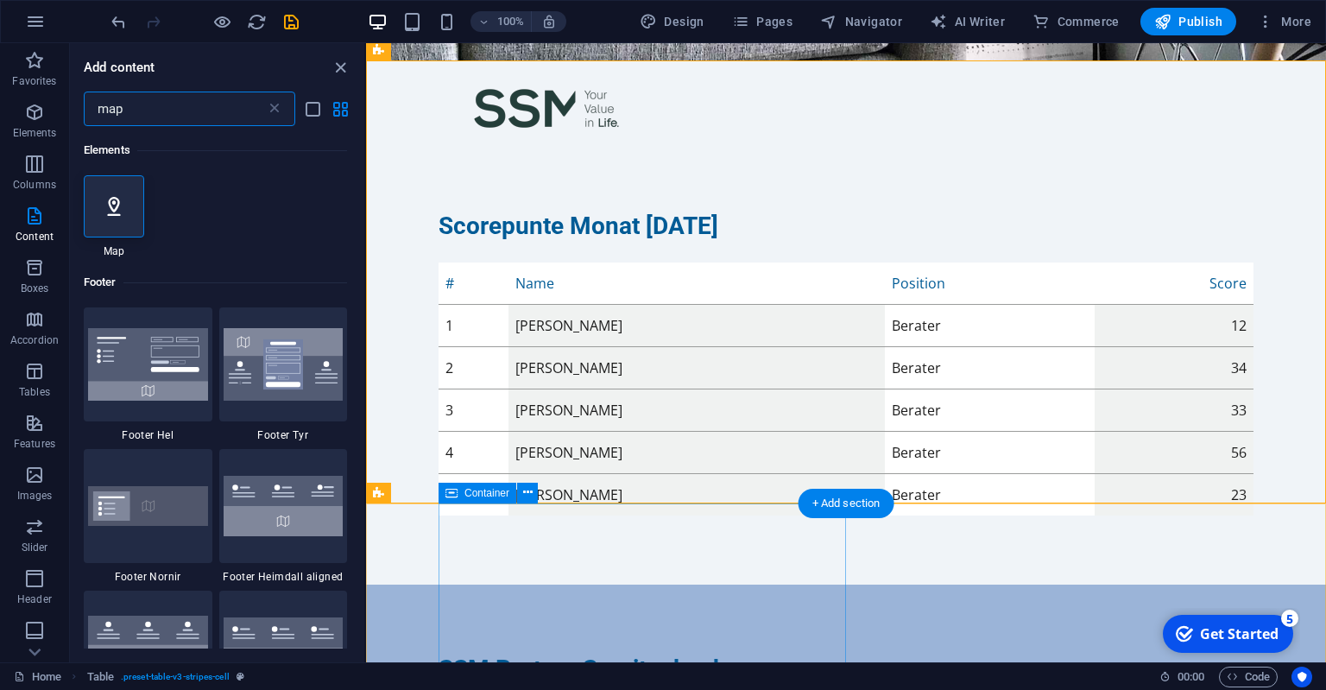
scroll to position [427, 0]
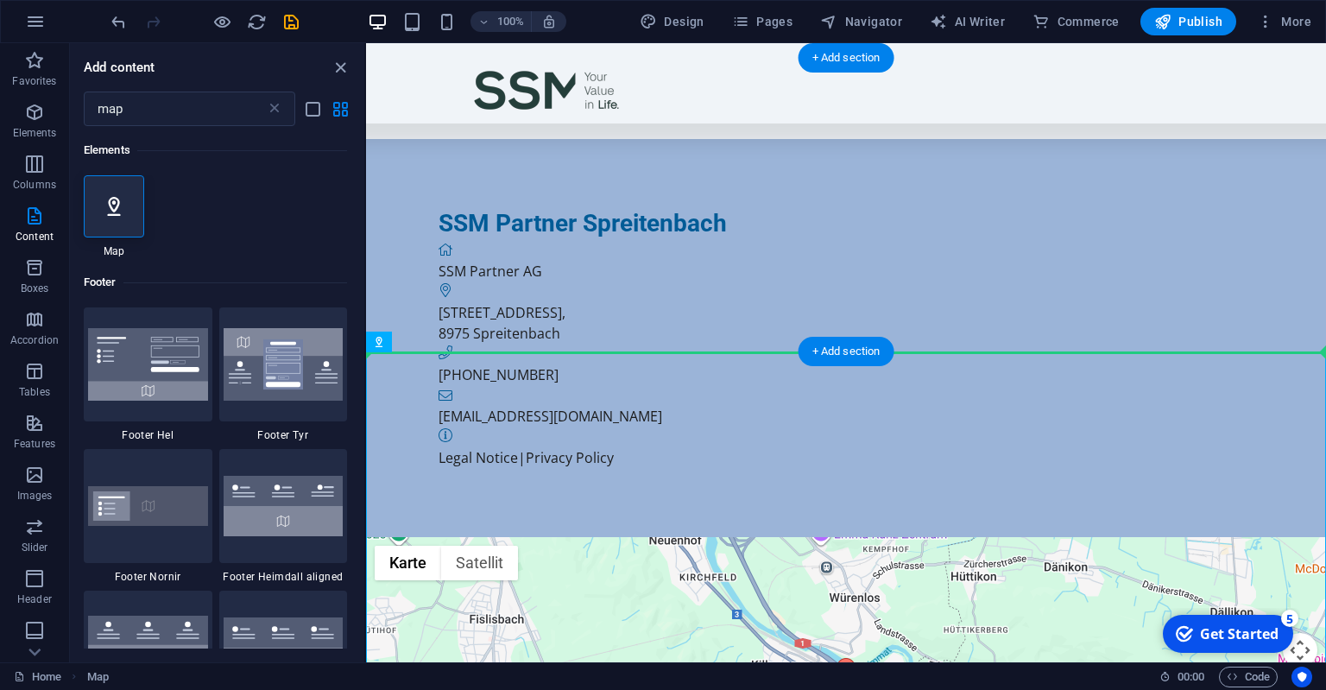
drag, startPoint x: 907, startPoint y: 475, endPoint x: 975, endPoint y: 257, distance: 228.0
click at [975, 257] on div "Menu Scorepunte Monat [DATE] # Name Position Score 1 [PERSON_NAME] Berater 12 2…" at bounding box center [846, 232] width 960 height 1232
click at [963, 243] on div "SSM Partner Spreitenbach SSM Partner AG [STREET_ADDRESS] [PHONE_NUMBER] [EMAIL_…" at bounding box center [846, 337] width 960 height 397
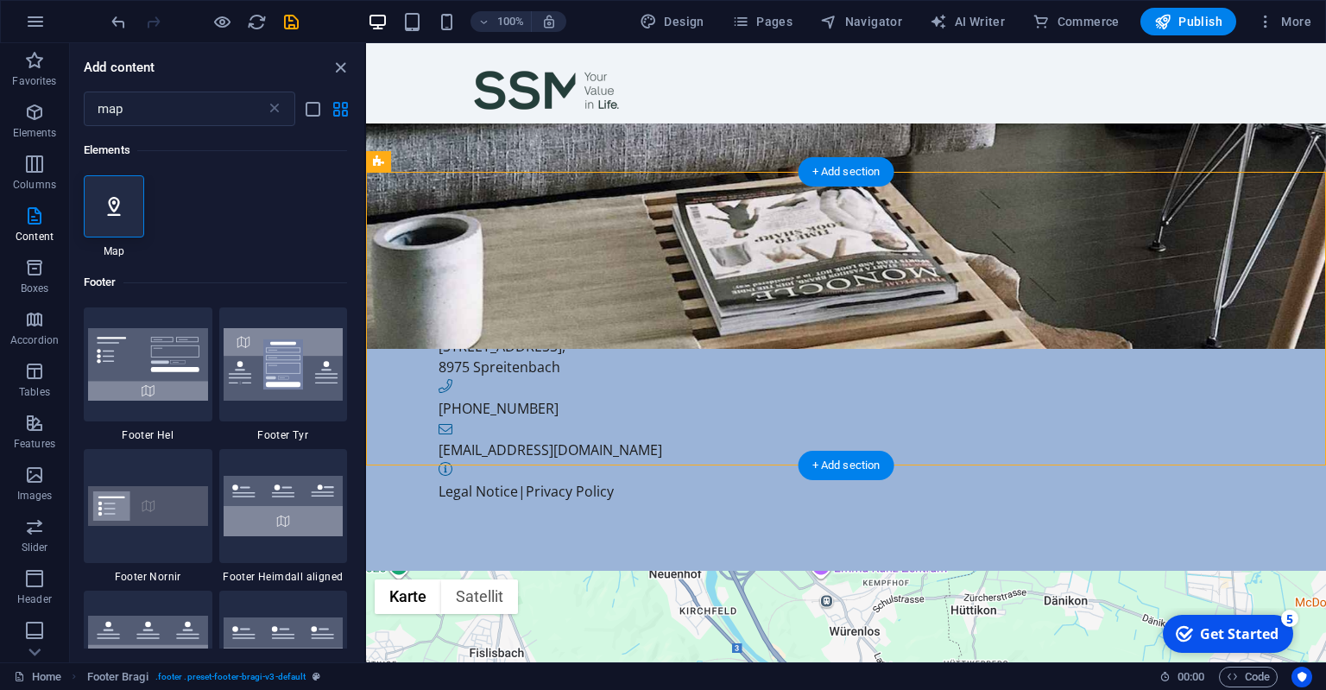
scroll to position [245, 0]
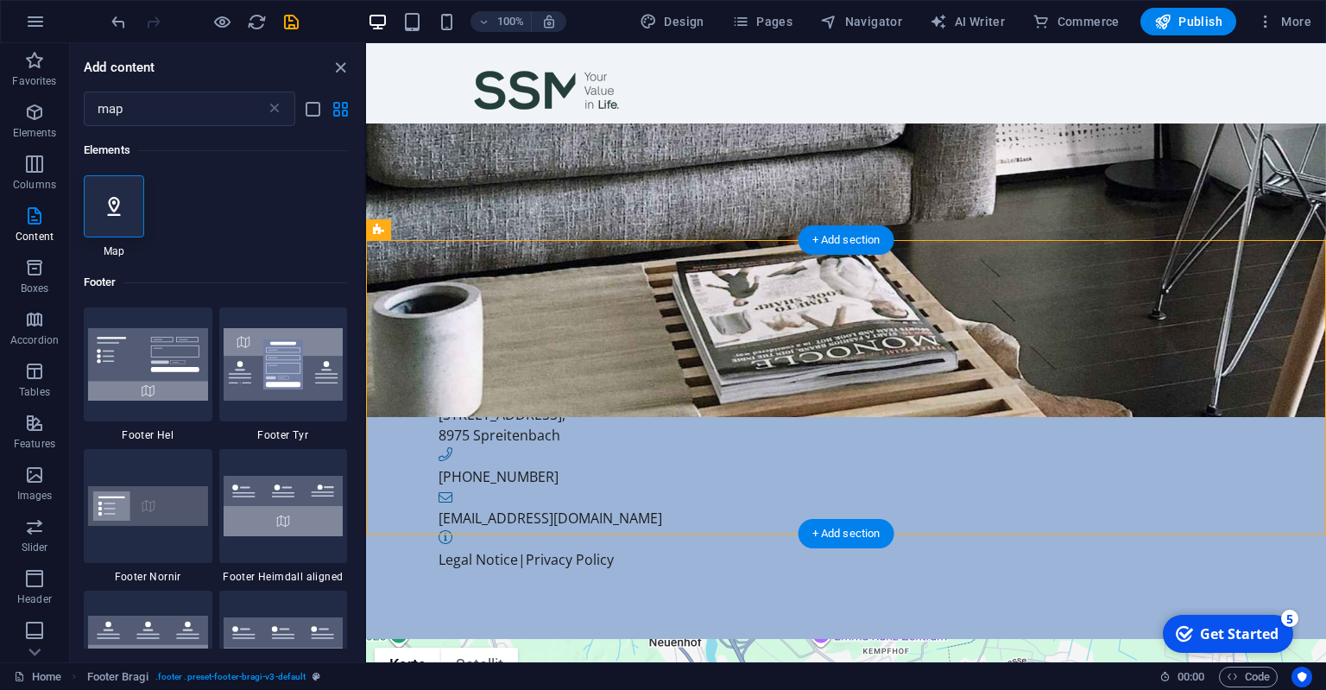
click at [902, 288] on div "SSM Partner Spreitenbach SSM Partner AG [STREET_ADDRESS] [PHONE_NUMBER] [EMAIL_…" at bounding box center [846, 439] width 960 height 397
click at [846, 243] on div "+ Add section" at bounding box center [847, 239] width 96 height 29
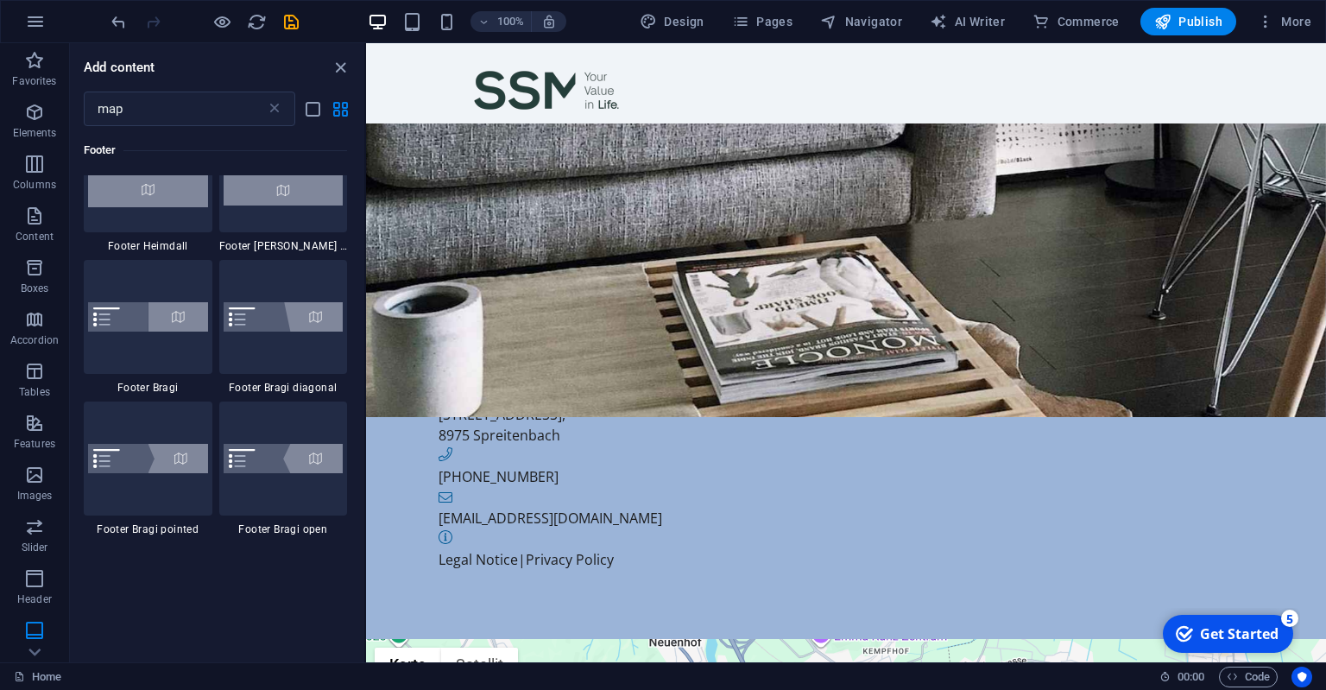
scroll to position [0, 0]
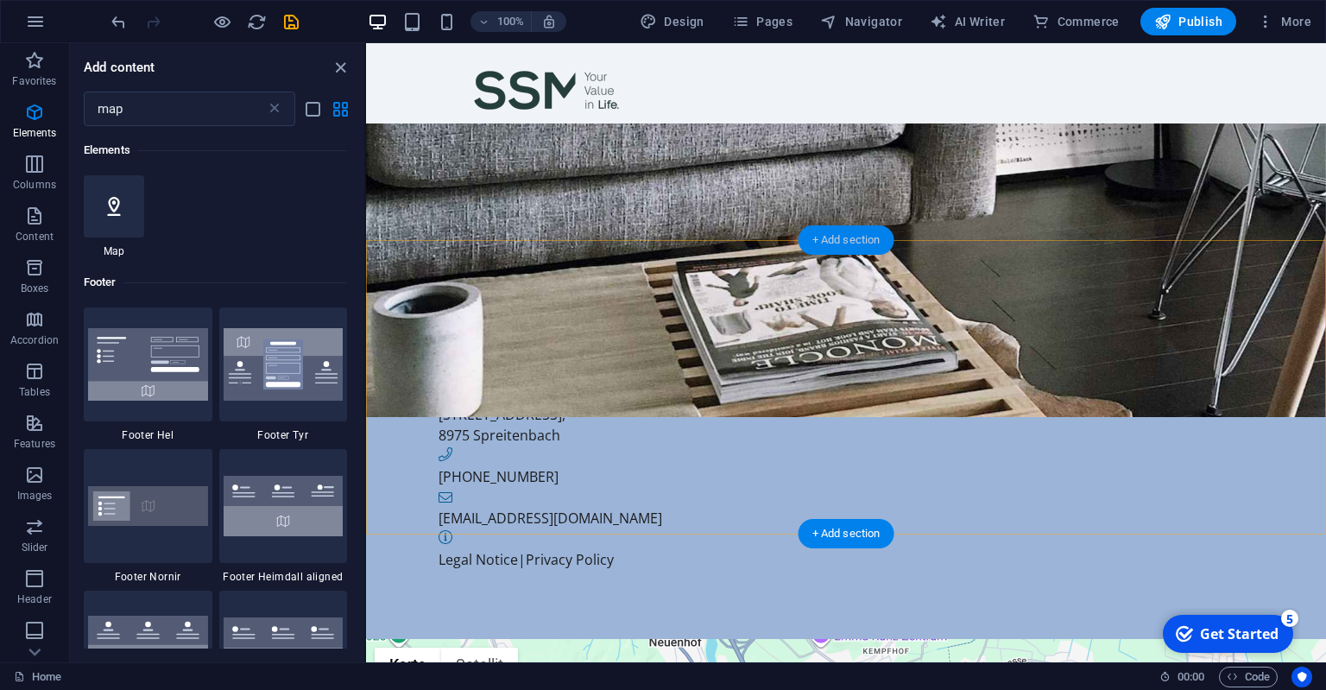
click at [818, 247] on div "+ Add section" at bounding box center [847, 239] width 96 height 29
click at [819, 247] on div "+ Add section" at bounding box center [847, 239] width 96 height 29
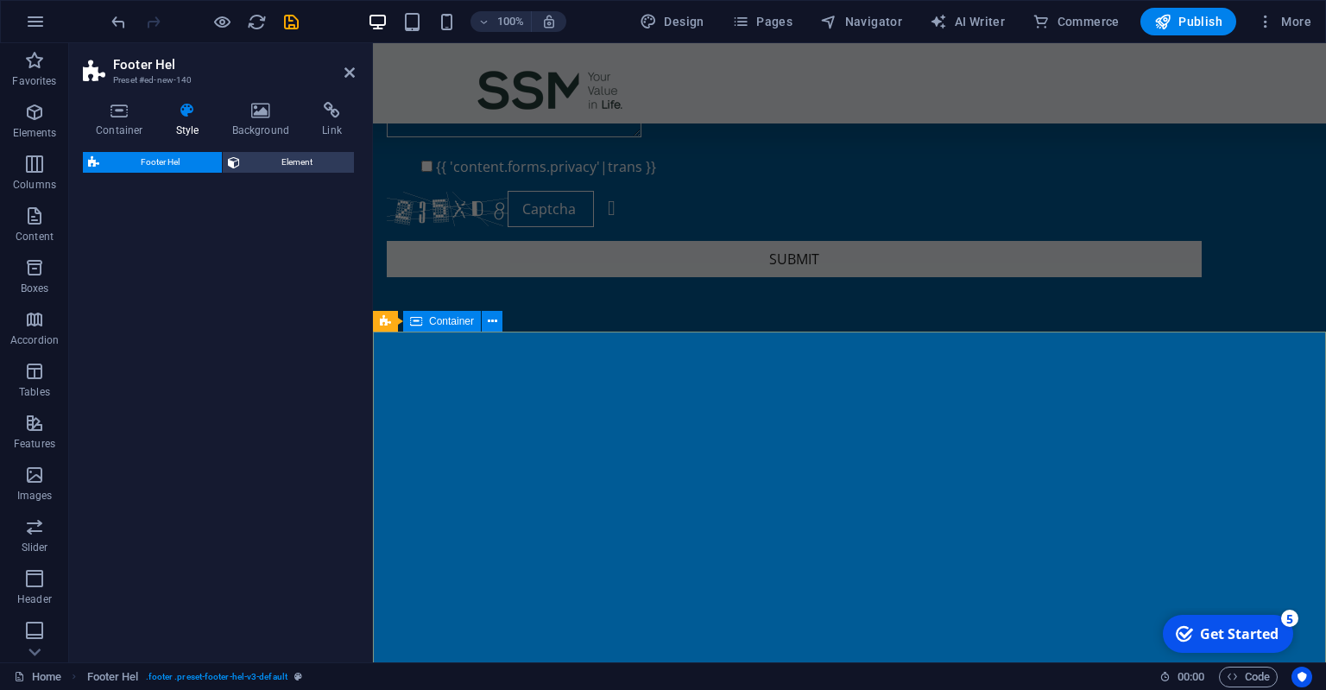
select select "%"
select select "rem"
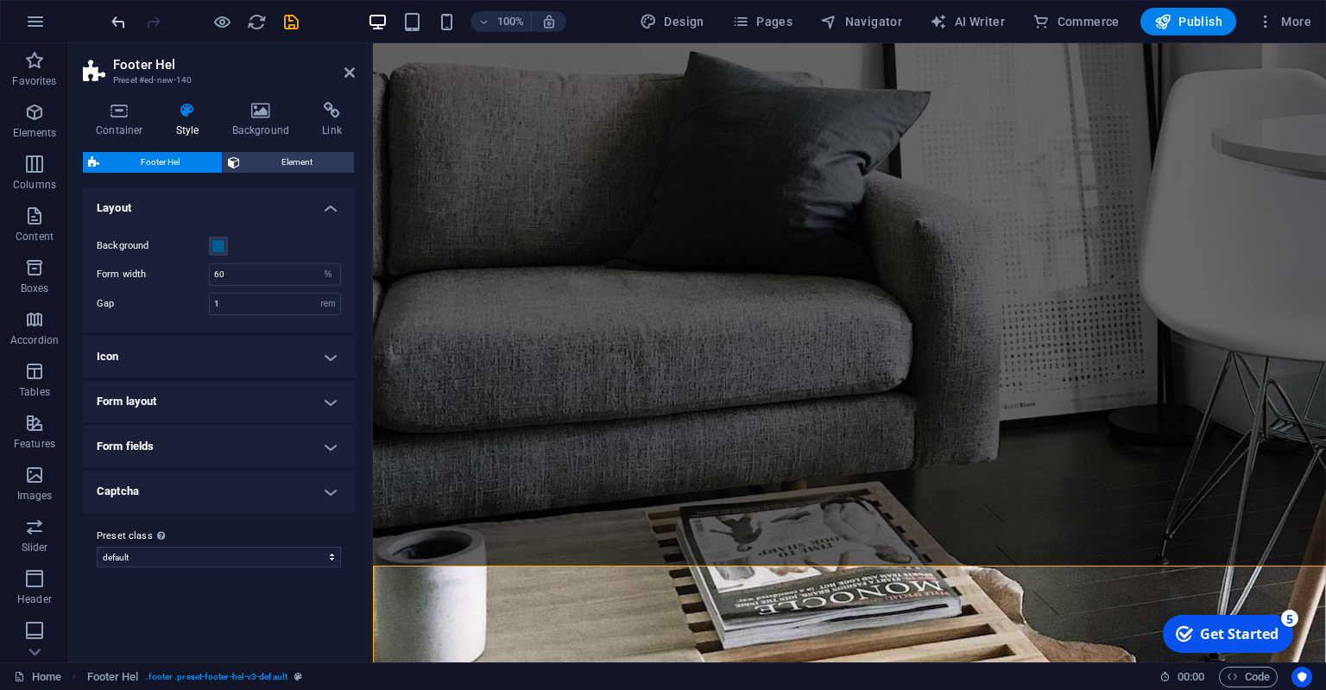
click at [123, 26] on icon "undo" at bounding box center [119, 22] width 20 height 20
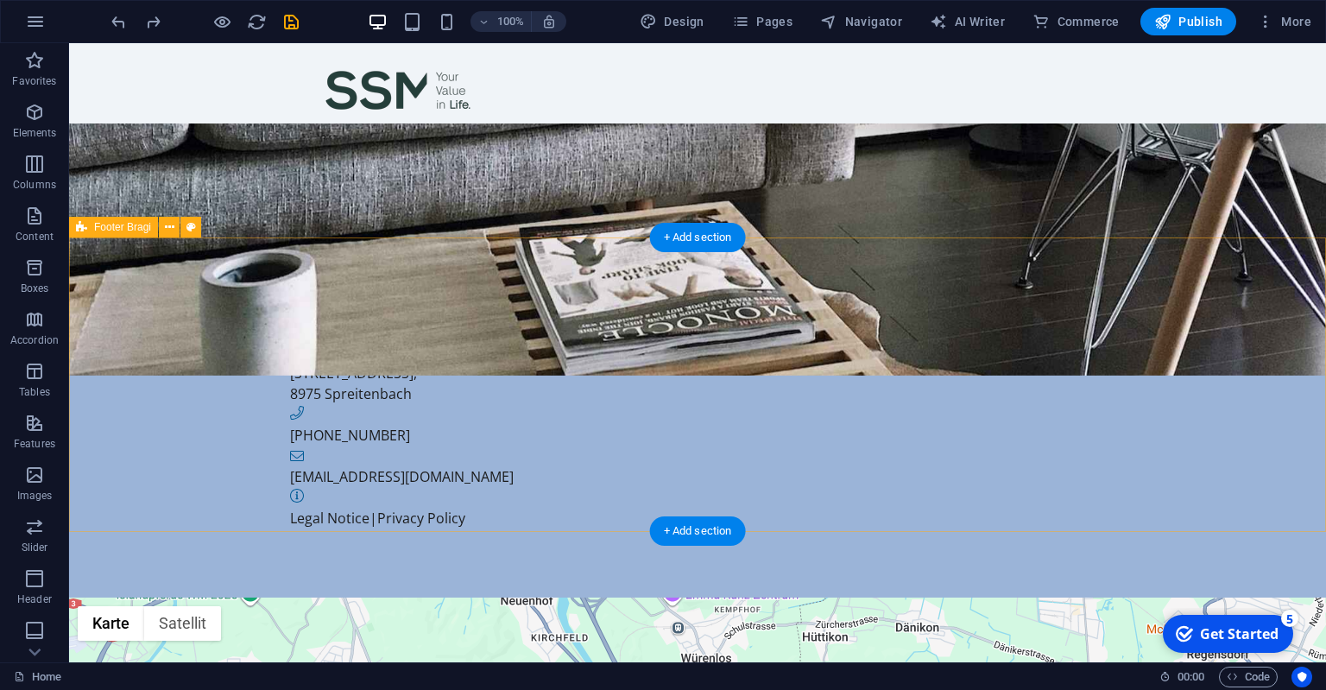
scroll to position [245, 0]
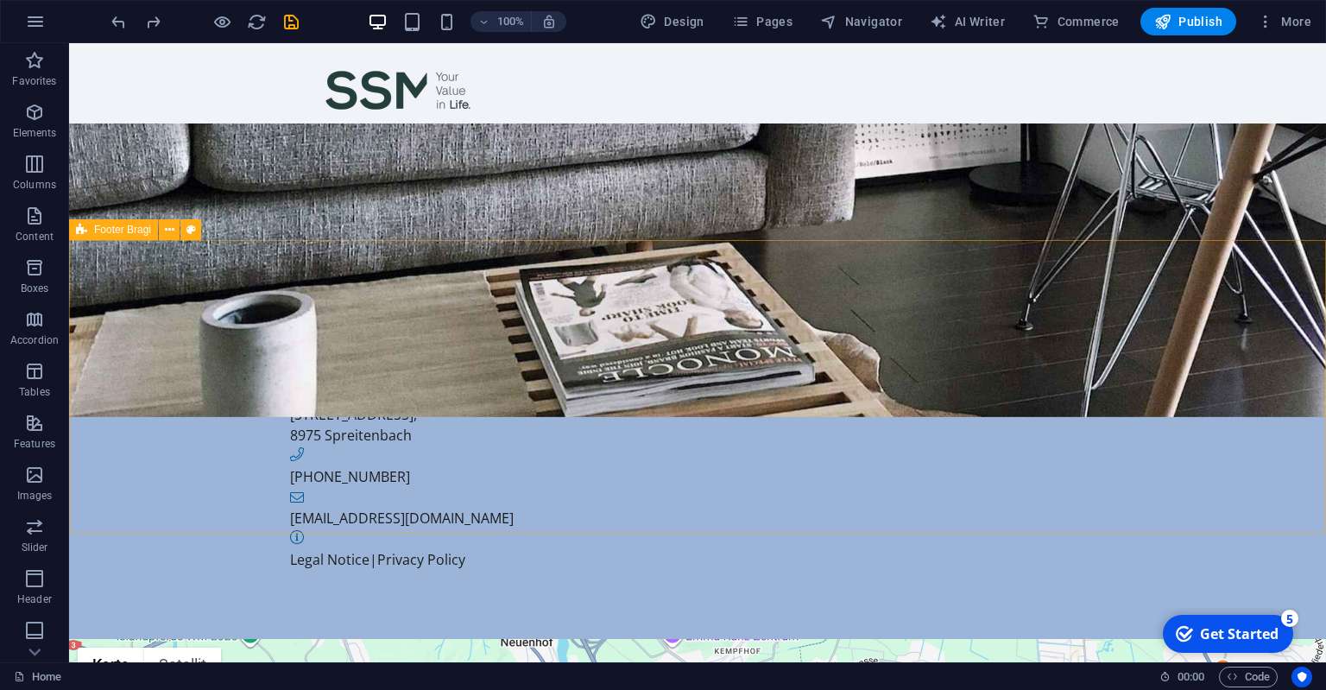
click at [131, 229] on span "Footer Bragi" at bounding box center [122, 229] width 57 height 10
click at [132, 229] on span "Footer Bragi" at bounding box center [122, 229] width 57 height 10
select select "footer"
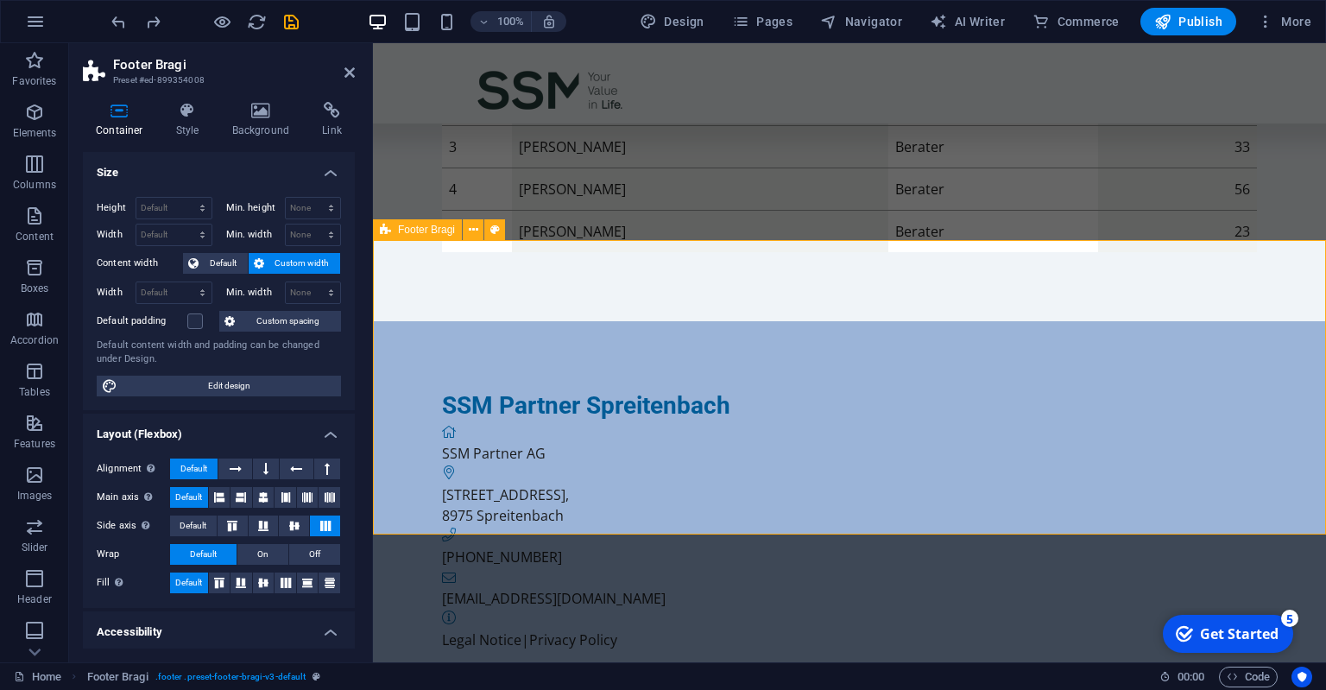
click at [386, 226] on icon at bounding box center [385, 229] width 11 height 21
click at [474, 224] on icon at bounding box center [473, 230] width 9 height 18
click at [389, 236] on icon at bounding box center [385, 229] width 11 height 21
click at [389, 235] on icon at bounding box center [385, 229] width 11 height 21
click at [475, 228] on icon at bounding box center [473, 230] width 9 height 18
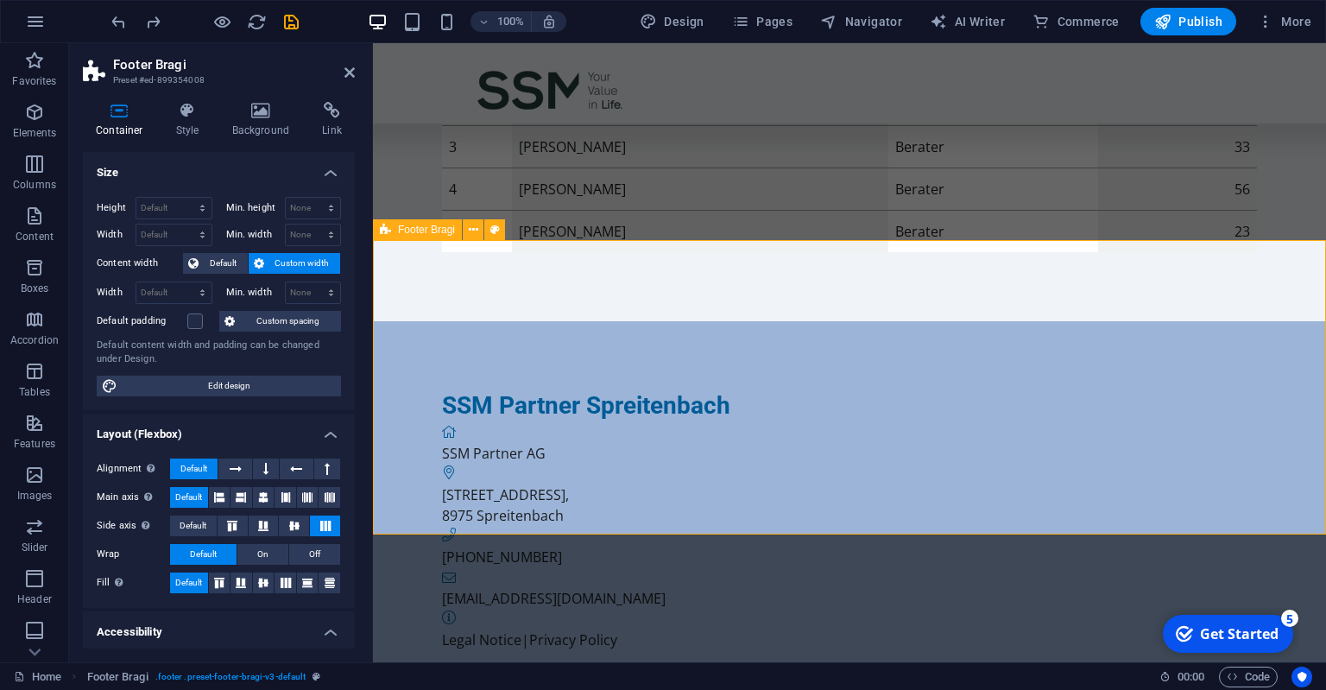
click at [386, 232] on icon at bounding box center [385, 229] width 11 height 21
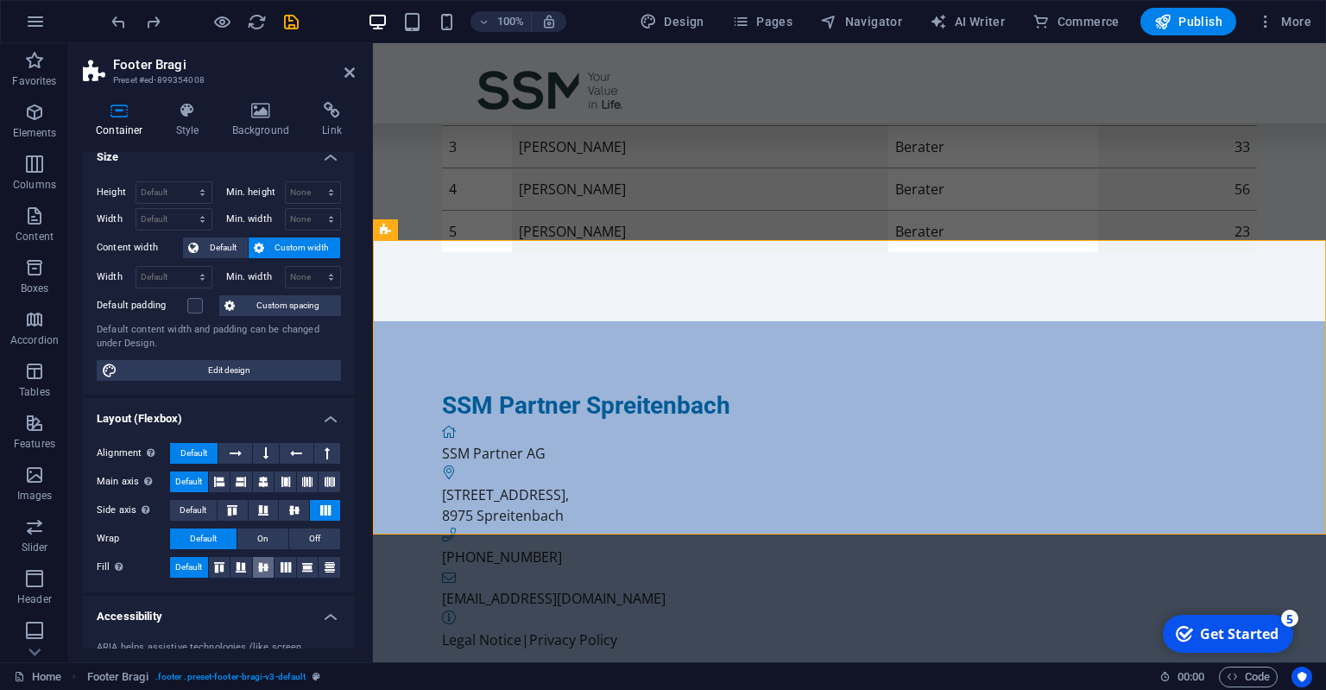
scroll to position [0, 0]
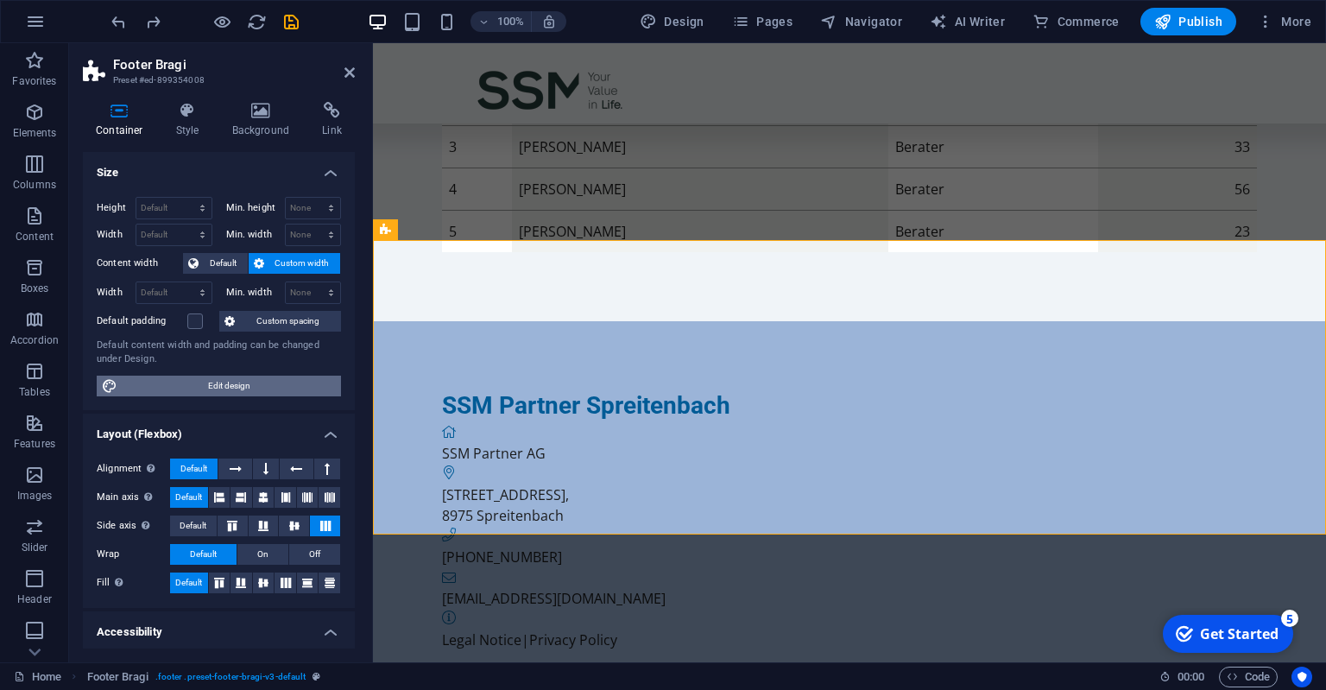
click at [241, 385] on span "Edit design" at bounding box center [229, 386] width 213 height 21
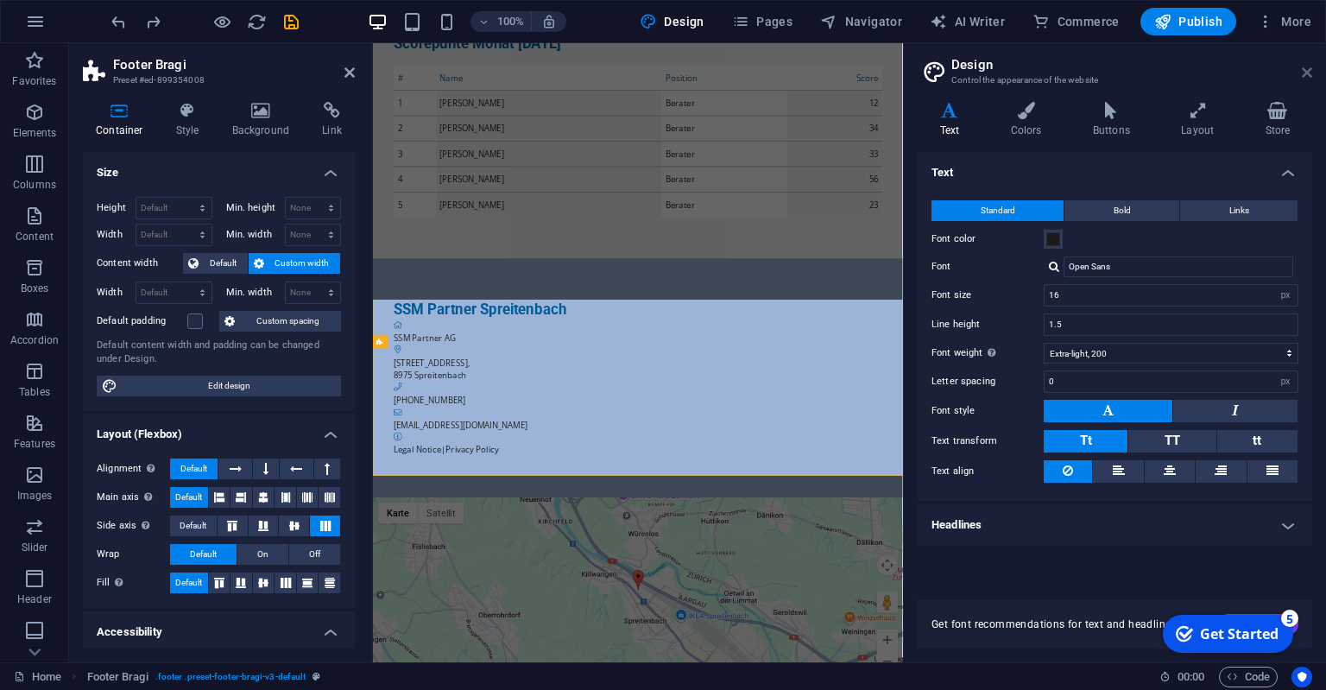
click at [1304, 71] on icon at bounding box center [1307, 73] width 10 height 14
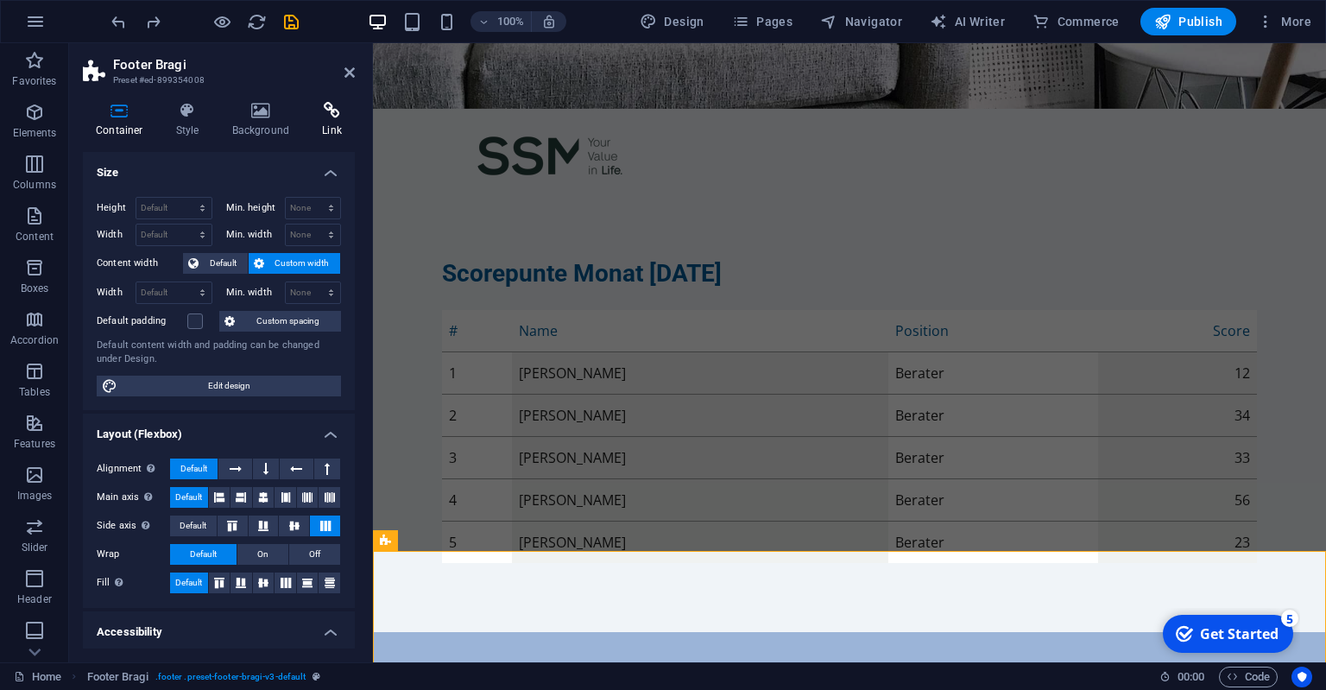
click at [318, 125] on h4 "Link" at bounding box center [332, 120] width 46 height 36
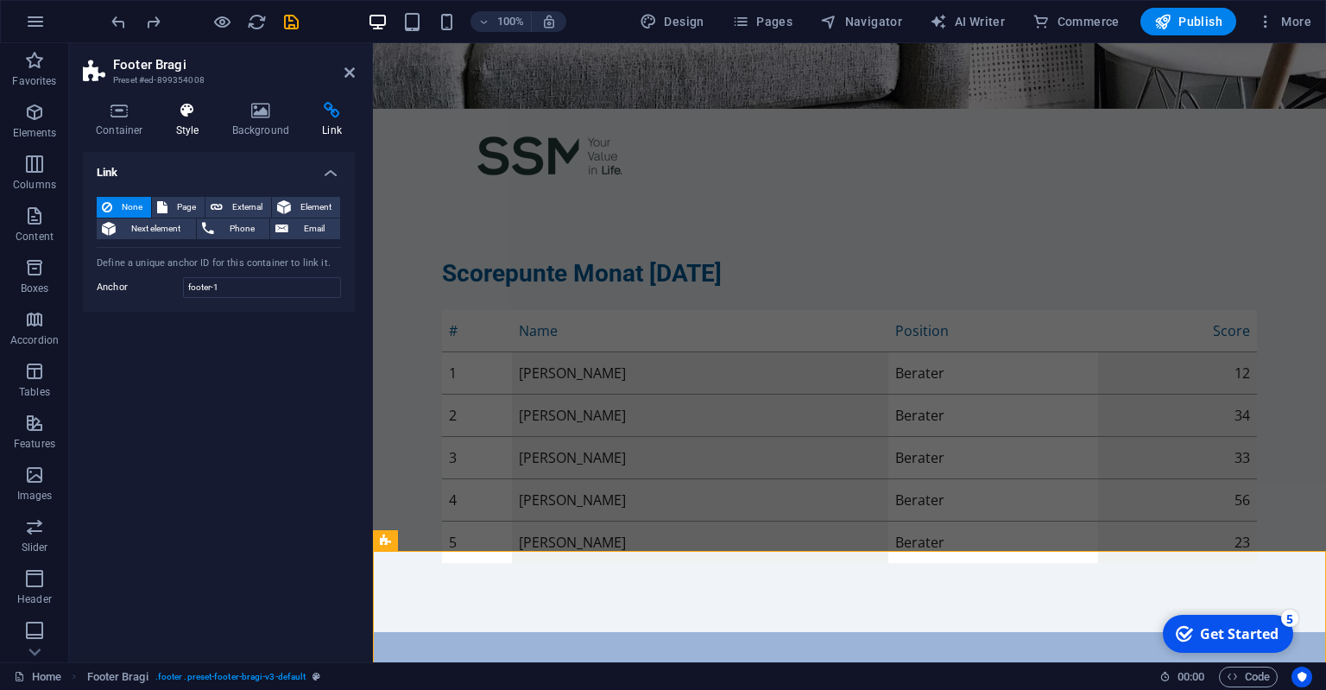
click at [196, 124] on h4 "Style" at bounding box center [191, 120] width 56 height 36
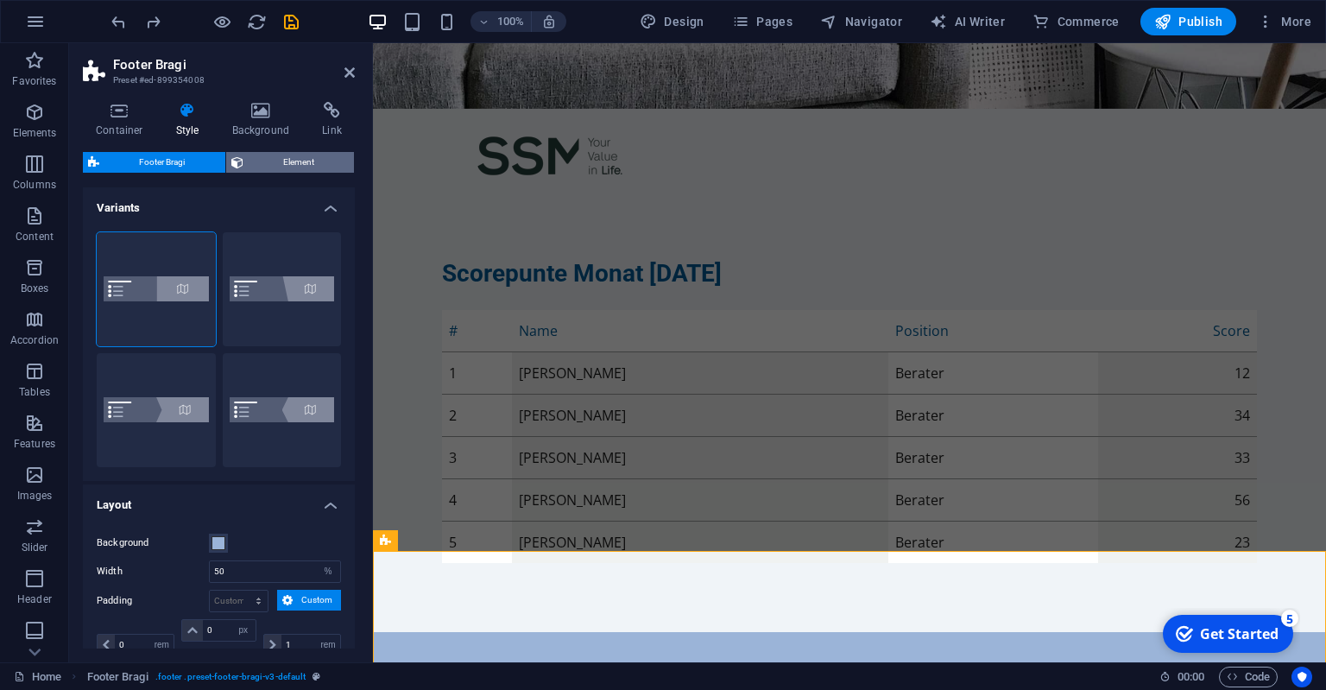
click at [277, 153] on span "Element" at bounding box center [299, 162] width 101 height 21
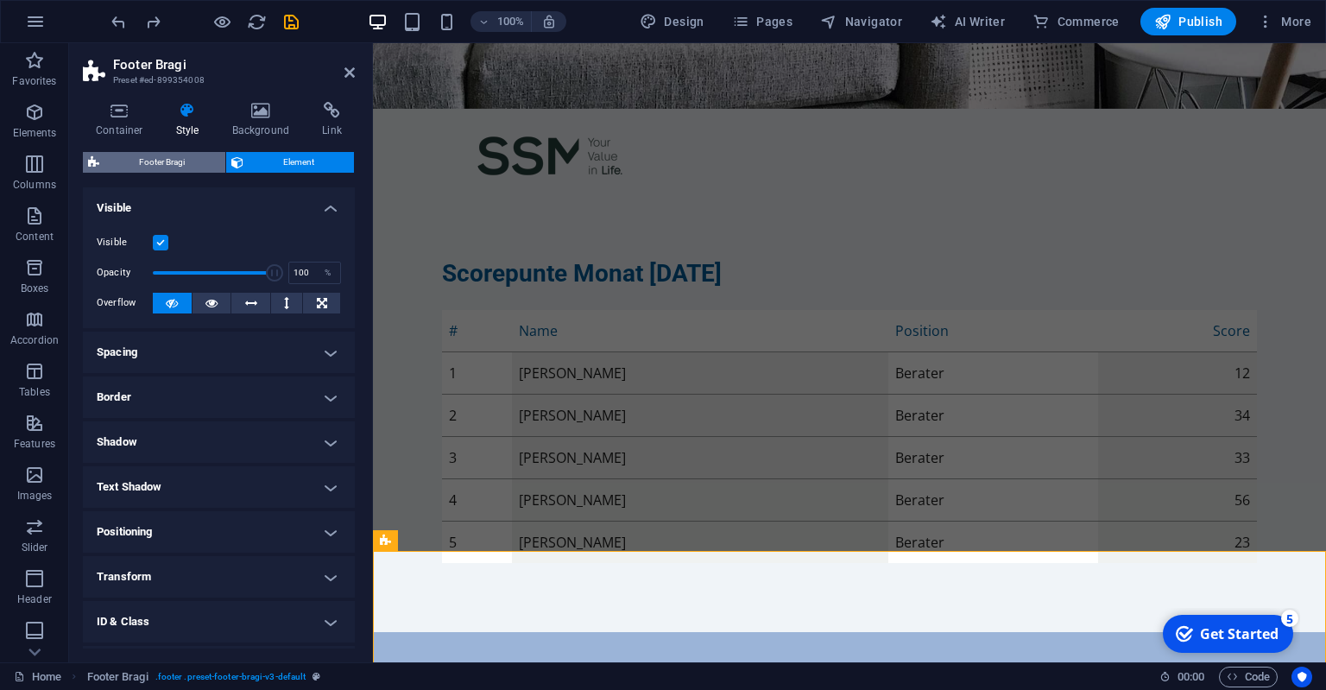
click at [192, 159] on span "Footer Bragi" at bounding box center [162, 162] width 116 height 21
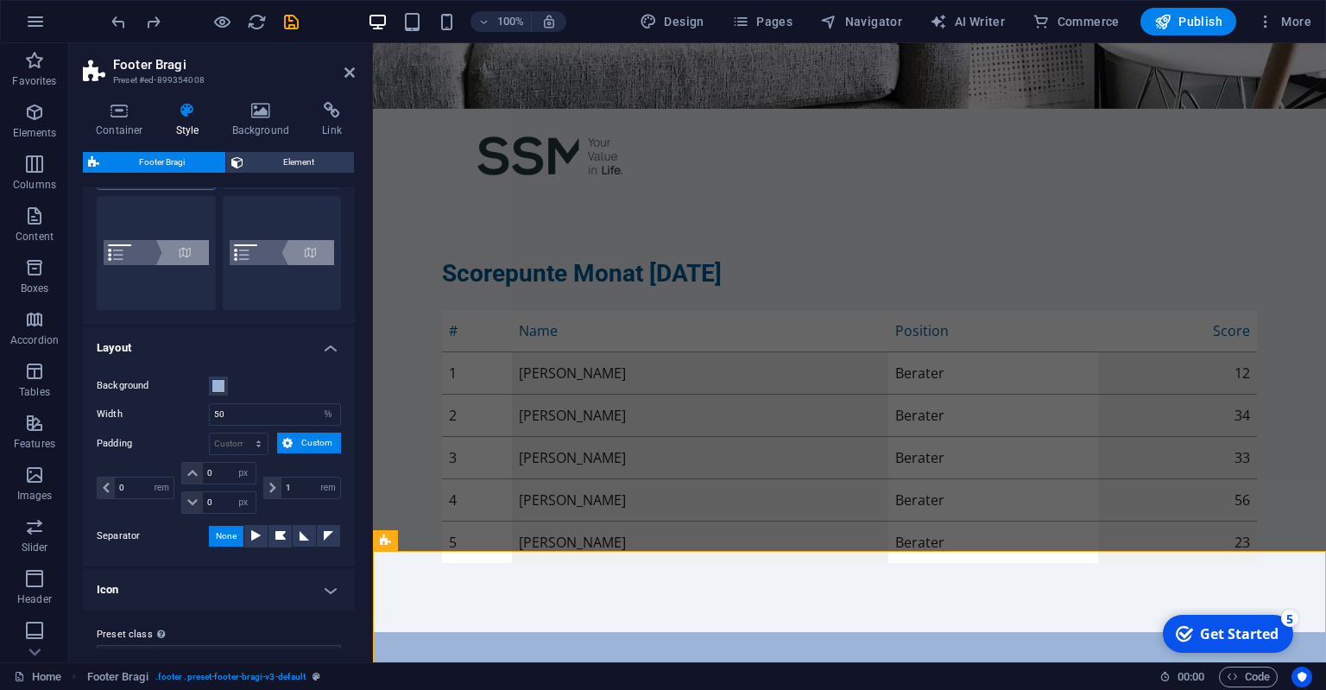
scroll to position [0, 0]
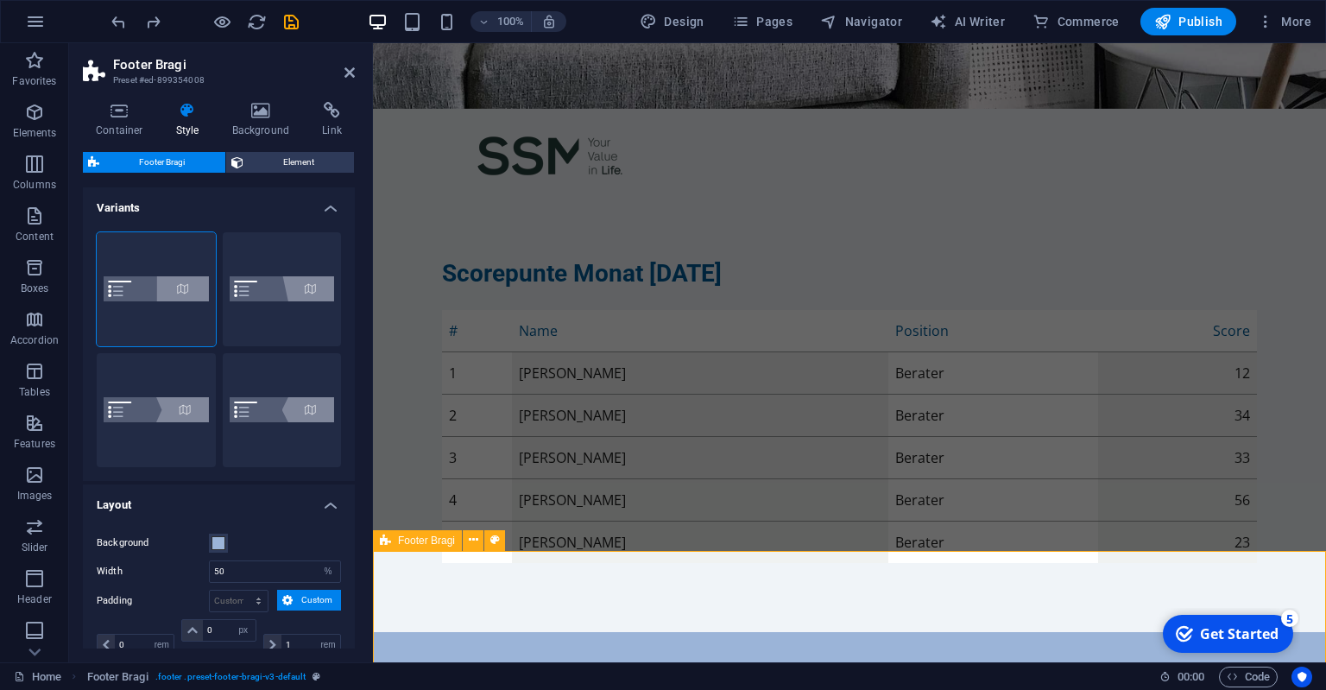
drag, startPoint x: 410, startPoint y: 206, endPoint x: 880, endPoint y: 615, distance: 622.4
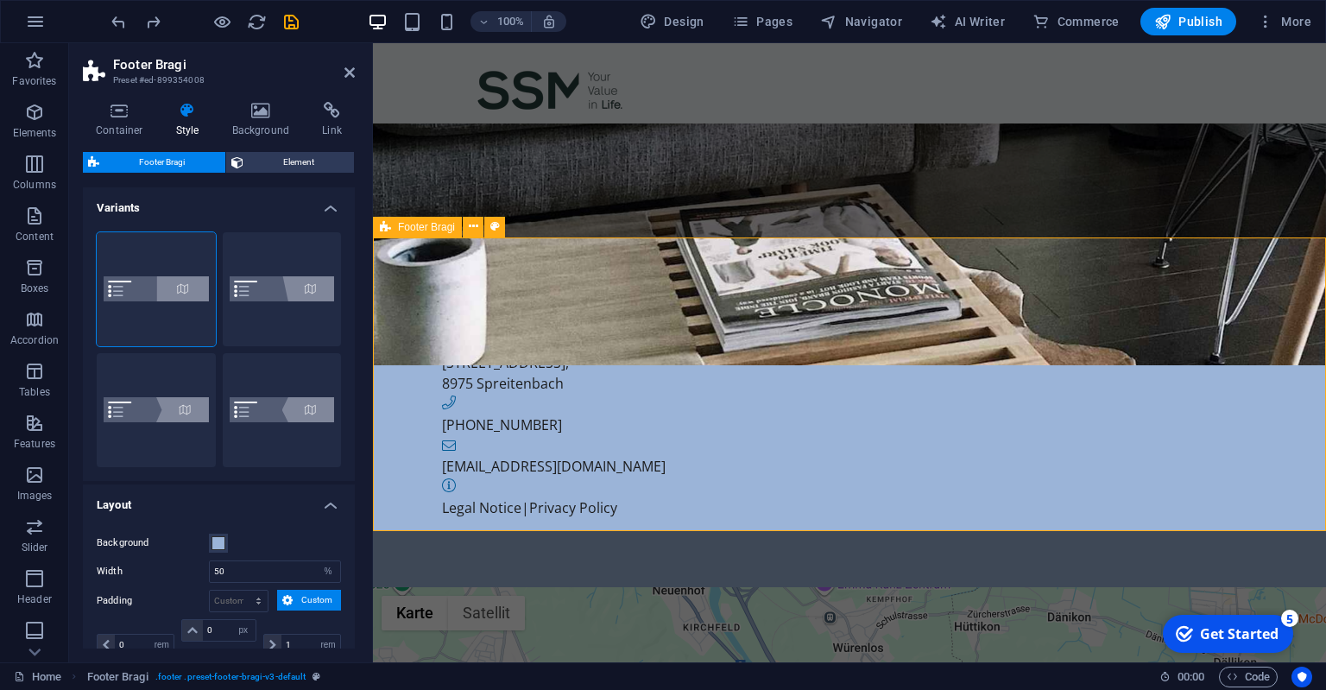
scroll to position [245, 0]
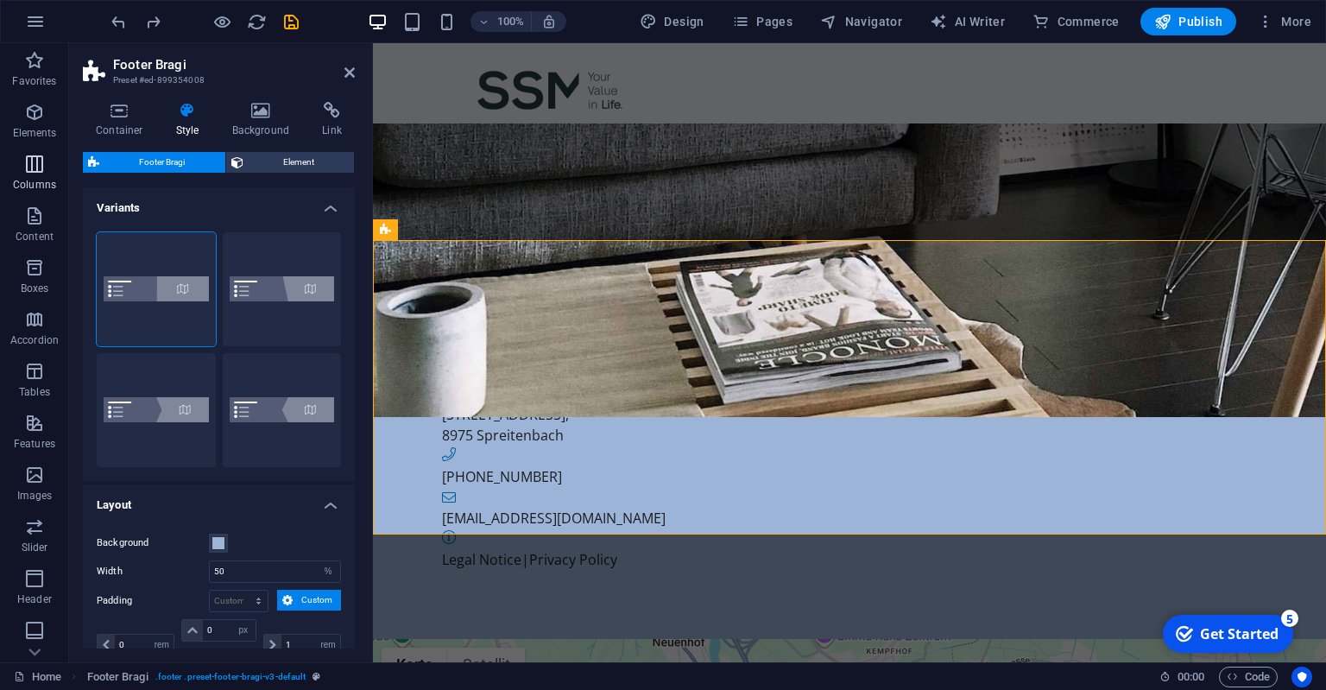
click at [36, 156] on icon "button" at bounding box center [34, 164] width 21 height 21
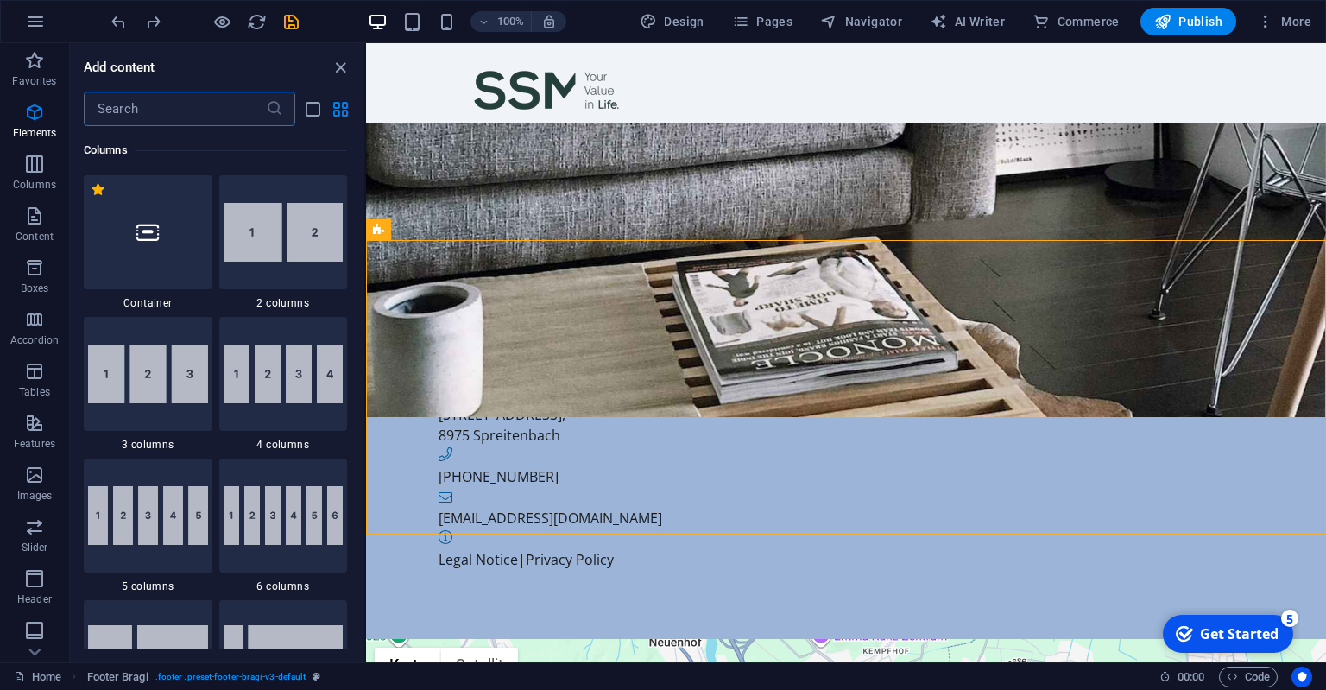
scroll to position [855, 0]
click at [262, 231] on img at bounding box center [284, 232] width 120 height 59
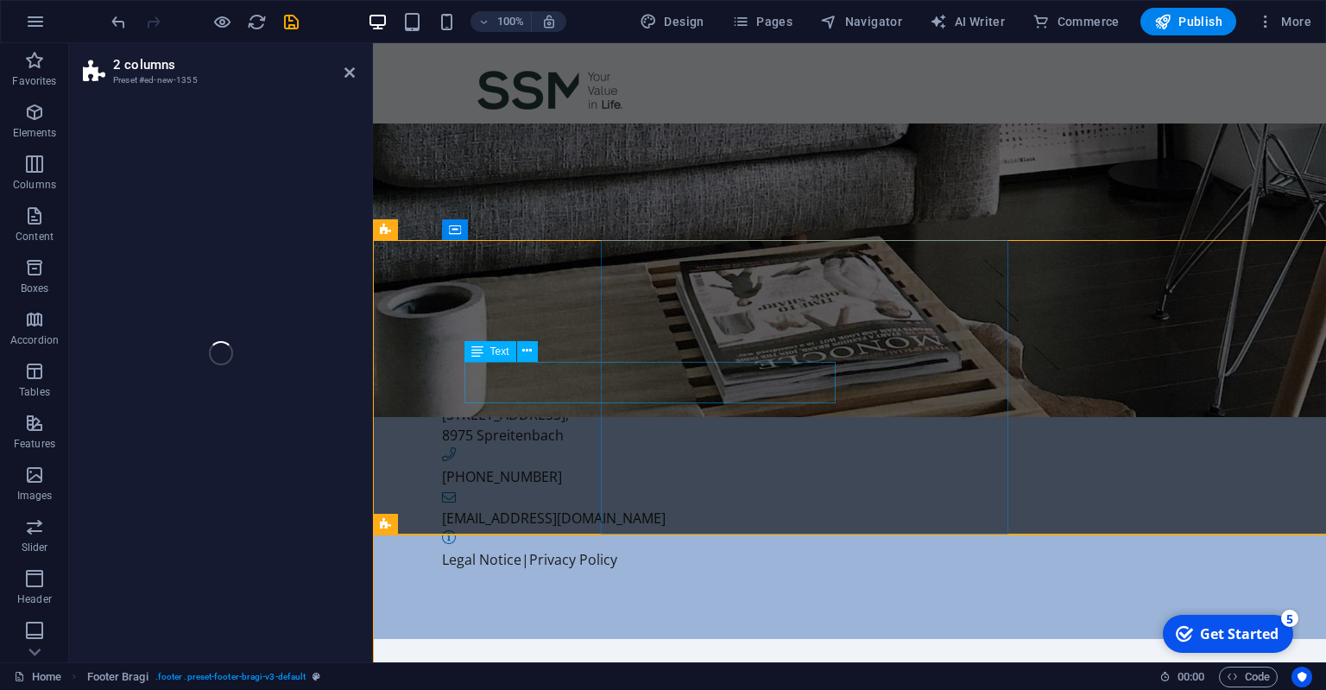
select select "rem"
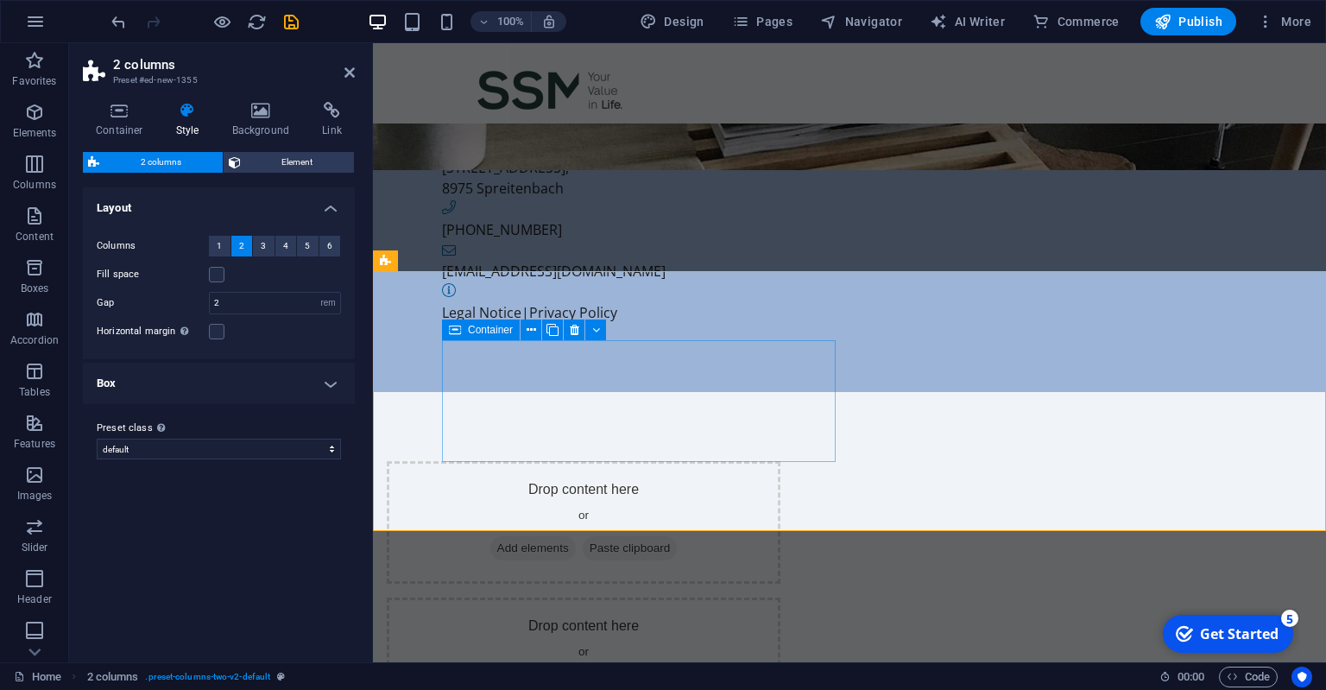
scroll to position [518, 0]
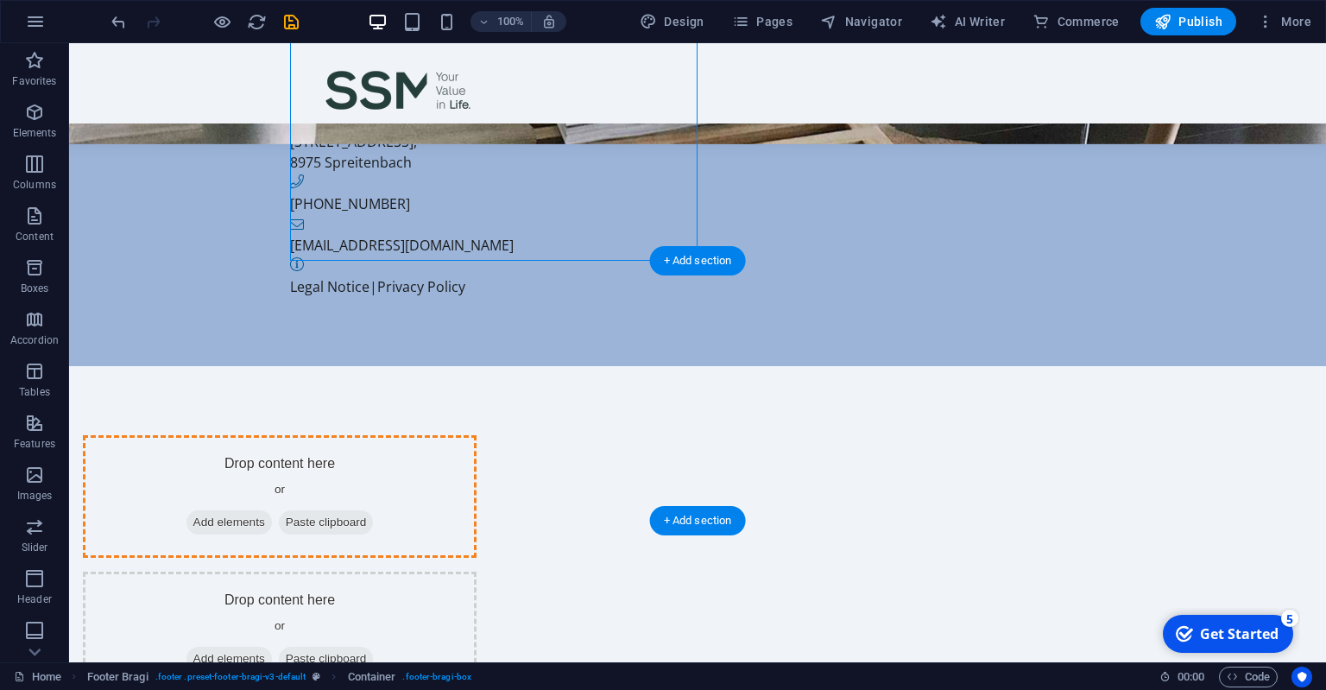
drag, startPoint x: 382, startPoint y: 231, endPoint x: 578, endPoint y: 387, distance: 250.1
click at [578, 387] on div "Menu Scorepunte Monat [DATE] # Name Position Score 1 [PERSON_NAME] Berater 12 2…" at bounding box center [697, 299] width 1257 height 1549
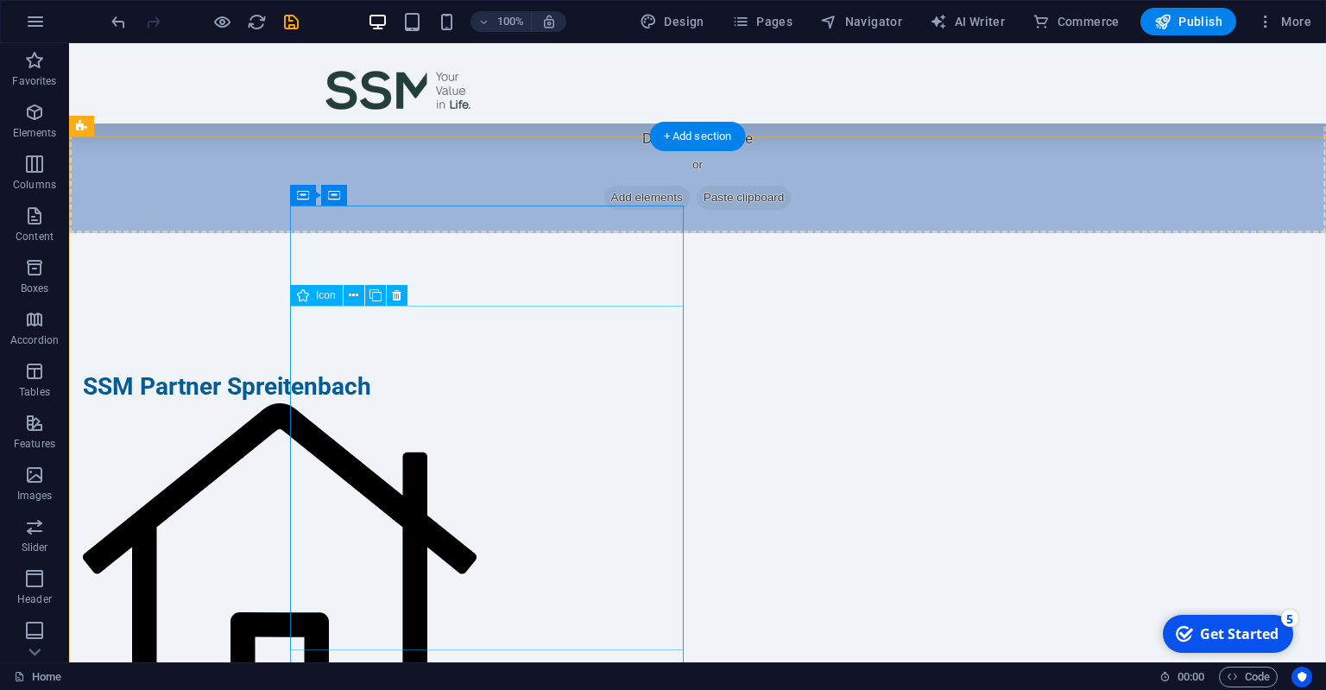
scroll to position [456, 0]
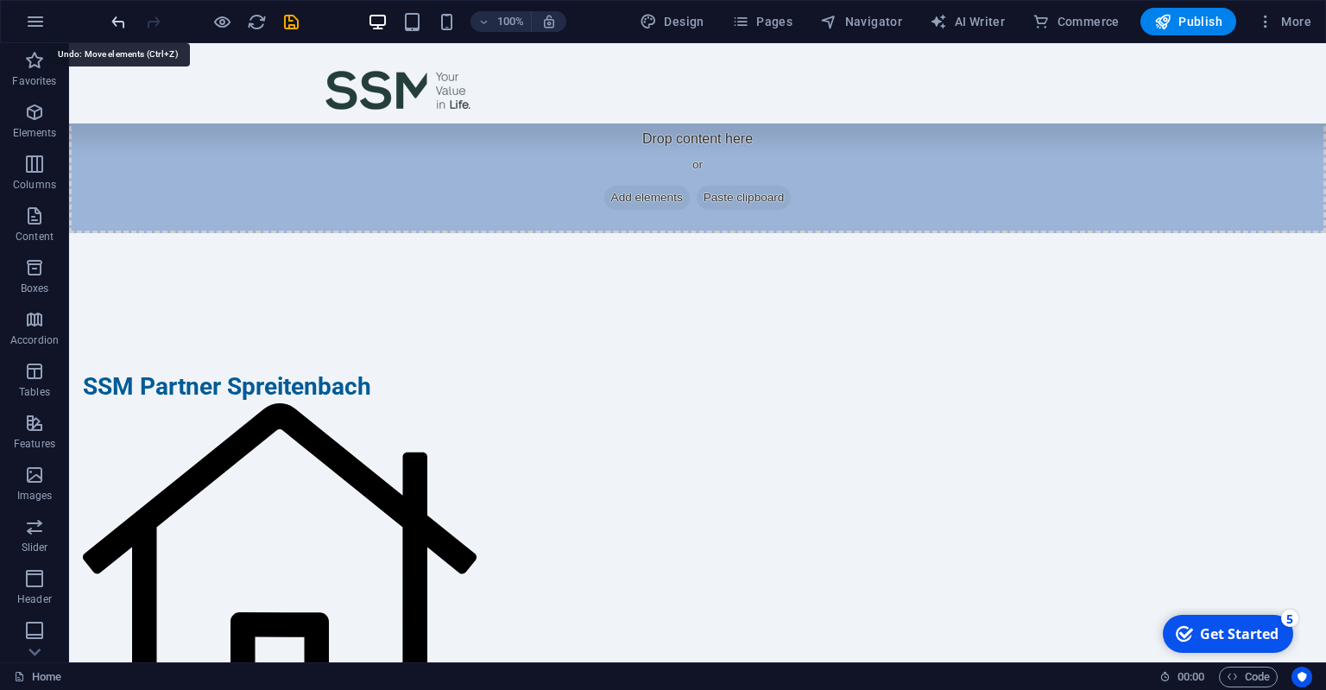
click at [119, 16] on icon "undo" at bounding box center [119, 22] width 20 height 20
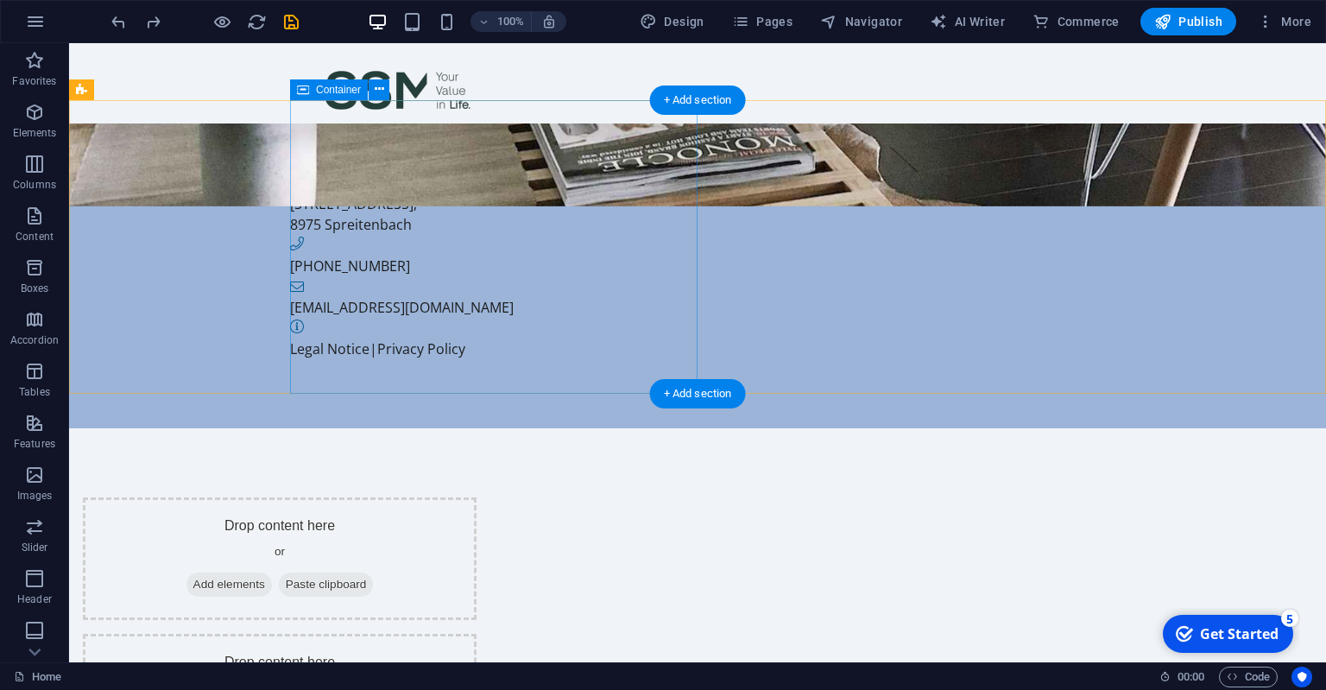
scroll to position [364, 0]
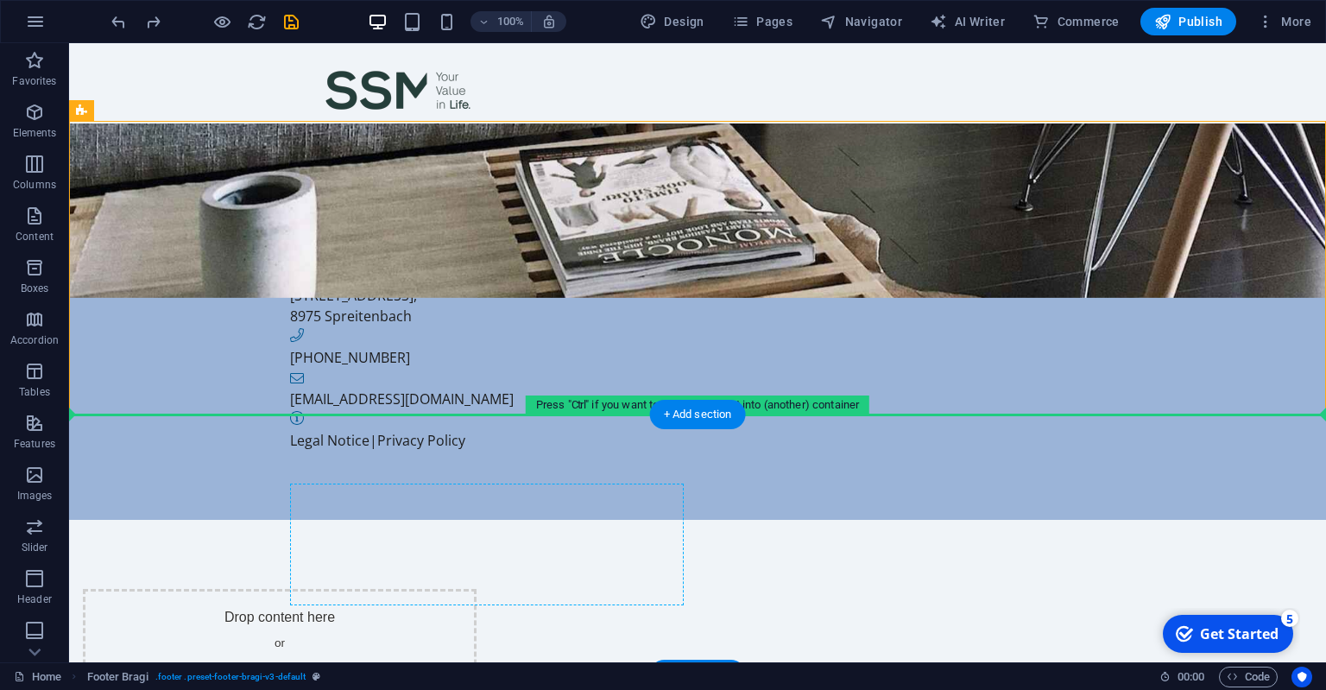
drag, startPoint x: 406, startPoint y: 159, endPoint x: 468, endPoint y: 519, distance: 365.4
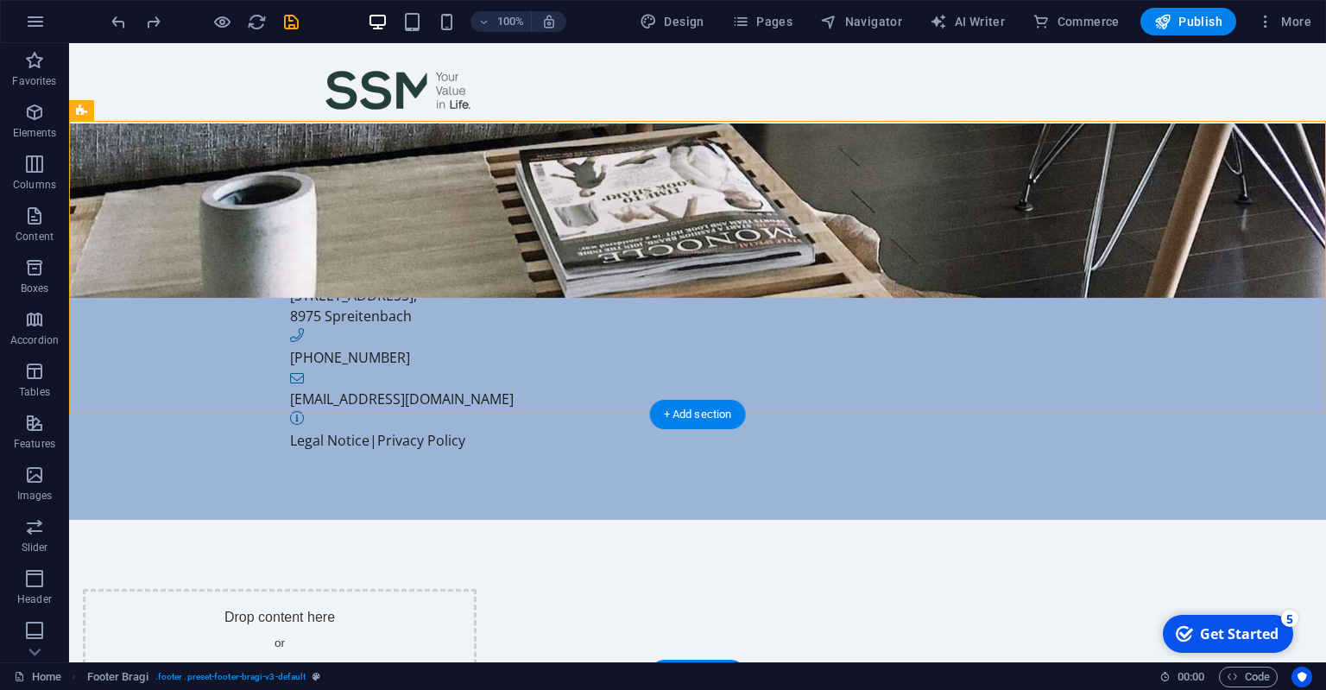
click at [272, 664] on span "Add elements" at bounding box center [228, 676] width 85 height 24
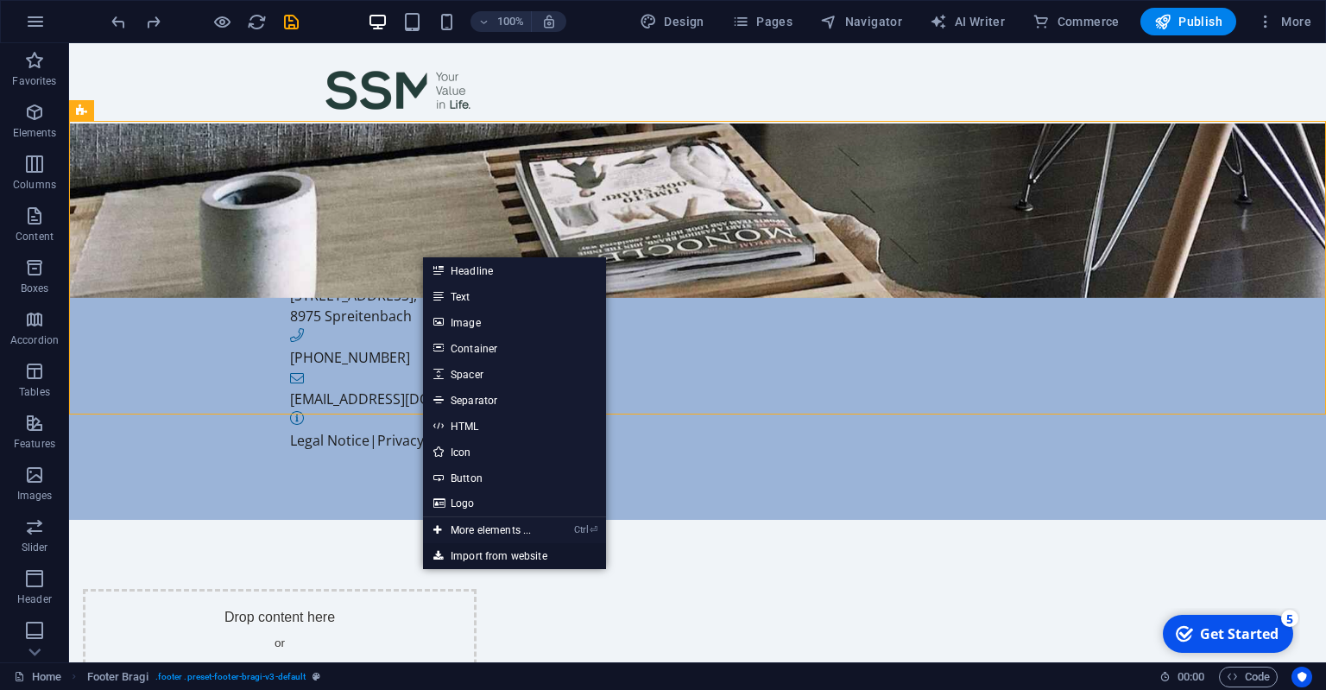
click at [494, 557] on link "Import from website" at bounding box center [514, 556] width 183 height 26
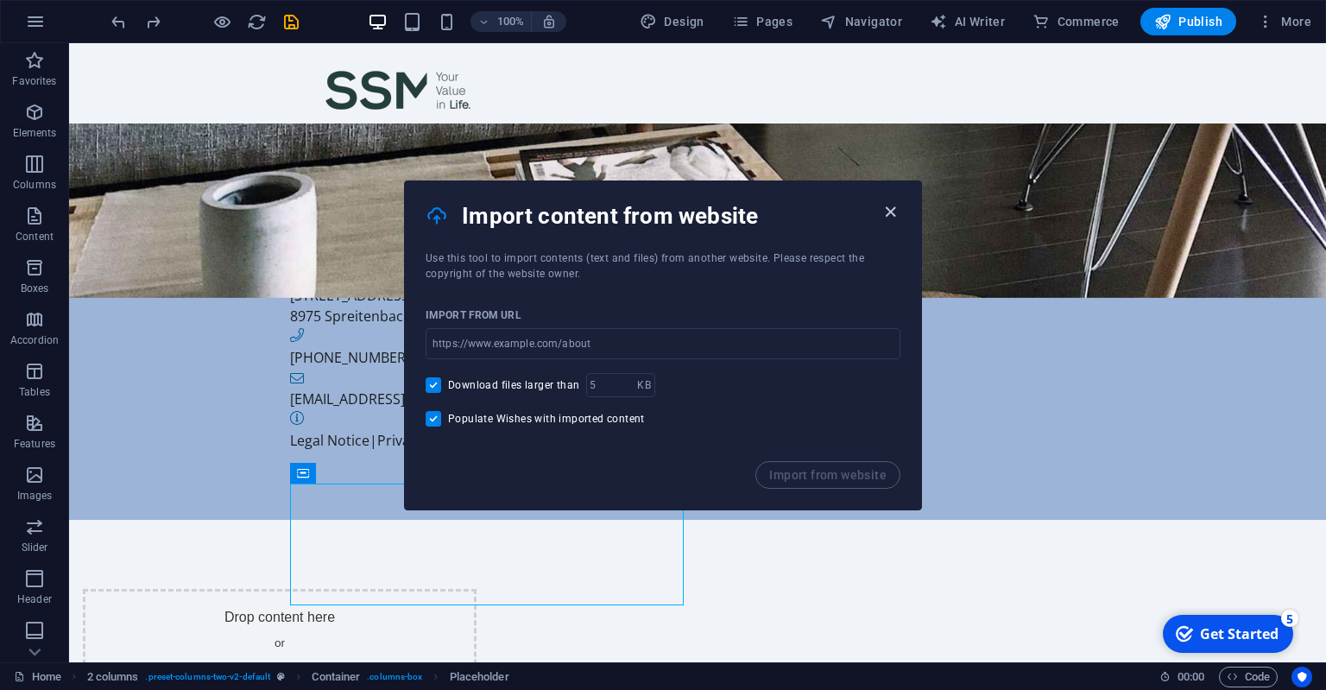
click at [897, 212] on icon "button" at bounding box center [891, 212] width 20 height 20
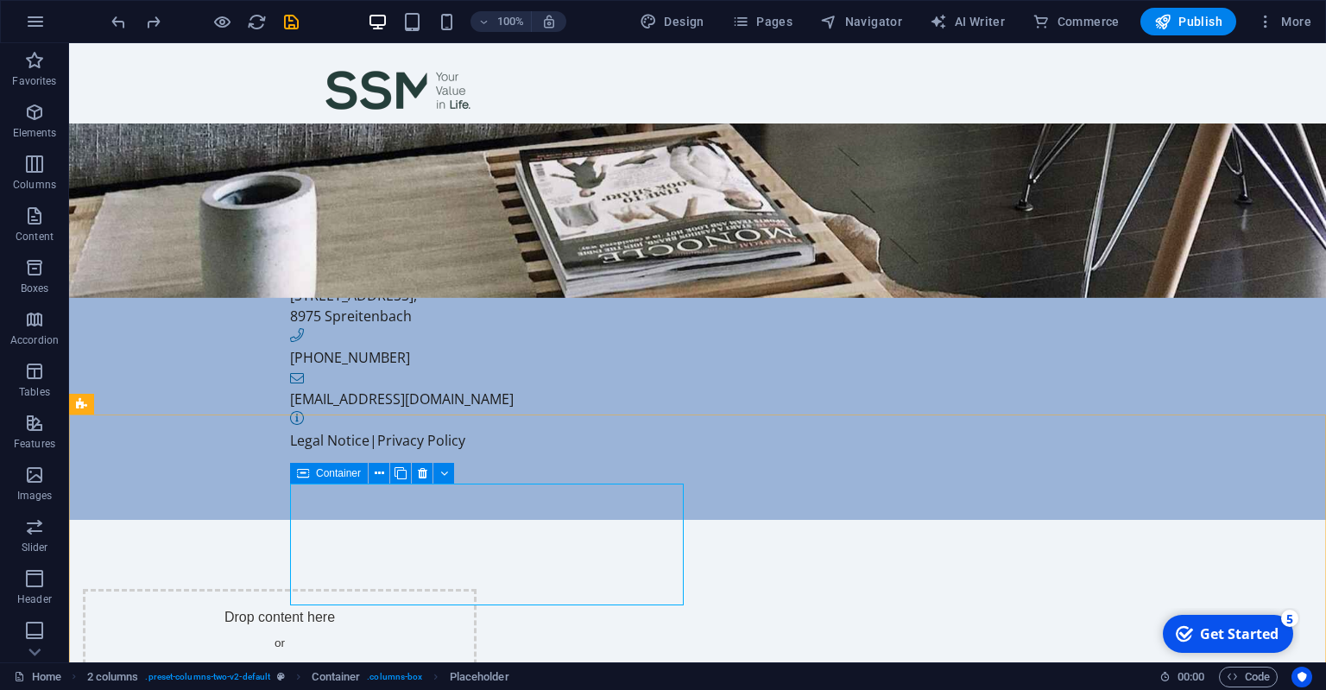
click at [349, 471] on span "Container" at bounding box center [338, 473] width 45 height 10
click at [374, 664] on span "Paste clipboard" at bounding box center [326, 676] width 95 height 24
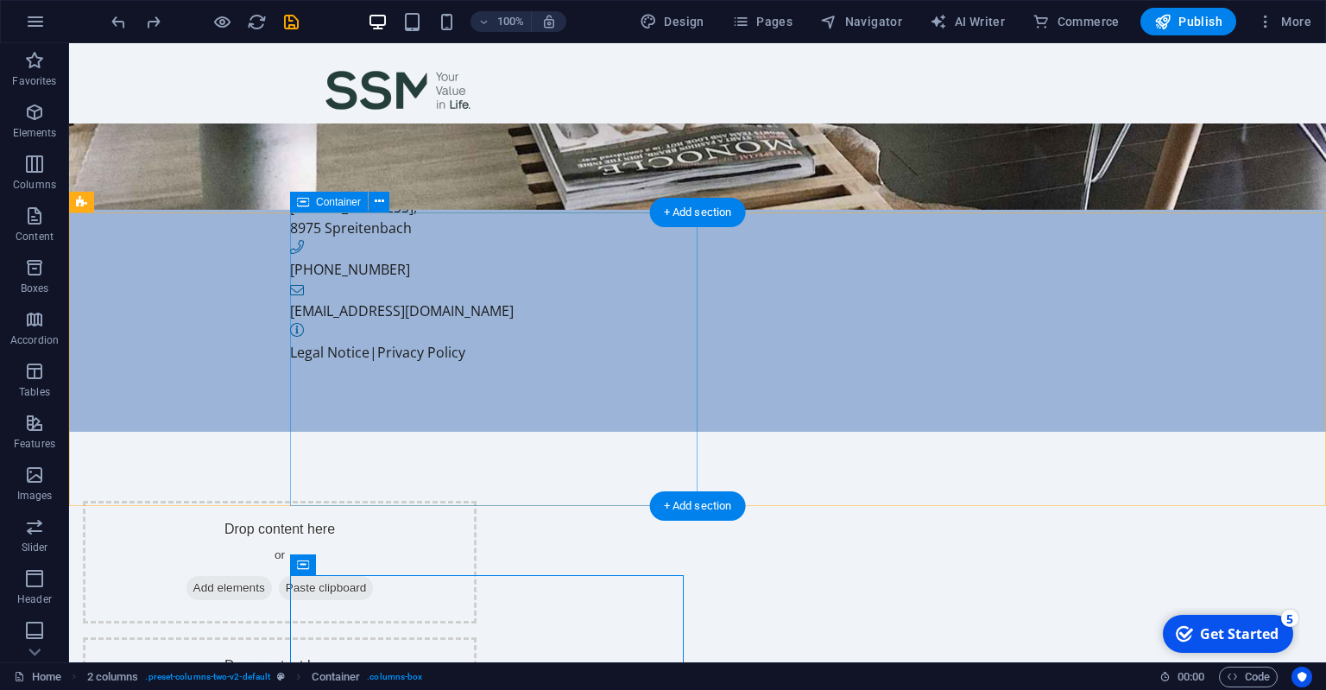
scroll to position [456, 0]
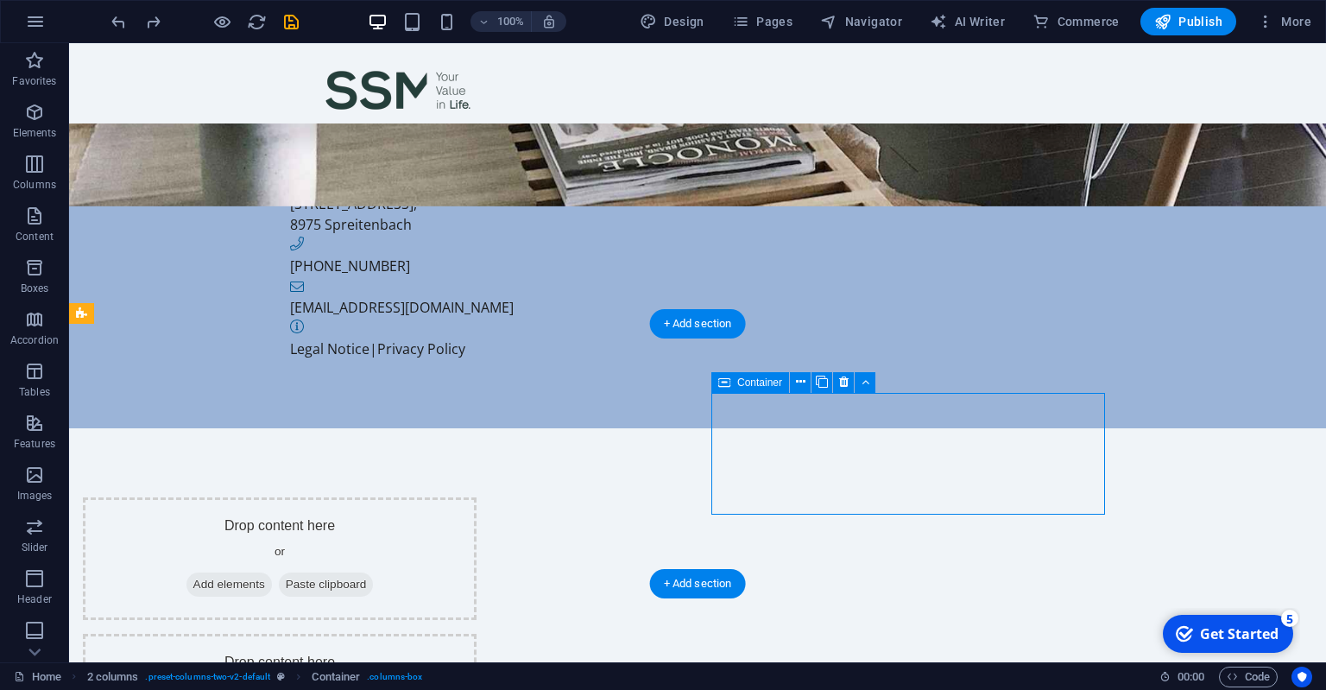
click at [477, 497] on div "Drop content here or Add elements Paste clipboard" at bounding box center [280, 558] width 394 height 123
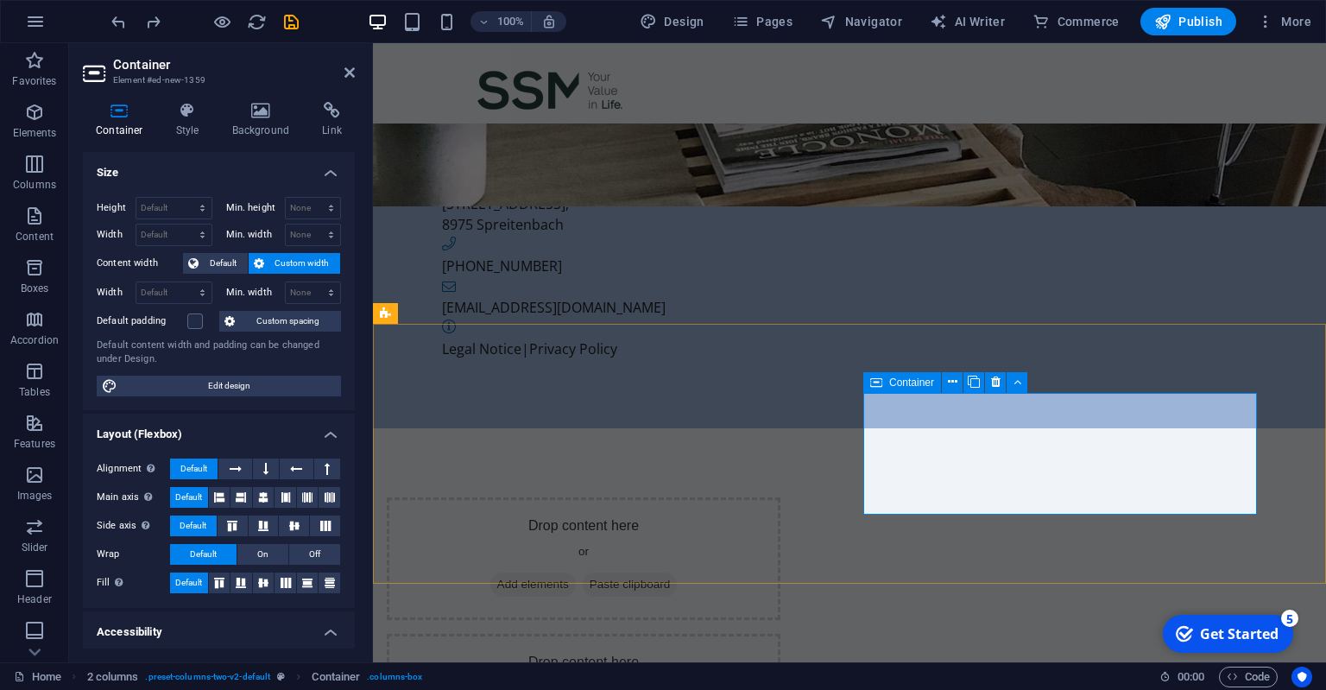
click at [947, 534] on div "Drop content here or Add elements Paste clipboard Drop content here or Add elem…" at bounding box center [849, 626] width 953 height 397
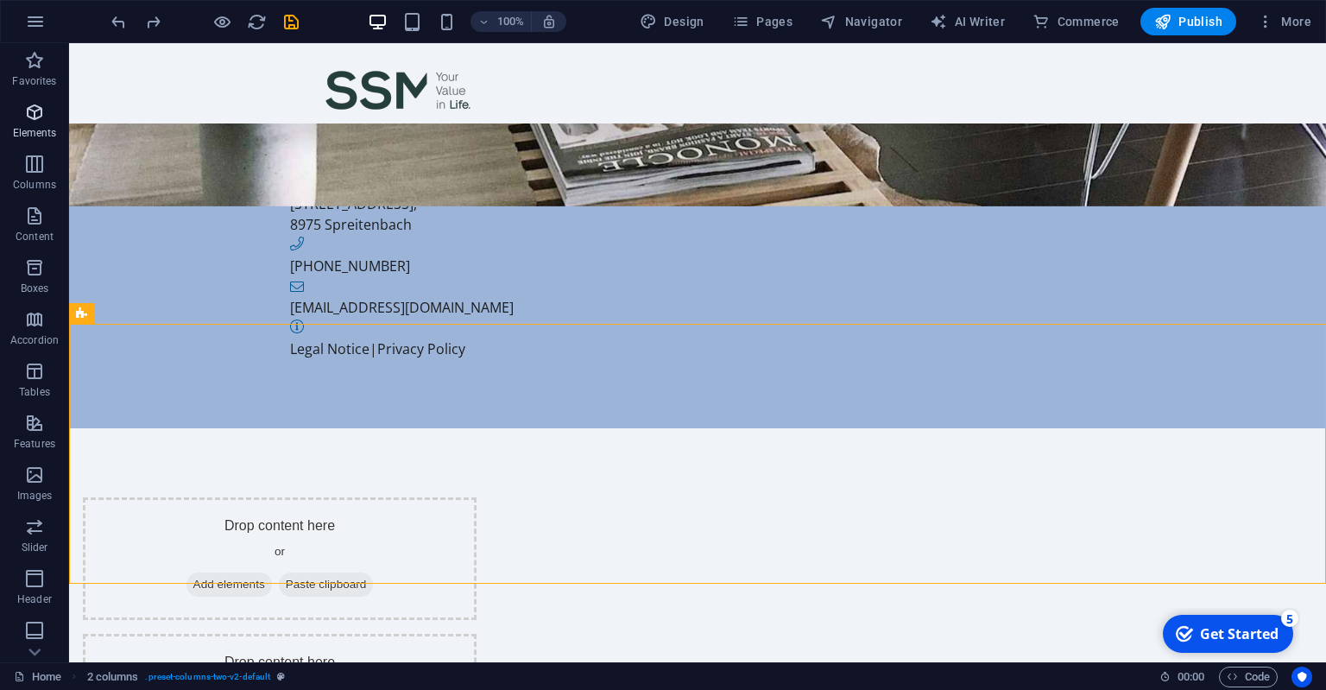
click at [26, 123] on span "Elements" at bounding box center [34, 122] width 69 height 41
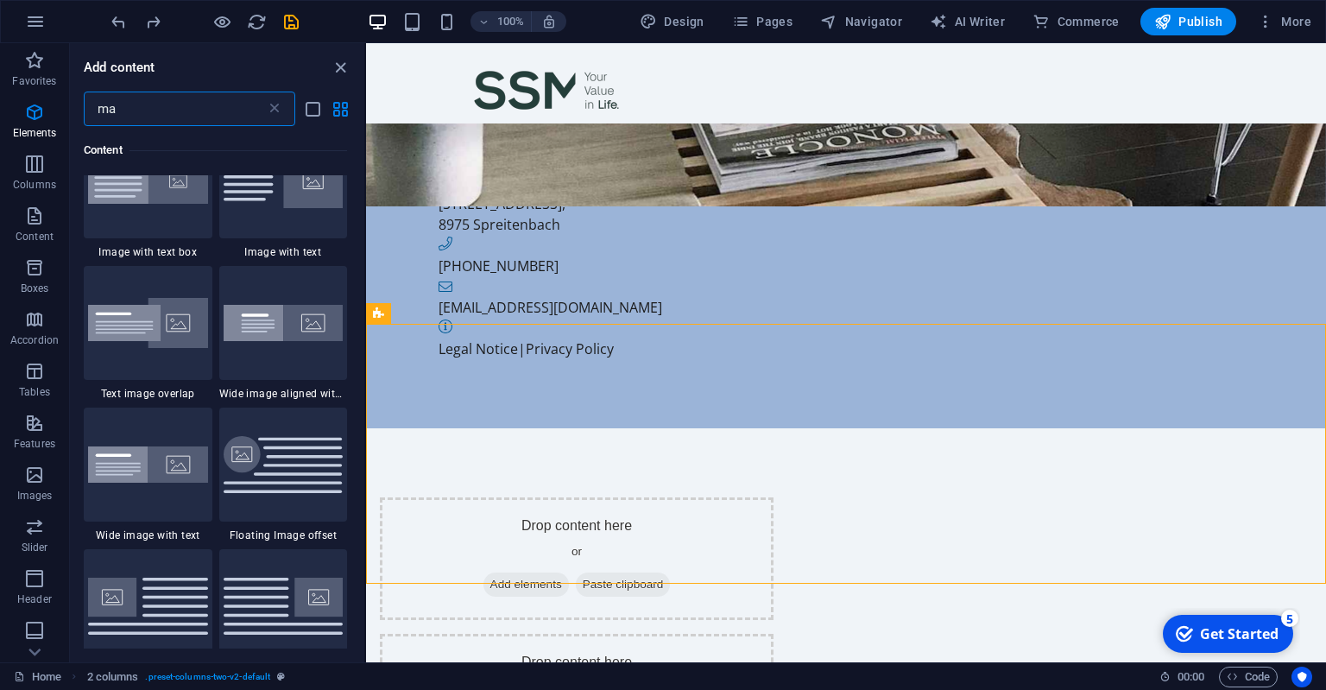
scroll to position [0, 0]
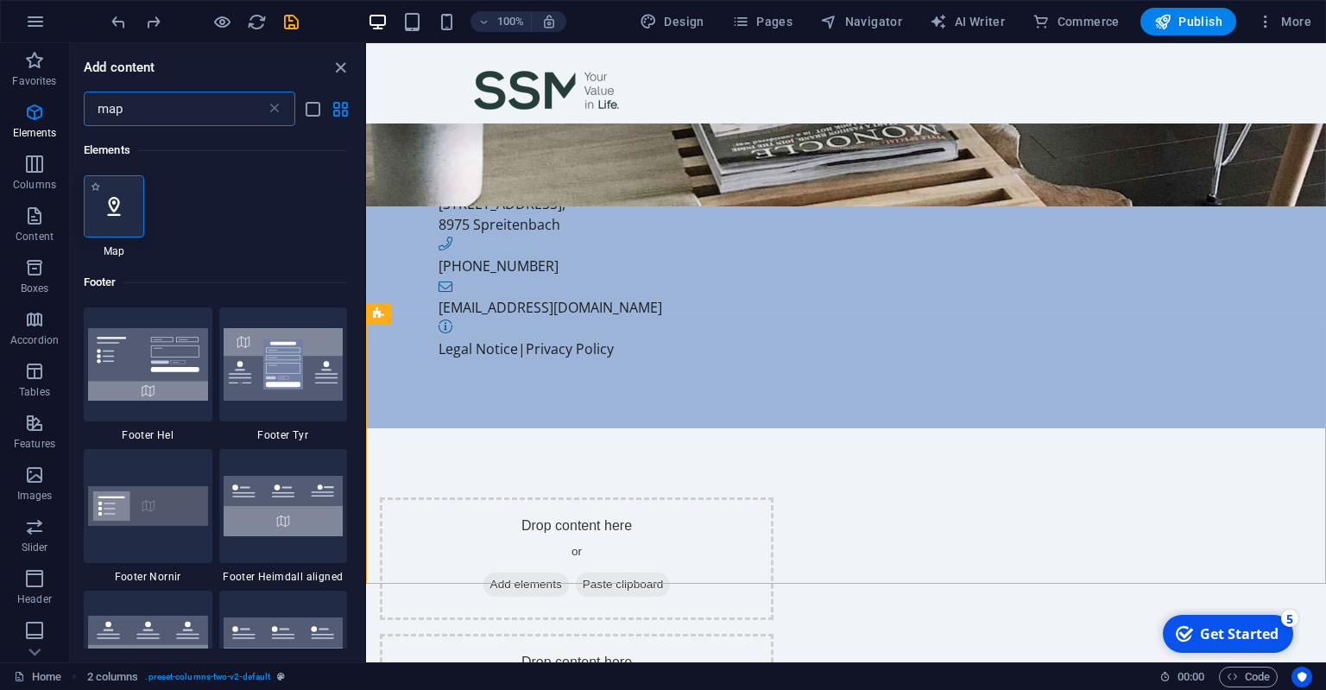
type input "map"
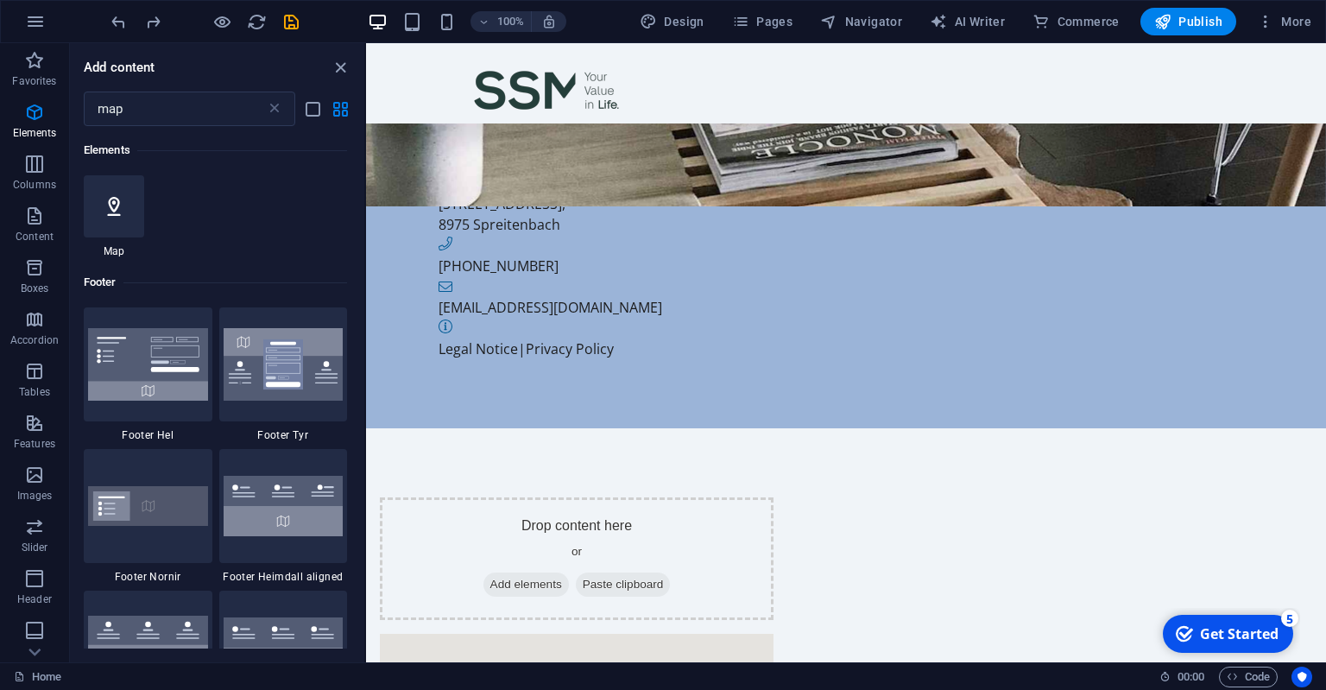
select select "1"
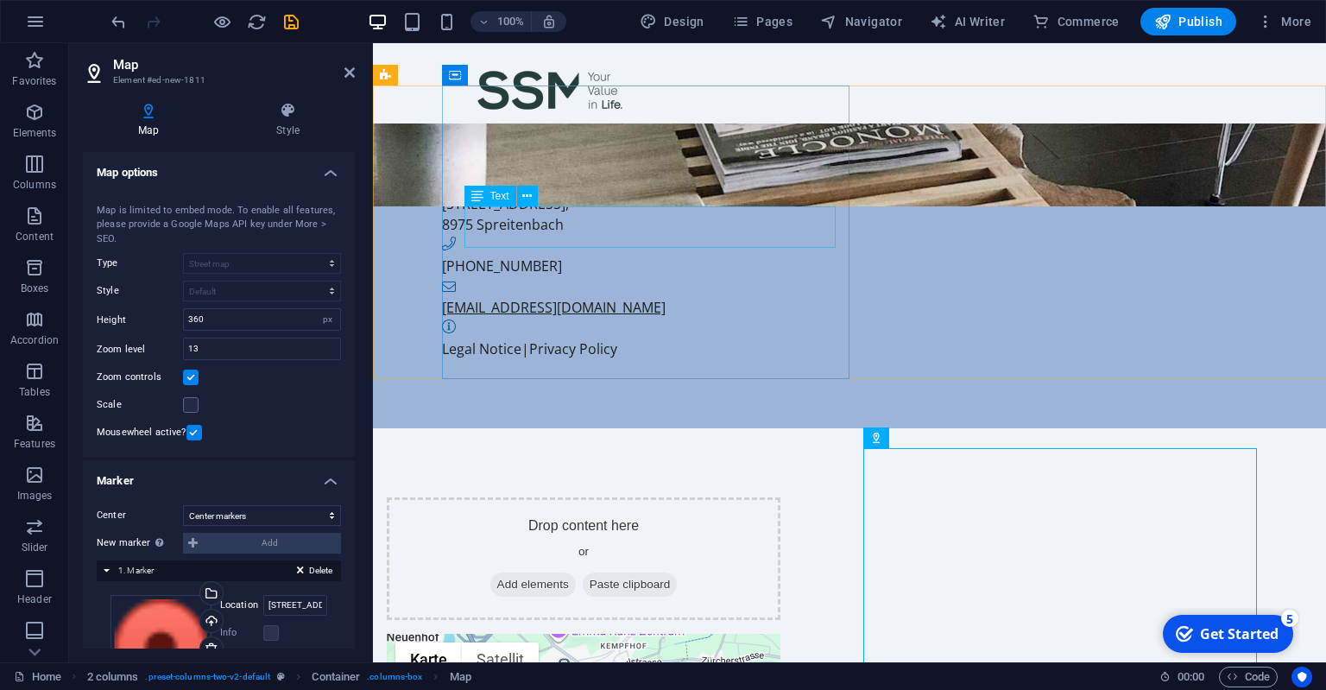
scroll to position [364, 0]
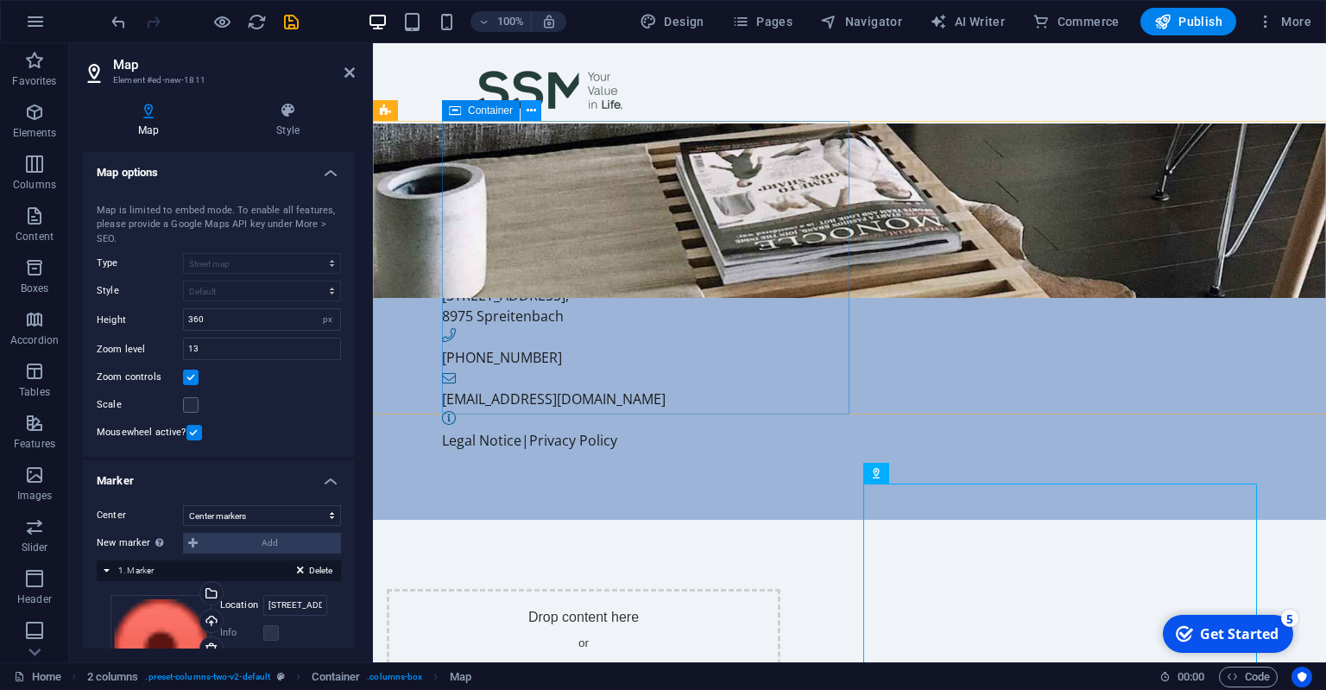
click at [524, 112] on button at bounding box center [531, 110] width 21 height 21
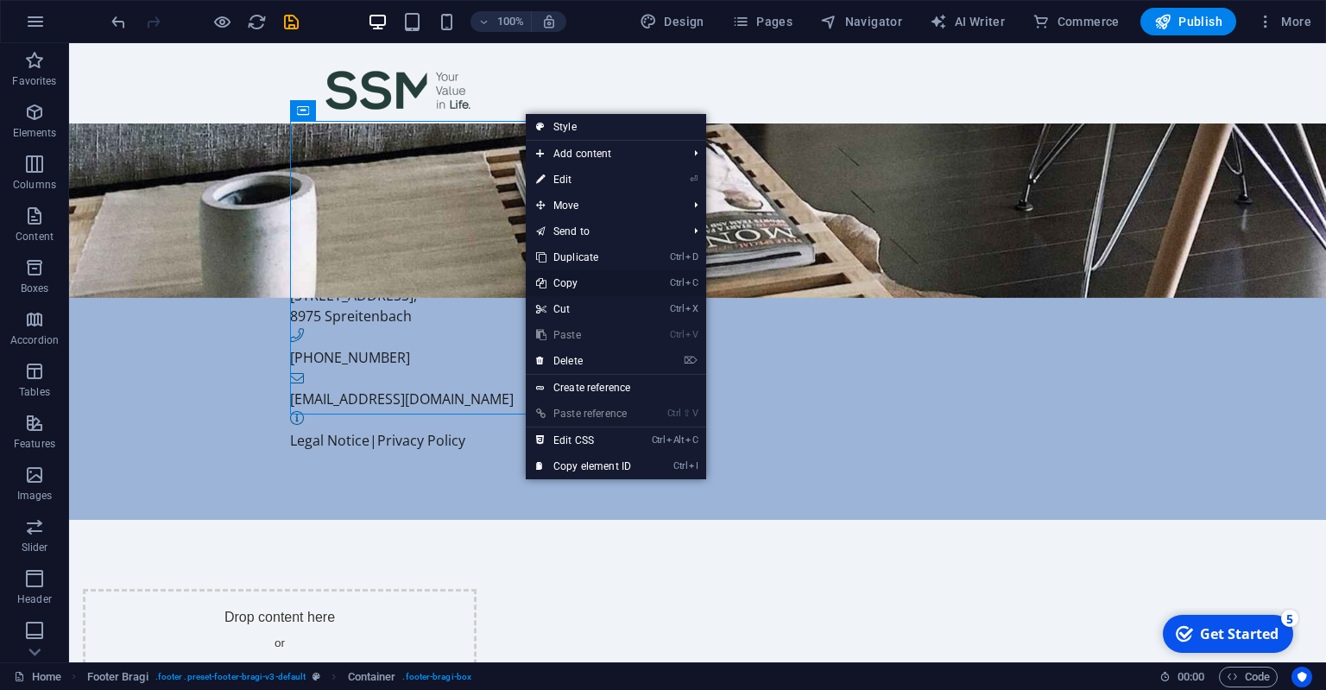
click at [574, 275] on link "Ctrl C Copy" at bounding box center [584, 283] width 116 height 26
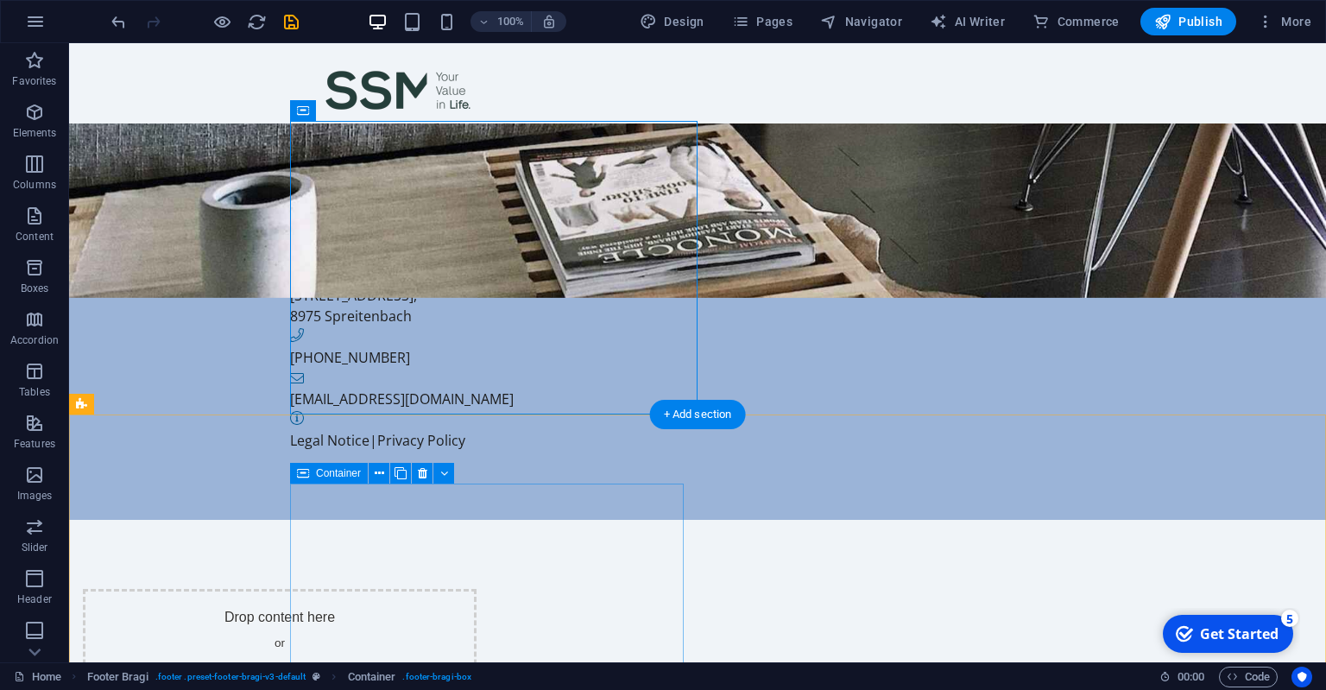
click at [477, 589] on div "Drop content here or Add elements Paste clipboard" at bounding box center [280, 650] width 394 height 123
click at [374, 664] on span "Paste clipboard" at bounding box center [326, 676] width 95 height 24
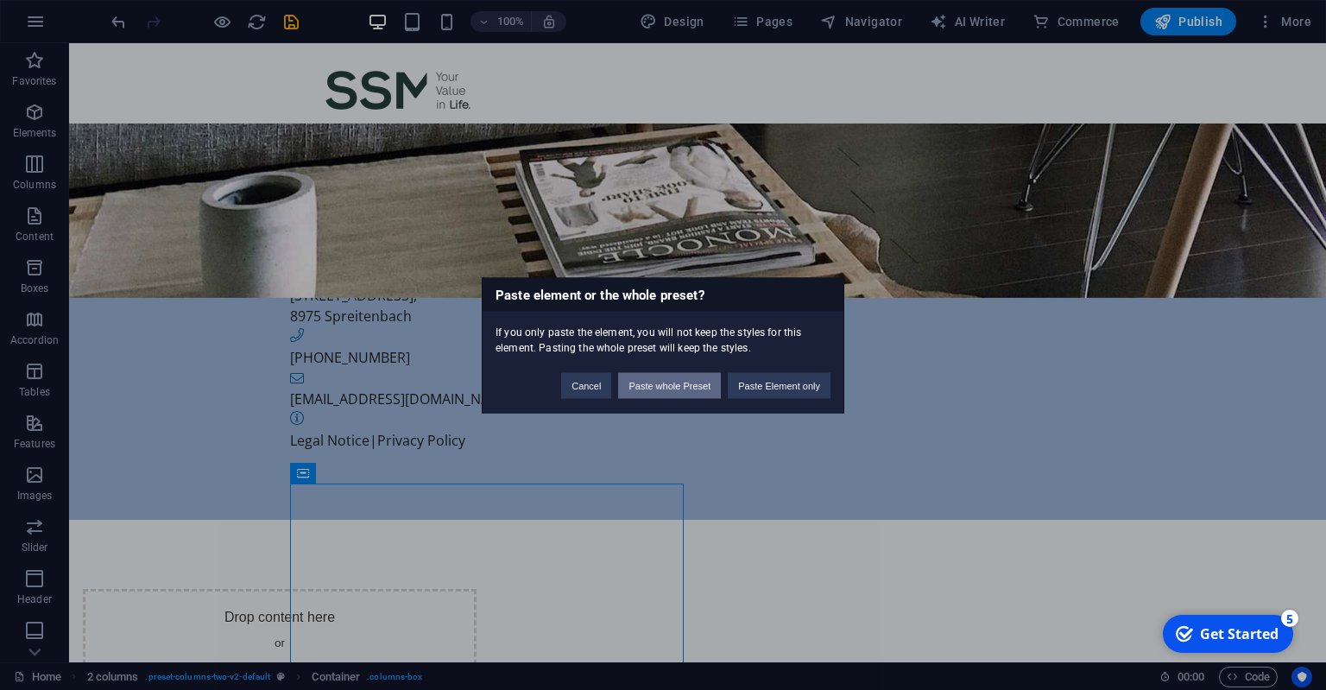
click at [668, 395] on button "Paste whole Preset" at bounding box center [669, 385] width 103 height 26
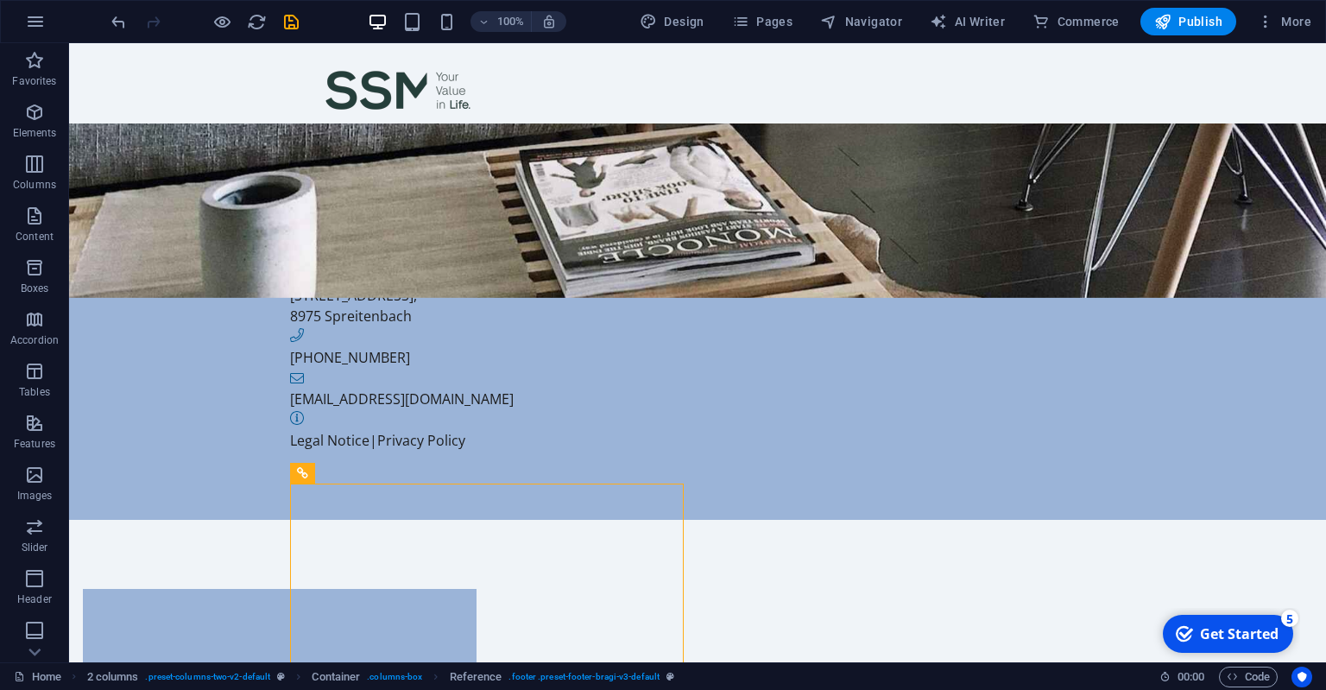
click at [121, 9] on div at bounding box center [204, 22] width 193 height 28
click at [118, 25] on icon "undo" at bounding box center [119, 22] width 20 height 20
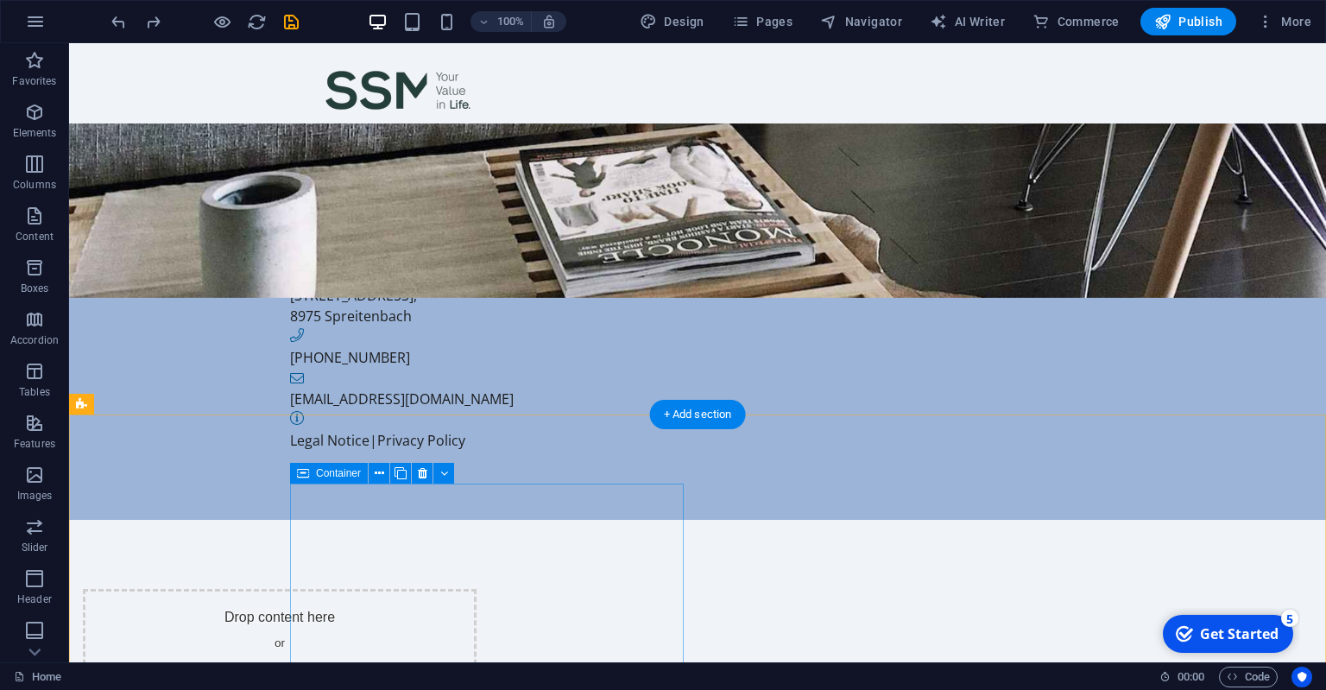
click at [374, 664] on span "Paste clipboard" at bounding box center [326, 676] width 95 height 24
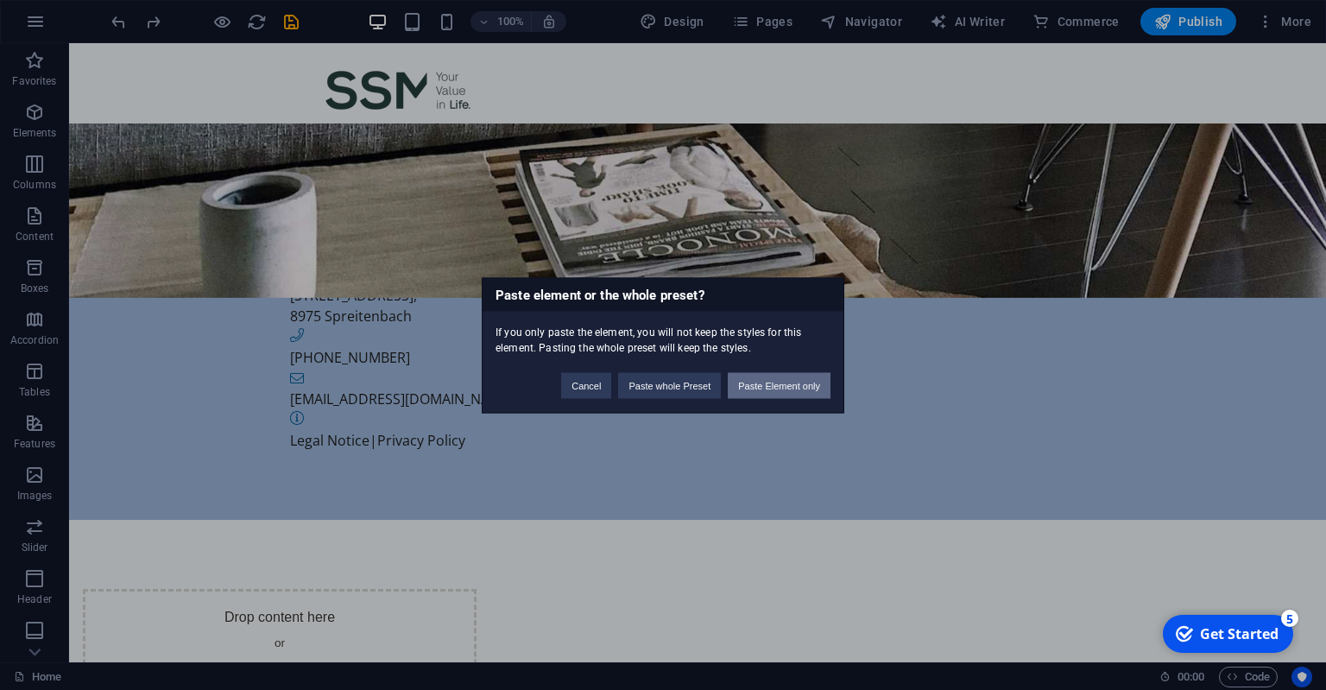
click at [787, 385] on button "Paste Element only" at bounding box center [779, 385] width 103 height 26
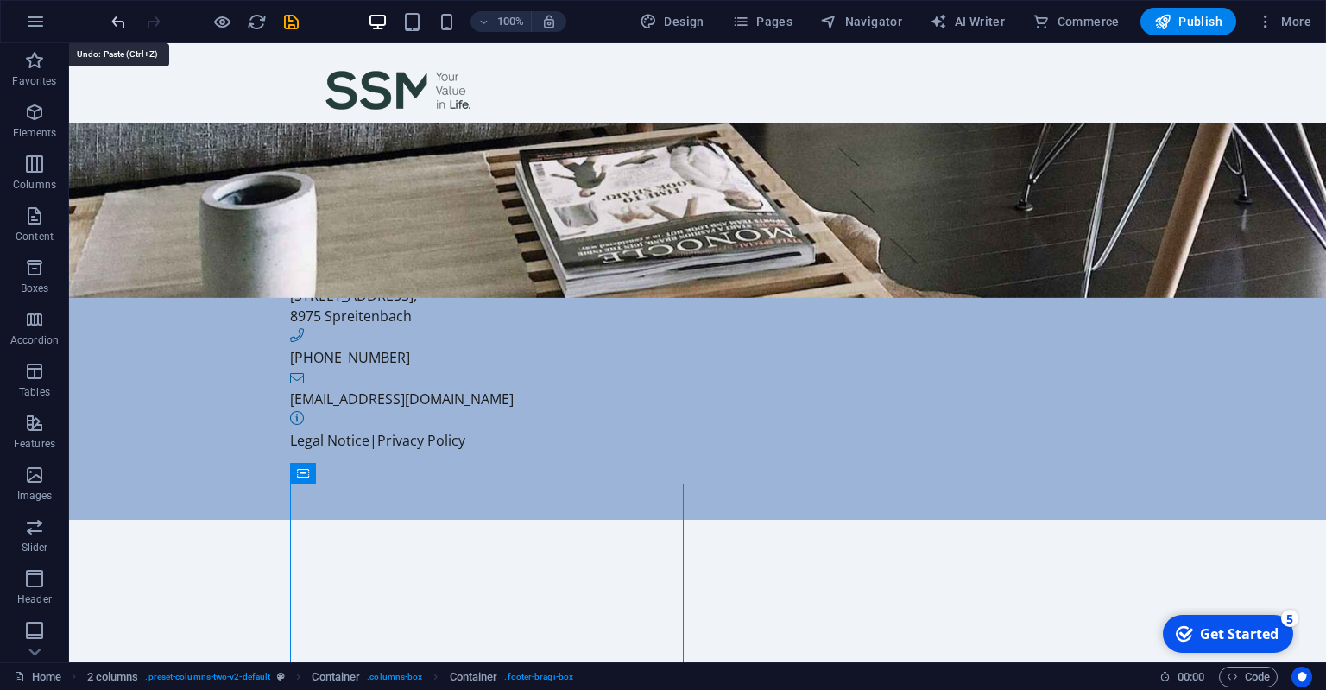
click at [115, 16] on icon "undo" at bounding box center [119, 22] width 20 height 20
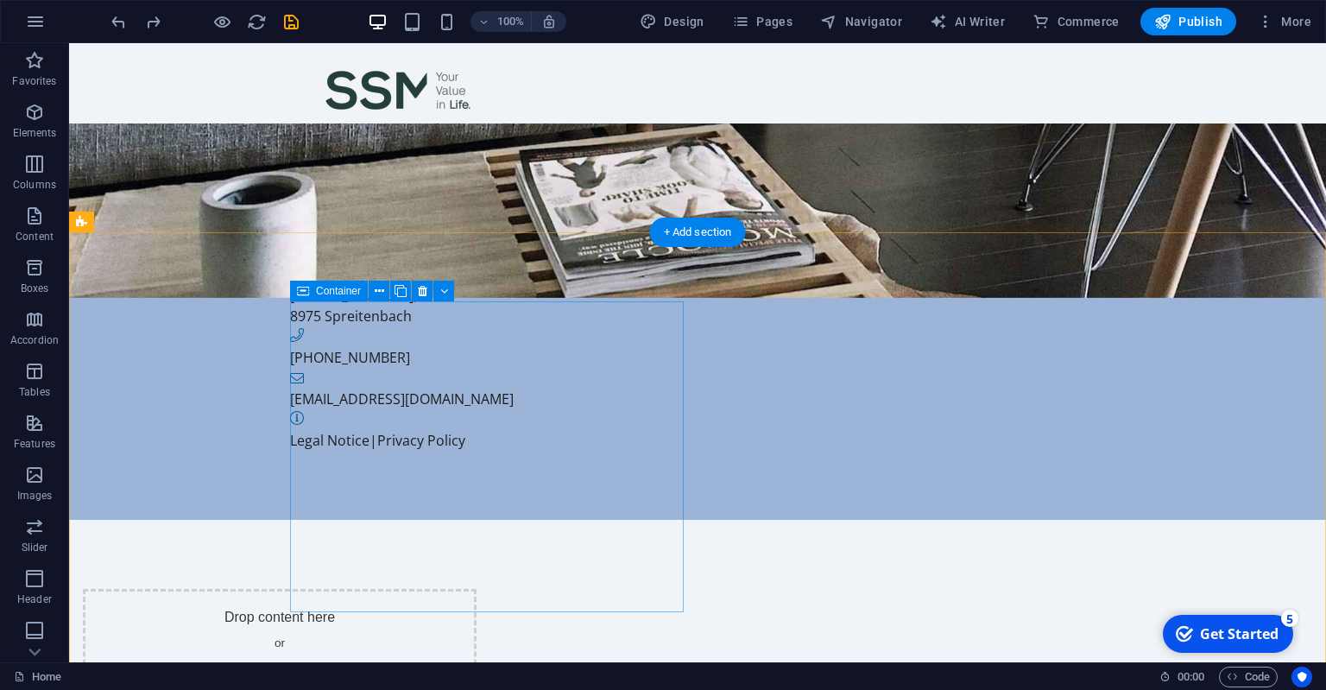
scroll to position [547, 0]
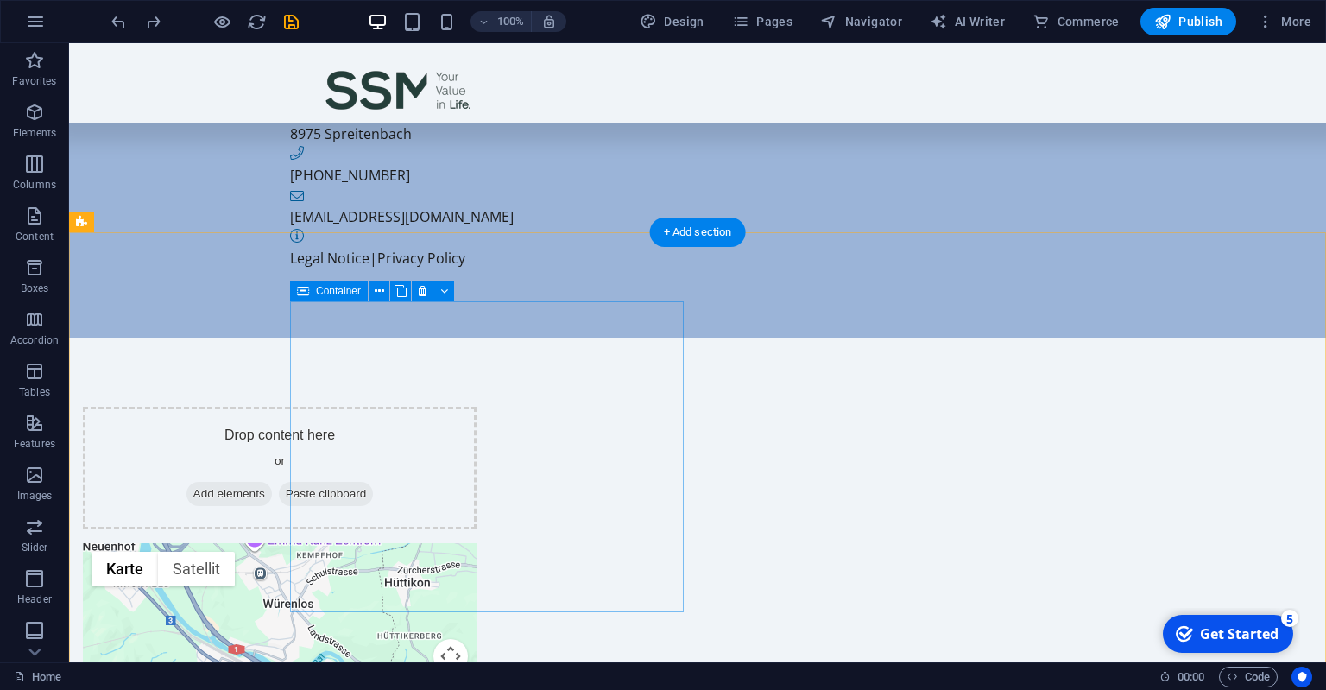
click at [272, 482] on span "Add elements" at bounding box center [228, 494] width 85 height 24
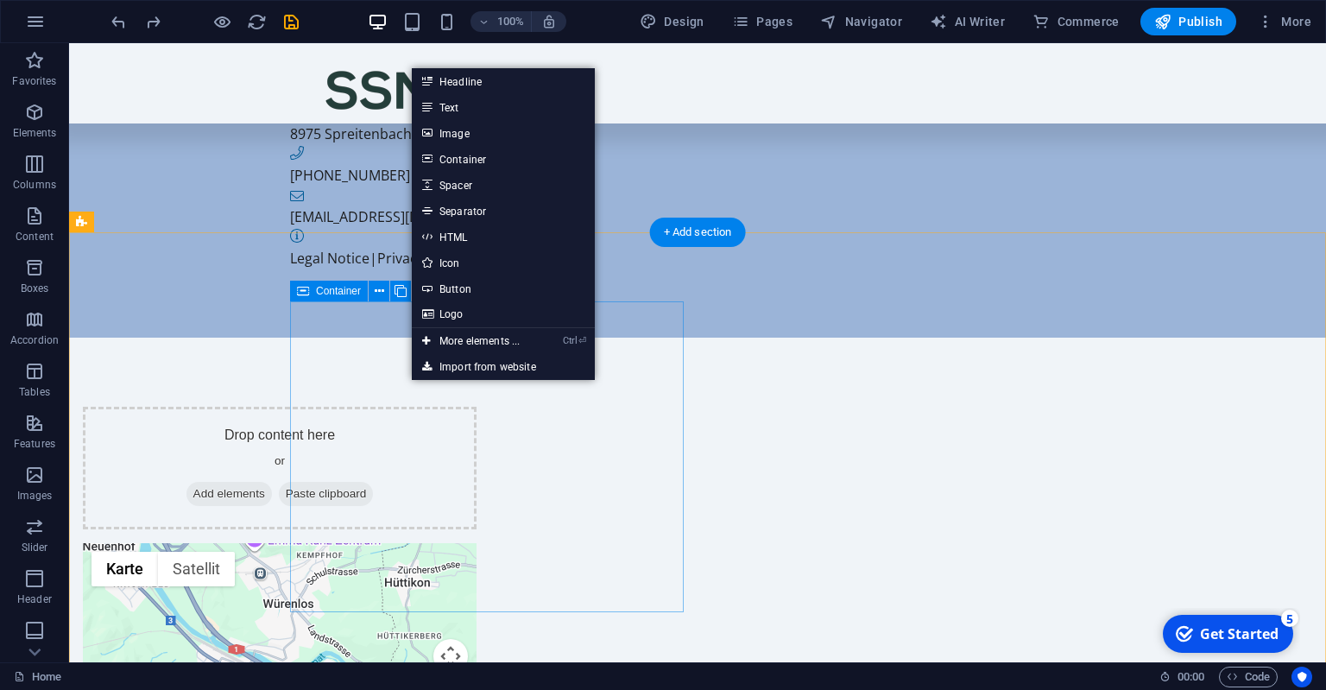
click at [272, 482] on span "Add elements" at bounding box center [228, 494] width 85 height 24
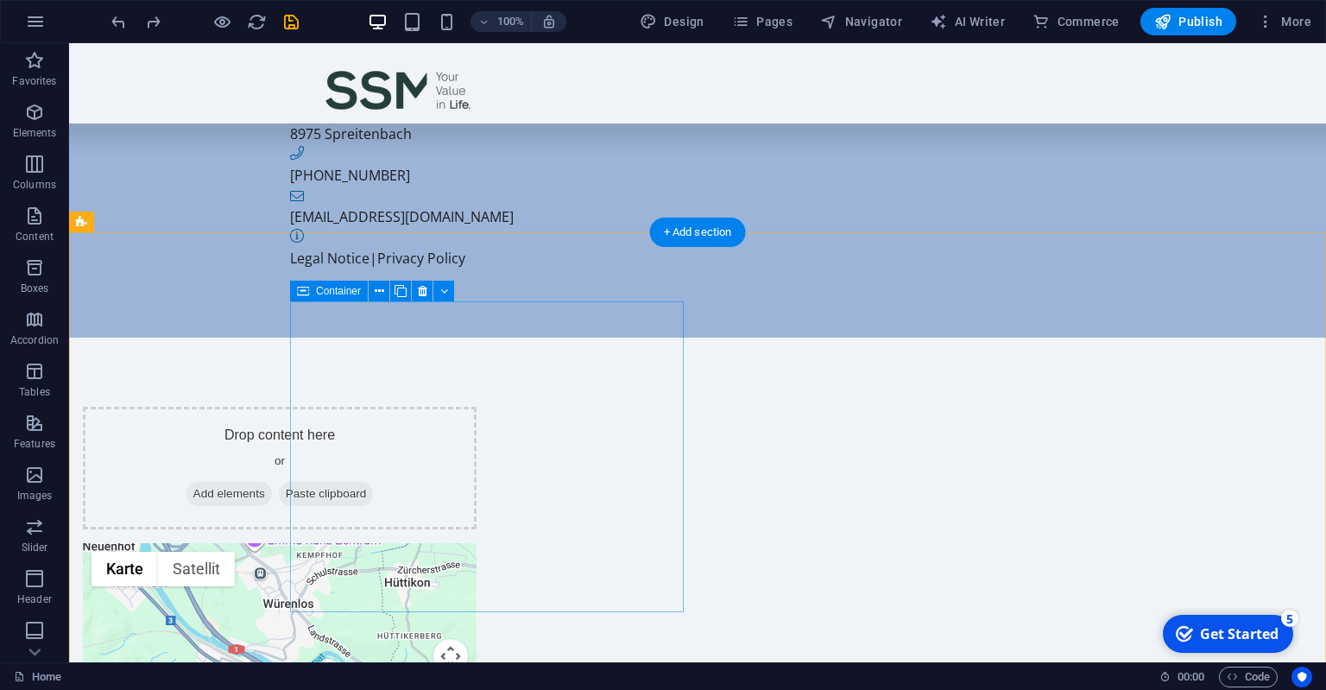
click at [272, 482] on span "Add elements" at bounding box center [228, 494] width 85 height 24
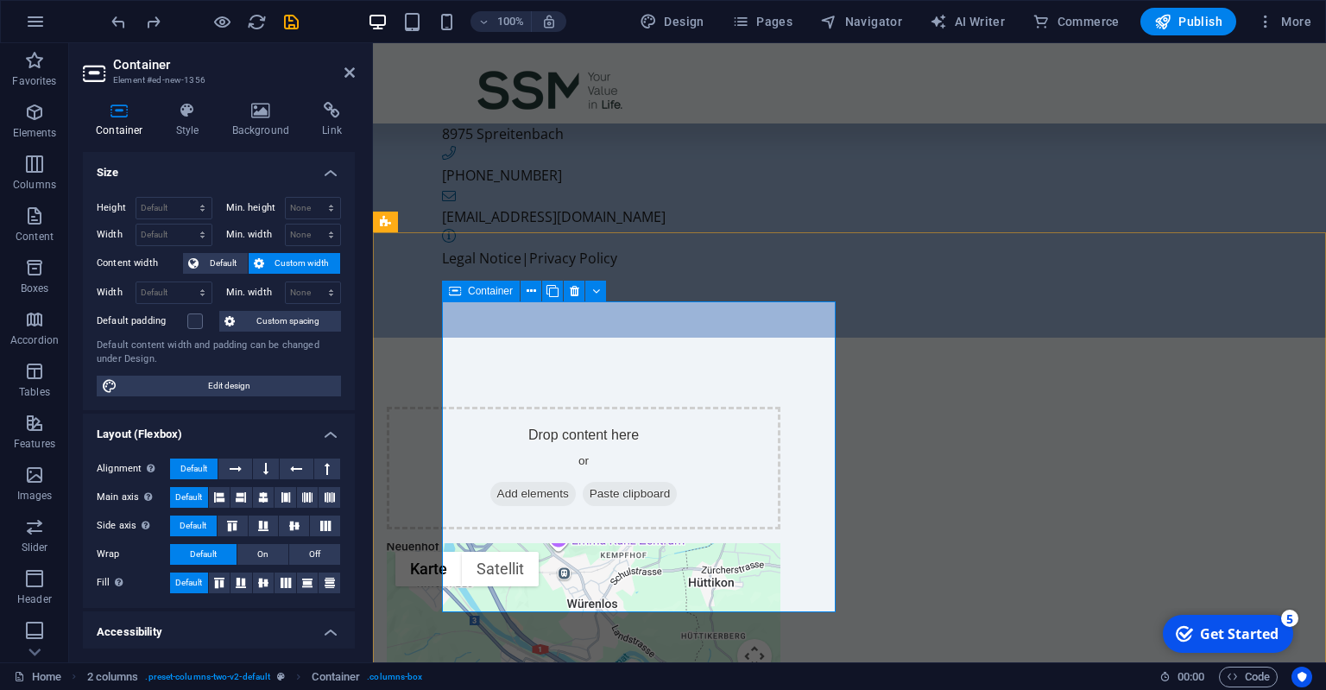
click at [562, 482] on span "Add elements" at bounding box center [532, 494] width 85 height 24
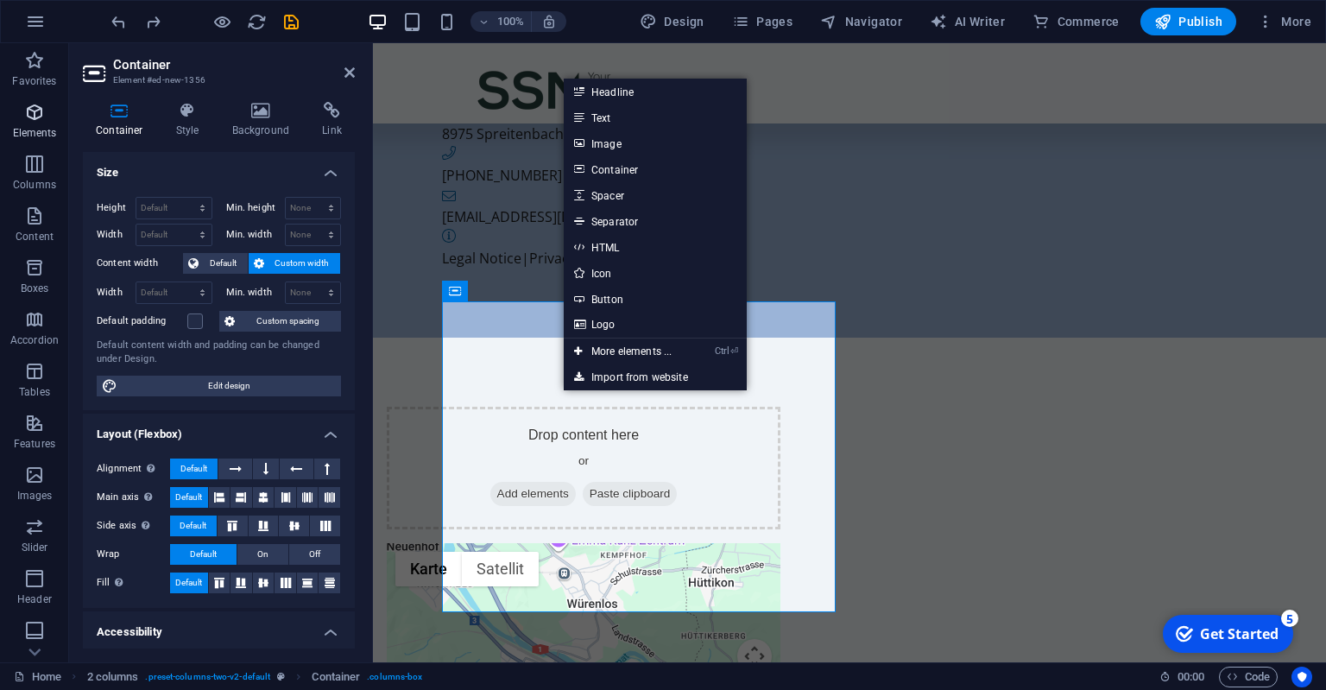
click at [42, 109] on icon "button" at bounding box center [34, 112] width 21 height 21
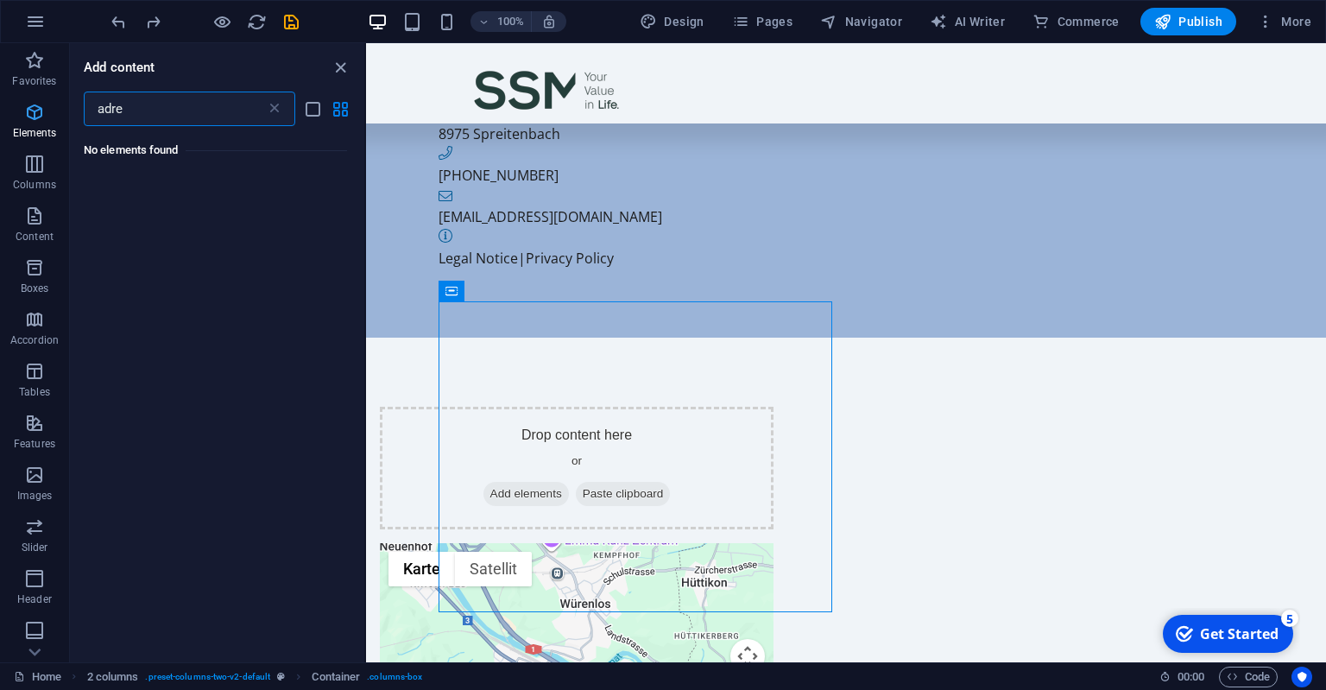
scroll to position [0, 0]
type input "a"
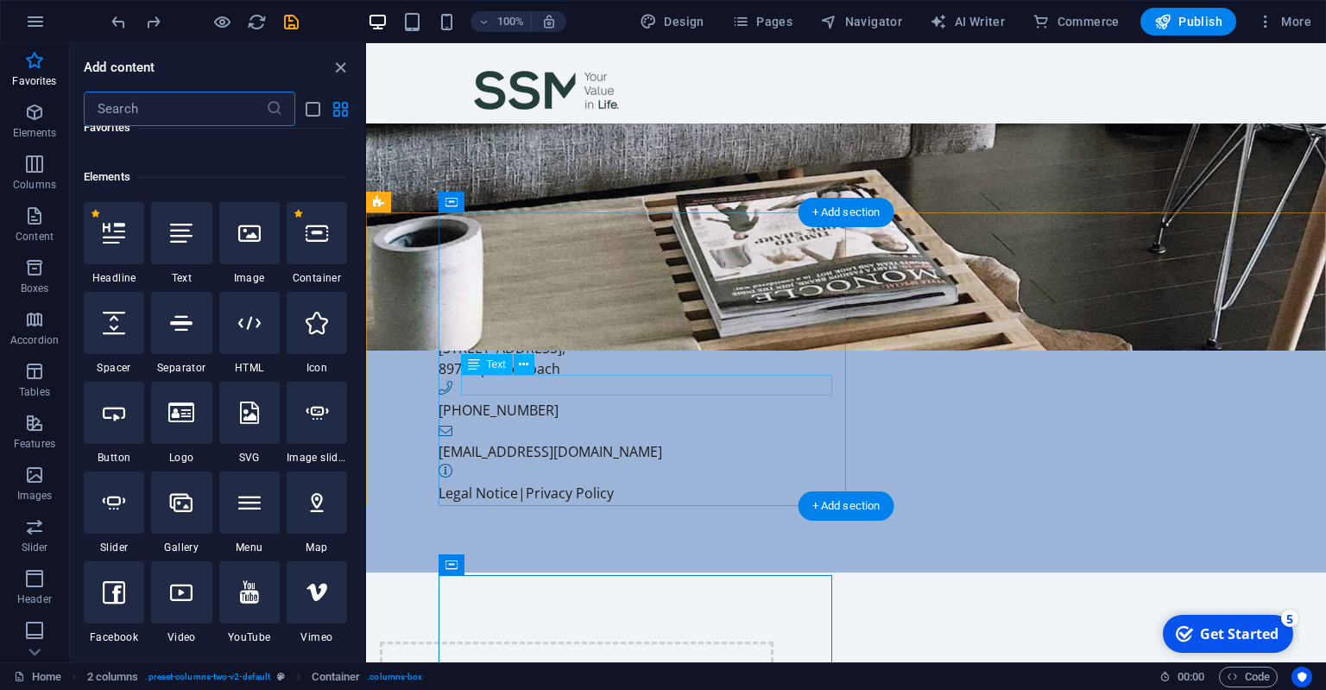
scroll to position [273, 0]
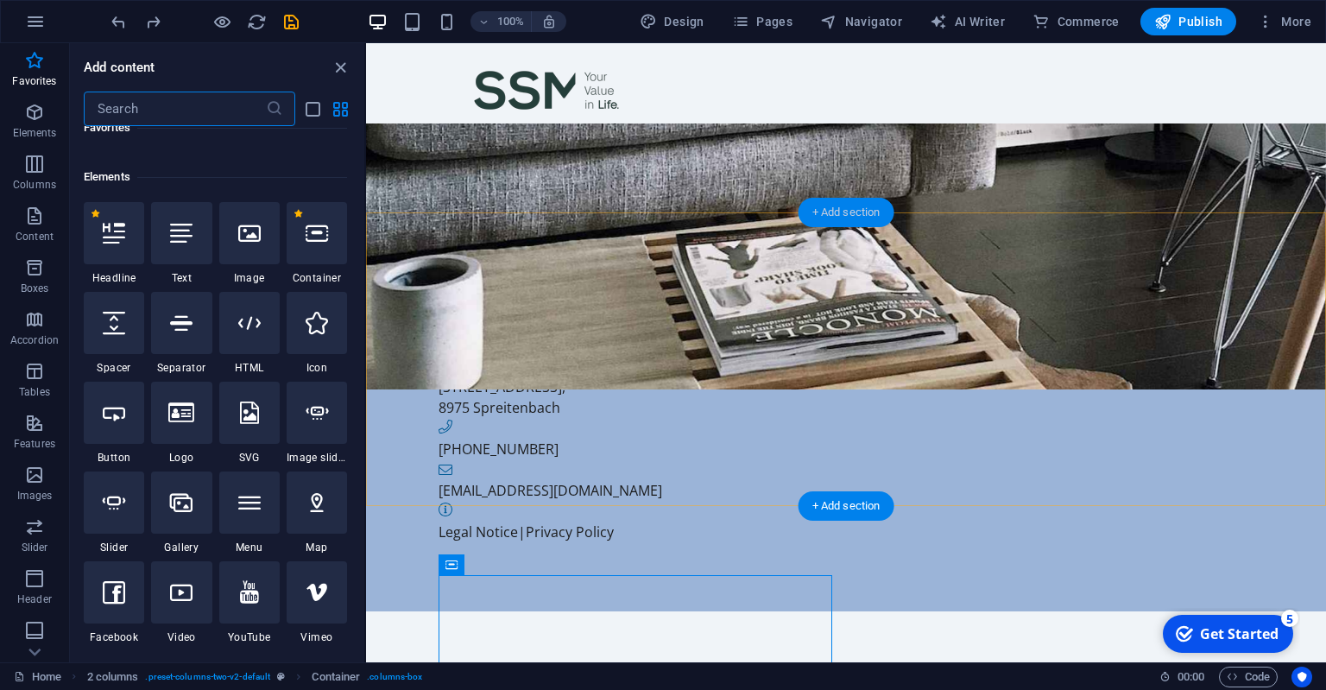
click at [825, 212] on div "+ Add section" at bounding box center [847, 212] width 96 height 29
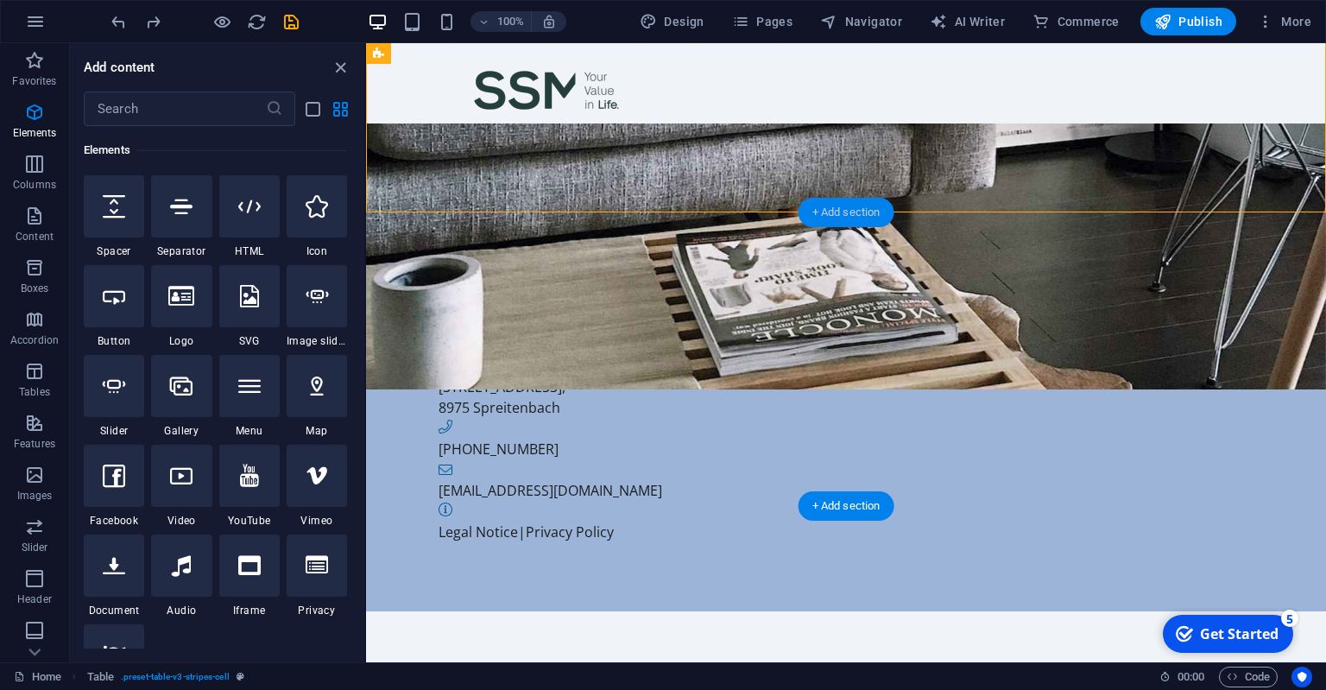
scroll to position [3021, 0]
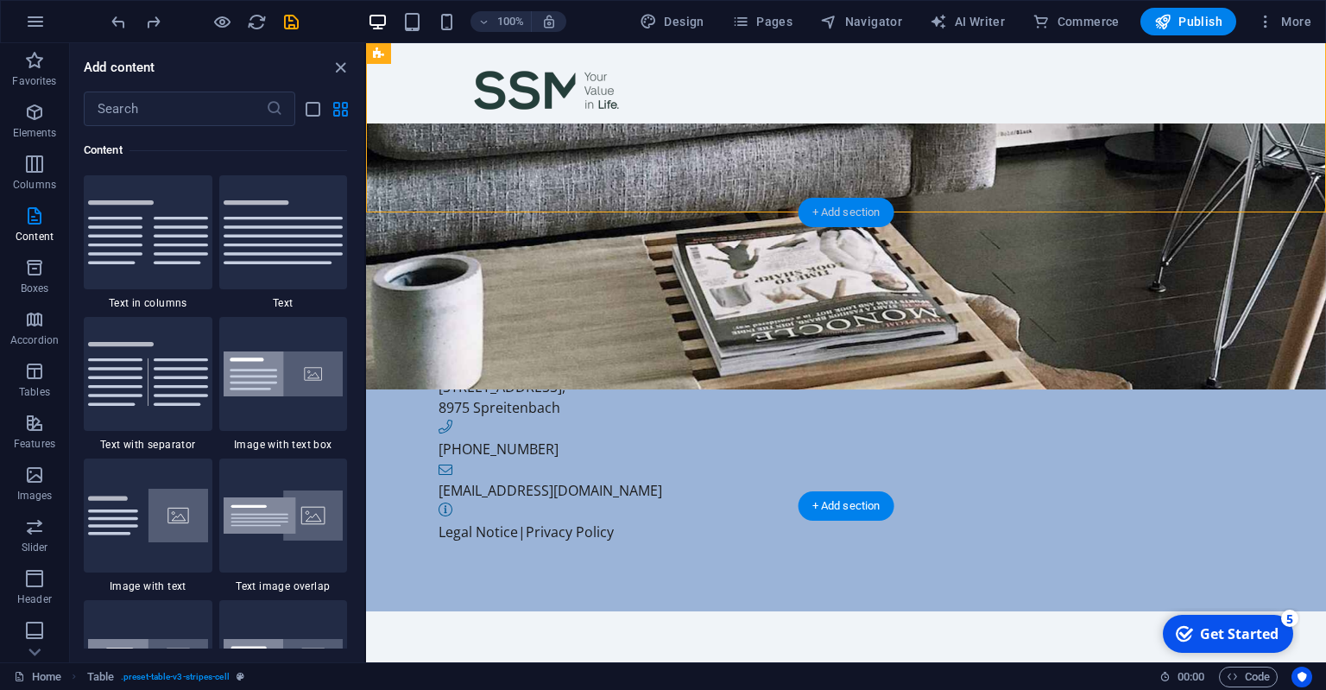
click at [825, 212] on div "+ Add section" at bounding box center [847, 212] width 96 height 29
click at [841, 494] on div "+ Add section" at bounding box center [847, 505] width 96 height 29
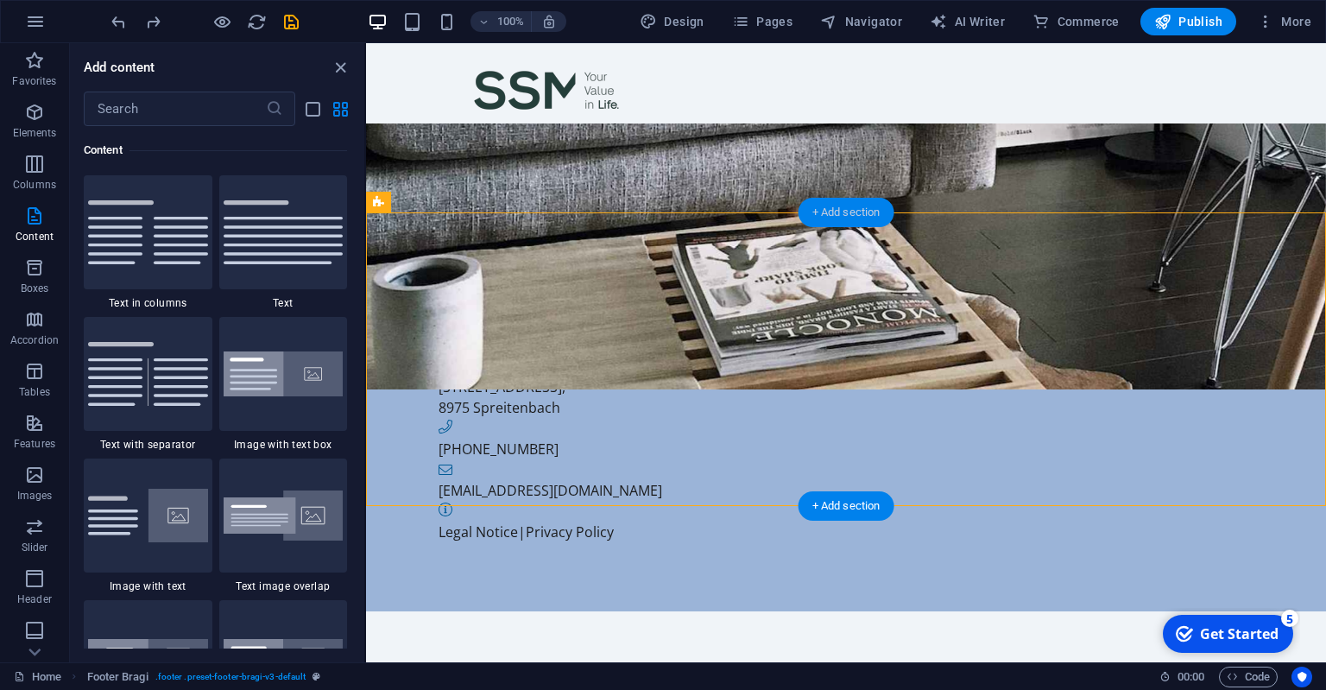
click at [824, 210] on div "+ Add section" at bounding box center [847, 212] width 96 height 29
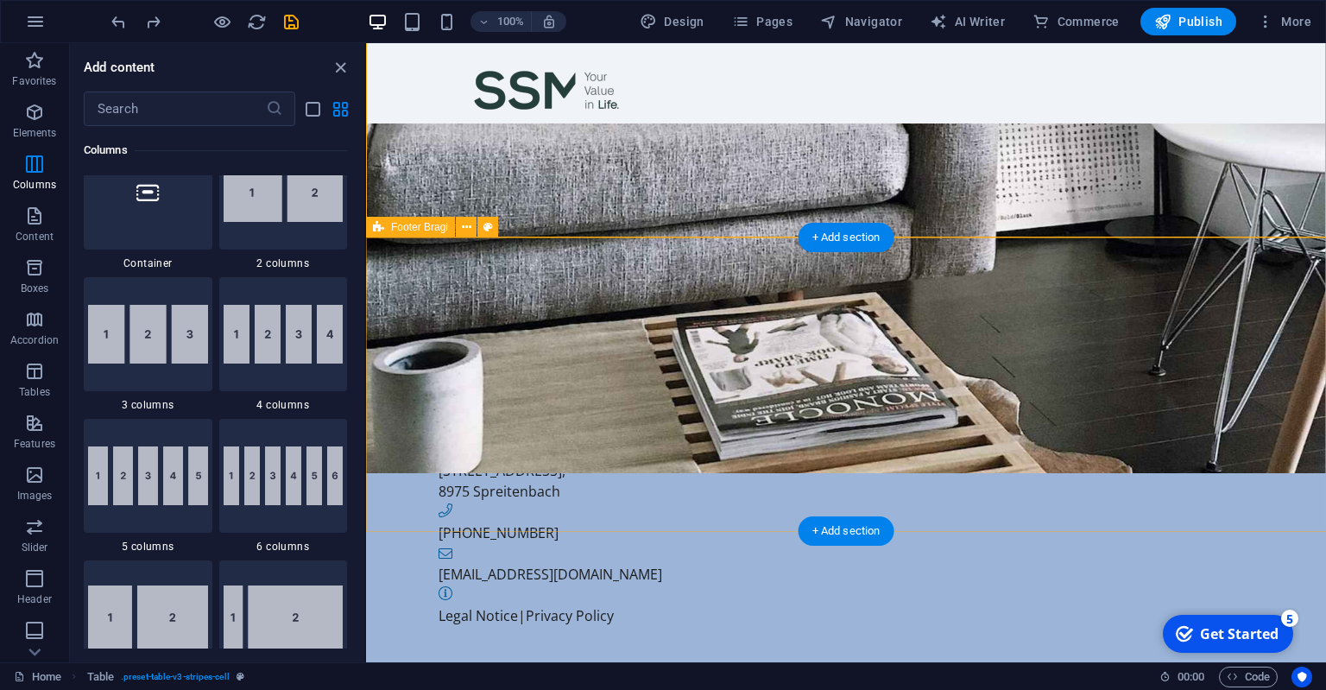
scroll to position [182, 0]
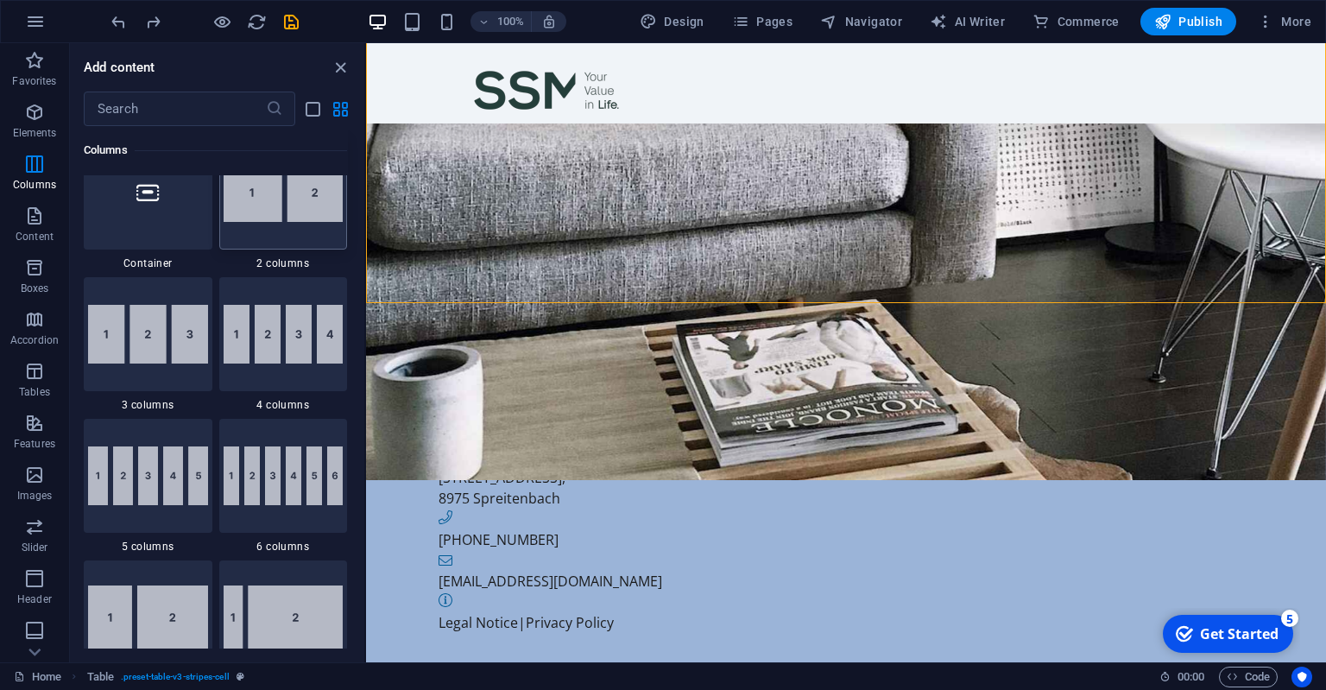
click at [278, 192] on img at bounding box center [284, 192] width 120 height 59
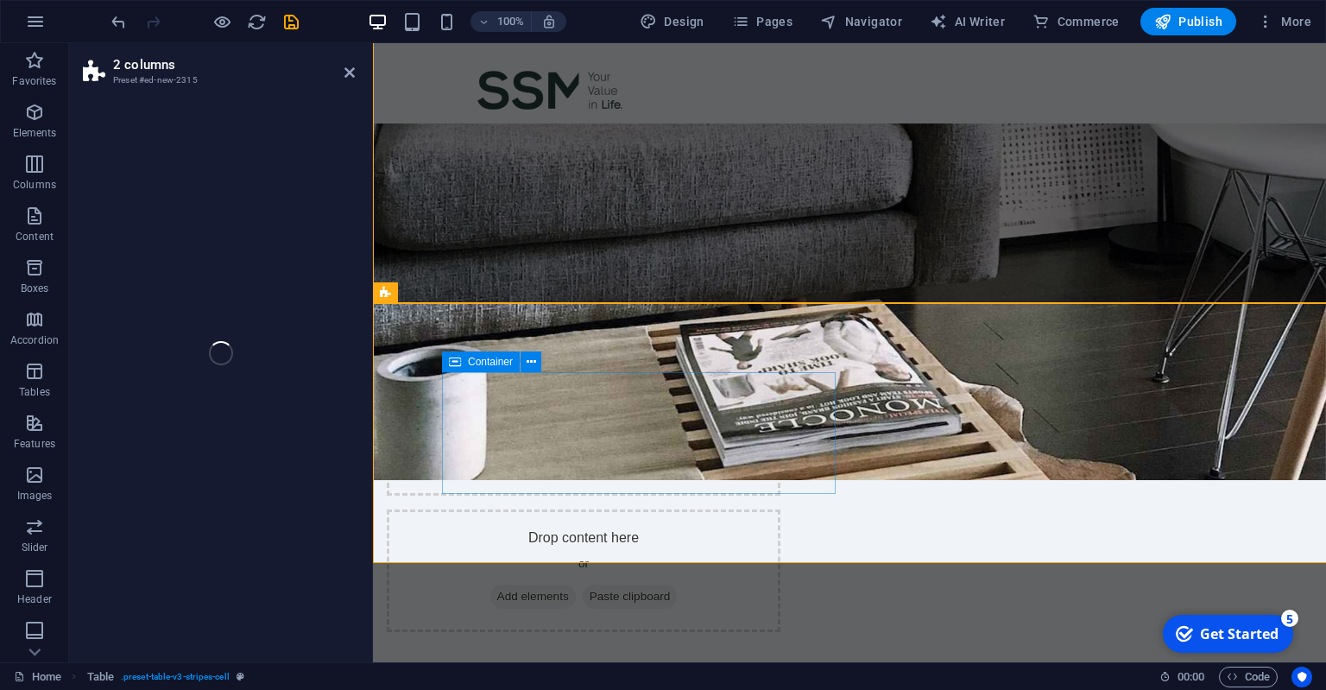
select select "rem"
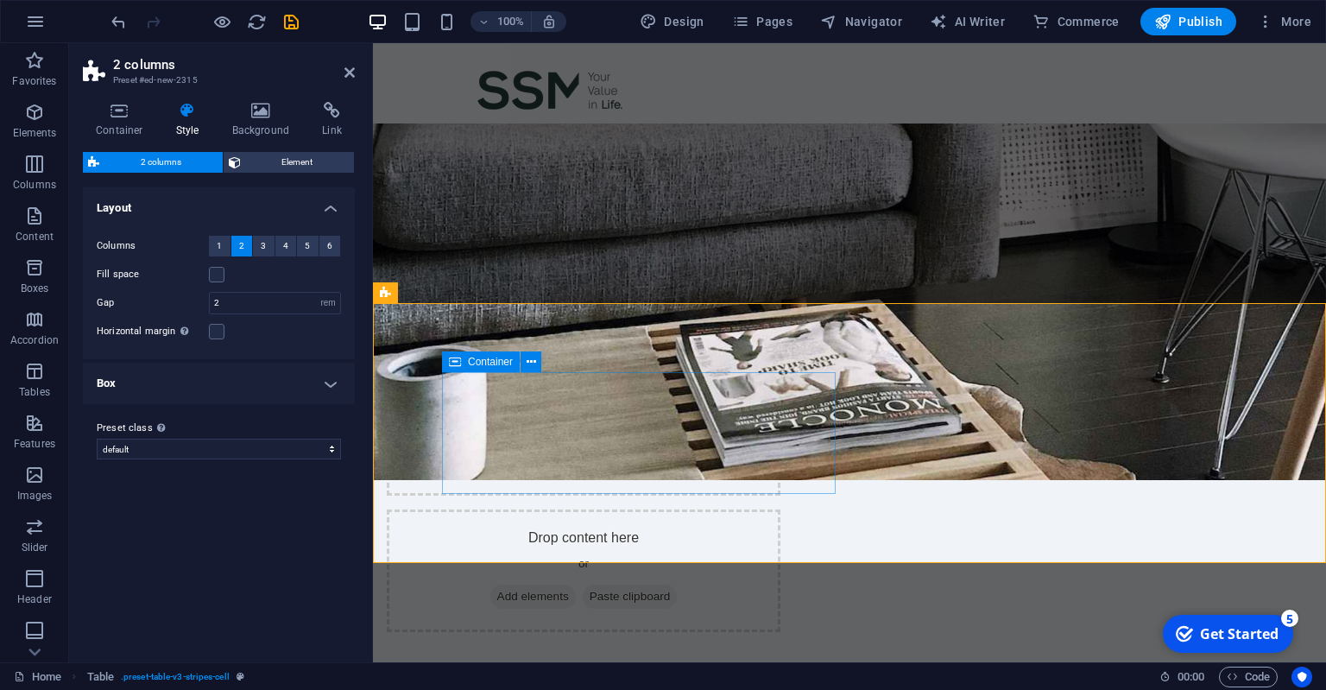
drag, startPoint x: 651, startPoint y: 262, endPoint x: 791, endPoint y: 382, distance: 183.7
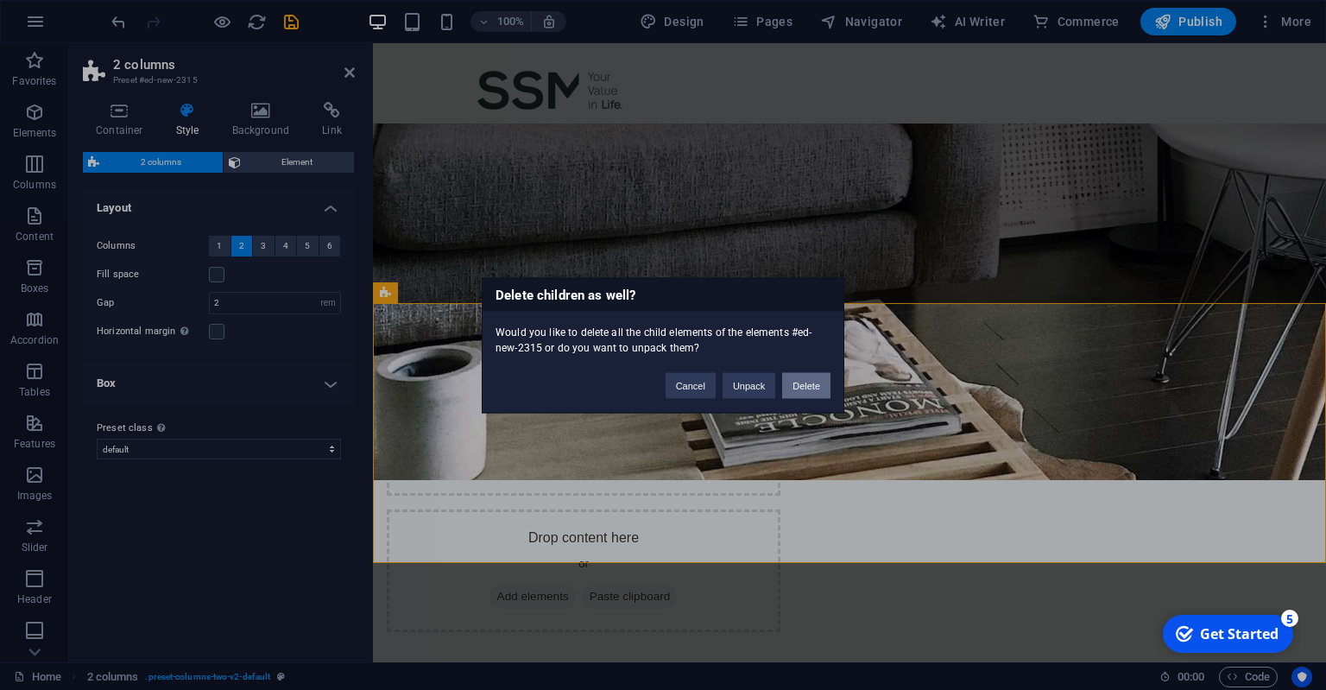
click at [797, 389] on button "Delete" at bounding box center [806, 385] width 48 height 26
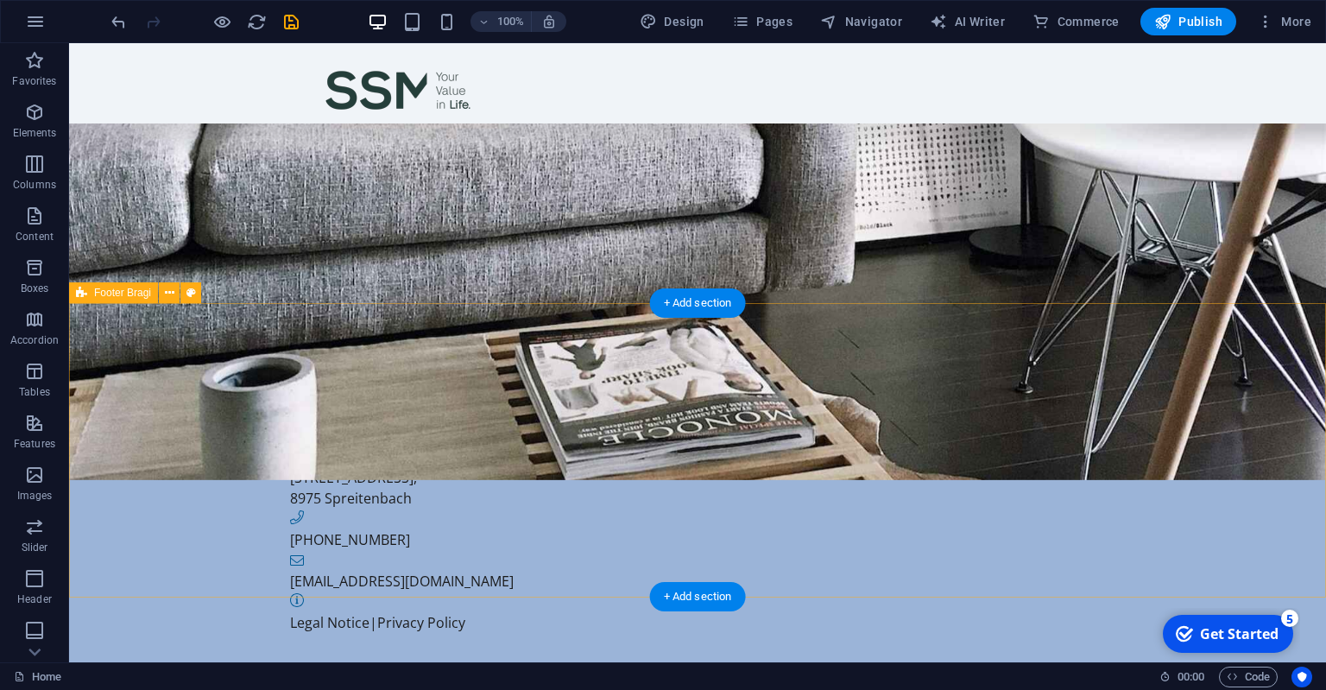
click at [760, 384] on div "SSM Partner Spreitenbach SSM Partner AG [STREET_ADDRESS] [PHONE_NUMBER] [EMAIL_…" at bounding box center [697, 502] width 1257 height 397
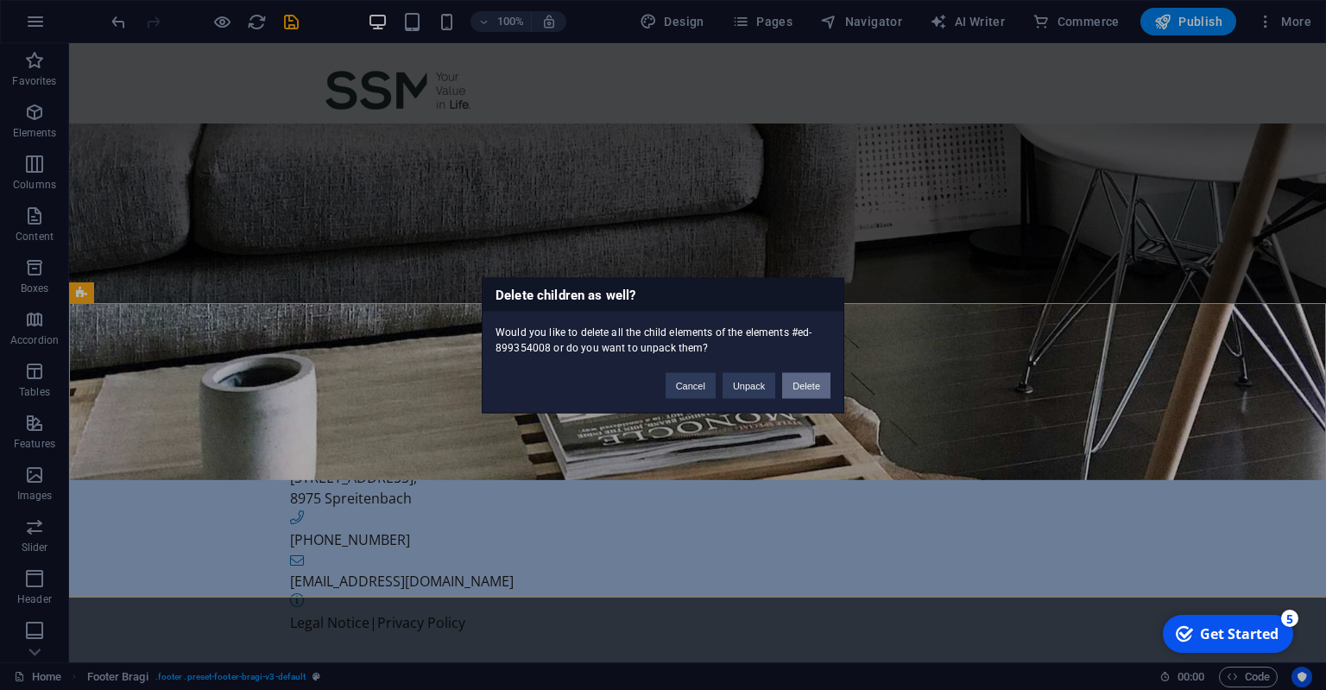
drag, startPoint x: 810, startPoint y: 389, endPoint x: 740, endPoint y: 345, distance: 82.6
click at [810, 389] on button "Delete" at bounding box center [806, 385] width 48 height 26
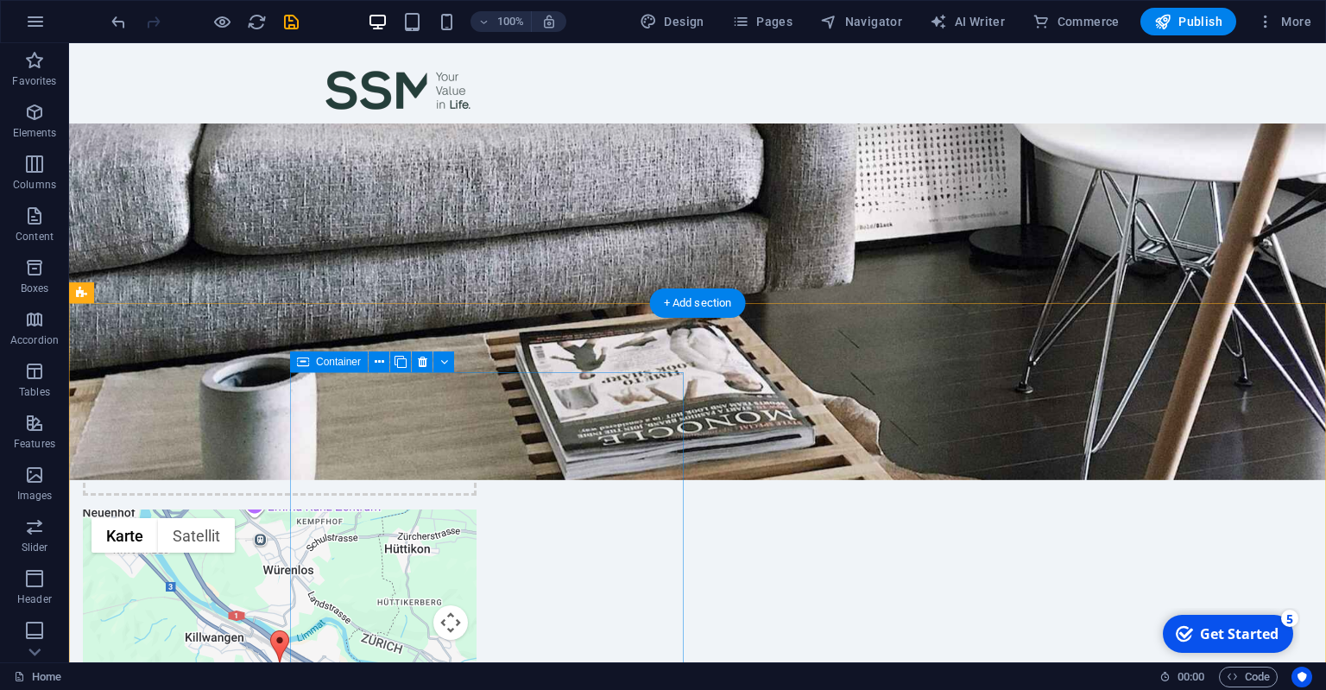
click at [477, 395] on div "Drop content here or Add elements Paste clipboard" at bounding box center [280, 434] width 394 height 123
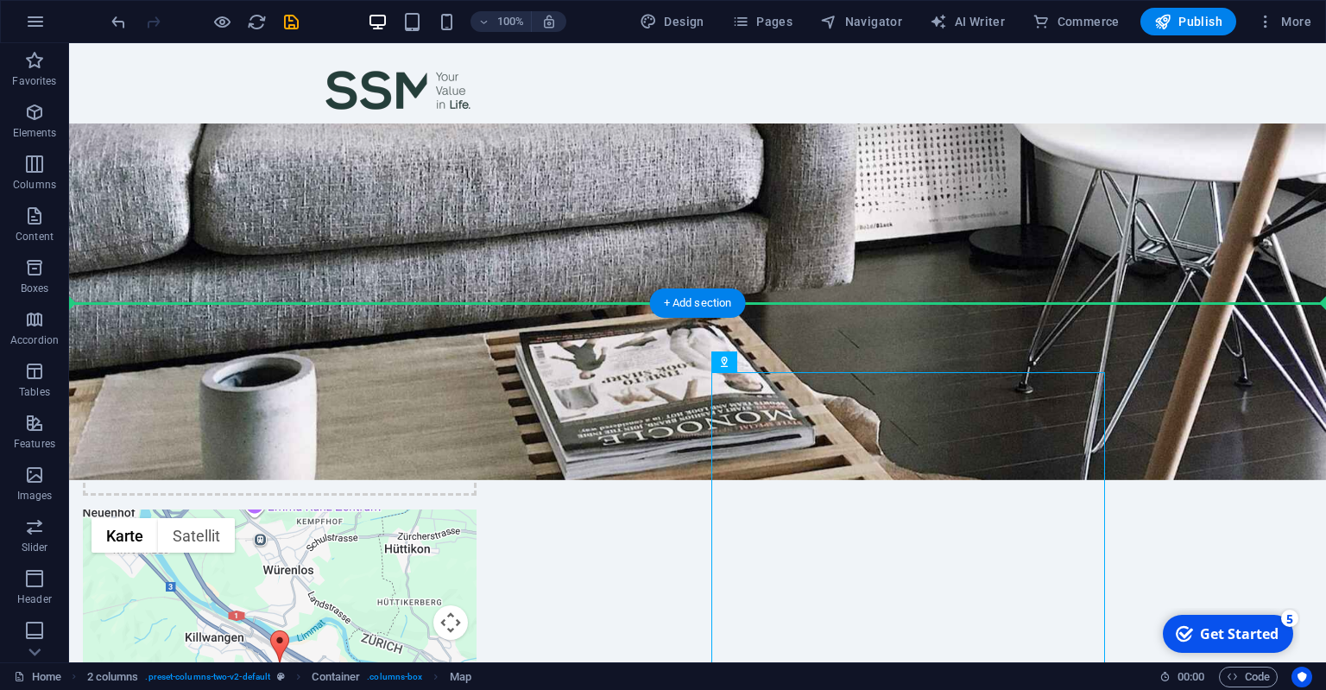
drag, startPoint x: 791, startPoint y: 451, endPoint x: 651, endPoint y: 317, distance: 193.6
click at [651, 316] on div "Drop content here or Add elements Paste clipboard ← Nach links → Nach rechts ↑ …" at bounding box center [697, 596] width 1257 height 585
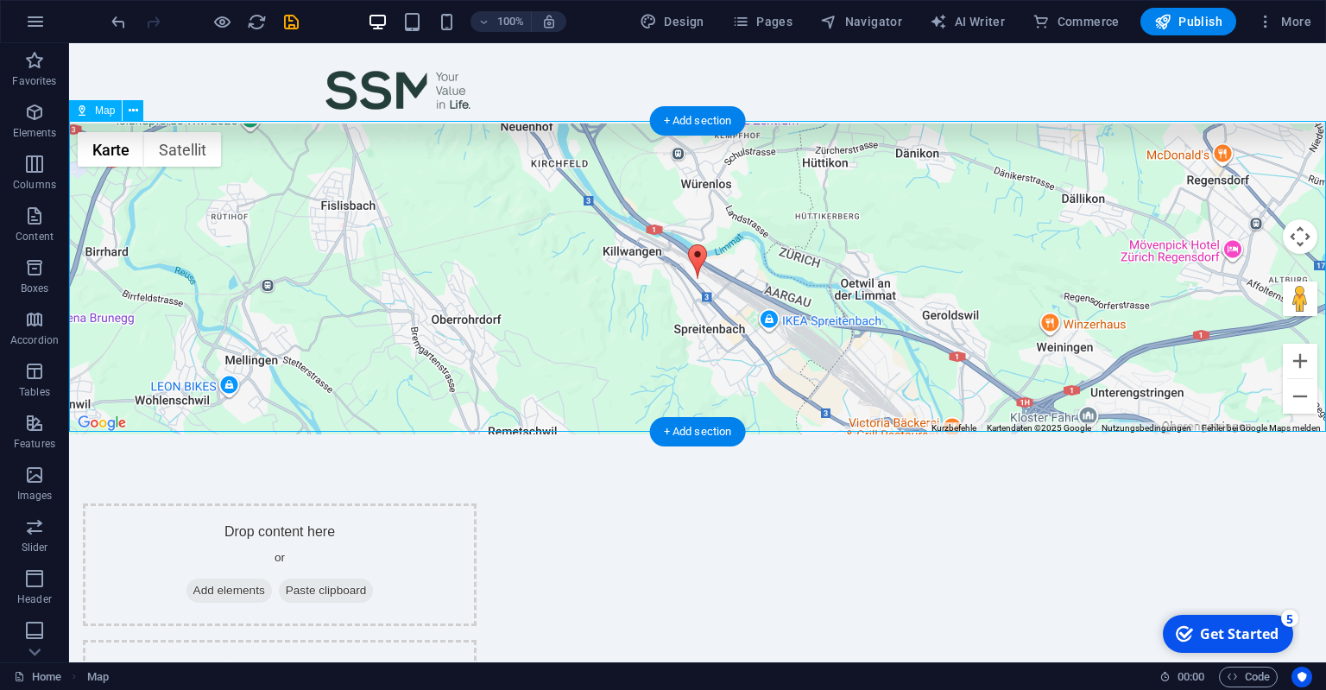
scroll to position [364, 0]
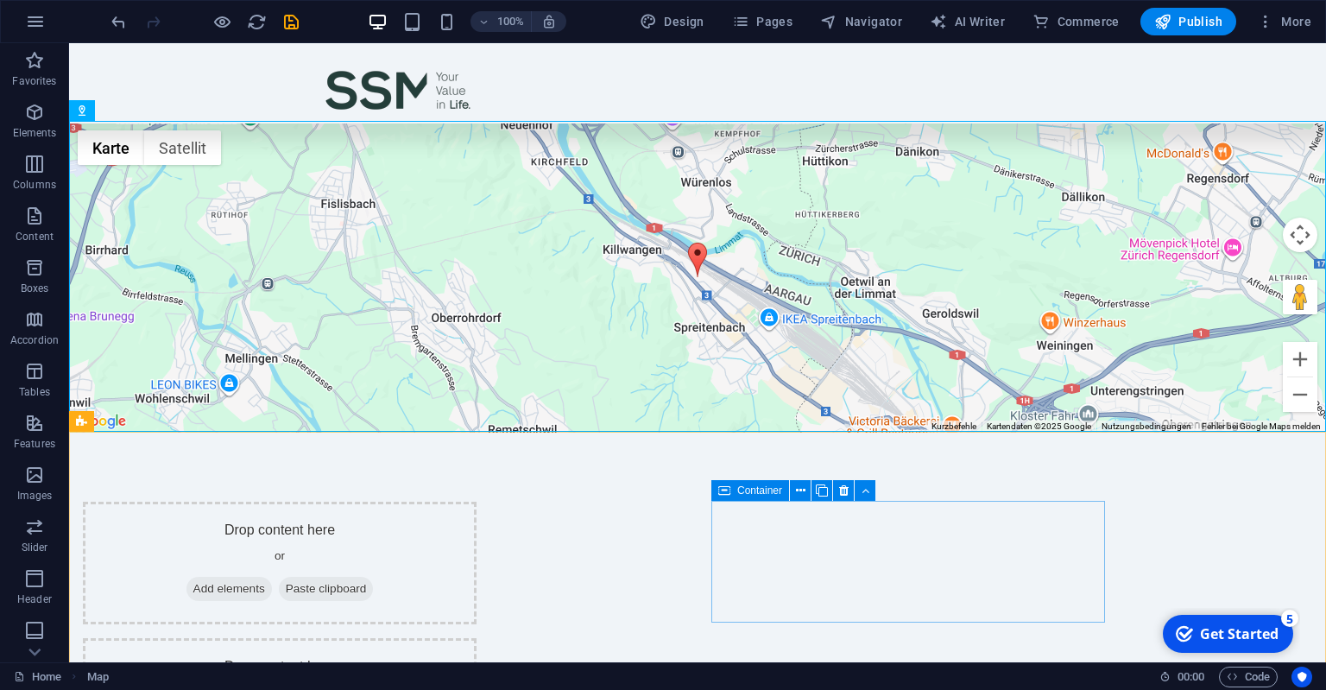
click at [767, 493] on span "Container" at bounding box center [759, 490] width 45 height 10
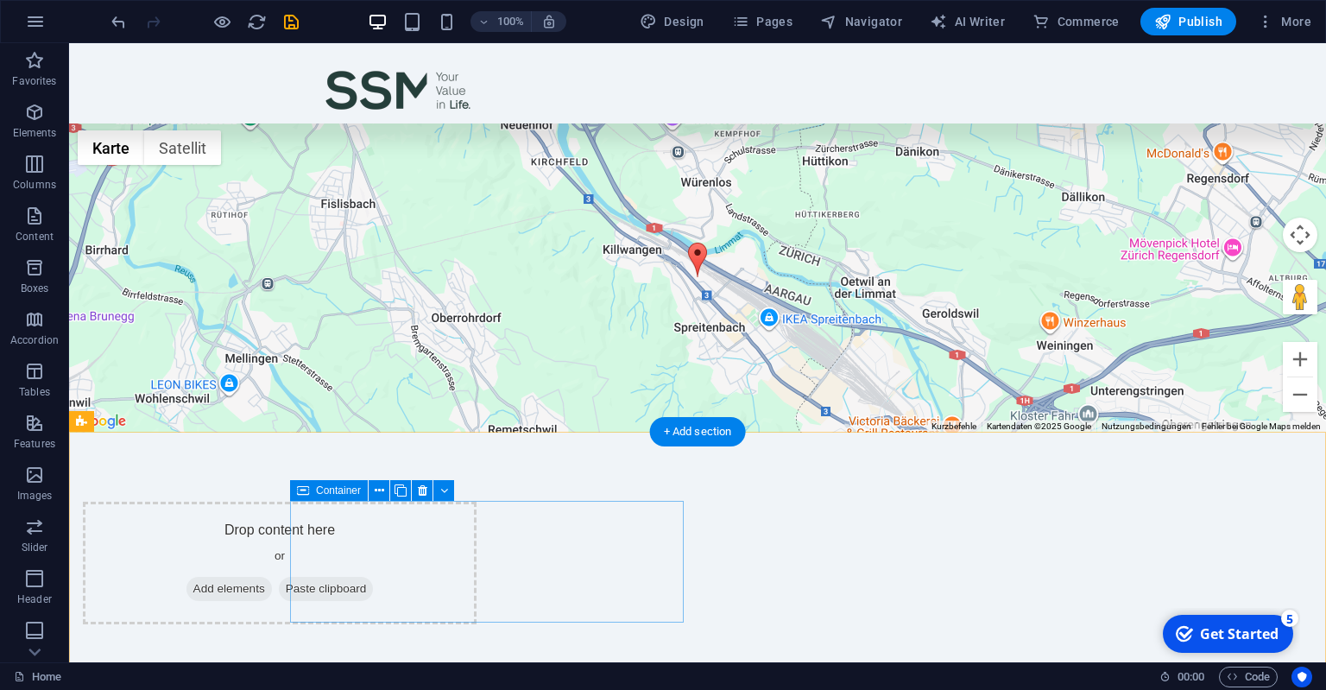
click at [477, 526] on div "Drop content here or Add elements Paste clipboard" at bounding box center [280, 563] width 394 height 123
click at [347, 491] on span "Container" at bounding box center [338, 490] width 45 height 10
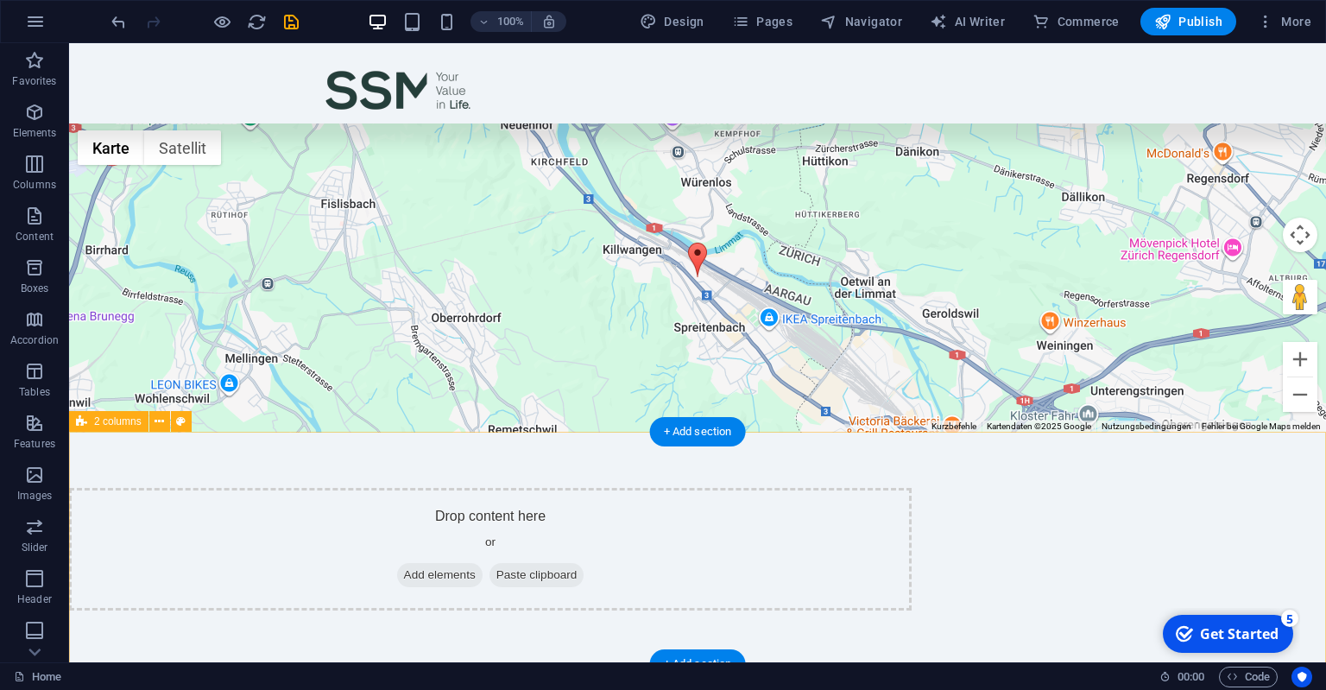
click at [668, 473] on div "Drop content here or Add elements Paste clipboard" at bounding box center [697, 549] width 1257 height 233
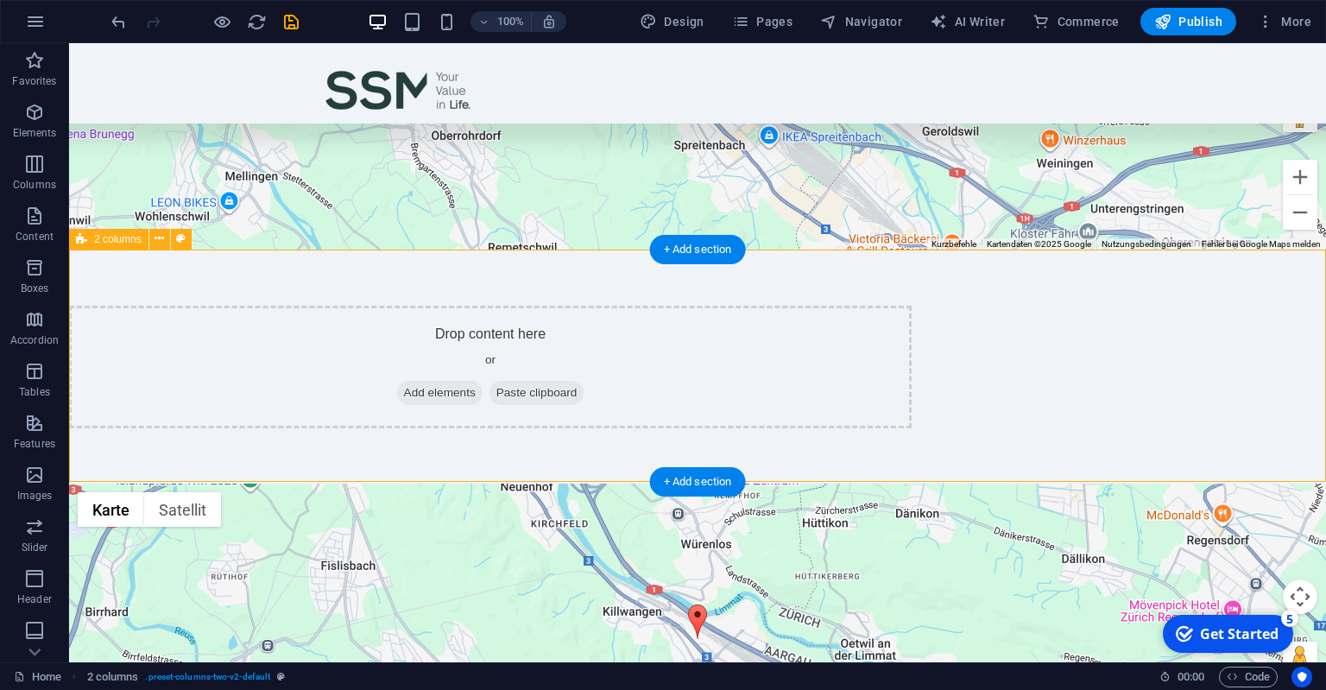
click at [675, 353] on div "Drop content here or Add elements Paste clipboard" at bounding box center [490, 367] width 843 height 123
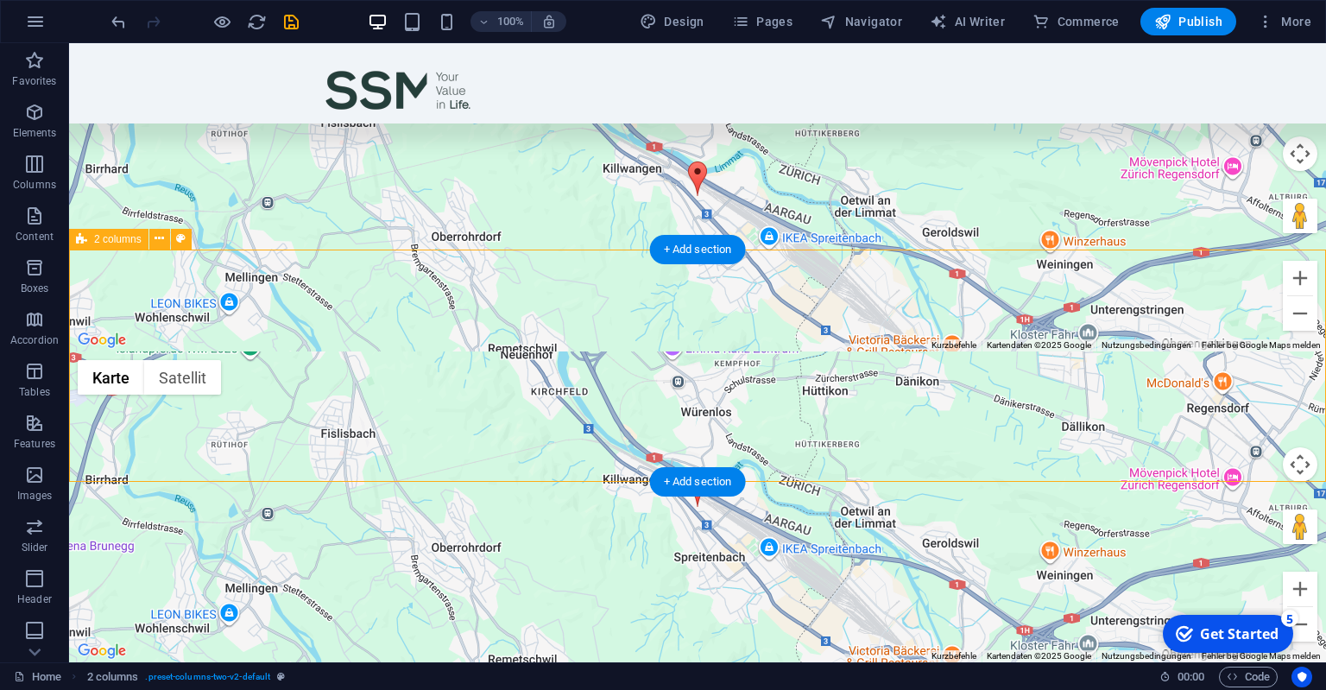
scroll to position [445, 0]
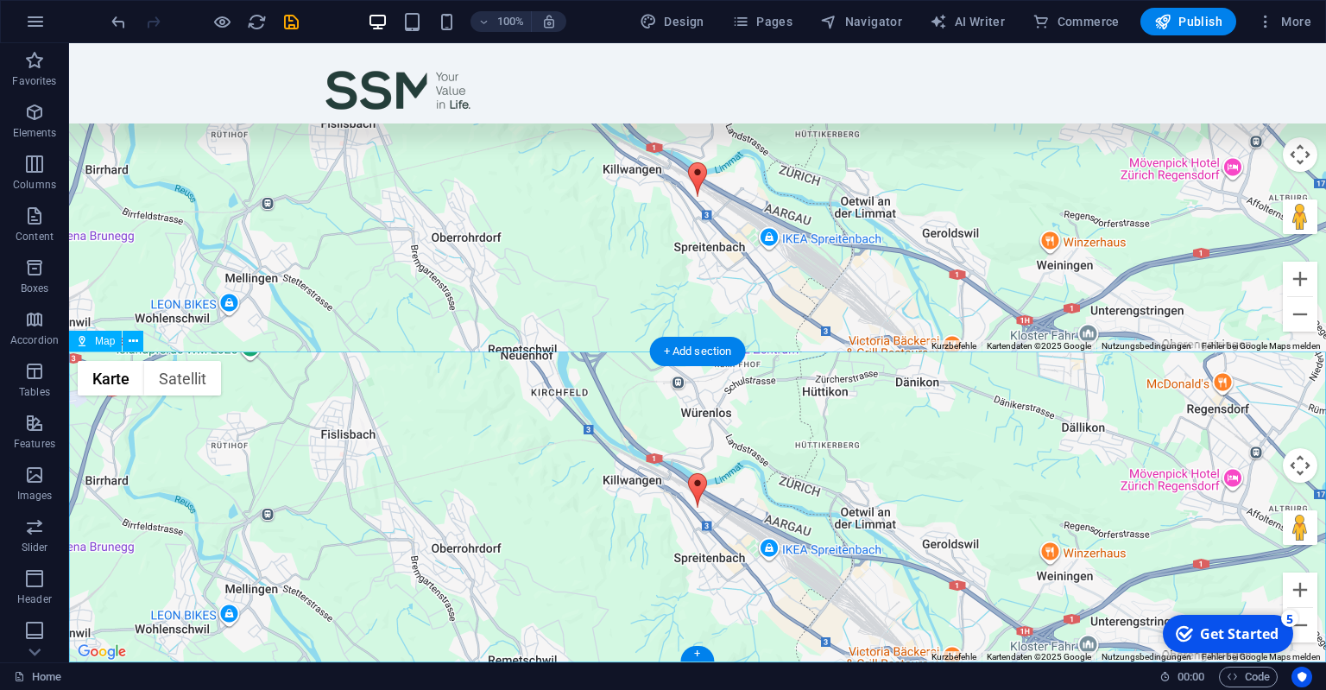
click at [665, 382] on div "← Nach links → Nach rechts ↑ Nach oben ↓ Nach unten + Heranzoomen - Herauszoome…" at bounding box center [697, 507] width 1257 height 311
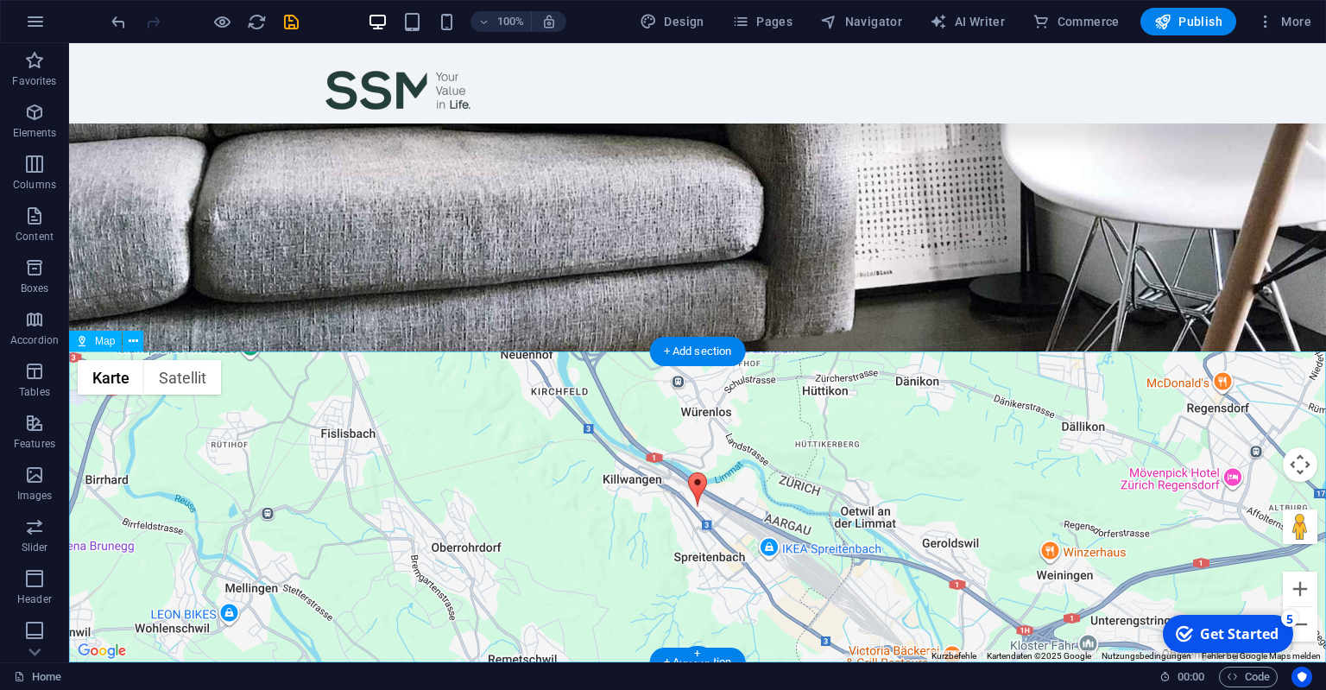
scroll to position [134, 0]
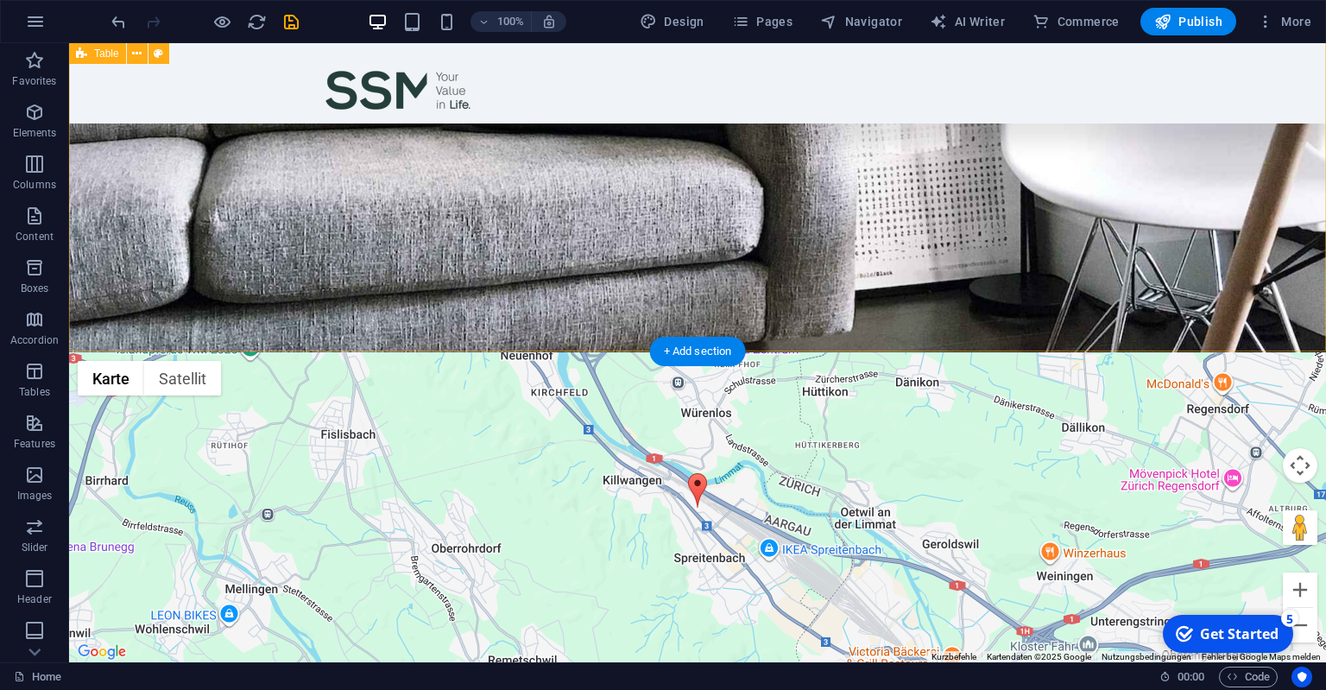
click at [1228, 323] on div "Scorepunte Monat [DATE] # Name Position Score 1 [PERSON_NAME] Berater 12 2 [PER…" at bounding box center [697, 130] width 1257 height 443
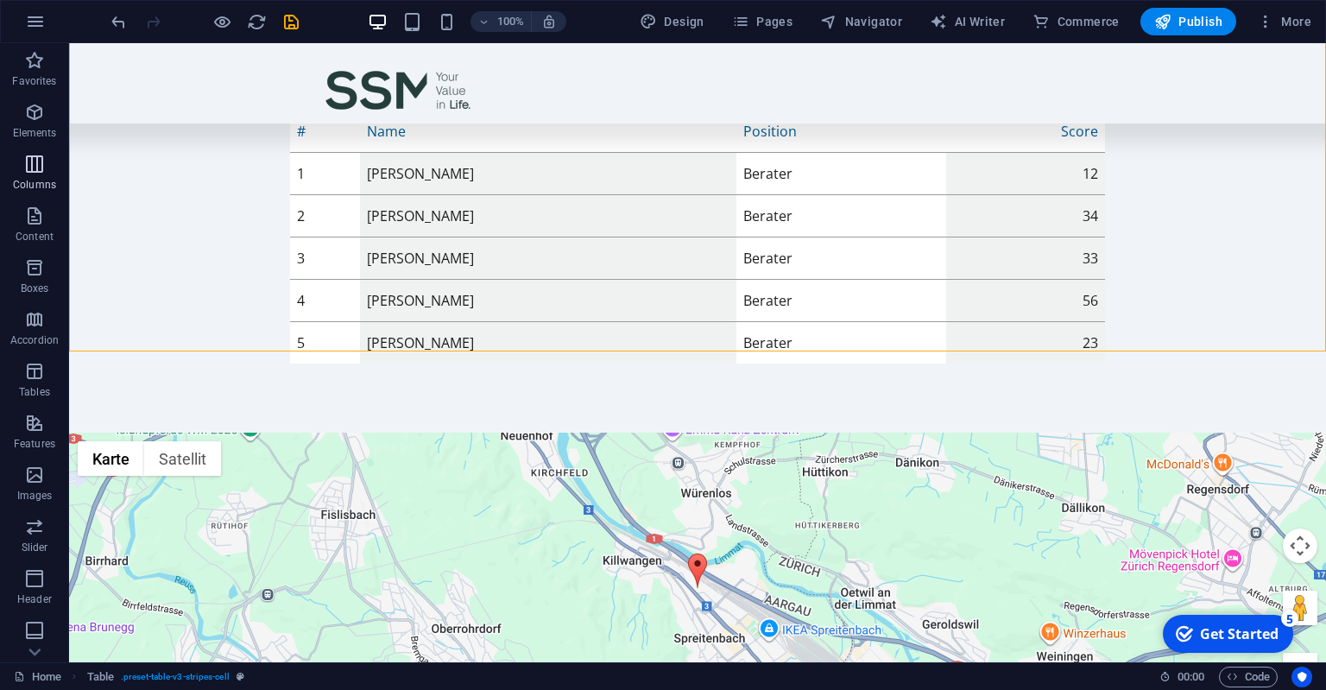
click at [30, 159] on icon "button" at bounding box center [34, 164] width 21 height 21
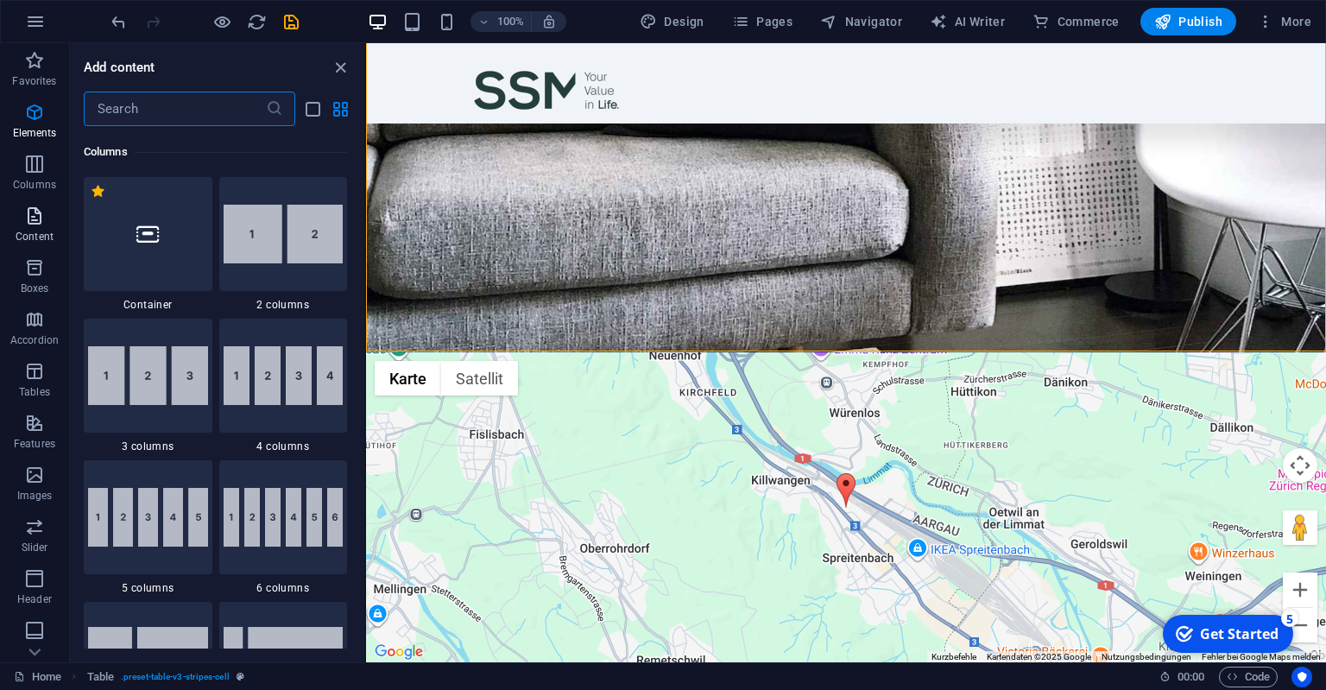
scroll to position [854, 0]
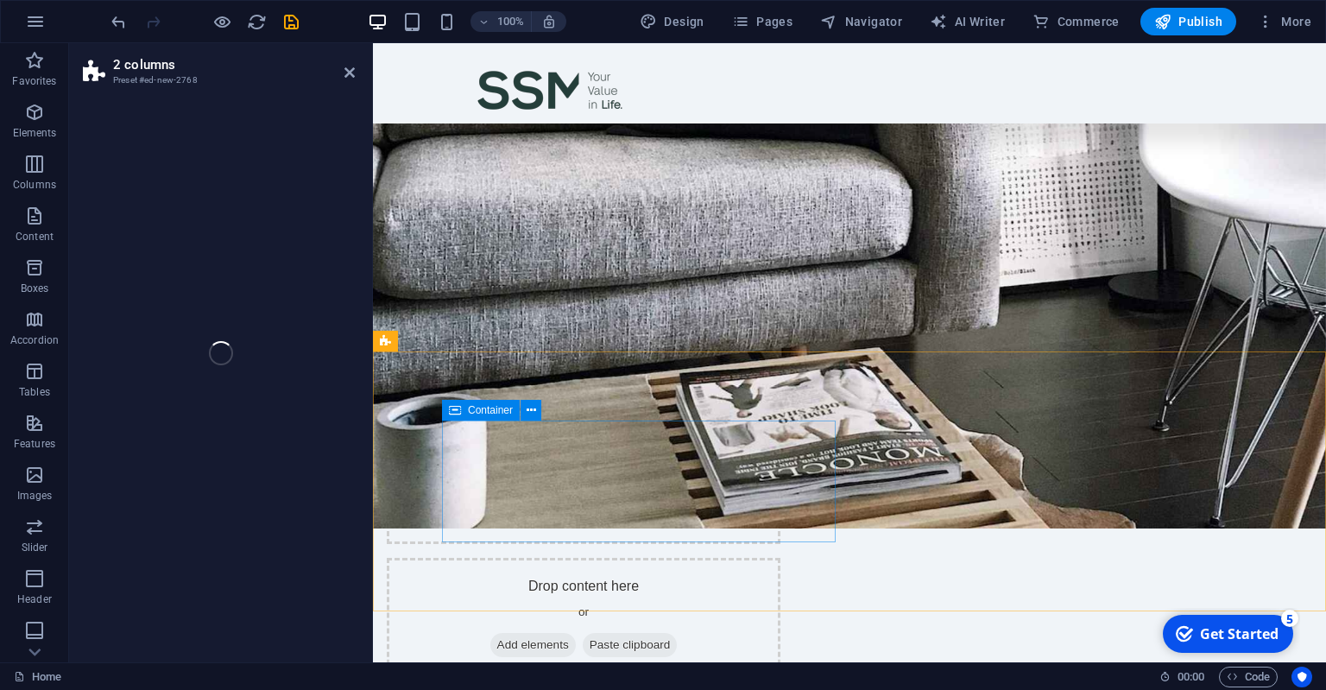
select select "rem"
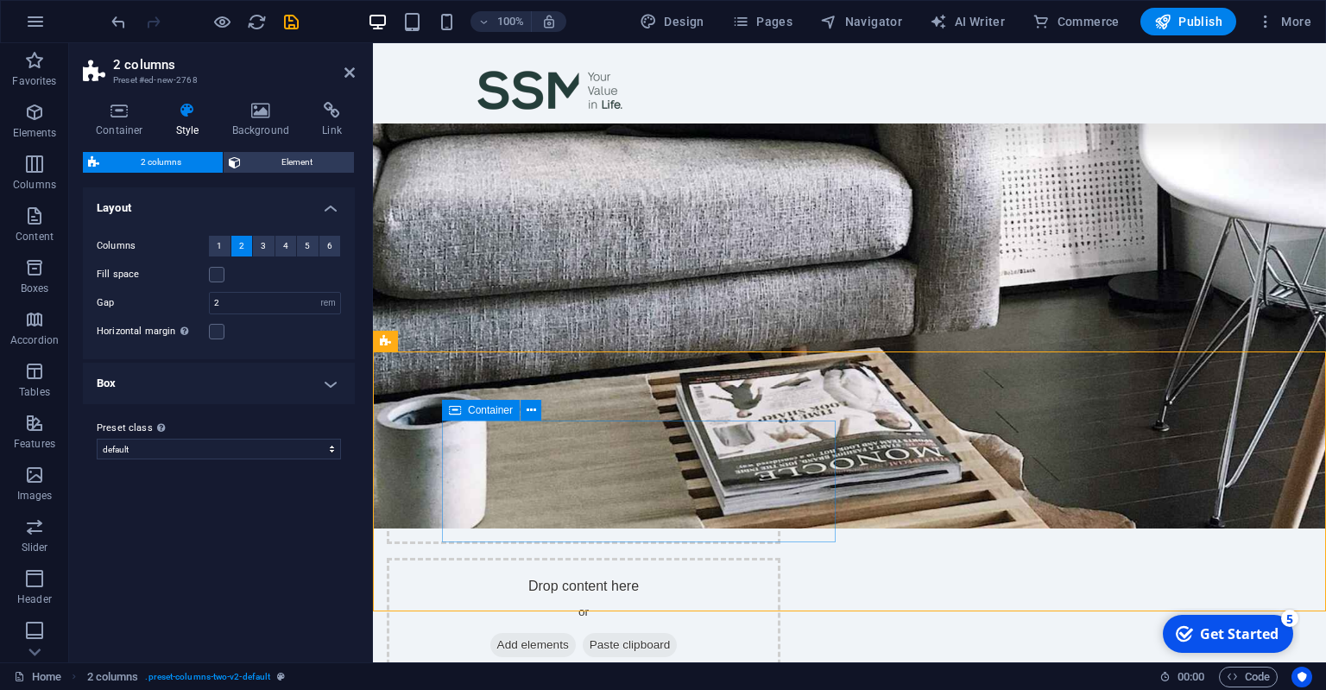
click at [575, 513] on span "Add elements" at bounding box center [532, 508] width 85 height 24
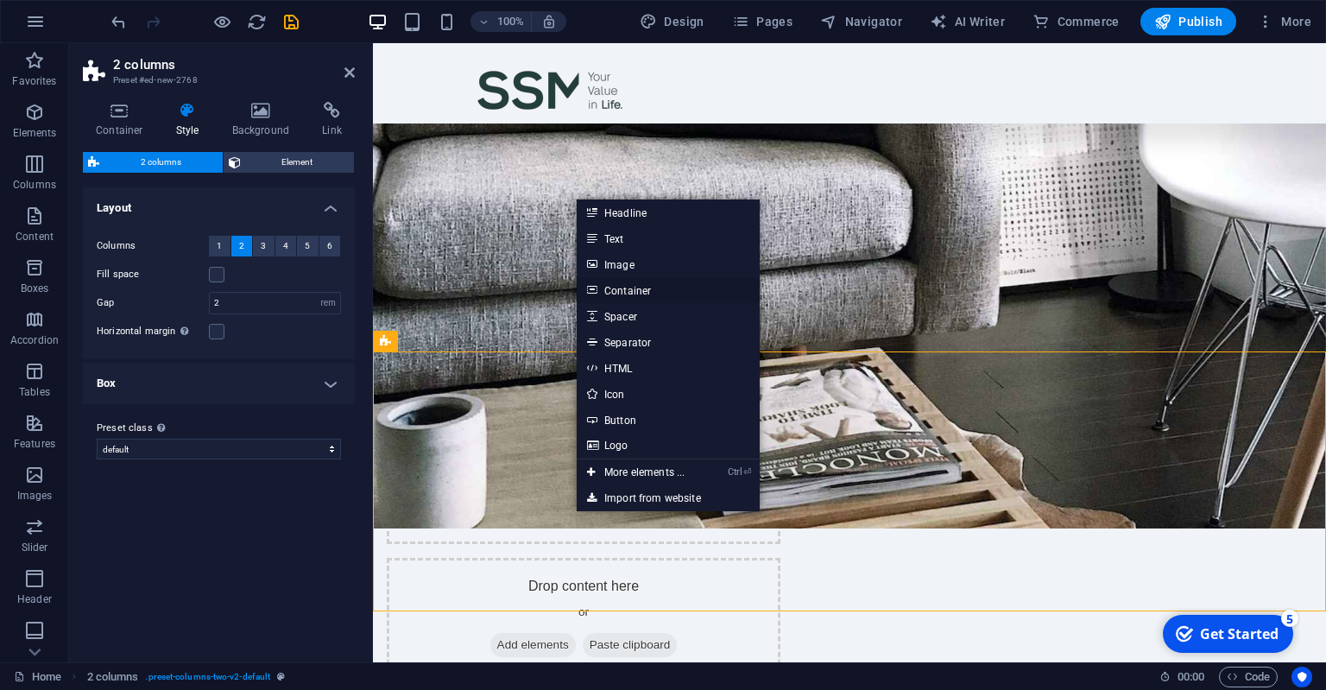
click at [629, 291] on link "Container" at bounding box center [668, 290] width 183 height 26
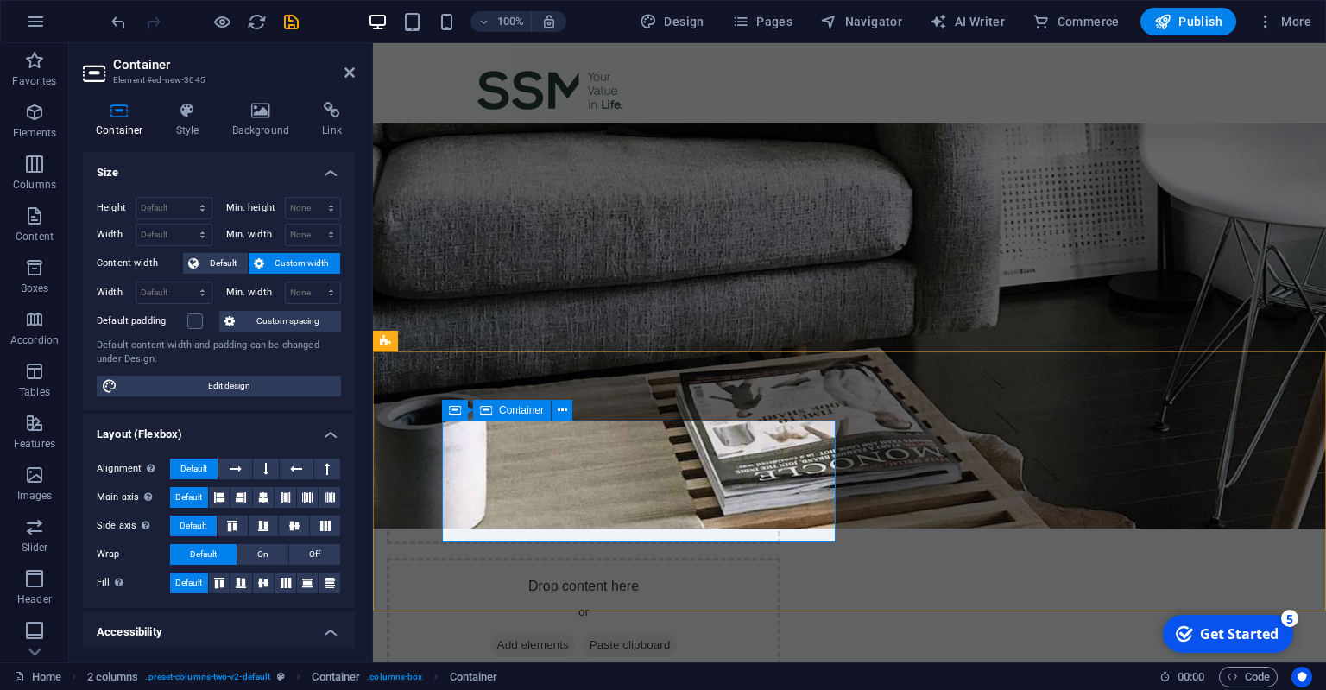
click at [561, 506] on span "Add elements" at bounding box center [532, 508] width 85 height 24
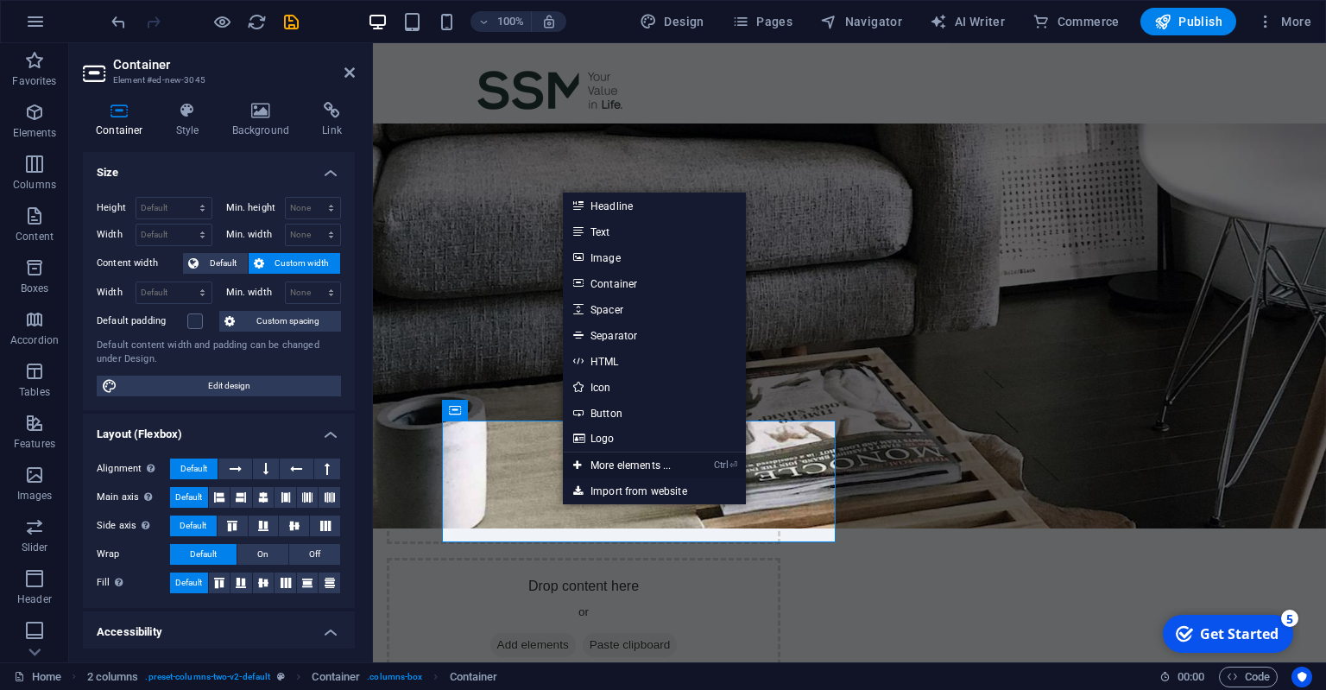
click at [613, 467] on link "Ctrl ⏎ More elements ..." at bounding box center [622, 465] width 118 height 26
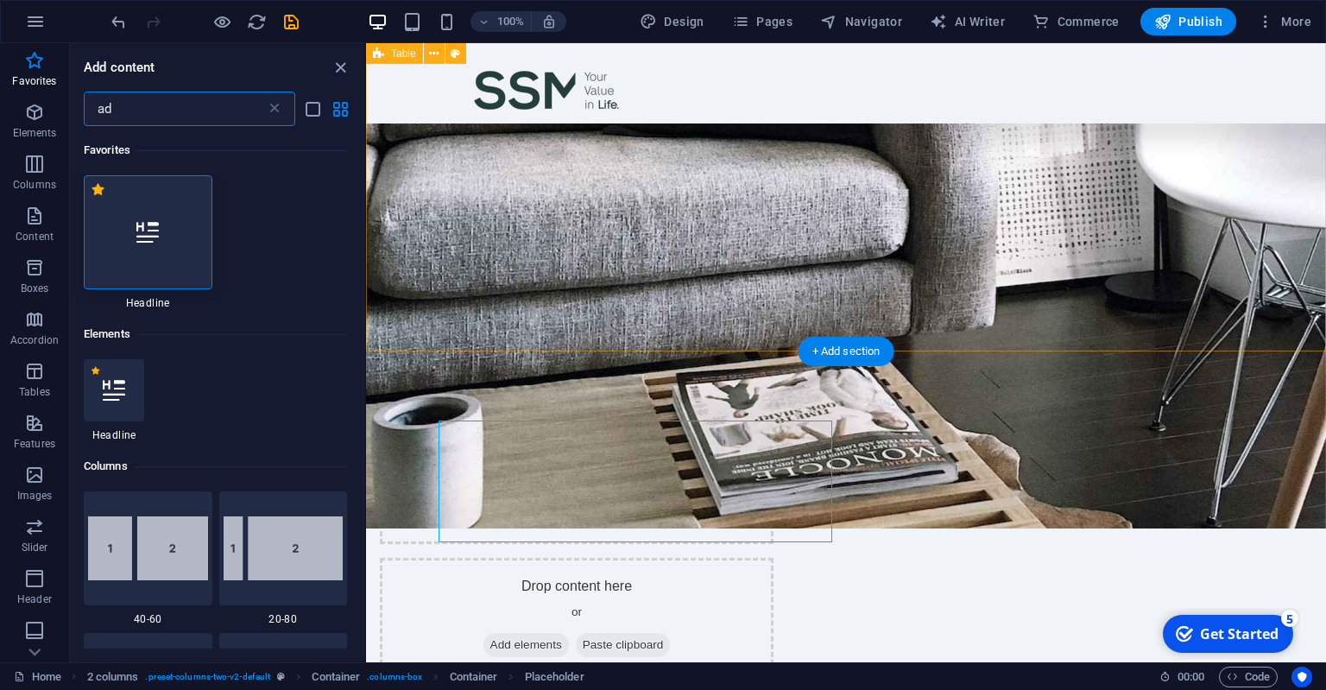
scroll to position [0, 0]
type input "a"
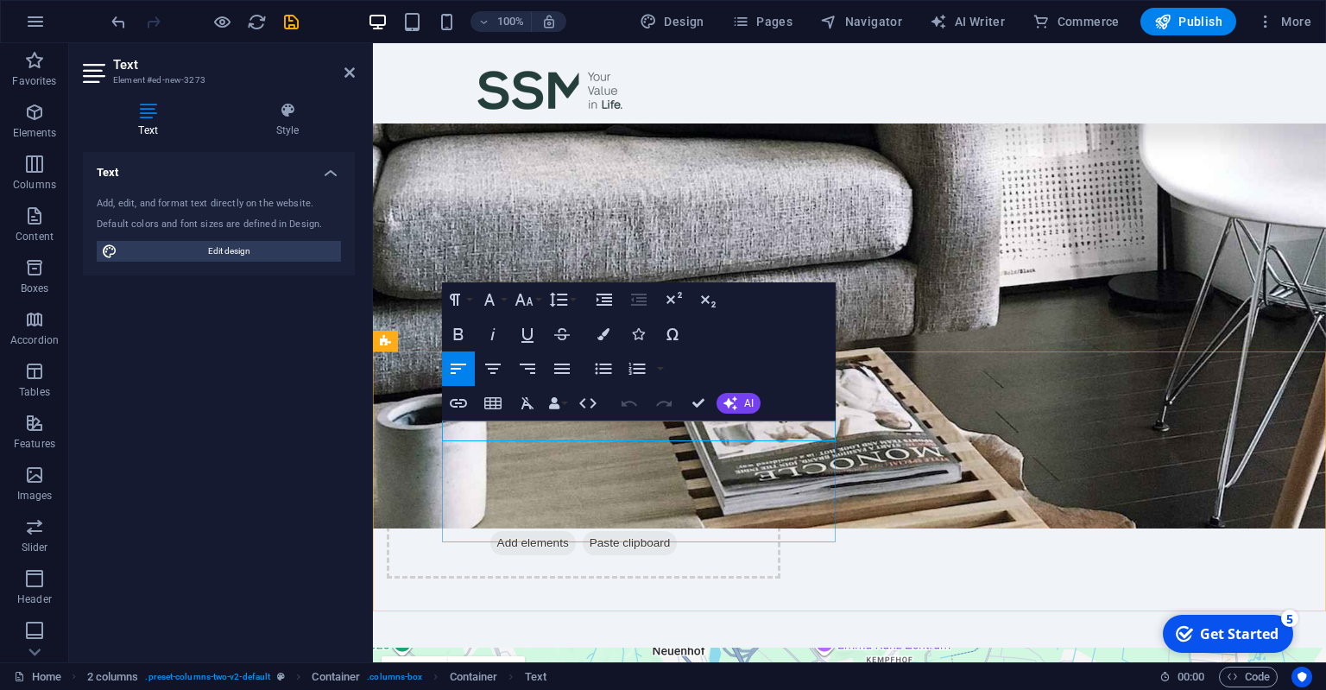
click at [601, 442] on div "New text element" at bounding box center [584, 431] width 394 height 21
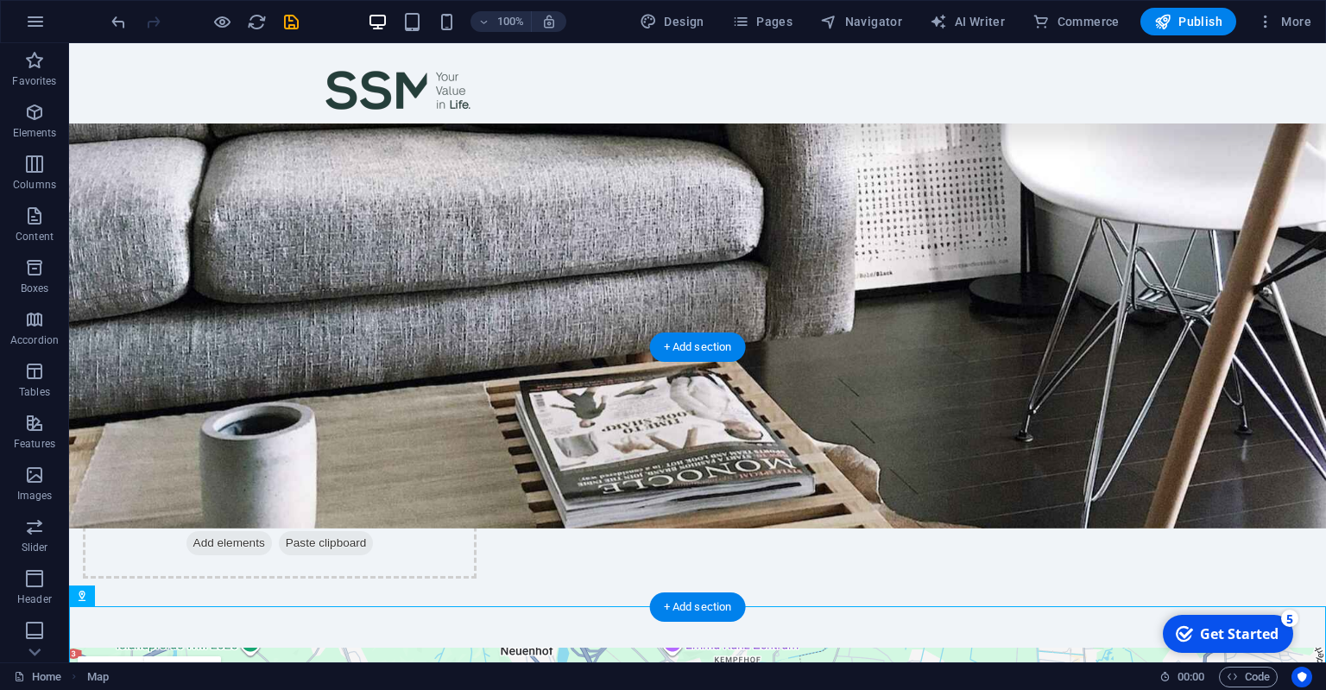
scroll to position [138, 0]
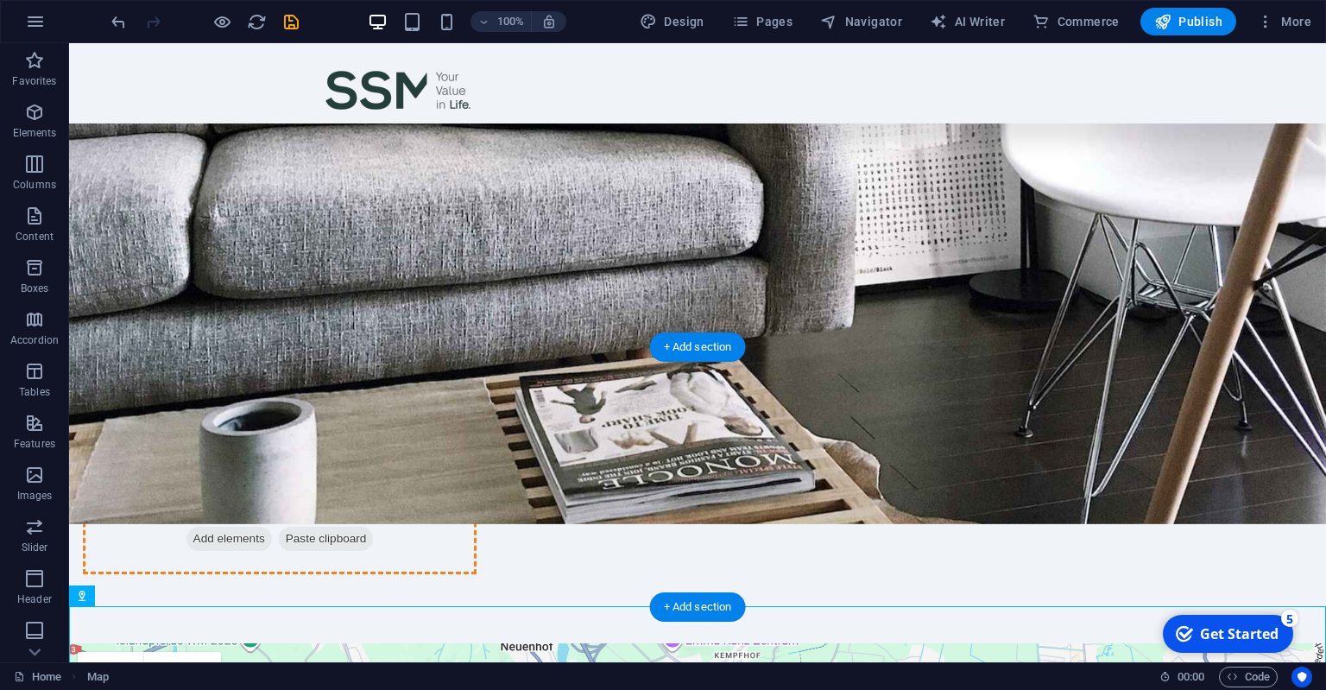
drag, startPoint x: 778, startPoint y: 634, endPoint x: 809, endPoint y: 477, distance: 160.2
click at [808, 475] on div "Menu Scorepunte Monat [DATE] # Name Position Score 1 Agon Thaqi Berater 12 2 [P…" at bounding box center [697, 429] width 1257 height 1049
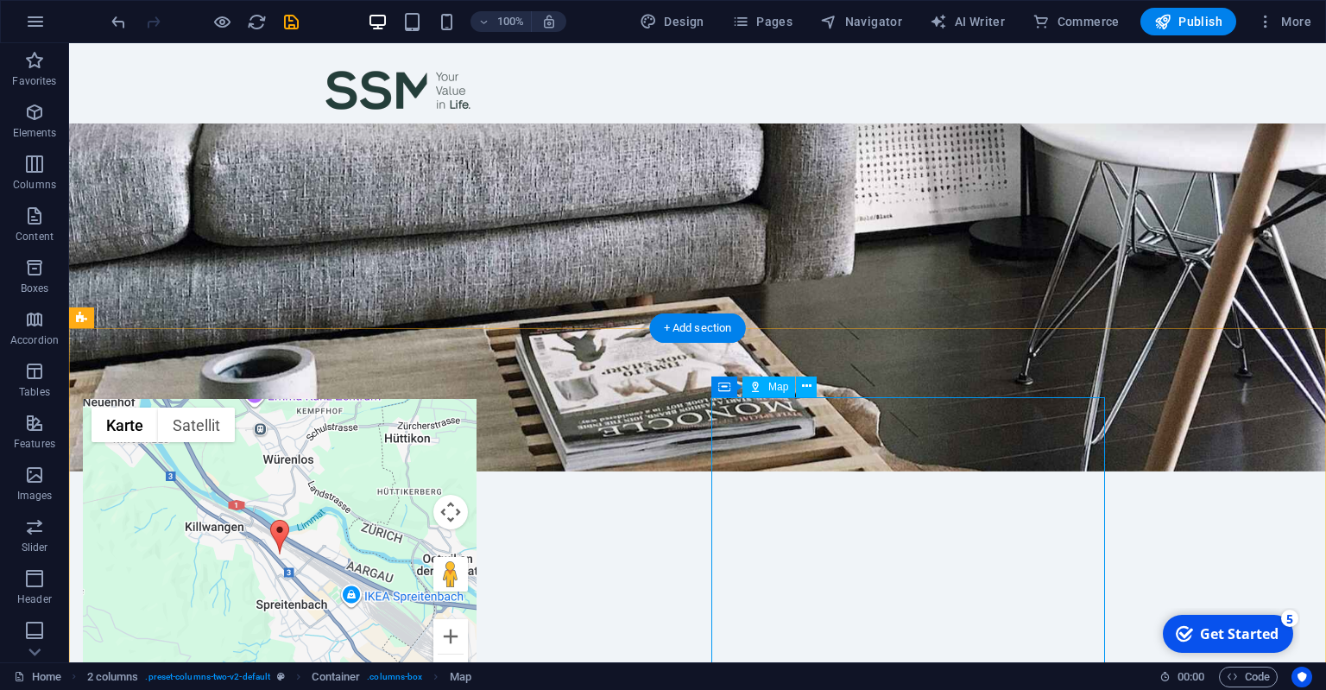
scroll to position [230, 0]
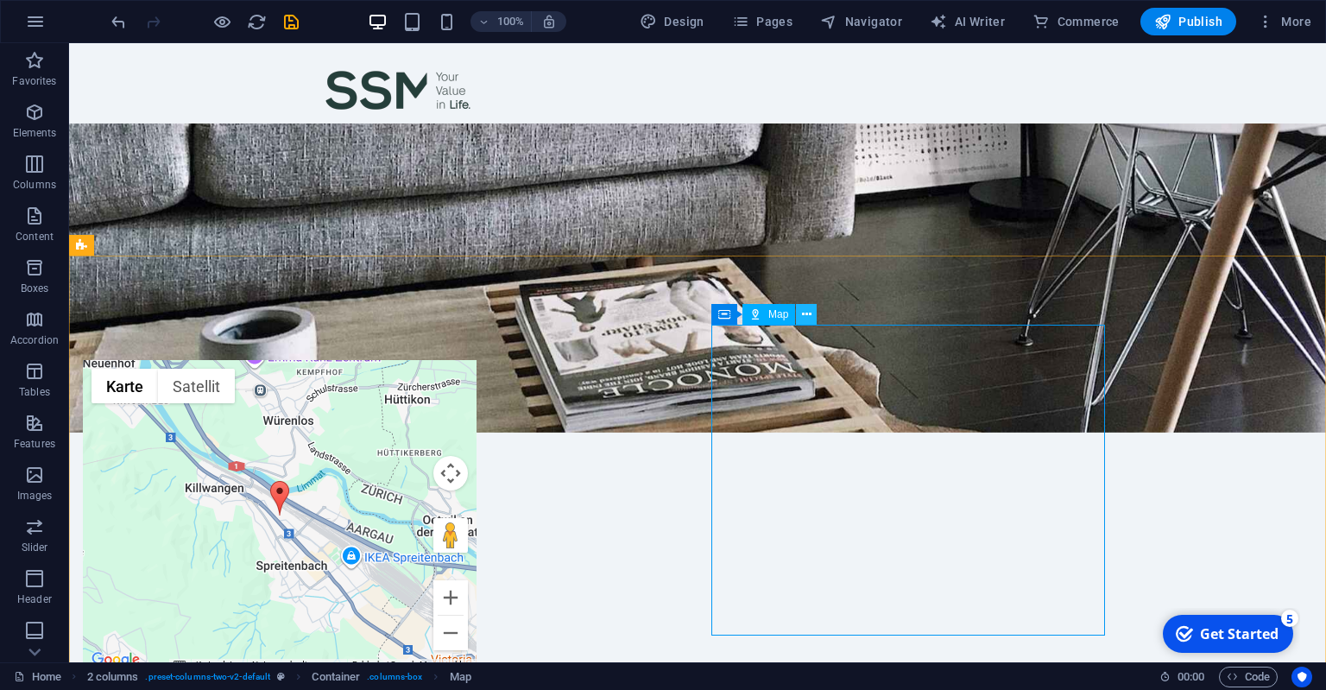
click at [806, 308] on icon at bounding box center [806, 315] width 9 height 18
click at [449, 290] on div "New text element ← Nach links → Nach rechts ↑ Nach oben ↓ Nach unten + Heranzoo…" at bounding box center [697, 498] width 1257 height 484
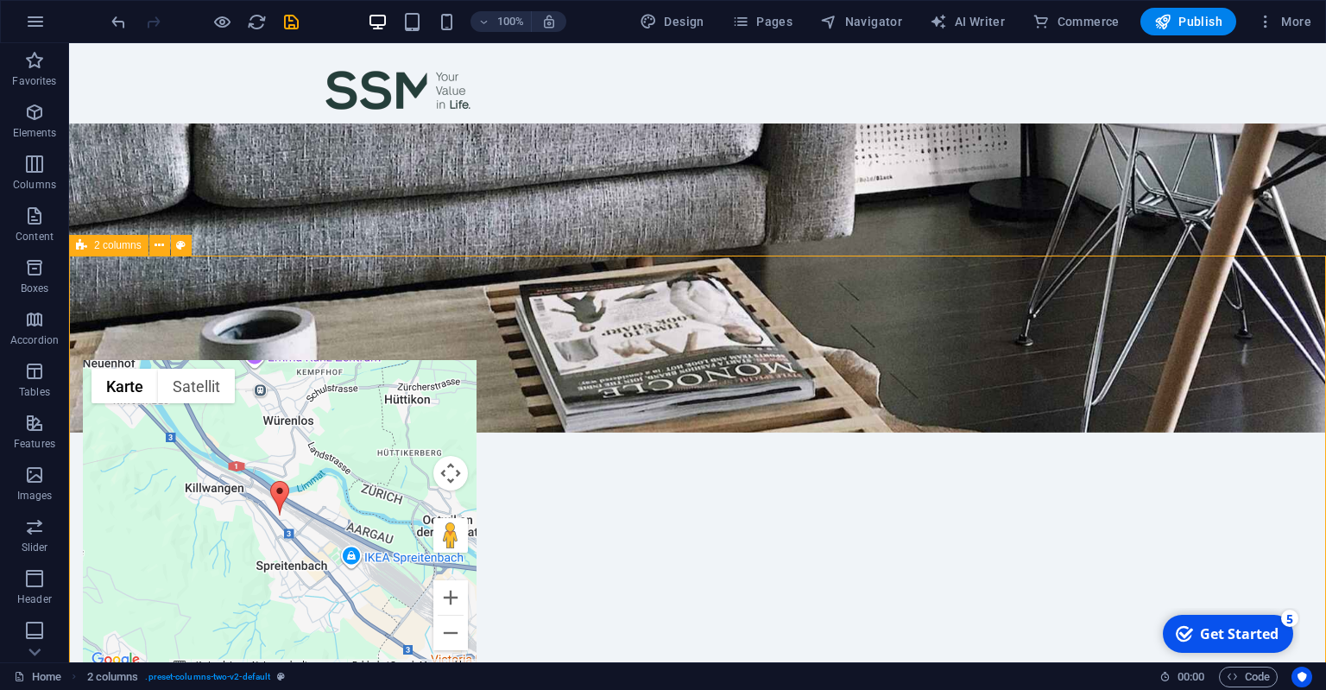
click at [99, 251] on div "2 columns" at bounding box center [108, 245] width 79 height 21
click at [123, 249] on span "2 columns" at bounding box center [117, 245] width 47 height 10
select select "rem"
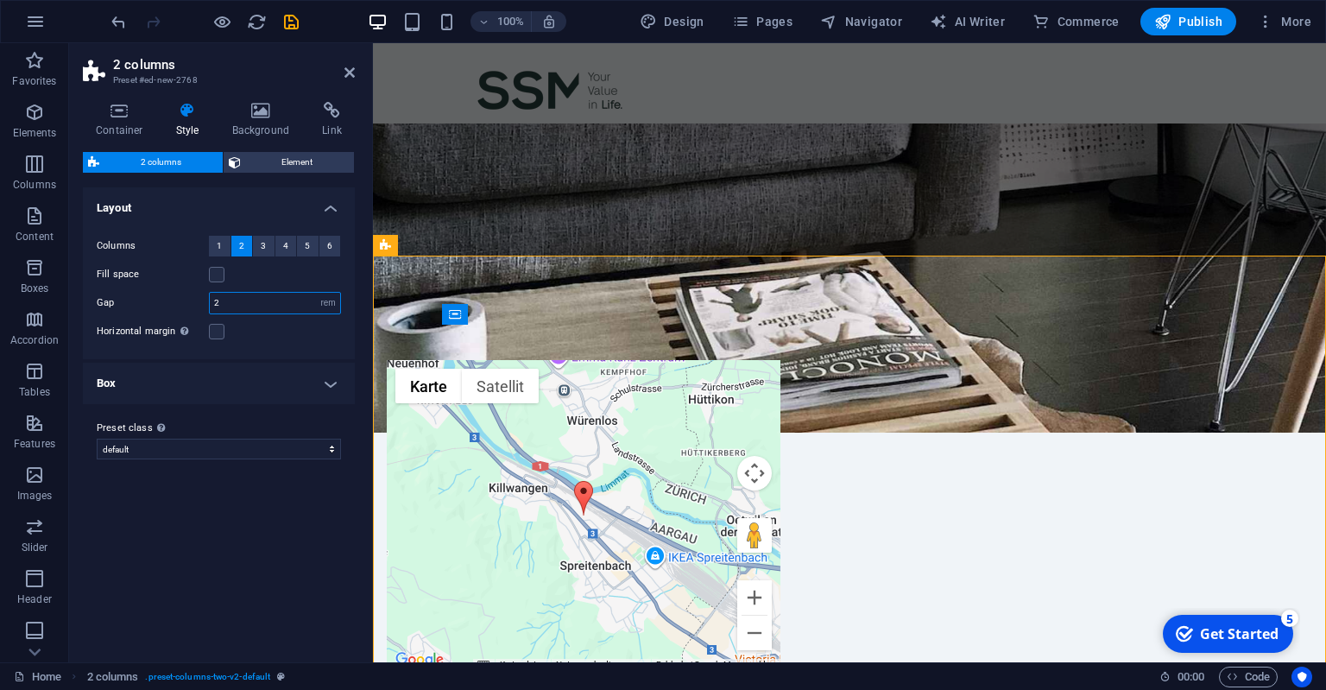
drag, startPoint x: 250, startPoint y: 301, endPoint x: 87, endPoint y: 318, distance: 164.0
click at [210, 313] on input "2" at bounding box center [275, 303] width 130 height 21
type input "0"
click at [767, 346] on div "New text element" at bounding box center [584, 336] width 394 height 21
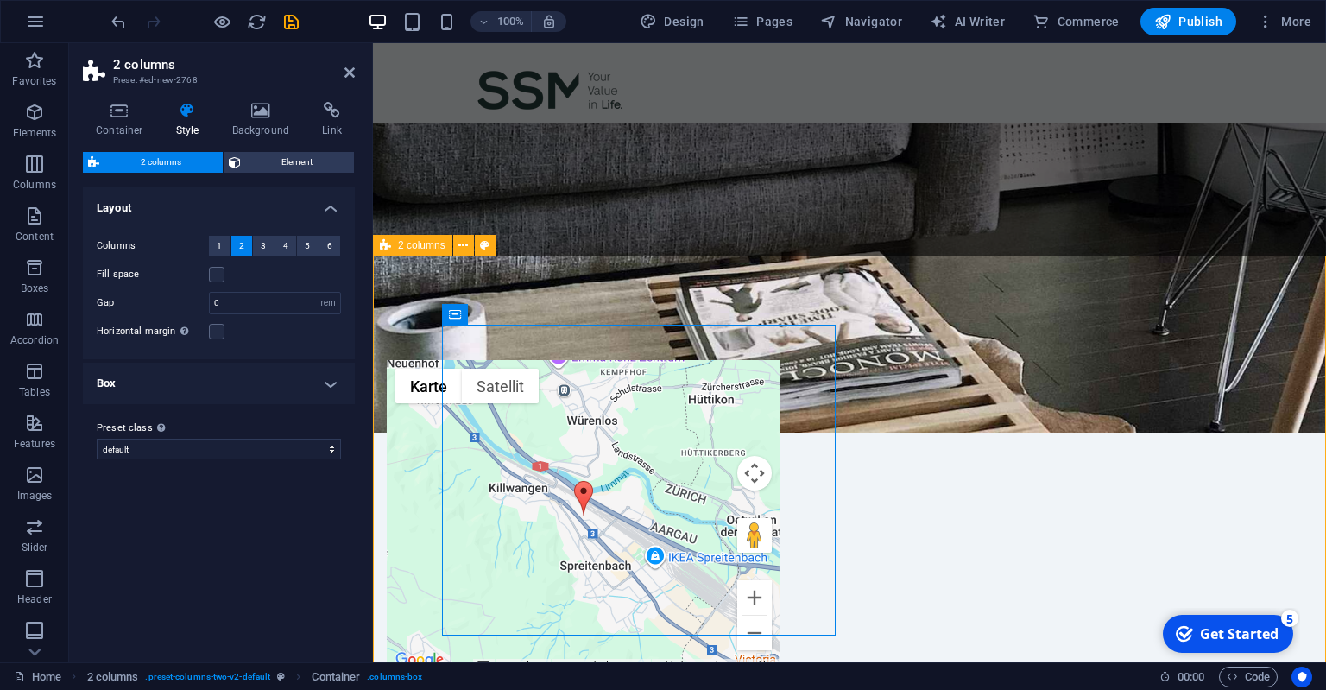
click at [803, 277] on div "New text element ← Nach links → Nach rechts ↑ Nach oben ↓ Nach unten + Heranzoo…" at bounding box center [849, 498] width 953 height 484
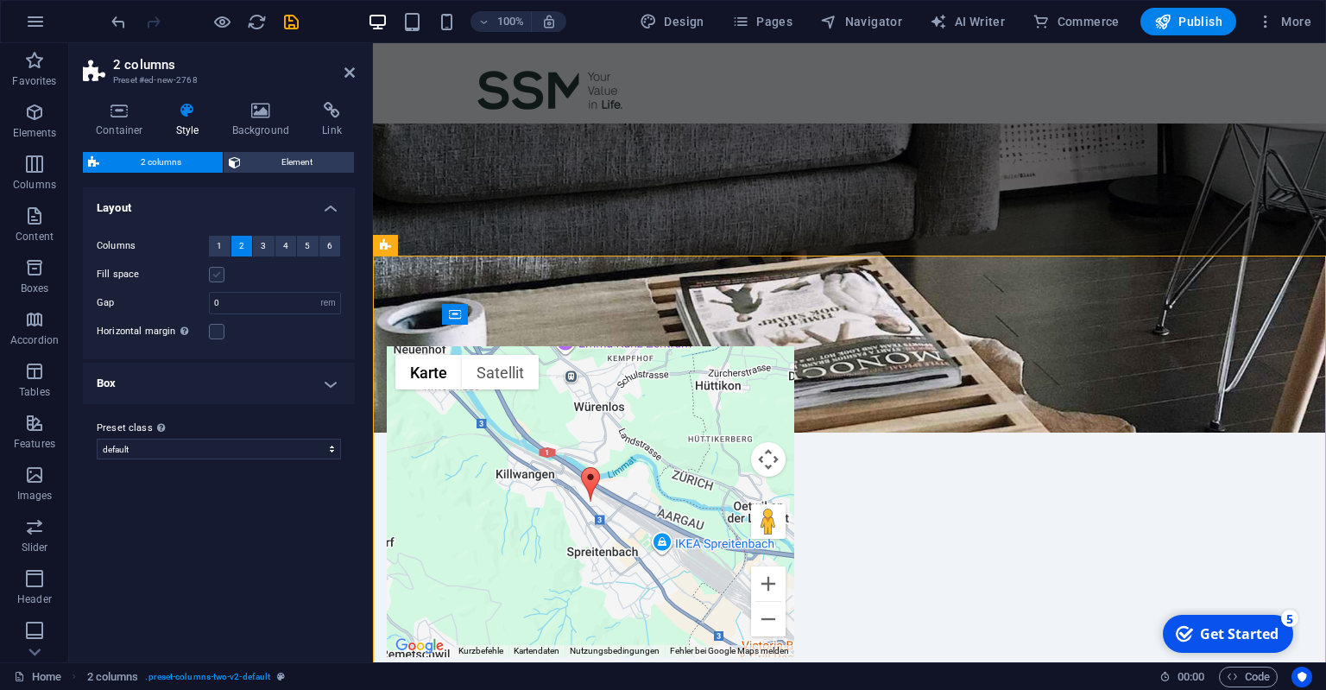
click at [219, 278] on label at bounding box center [217, 275] width 16 height 16
click at [0, 0] on input "Fill space" at bounding box center [0, 0] width 0 height 0
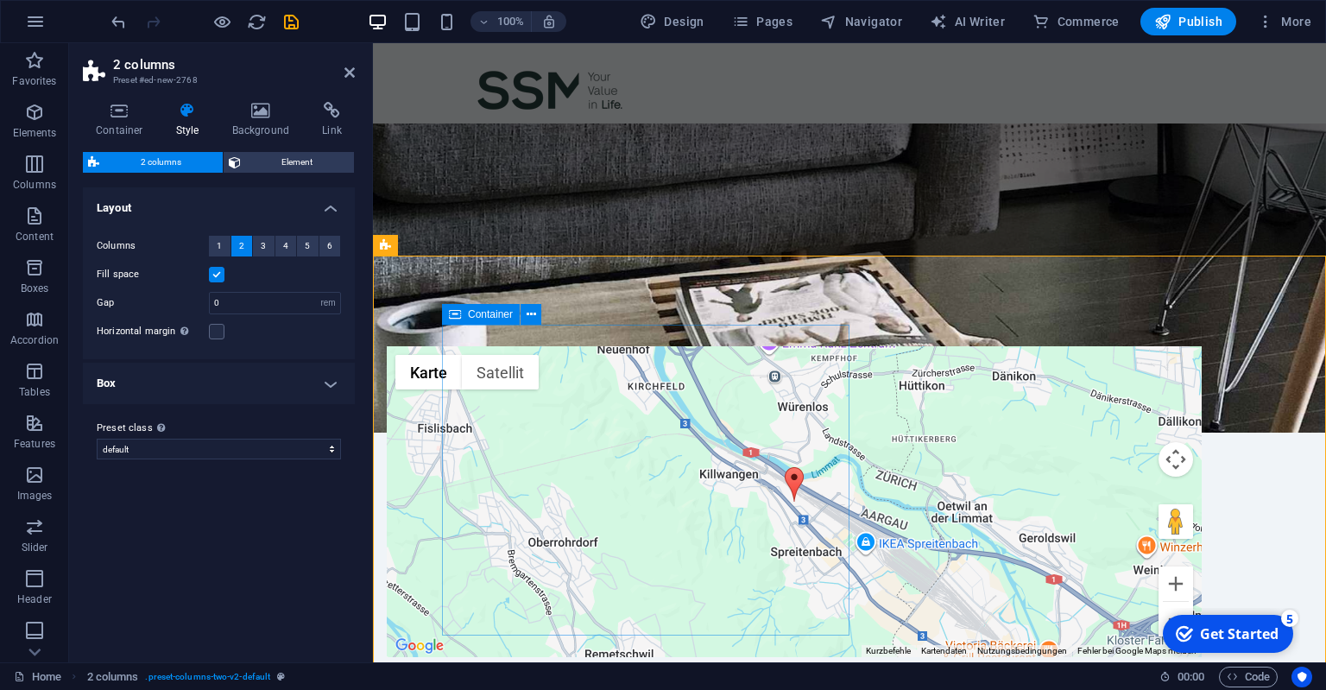
click at [781, 346] on div "New text element" at bounding box center [794, 336] width 815 height 21
click at [214, 273] on label at bounding box center [217, 275] width 16 height 16
click at [0, 0] on input "Fill space" at bounding box center [0, 0] width 0 height 0
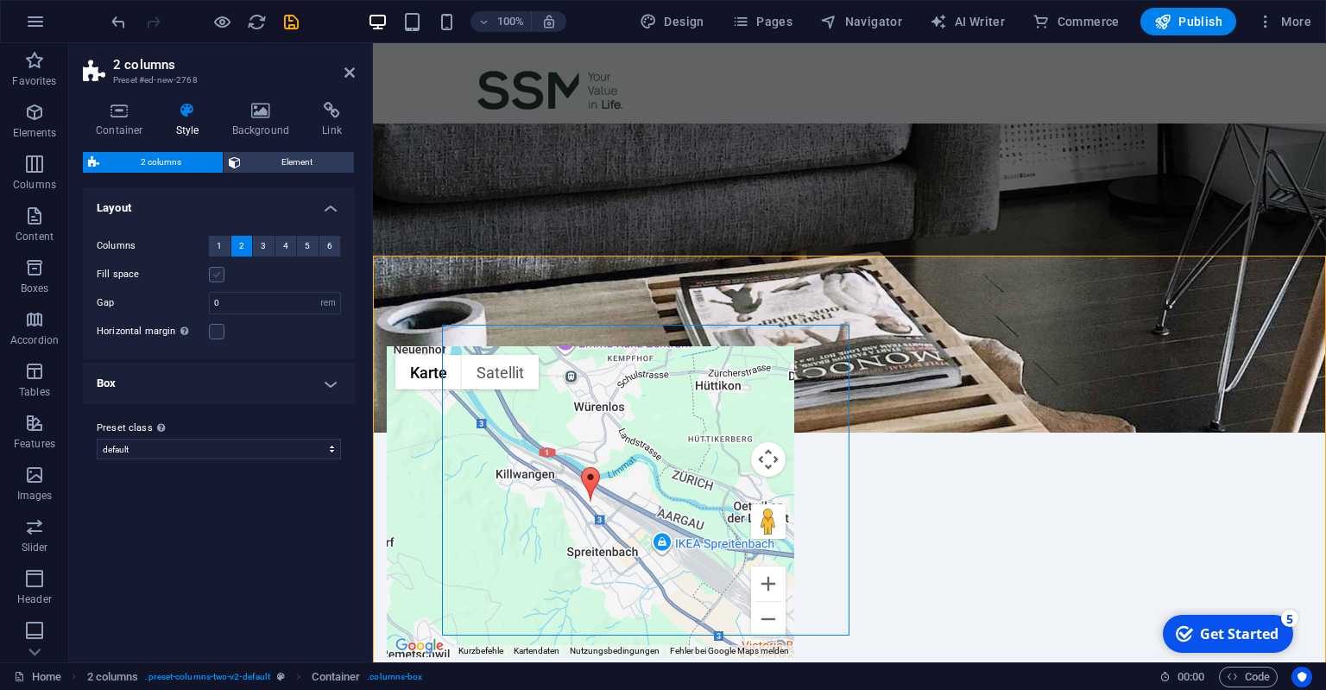
click at [214, 271] on label at bounding box center [217, 275] width 16 height 16
click at [0, 0] on input "Fill space" at bounding box center [0, 0] width 0 height 0
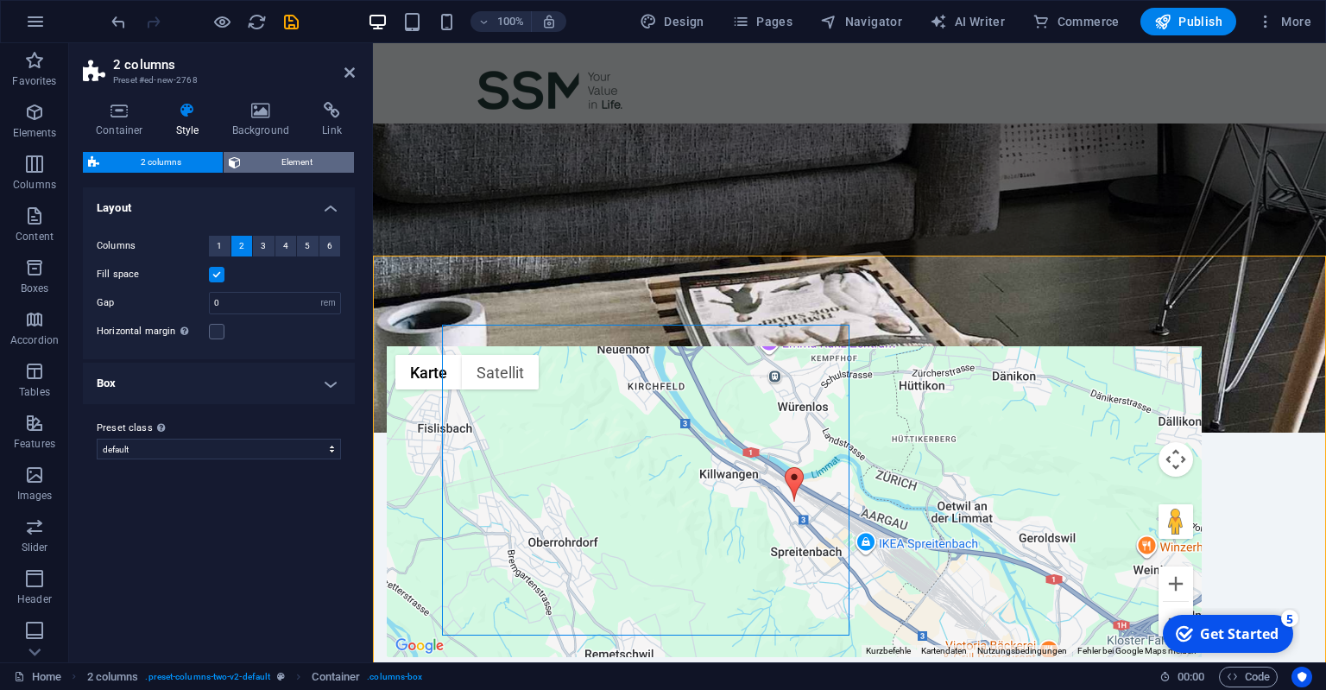
click at [259, 162] on span "Element" at bounding box center [298, 162] width 104 height 21
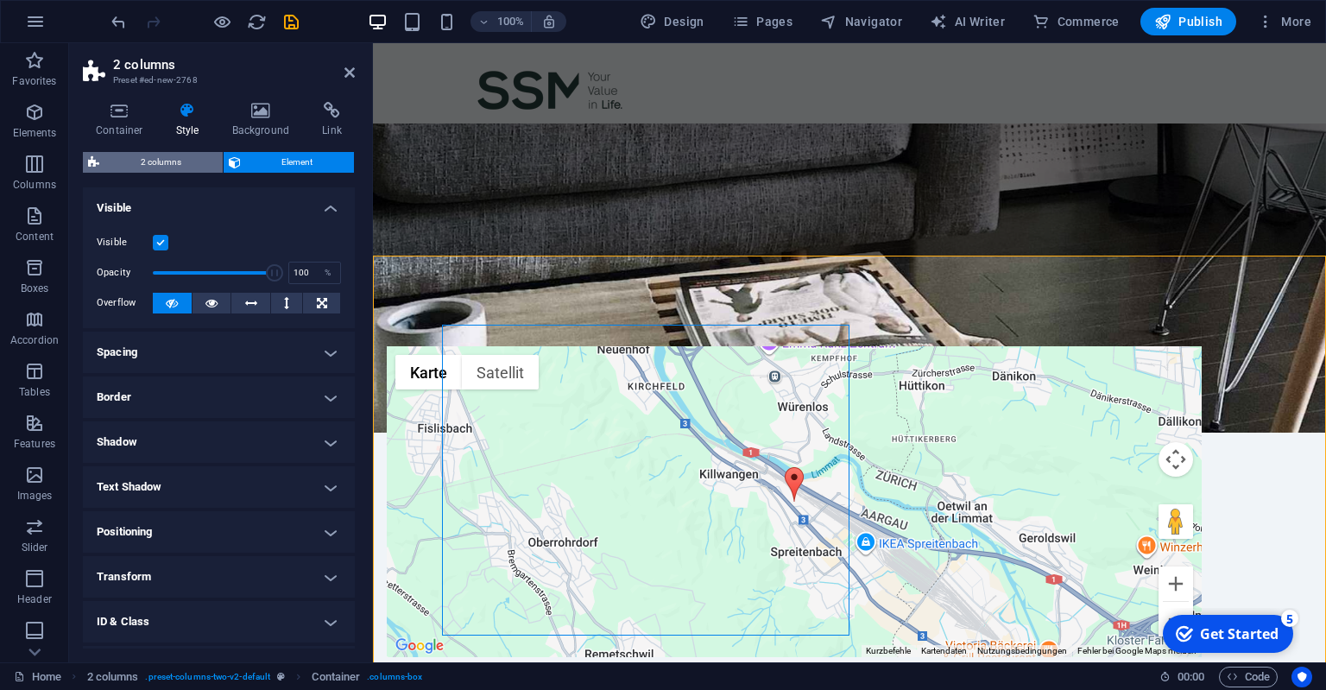
click at [154, 161] on span "2 columns" at bounding box center [160, 162] width 113 height 21
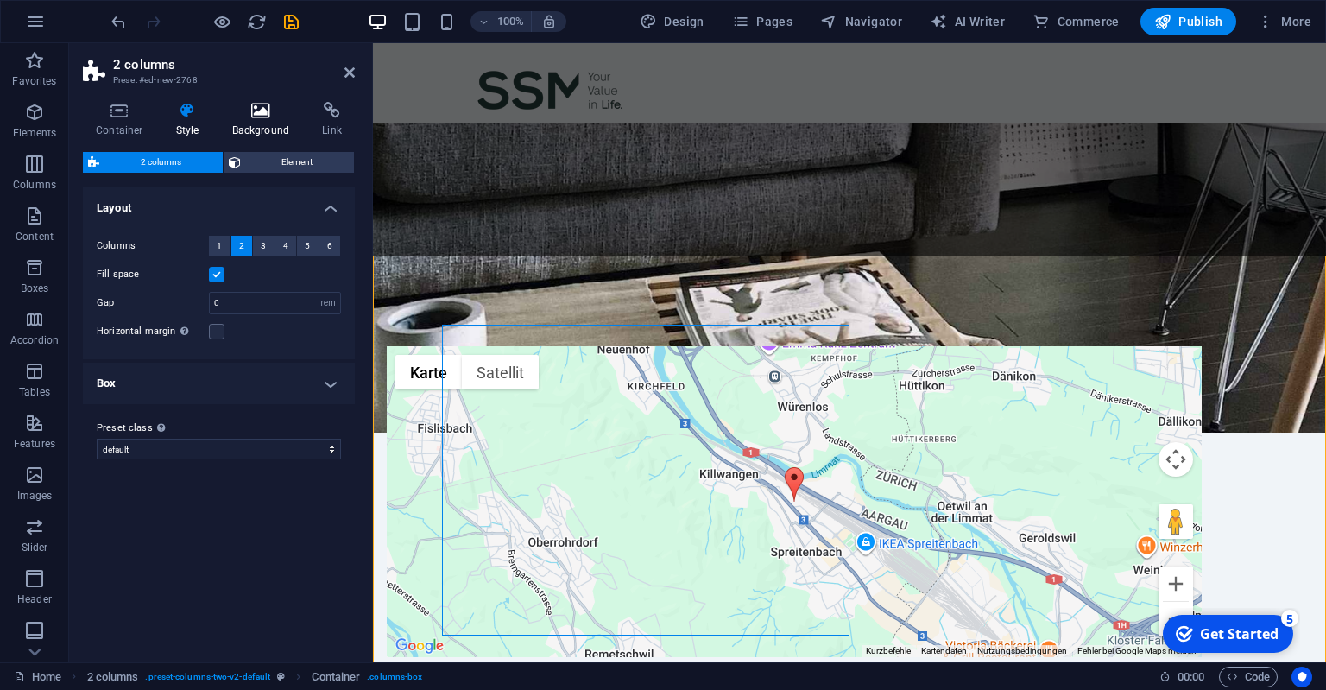
click at [256, 117] on icon at bounding box center [261, 110] width 84 height 17
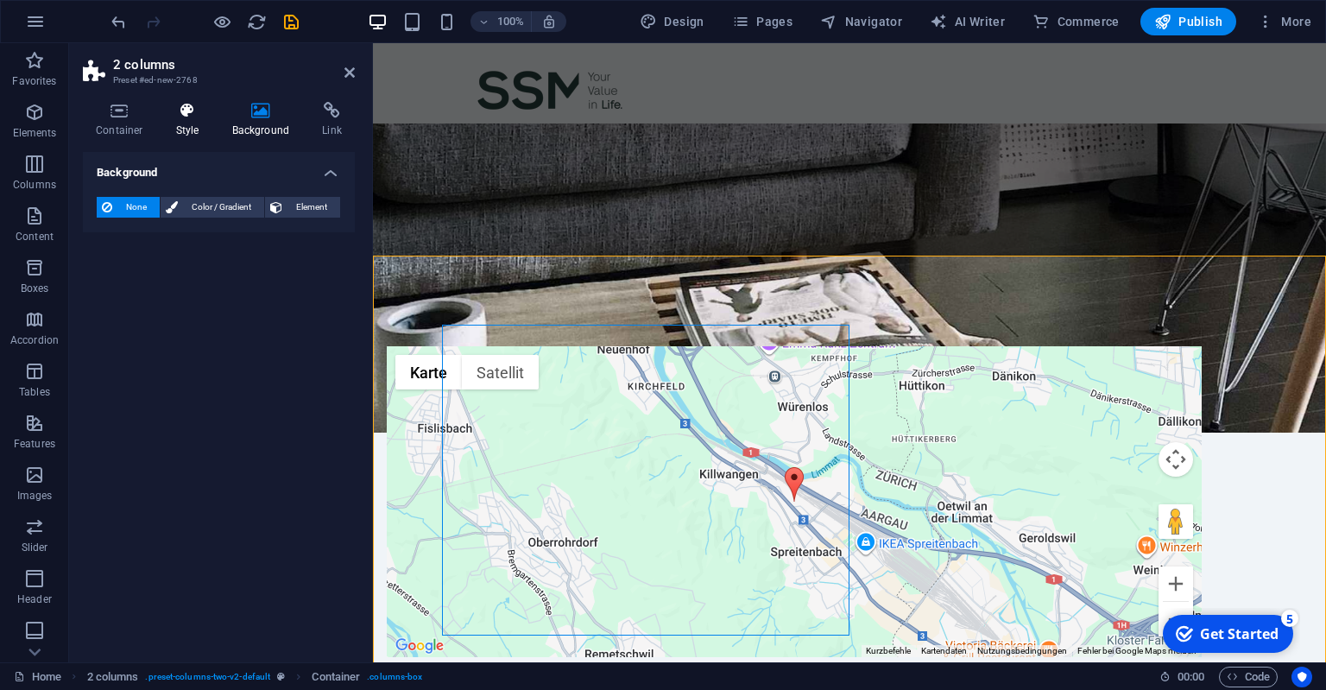
click at [188, 111] on icon at bounding box center [187, 110] width 49 height 17
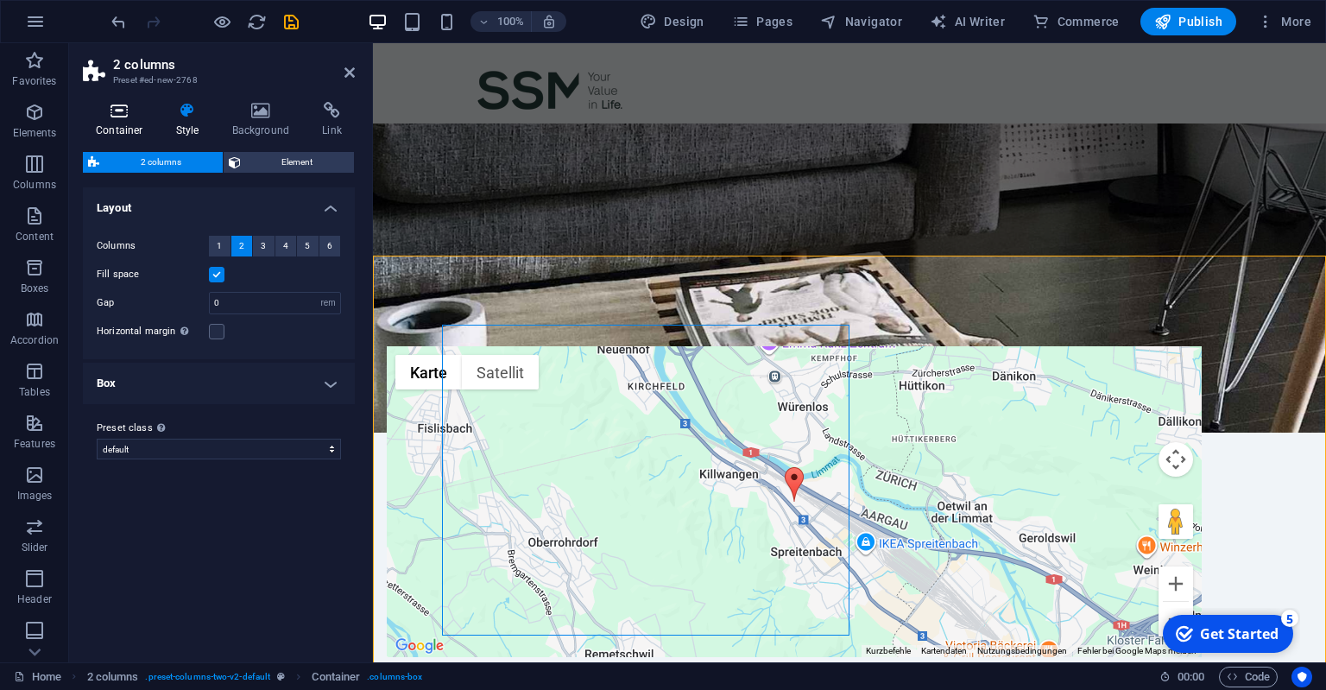
click at [123, 123] on h4 "Container" at bounding box center [123, 120] width 80 height 36
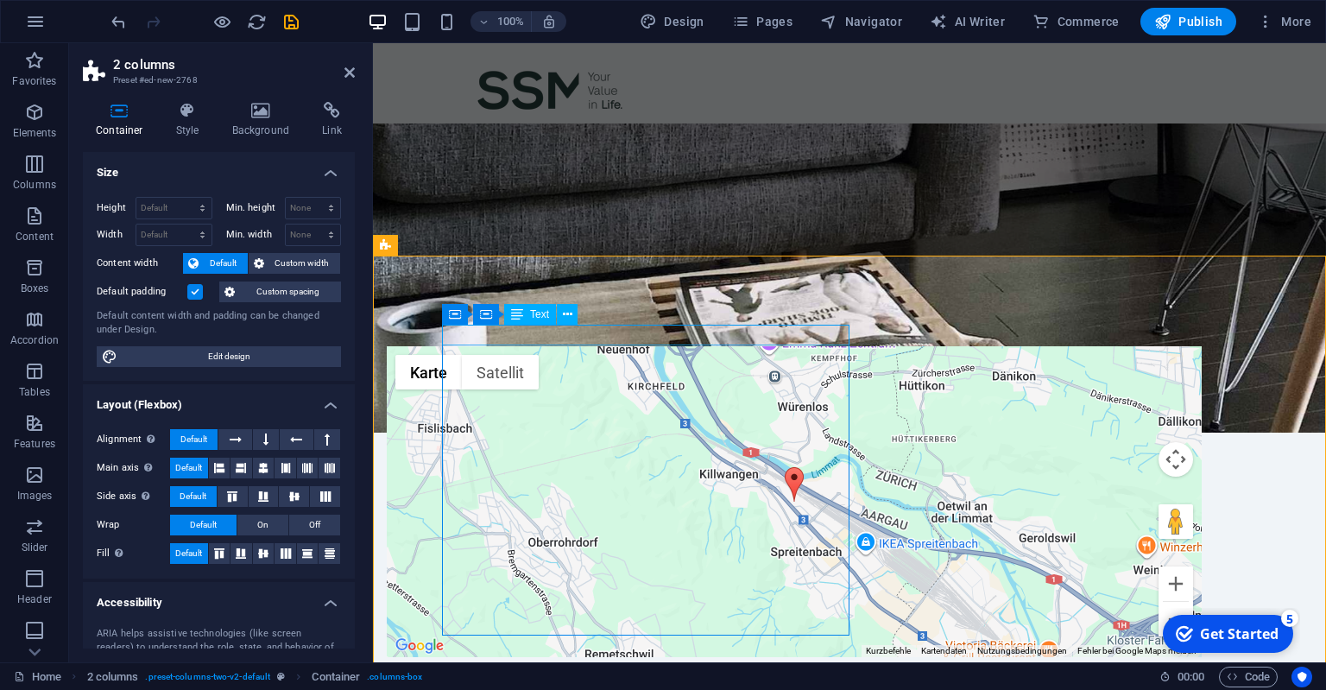
click at [605, 338] on div "New text element" at bounding box center [794, 336] width 815 height 21
click at [609, 346] on div "New text element" at bounding box center [794, 336] width 815 height 21
click at [553, 346] on div "New text element" at bounding box center [794, 336] width 815 height 21
click at [539, 346] on div "New text element" at bounding box center [794, 336] width 815 height 21
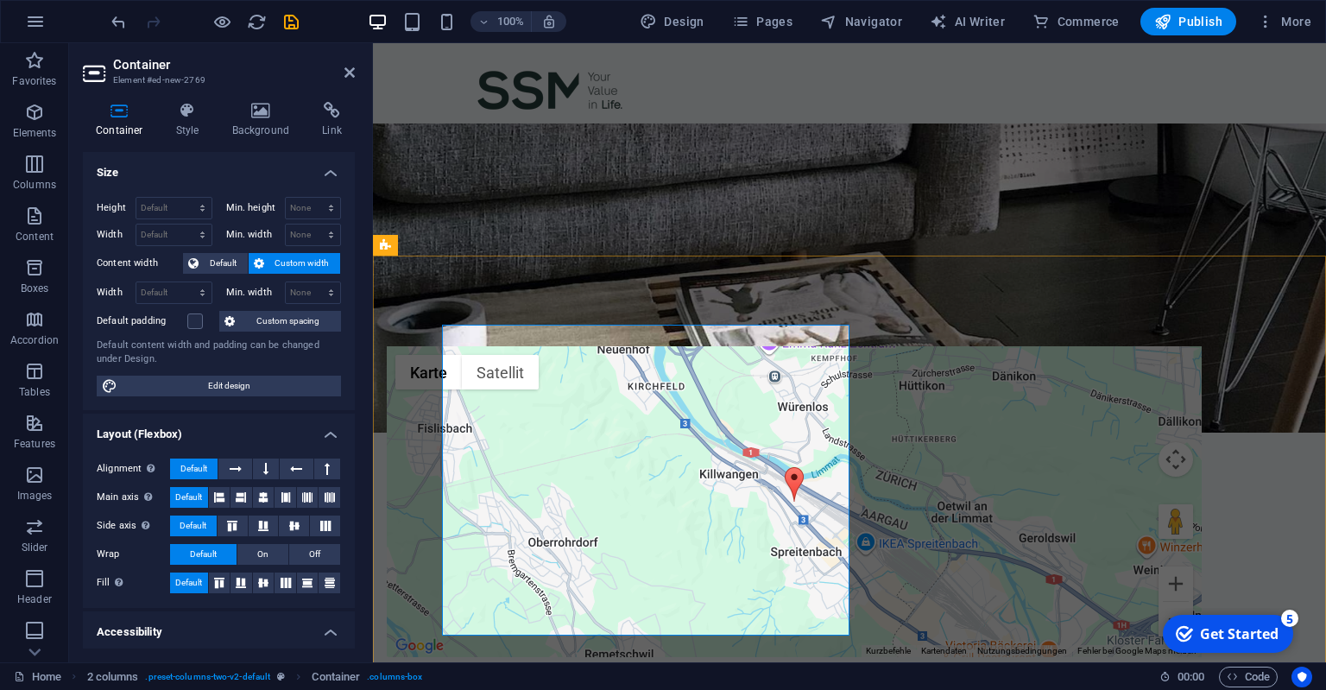
click at [555, 346] on div "New text element" at bounding box center [794, 336] width 815 height 21
click at [188, 116] on icon at bounding box center [187, 110] width 49 height 17
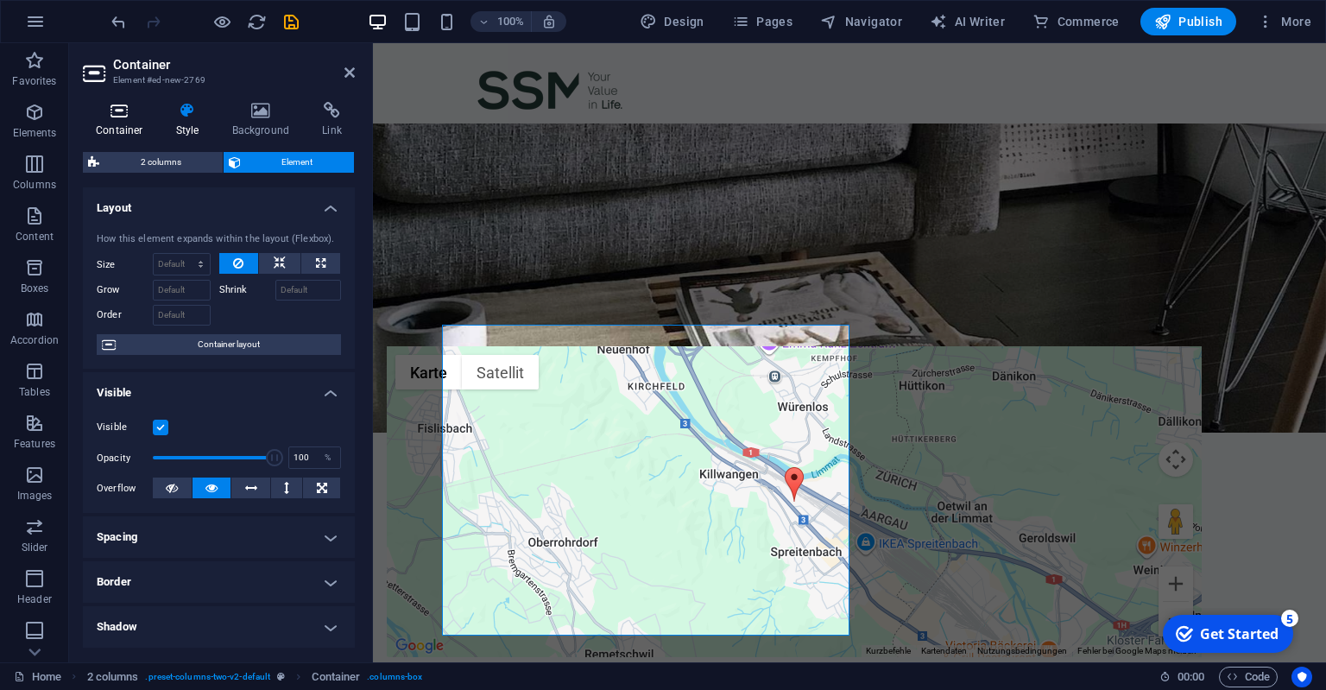
click at [120, 125] on h4 "Container" at bounding box center [123, 120] width 80 height 36
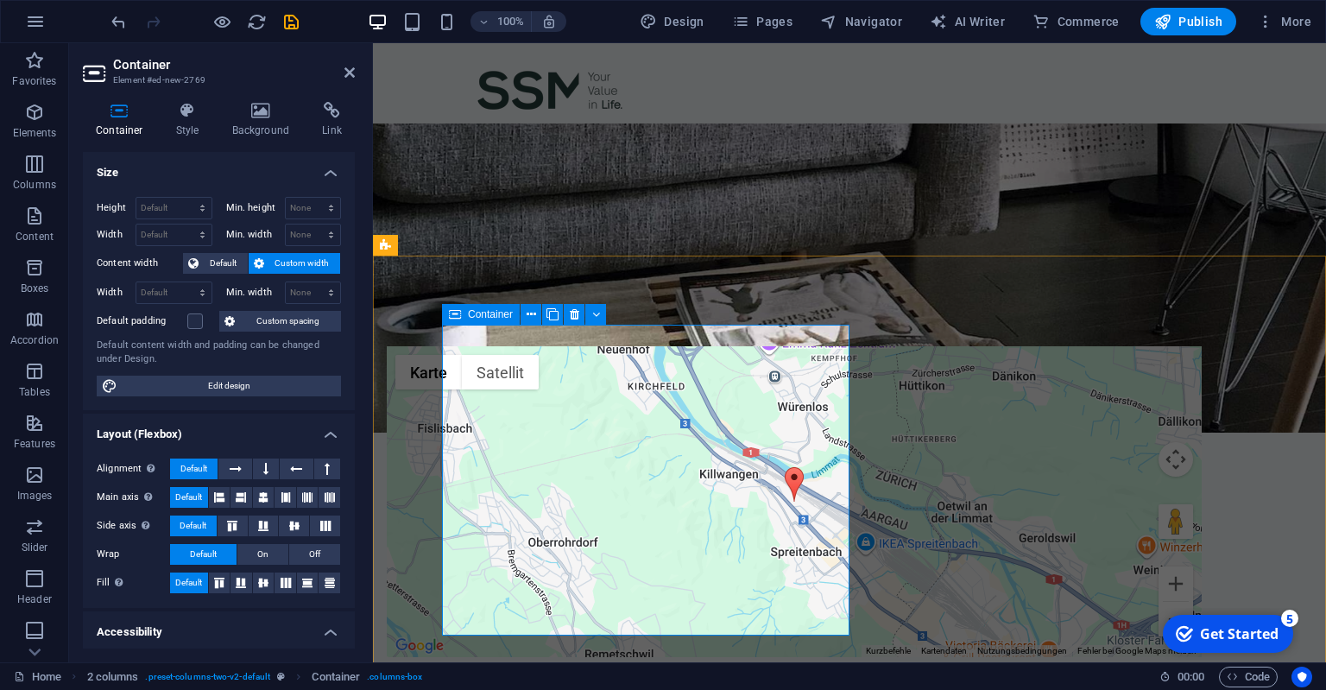
click at [641, 346] on div "New text element" at bounding box center [794, 336] width 815 height 21
click at [882, 462] on div "← Nach links → Nach rechts ↑ Nach oben ↓ Nach unten + Heranzoomen - Herauszoome…" at bounding box center [794, 501] width 815 height 311
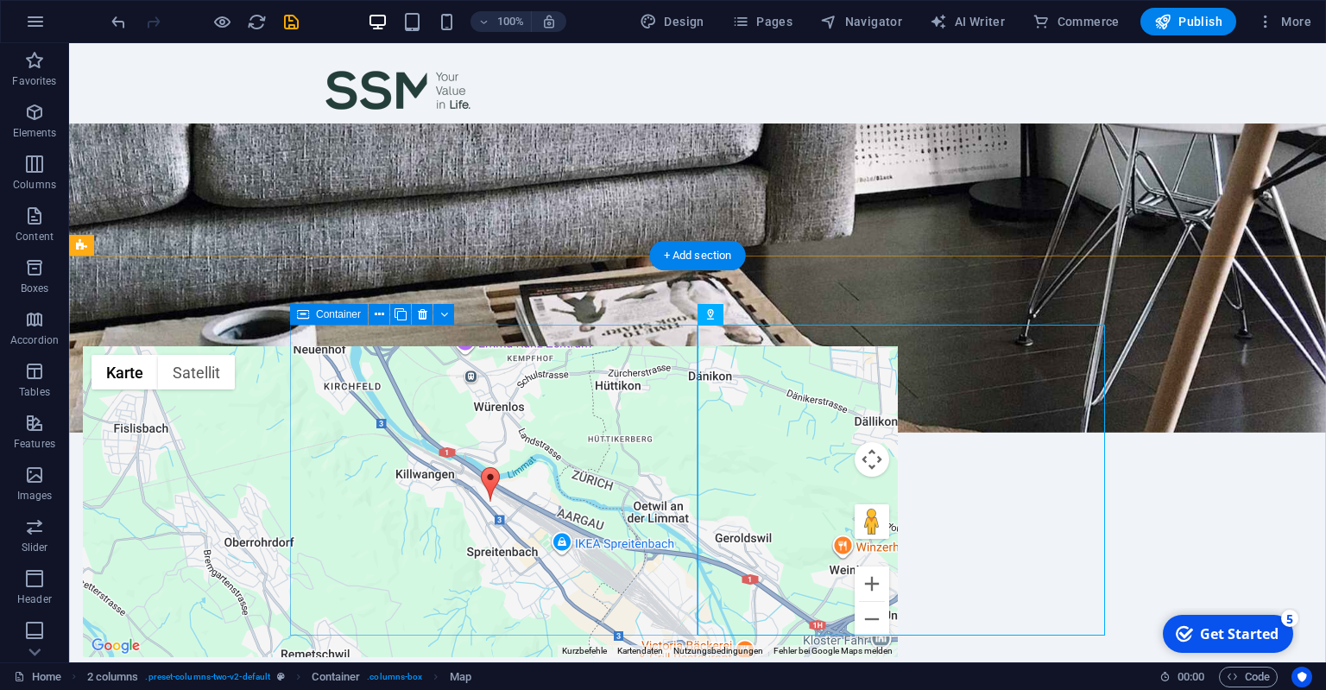
click at [539, 346] on div "New text element" at bounding box center [490, 336] width 815 height 21
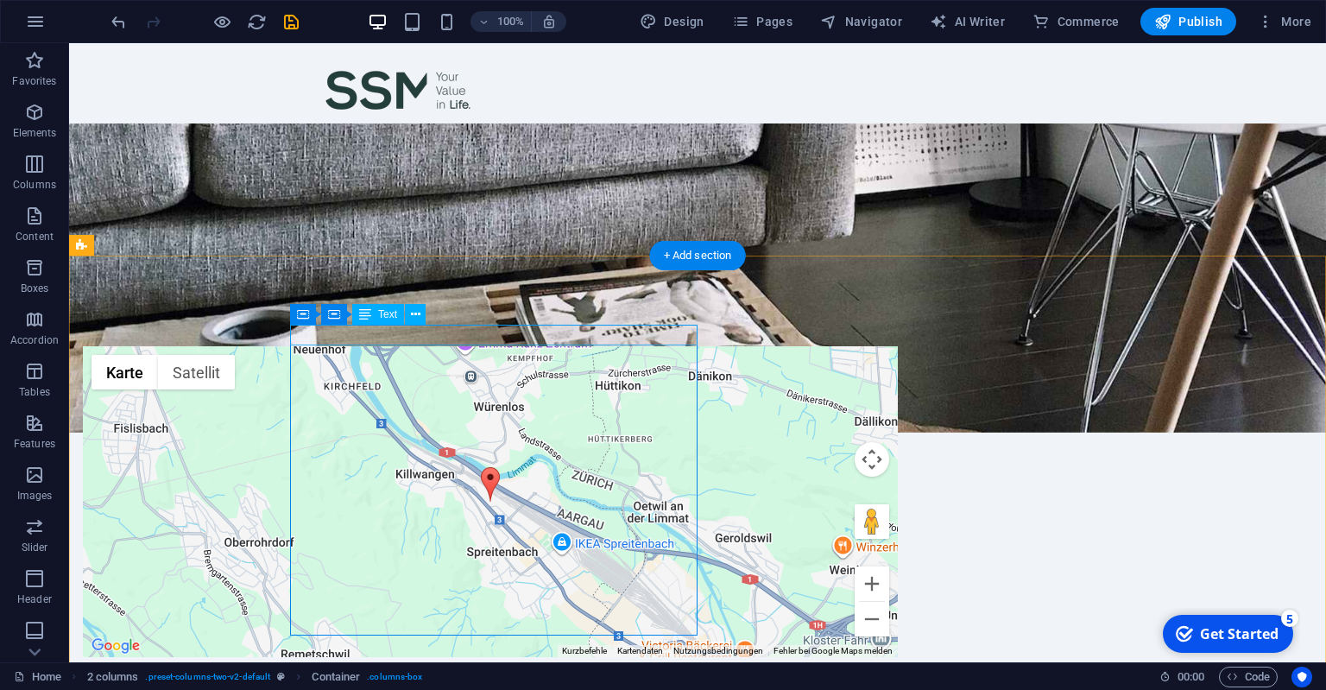
click at [357, 332] on div "New text element" at bounding box center [490, 336] width 815 height 21
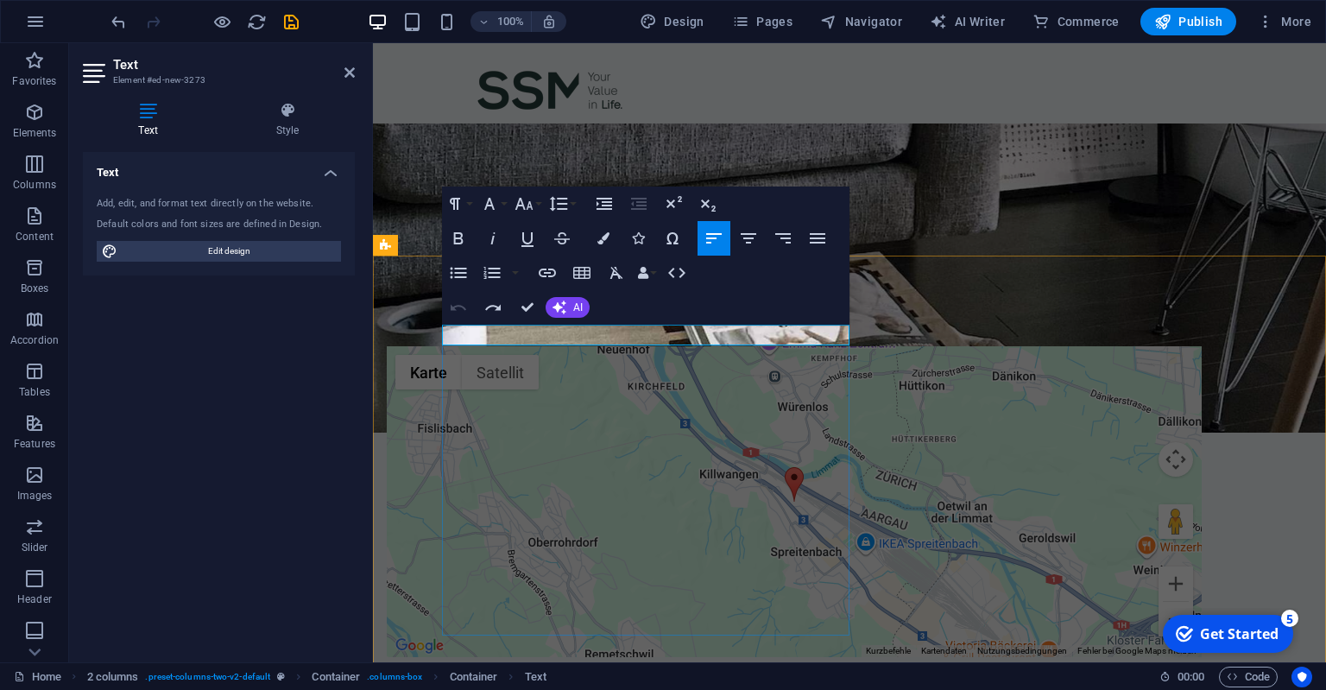
click at [557, 346] on div "New text element" at bounding box center [794, 336] width 815 height 21
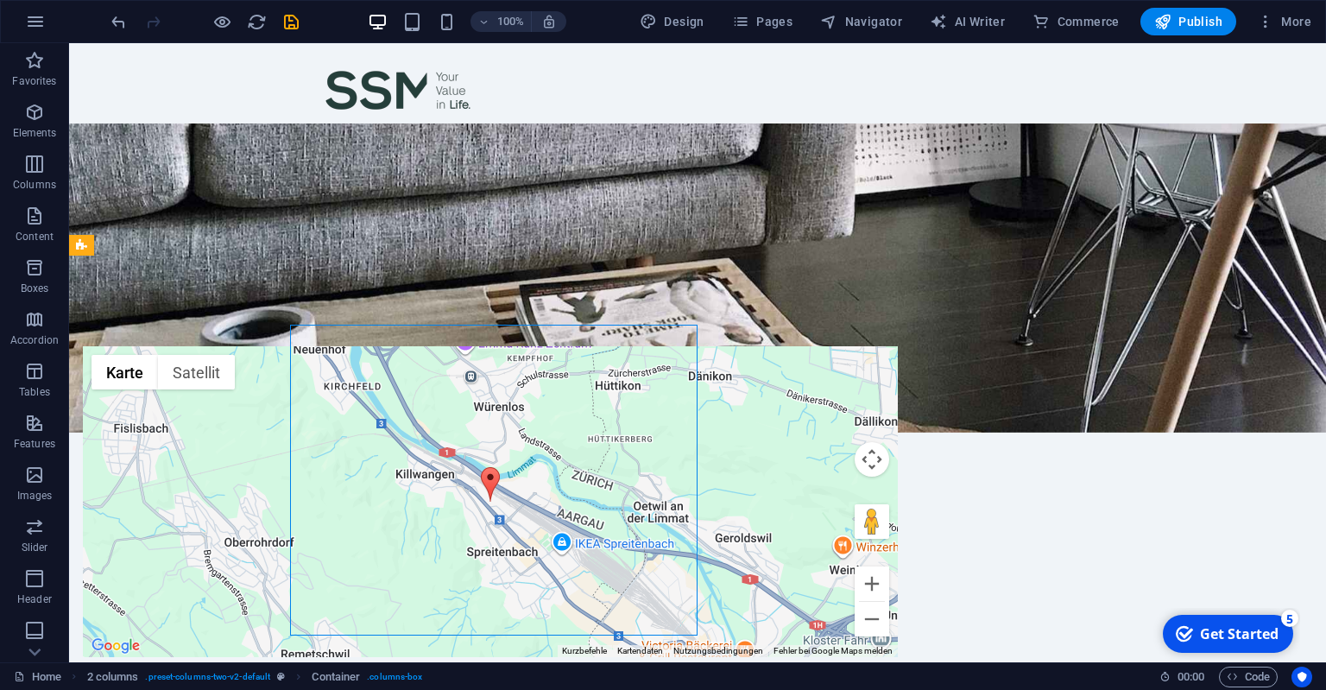
click at [560, 346] on div "New text element" at bounding box center [490, 336] width 815 height 21
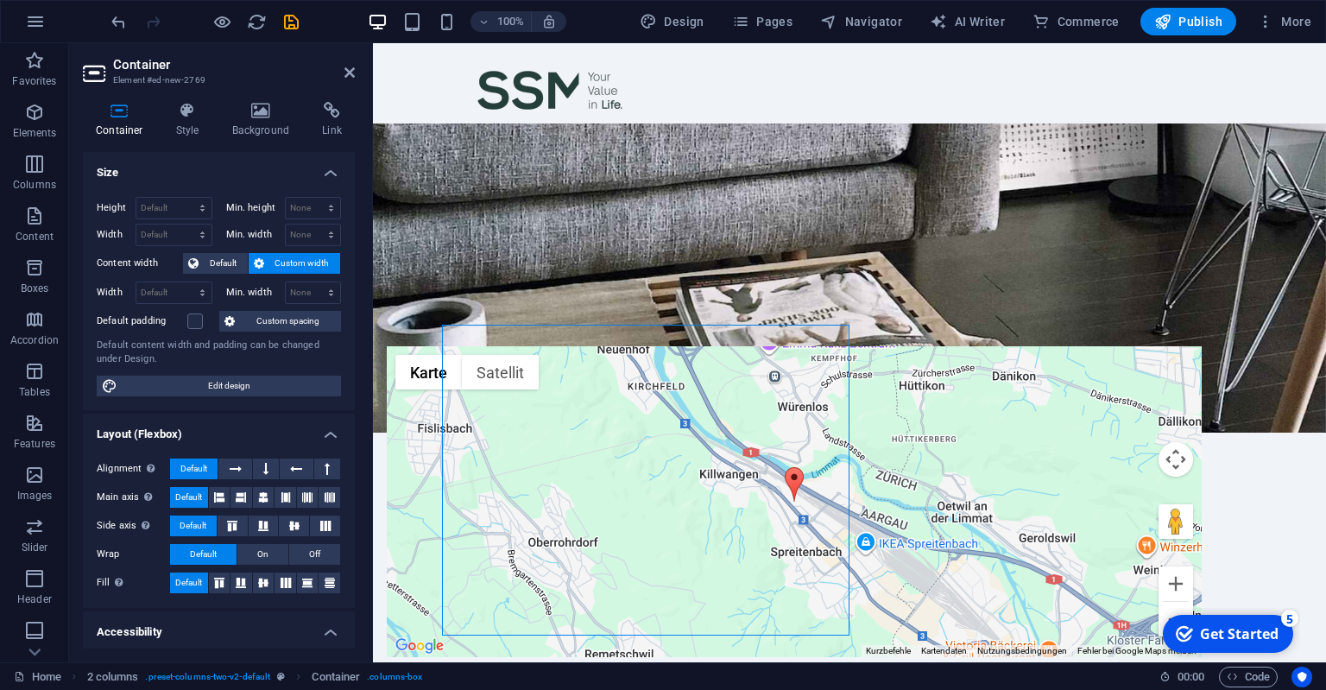
drag, startPoint x: 594, startPoint y: 354, endPoint x: 388, endPoint y: 328, distance: 208.0
click at [388, 328] on div "New text element ← Nach links → Nach rechts ↑ Nach oben ↓ Nach unten + Heranzoo…" at bounding box center [849, 491] width 953 height 470
click at [518, 337] on div "New text element" at bounding box center [794, 336] width 815 height 21
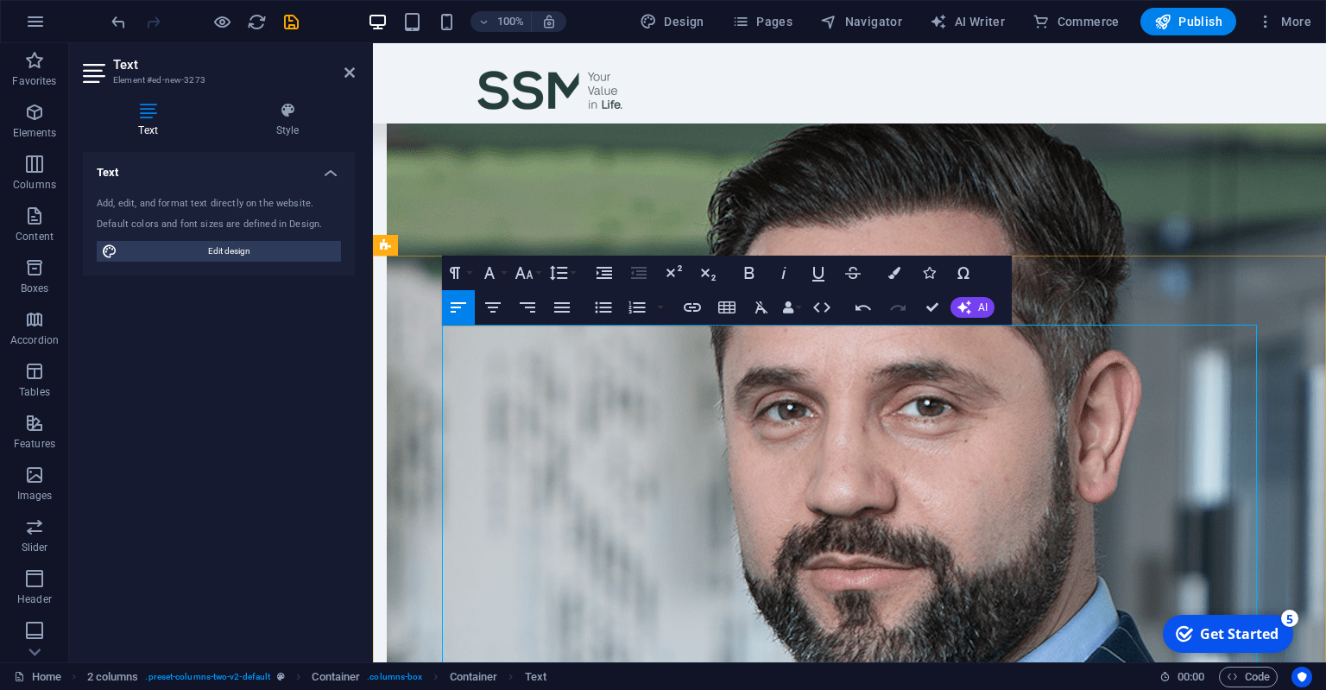
scroll to position [868, 0]
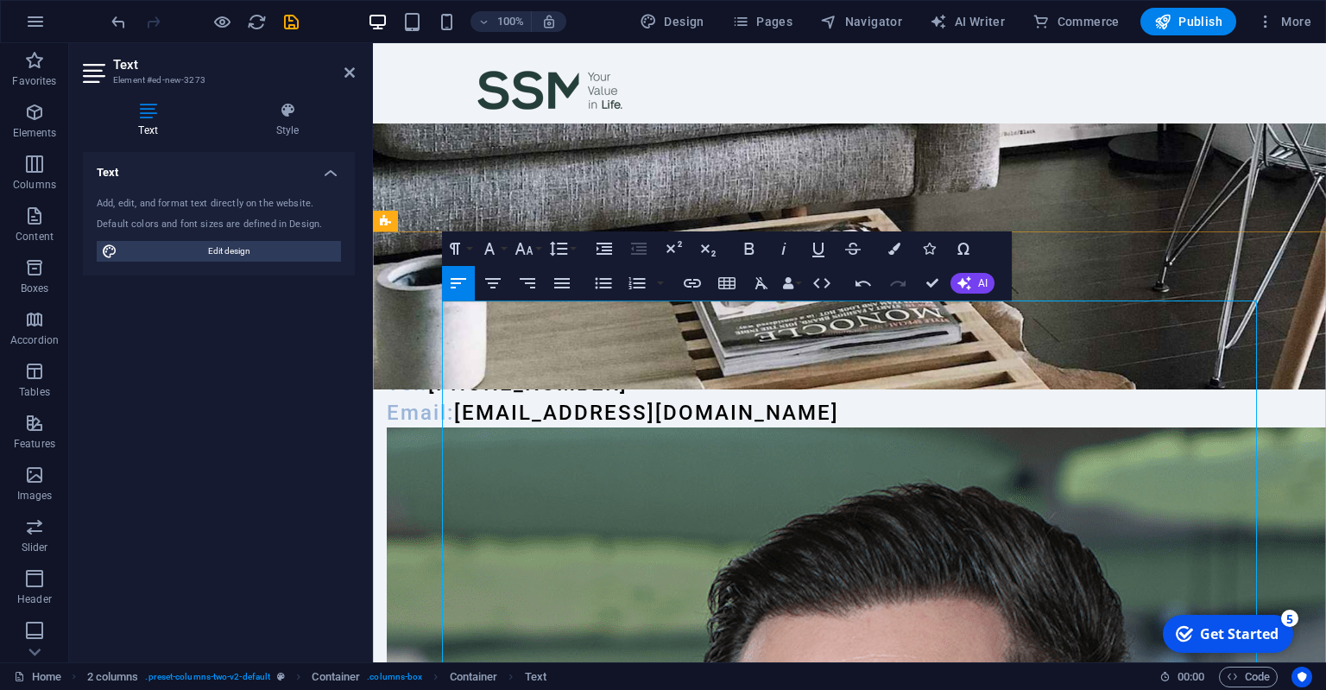
scroll to position [182, 0]
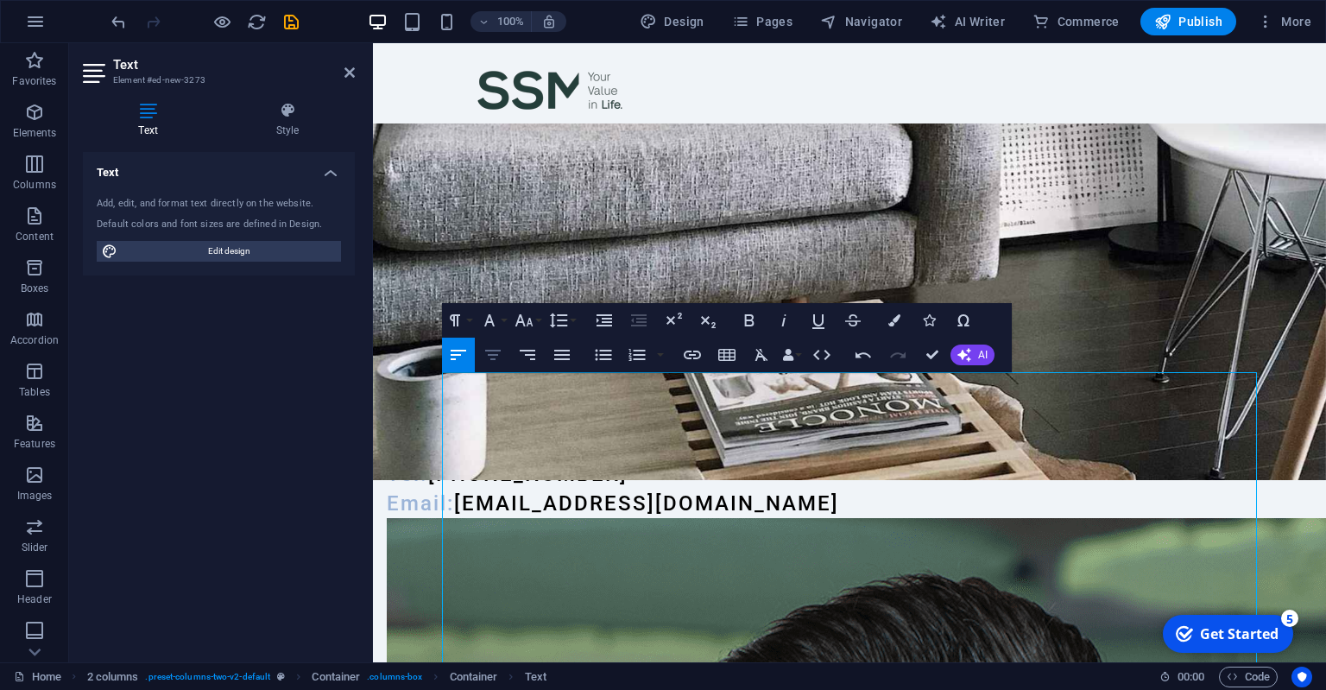
click at [496, 354] on icon "button" at bounding box center [493, 355] width 21 height 21
click at [618, 427] on div at bounding box center [849, 170] width 953 height 619
click at [1069, 480] on div at bounding box center [849, 170] width 953 height 619
click at [125, 17] on icon "undo" at bounding box center [119, 22] width 20 height 20
click at [114, 18] on icon "undo" at bounding box center [119, 22] width 20 height 20
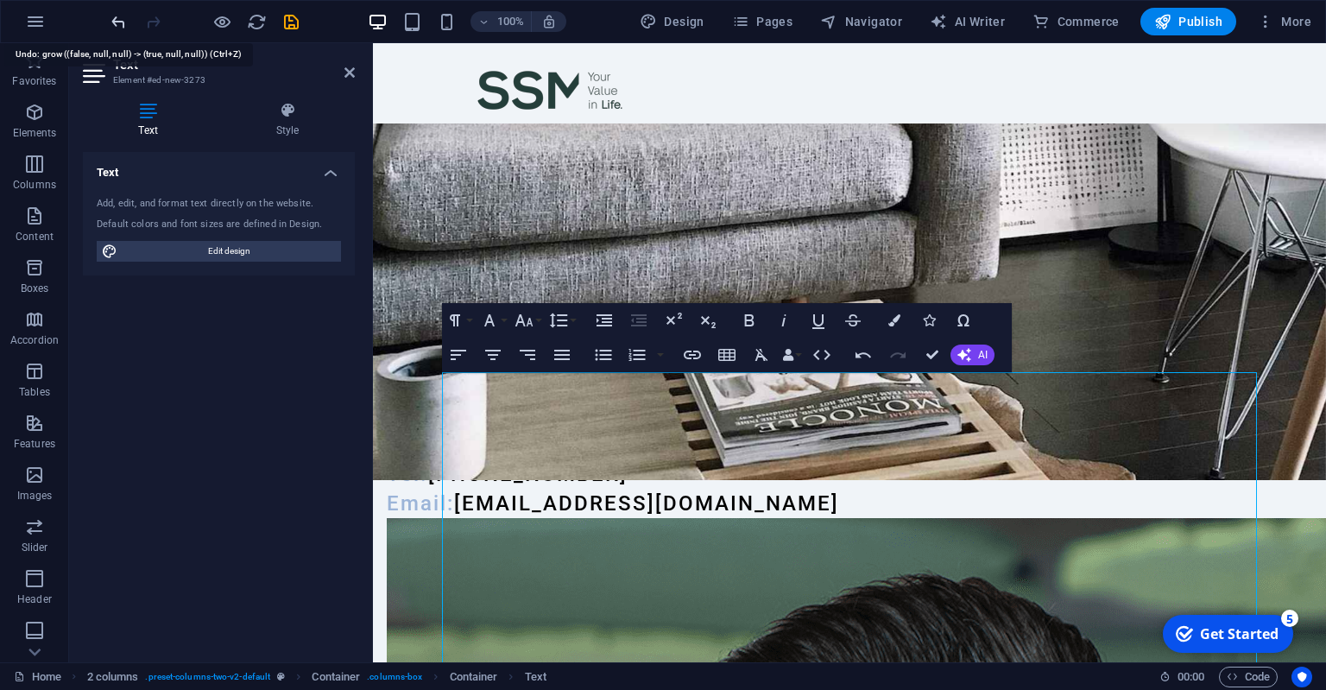
click at [114, 18] on icon "undo" at bounding box center [119, 22] width 20 height 20
click at [116, 17] on icon "undo" at bounding box center [119, 22] width 20 height 20
click at [117, 16] on icon "undo" at bounding box center [119, 22] width 20 height 20
click at [616, 461] on div at bounding box center [849, 170] width 953 height 619
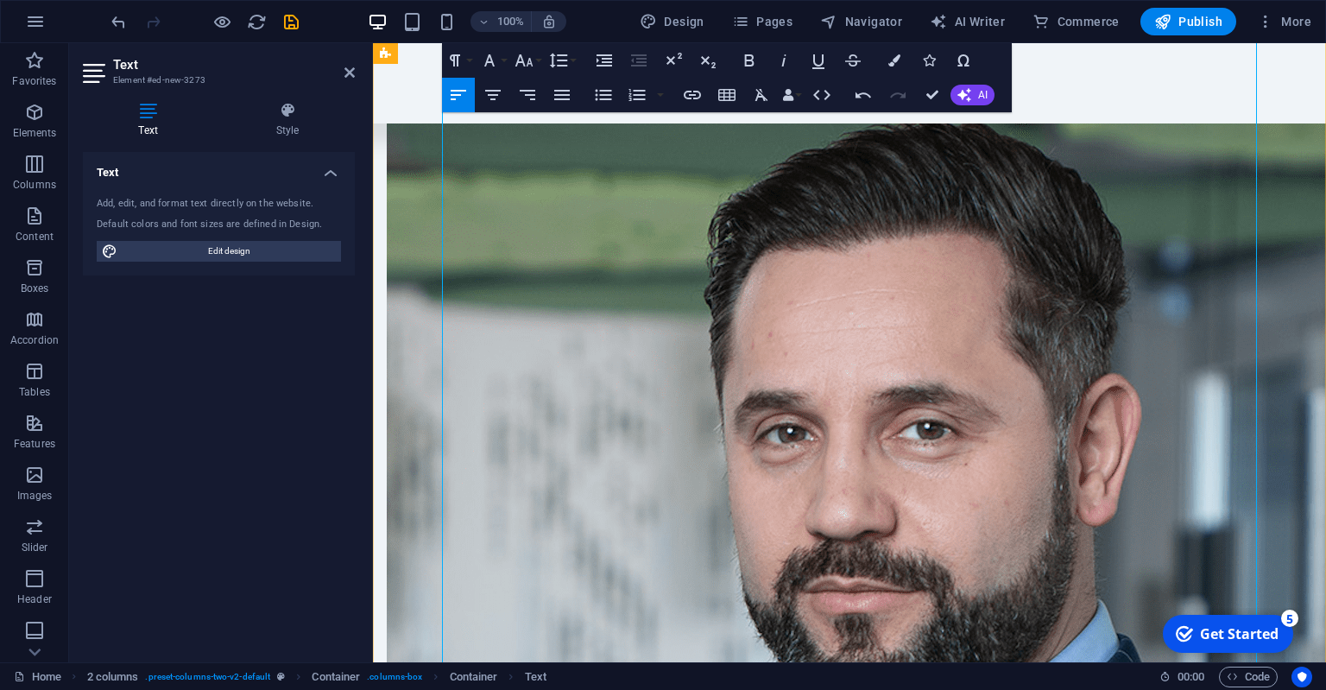
scroll to position [1276, 0]
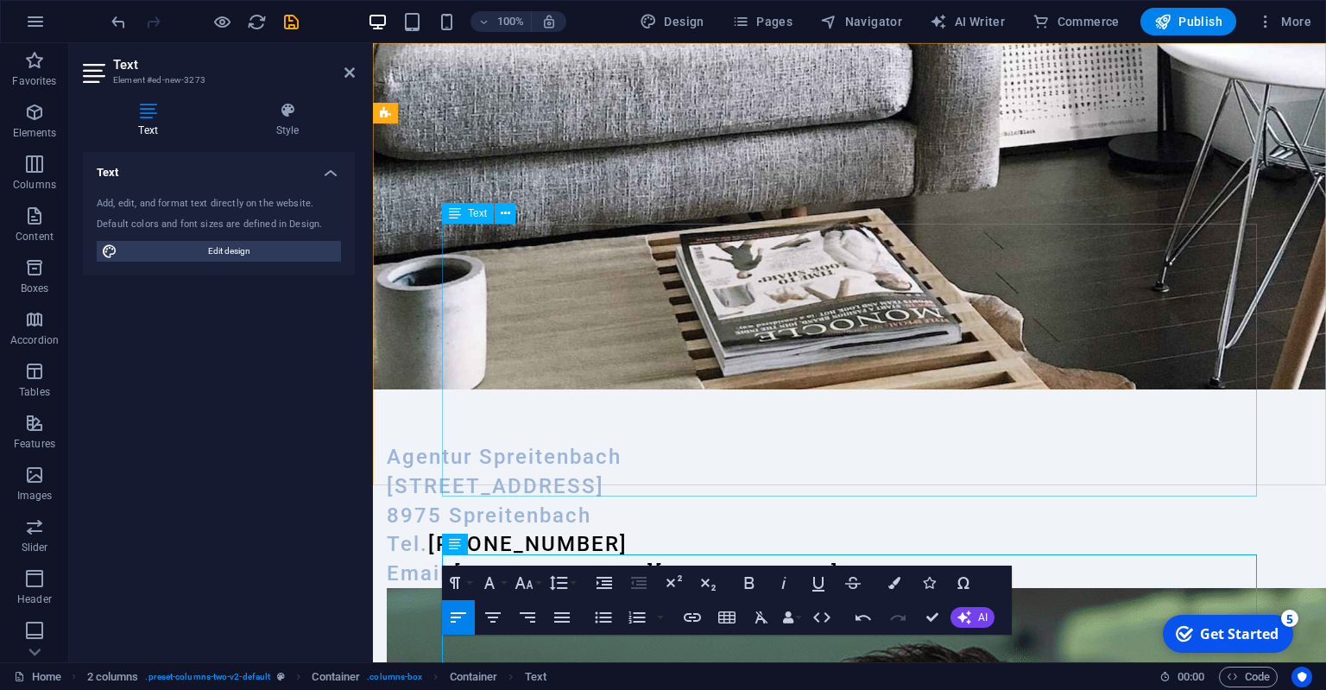
scroll to position [0, 0]
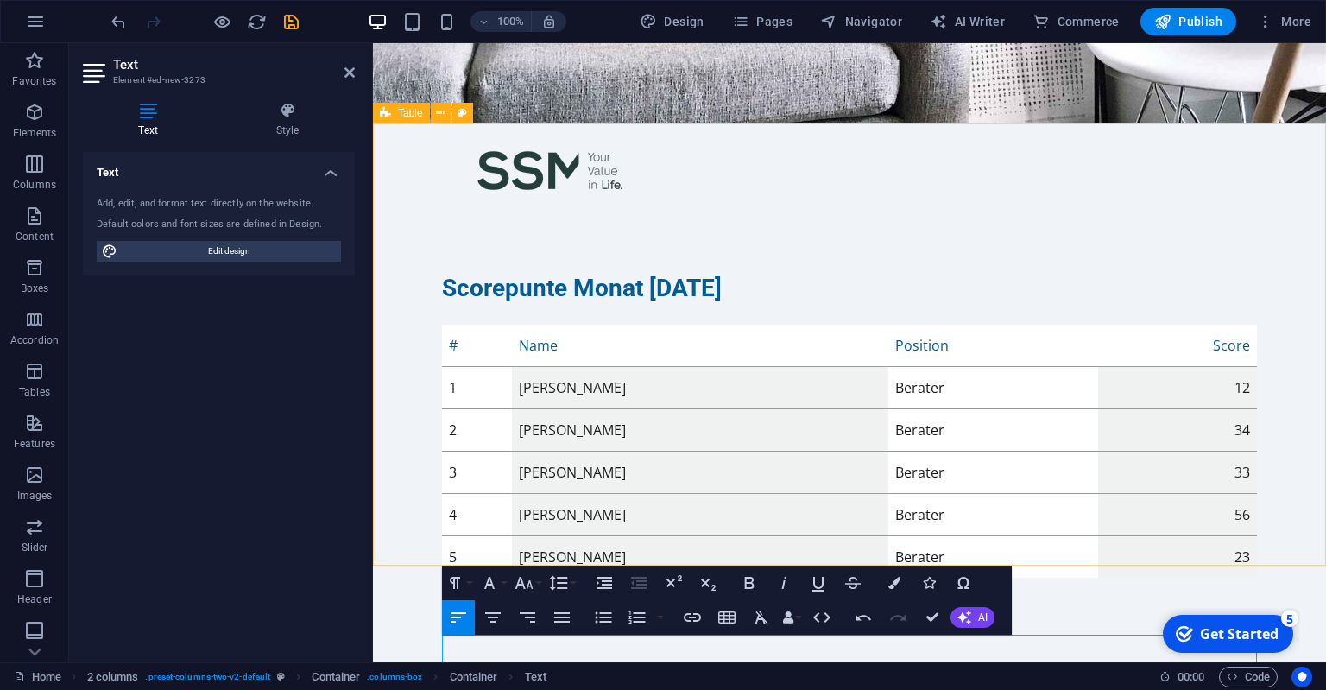
click at [1130, 554] on div "Scorepunte Monat [DATE] # Name Position Score 1 [PERSON_NAME] Berater 12 2 [PER…" at bounding box center [849, 425] width 953 height 443
click at [1121, 553] on div "Scorepunte Monat [DATE] # Name Position Score 1 [PERSON_NAME] Berater 12 2 [PER…" at bounding box center [849, 425] width 953 height 443
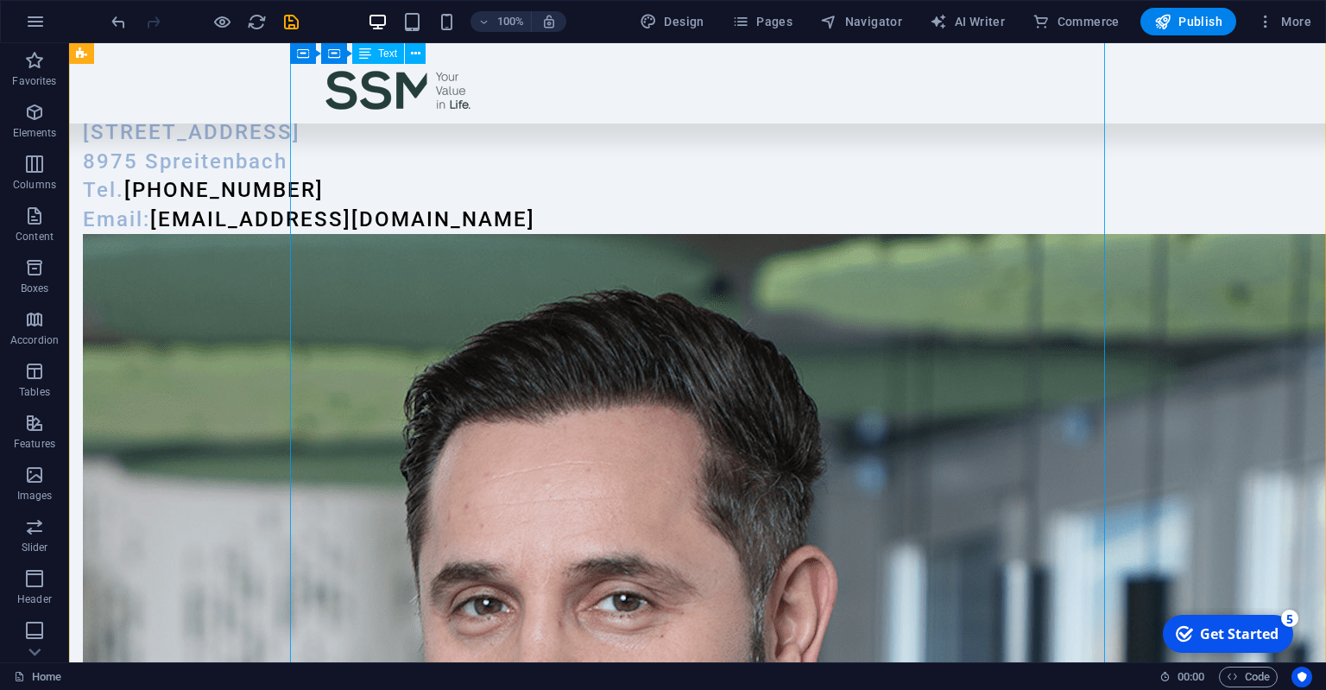
scroll to position [91, 0]
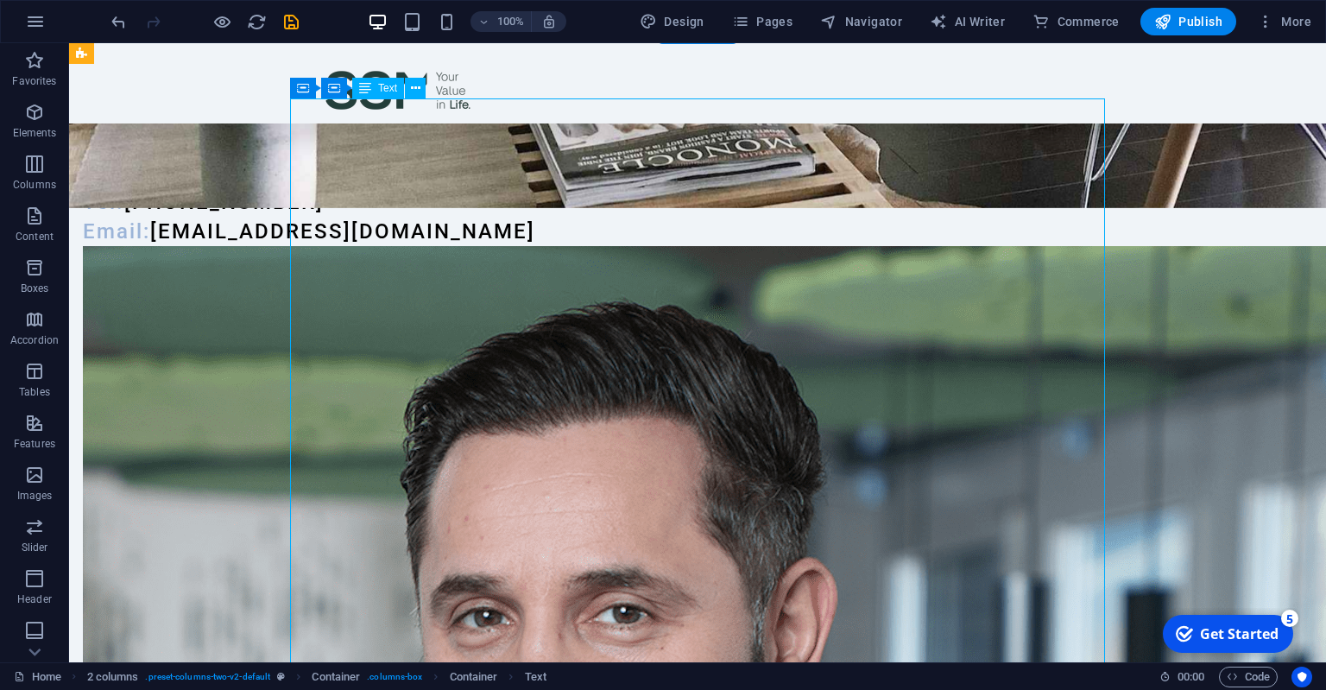
scroll to position [456, 0]
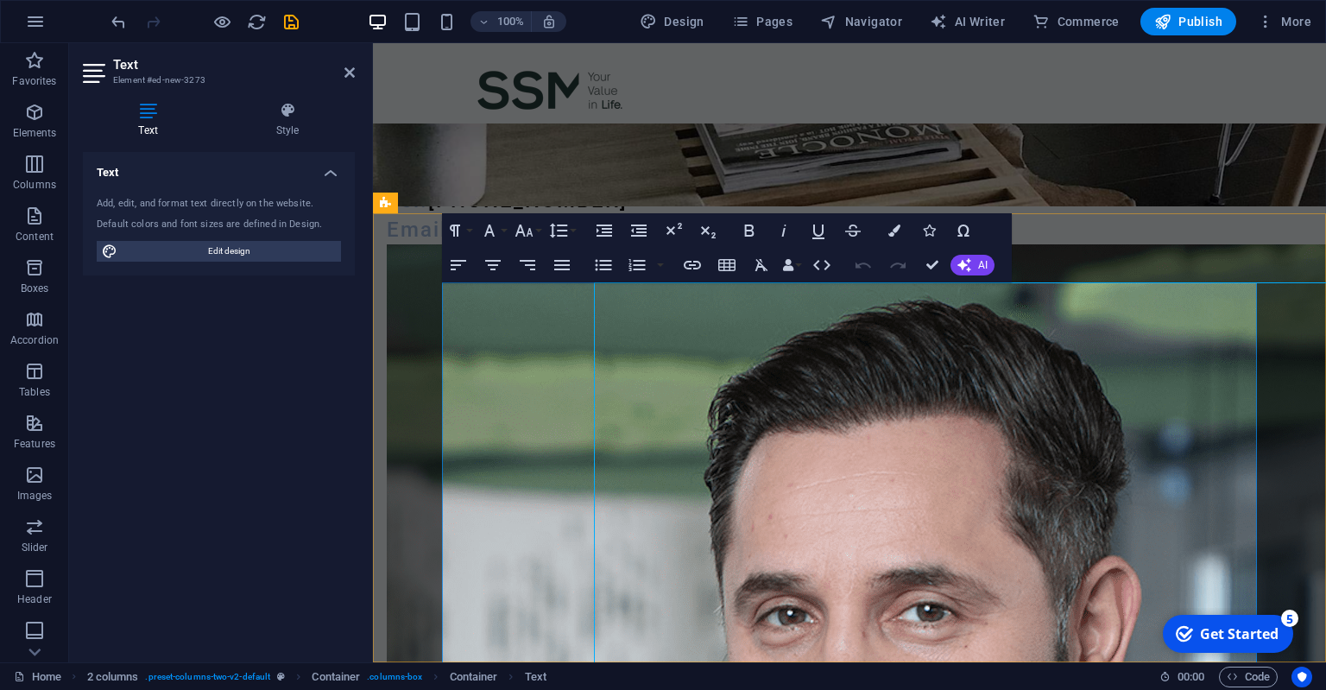
scroll to position [272, 0]
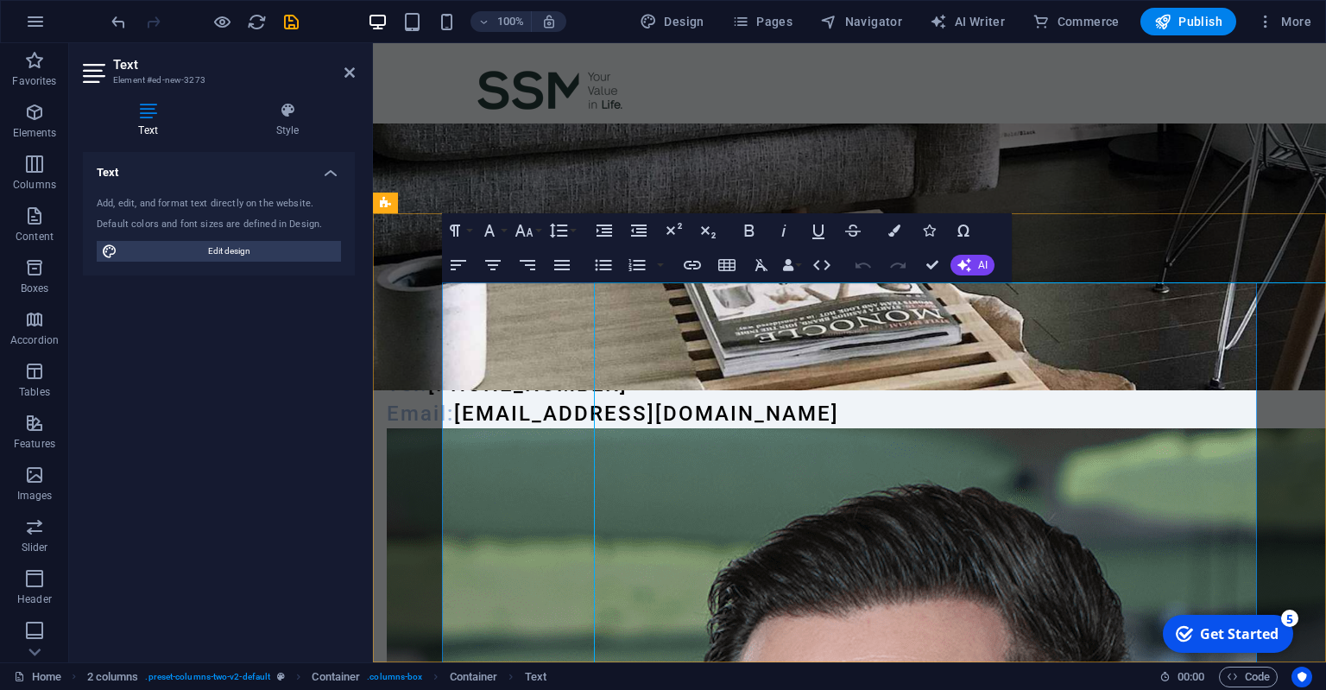
click at [558, 390] on div at bounding box center [849, 80] width 953 height 619
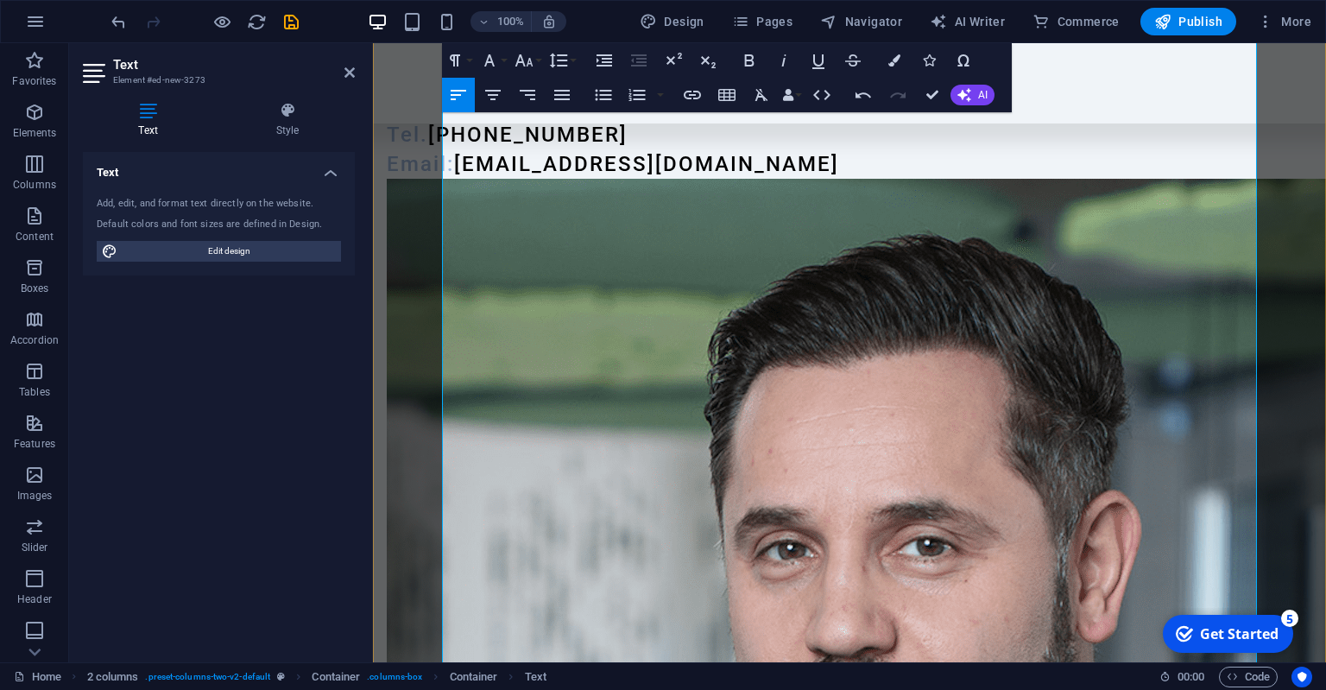
scroll to position [819, 0]
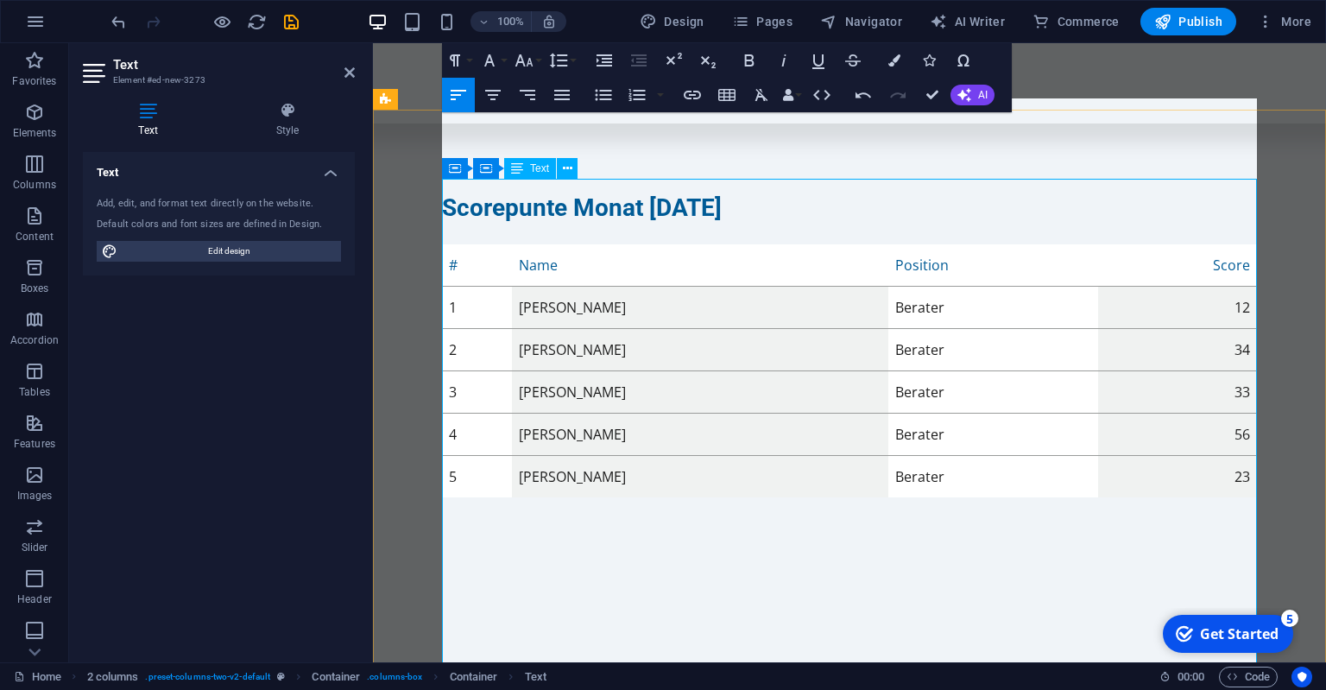
scroll to position [456, 0]
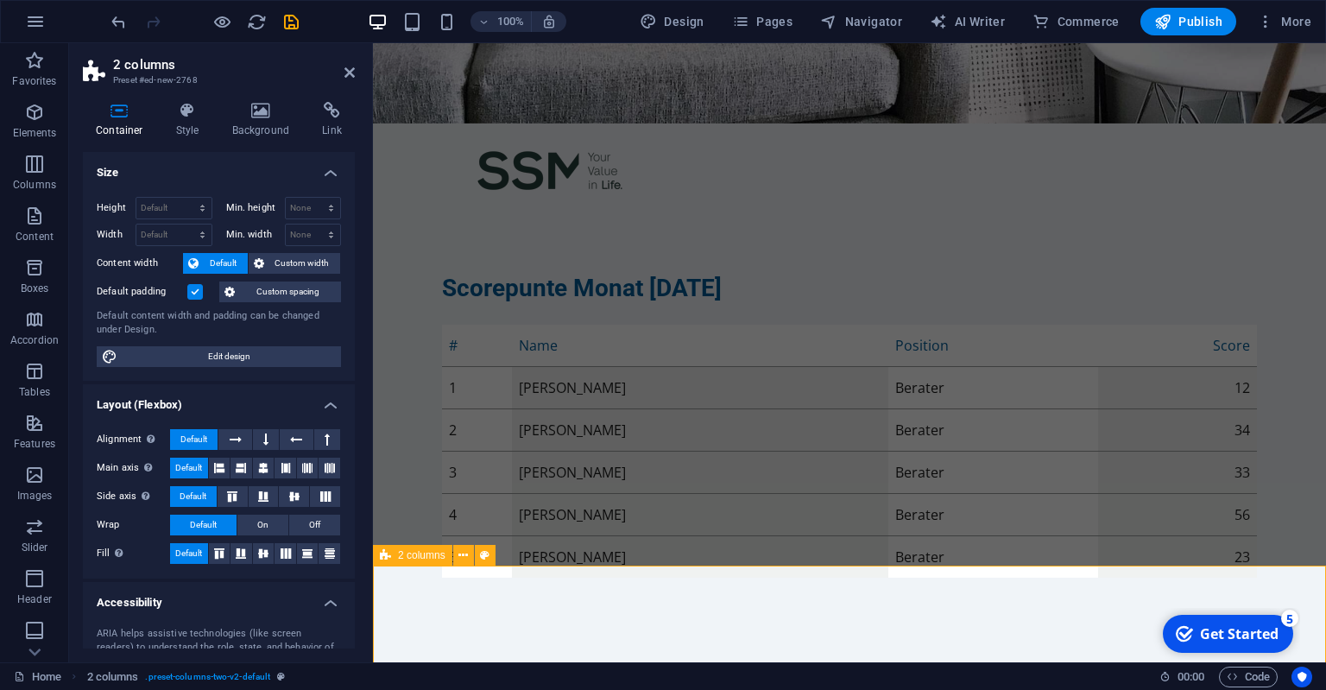
scroll to position [273, 0]
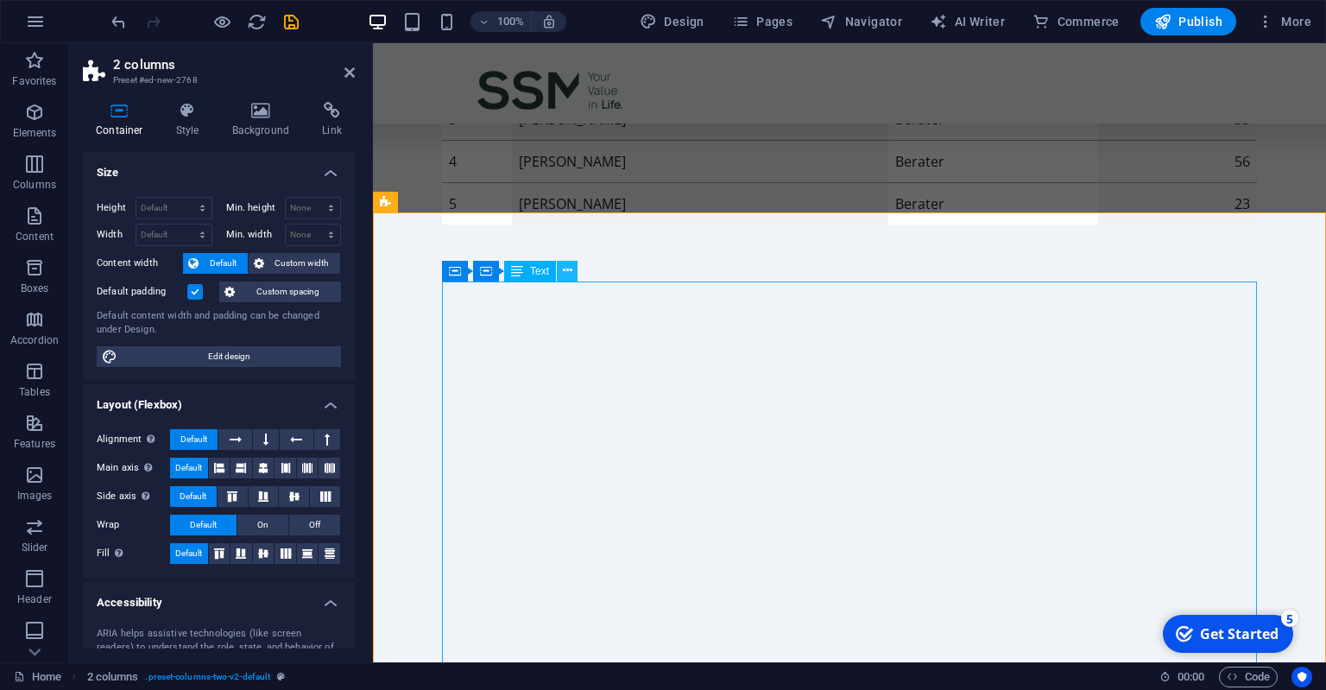
click at [570, 270] on icon at bounding box center [567, 271] width 9 height 18
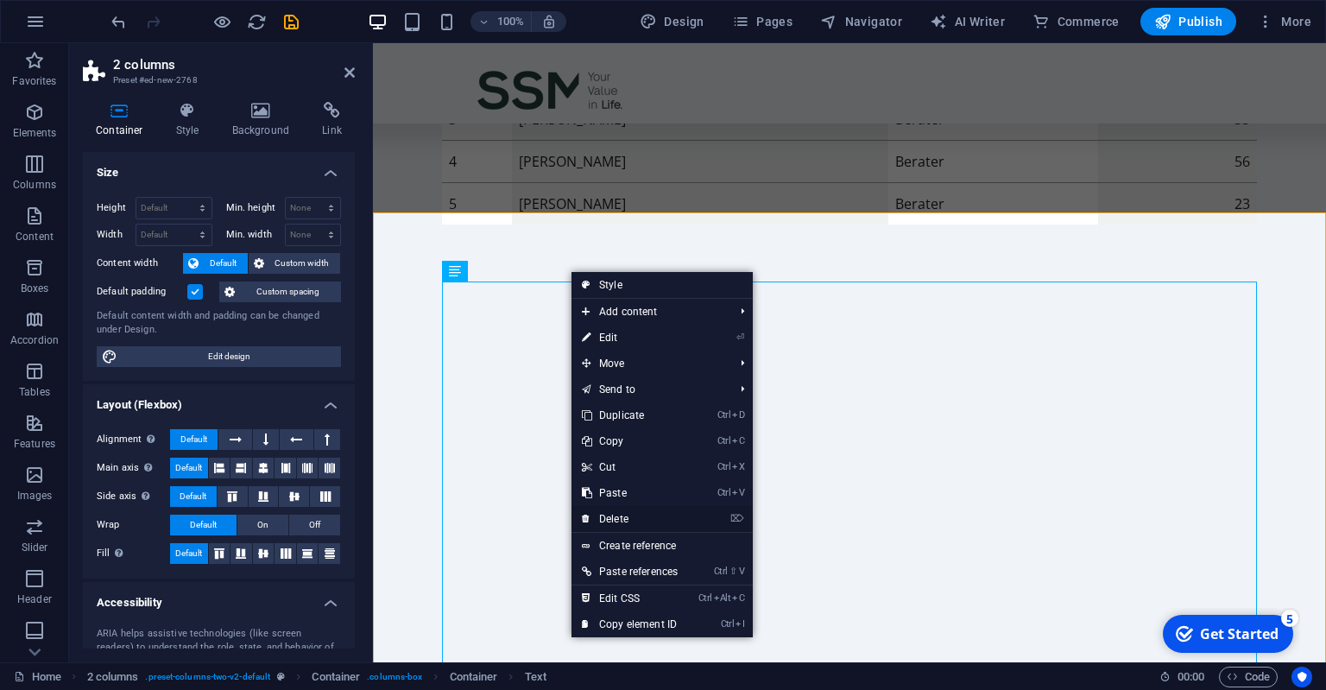
click at [615, 522] on link "⌦ Delete" at bounding box center [630, 519] width 117 height 26
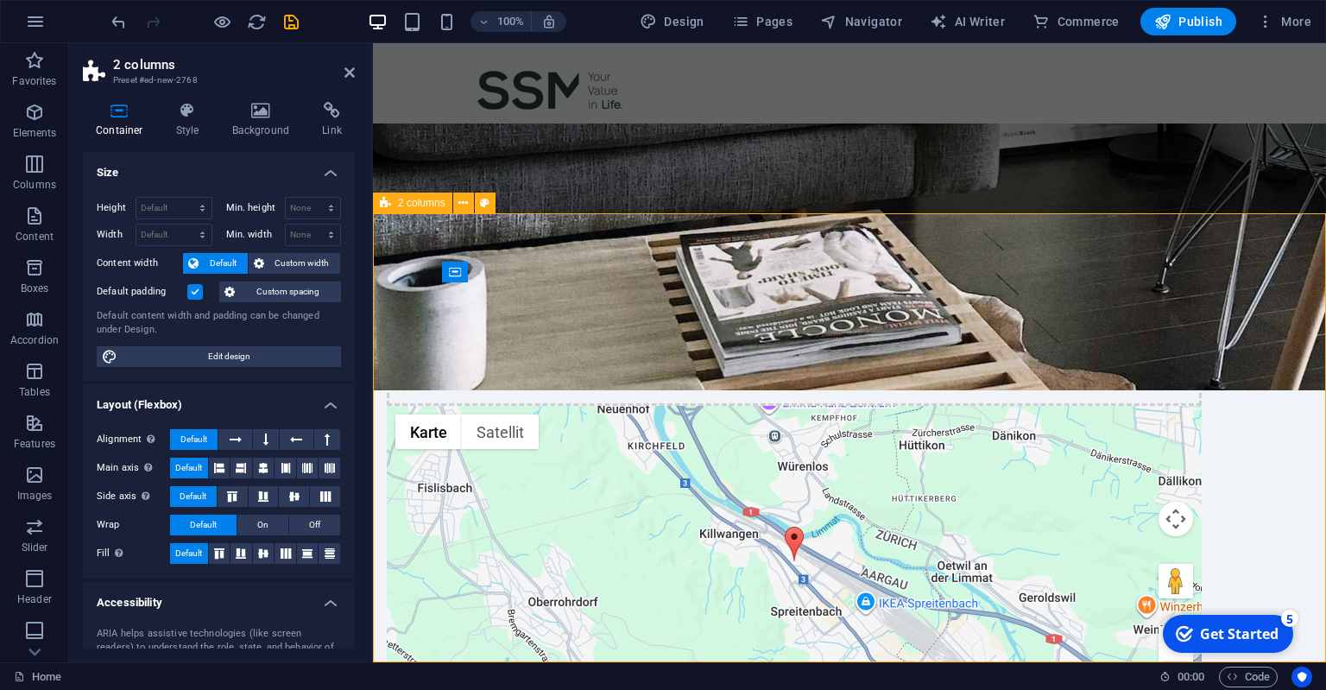
click at [424, 205] on span "2 columns" at bounding box center [421, 203] width 47 height 10
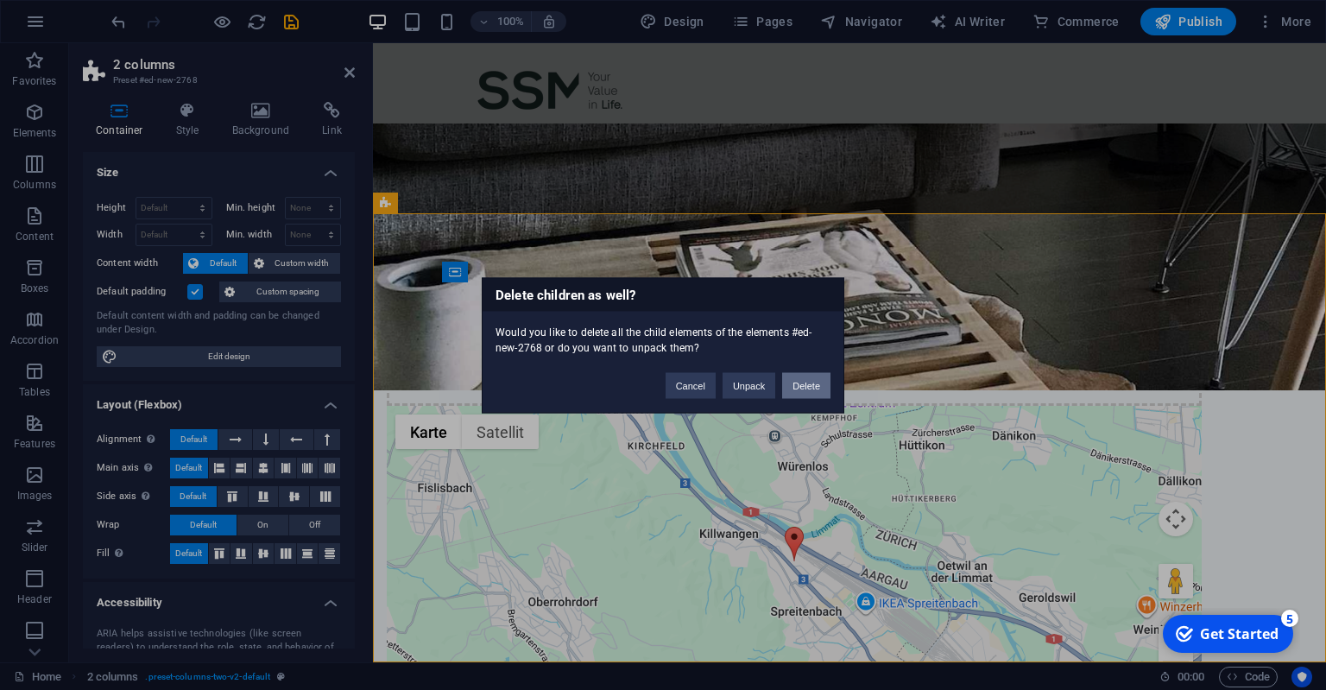
click at [803, 385] on button "Delete" at bounding box center [806, 385] width 48 height 26
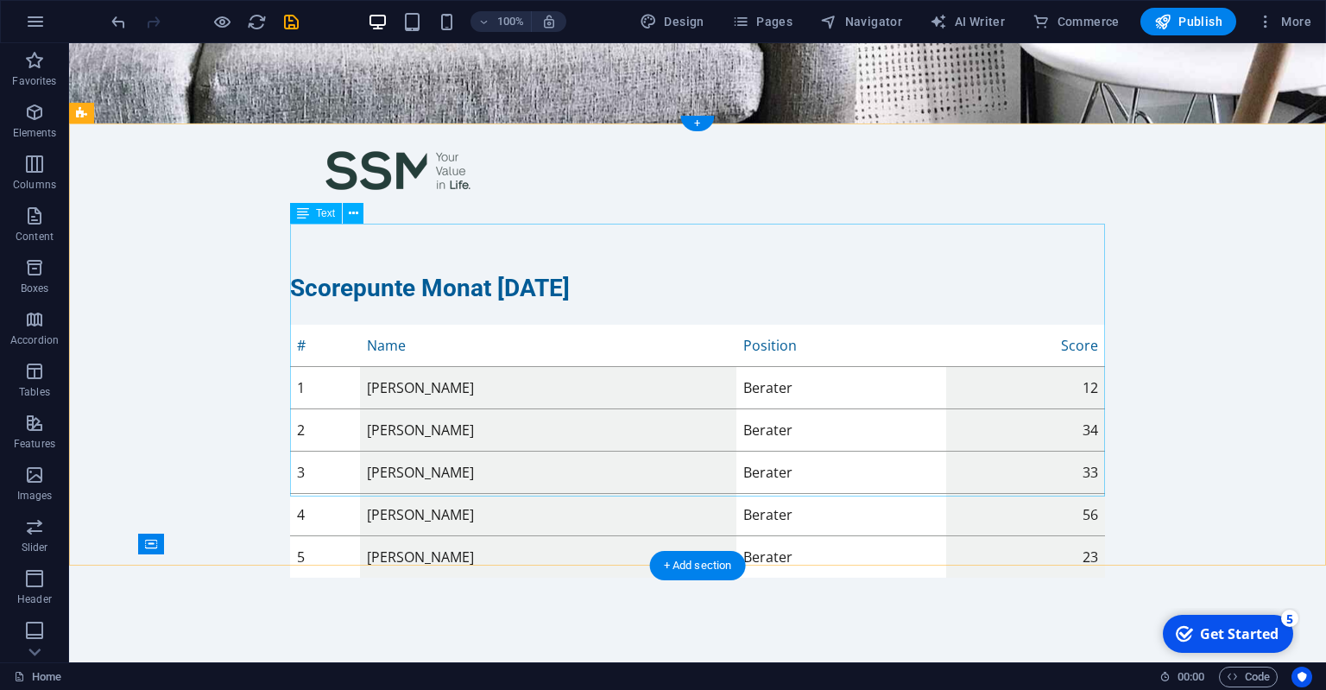
scroll to position [0, 0]
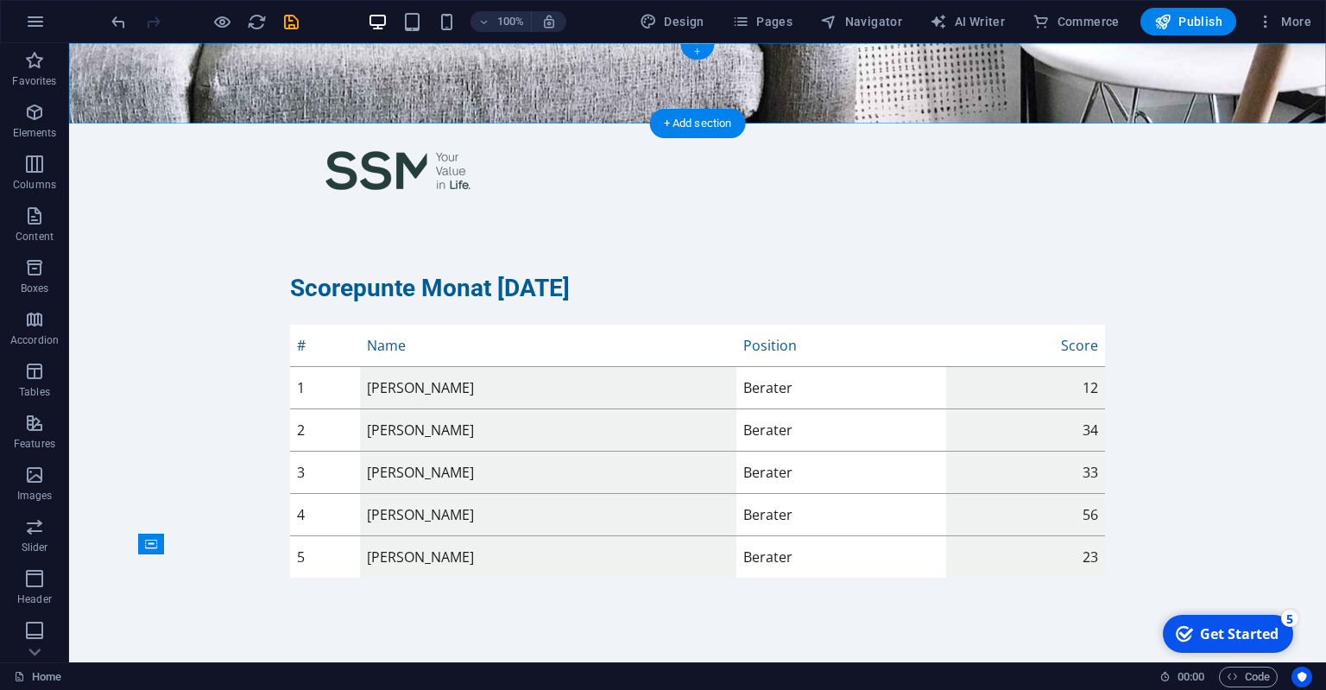
click at [694, 53] on div "+" at bounding box center [697, 52] width 34 height 16
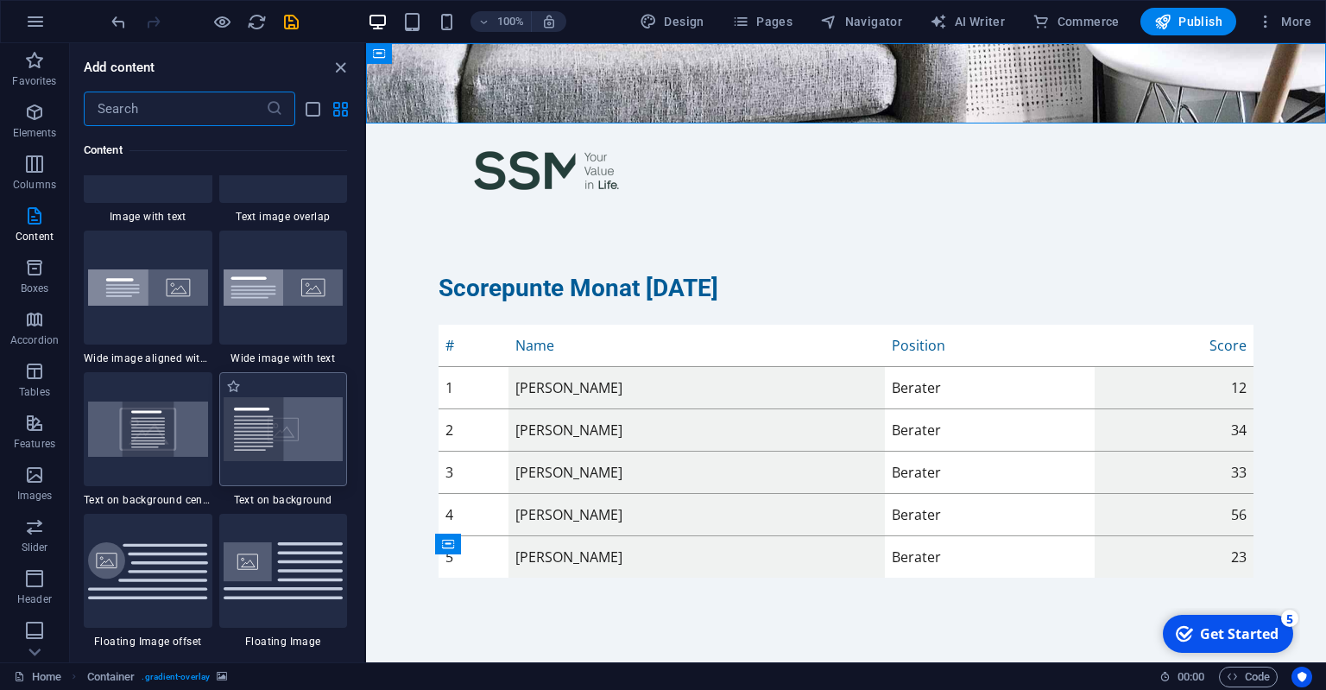
scroll to position [3415, 0]
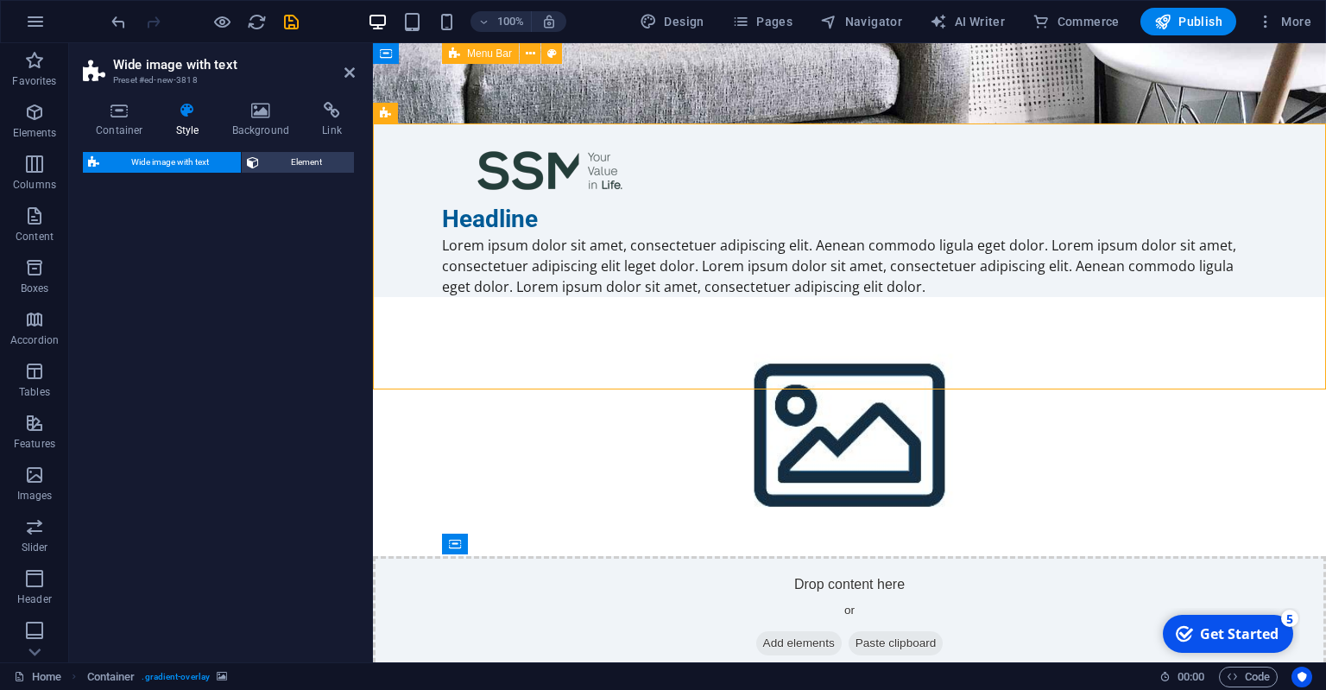
select select "%"
select select "rem"
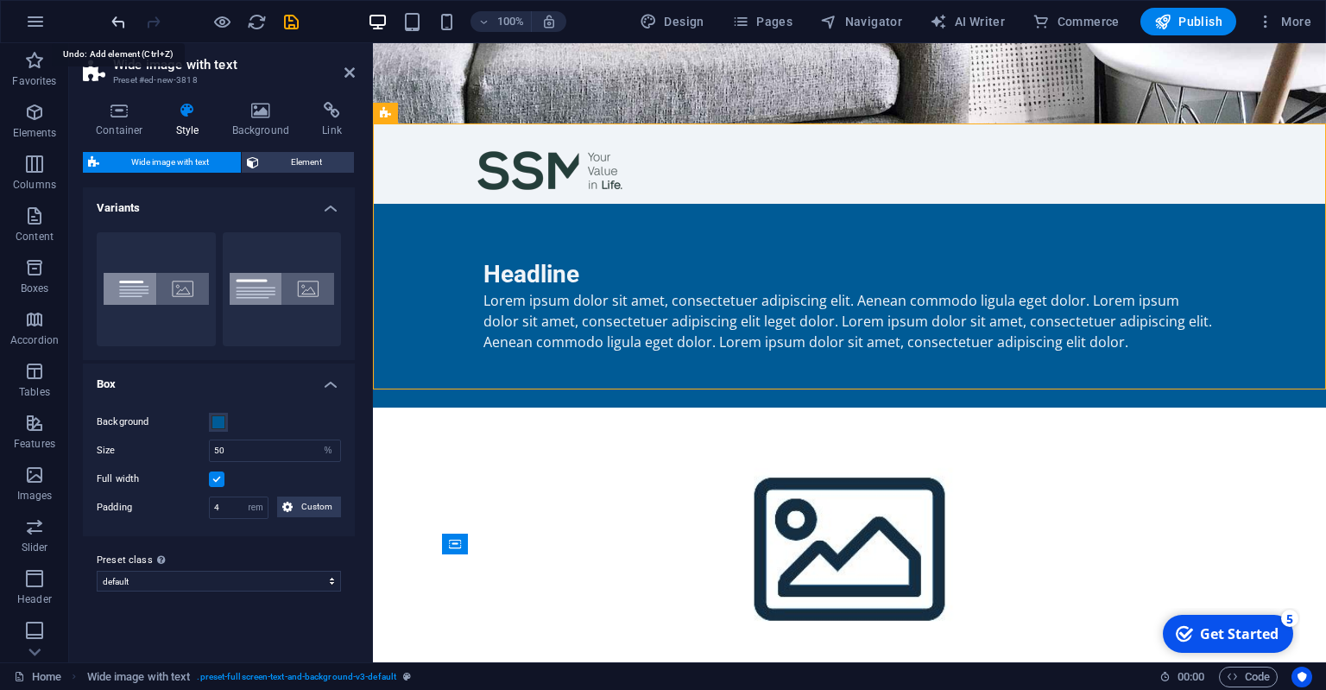
click at [123, 22] on icon "undo" at bounding box center [119, 22] width 20 height 20
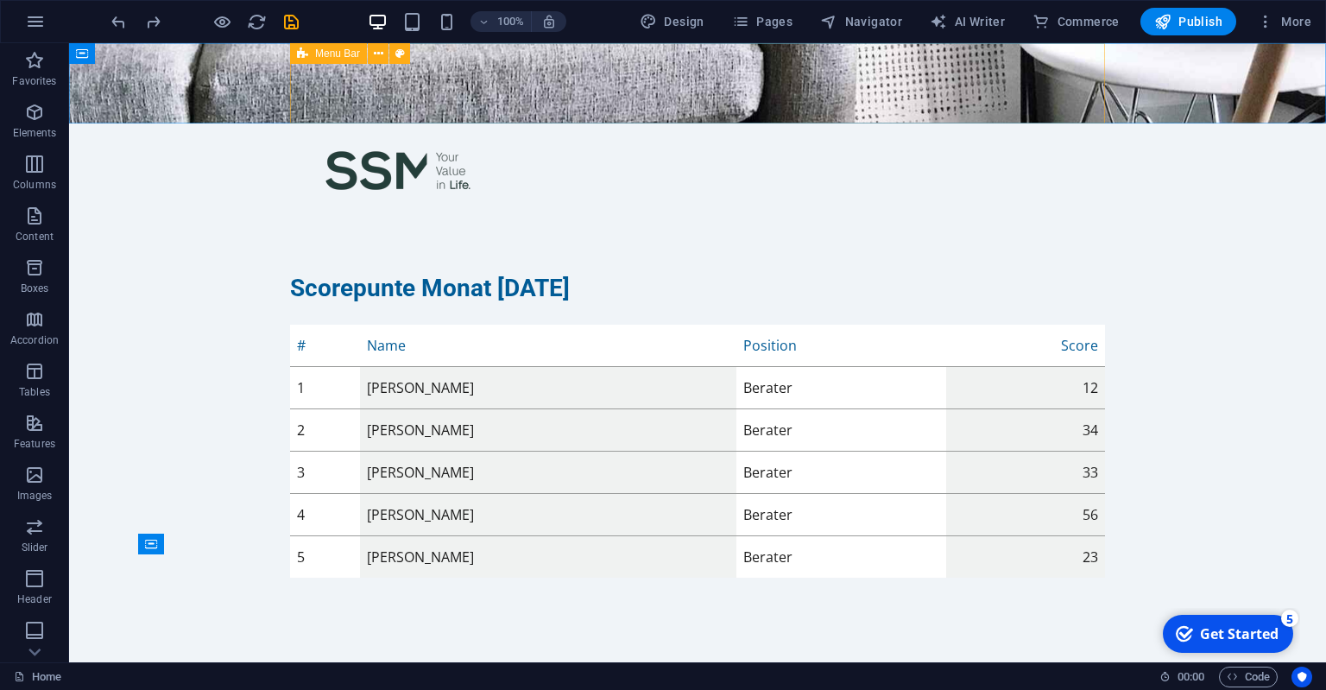
click at [344, 54] on span "Menu Bar" at bounding box center [337, 53] width 45 height 10
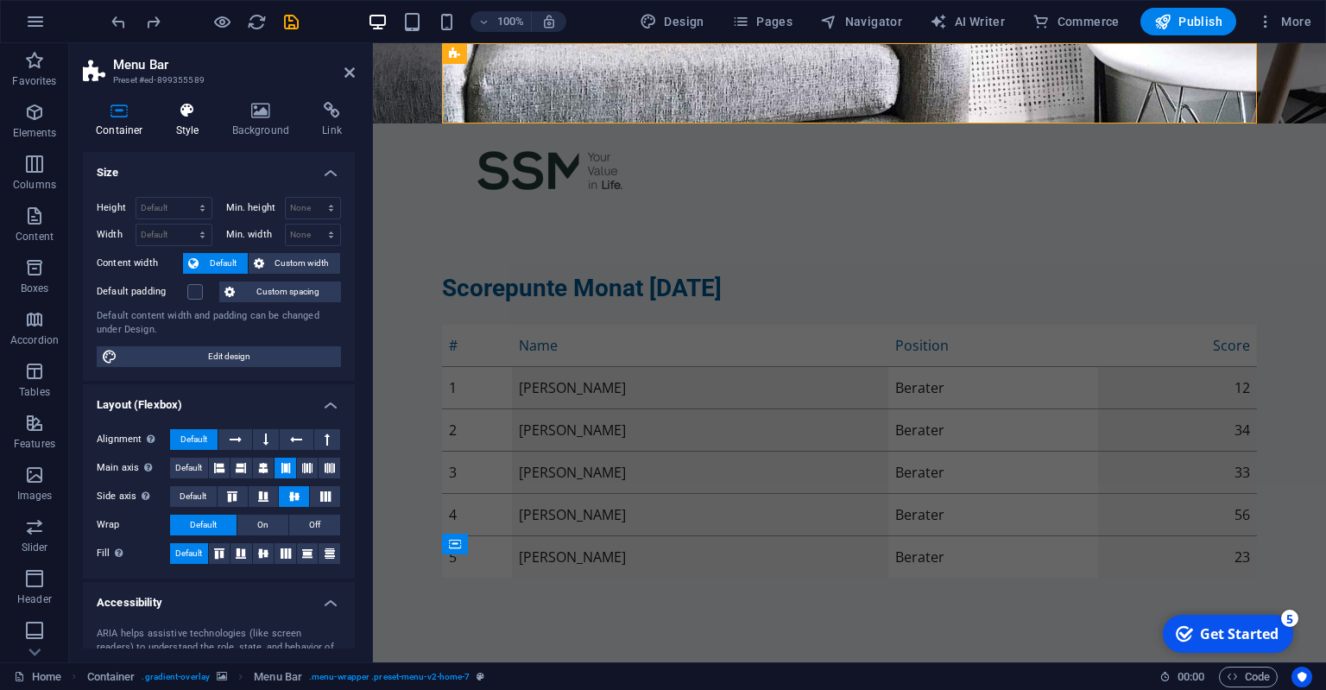
click at [196, 119] on h4 "Style" at bounding box center [191, 120] width 56 height 36
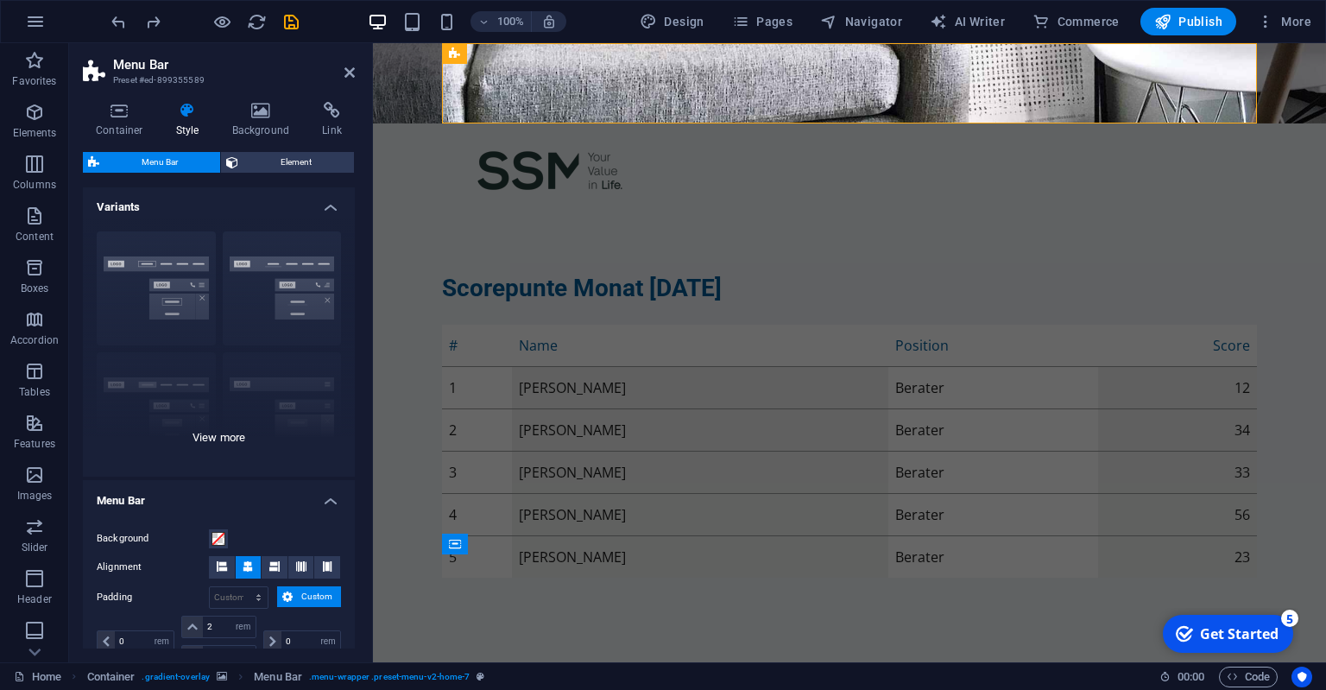
scroll to position [0, 0]
click at [275, 285] on div "Border Centered Default Fixed Loki Trigger Wide XXL" at bounding box center [219, 347] width 272 height 259
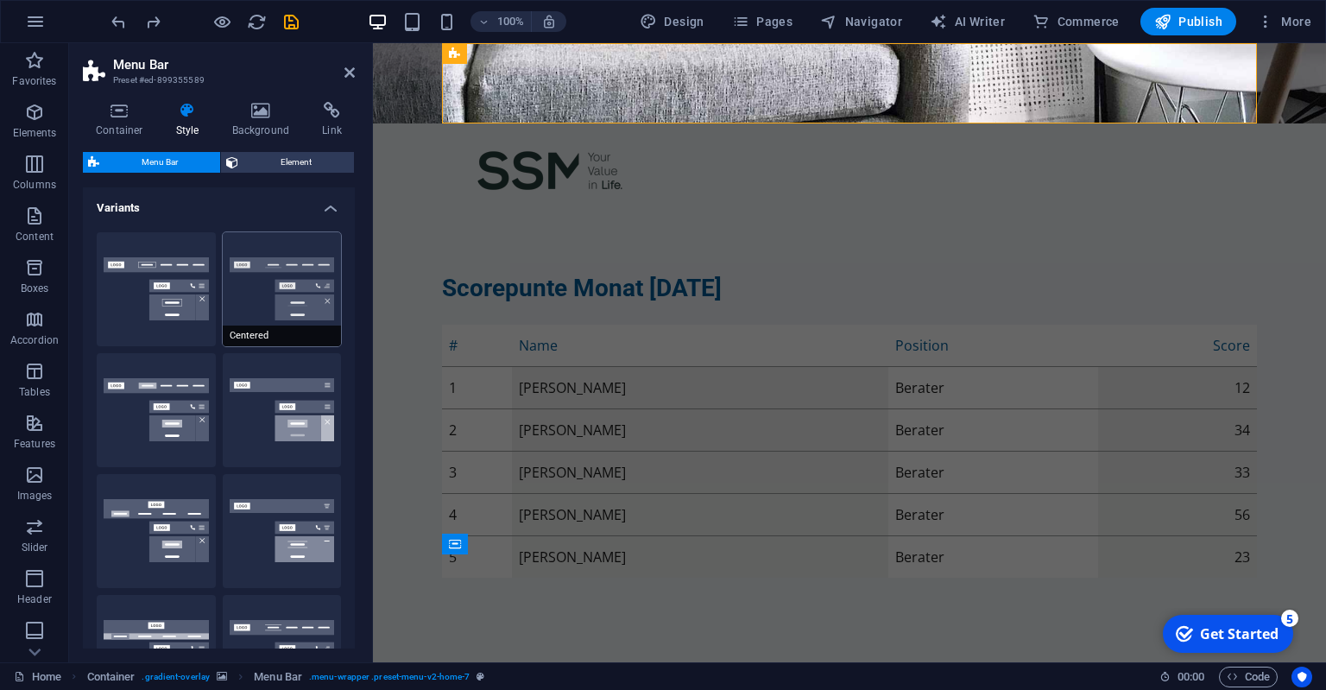
click at [288, 268] on button "Centered" at bounding box center [282, 289] width 119 height 114
type input "1"
select select "rem"
type input "1"
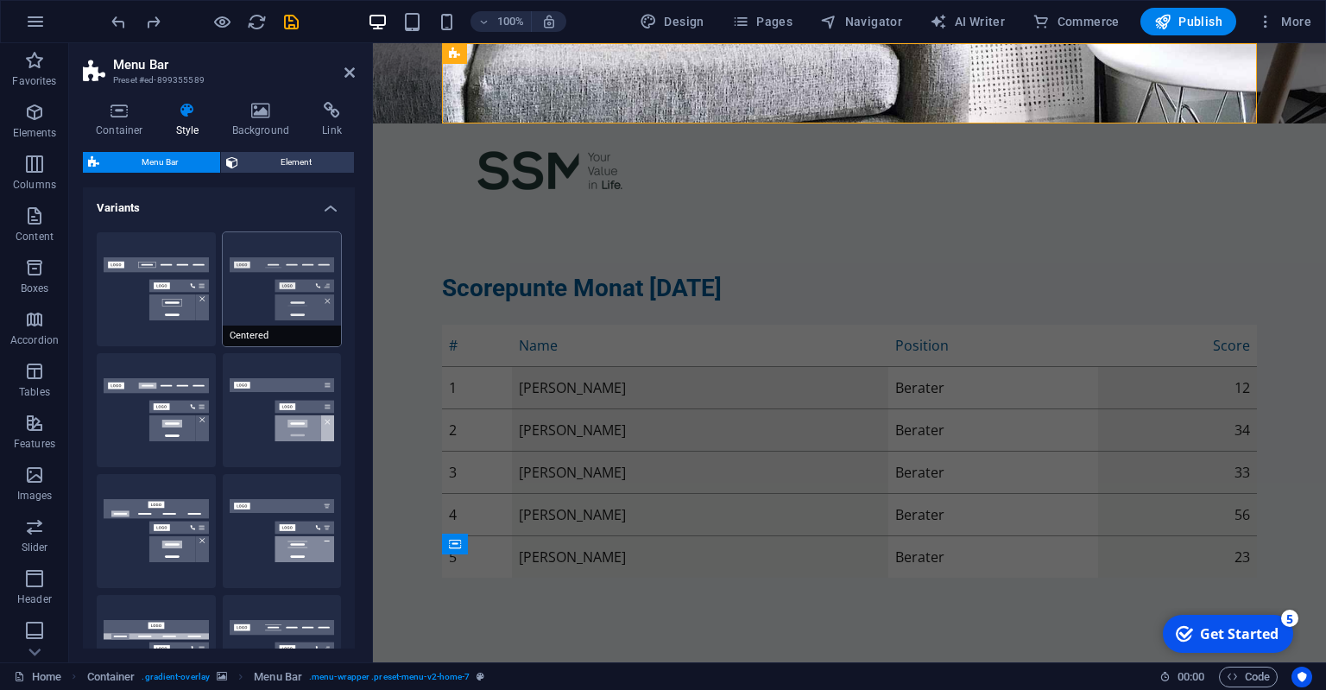
type input "1"
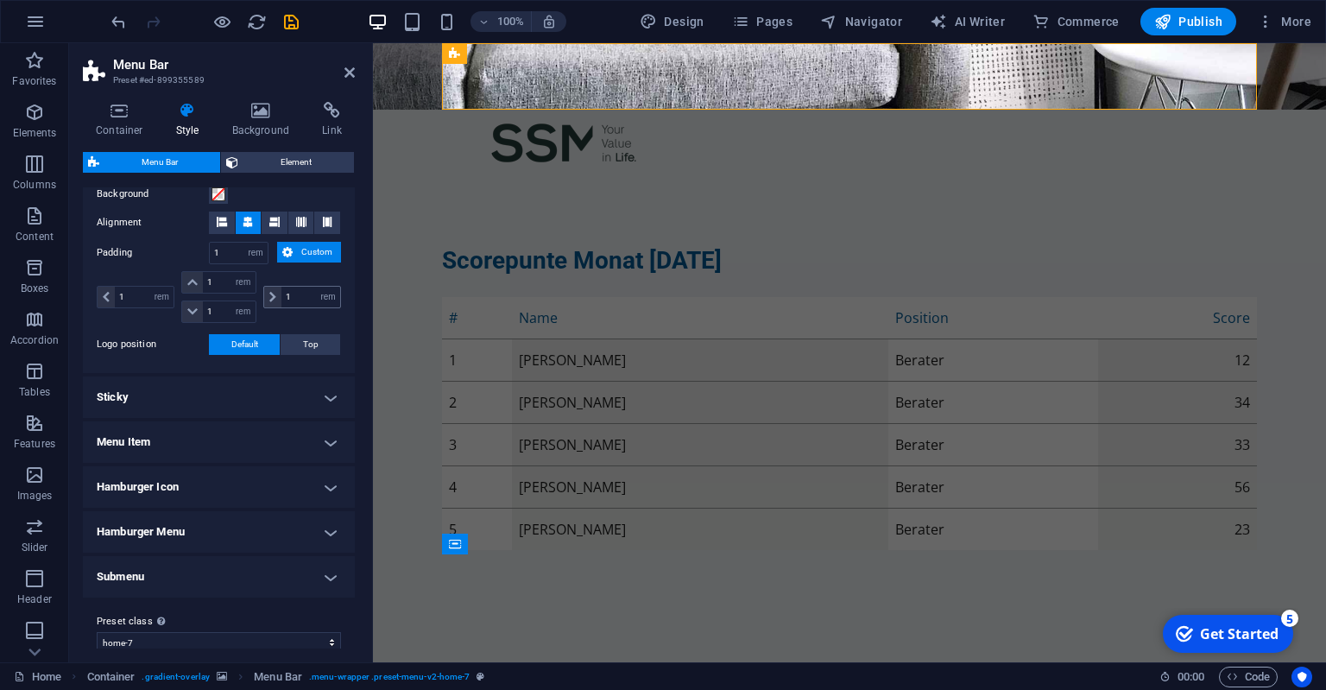
scroll to position [607, 0]
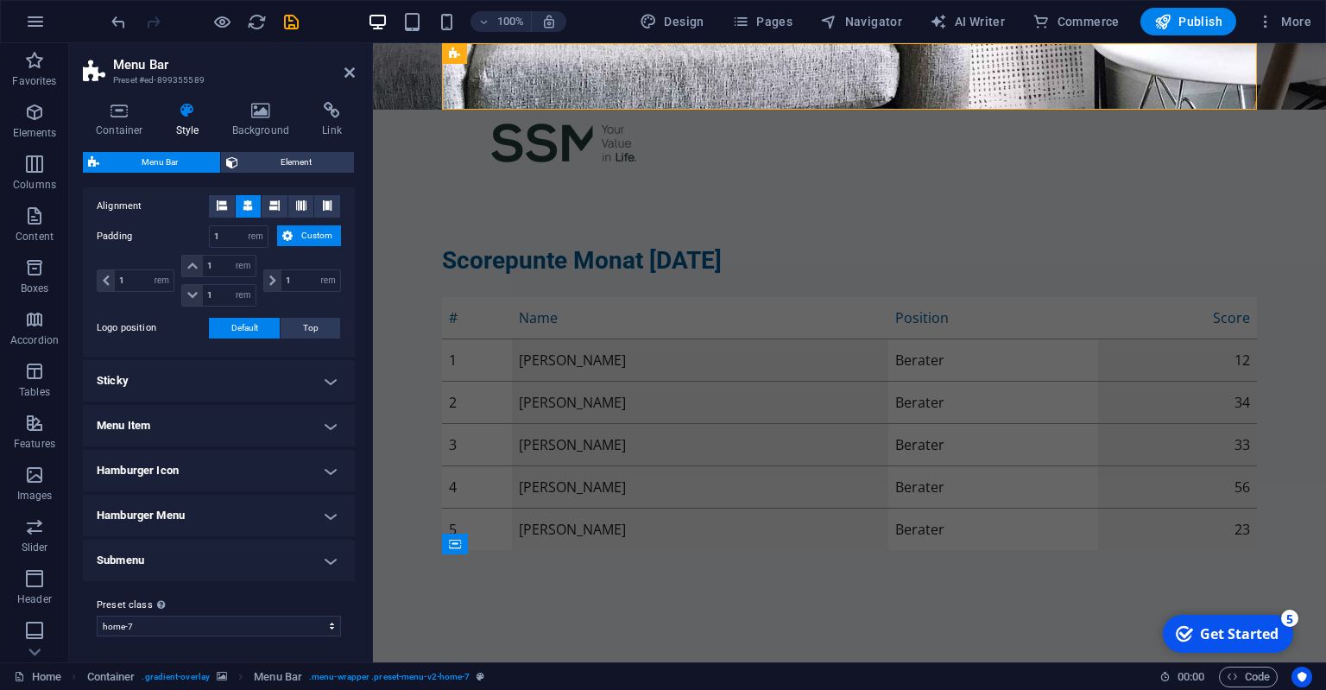
click at [227, 387] on h4 "Sticky" at bounding box center [219, 380] width 272 height 41
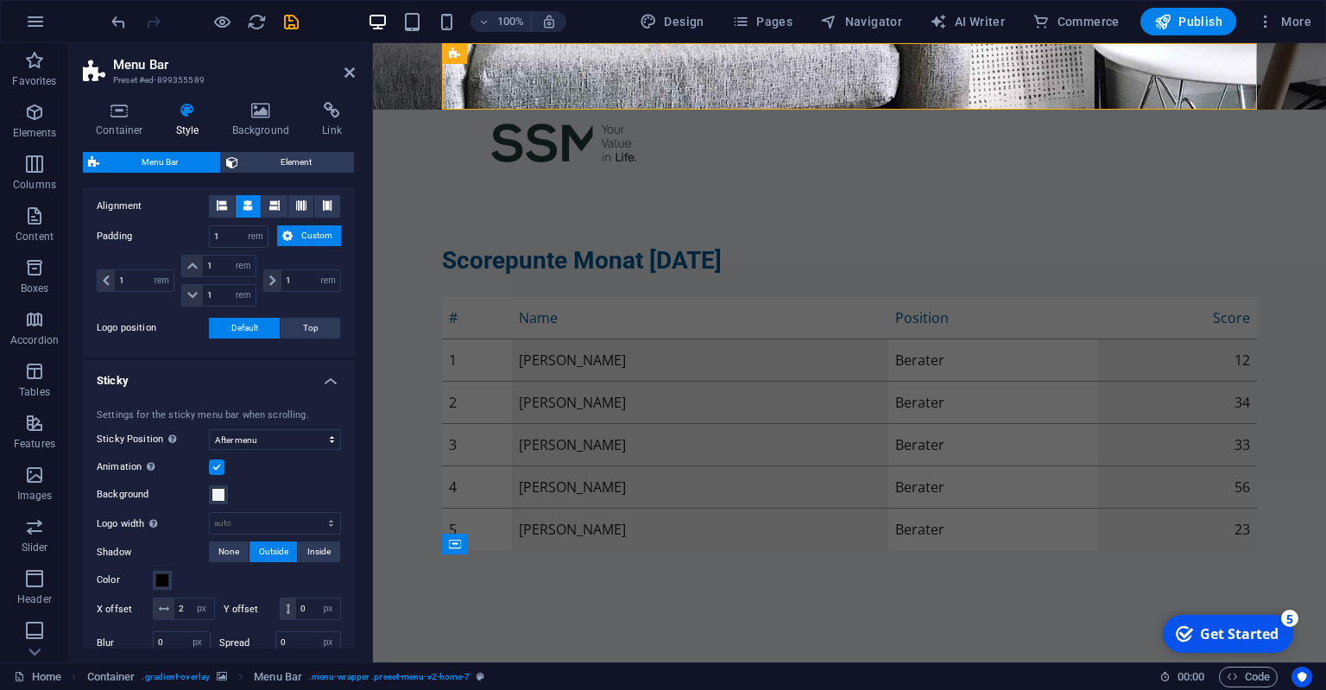
scroll to position [843, 0]
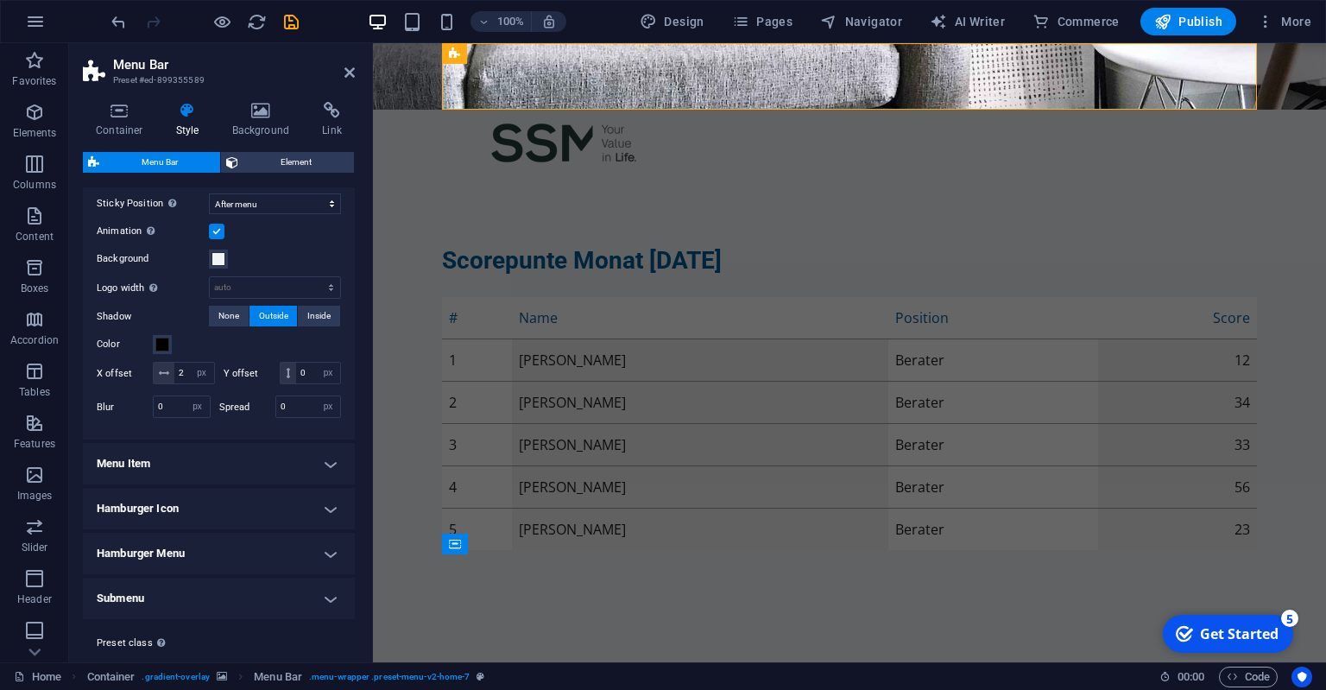
click at [214, 462] on h4 "Menu Item" at bounding box center [219, 463] width 272 height 41
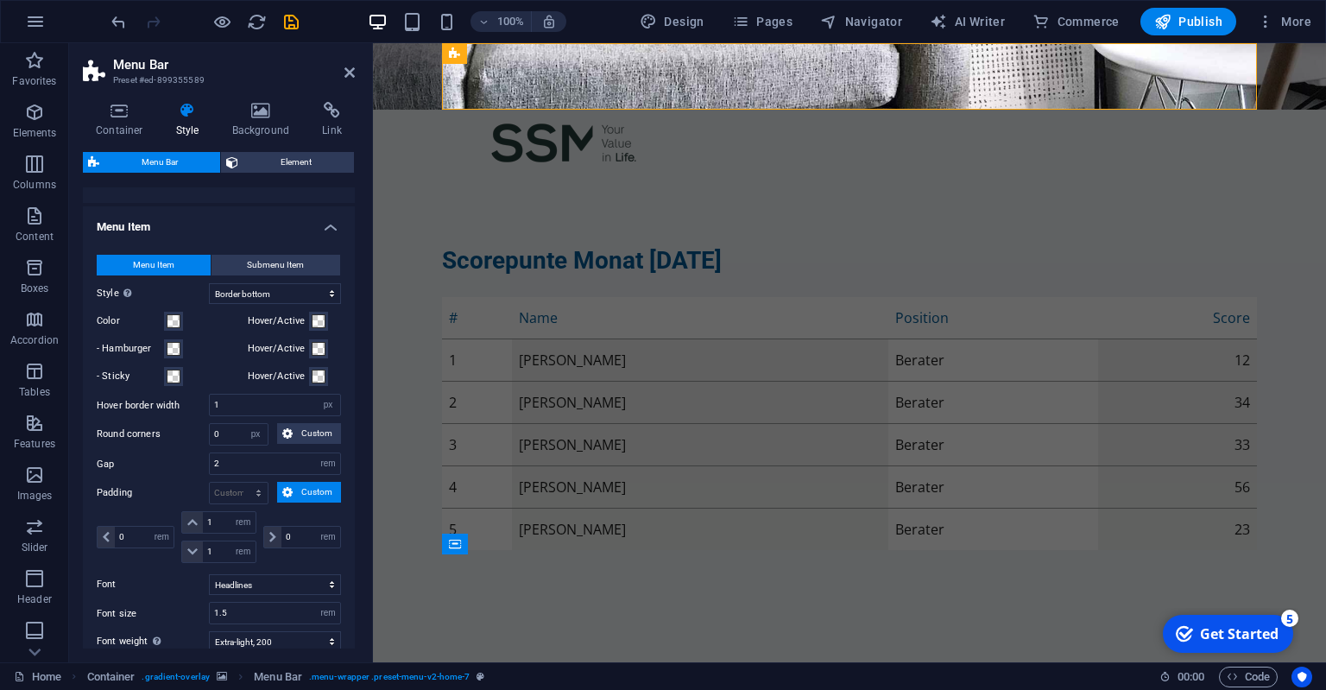
scroll to position [1387, 0]
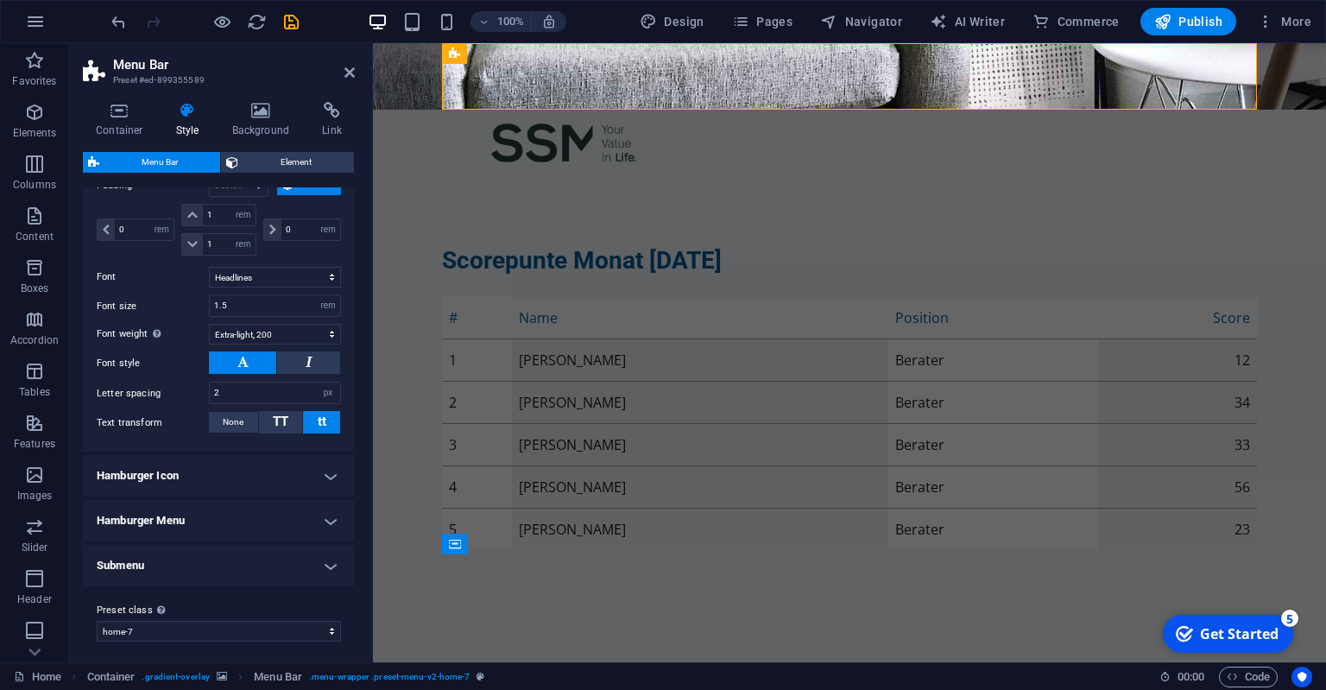
click at [211, 465] on h4 "Hamburger Icon" at bounding box center [219, 475] width 272 height 41
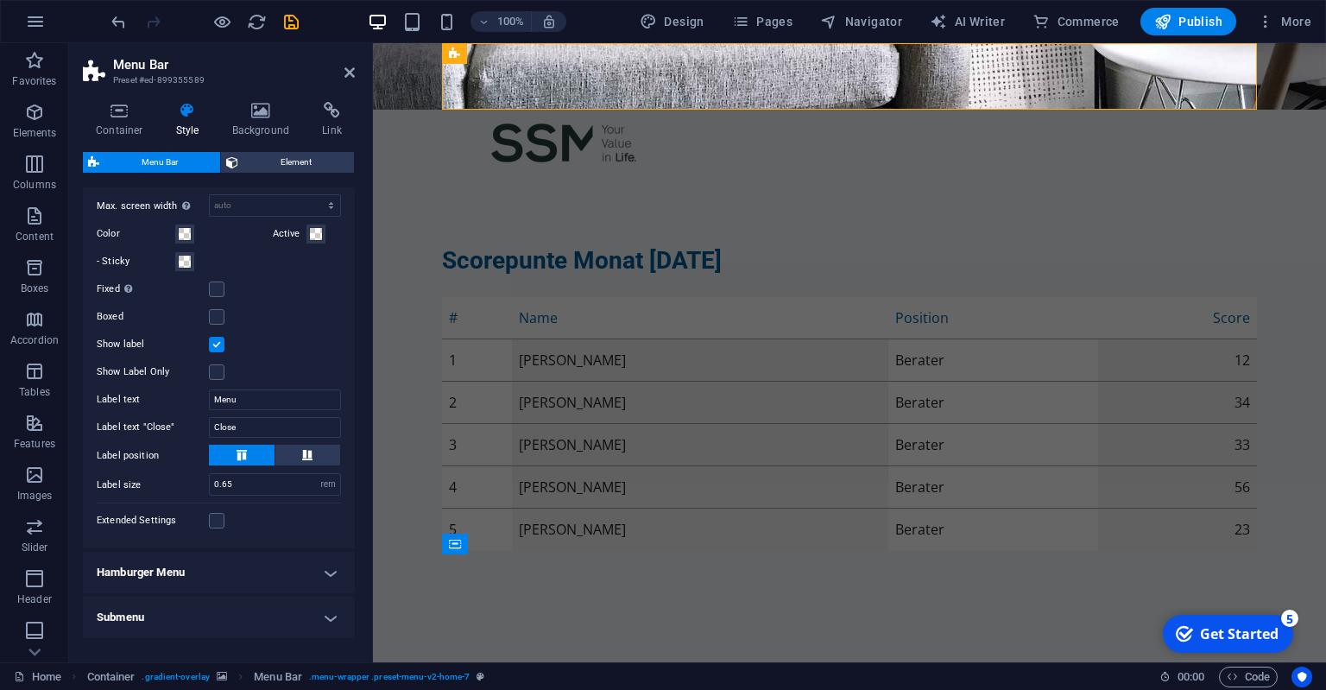
scroll to position [1810, 0]
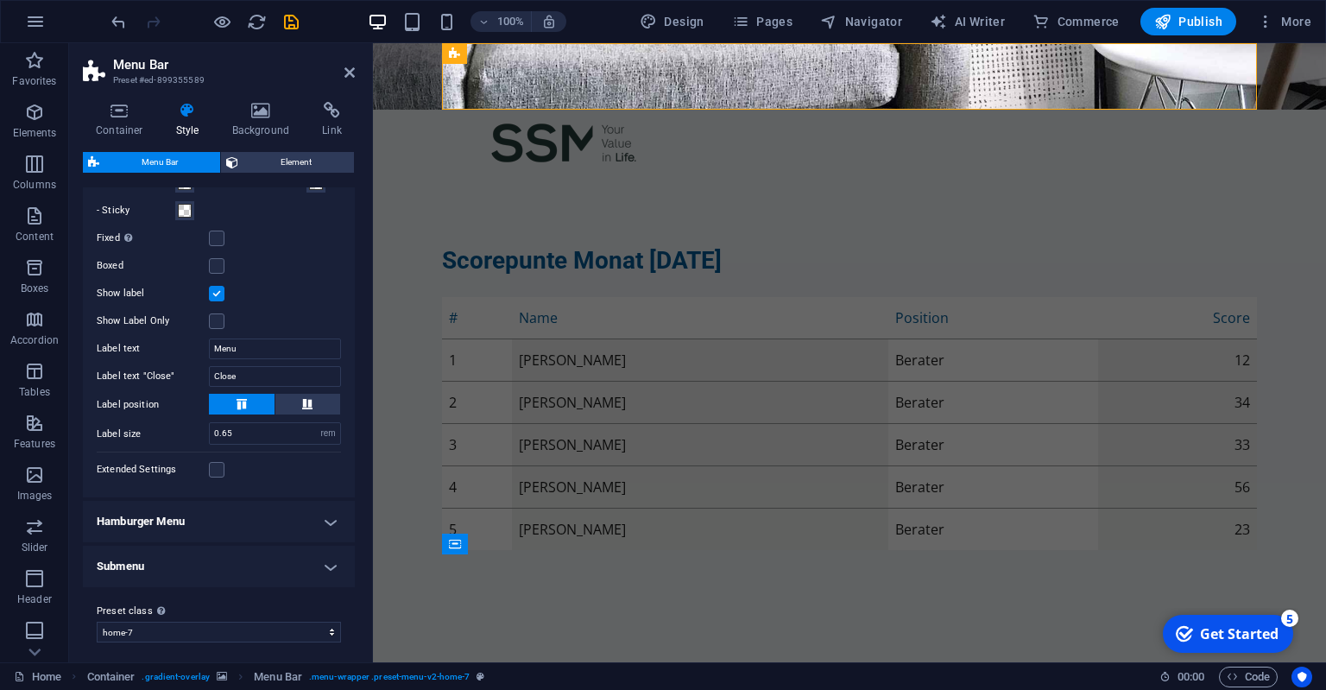
click at [168, 551] on h4 "Submenu" at bounding box center [219, 566] width 272 height 41
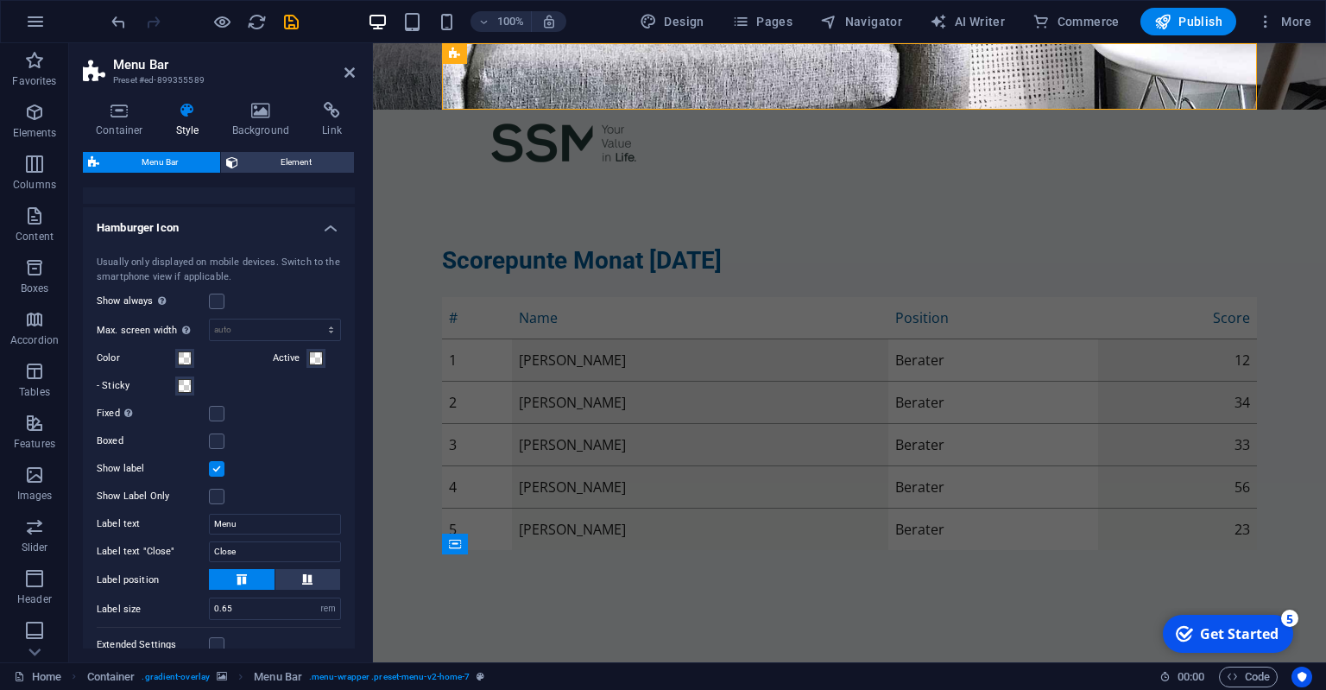
scroll to position [1162, 0]
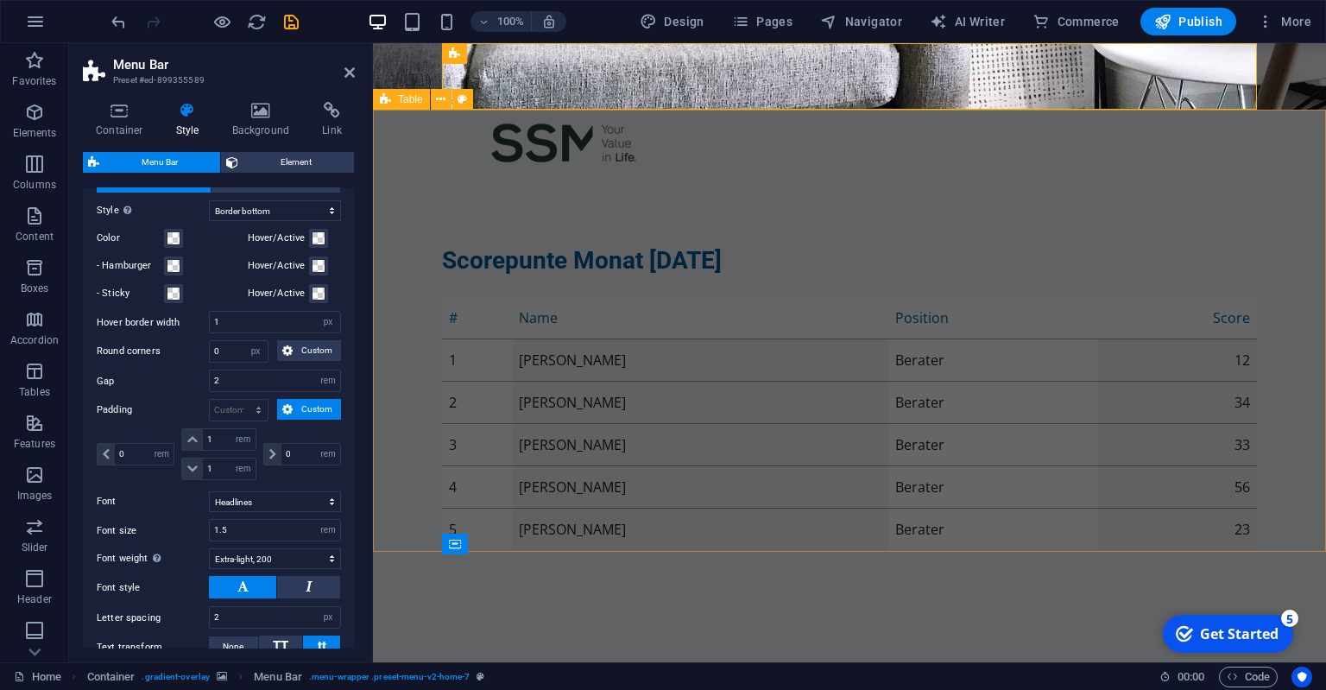
click at [736, 176] on div "Scorepunte Monat [DATE] # Name Position Score 1 [PERSON_NAME] Berater 12 2 [PER…" at bounding box center [849, 397] width 953 height 443
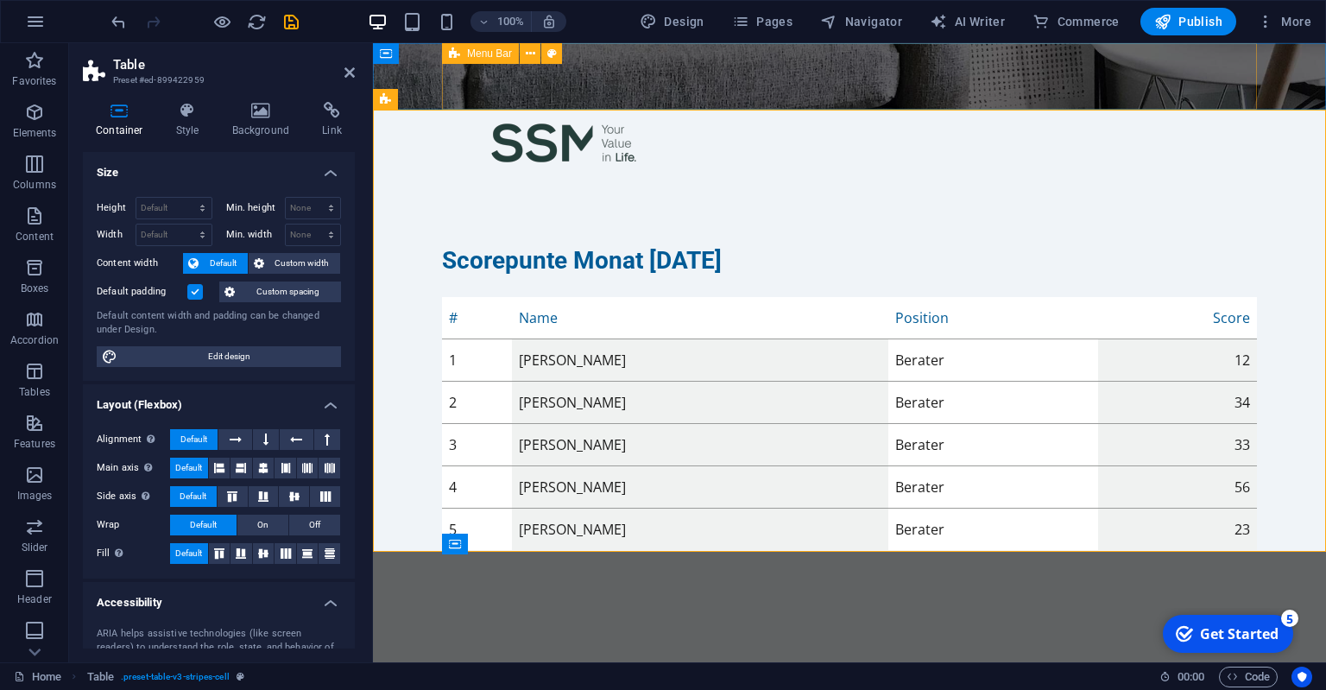
drag, startPoint x: 844, startPoint y: 88, endPoint x: 1141, endPoint y: 71, distance: 296.7
click at [844, 110] on div "Menu" at bounding box center [849, 143] width 815 height 66
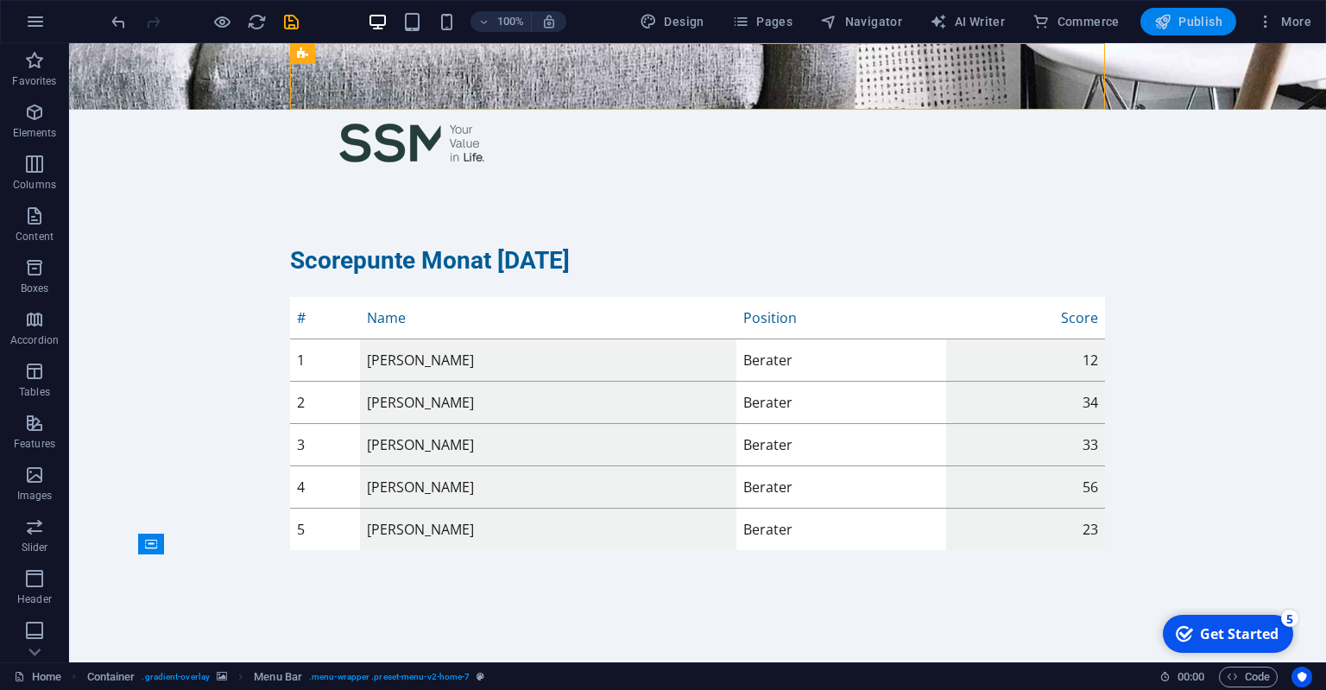
click at [1201, 18] on span "Publish" at bounding box center [1188, 21] width 68 height 17
